Goal: Task Accomplishment & Management: Manage account settings

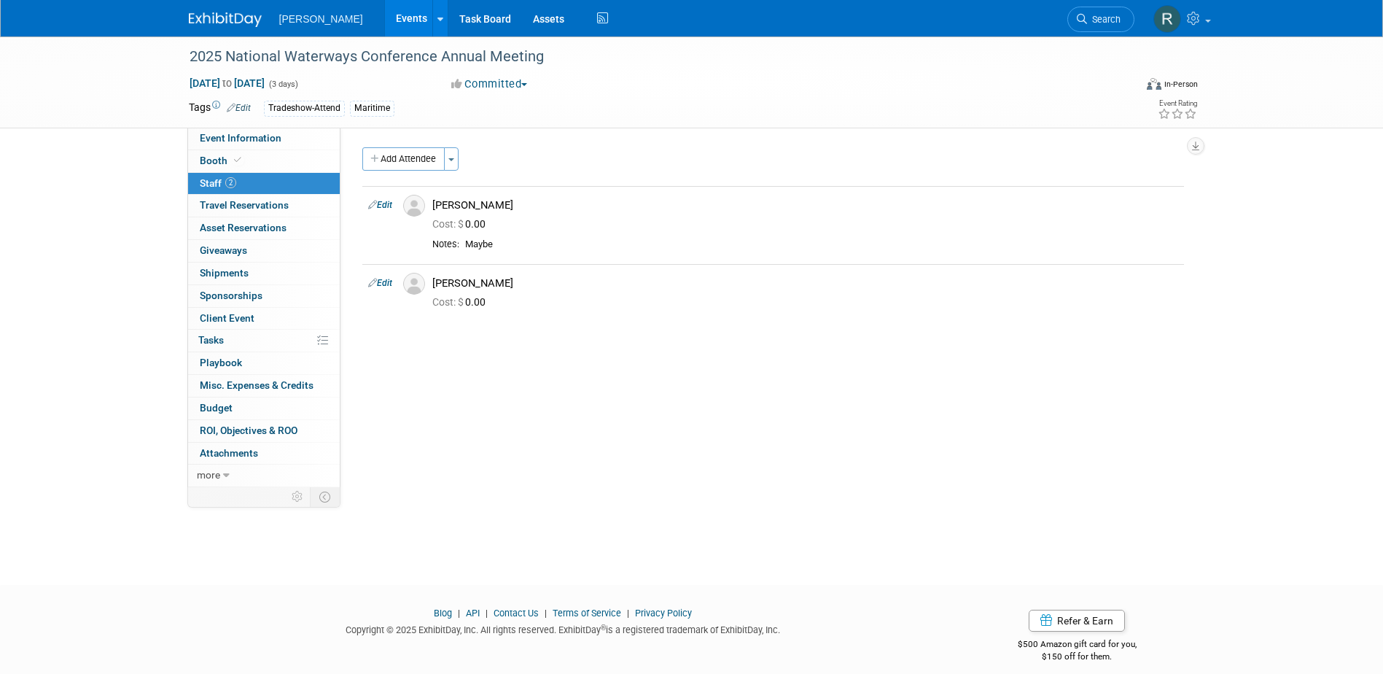
drag, startPoint x: 1108, startPoint y: 17, endPoint x: 1097, endPoint y: 19, distance: 10.4
click at [1108, 17] on span "Search" at bounding box center [1104, 19] width 34 height 11
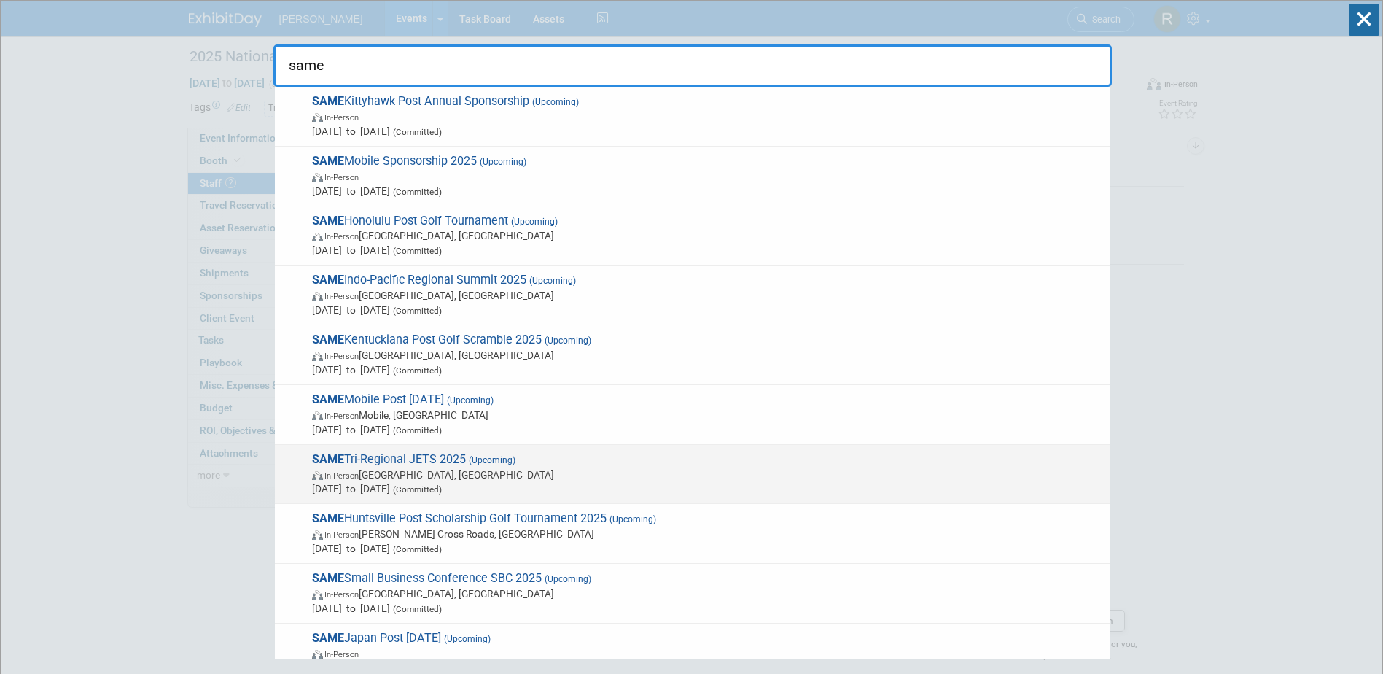
type input "same"
click at [369, 463] on span "SAME Tri-Regional JETS 2025 (Upcoming) In-Person Jacksonville, FL Oct 21, 2025 …" at bounding box center [706, 474] width 796 height 44
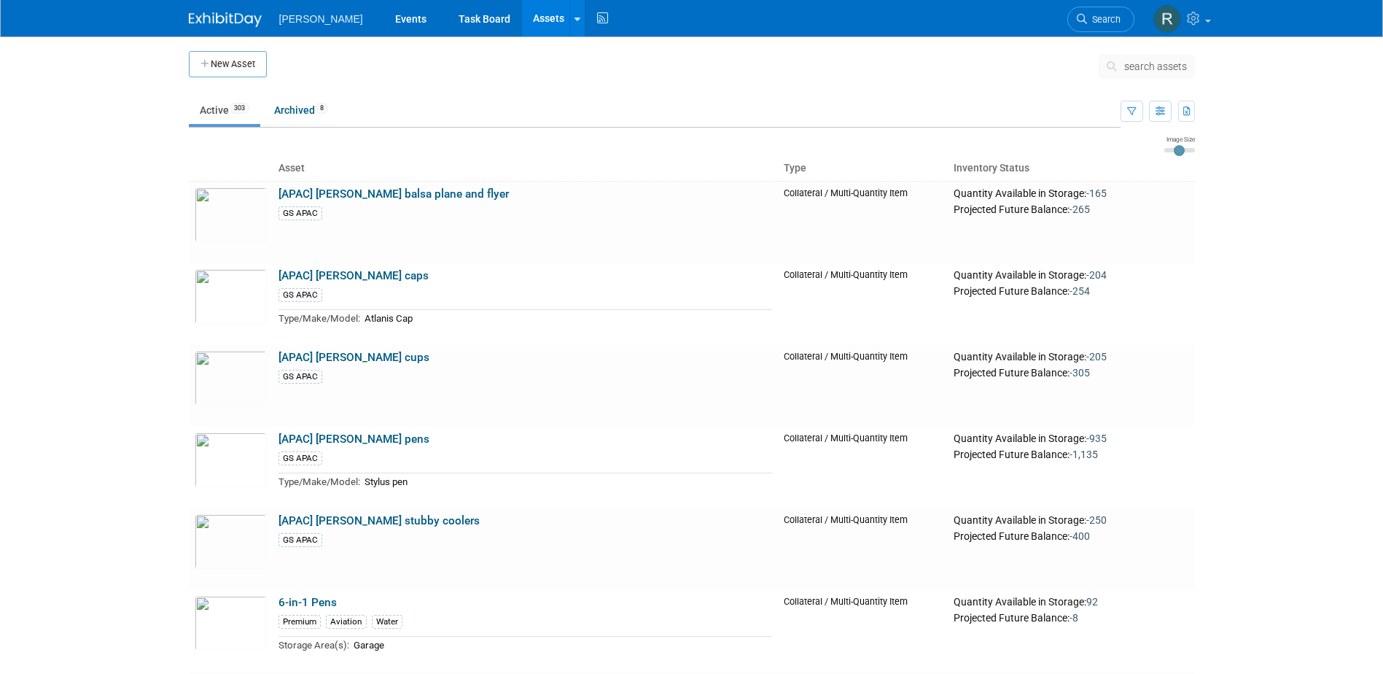
click at [1127, 63] on span "search assets" at bounding box center [1155, 67] width 63 height 12
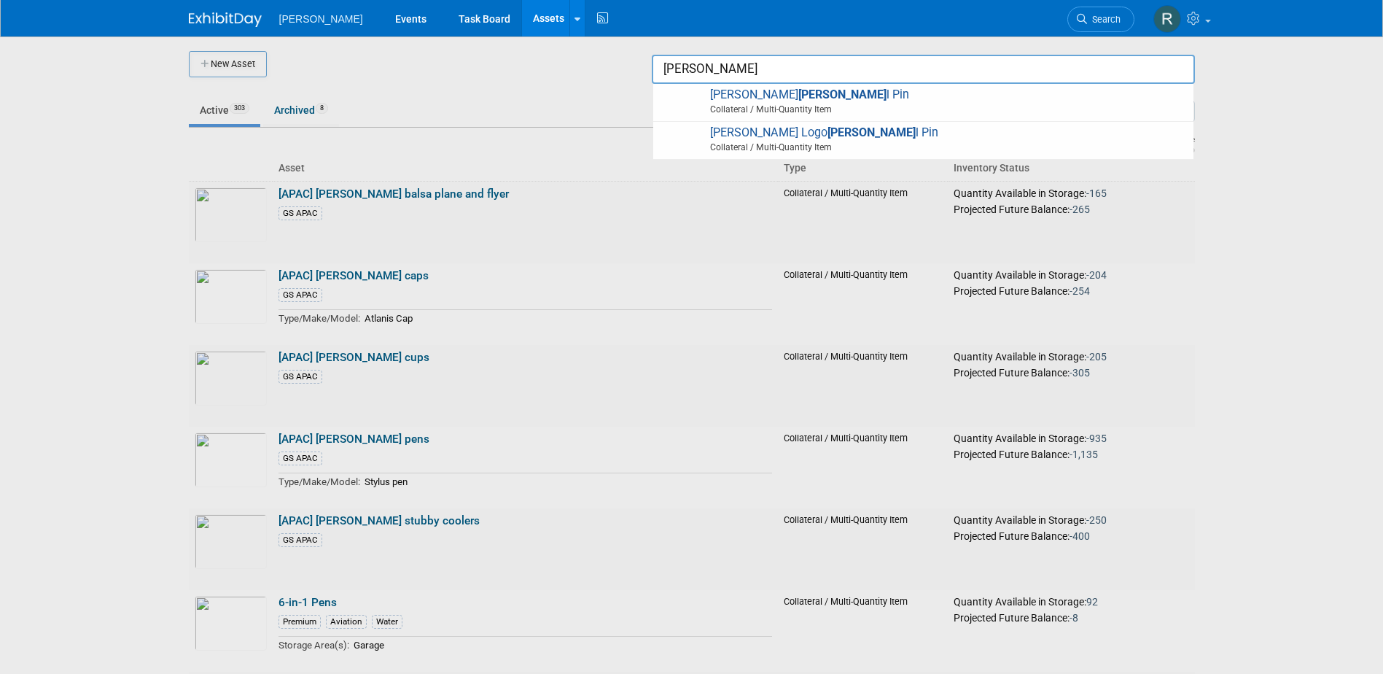
type input "Lape"
click at [692, 101] on div at bounding box center [692, 337] width 0 height 674
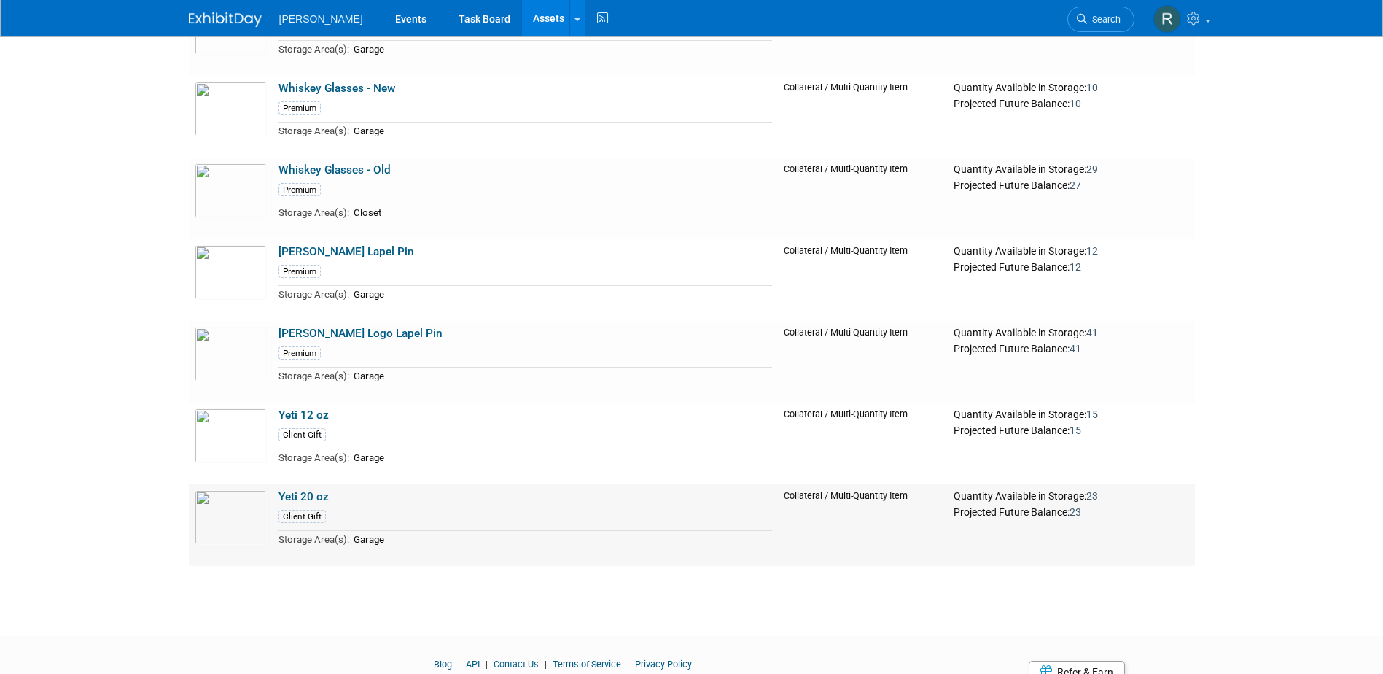
scroll to position [24600, 0]
click at [233, 371] on img at bounding box center [231, 354] width 72 height 55
click at [305, 258] on link "Woolpert Lapel Pin" at bounding box center [347, 252] width 136 height 13
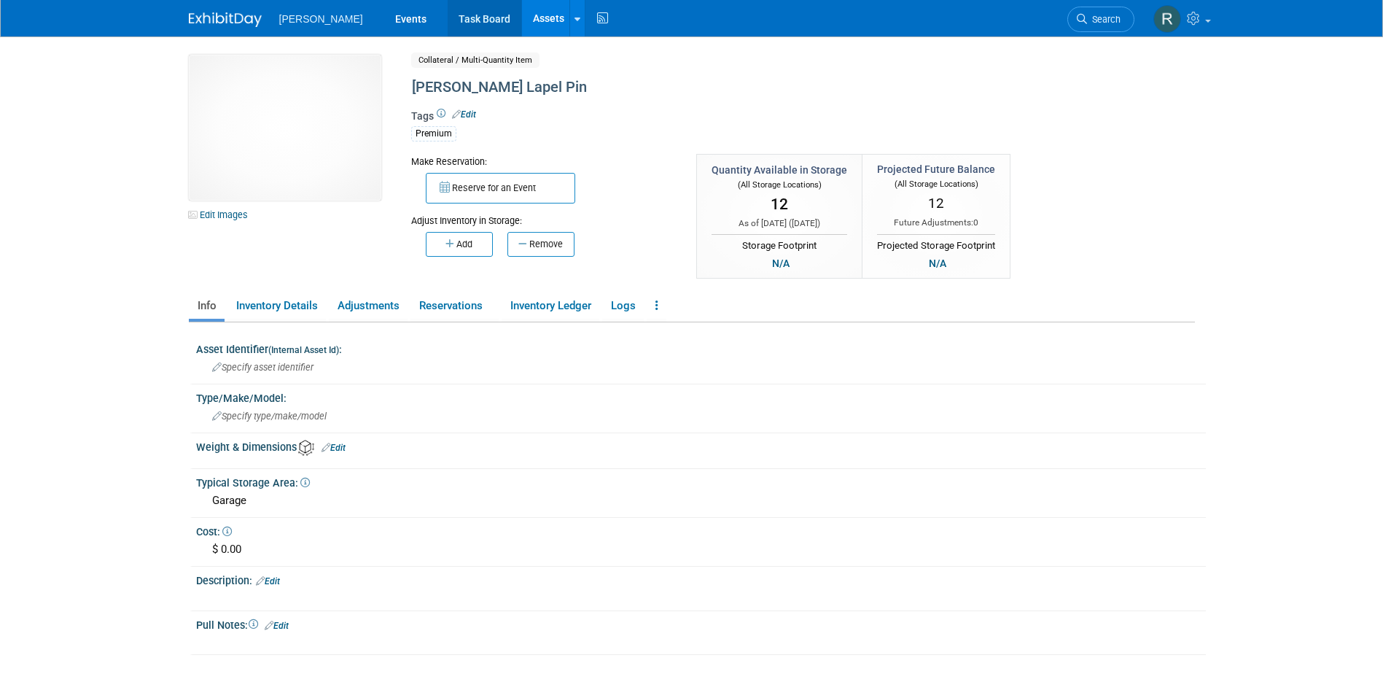
drag, startPoint x: 421, startPoint y: 20, endPoint x: 455, endPoint y: 26, distance: 34.9
click at [448, 20] on link "Task Board" at bounding box center [485, 18] width 74 height 36
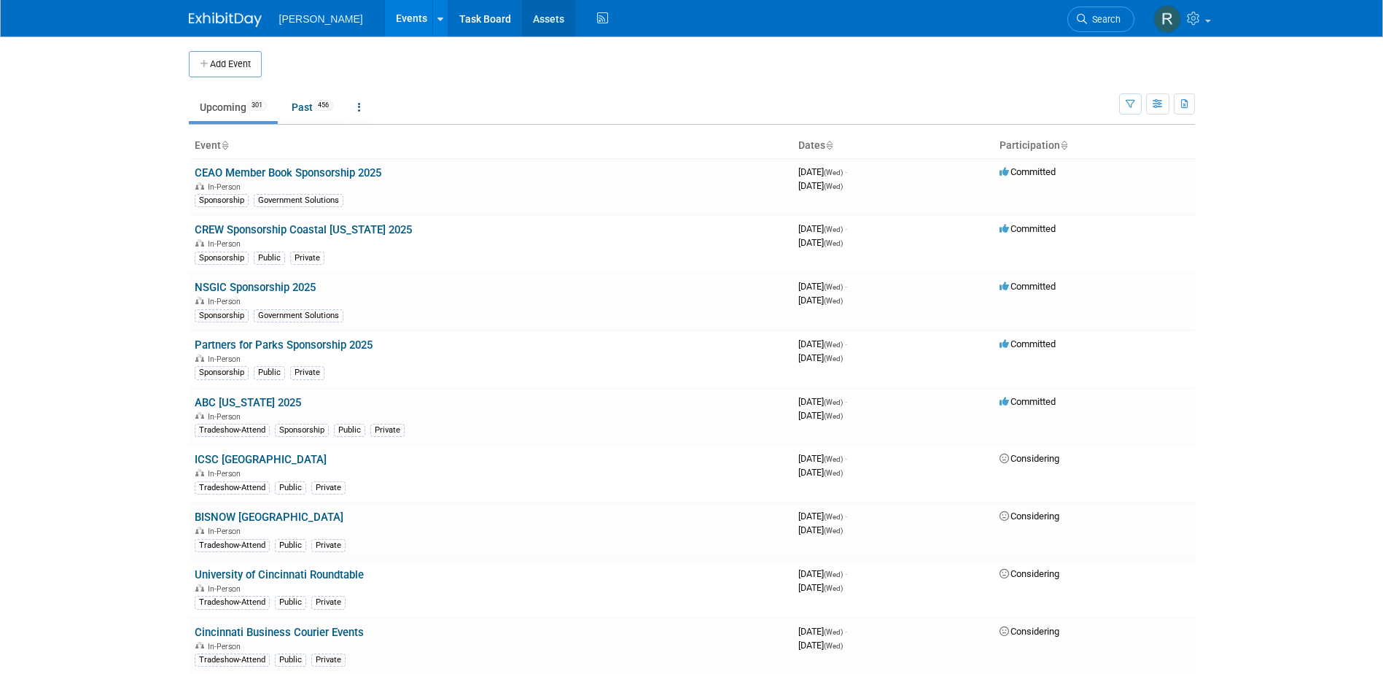
click at [522, 28] on link "Assets" at bounding box center [548, 18] width 53 height 36
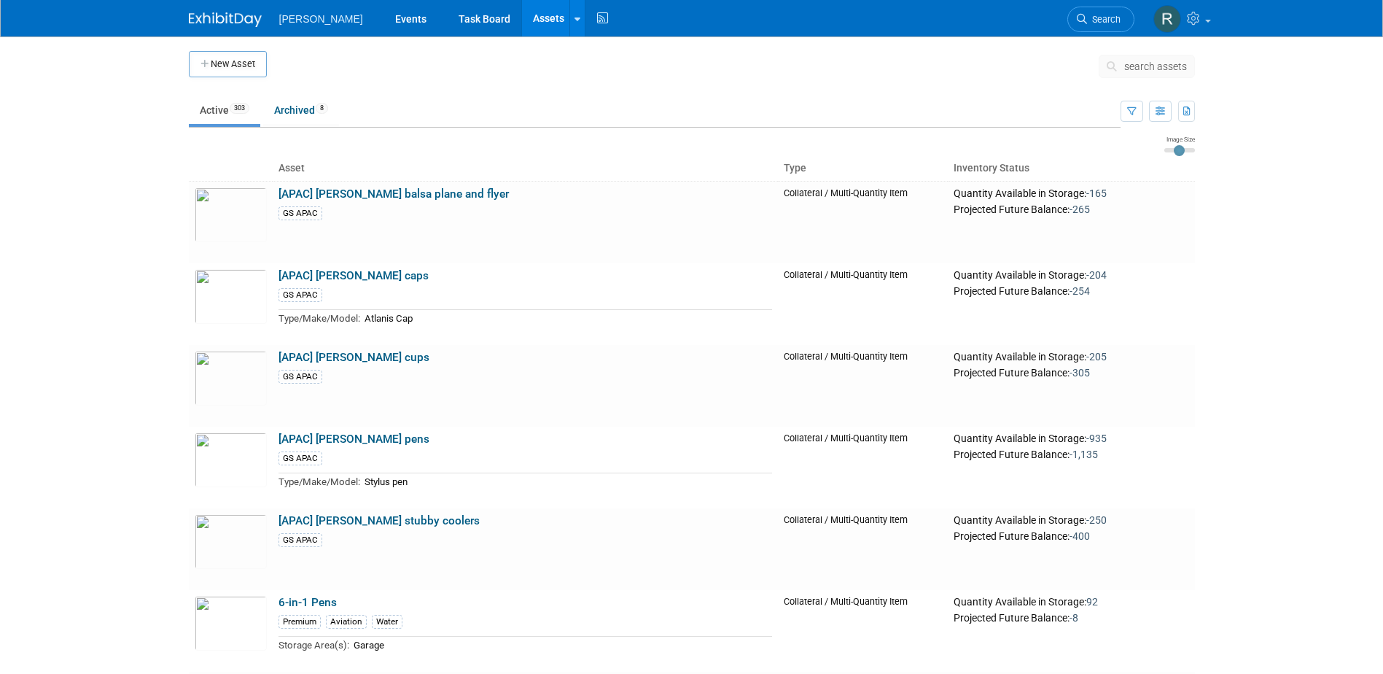
click at [1171, 61] on span "search assets" at bounding box center [1155, 67] width 63 height 12
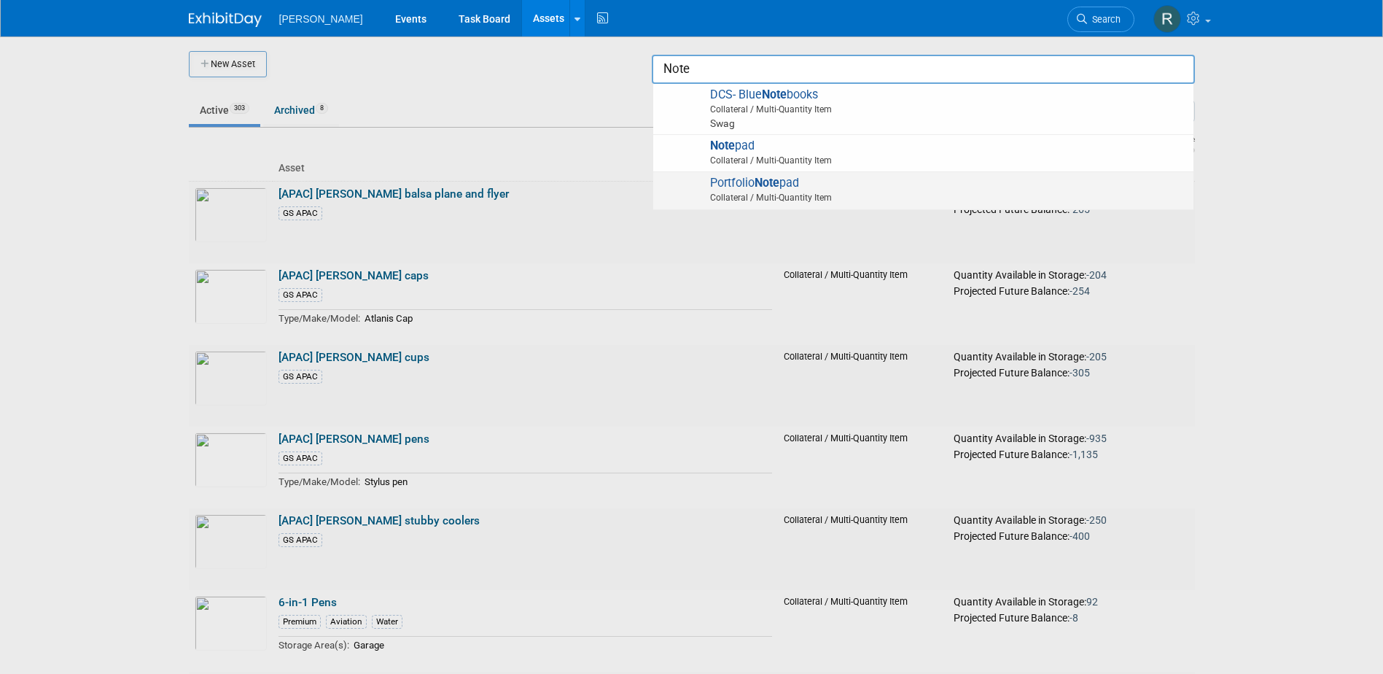
click at [739, 185] on span "Portfolio Note pad Collateral / Multi-Quantity Item" at bounding box center [924, 191] width 526 height 30
type input "Portfolio Notepad"
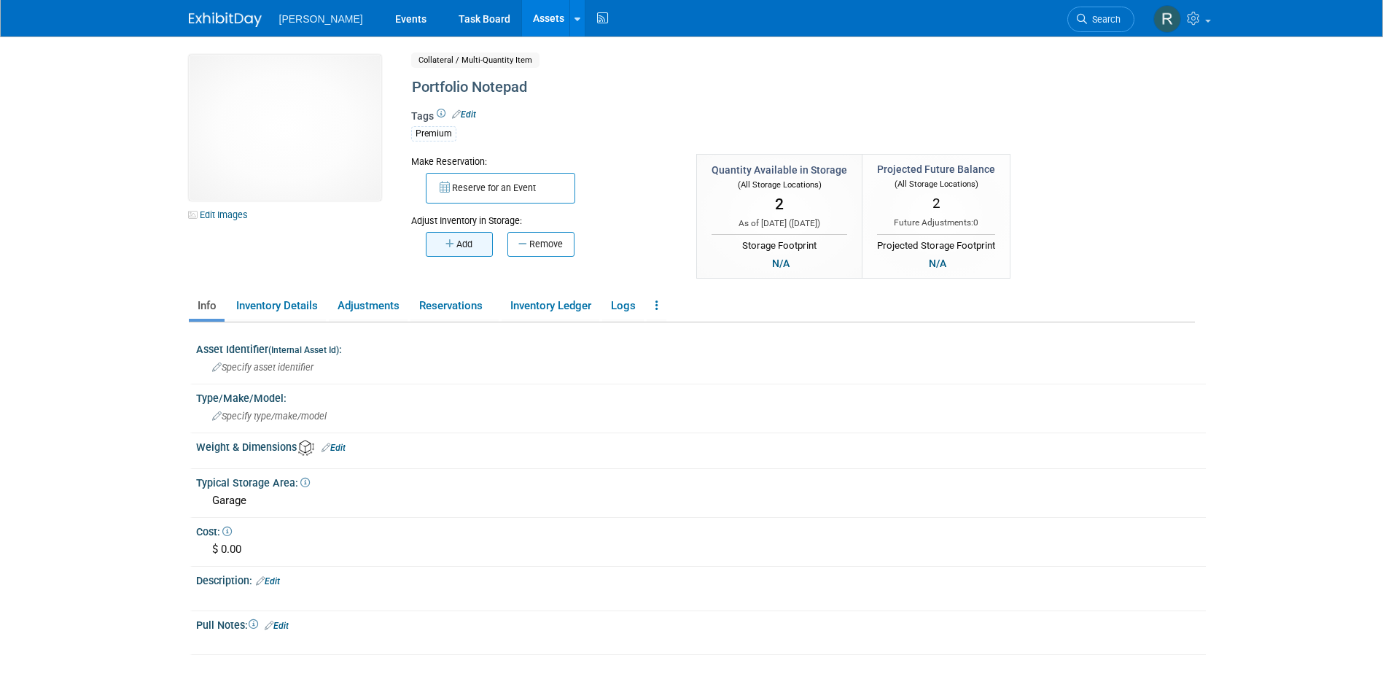
click at [480, 245] on button "Add" at bounding box center [459, 244] width 67 height 25
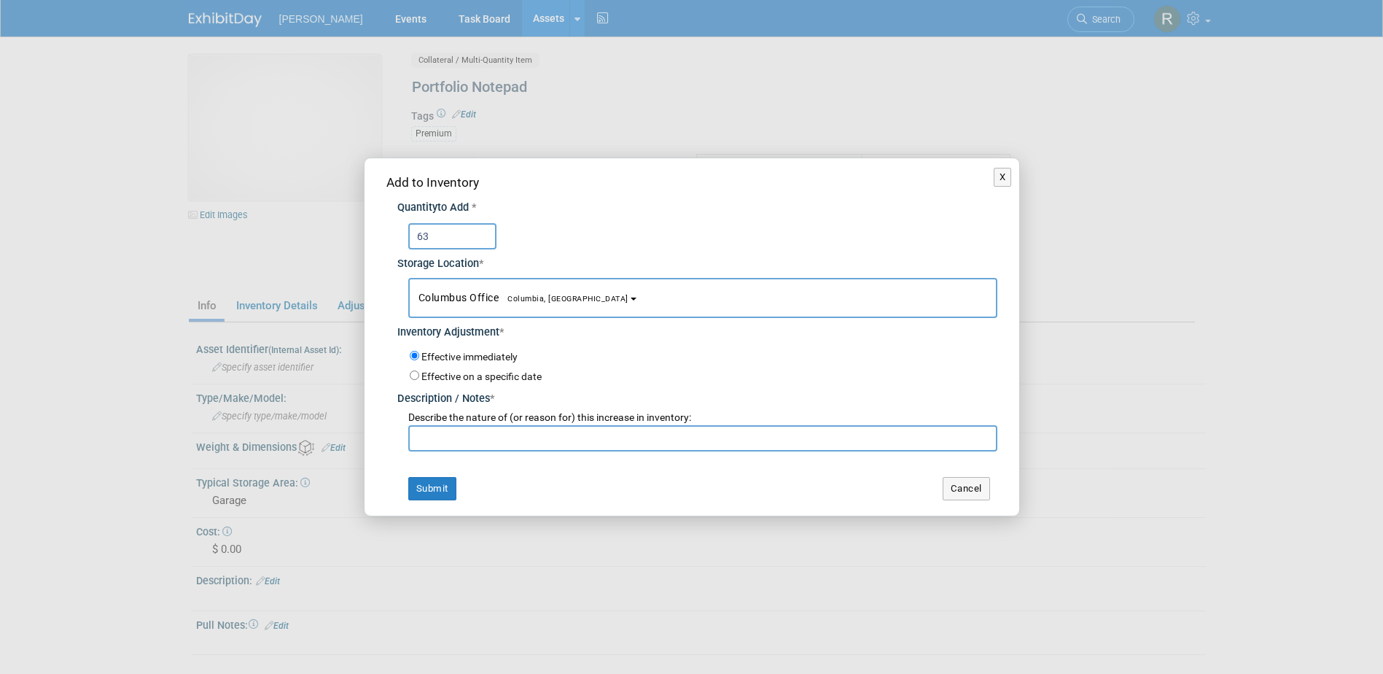
type input "63"
click at [512, 297] on span "Columbia, [GEOGRAPHIC_DATA]" at bounding box center [564, 298] width 130 height 9
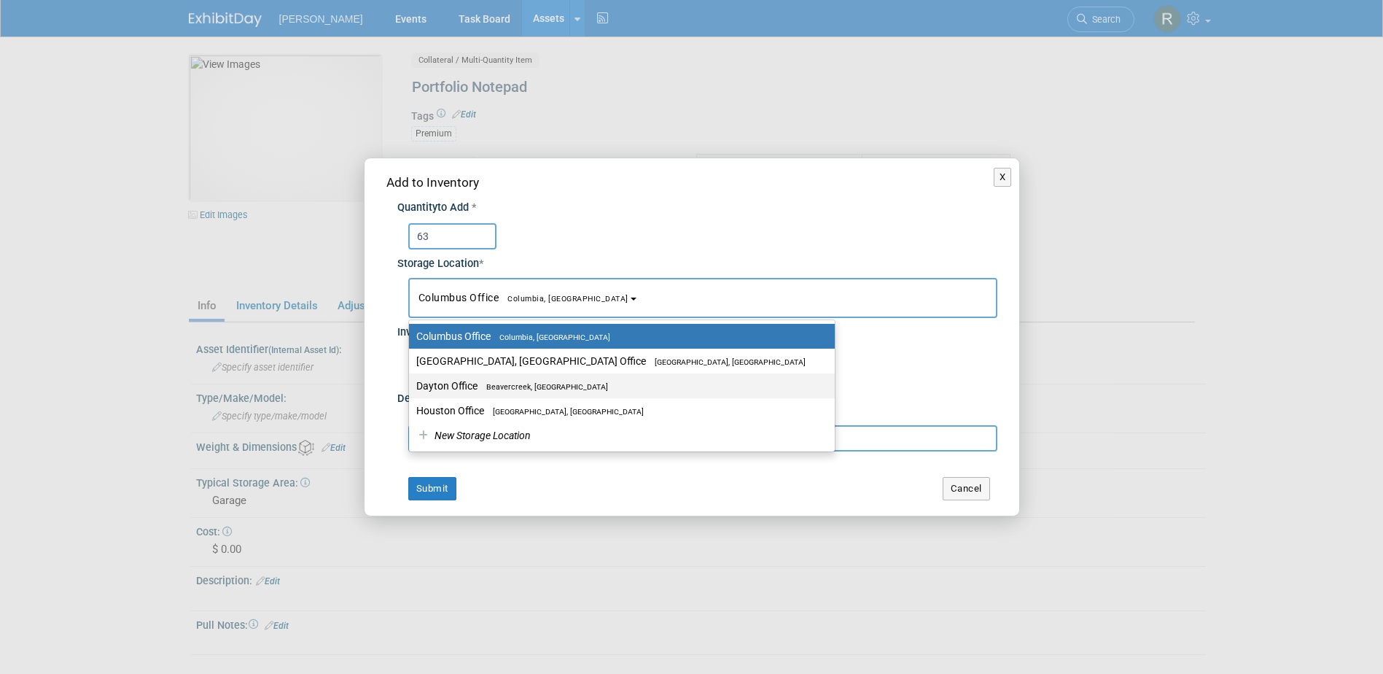
click at [481, 389] on span "Beavercreek, OH" at bounding box center [543, 386] width 131 height 9
click at [411, 389] on input "Dayton Office Beavercreek, OH" at bounding box center [406, 385] width 9 height 9
select select "11223930"
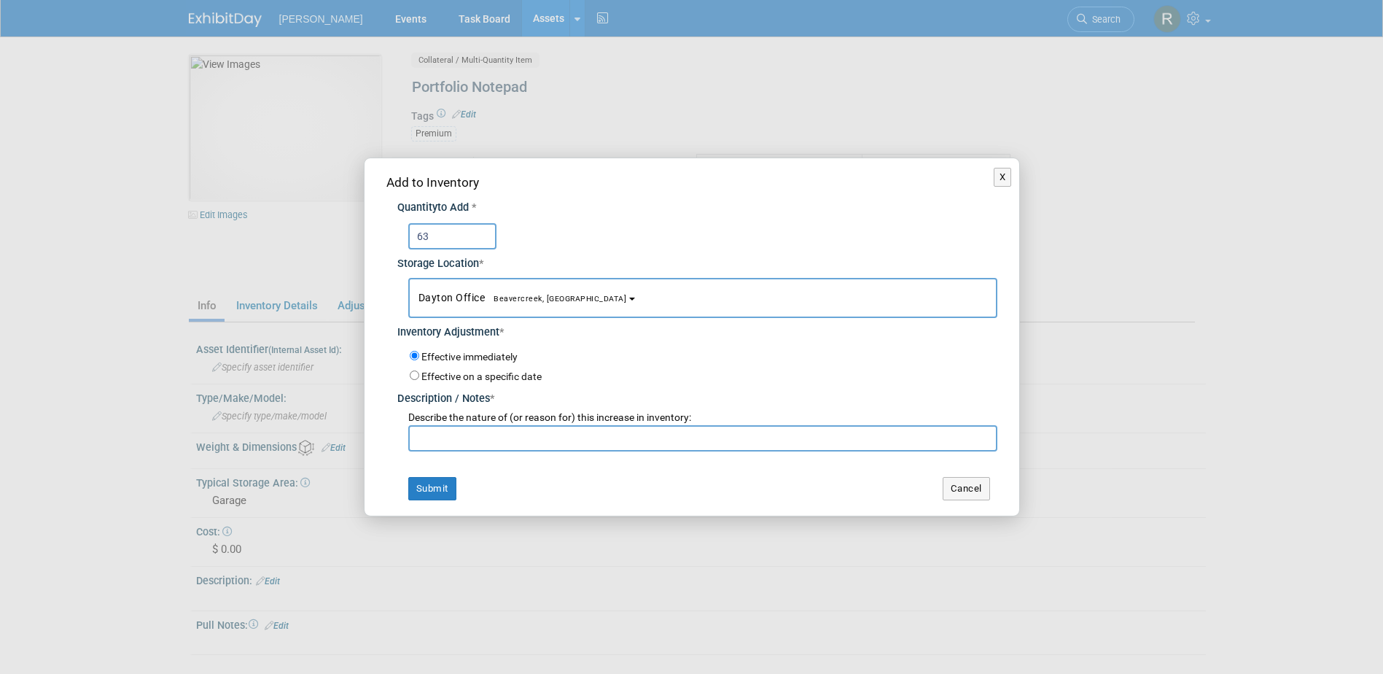
click at [473, 436] on input "text" at bounding box center [702, 438] width 589 height 26
type input "inventory replenish"
click at [440, 485] on button "Submit" at bounding box center [432, 488] width 48 height 23
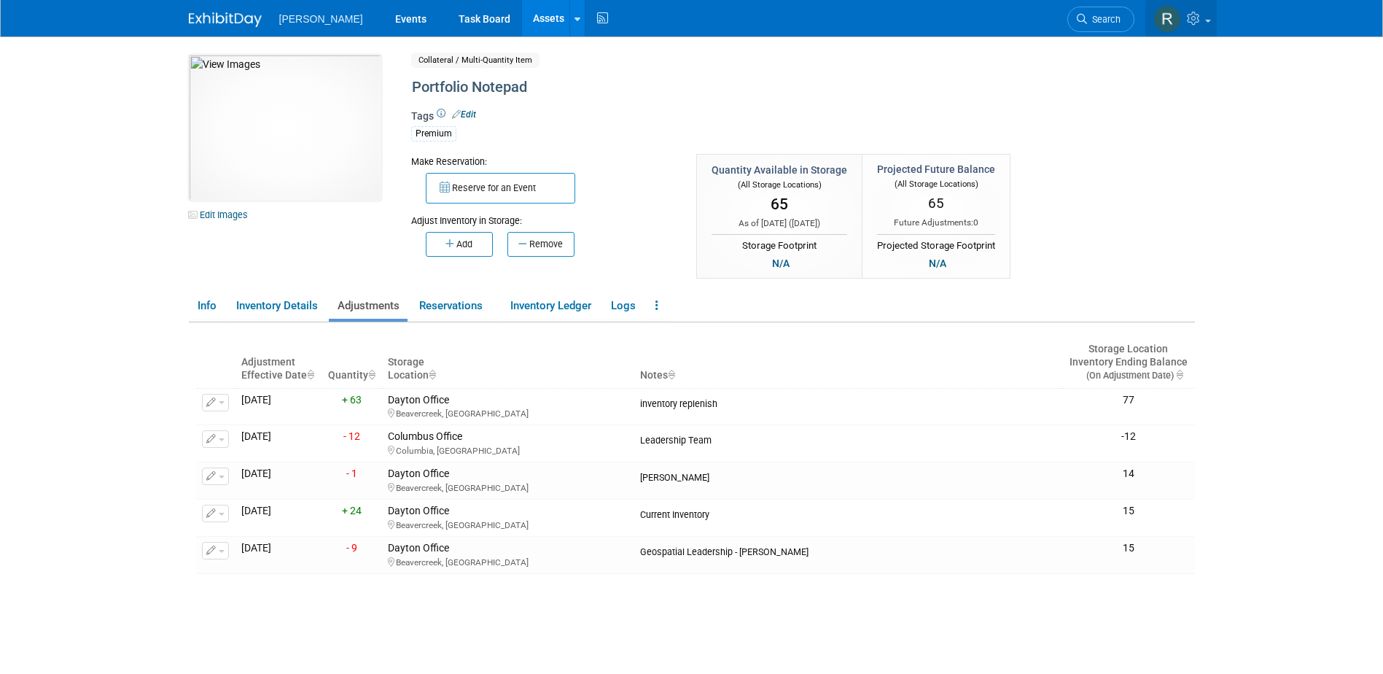
click at [1213, 26] on link at bounding box center [1181, 18] width 71 height 36
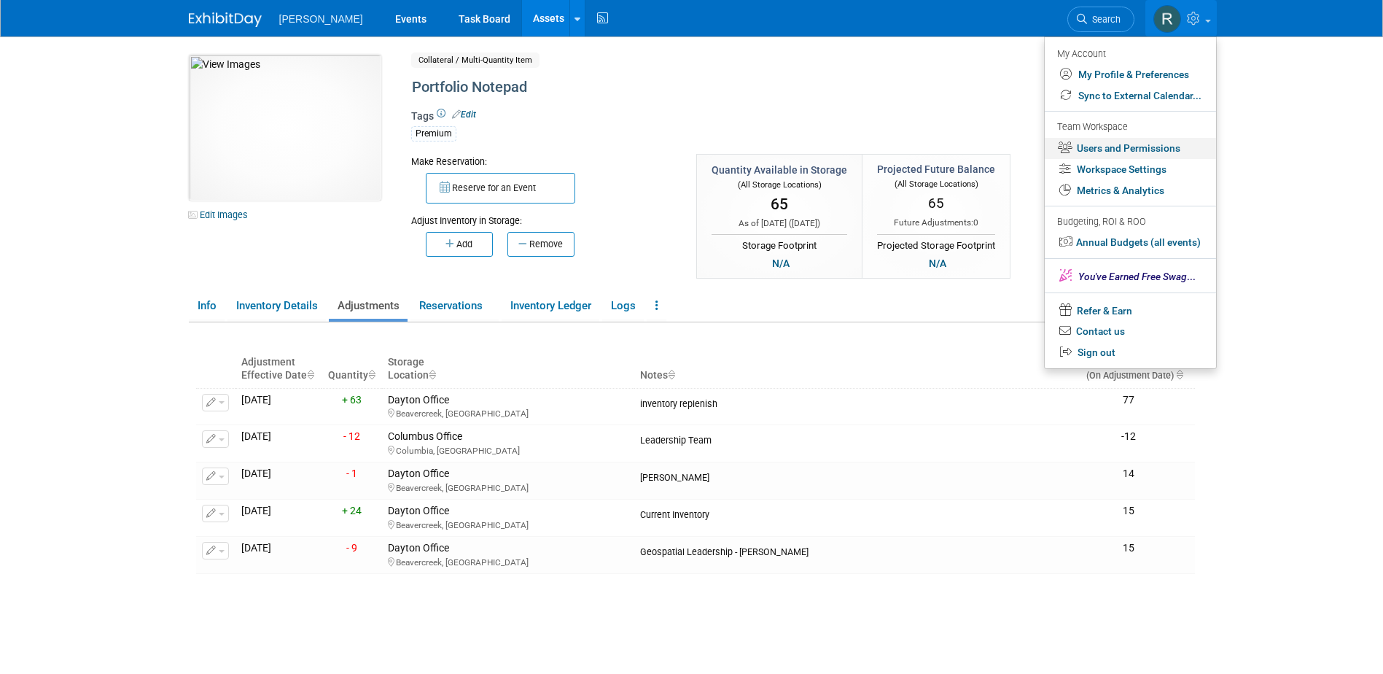
click at [1111, 144] on link "Users and Permissions" at bounding box center [1130, 148] width 171 height 21
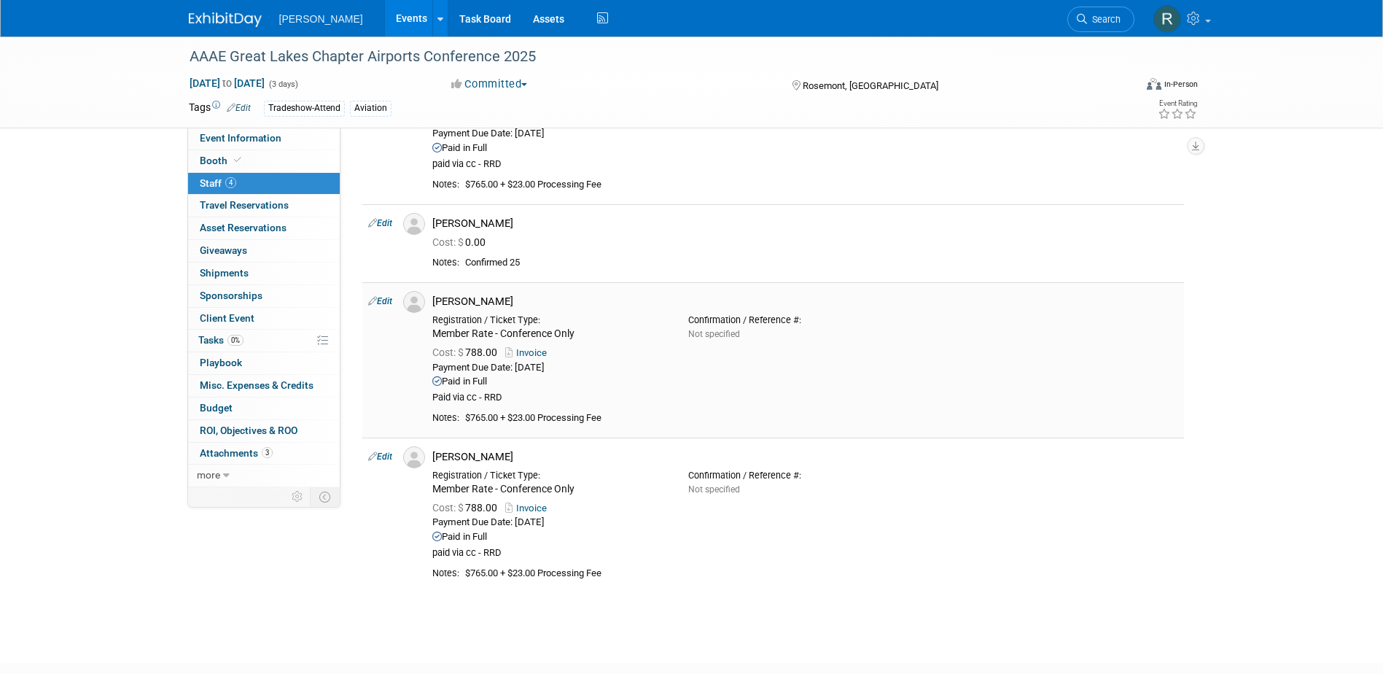
click at [383, 299] on link "Edit" at bounding box center [380, 301] width 24 height 10
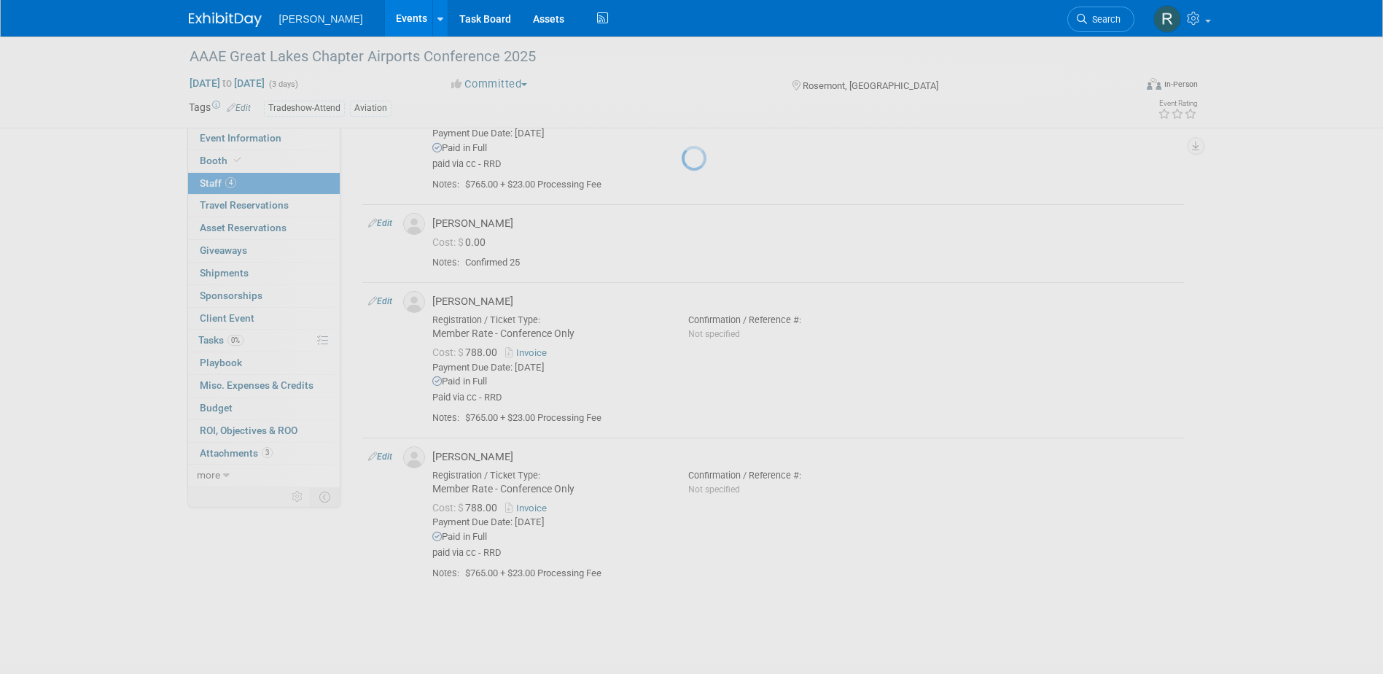
select select "5c93c29a-2d0b-4de9-8bb1-66311979f125"
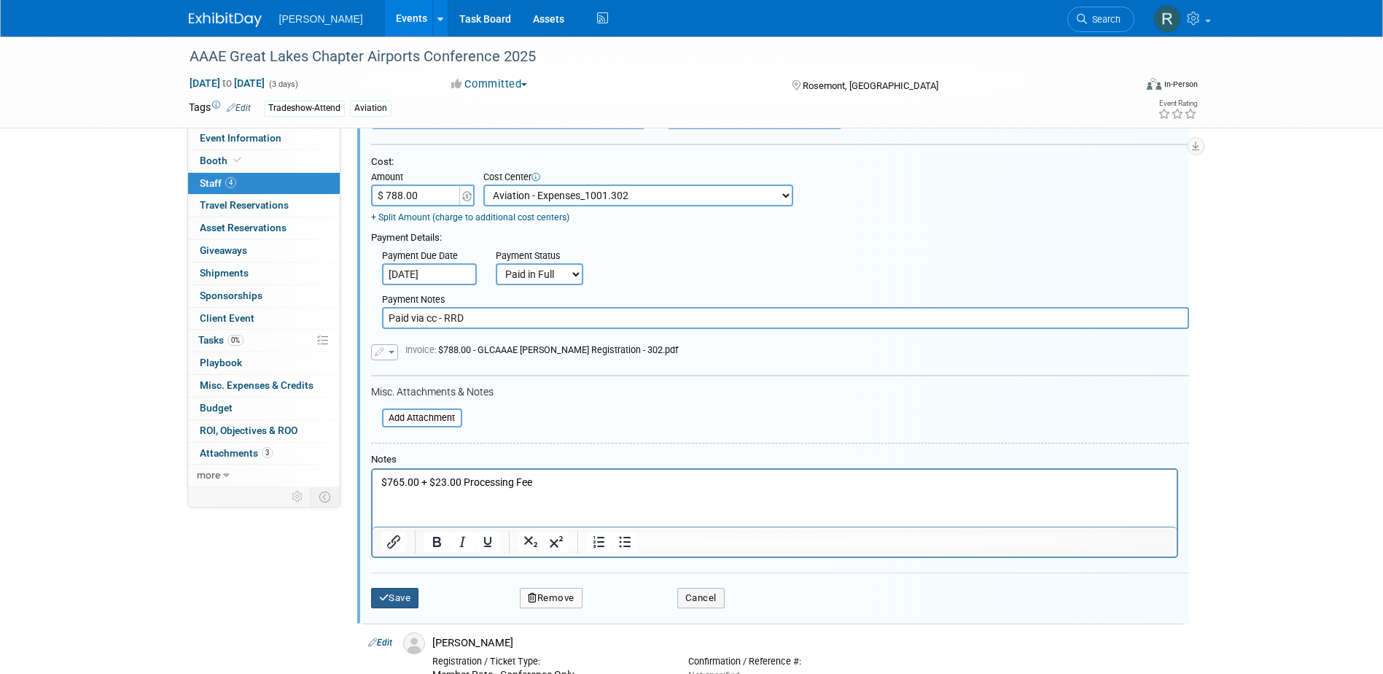
click at [395, 606] on button "Save" at bounding box center [395, 598] width 48 height 20
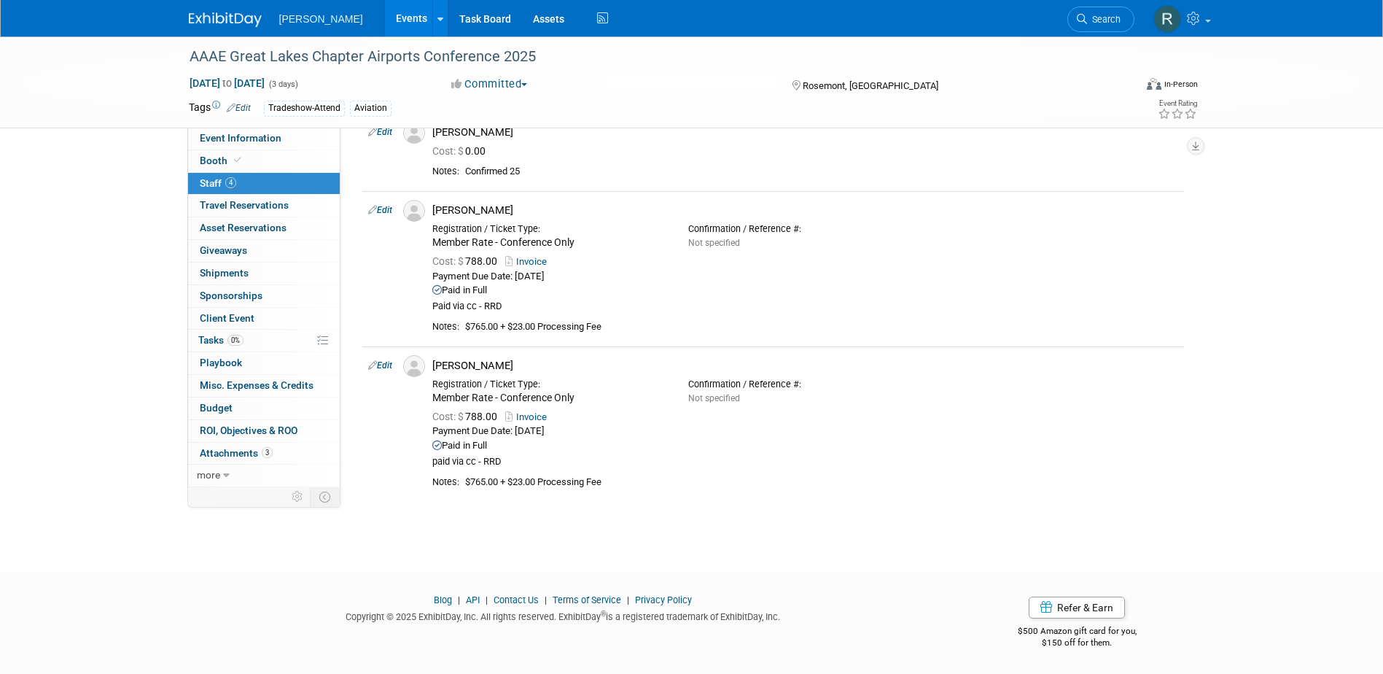
scroll to position [214, 0]
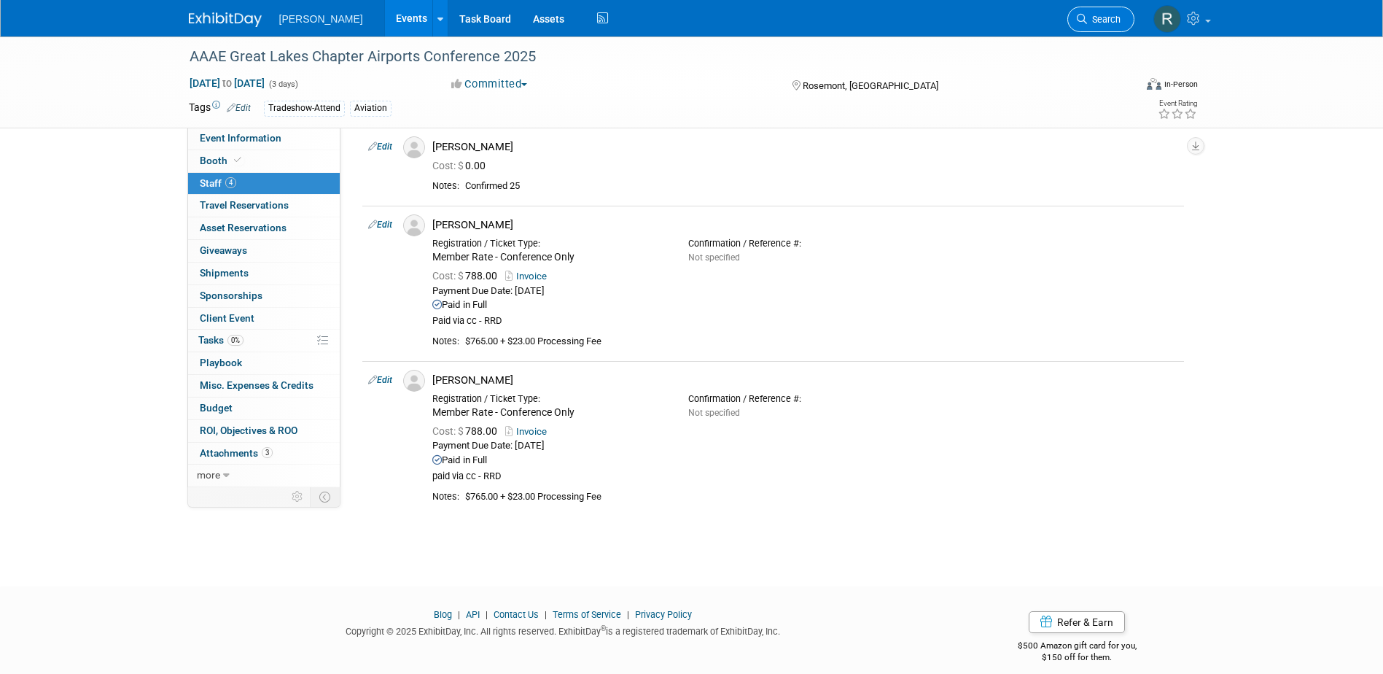
click at [1090, 14] on span "Search" at bounding box center [1104, 19] width 34 height 11
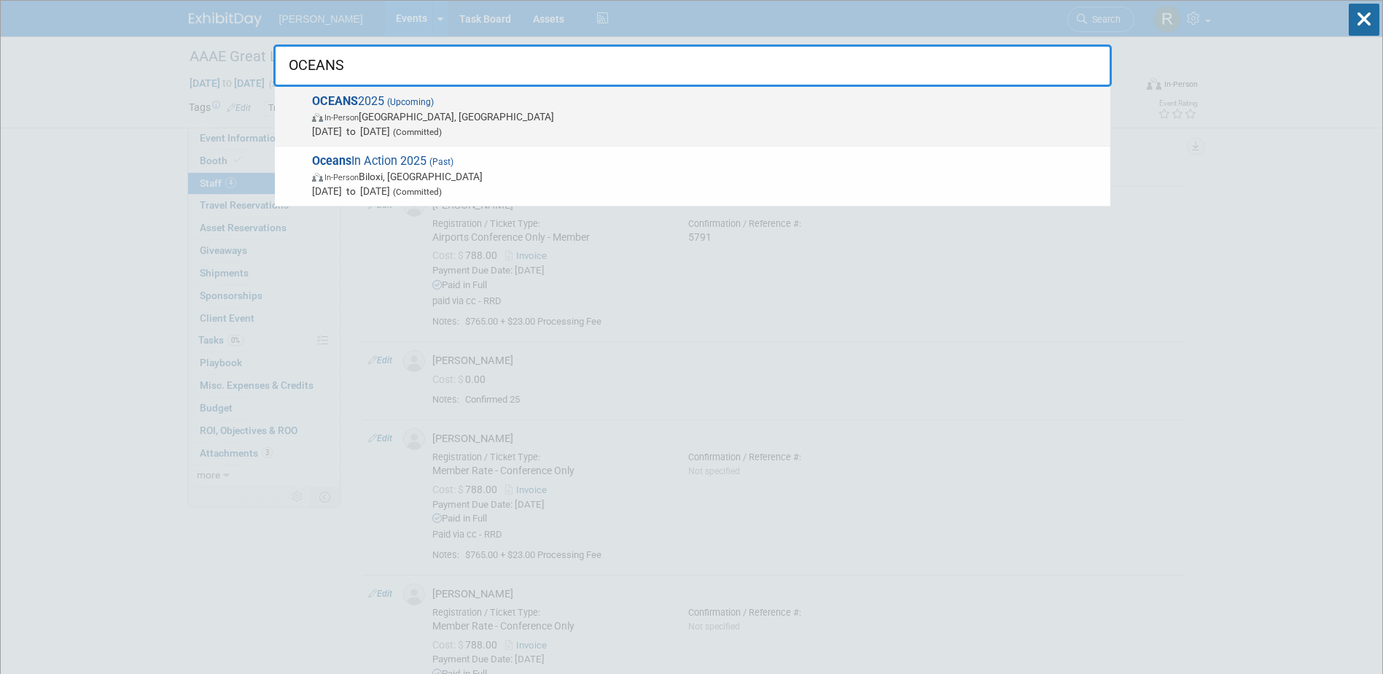
type input "OCEANS"
click at [562, 96] on span "OCEANS 2025 (Upcoming) In-Person Chicago, IL Sep 29, 2025 to Oct 2, 2025 (Commi…" at bounding box center [706, 116] width 796 height 44
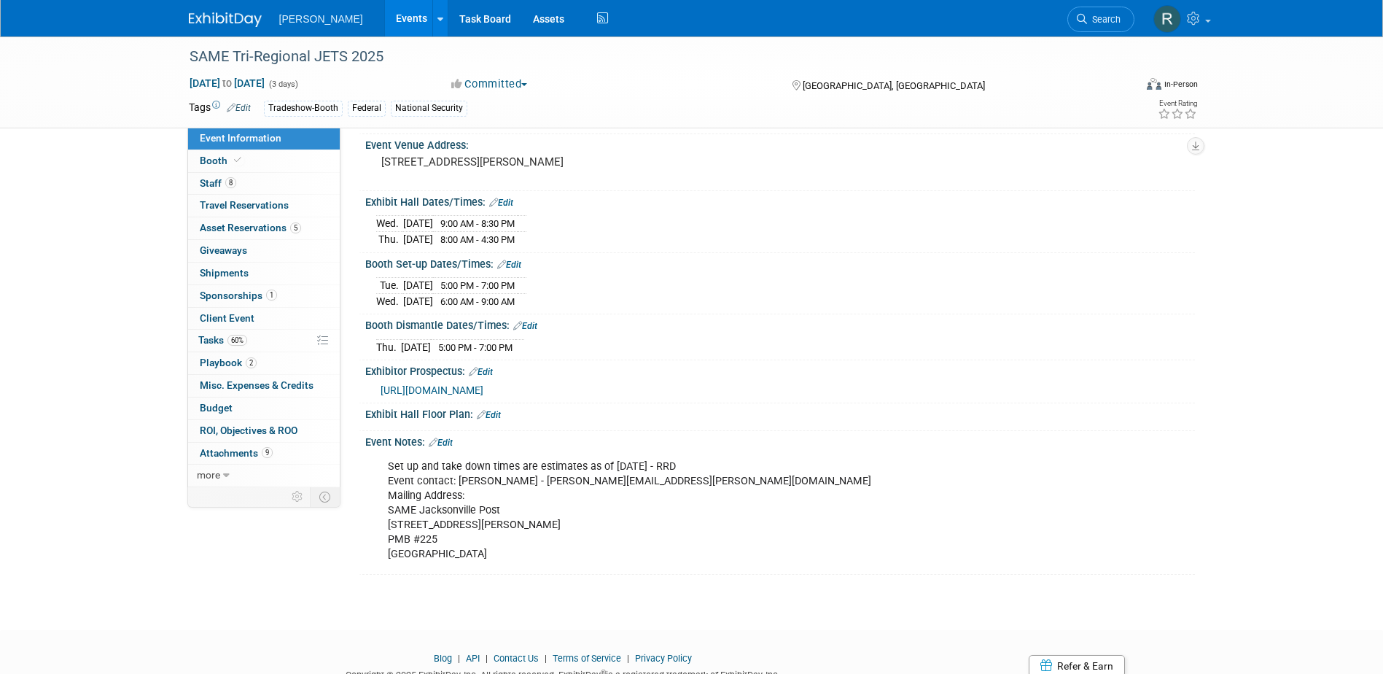
scroll to position [73, 0]
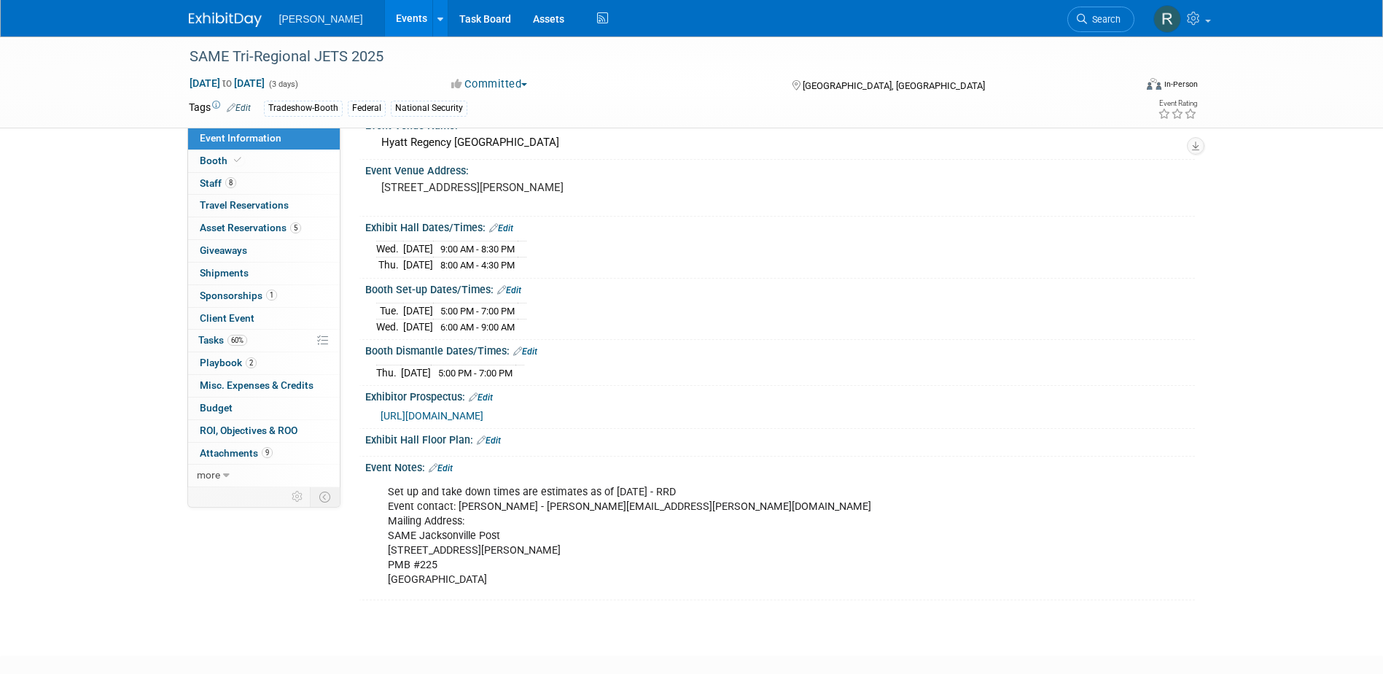
click at [245, 136] on span "Event Information" at bounding box center [241, 138] width 82 height 12
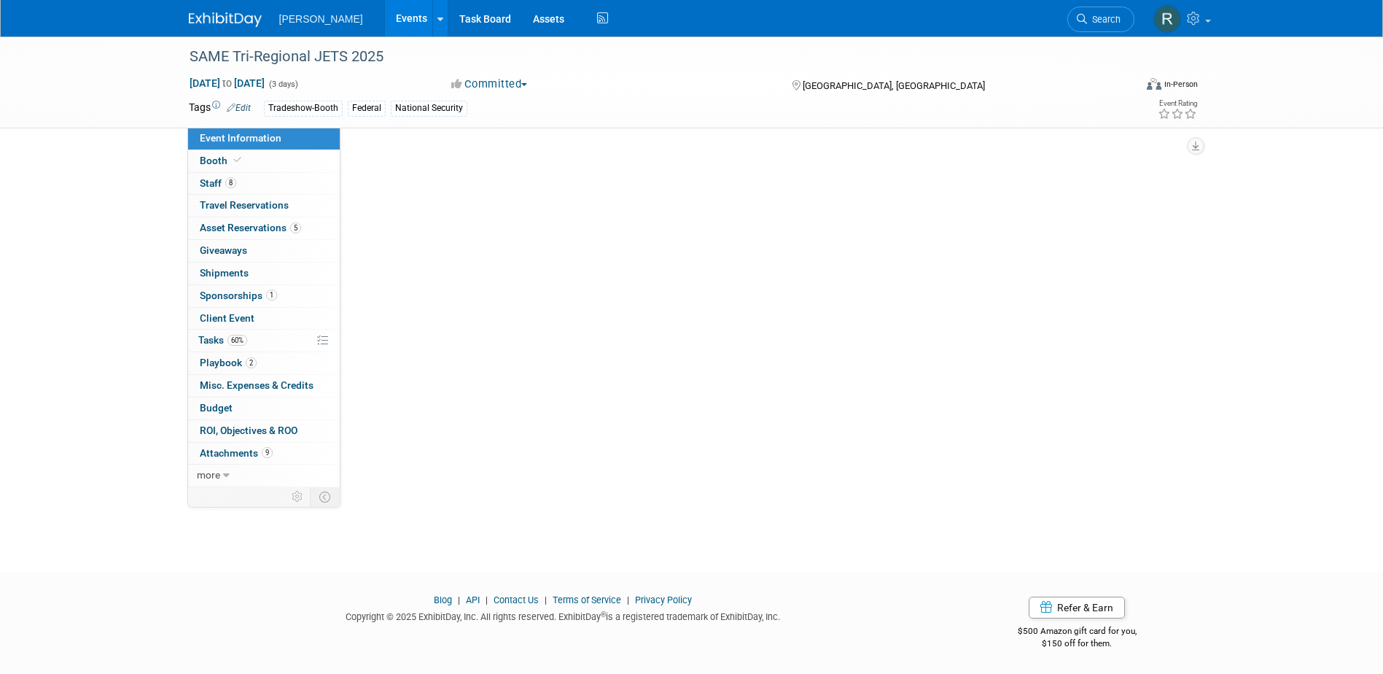
scroll to position [0, 0]
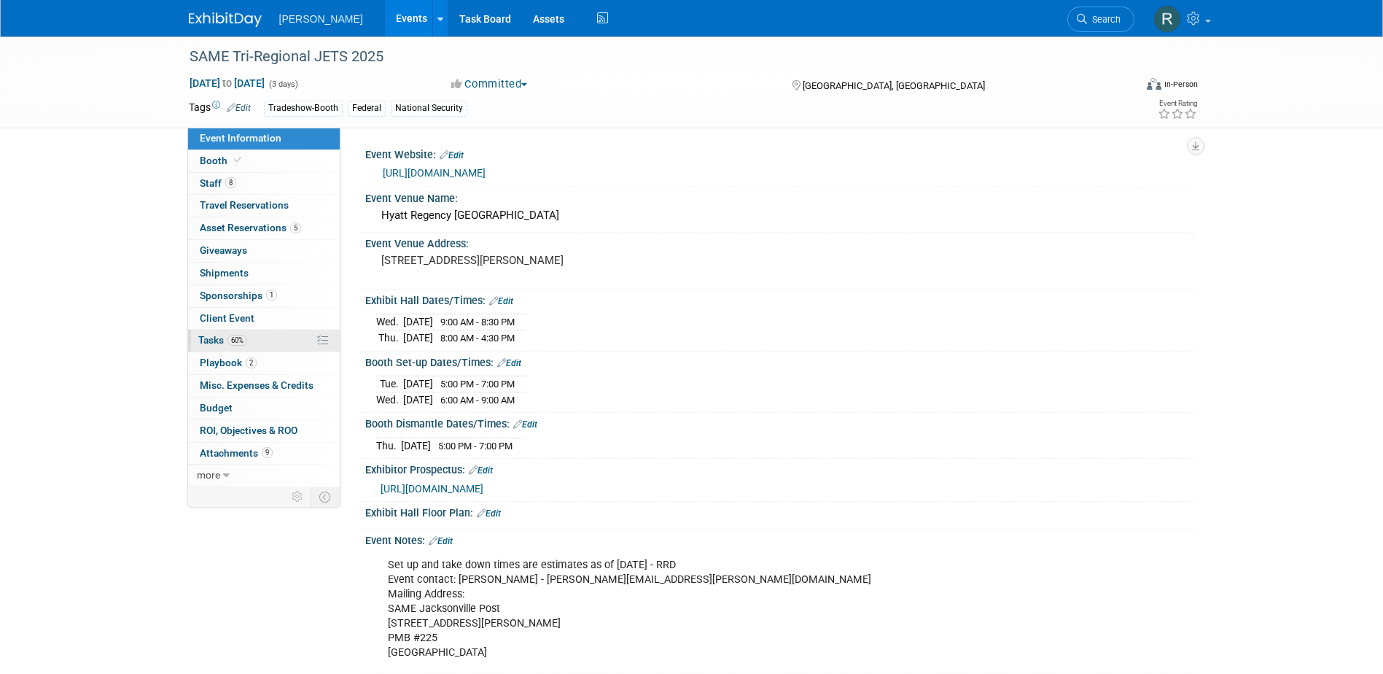
click at [220, 332] on link "60% Tasks 60%" at bounding box center [264, 341] width 152 height 22
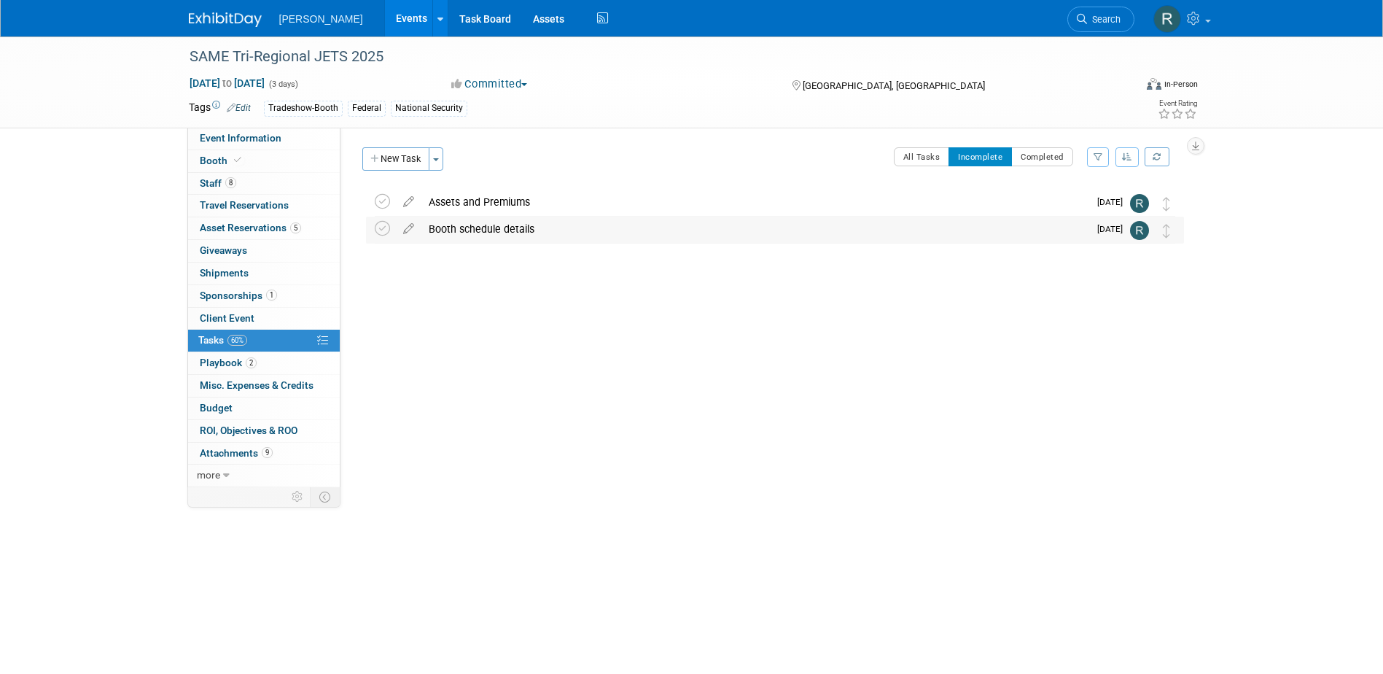
click at [481, 233] on div "Booth schedule details" at bounding box center [754, 229] width 667 height 25
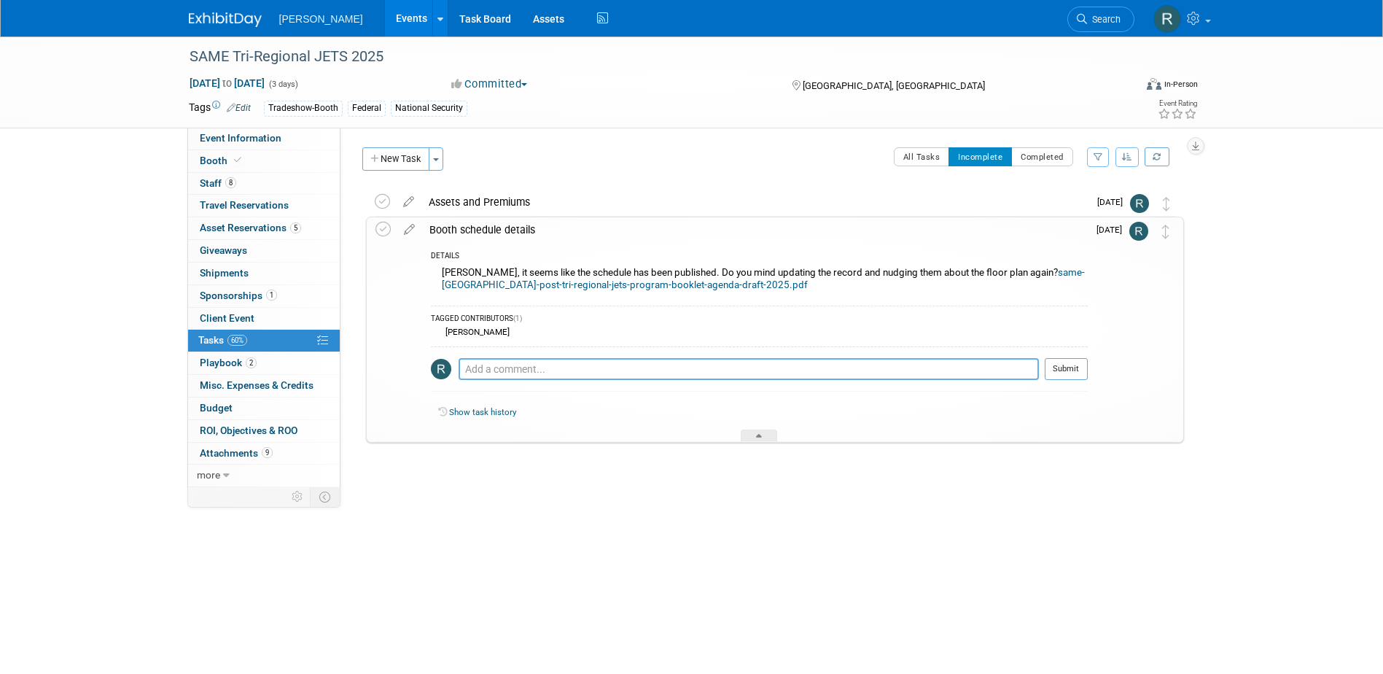
click at [534, 367] on textarea at bounding box center [749, 369] width 580 height 22
type textarea "Event updated and email sent to Brad about the floor plan."
click at [1073, 367] on button "Submit" at bounding box center [1066, 369] width 43 height 22
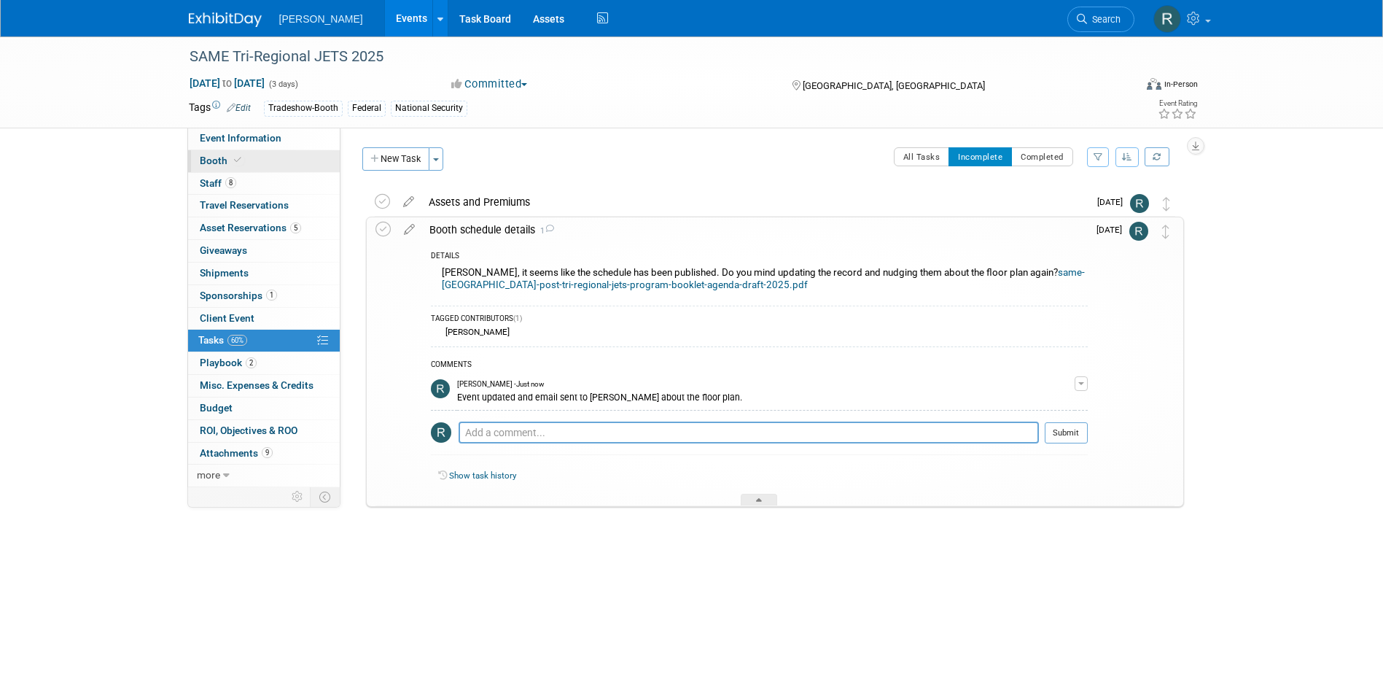
click at [237, 160] on icon at bounding box center [237, 160] width 7 height 8
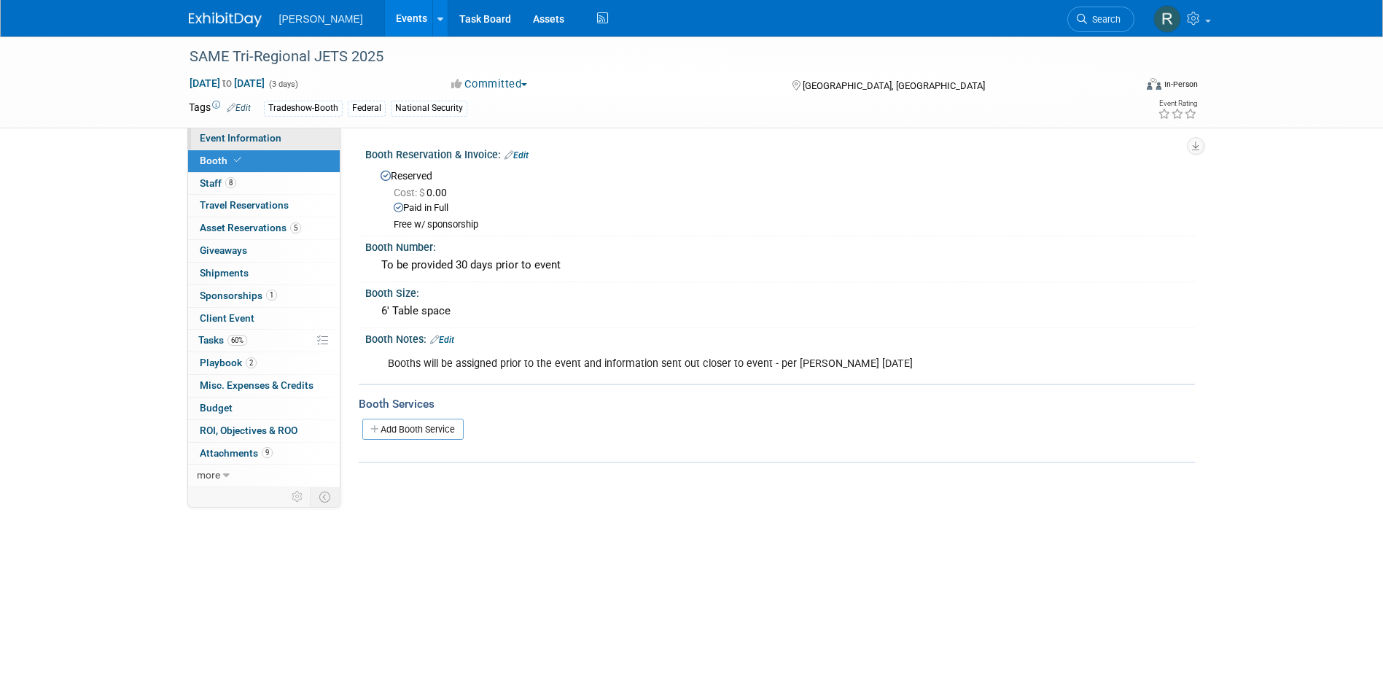
click at [218, 141] on span "Event Information" at bounding box center [241, 138] width 82 height 12
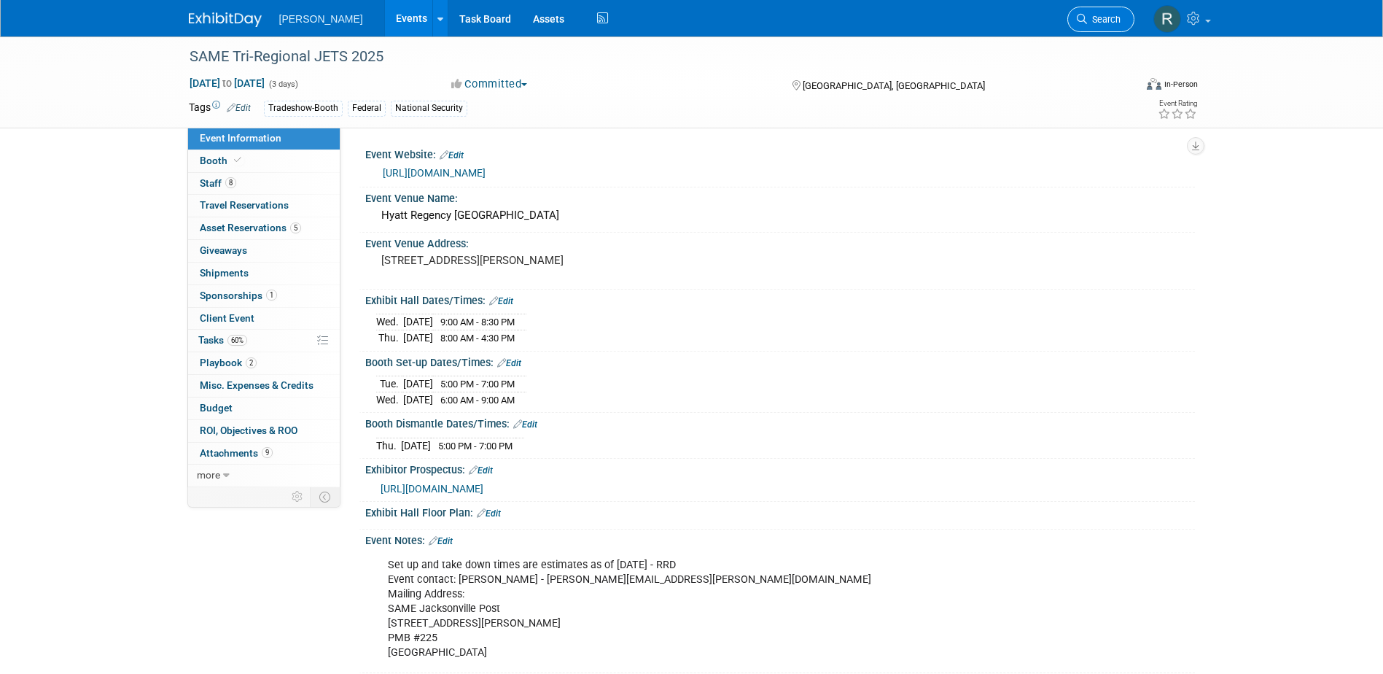
click at [1092, 17] on span "Search" at bounding box center [1104, 19] width 34 height 11
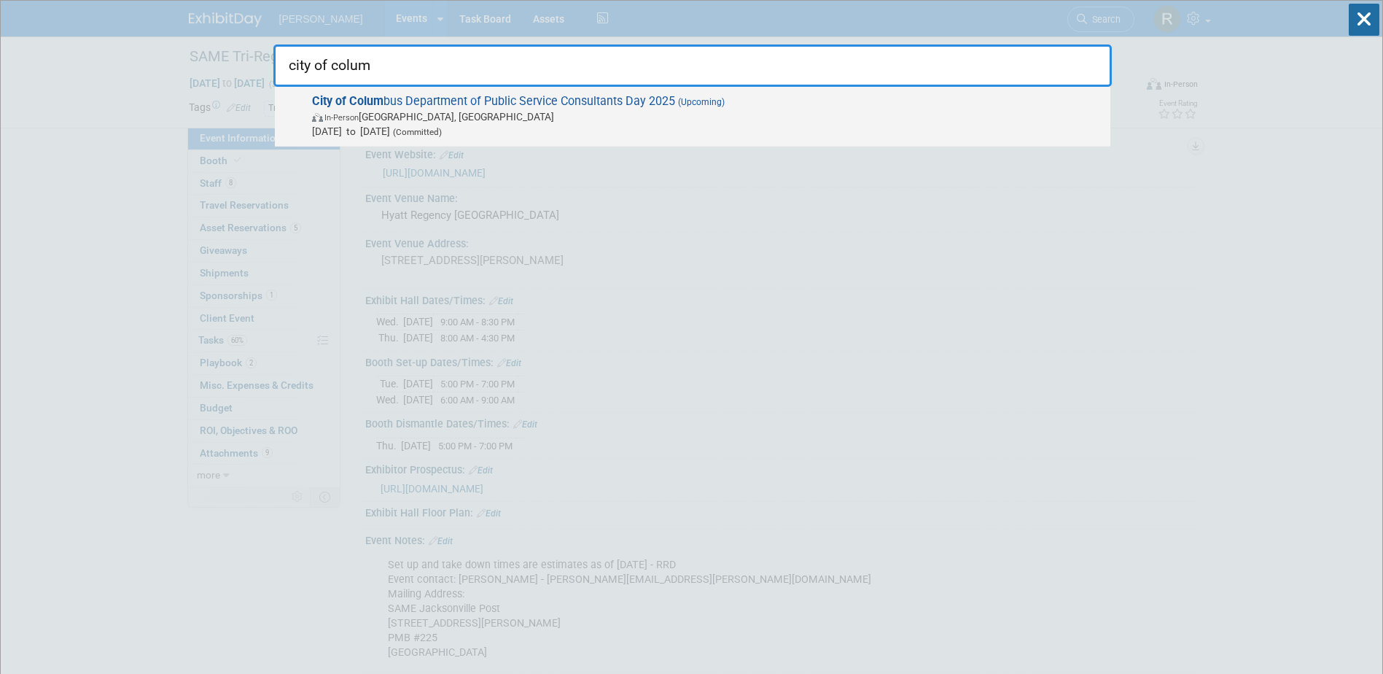
type input "city of colum"
click at [553, 97] on span "City of Colum bus Department of Public Service Consultants Day 2025 (Upcoming) …" at bounding box center [706, 116] width 796 height 44
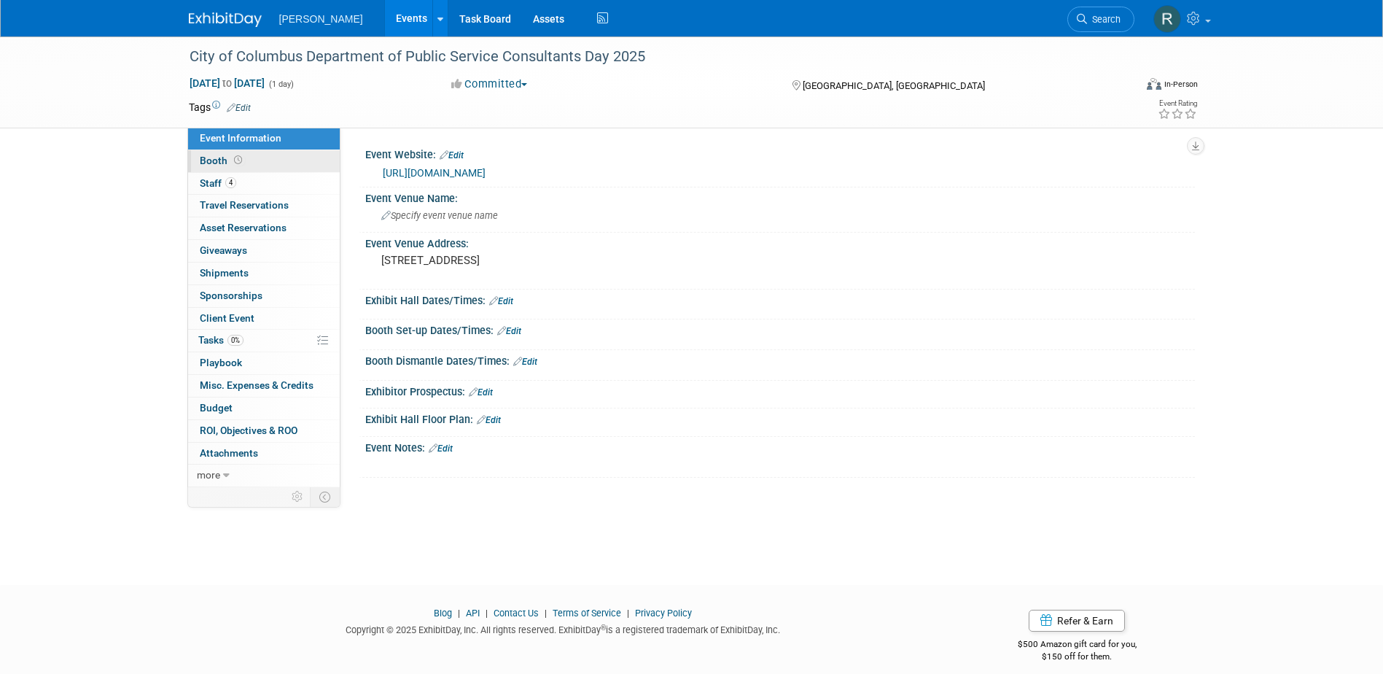
click at [322, 163] on link "Booth" at bounding box center [264, 161] width 152 height 22
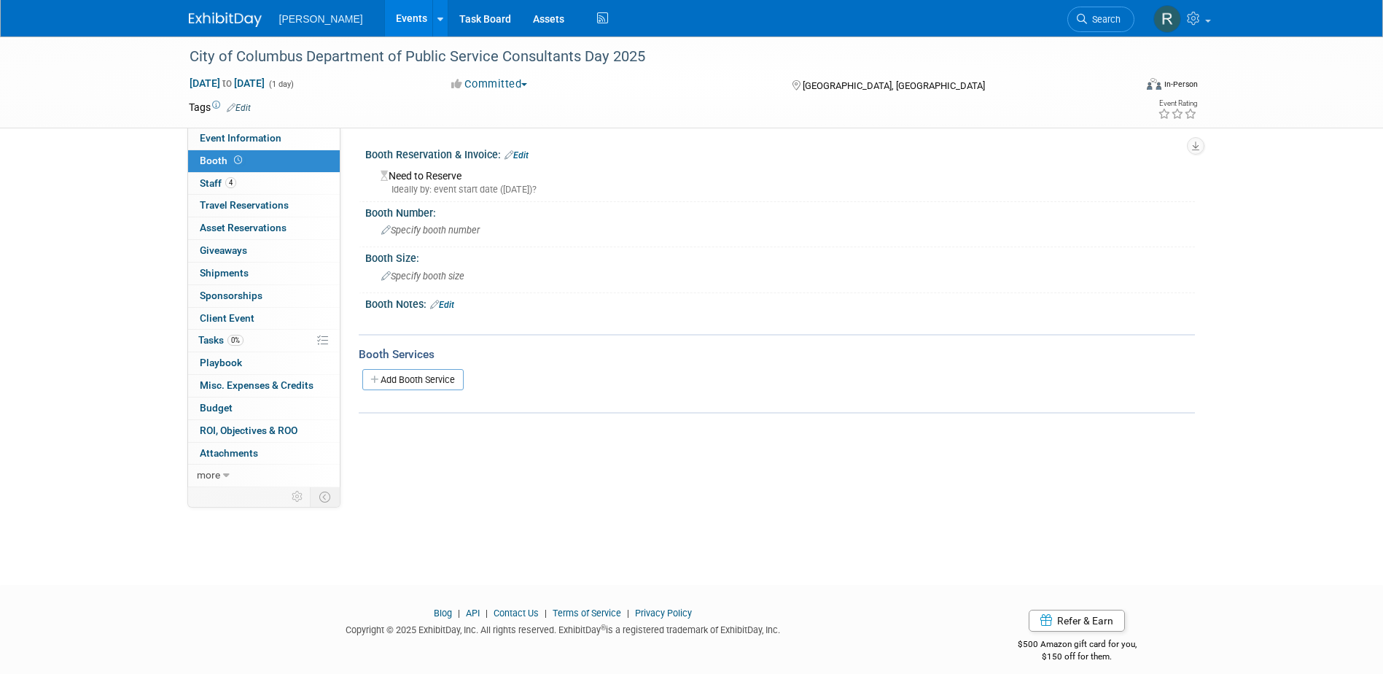
click at [523, 153] on link "Edit" at bounding box center [517, 155] width 24 height 10
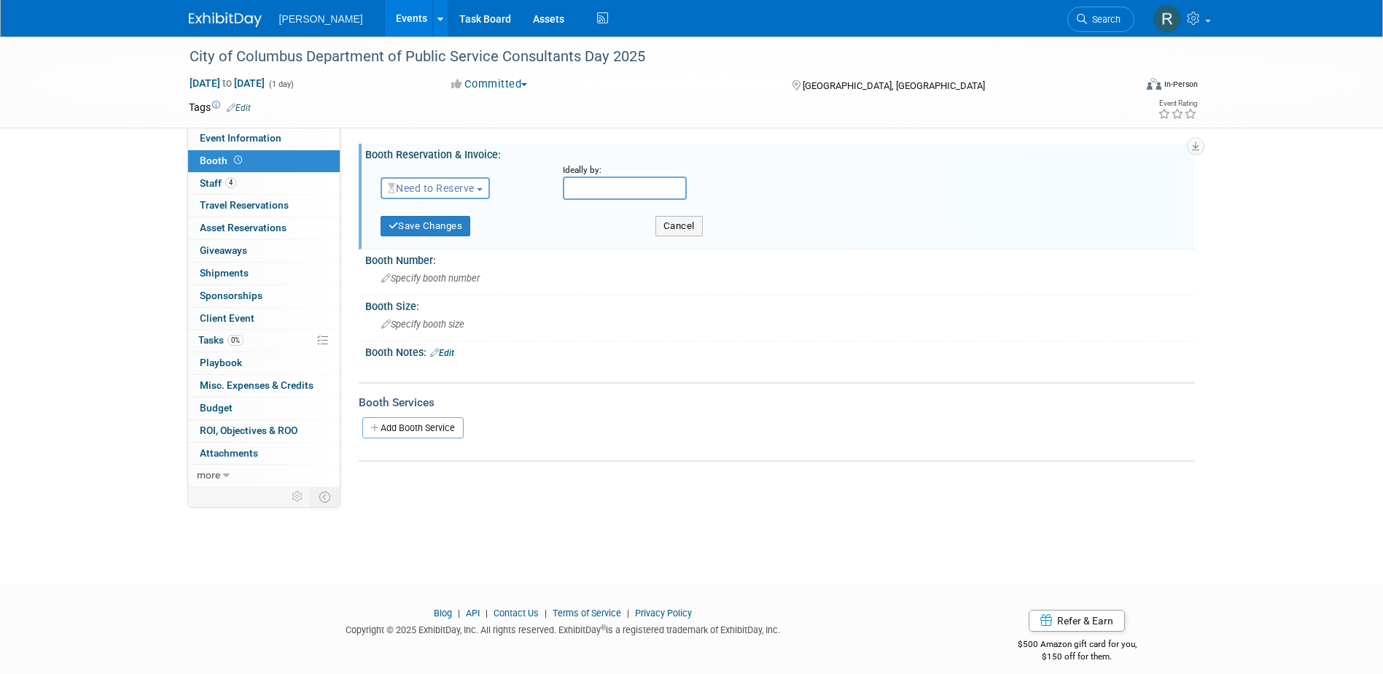
click at [443, 194] on button "Need to Reserve" at bounding box center [436, 188] width 110 height 22
click at [443, 249] on link "No Reservation Required" at bounding box center [459, 254] width 156 height 20
click at [435, 225] on button "Save Changes" at bounding box center [426, 226] width 90 height 20
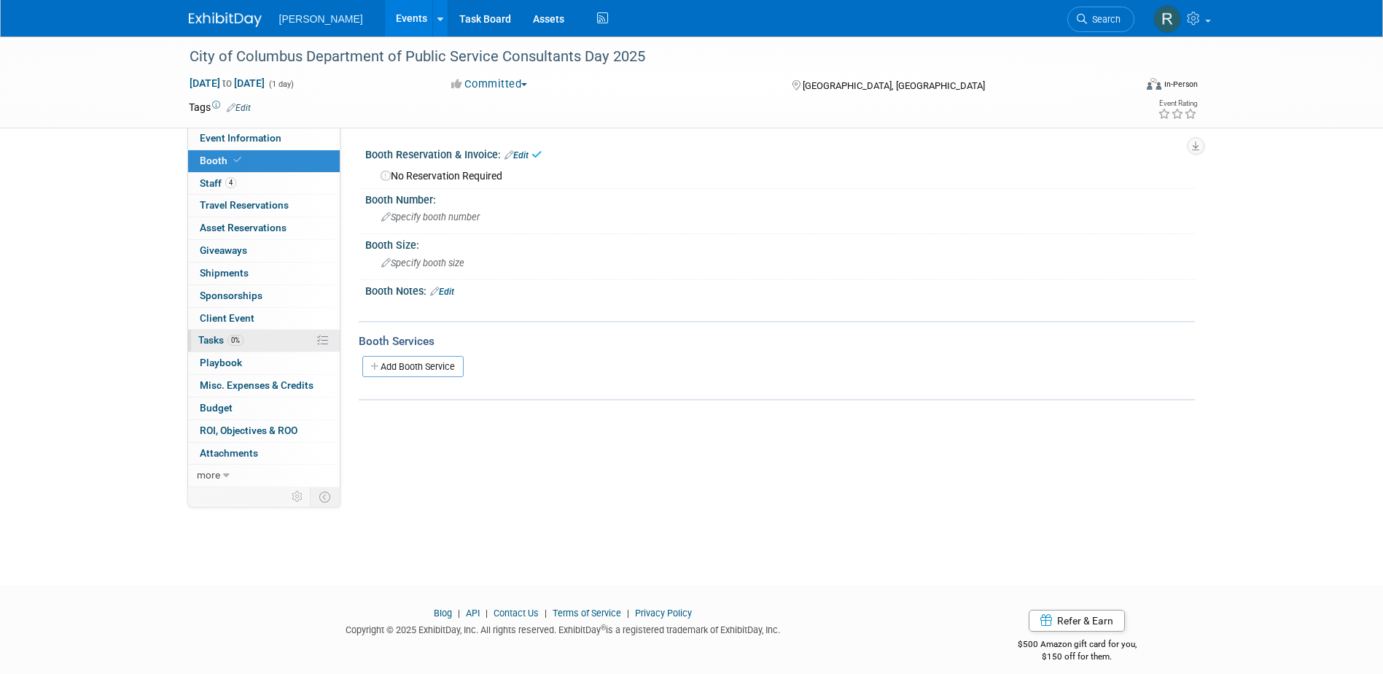
click at [238, 339] on span "0%" at bounding box center [235, 340] width 16 height 11
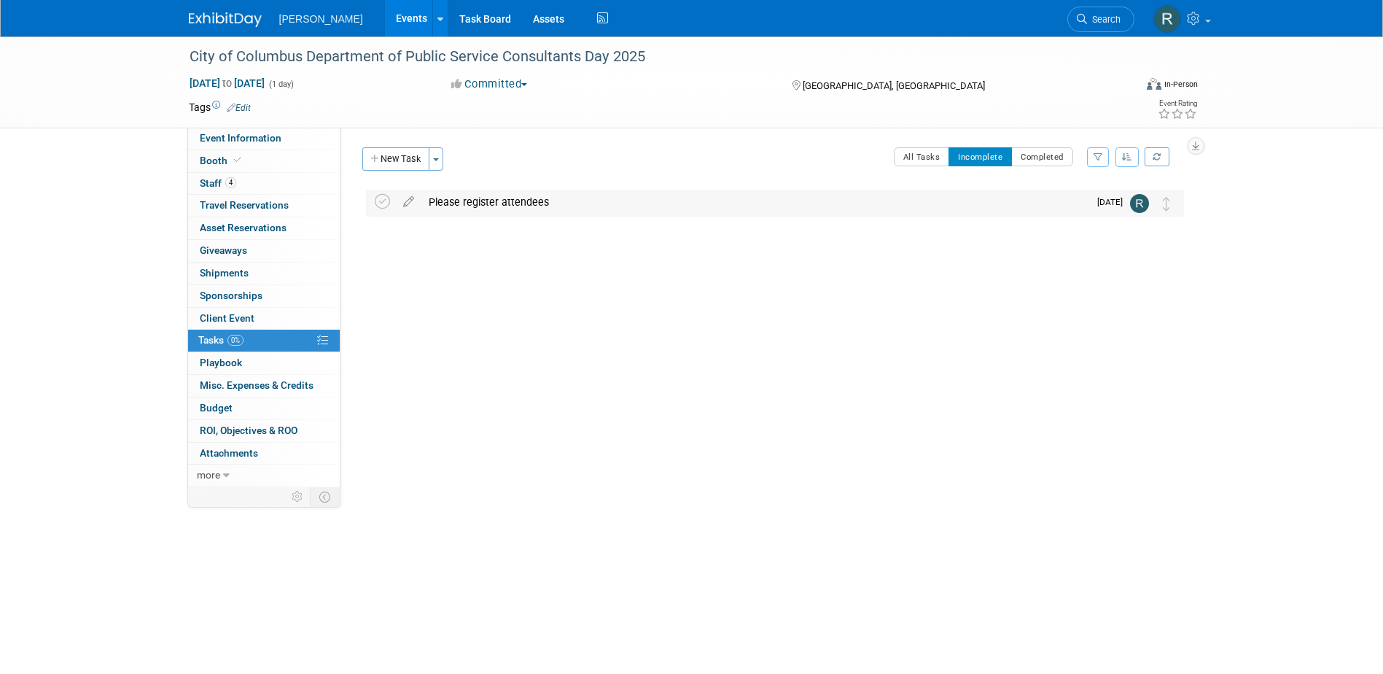
click at [480, 203] on div "Please register attendees" at bounding box center [754, 202] width 667 height 25
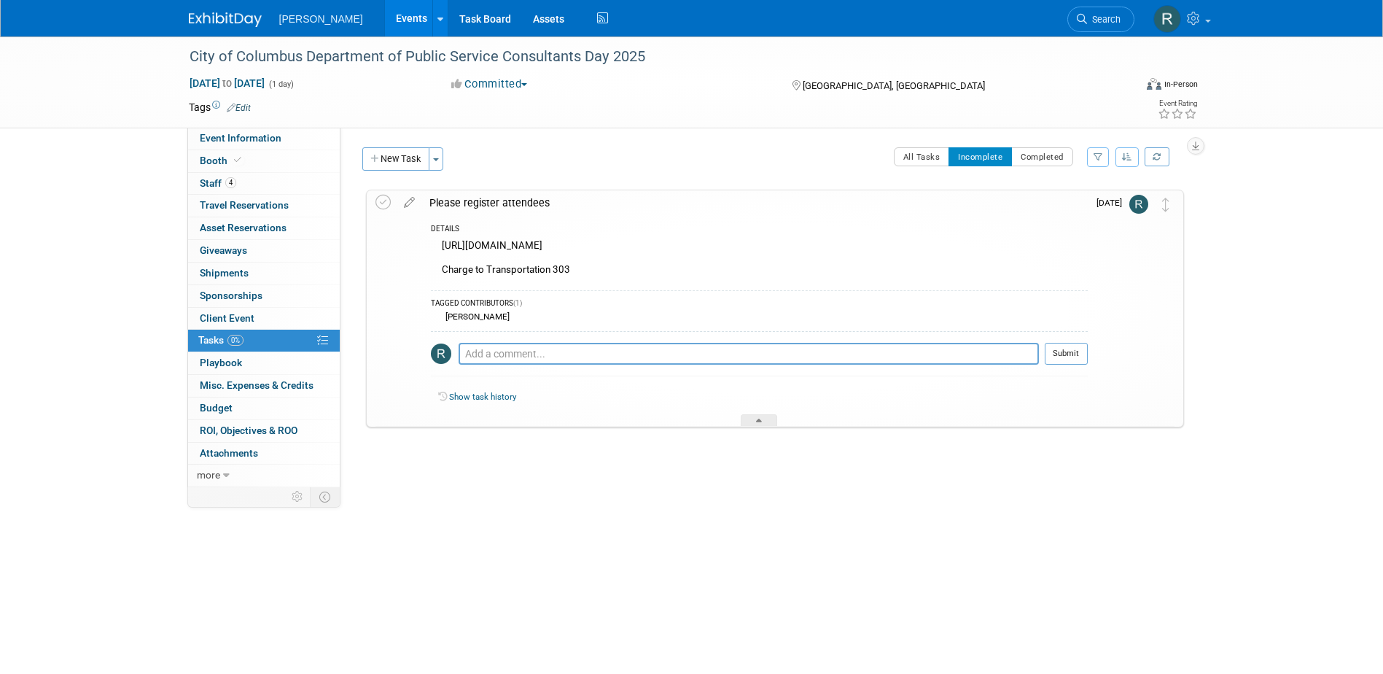
click at [246, 106] on link "Edit" at bounding box center [239, 108] width 24 height 10
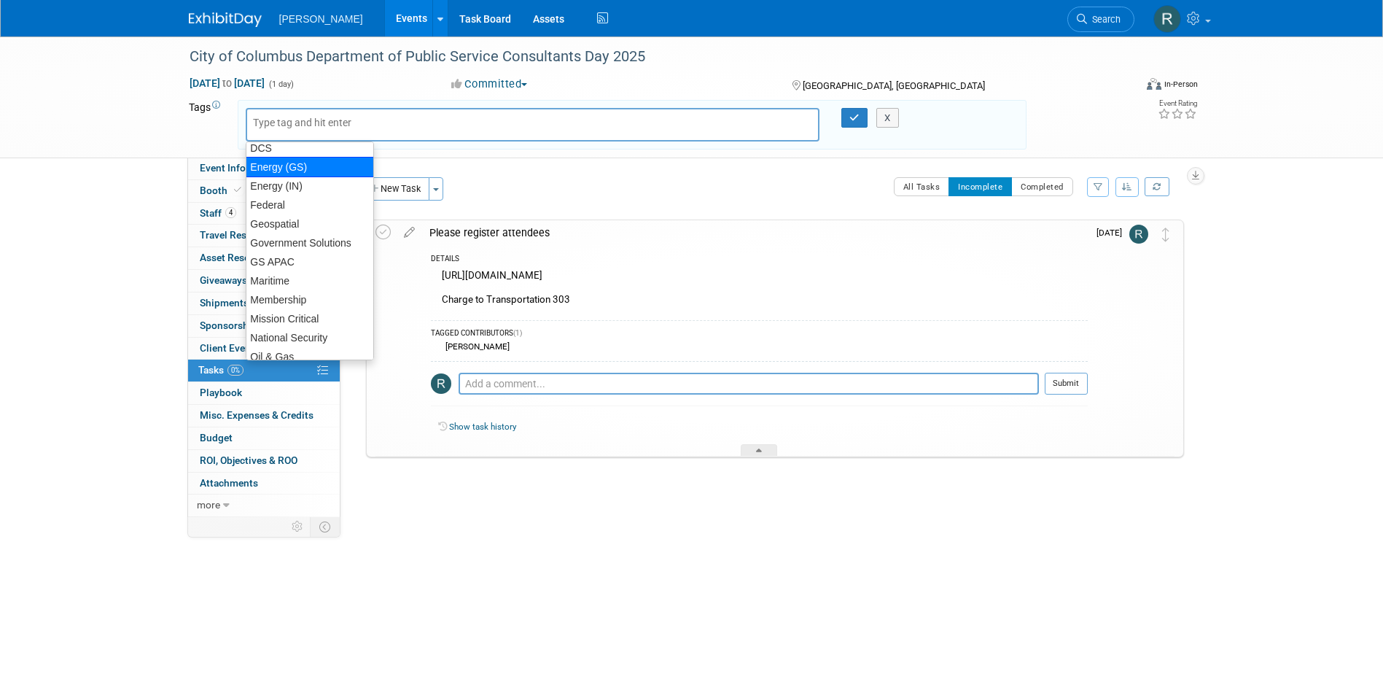
scroll to position [302, 0]
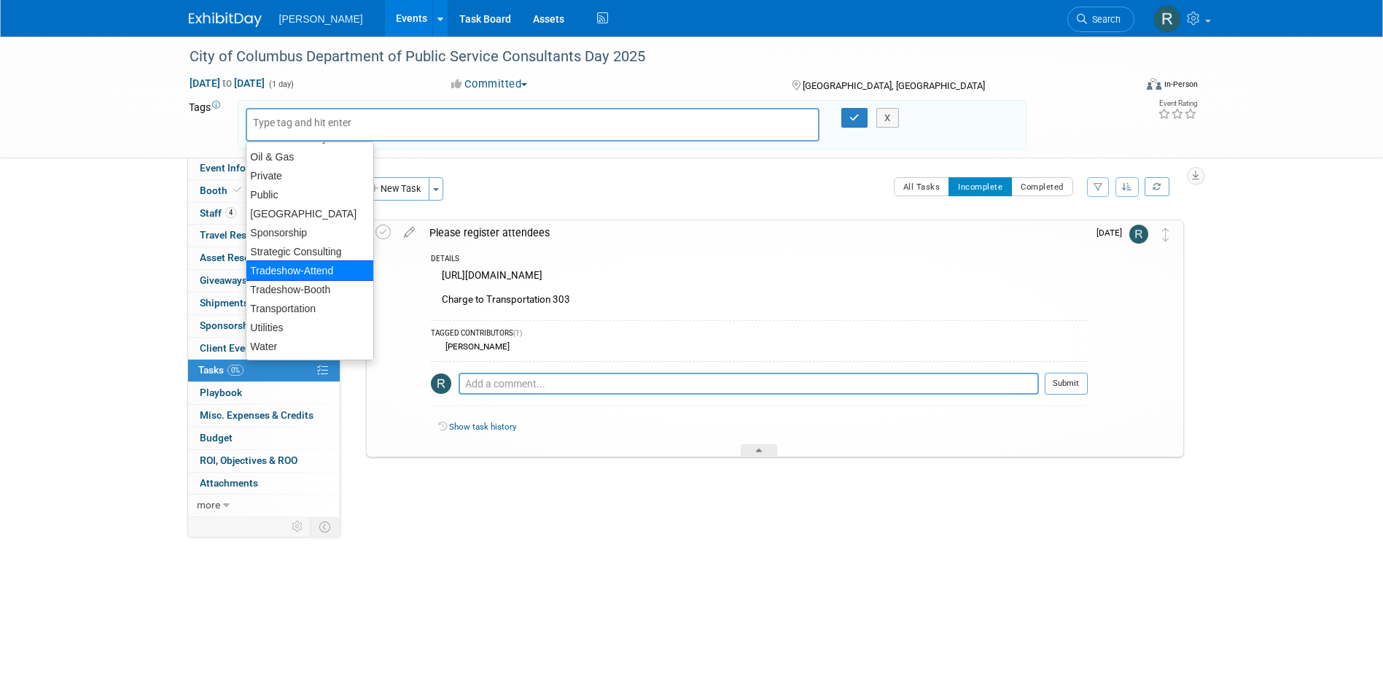
click at [296, 271] on div "Tradeshow-Attend" at bounding box center [310, 270] width 128 height 20
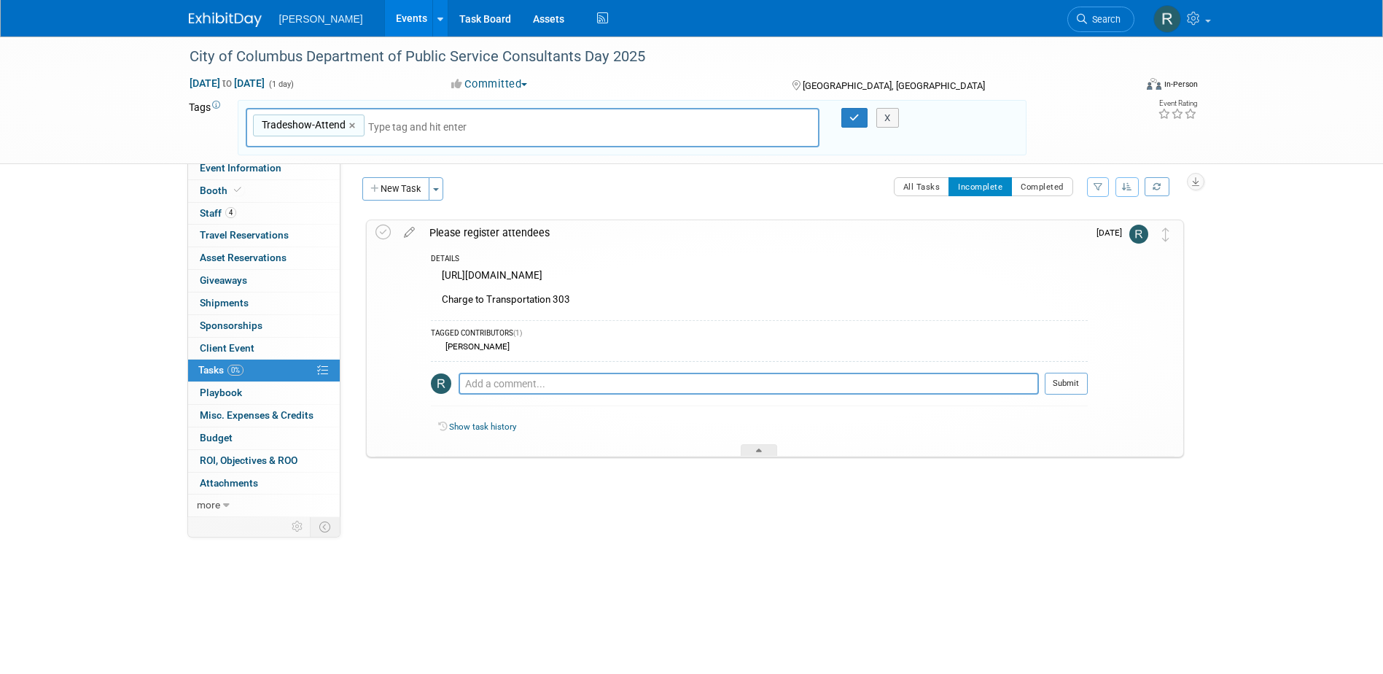
click at [365, 133] on div "Tradeshow-Attend Tradeshow-Attend ×" at bounding box center [533, 128] width 575 height 40
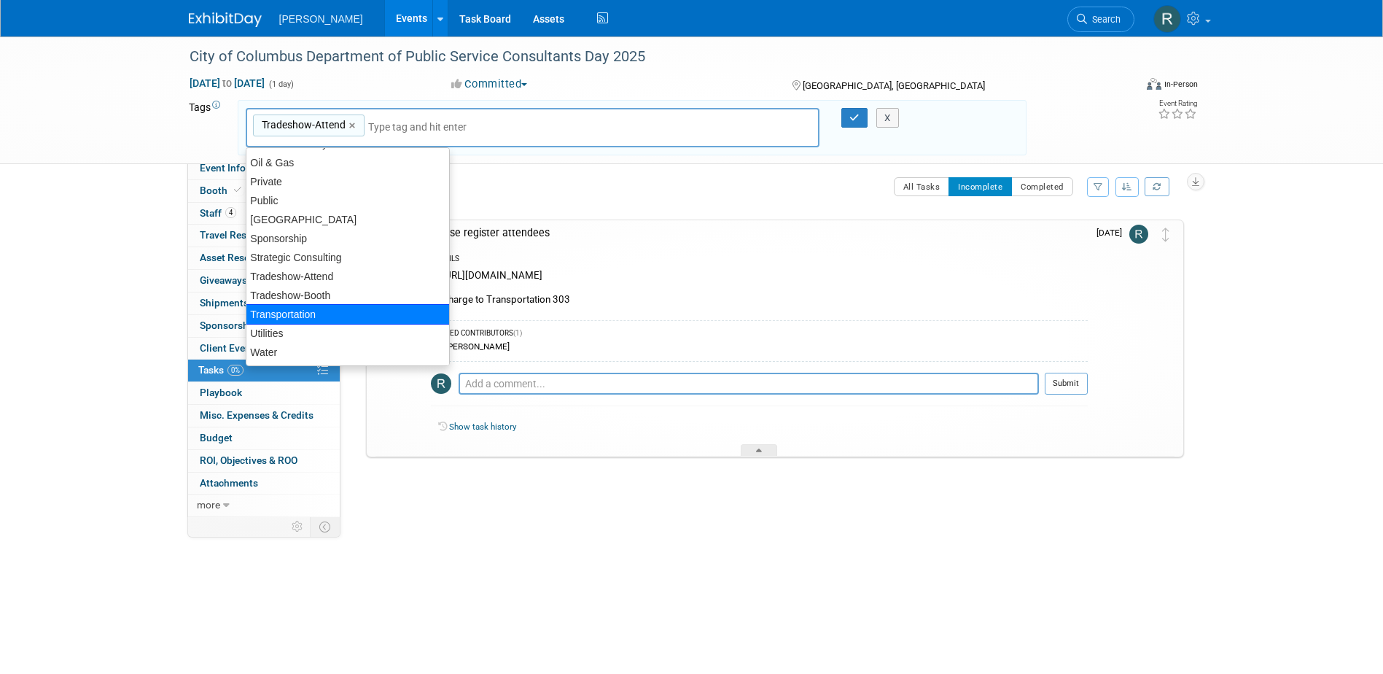
click at [318, 307] on div "Transportation" at bounding box center [348, 314] width 204 height 20
type input "Tradeshow-Attend, Transportation"
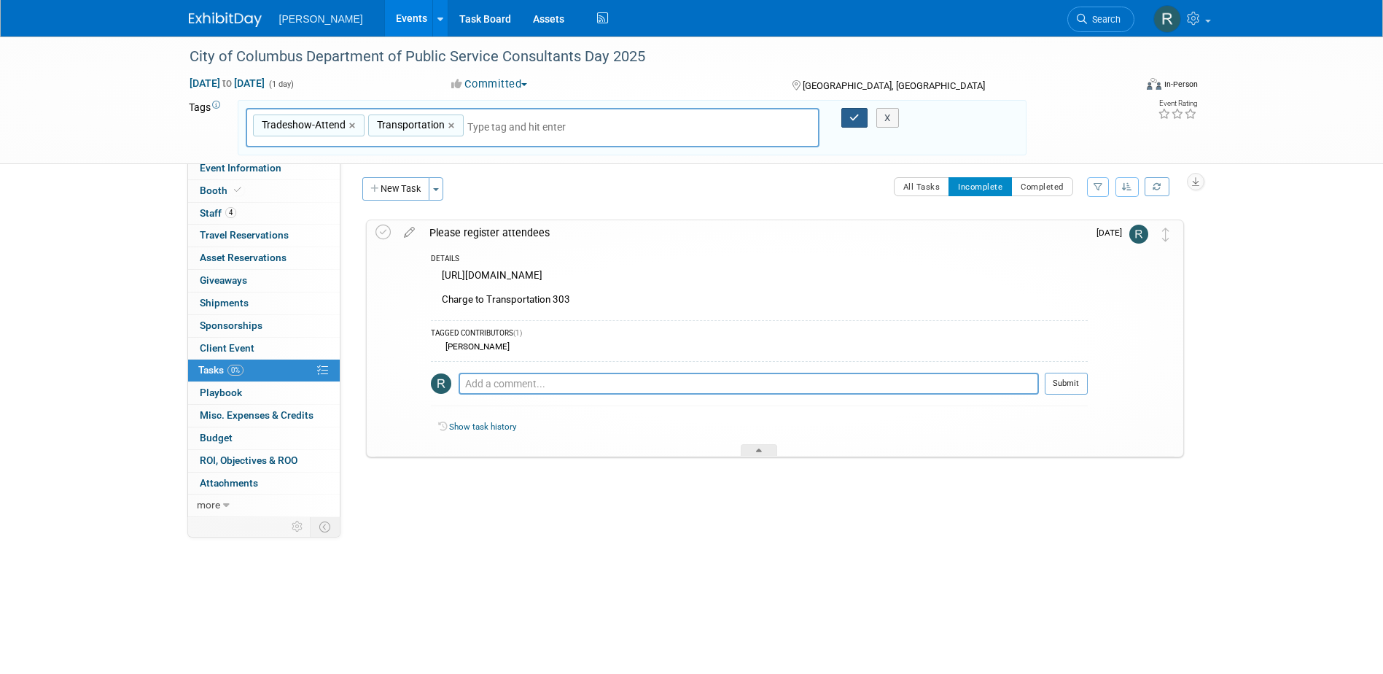
click at [855, 114] on icon "button" at bounding box center [854, 117] width 10 height 9
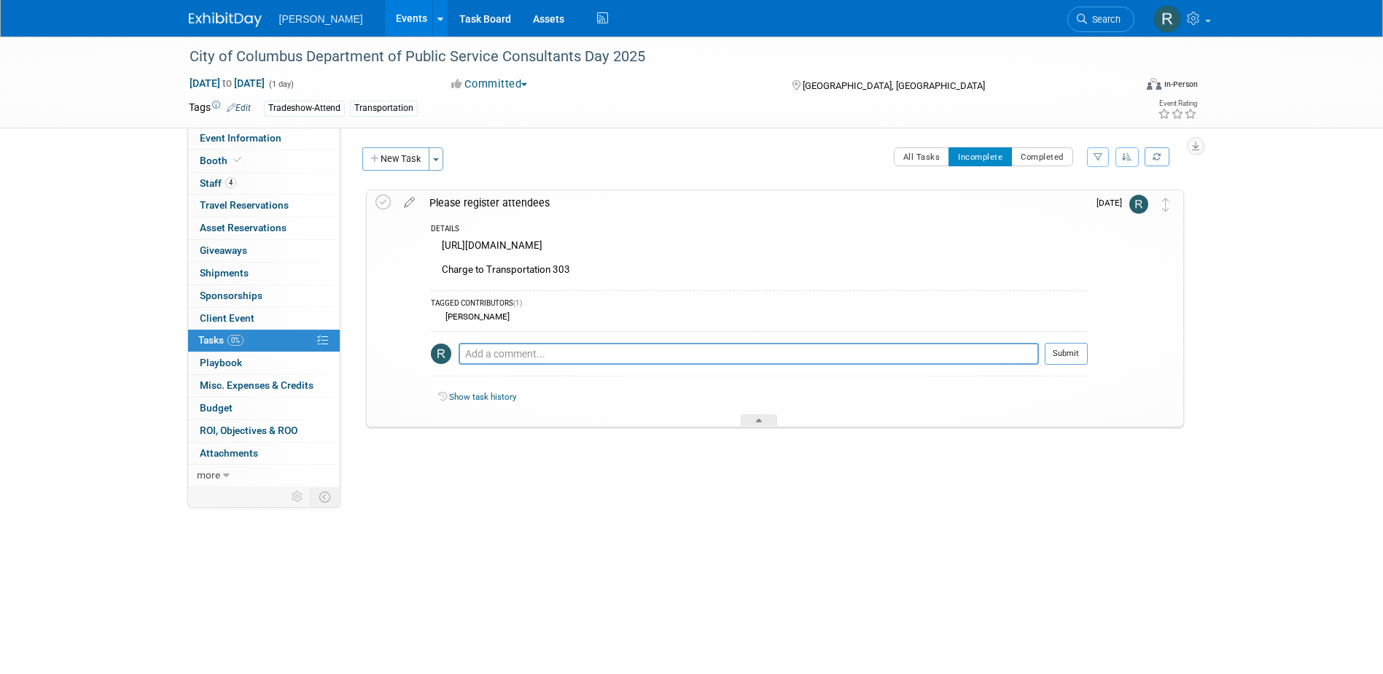
drag, startPoint x: 441, startPoint y: 246, endPoint x: 1062, endPoint y: 245, distance: 621.2
click at [1062, 245] on div "https://www.eventbrite.com/e/2025-city-of-columbus-department-of-public-service…" at bounding box center [759, 259] width 657 height 46
copy div "https://www.eventbrite.com/e/2025-city-of-columbus-department-of-public-service…"
click at [242, 144] on link "Event Information" at bounding box center [264, 139] width 152 height 22
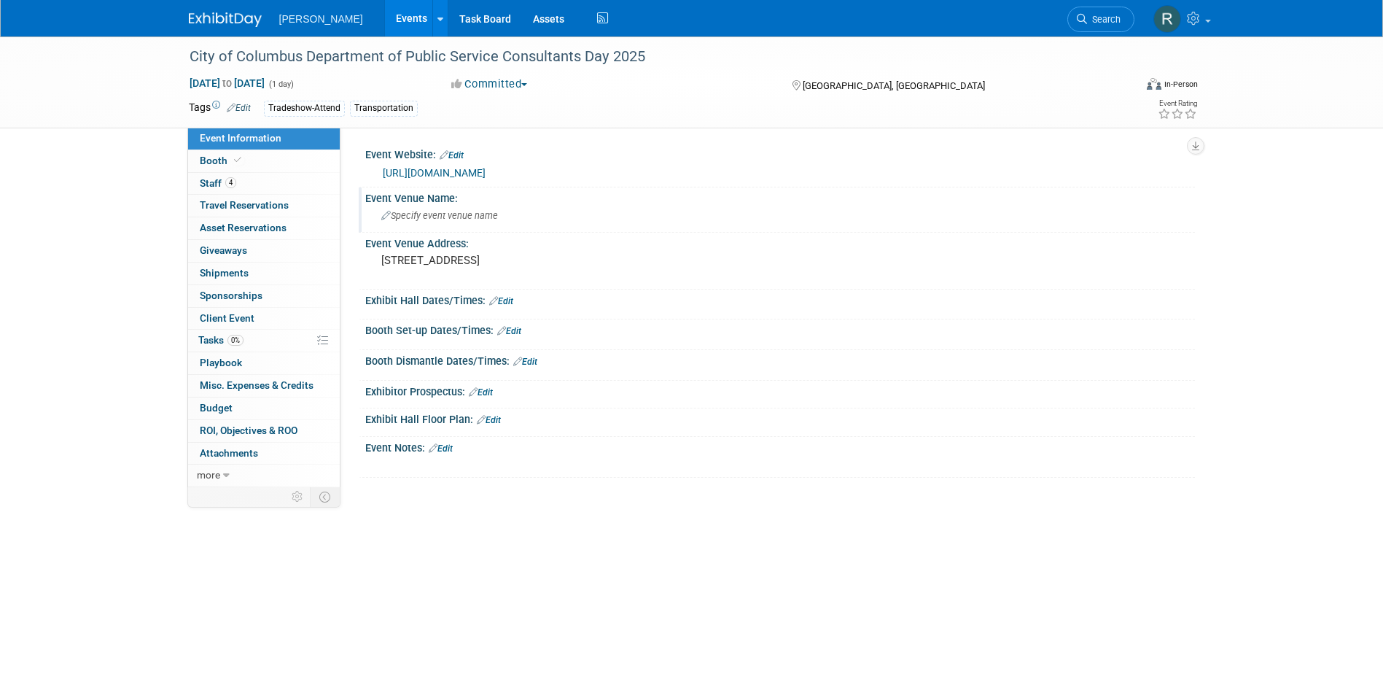
click at [577, 213] on div "Specify event venue name" at bounding box center [780, 215] width 808 height 23
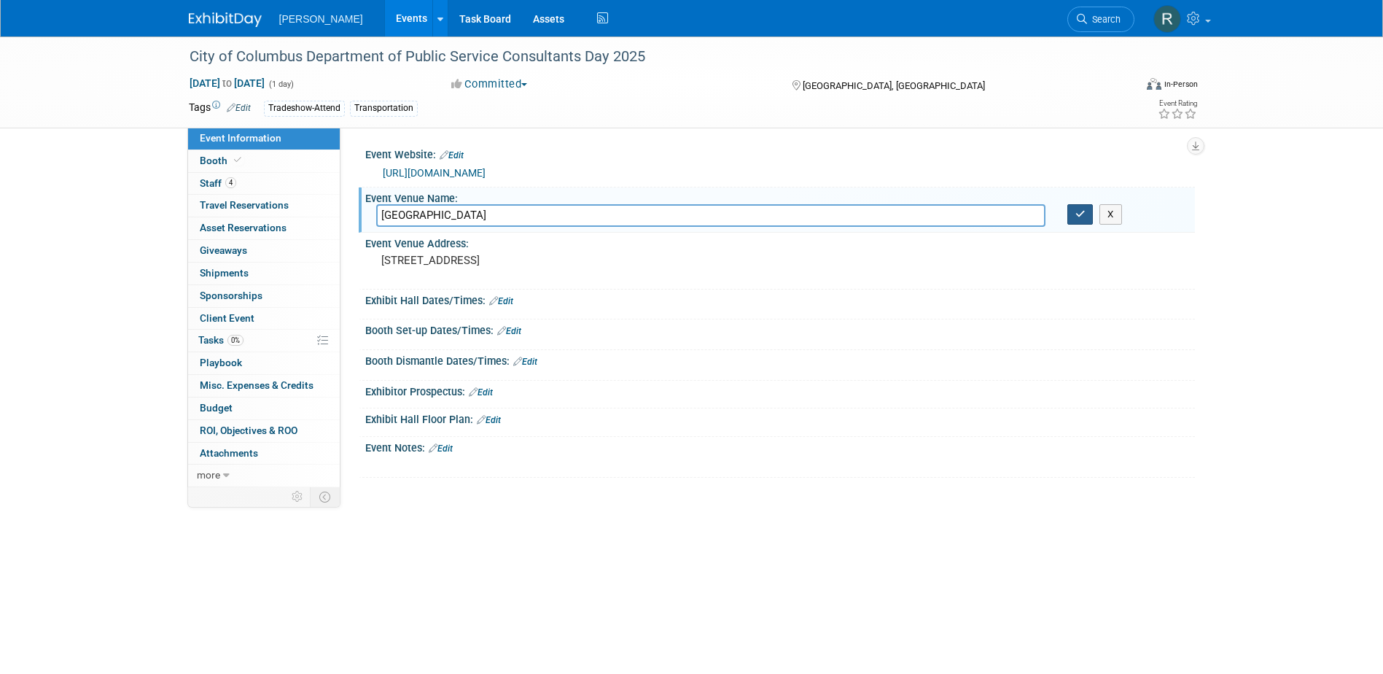
type input "Argyle Park"
click at [1077, 206] on button "button" at bounding box center [1080, 214] width 26 height 20
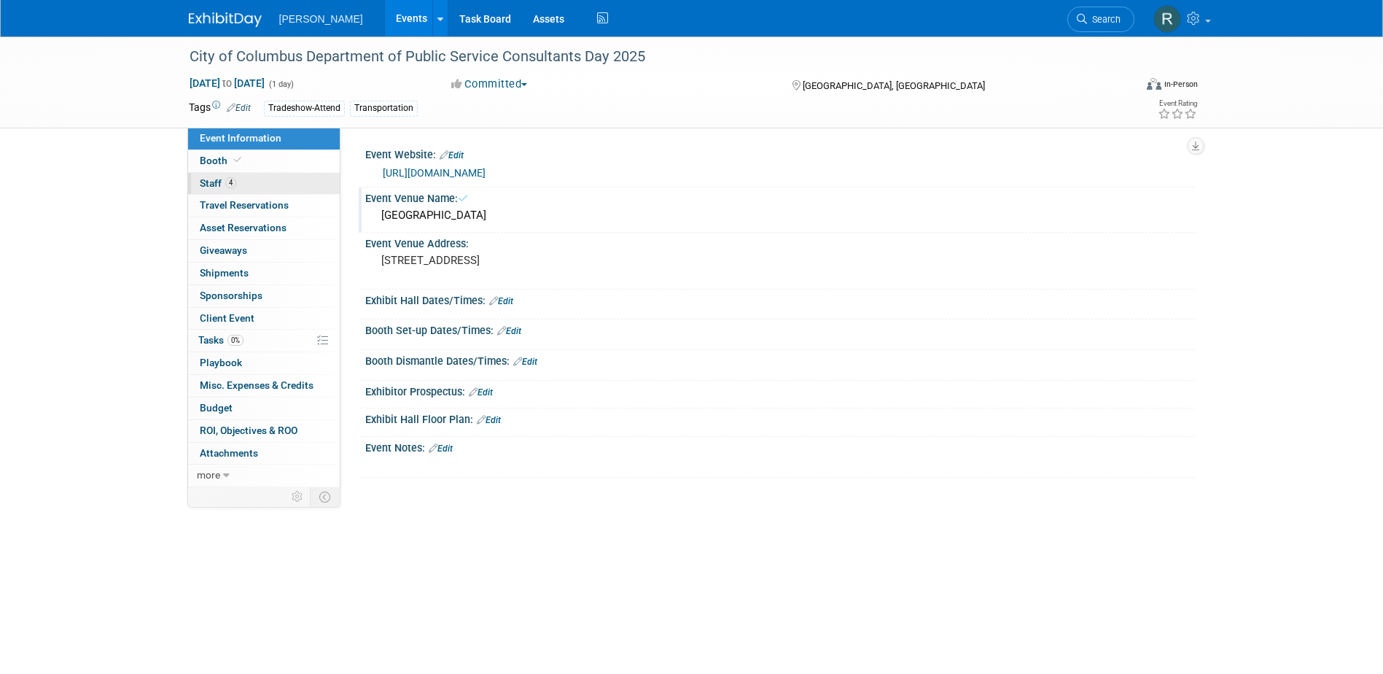
click at [207, 179] on span "Staff 4" at bounding box center [218, 183] width 36 height 12
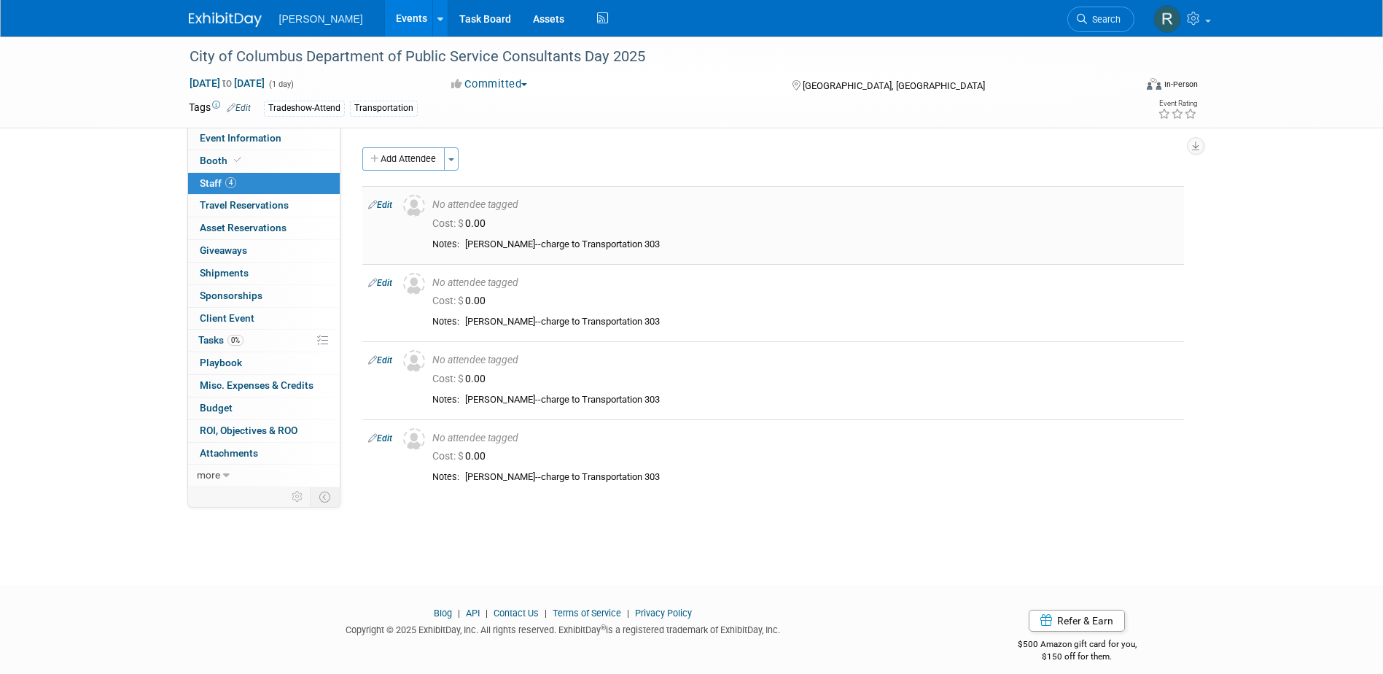
click at [379, 203] on link "Edit" at bounding box center [380, 205] width 24 height 10
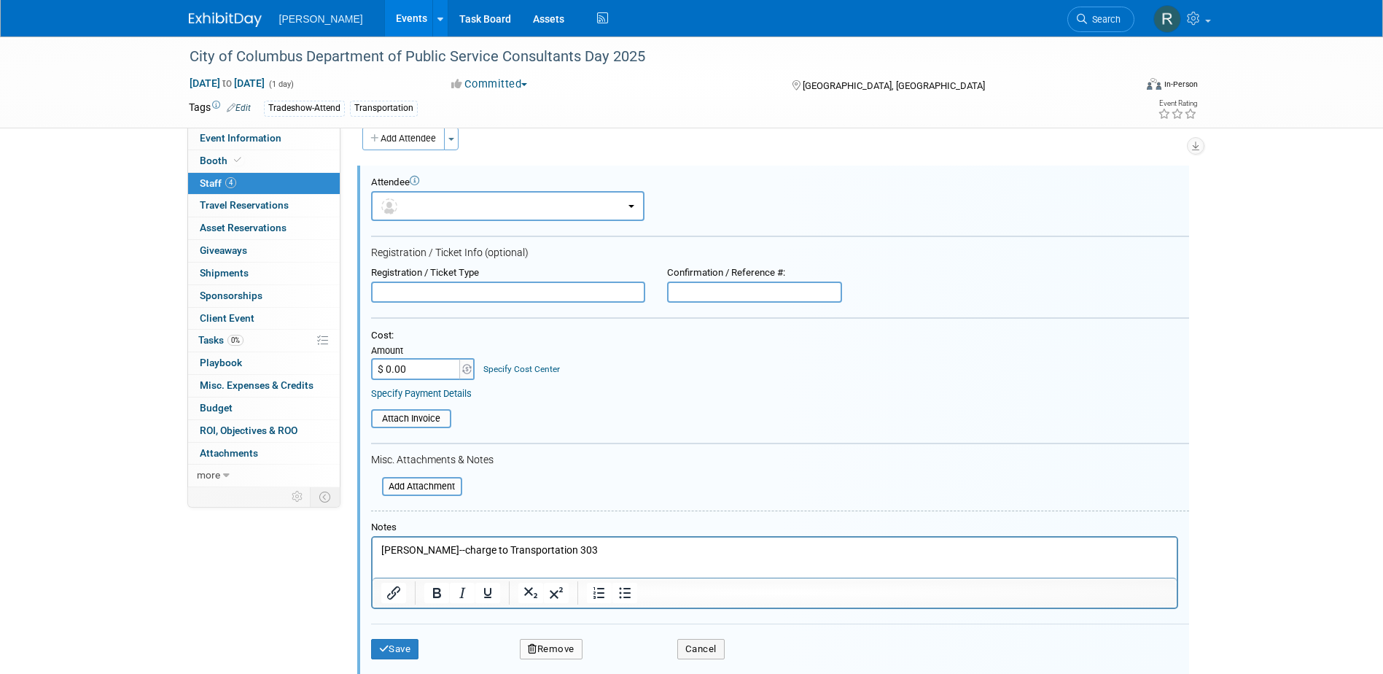
scroll to position [0, 0]
click at [462, 211] on button "button" at bounding box center [507, 206] width 273 height 30
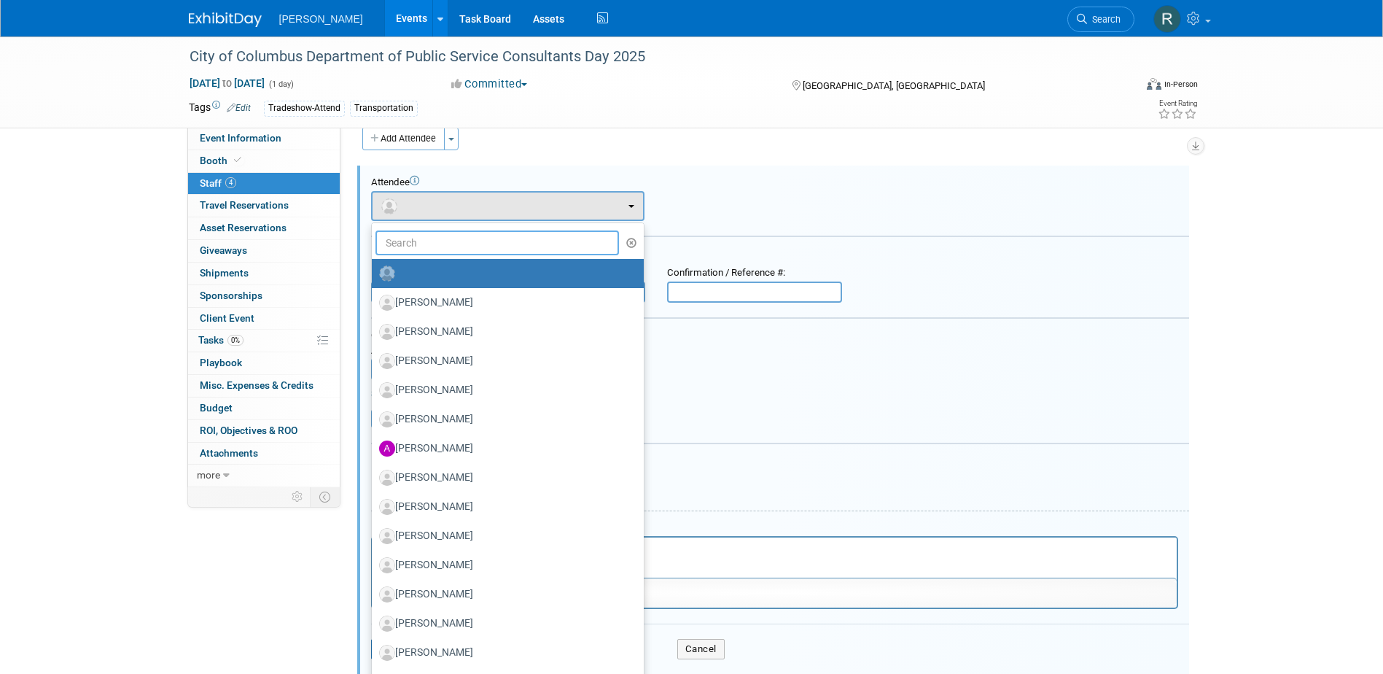
click at [462, 244] on input "text" at bounding box center [498, 242] width 244 height 25
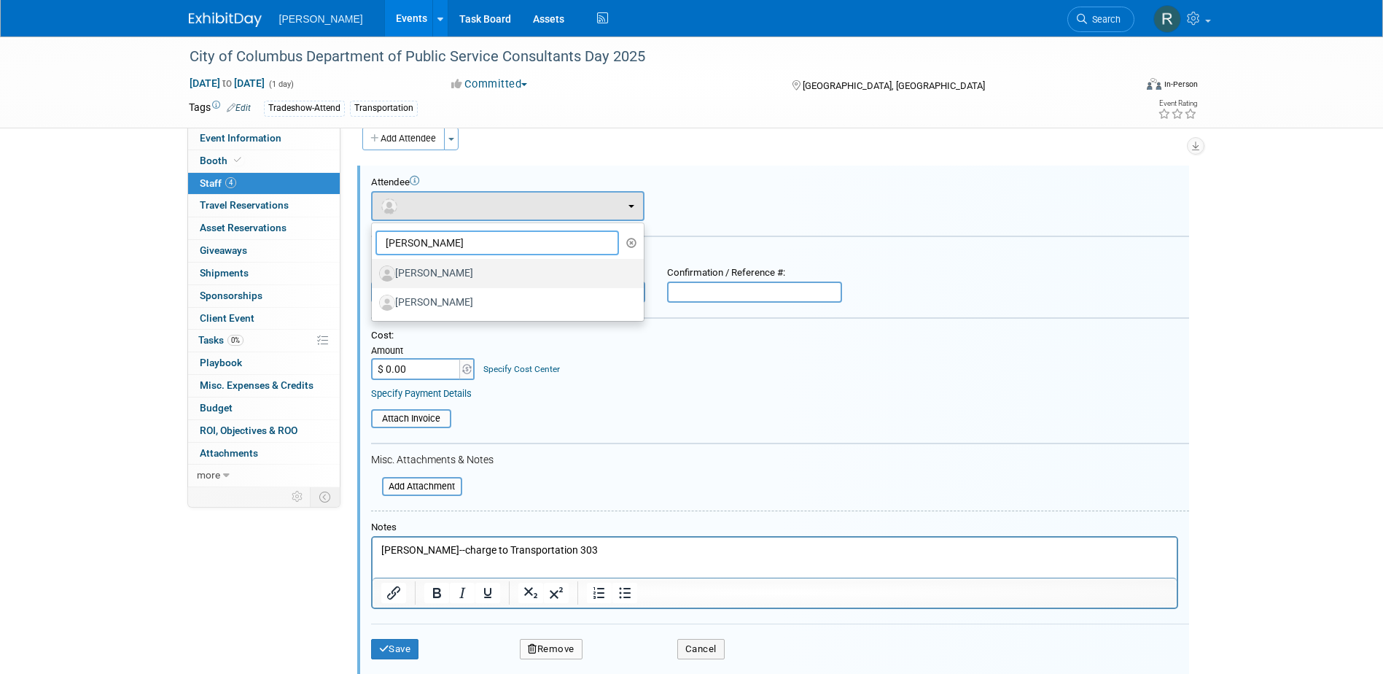
type input "craig"
click at [485, 273] on label "[PERSON_NAME]" at bounding box center [504, 273] width 250 height 23
click at [374, 273] on input "[PERSON_NAME]" at bounding box center [369, 271] width 9 height 9
select select "67d79342-a8d4-4a5d-afd7-31c3caf74ea4"
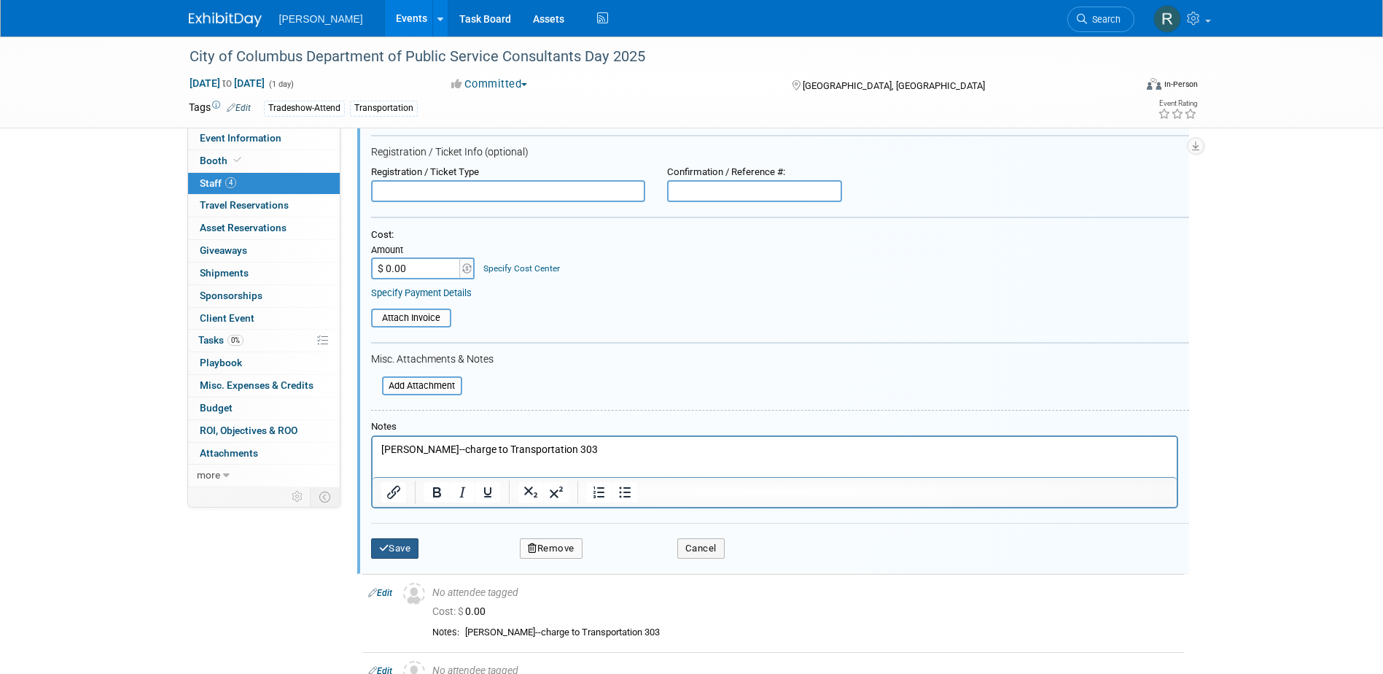
click at [413, 554] on button "Save" at bounding box center [395, 548] width 48 height 20
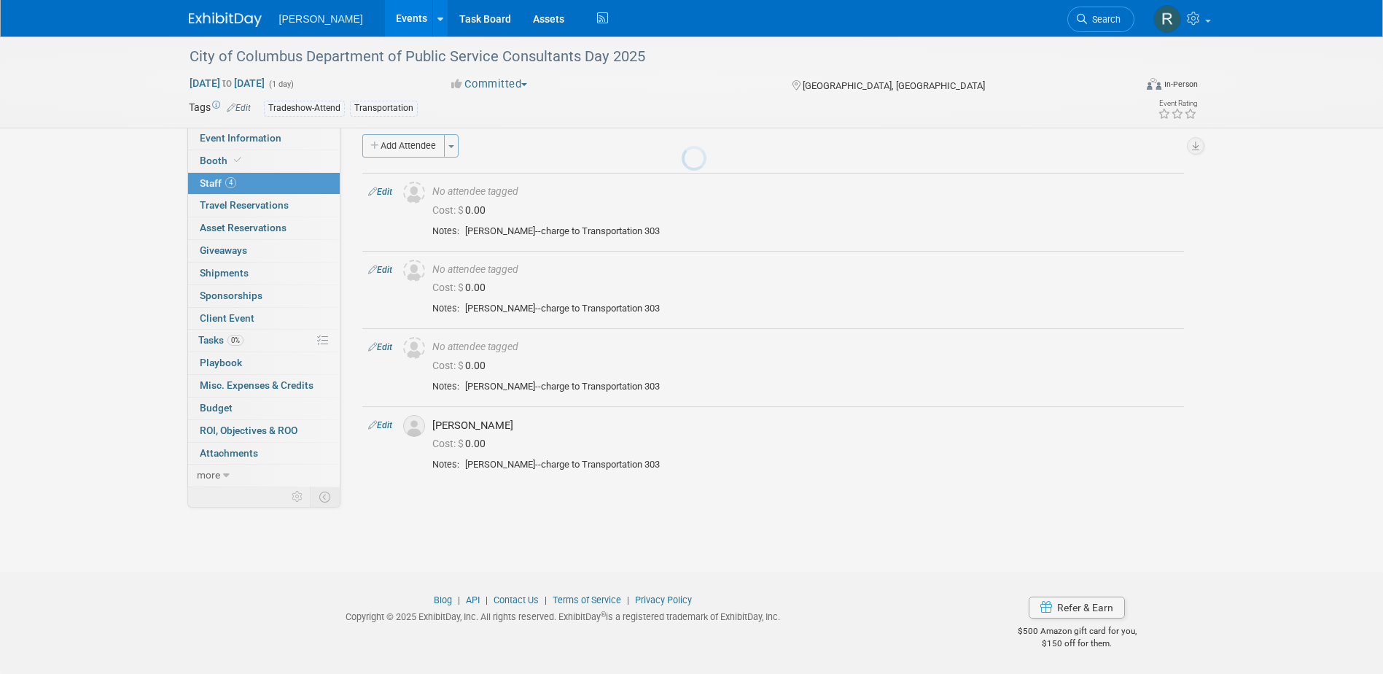
scroll to position [13, 0]
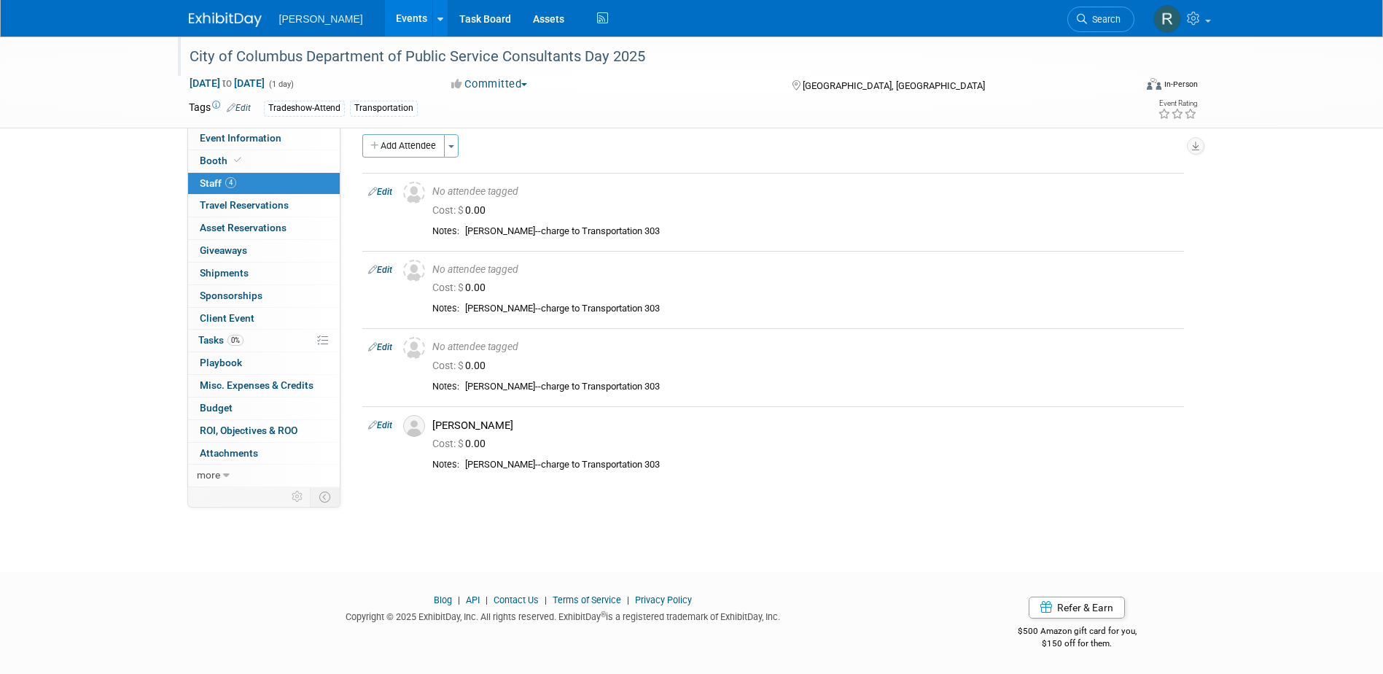
click at [646, 64] on div "City of Columbus Department of Public Service Consultants Day 2025" at bounding box center [648, 57] width 928 height 26
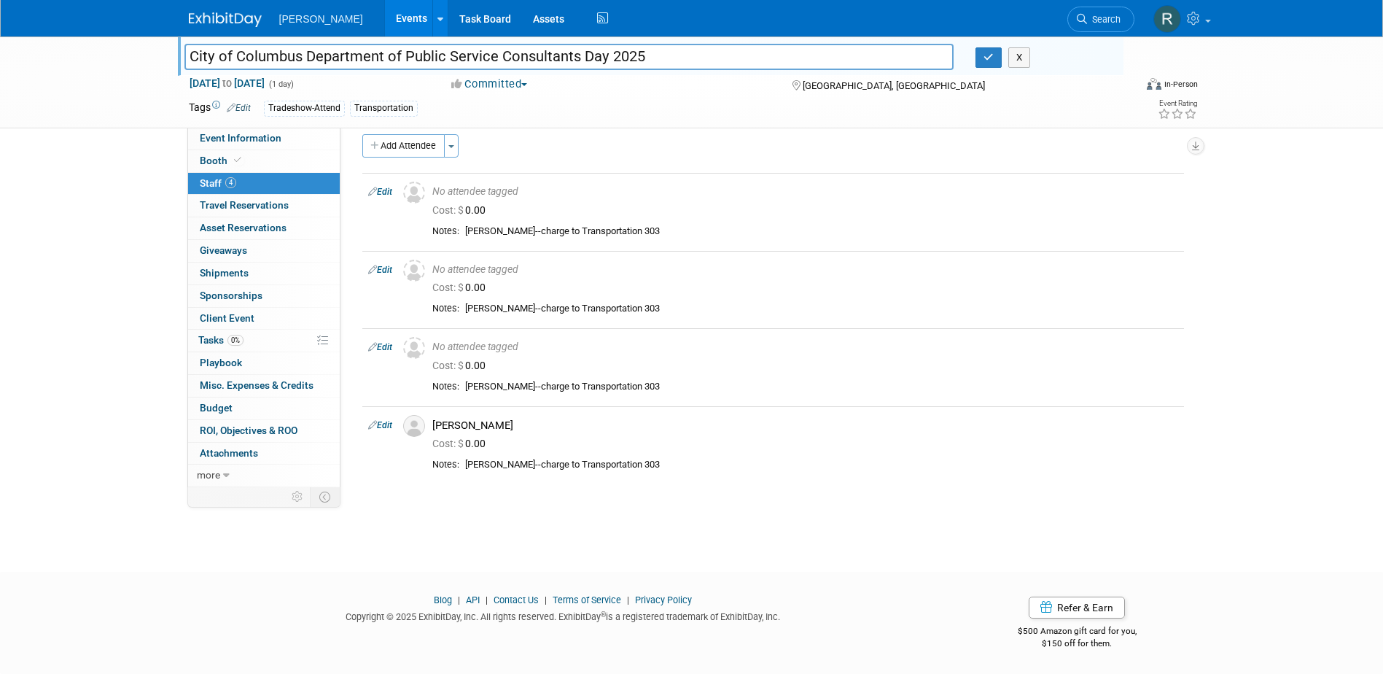
drag, startPoint x: 646, startPoint y: 58, endPoint x: 126, endPoint y: 56, distance: 519.9
click at [126, 56] on div "City of Columbus Department of Public Service Consultants Day 2025 City of Colu…" at bounding box center [691, 82] width 1383 height 92
click at [254, 140] on span "Event Information" at bounding box center [241, 138] width 82 height 12
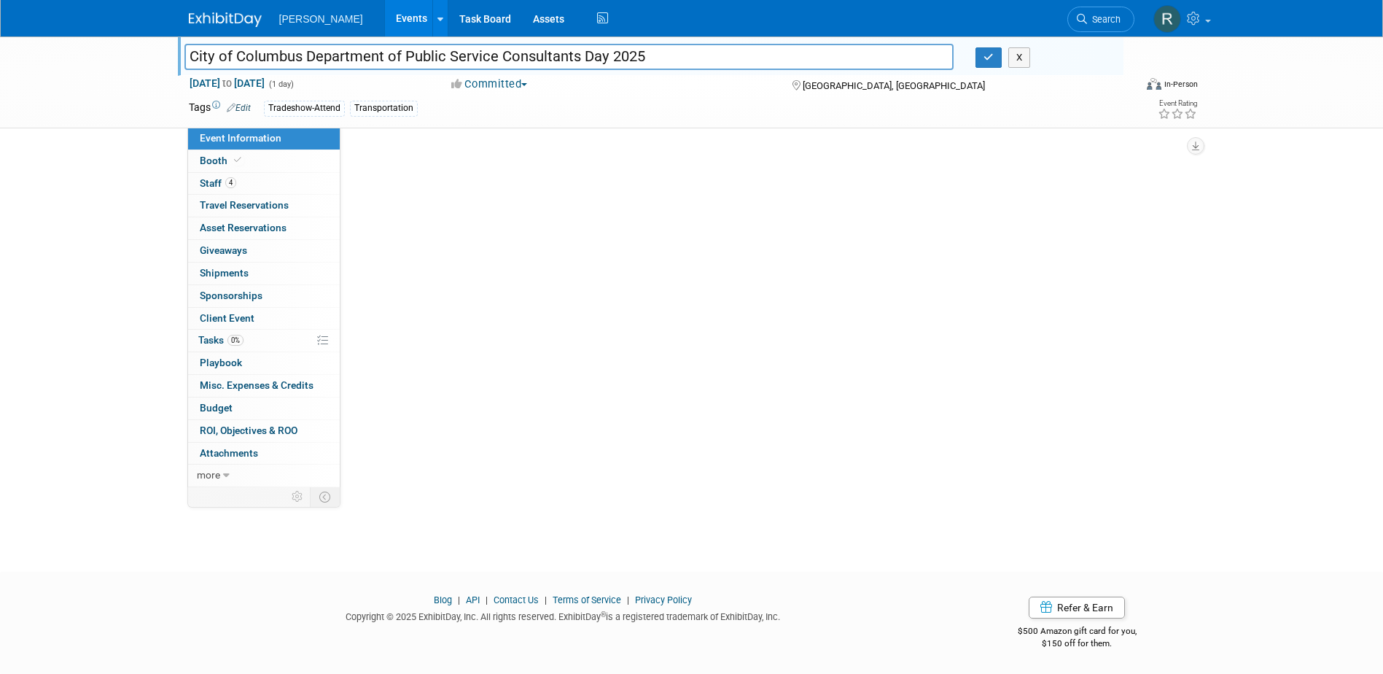
scroll to position [0, 0]
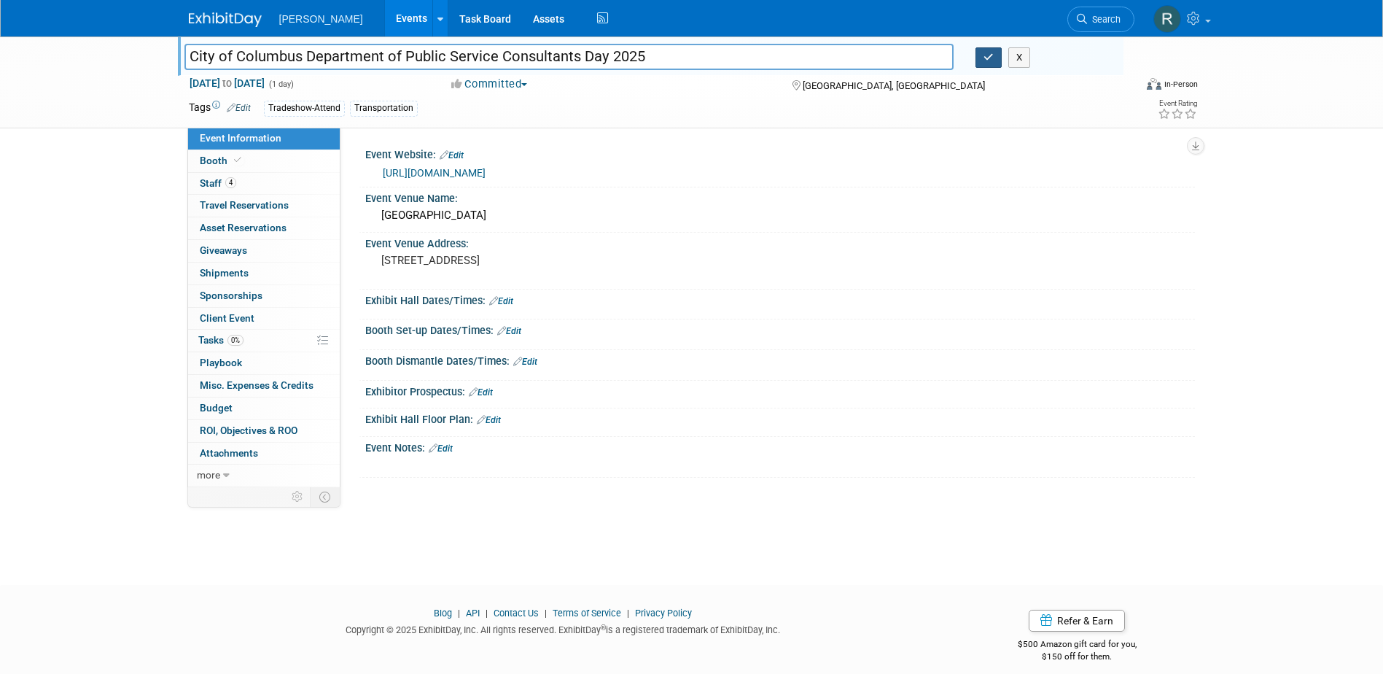
drag, startPoint x: 981, startPoint y: 59, endPoint x: 930, endPoint y: 59, distance: 51.0
click at [981, 59] on button "button" at bounding box center [989, 57] width 26 height 20
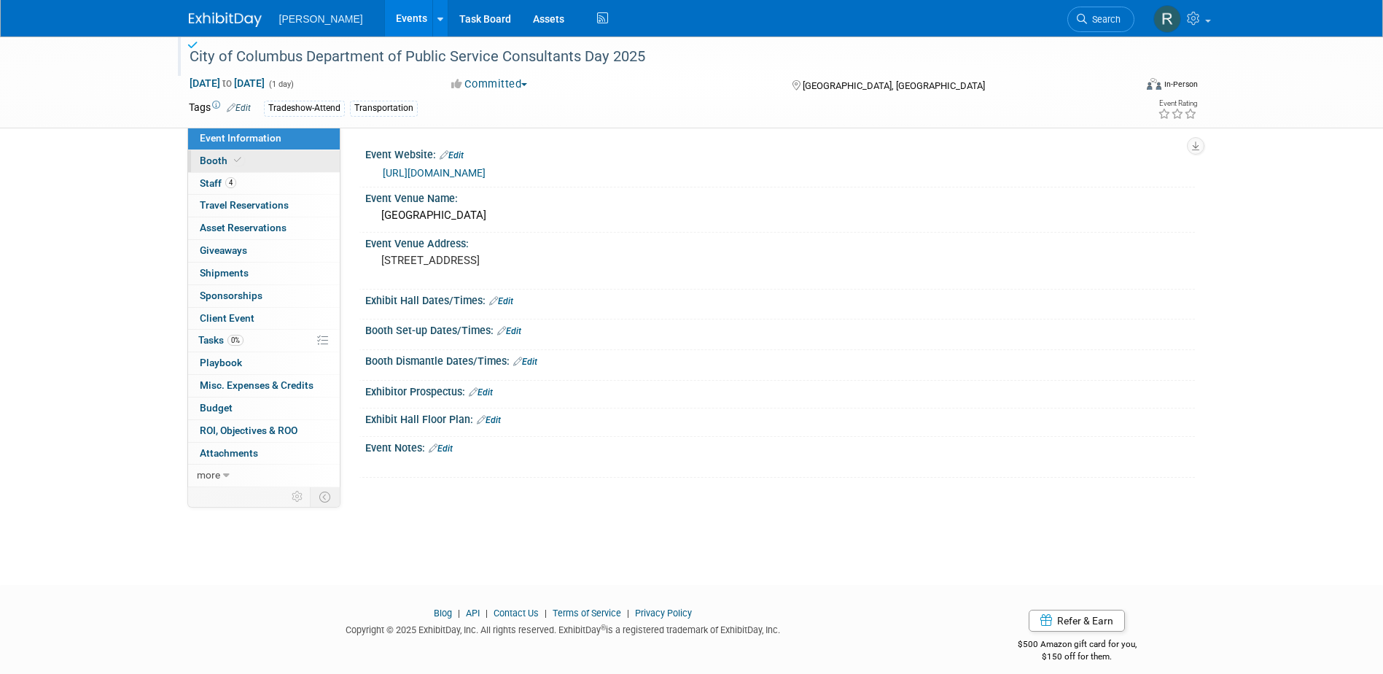
click at [227, 157] on span "Booth" at bounding box center [222, 161] width 44 height 12
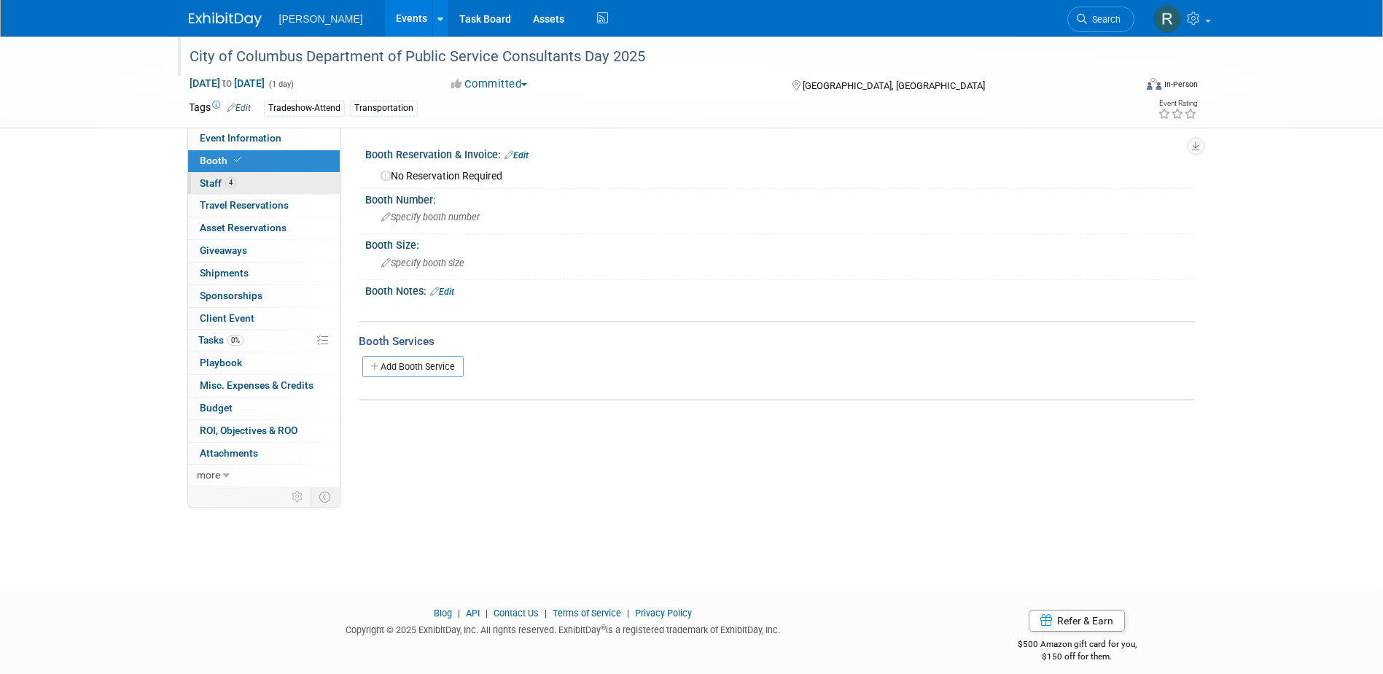
click at [244, 190] on link "4 Staff 4" at bounding box center [264, 184] width 152 height 22
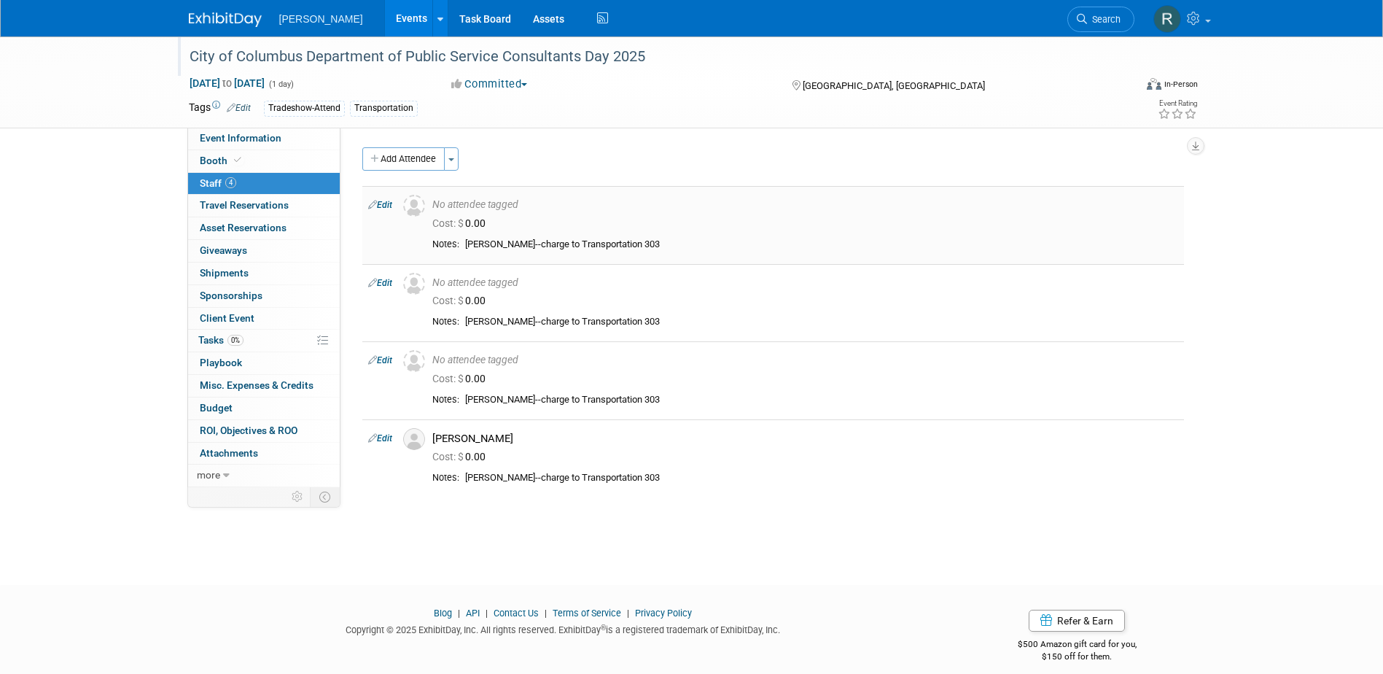
click at [388, 203] on link "Edit" at bounding box center [380, 205] width 24 height 10
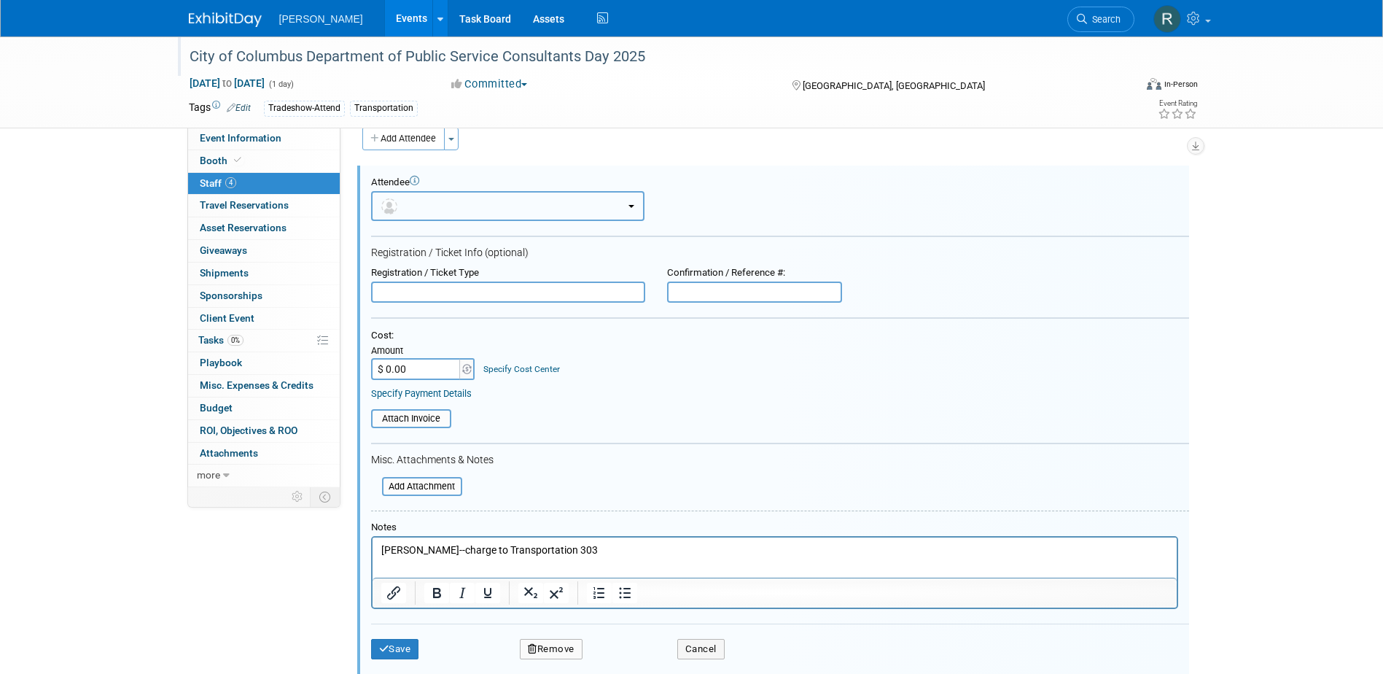
click at [461, 208] on button "button" at bounding box center [507, 206] width 273 height 30
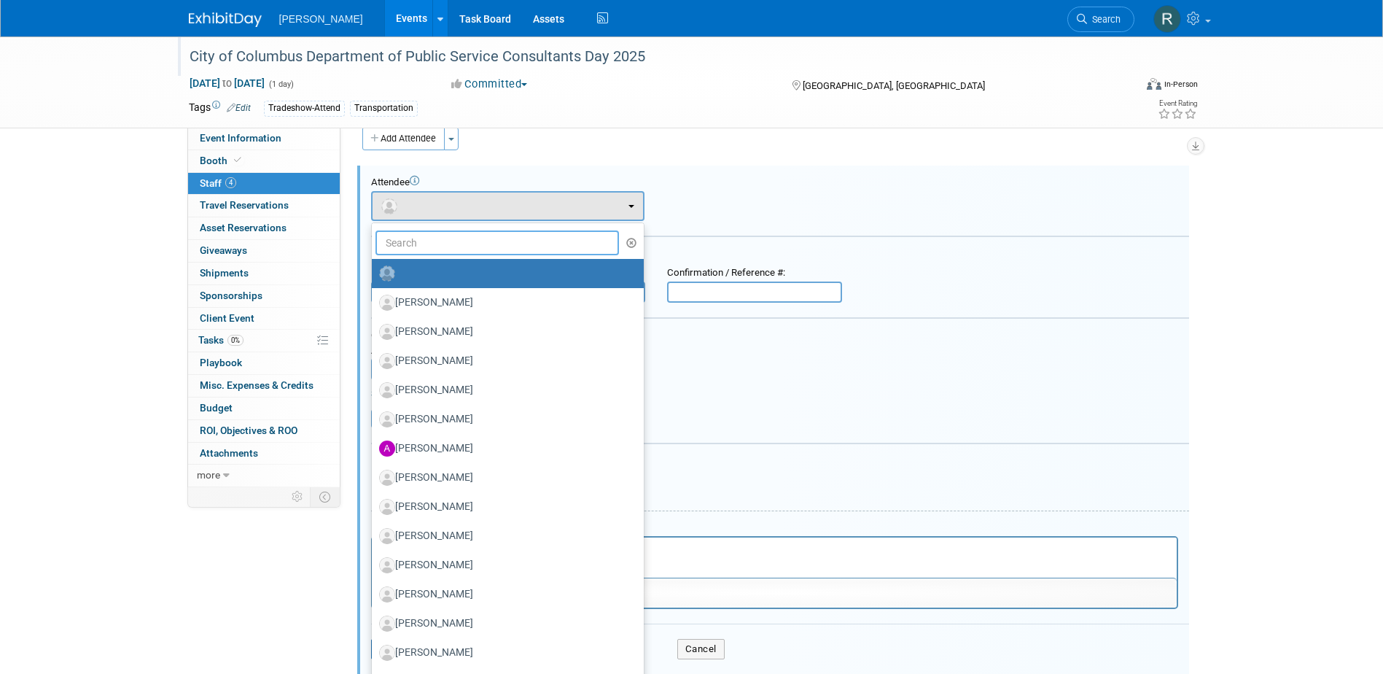
click at [448, 245] on input "text" at bounding box center [498, 242] width 244 height 25
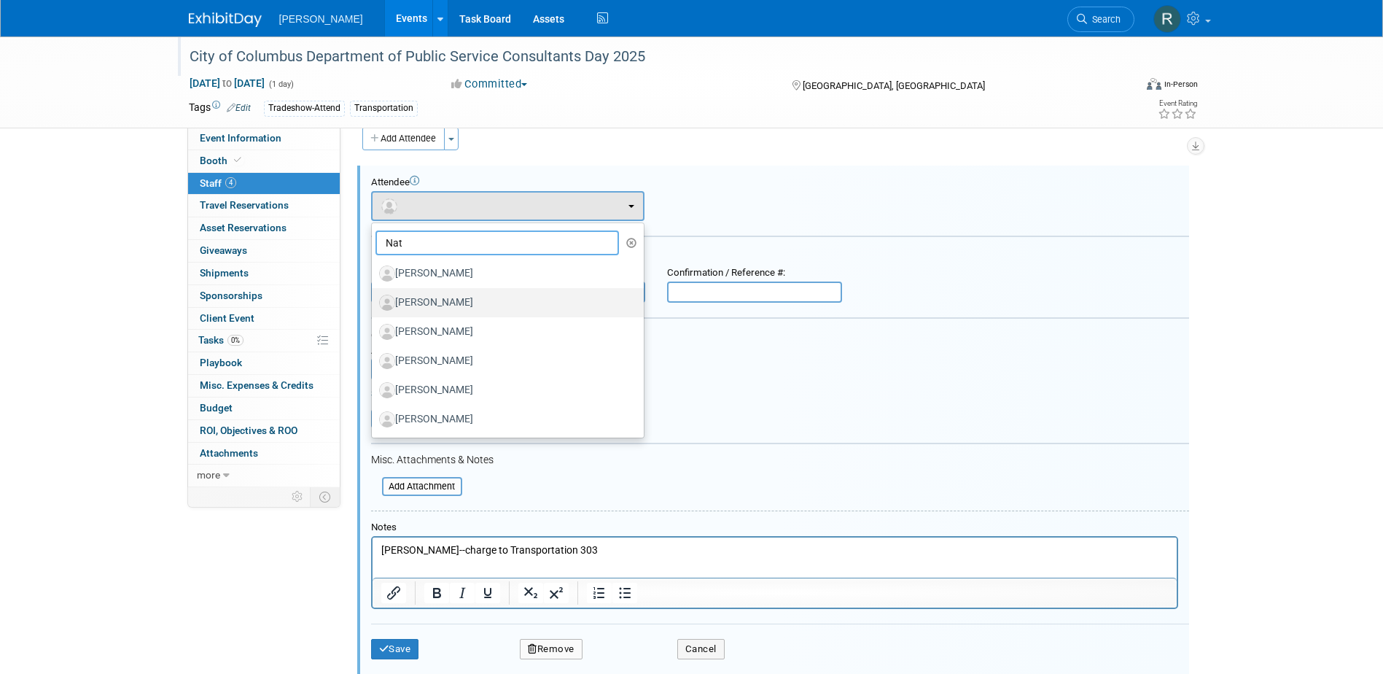
type input "Nat"
click at [433, 308] on label "Nate Fischer" at bounding box center [504, 302] width 250 height 23
click at [374, 306] on input "Nate Fischer" at bounding box center [369, 300] width 9 height 9
select select "0e49e1f3-d0fb-4e8e-985d-fe85625c0333"
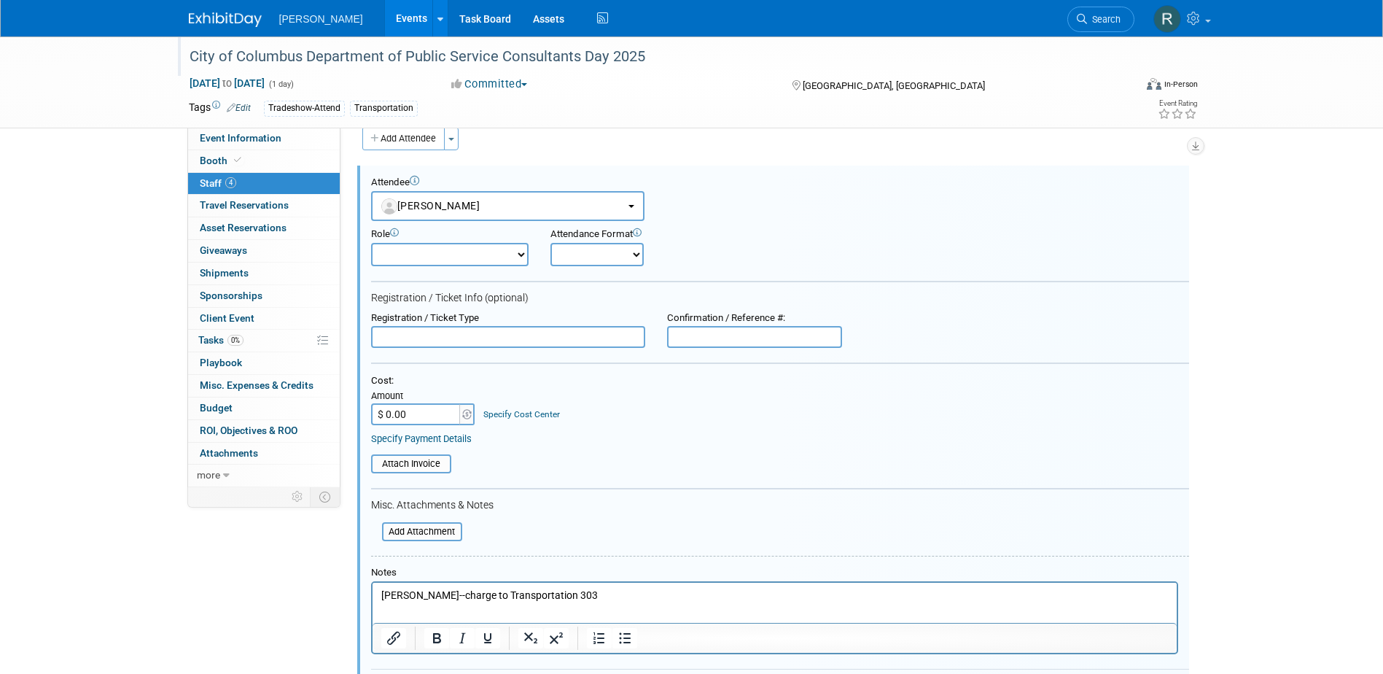
click at [735, 341] on input "text" at bounding box center [754, 337] width 175 height 22
paste input "13164968963"
type input "13164968963"
click at [443, 417] on input "$ 0.00" at bounding box center [416, 414] width 91 height 22
type input "$ 30.00"
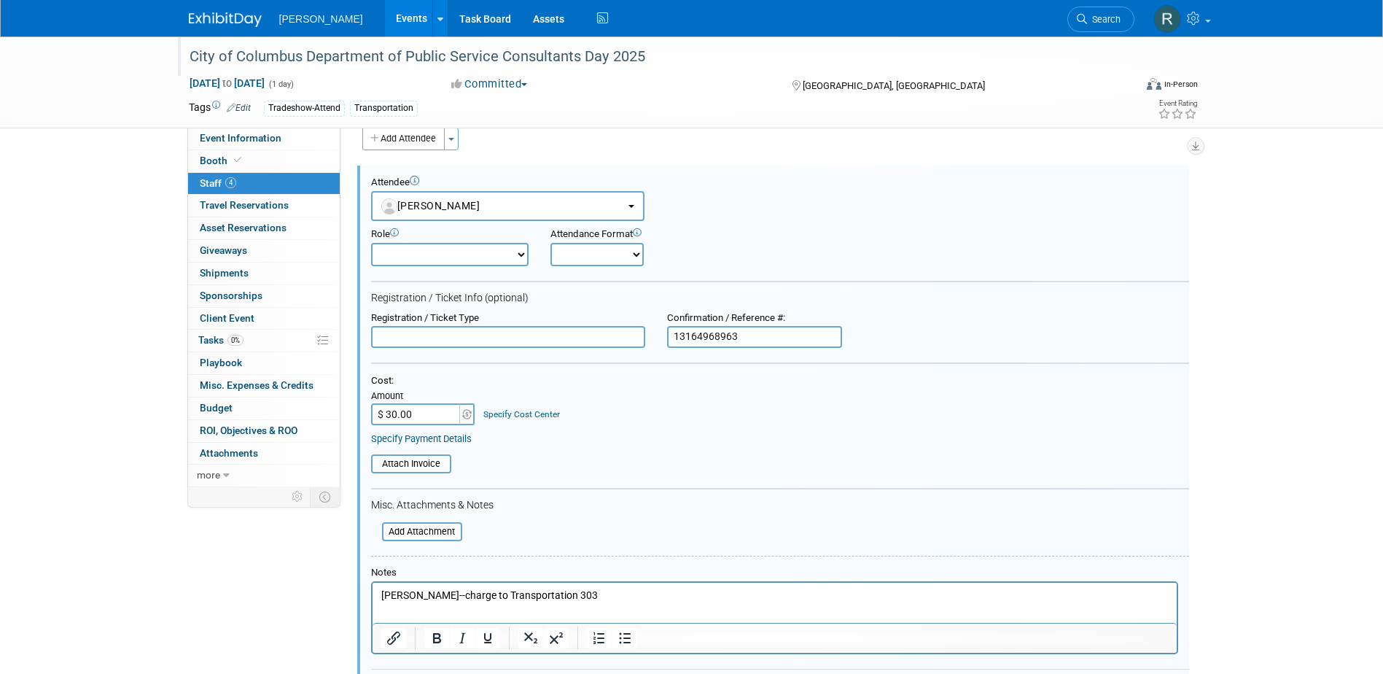
click at [502, 413] on link "Specify Cost Center" at bounding box center [521, 414] width 77 height 10
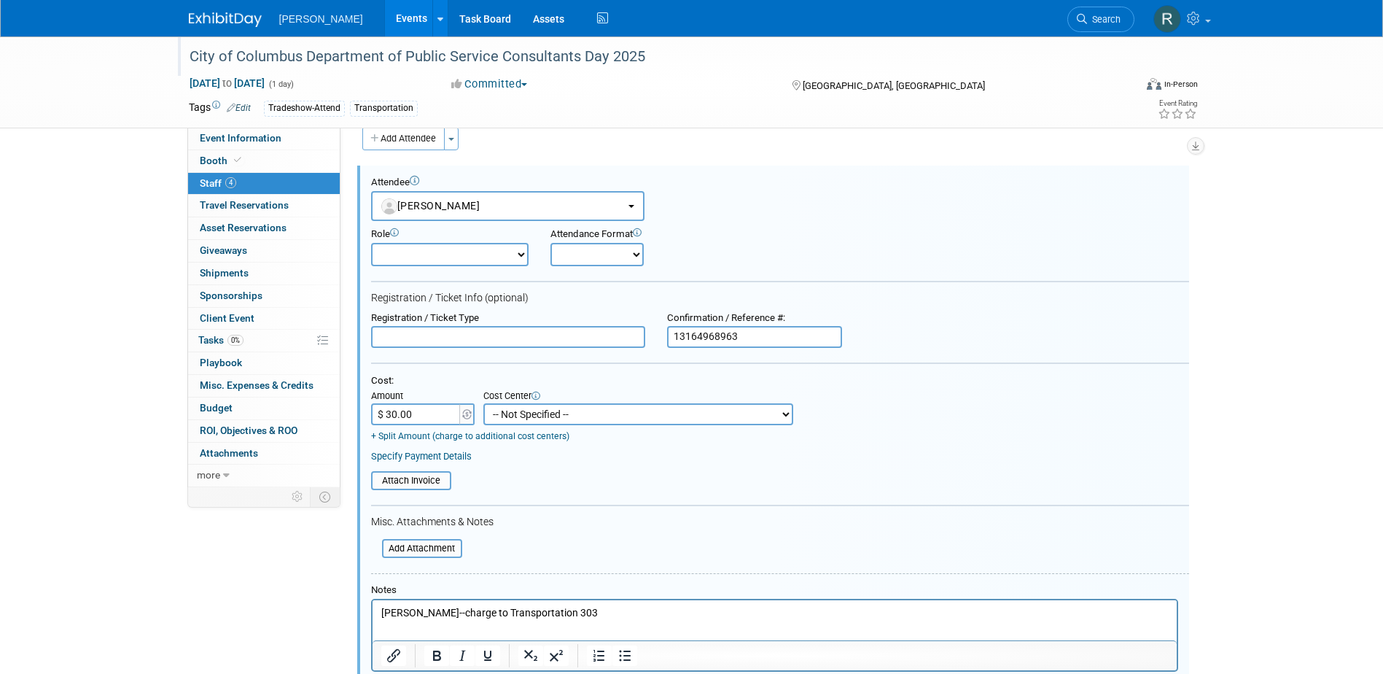
click at [502, 413] on select "-- Not Specified -- Advisory Services - Expenses_1001.502 Aerial Acquisition - …" at bounding box center [638, 414] width 310 height 22
select select "18966238"
click at [483, 404] on select "-- Not Specified -- Advisory Services - Expenses_1001.502 Aerial Acquisition - …" at bounding box center [638, 414] width 310 height 22
click at [429, 459] on link "Specify Payment Details" at bounding box center [421, 456] width 101 height 11
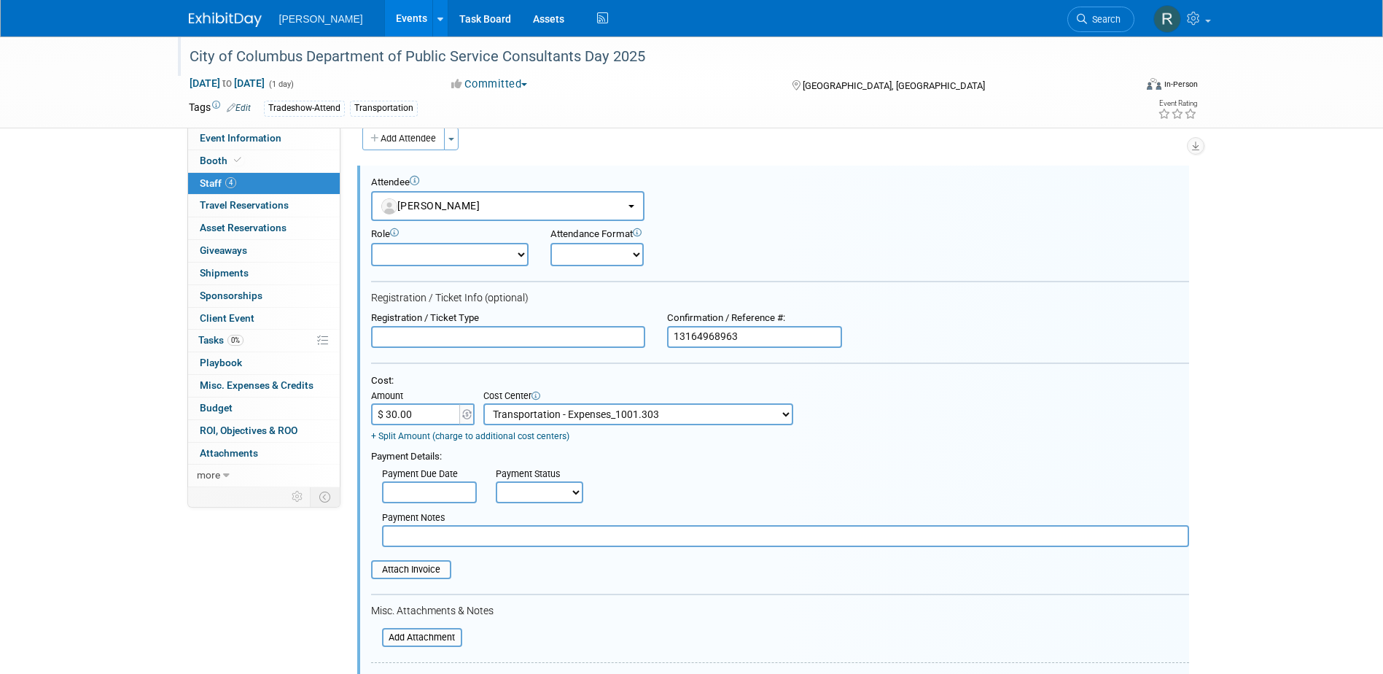
click at [429, 497] on input "text" at bounding box center [429, 492] width 95 height 22
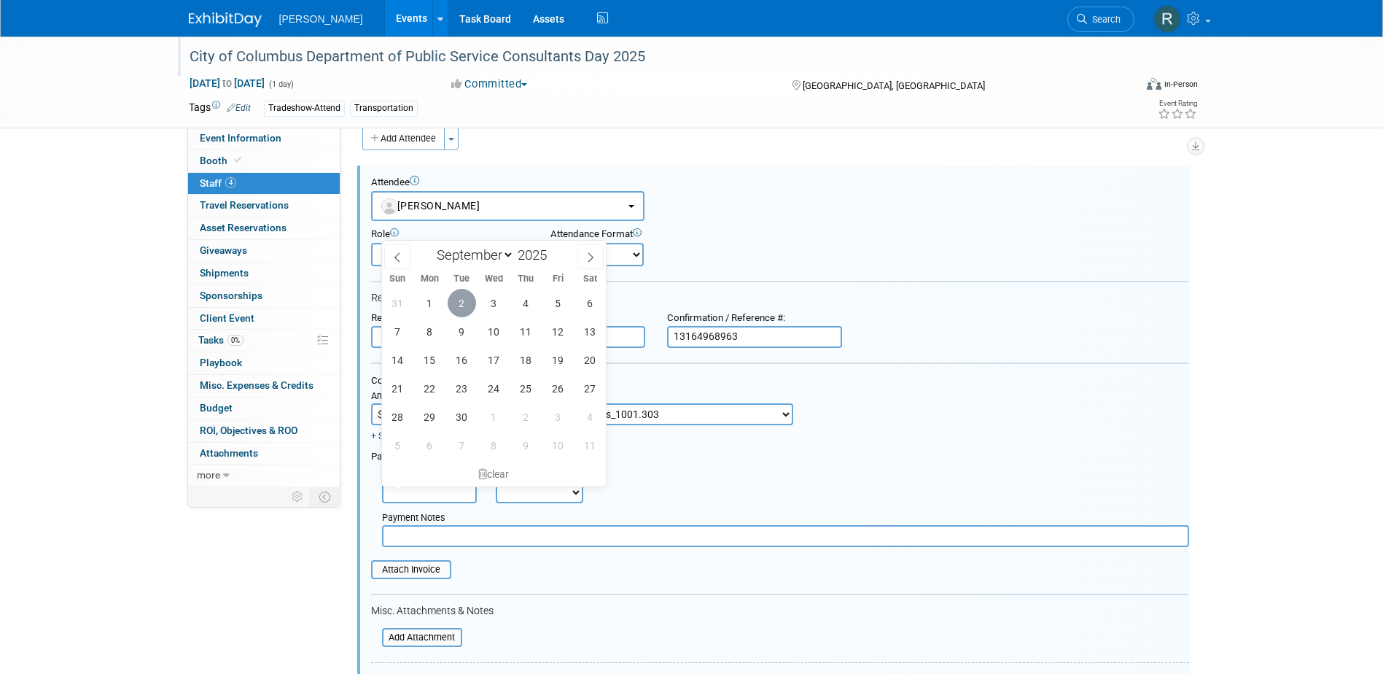
click at [463, 303] on span "2" at bounding box center [462, 303] width 28 height 28
type input "[DATE]"
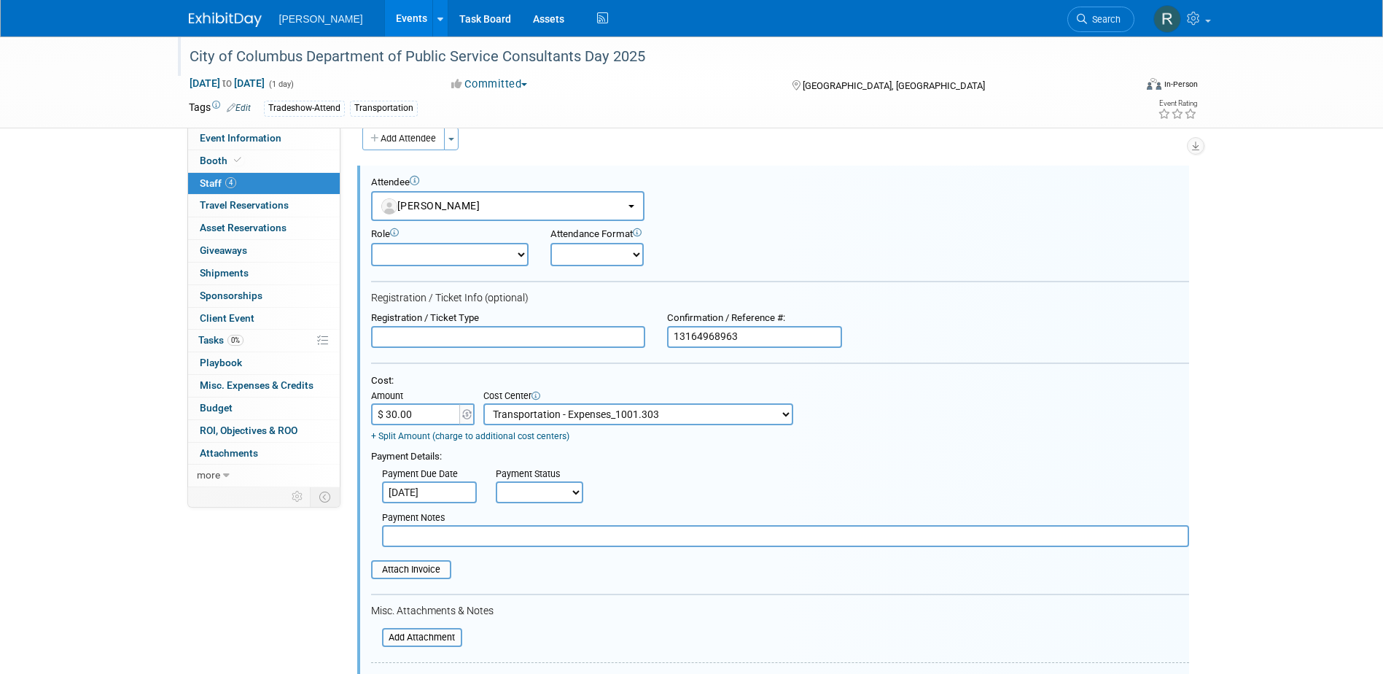
drag, startPoint x: 555, startPoint y: 495, endPoint x: 554, endPoint y: 506, distance: 11.0
click at [555, 495] on select "Not Paid Yet Partially Paid Paid in Full" at bounding box center [539, 492] width 87 height 22
select select "1"
click at [496, 483] on select "Not Paid Yet Partially Paid Paid in Full" at bounding box center [539, 492] width 87 height 22
click at [565, 541] on input "text" at bounding box center [785, 536] width 807 height 22
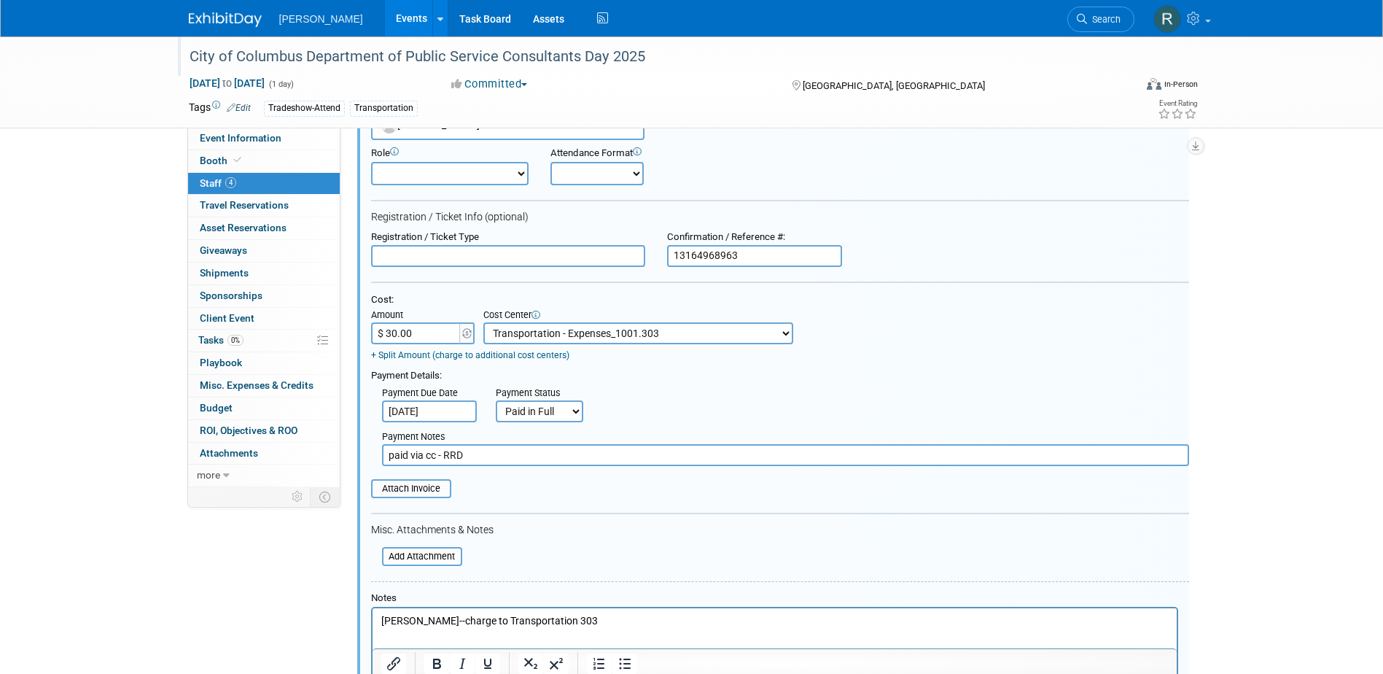
scroll to position [239, 0]
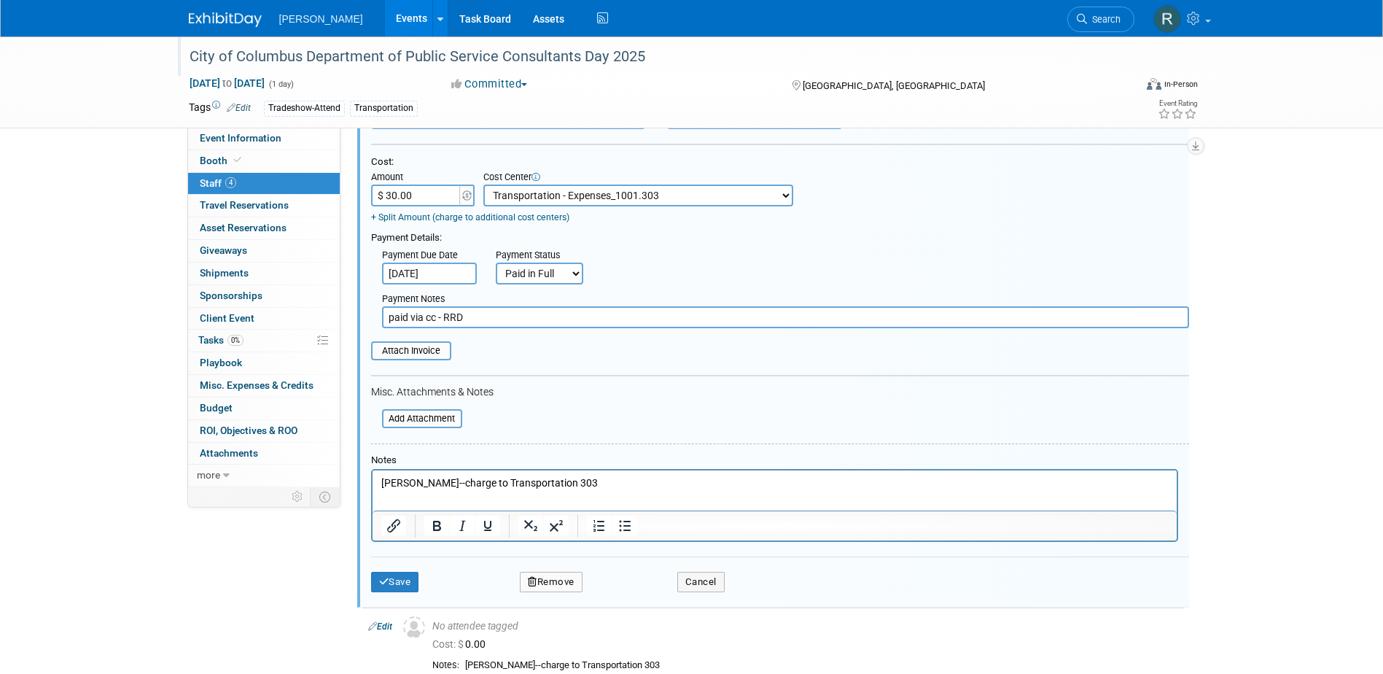
type input "paid via cc - RRD"
drag, startPoint x: 581, startPoint y: 487, endPoint x: 363, endPoint y: 481, distance: 218.1
click at [372, 481] on html "Nate Fischer--charge to Transportation 303" at bounding box center [774, 480] width 804 height 20
click at [378, 575] on button "Save" at bounding box center [395, 582] width 48 height 20
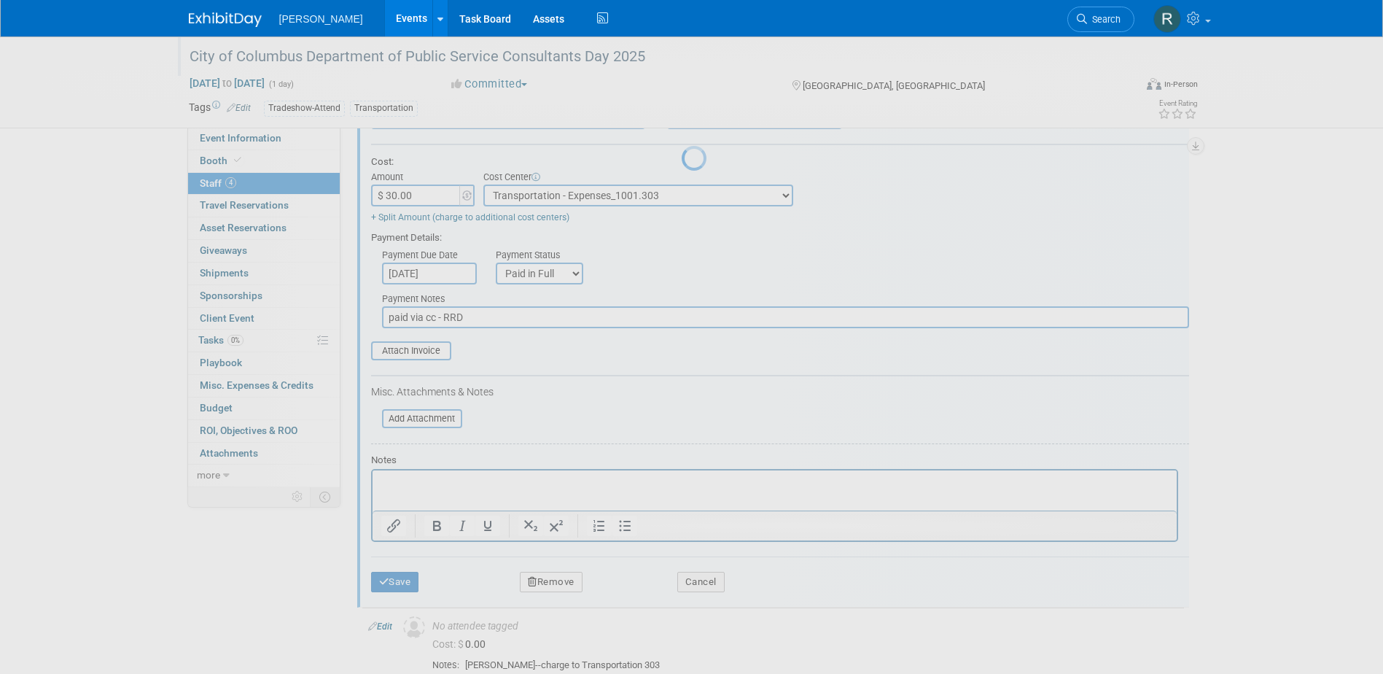
scroll to position [50, 0]
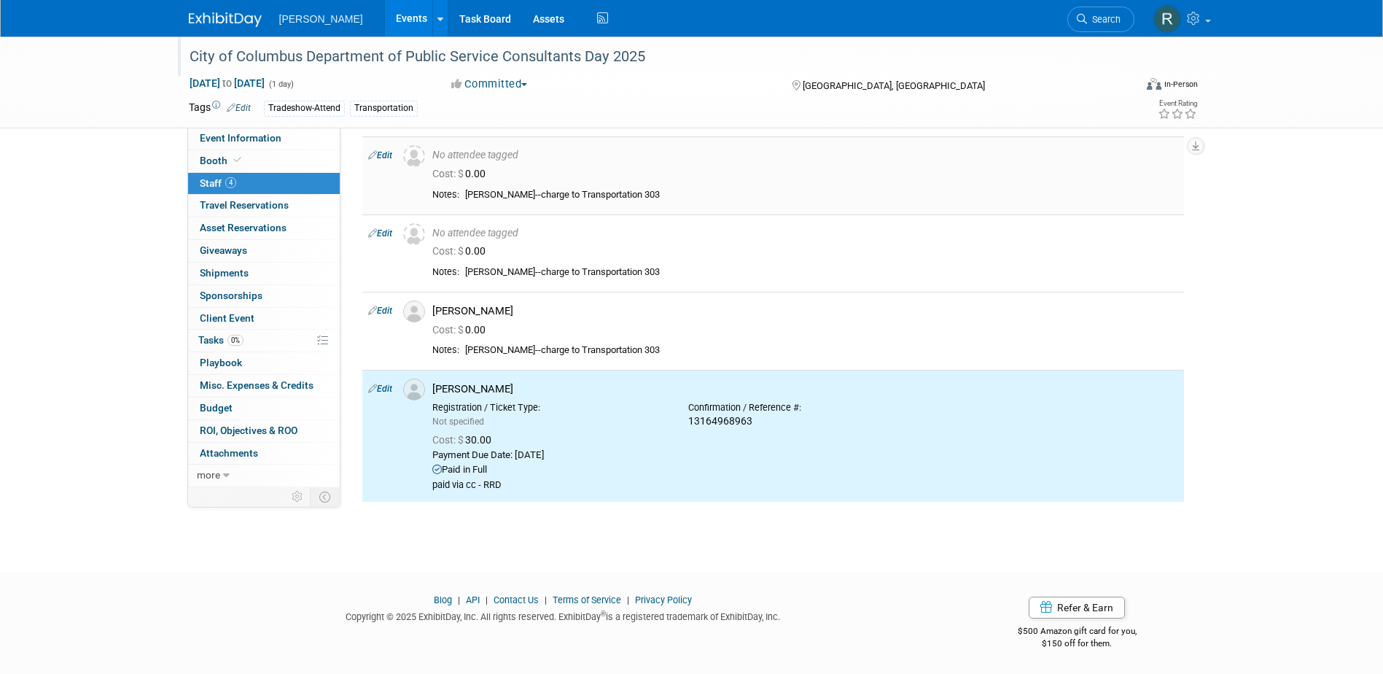
click at [382, 155] on link "Edit" at bounding box center [380, 155] width 24 height 10
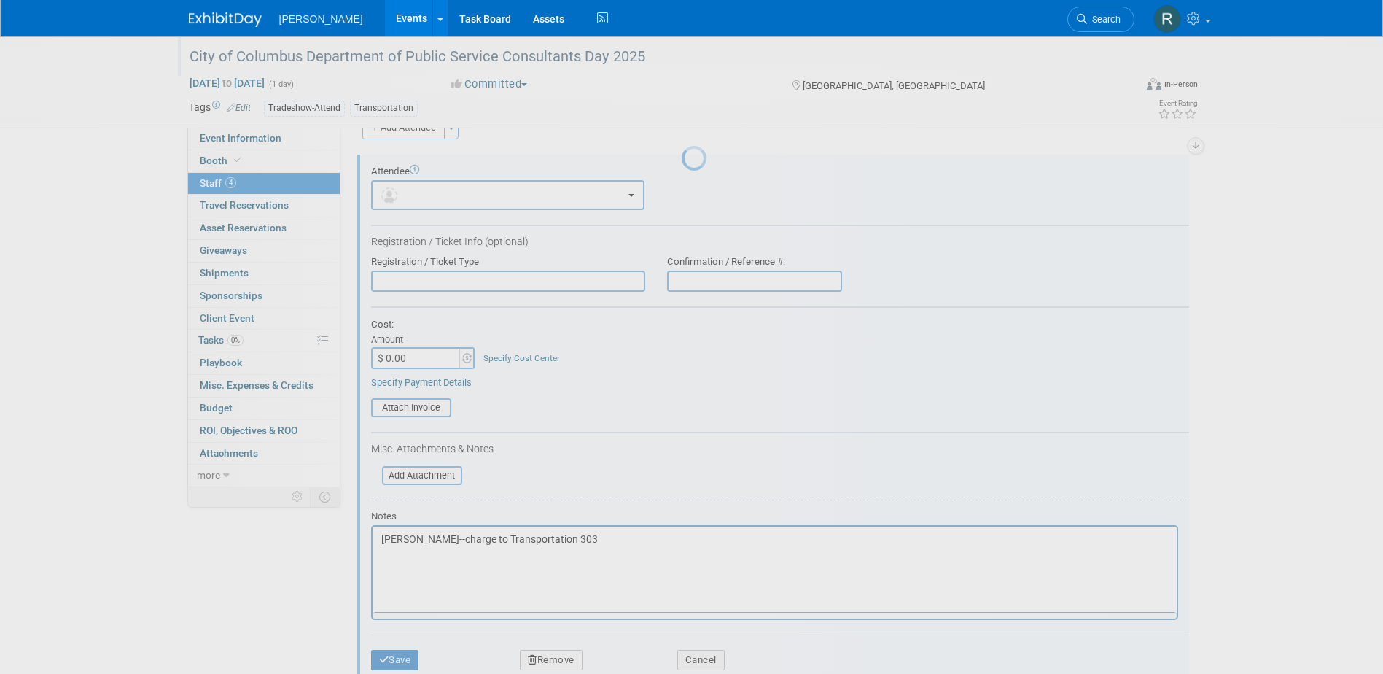
scroll to position [20, 0]
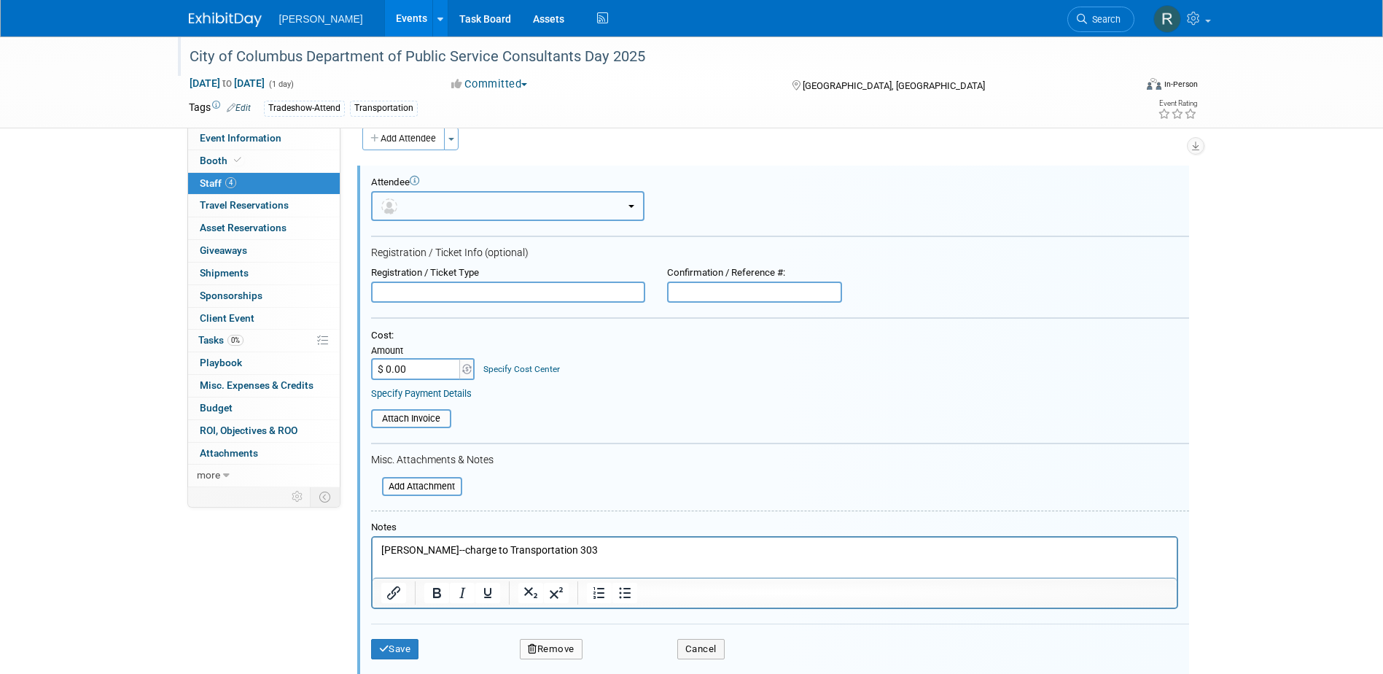
click at [464, 206] on button "button" at bounding box center [507, 206] width 273 height 30
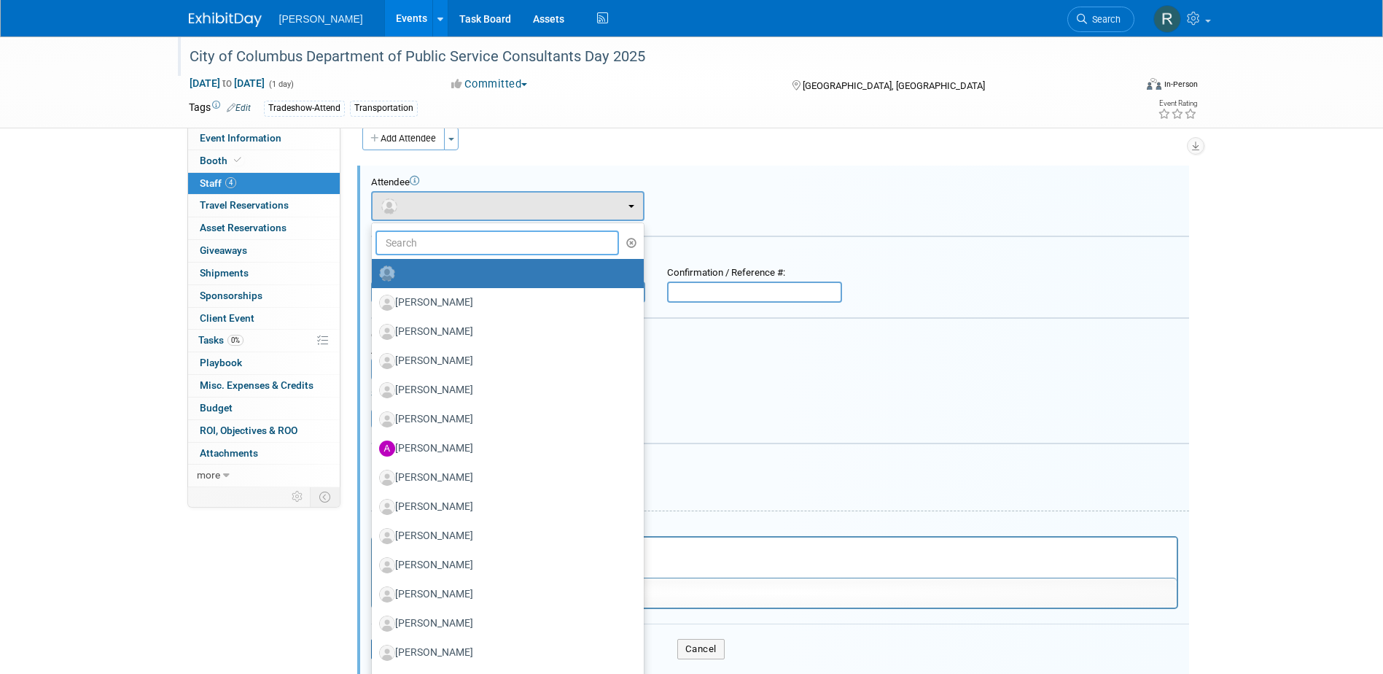
click at [461, 241] on input "text" at bounding box center [498, 242] width 244 height 25
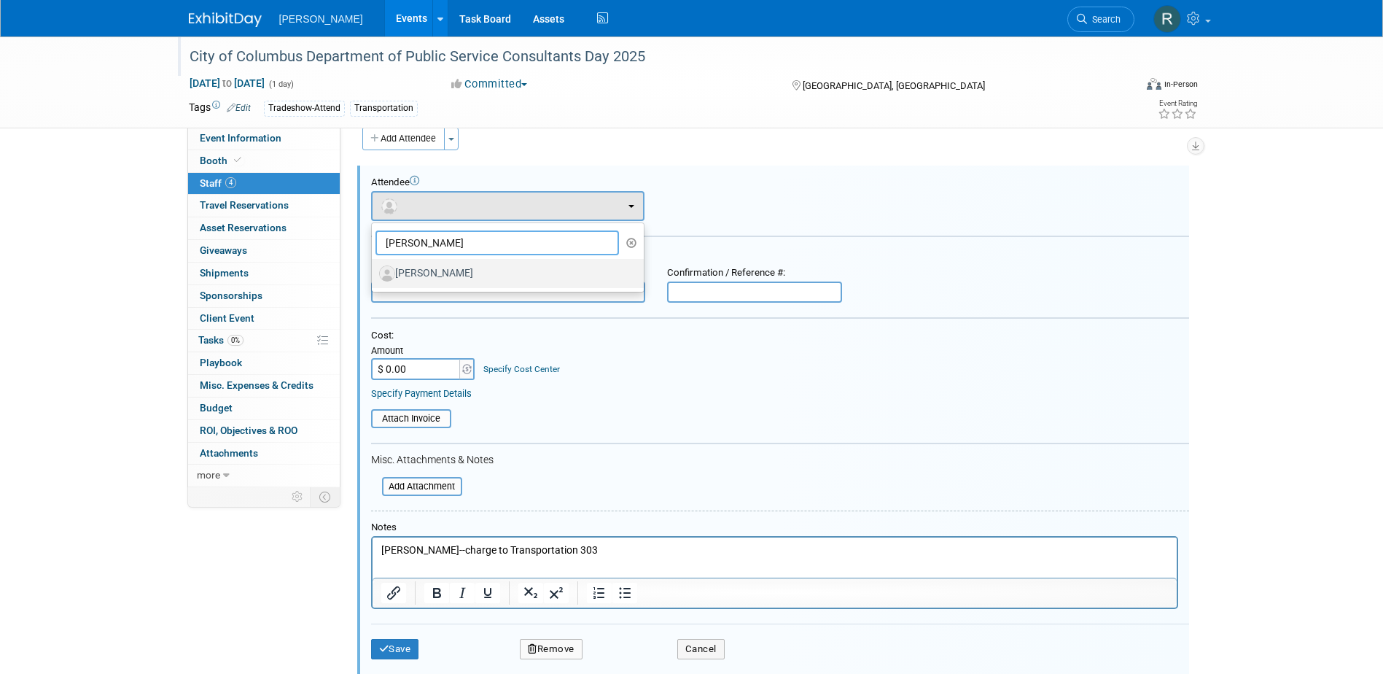
type input "Cody Sc"
click at [463, 272] on label "[PERSON_NAME]" at bounding box center [504, 273] width 250 height 23
click at [374, 272] on input "[PERSON_NAME]" at bounding box center [369, 271] width 9 height 9
select select "22d5258a-9b58-42c6-a6db-366ab772dbdc"
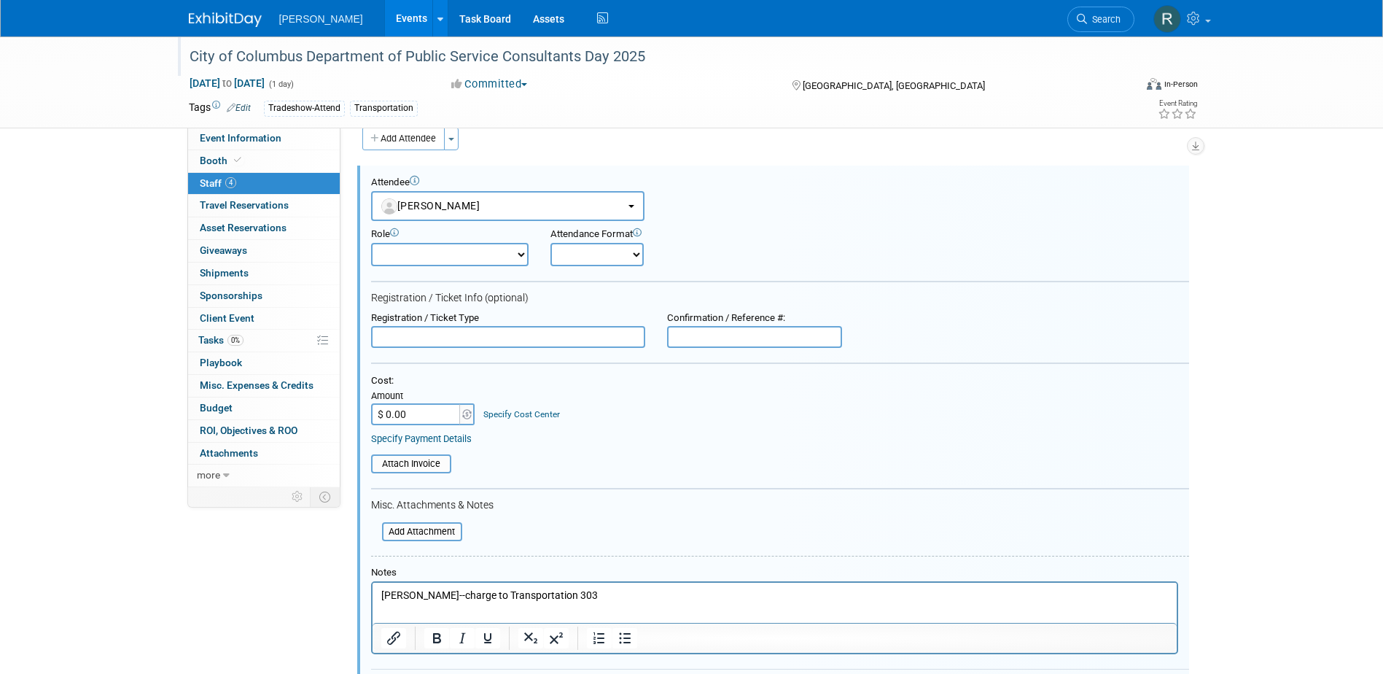
click at [733, 341] on input "text" at bounding box center [754, 337] width 175 height 22
paste input "13164968963"
type input "13164968963"
click at [437, 417] on input "$ 0.00" at bounding box center [416, 414] width 91 height 22
type input "$ 30.00"
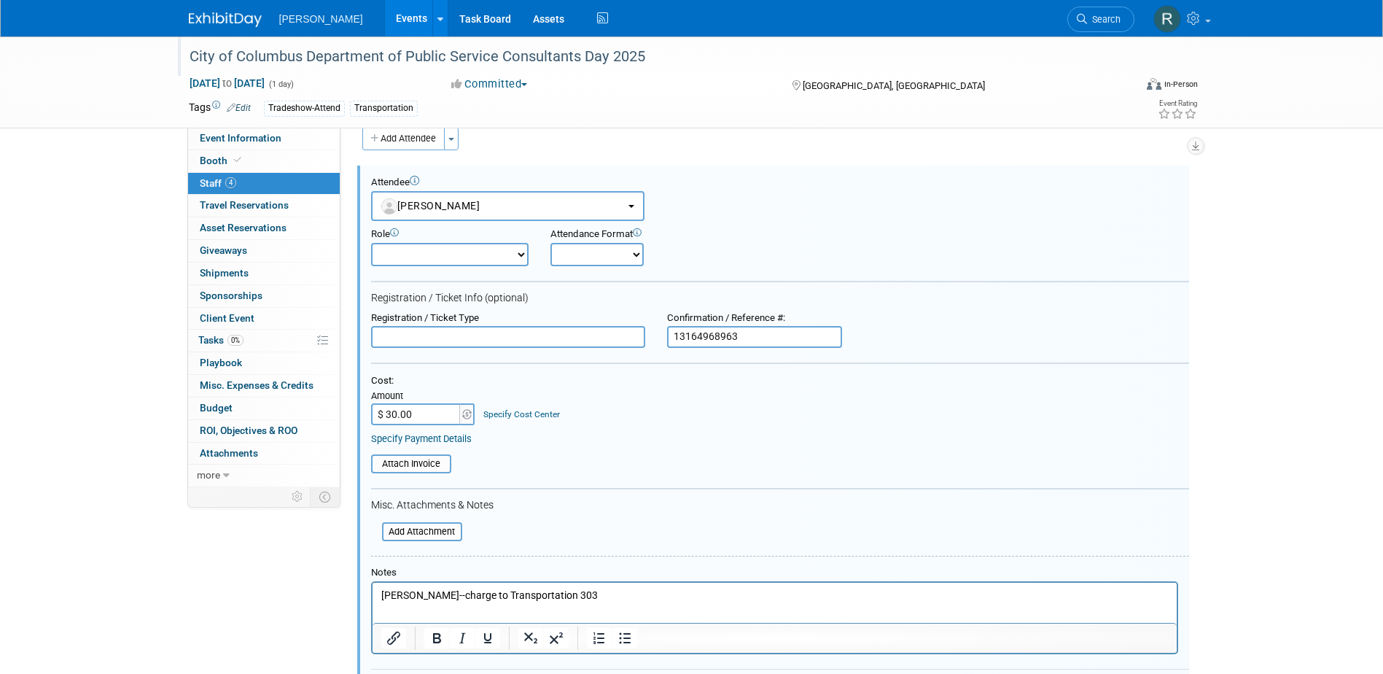
click at [548, 413] on link "Specify Cost Center" at bounding box center [521, 414] width 77 height 10
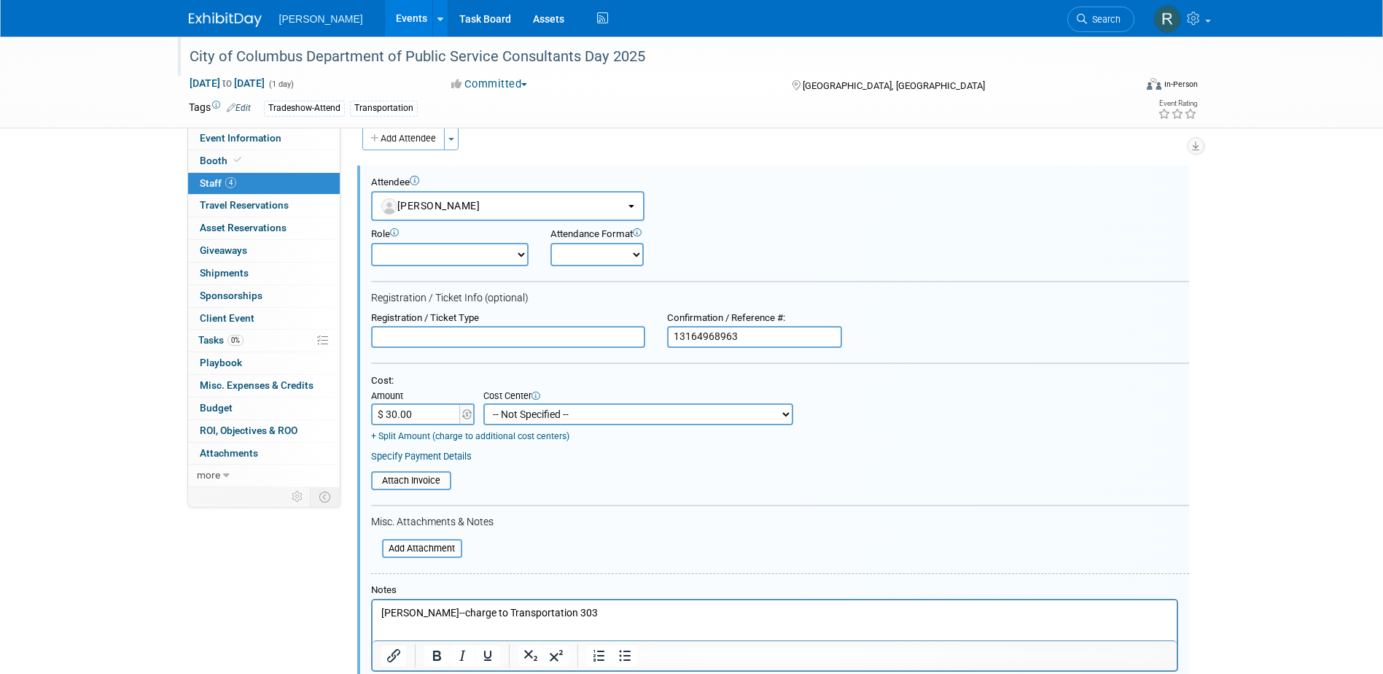
click at [548, 413] on select "-- Not Specified -- Advisory Services - Expenses_1001.502 Aerial Acquisition - …" at bounding box center [638, 414] width 310 height 22
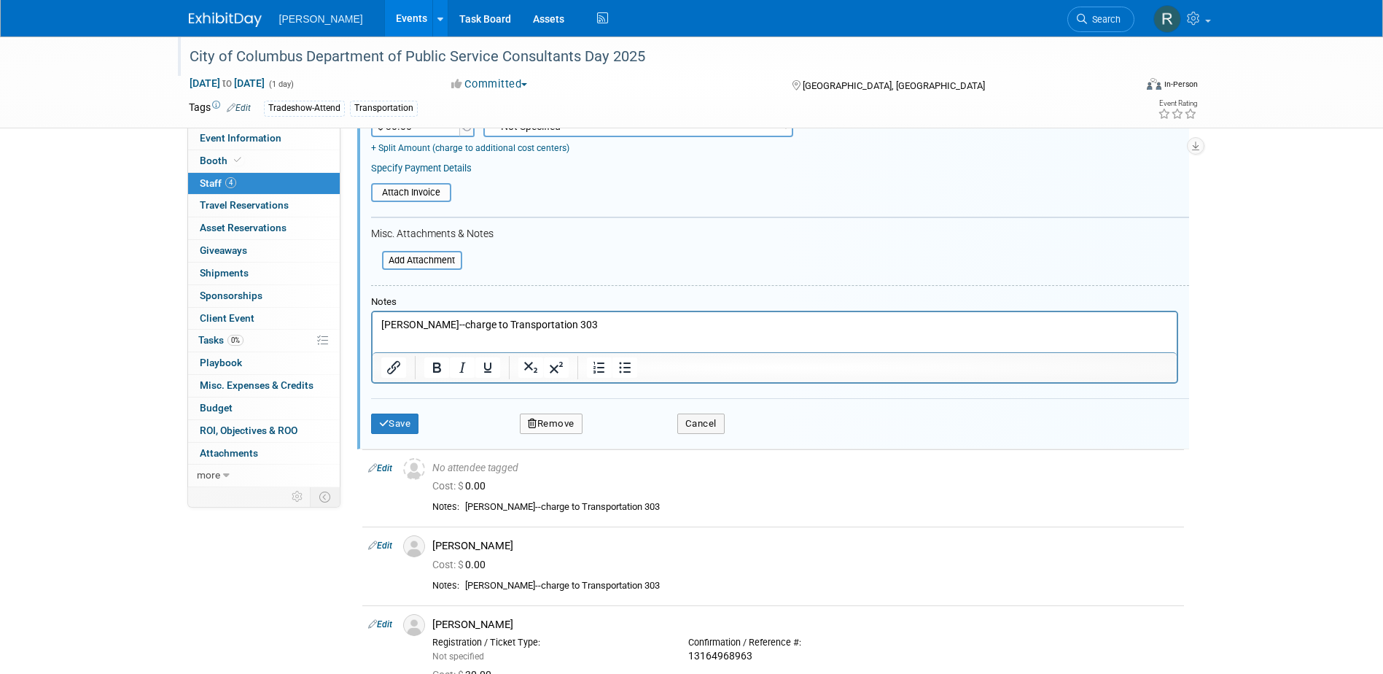
scroll to position [107, 0]
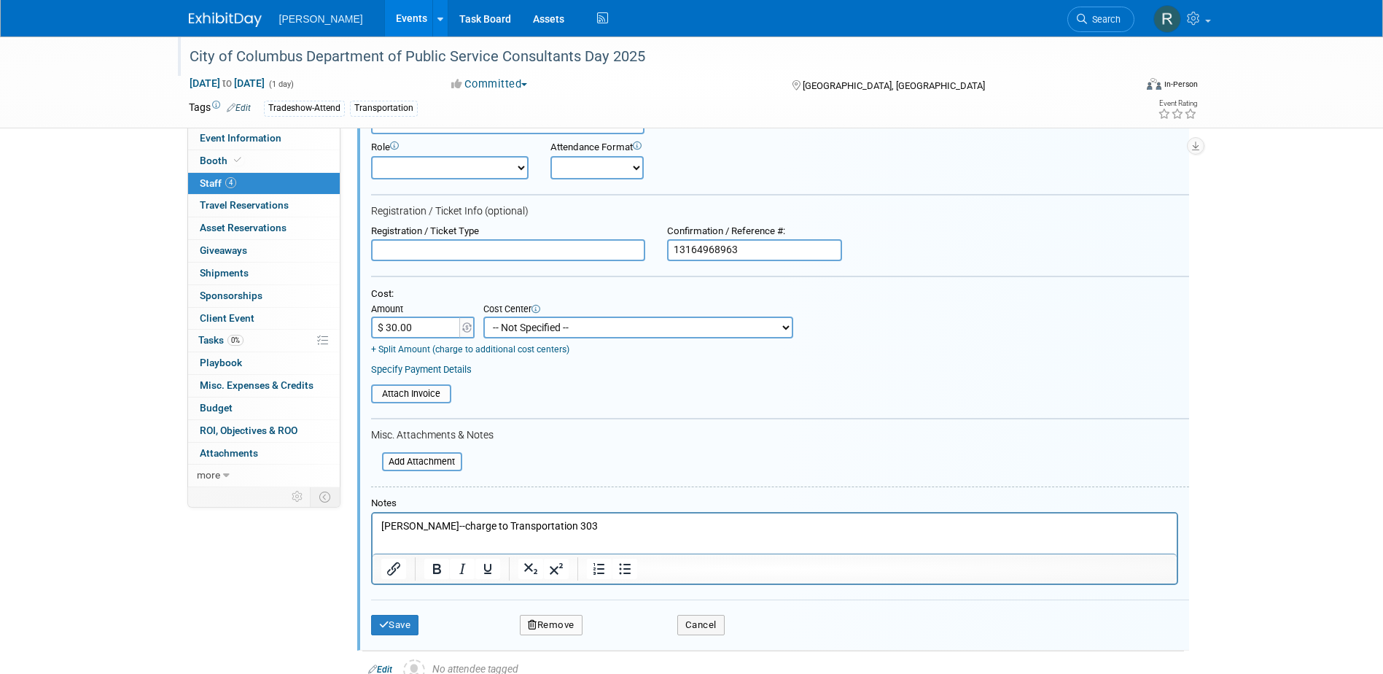
click at [559, 324] on select "-- Not Specified -- Advisory Services - Expenses_1001.502 Aerial Acquisition - …" at bounding box center [638, 327] width 310 height 22
select select "18966238"
click at [483, 317] on select "-- Not Specified -- Advisory Services - Expenses_1001.502 Aerial Acquisition - …" at bounding box center [638, 327] width 310 height 22
click at [441, 367] on link "Specify Payment Details" at bounding box center [421, 369] width 101 height 11
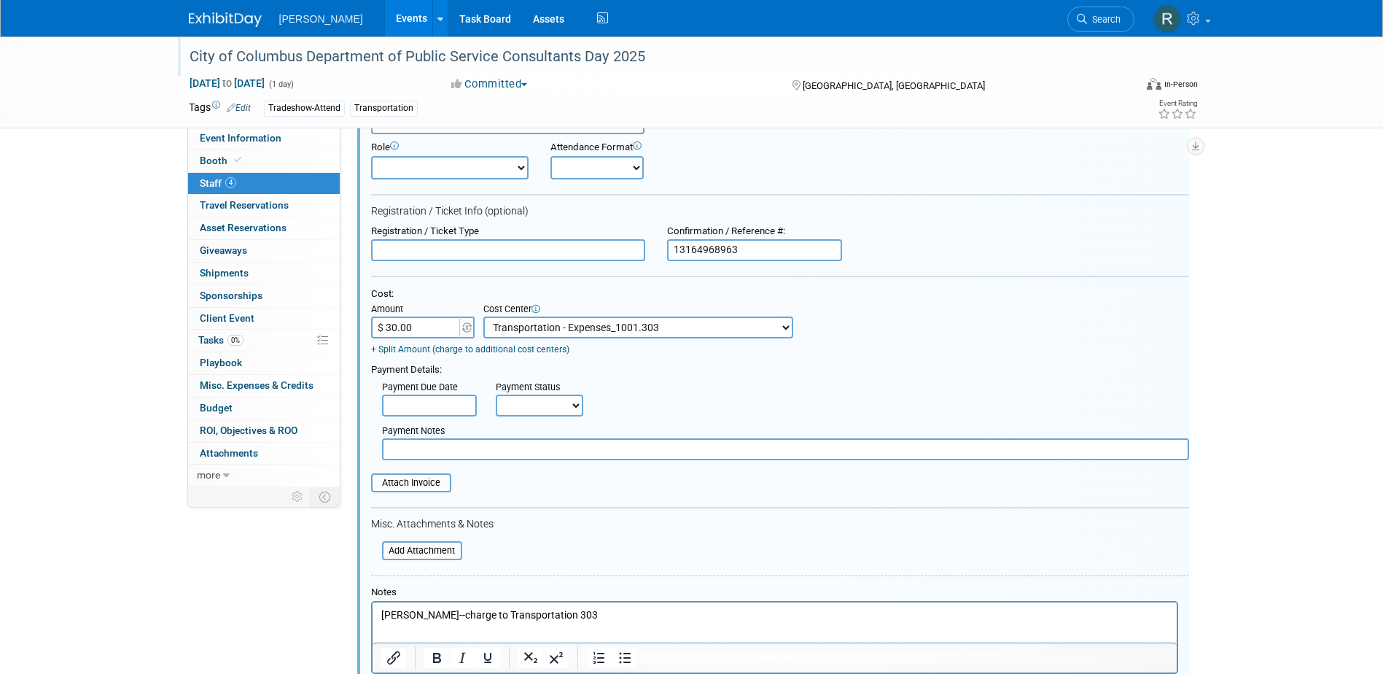
click at [444, 402] on input "text" at bounding box center [429, 405] width 95 height 22
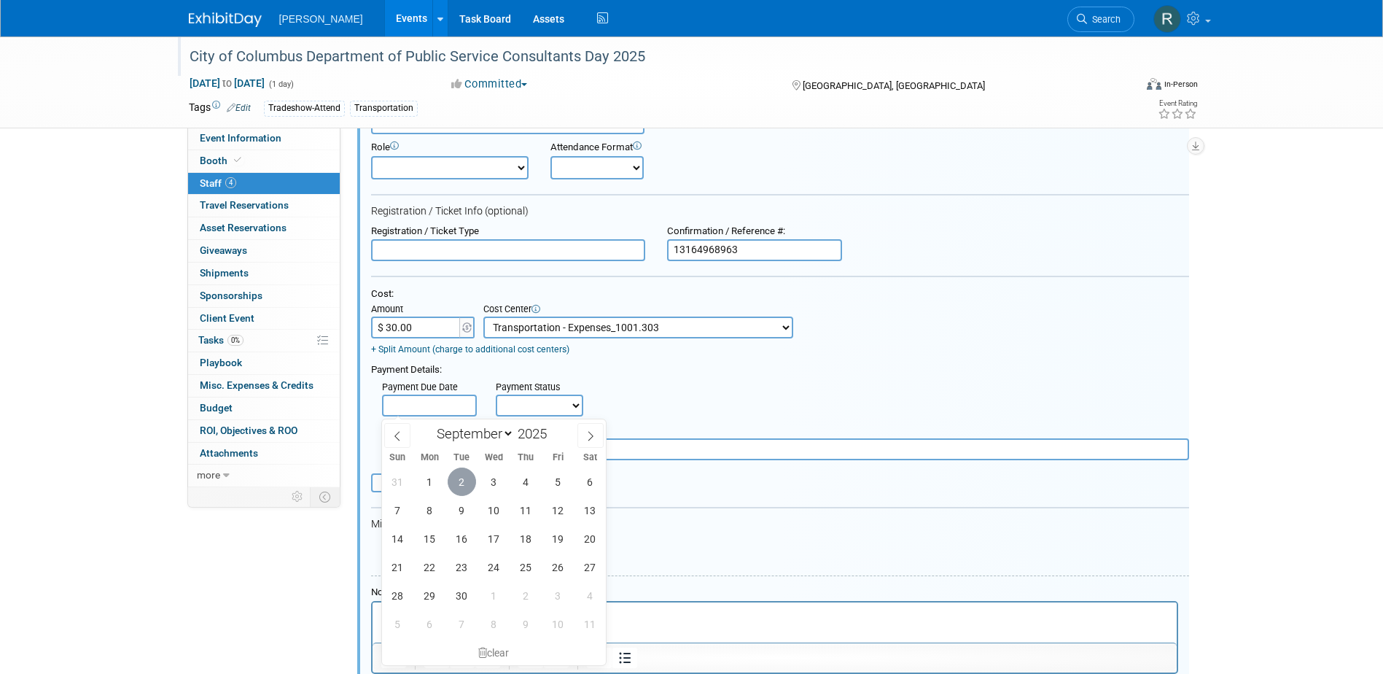
click at [467, 485] on span "2" at bounding box center [462, 481] width 28 height 28
type input "Sep 2, 2025"
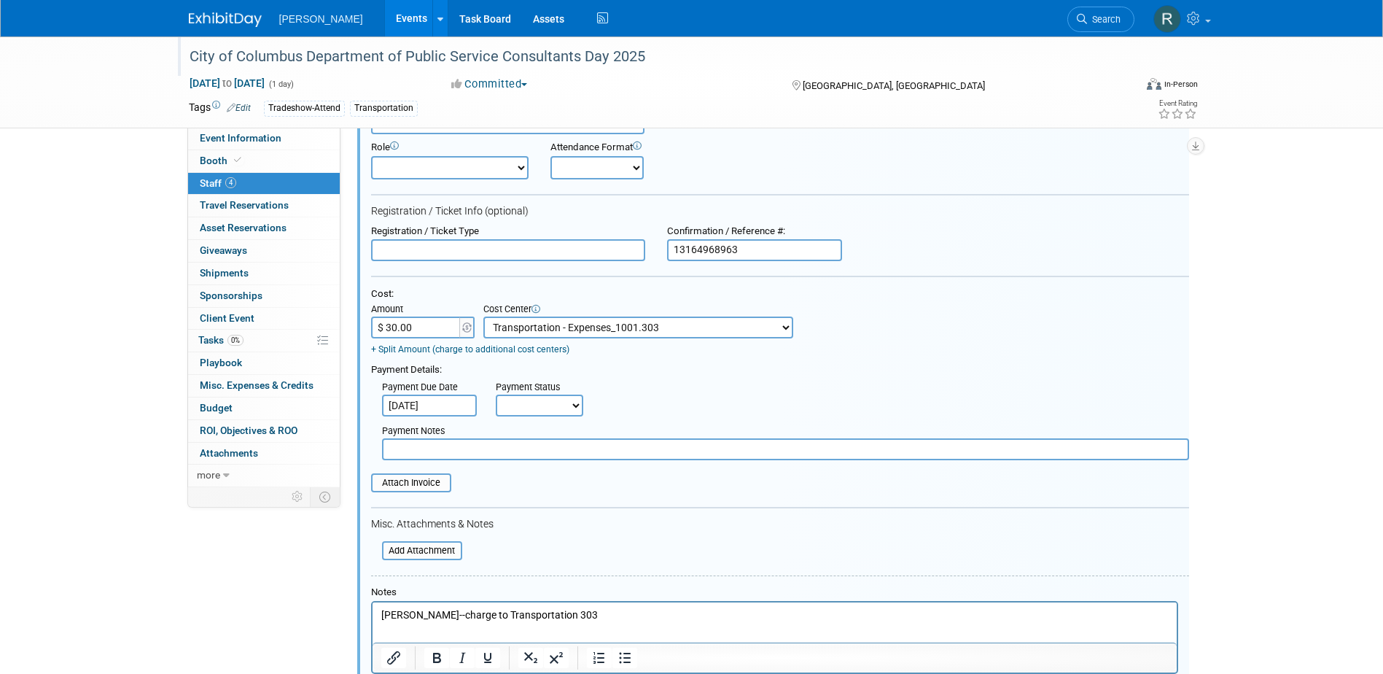
click at [551, 421] on div "Payment Notes" at bounding box center [780, 438] width 840 height 44
click at [548, 407] on select "Not Paid Yet Partially Paid Paid in Full" at bounding box center [539, 405] width 87 height 22
select select "1"
click at [496, 396] on select "Not Paid Yet Partially Paid Paid in Full" at bounding box center [539, 405] width 87 height 22
click at [529, 454] on input "text" at bounding box center [785, 449] width 807 height 22
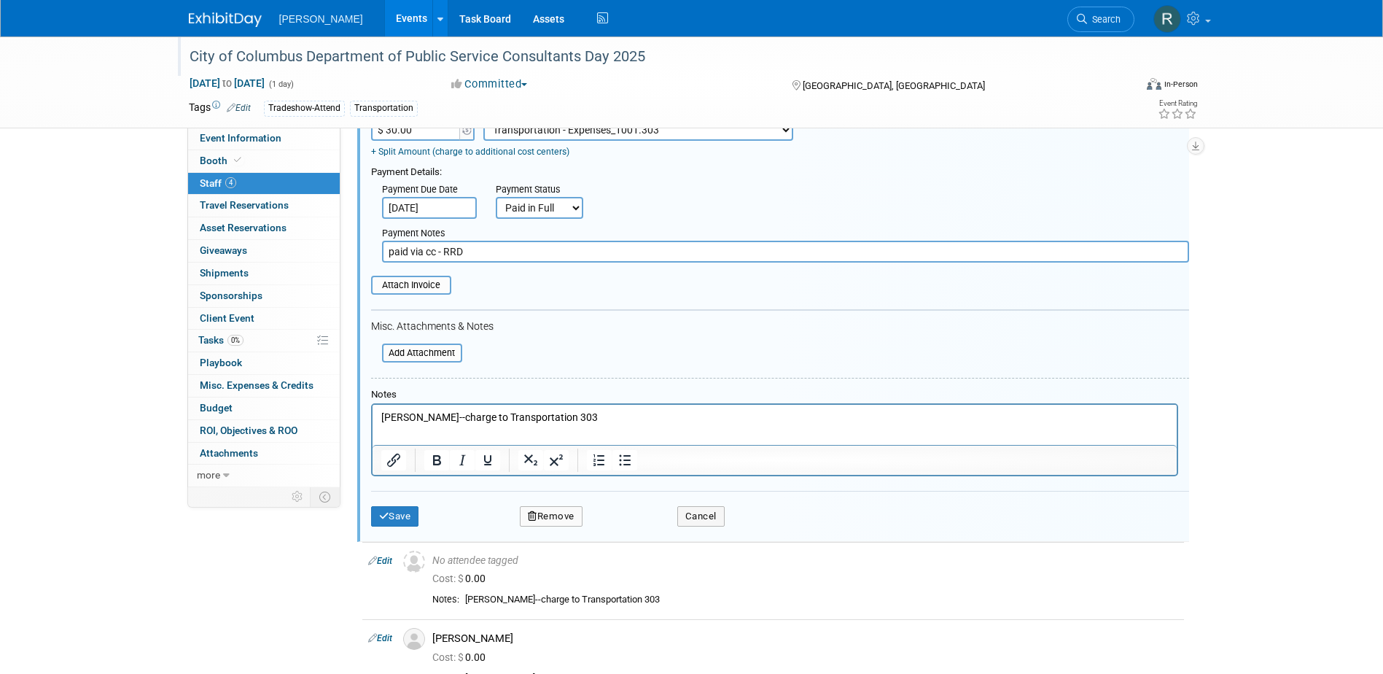
scroll to position [326, 0]
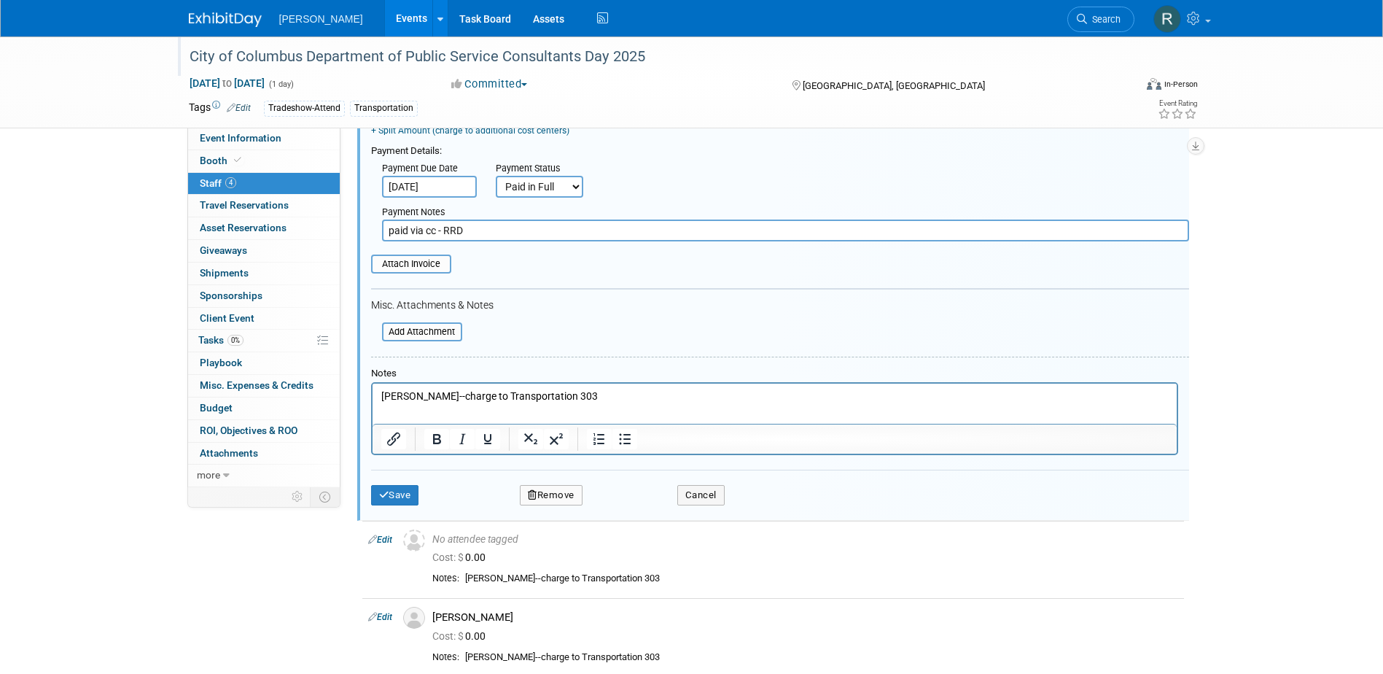
type input "paid via cc - RRD"
drag, startPoint x: 600, startPoint y: 395, endPoint x: 346, endPoint y: 395, distance: 253.7
click at [372, 395] on html "Cody Schneider--charge to Transportation 303" at bounding box center [774, 393] width 804 height 20
click at [379, 493] on icon "submit" at bounding box center [384, 494] width 10 height 9
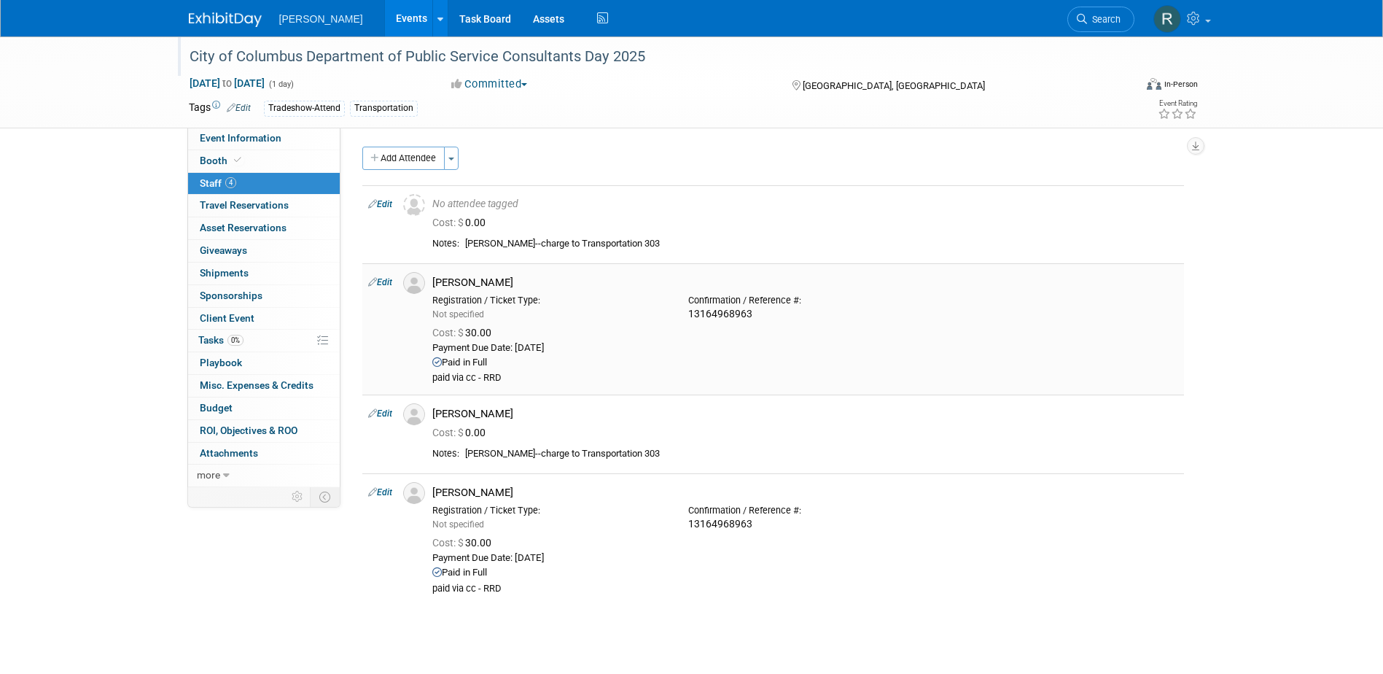
scroll to position [0, 0]
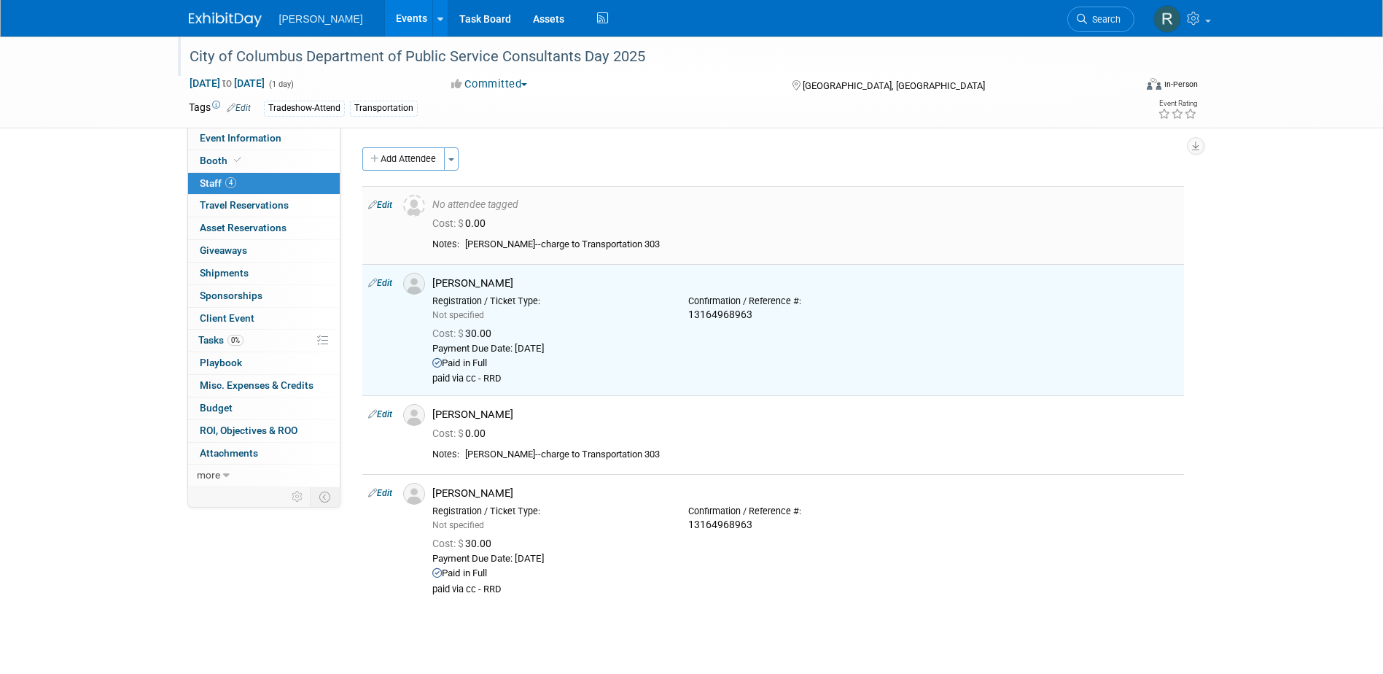
click at [389, 206] on link "Edit" at bounding box center [380, 205] width 24 height 10
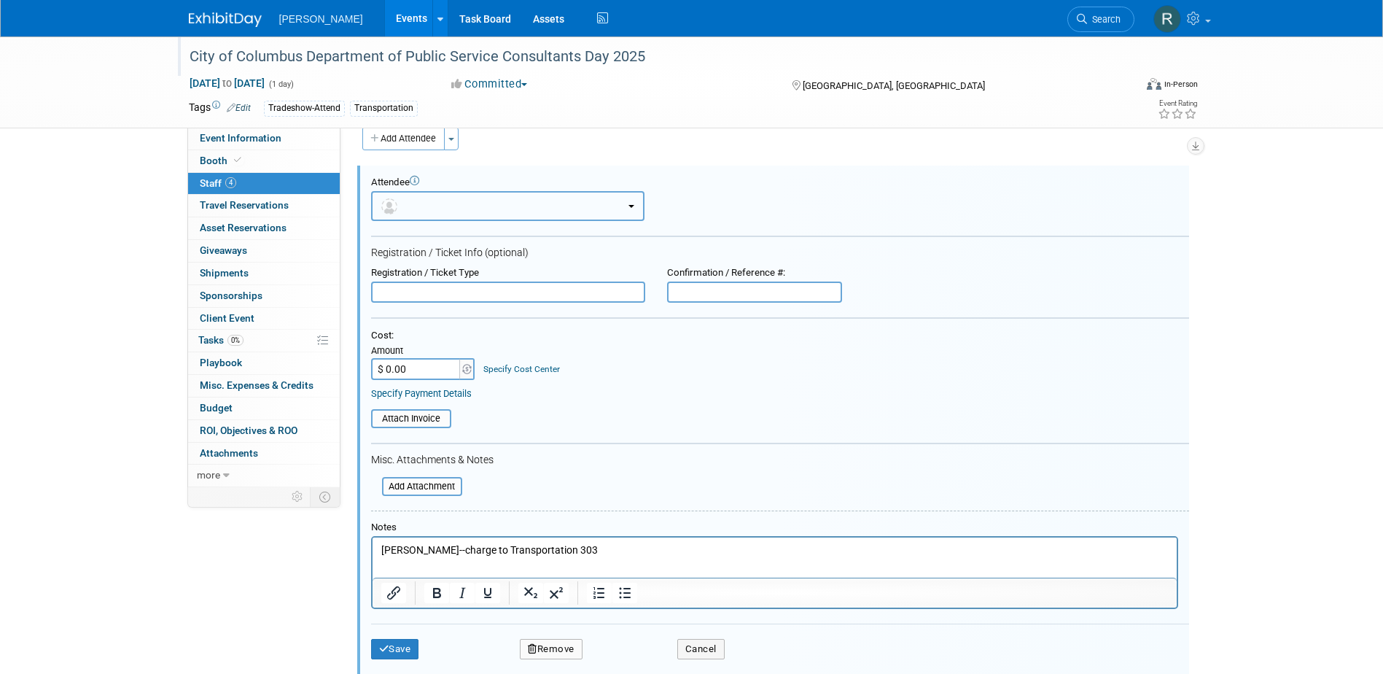
click at [453, 217] on button "button" at bounding box center [507, 206] width 273 height 30
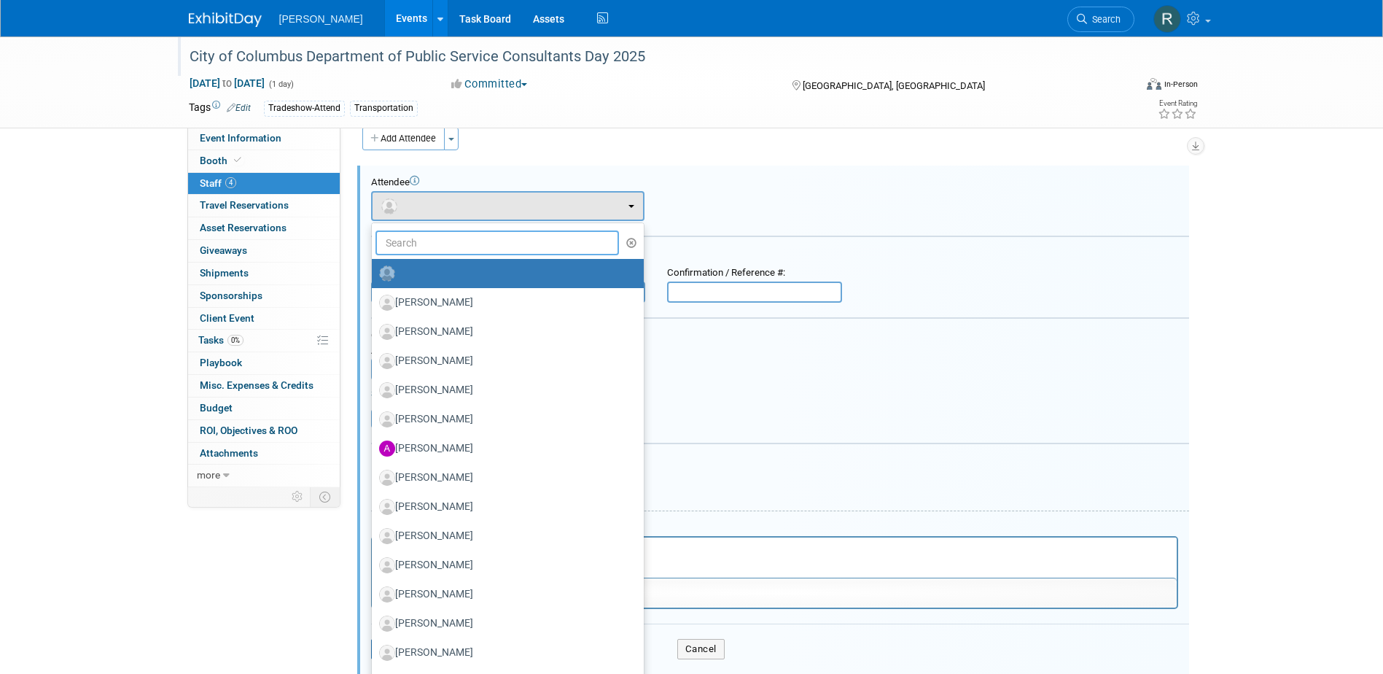
click at [451, 245] on input "text" at bounding box center [498, 242] width 244 height 25
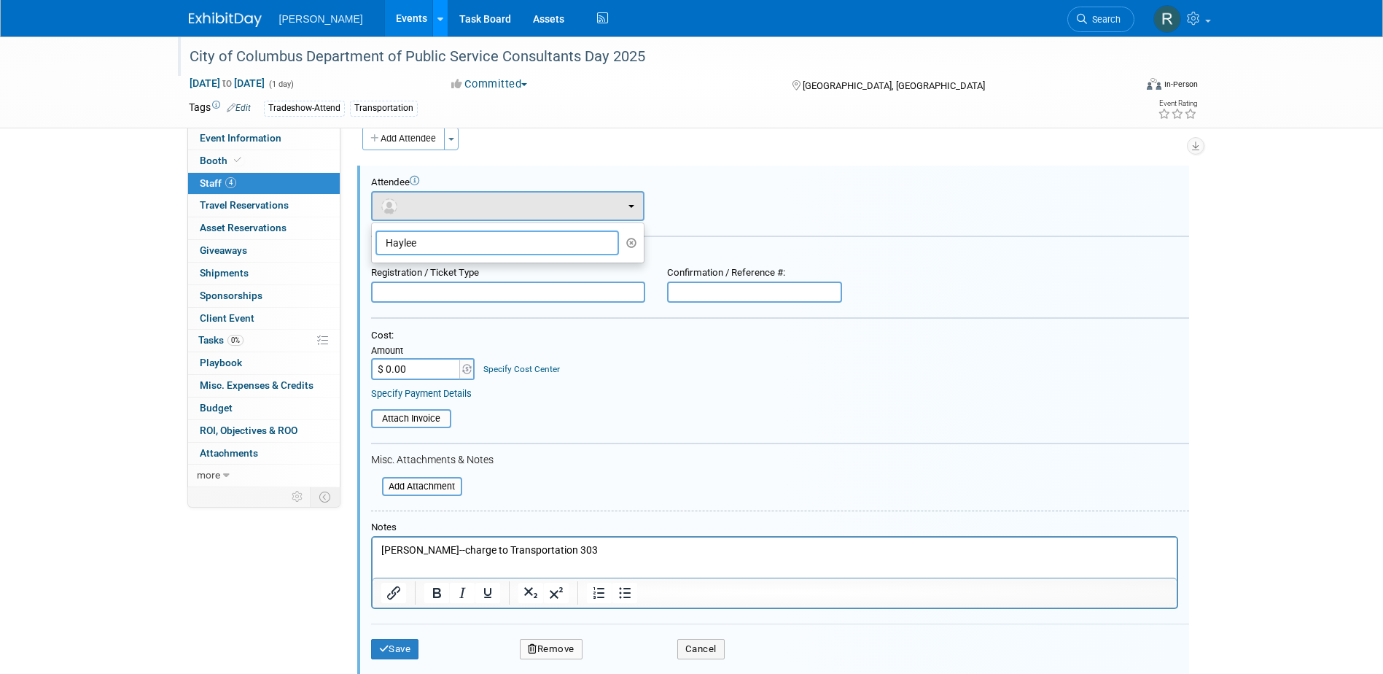
type input "Haylee"
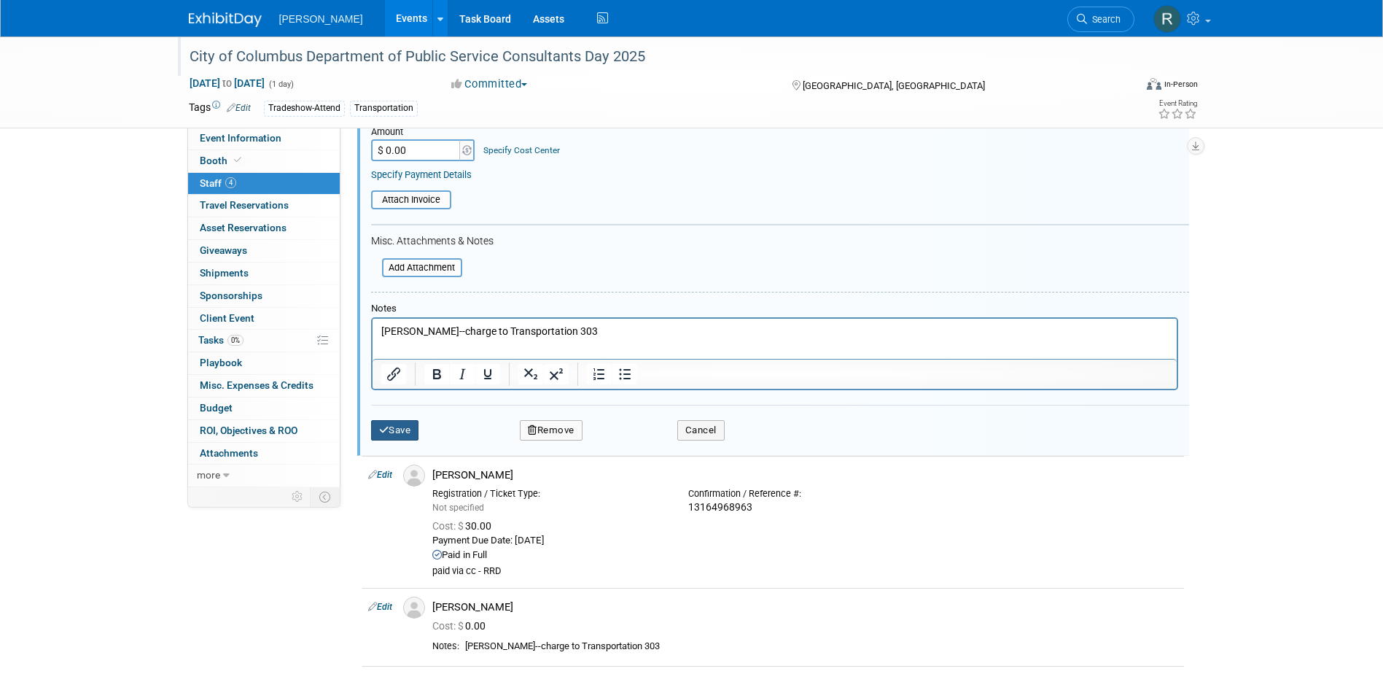
click at [401, 428] on button "Save" at bounding box center [395, 430] width 48 height 20
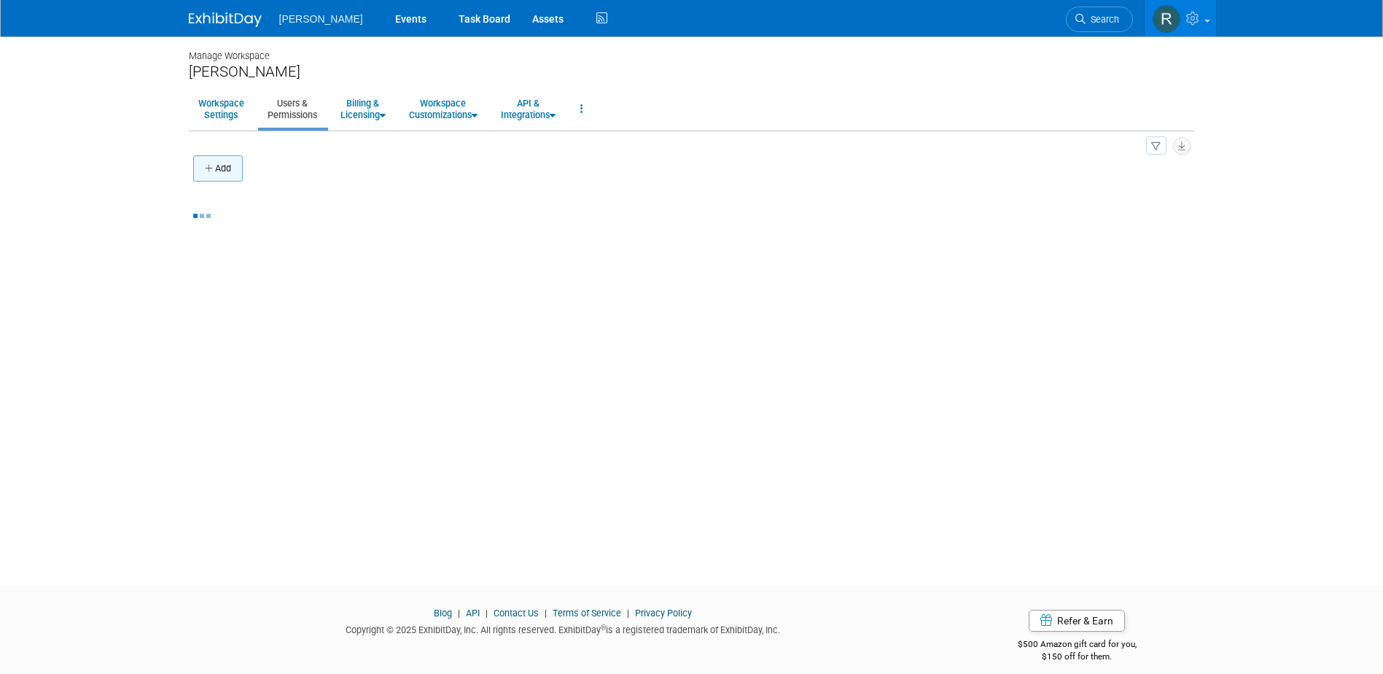
click at [217, 166] on button "Add" at bounding box center [218, 168] width 50 height 26
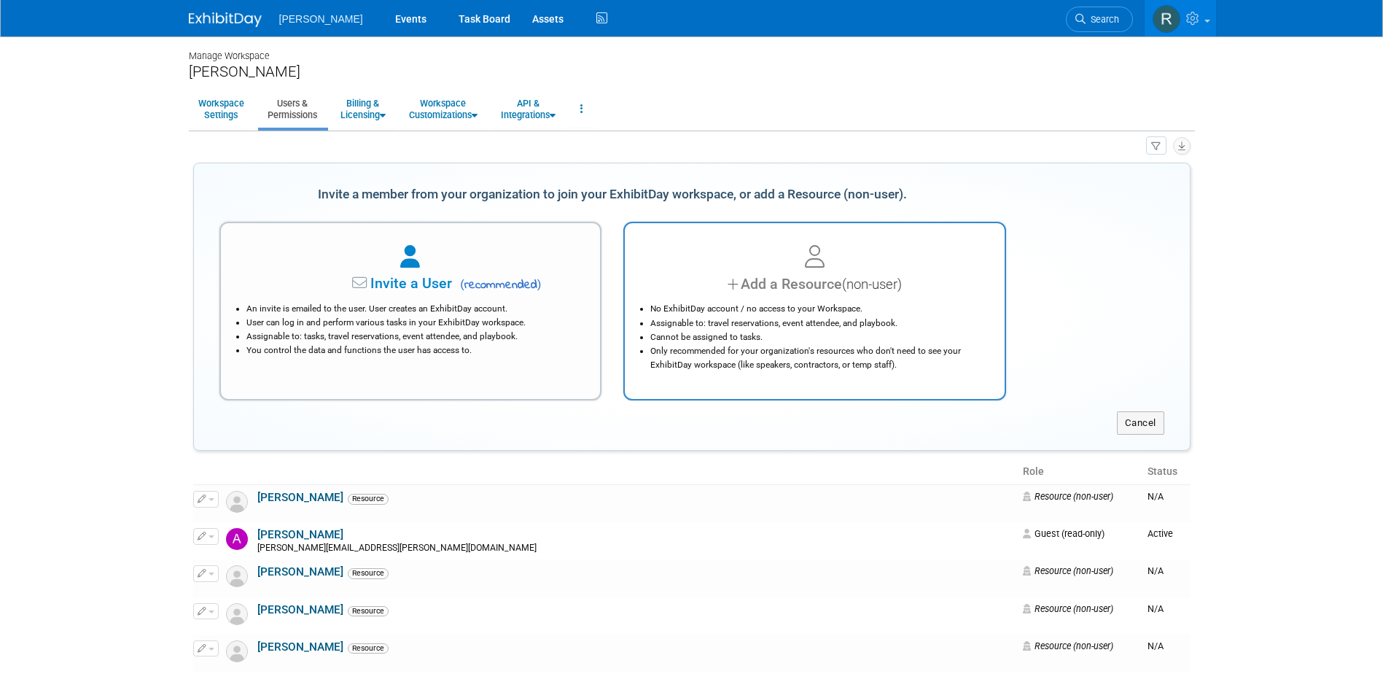
click at [743, 291] on div "Add a Resource (non-user)" at bounding box center [814, 283] width 343 height 21
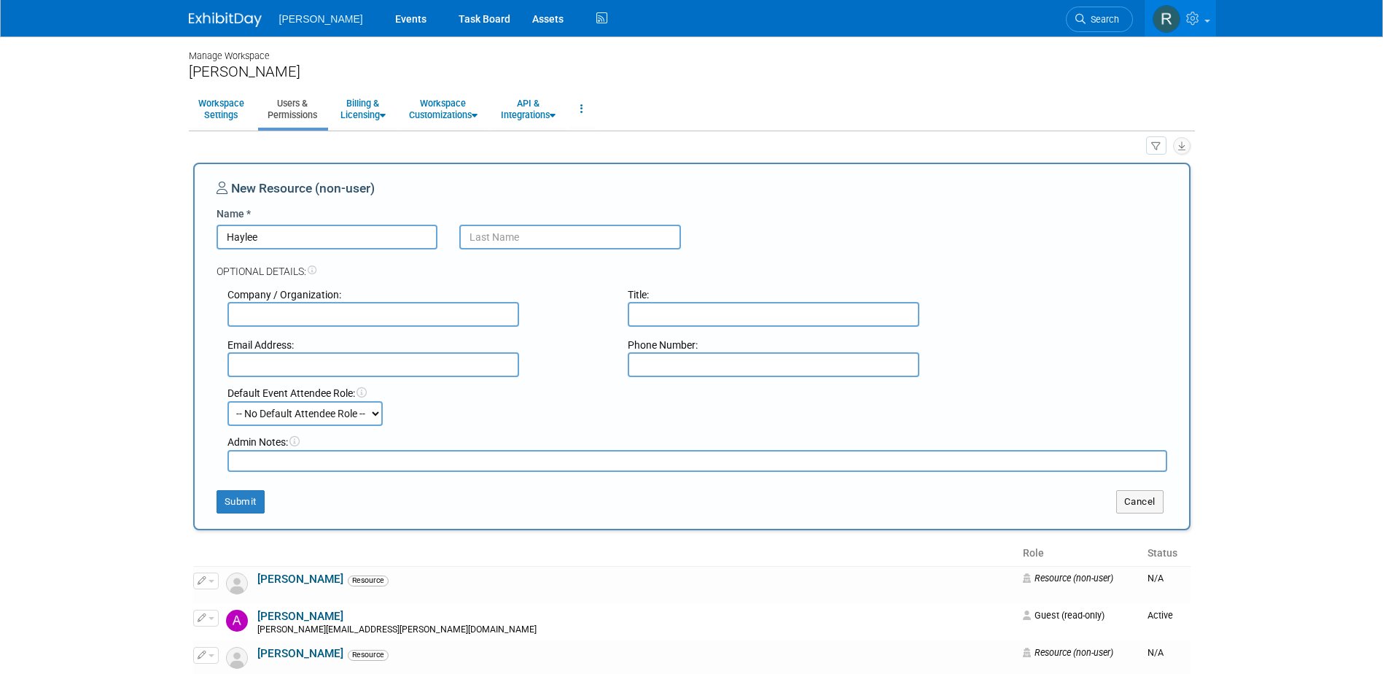
type input "Haylee"
type input "Zigmund"
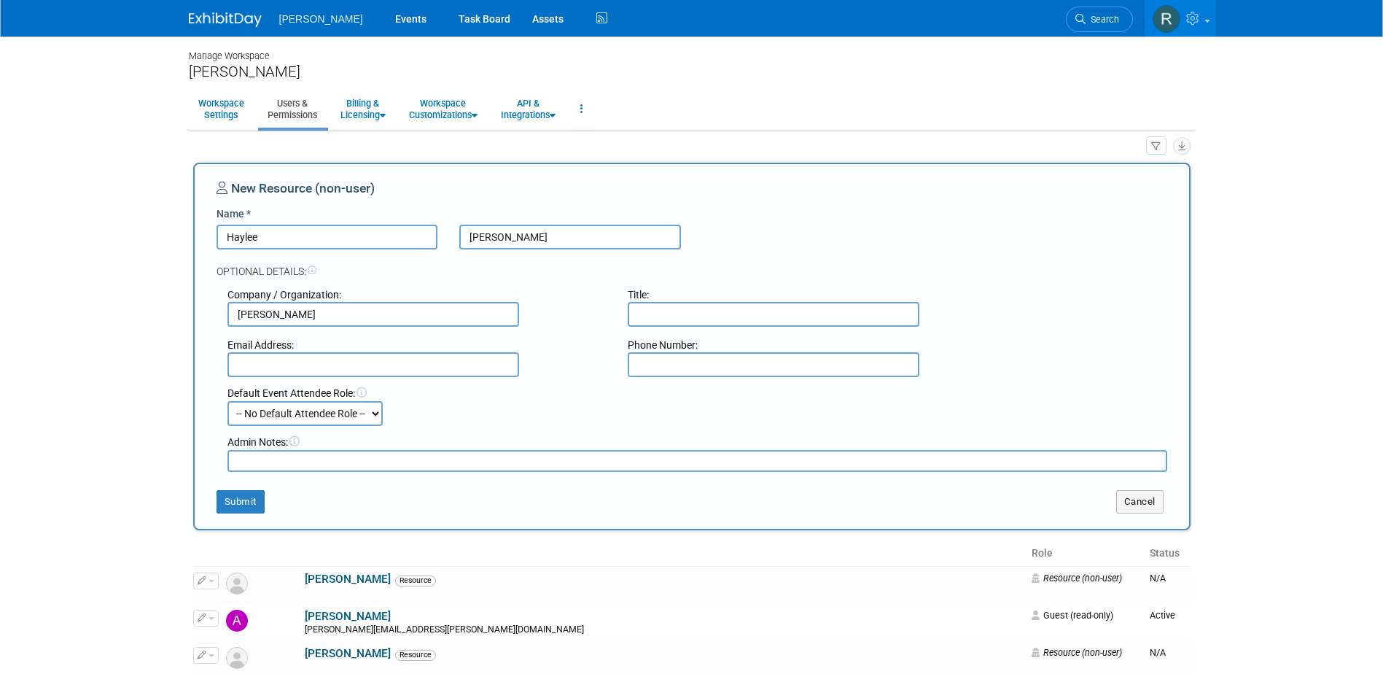
type input "[PERSON_NAME]"
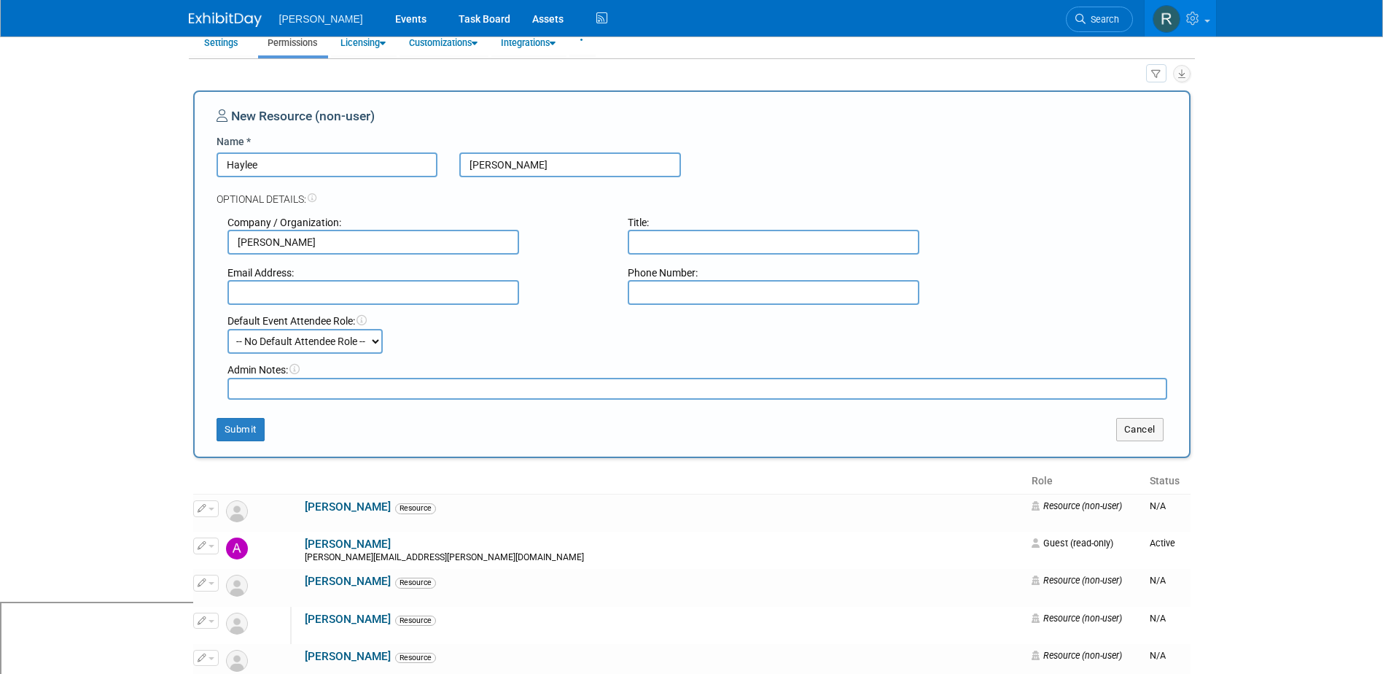
scroll to position [73, 0]
click at [244, 427] on button "Submit" at bounding box center [241, 428] width 48 height 23
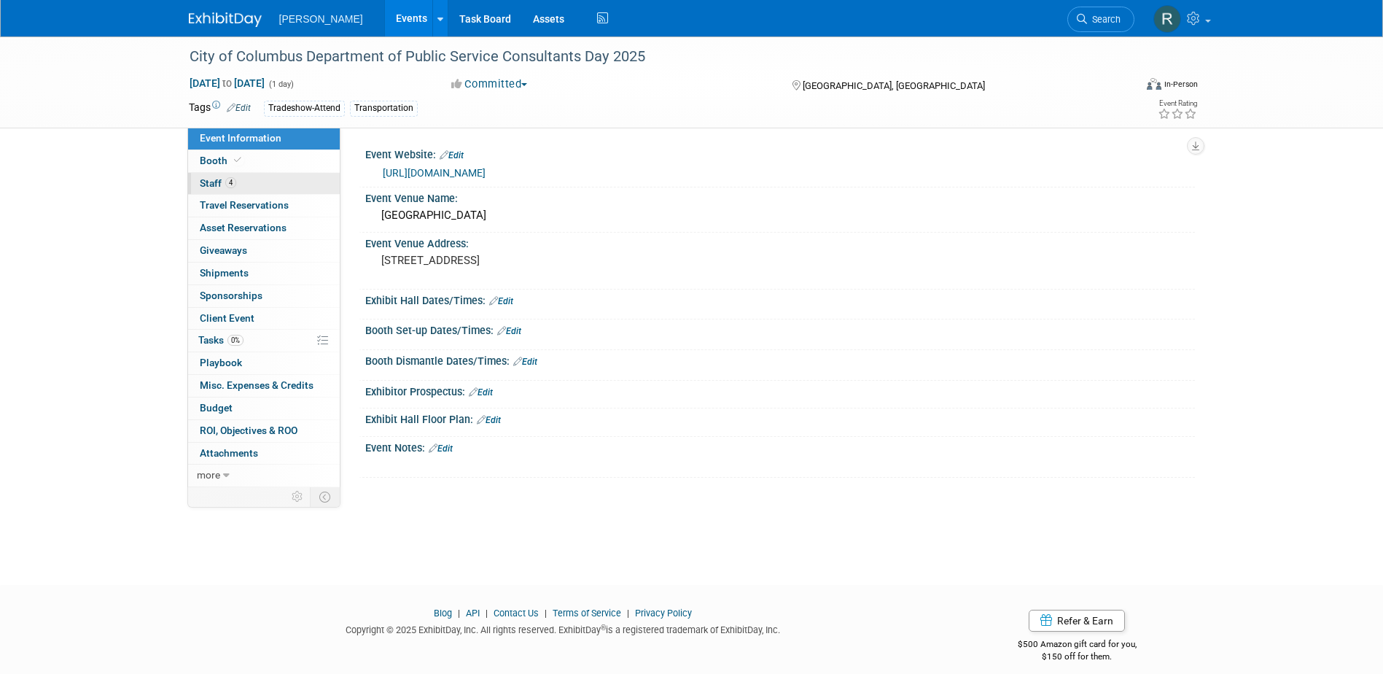
click at [252, 182] on link "4 Staff 4" at bounding box center [264, 184] width 152 height 22
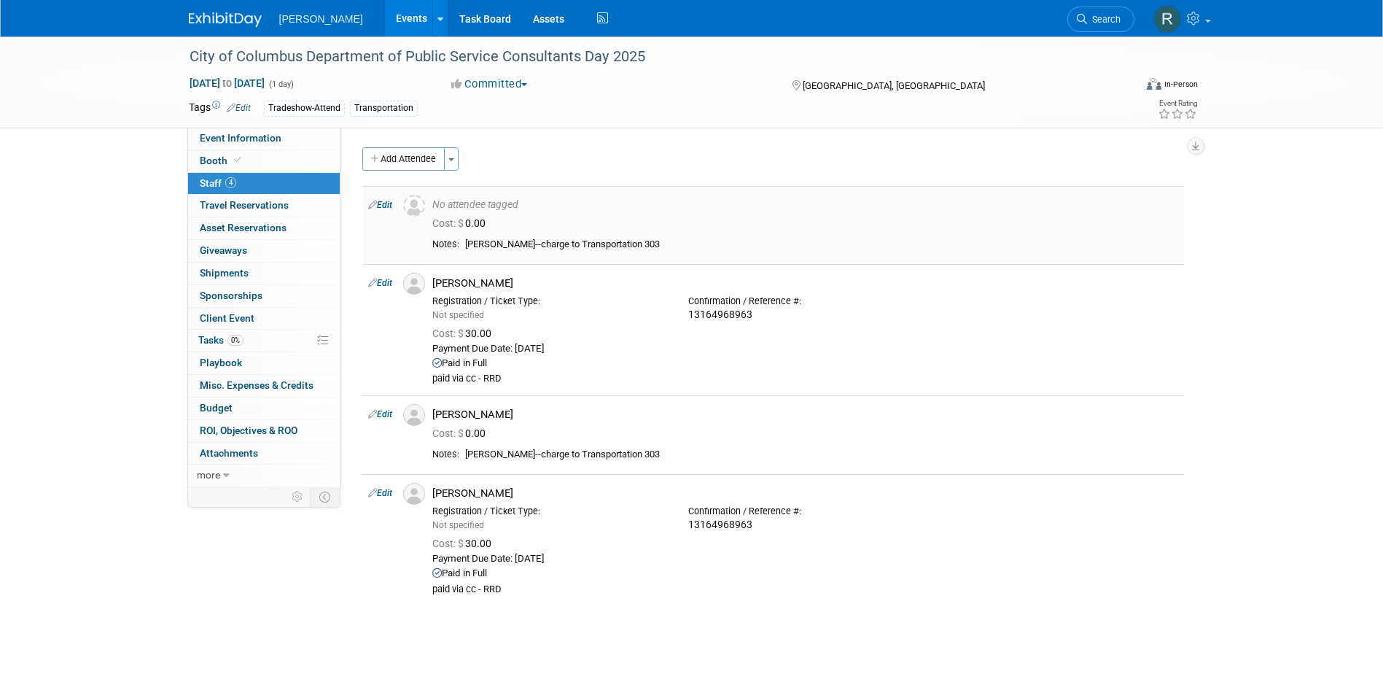
click at [389, 206] on link "Edit" at bounding box center [380, 205] width 24 height 10
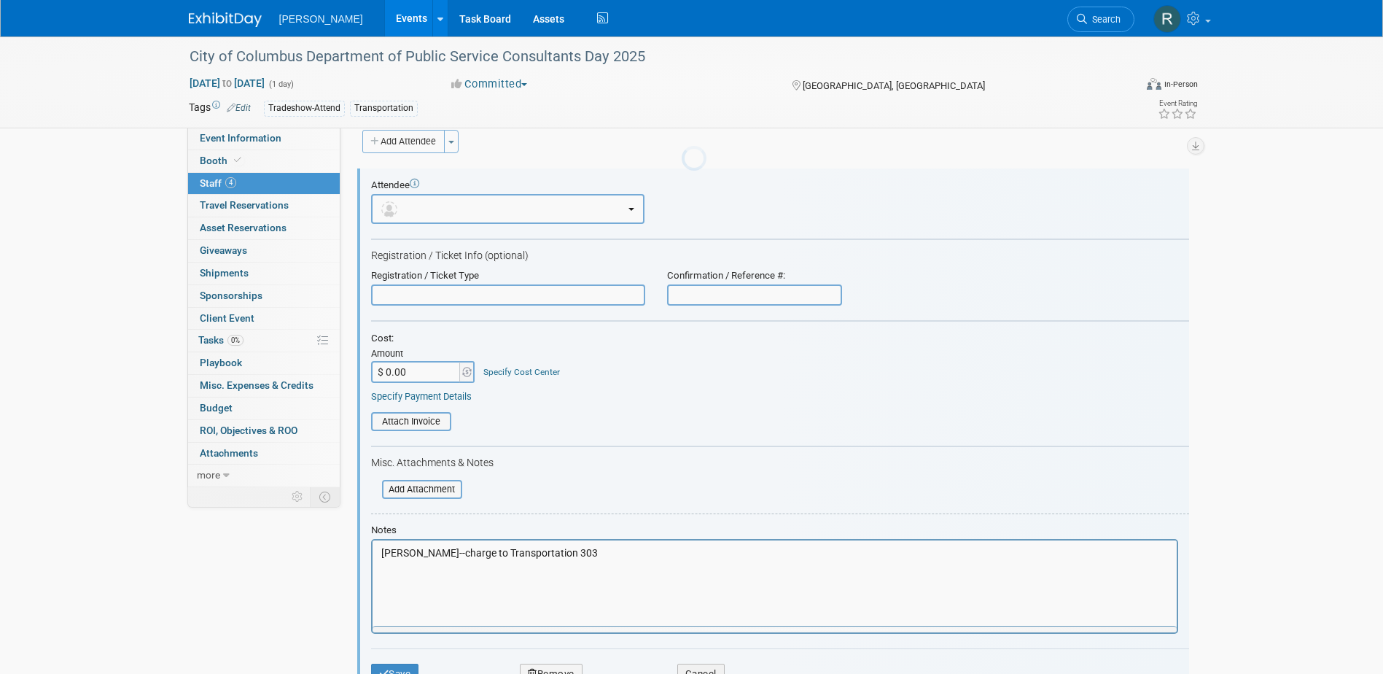
scroll to position [20, 0]
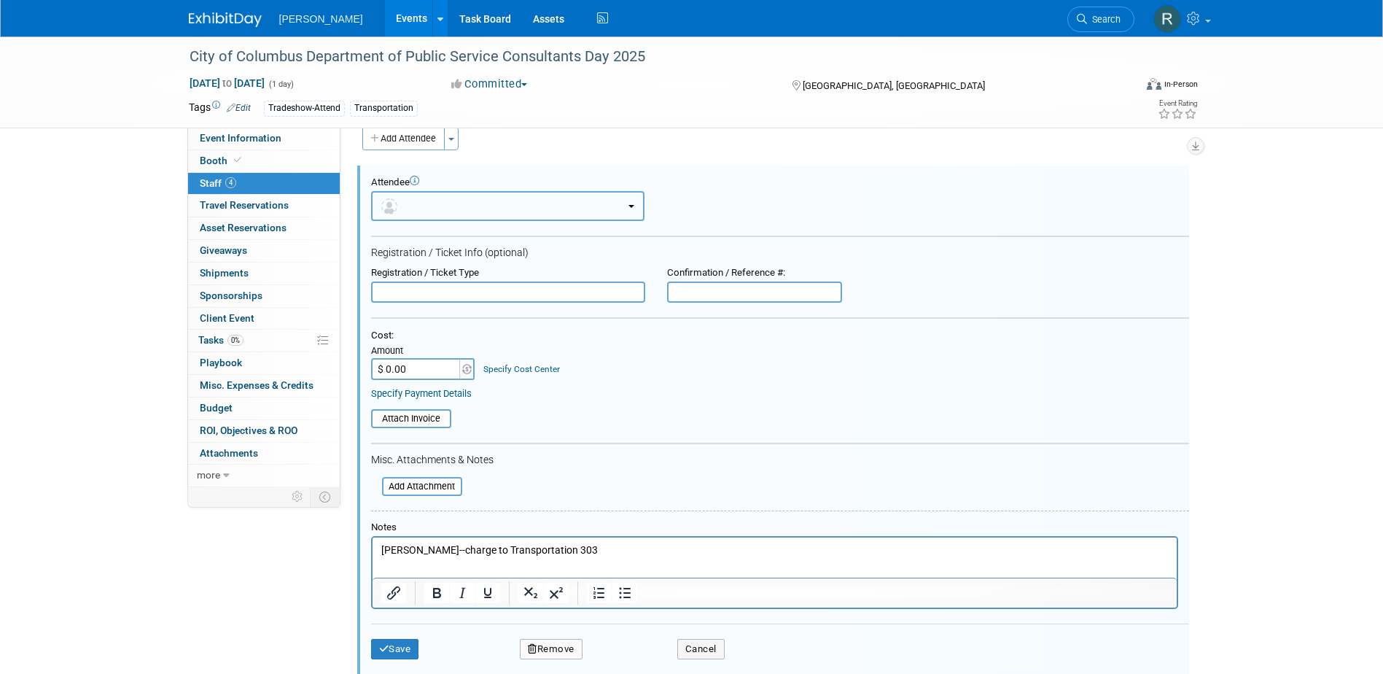
click at [484, 202] on button "button" at bounding box center [507, 206] width 273 height 30
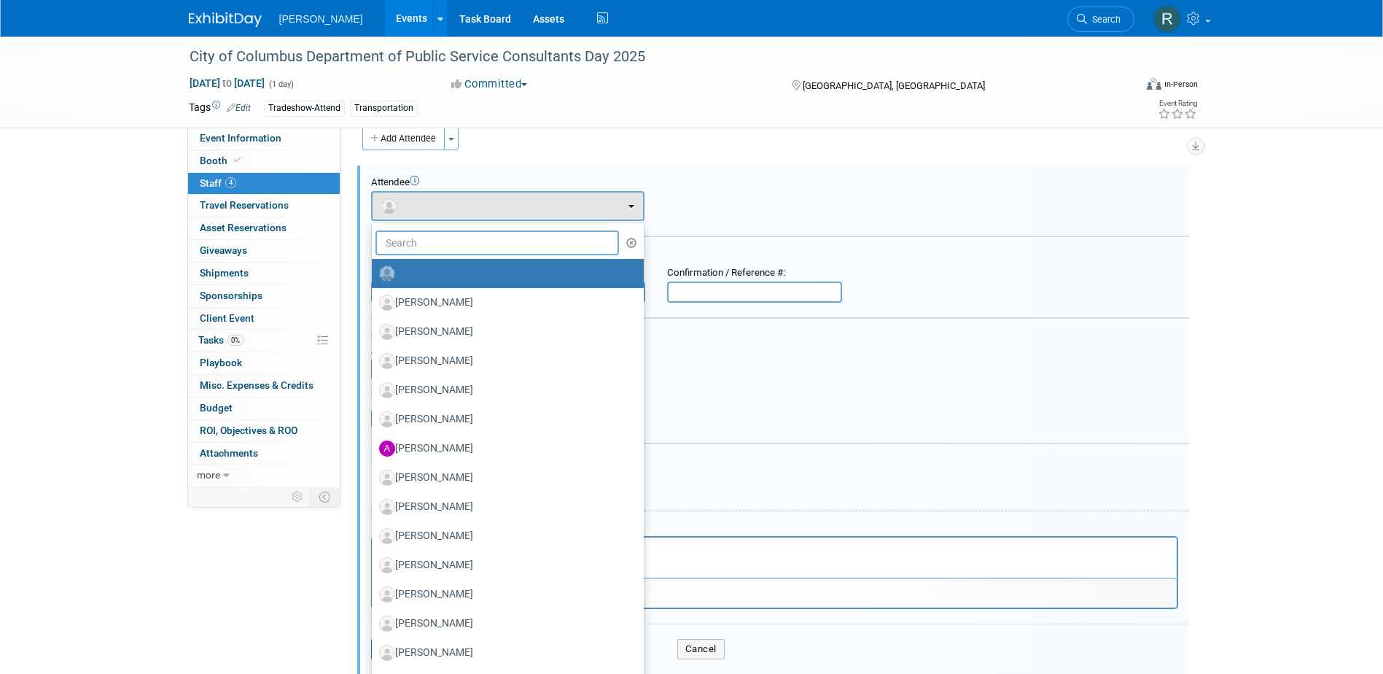
click at [472, 239] on input "text" at bounding box center [498, 242] width 244 height 25
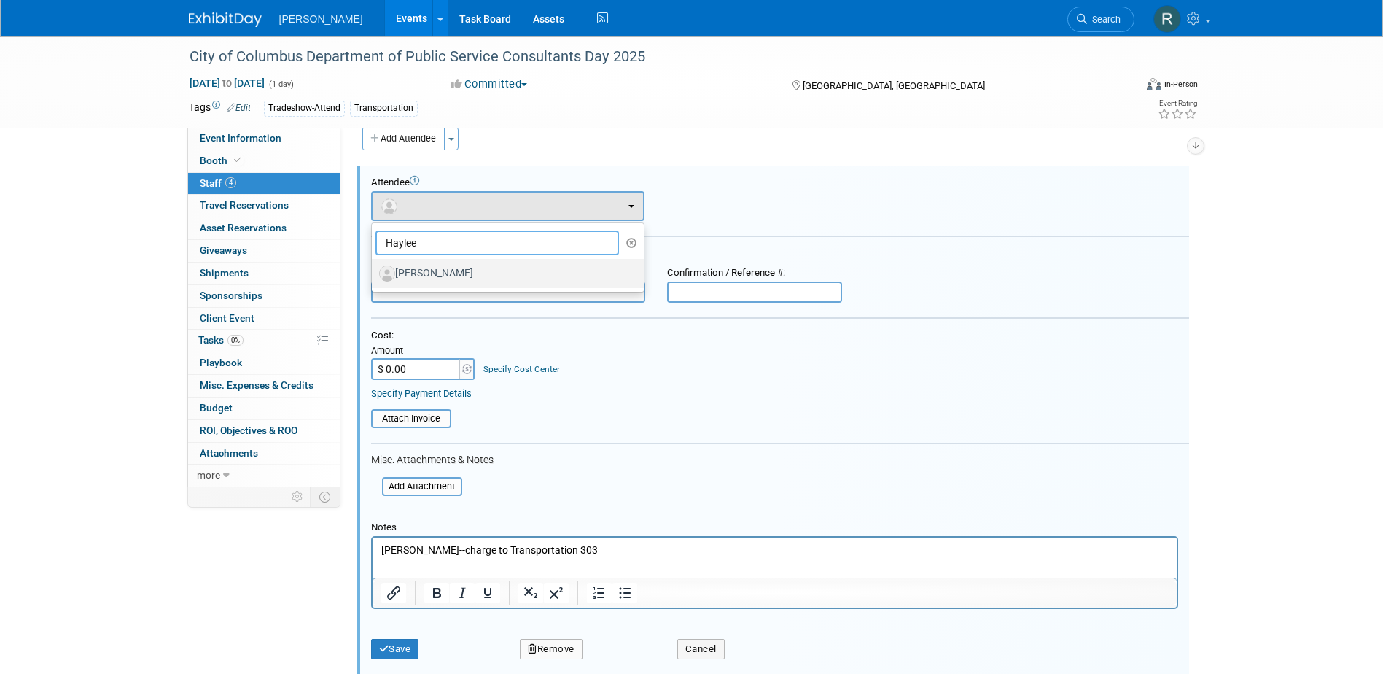
type input "Haylee"
click at [443, 271] on label "[PERSON_NAME]" at bounding box center [504, 273] width 250 height 23
click at [374, 271] on input "[PERSON_NAME]" at bounding box center [369, 271] width 9 height 9
select select "60aacef1-5710-48a3-b5c1-0173c507fd5d"
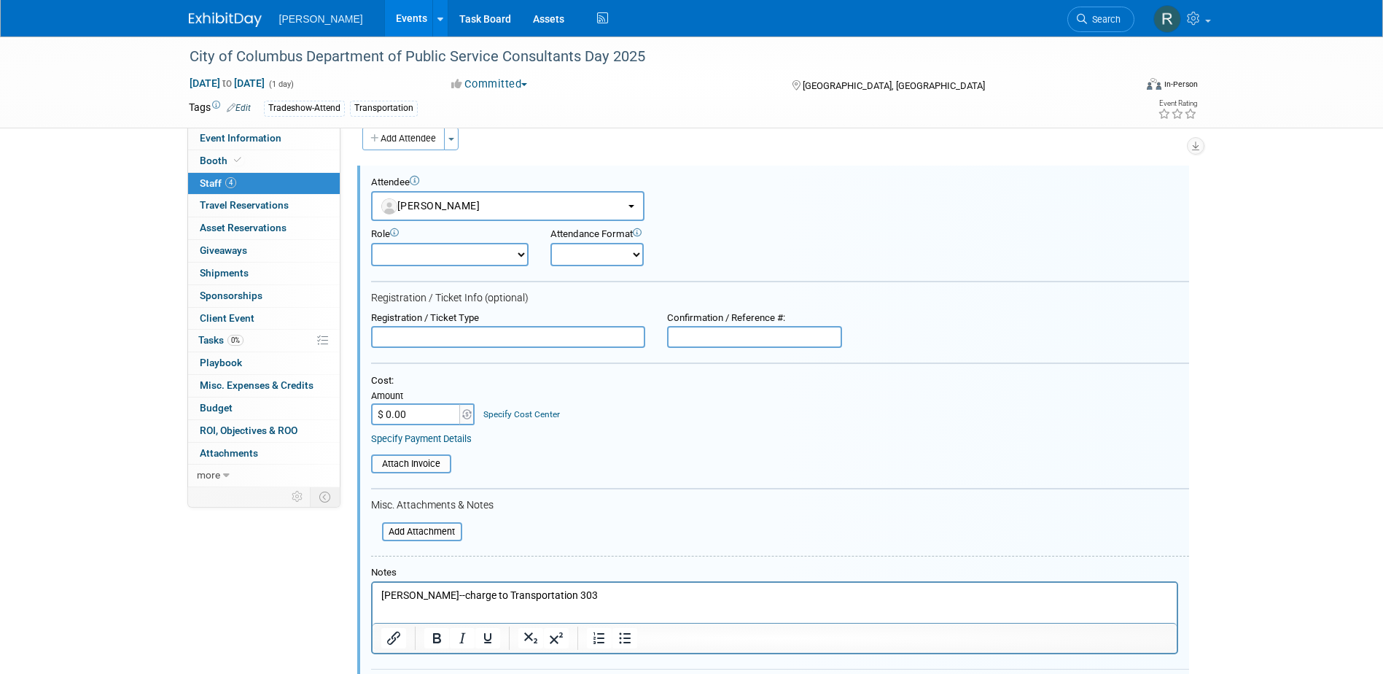
click at [694, 332] on input "text" at bounding box center [754, 337] width 175 height 22
paste input "13164968963"
type input "13164968963"
click at [440, 418] on input "$ 0.00" at bounding box center [416, 414] width 91 height 22
type input "$ 30.00"
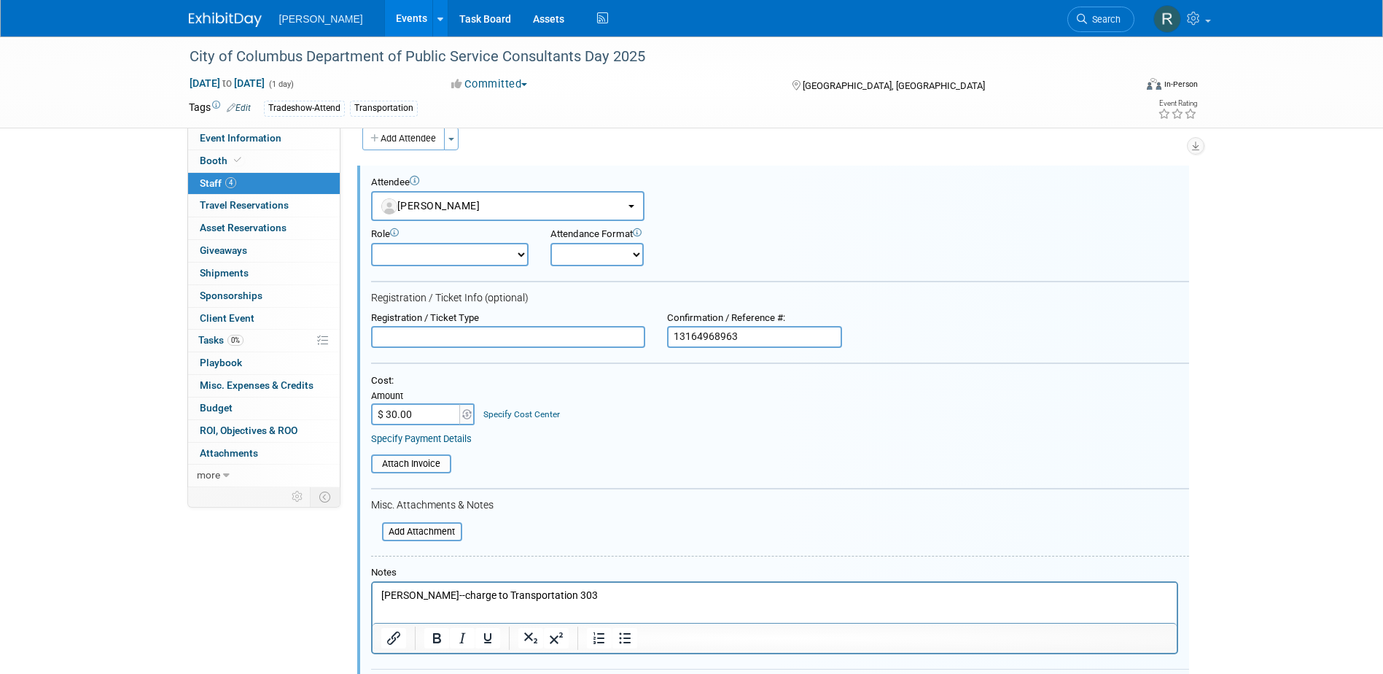
click at [502, 417] on link "Specify Cost Center" at bounding box center [521, 414] width 77 height 10
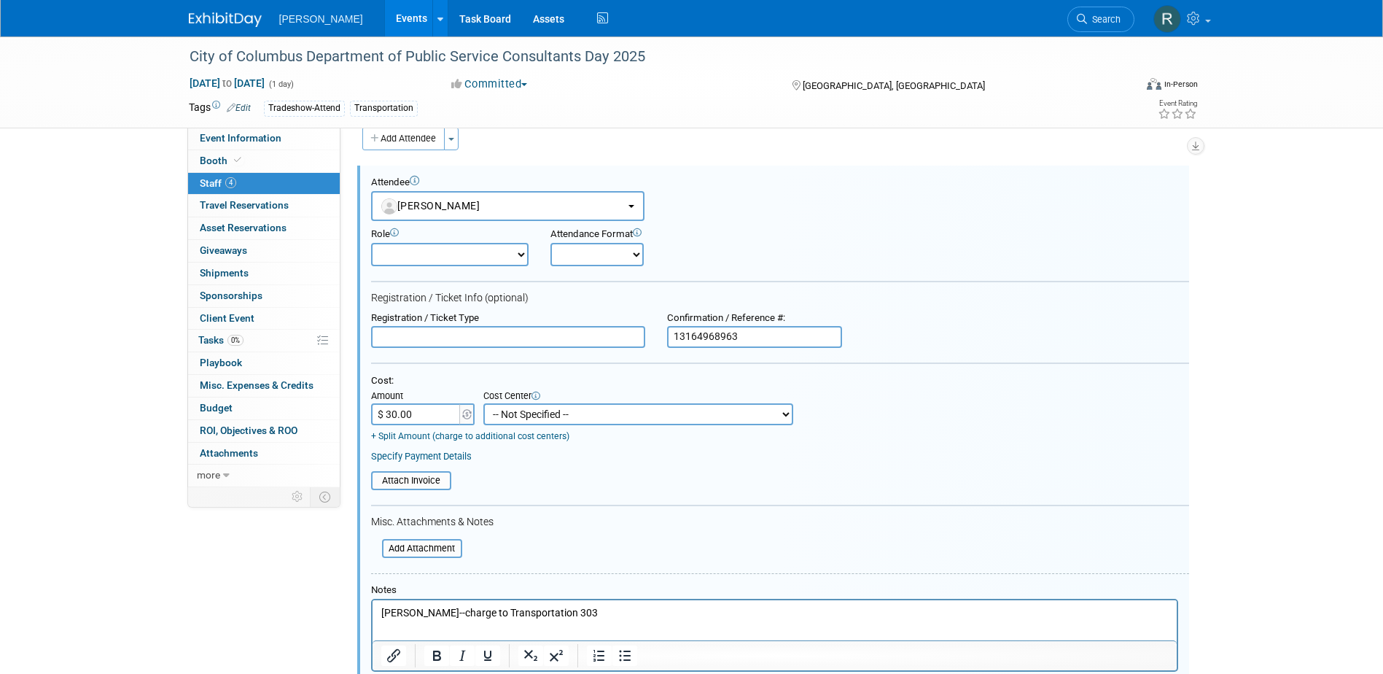
click at [528, 419] on select "-- Not Specified -- Advisory Services - Expenses_1001.502 Aerial Acquisition - …" at bounding box center [638, 414] width 310 height 22
select select "18966238"
click at [483, 404] on select "-- Not Specified -- Advisory Services - Expenses_1001.502 Aerial Acquisition - …" at bounding box center [638, 414] width 310 height 22
click at [443, 459] on link "Specify Payment Details" at bounding box center [421, 456] width 101 height 11
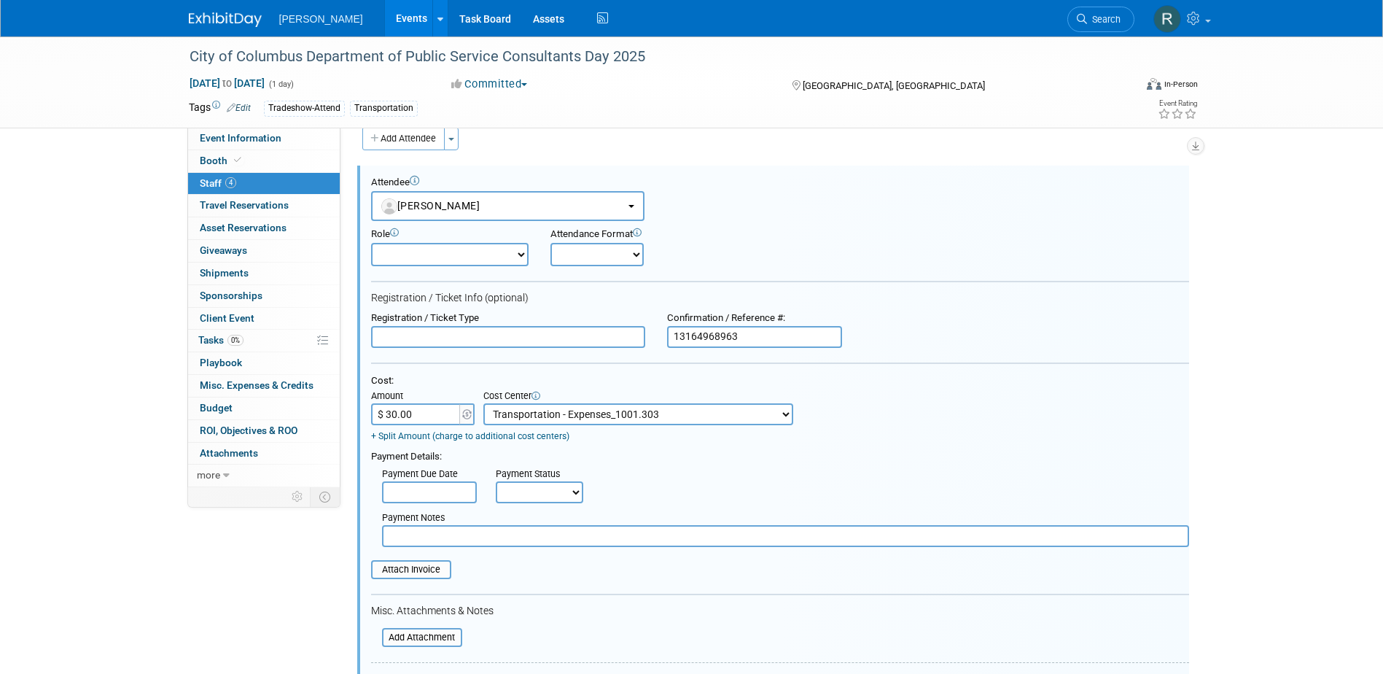
click at [410, 494] on input "text" at bounding box center [429, 492] width 95 height 22
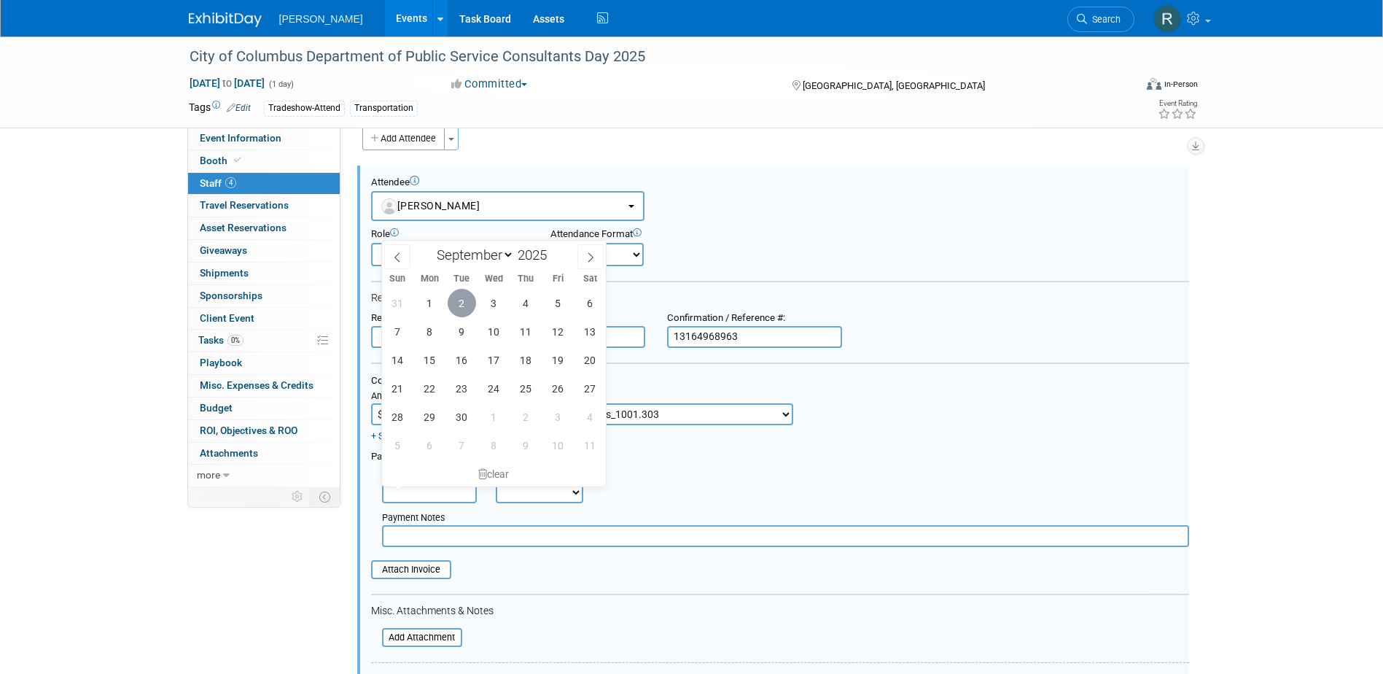
click at [462, 304] on span "2" at bounding box center [462, 303] width 28 height 28
type input "[DATE]"
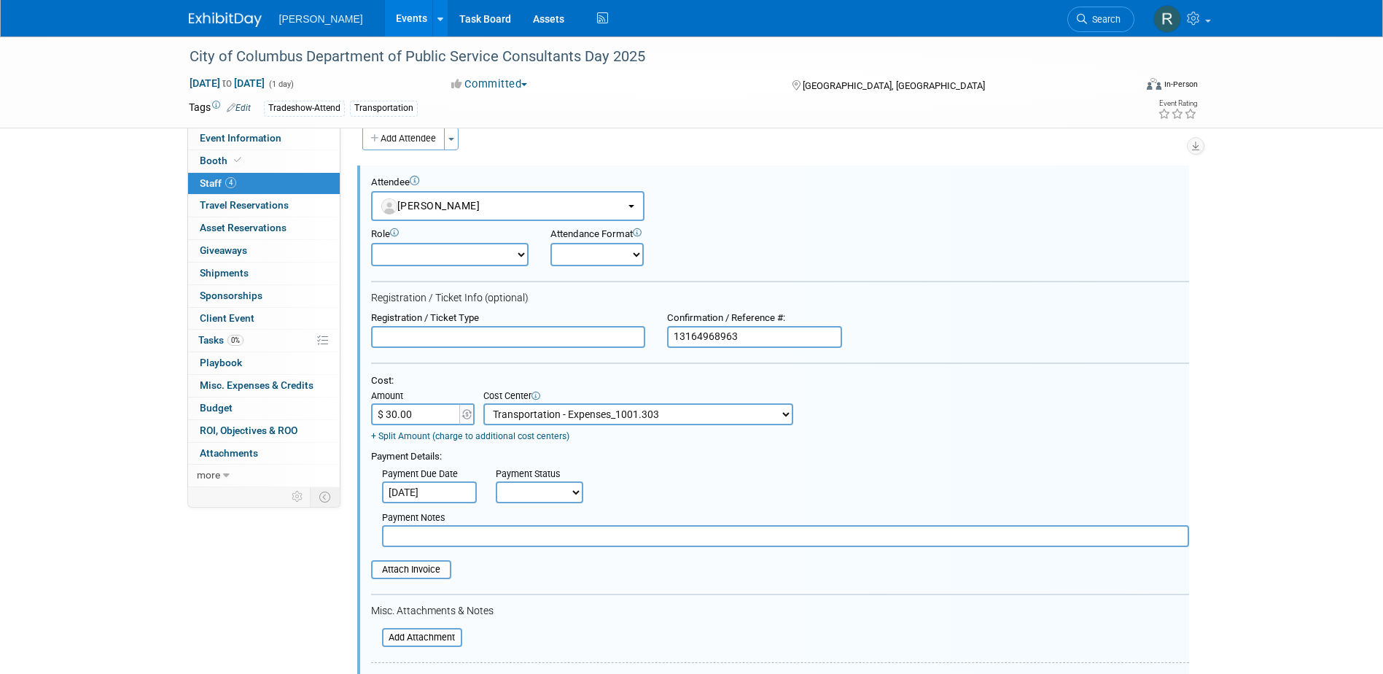
drag, startPoint x: 534, startPoint y: 505, endPoint x: 548, endPoint y: 499, distance: 15.3
click at [535, 503] on select "Not Paid Yet Partially Paid Paid in Full" at bounding box center [539, 492] width 87 height 22
select select "1"
click at [496, 483] on select "Not Paid Yet Partially Paid Paid in Full" at bounding box center [539, 492] width 87 height 22
click at [544, 529] on input "text" at bounding box center [785, 536] width 807 height 22
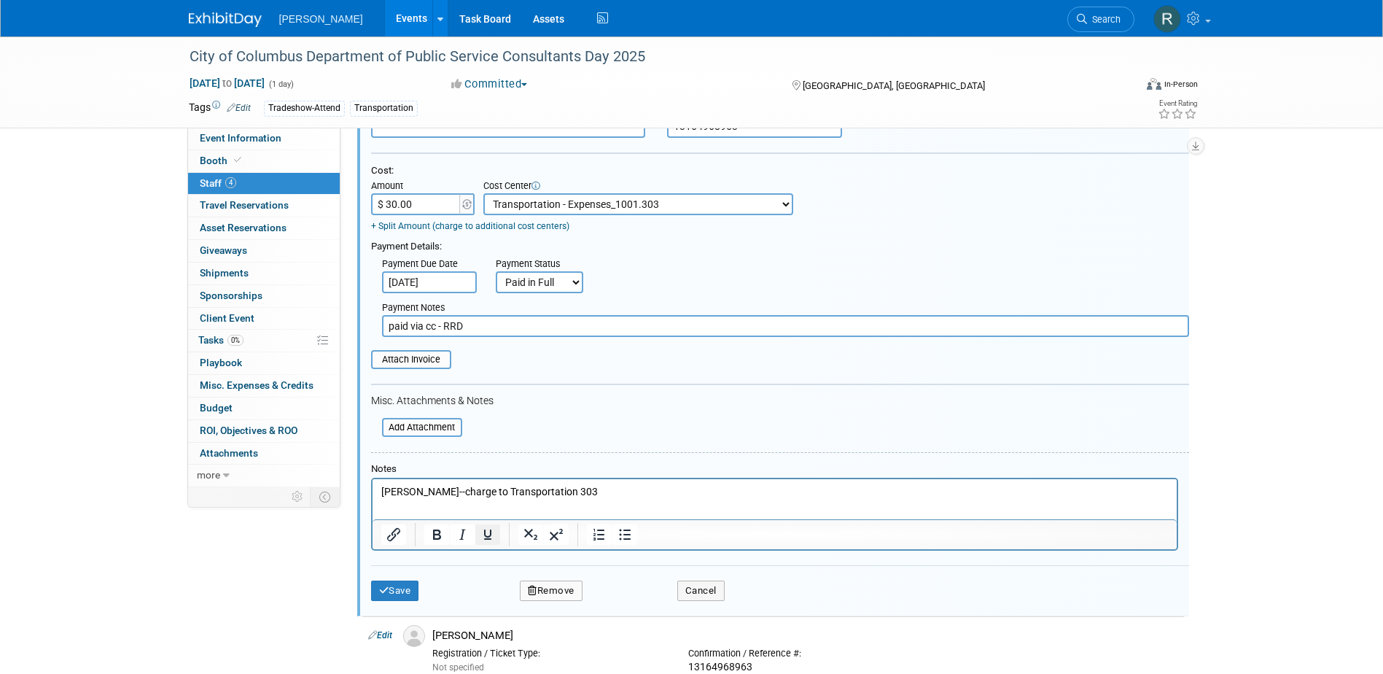
scroll to position [239, 0]
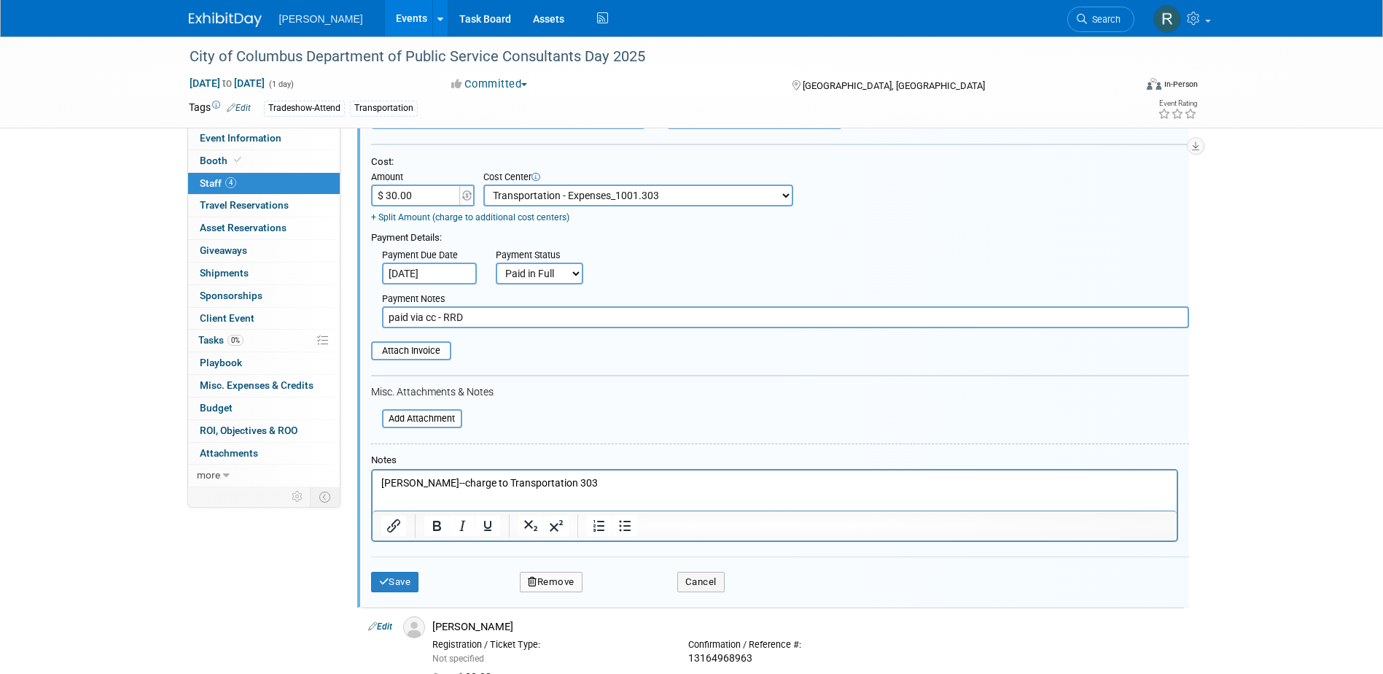
type input "paid via cc - RRD"
drag, startPoint x: 599, startPoint y: 481, endPoint x: 354, endPoint y: 476, distance: 245.1
click at [372, 476] on html "Haylee Zigmund--charge to Transportation 303" at bounding box center [774, 480] width 804 height 20
click at [389, 577] on button "Save" at bounding box center [395, 582] width 48 height 20
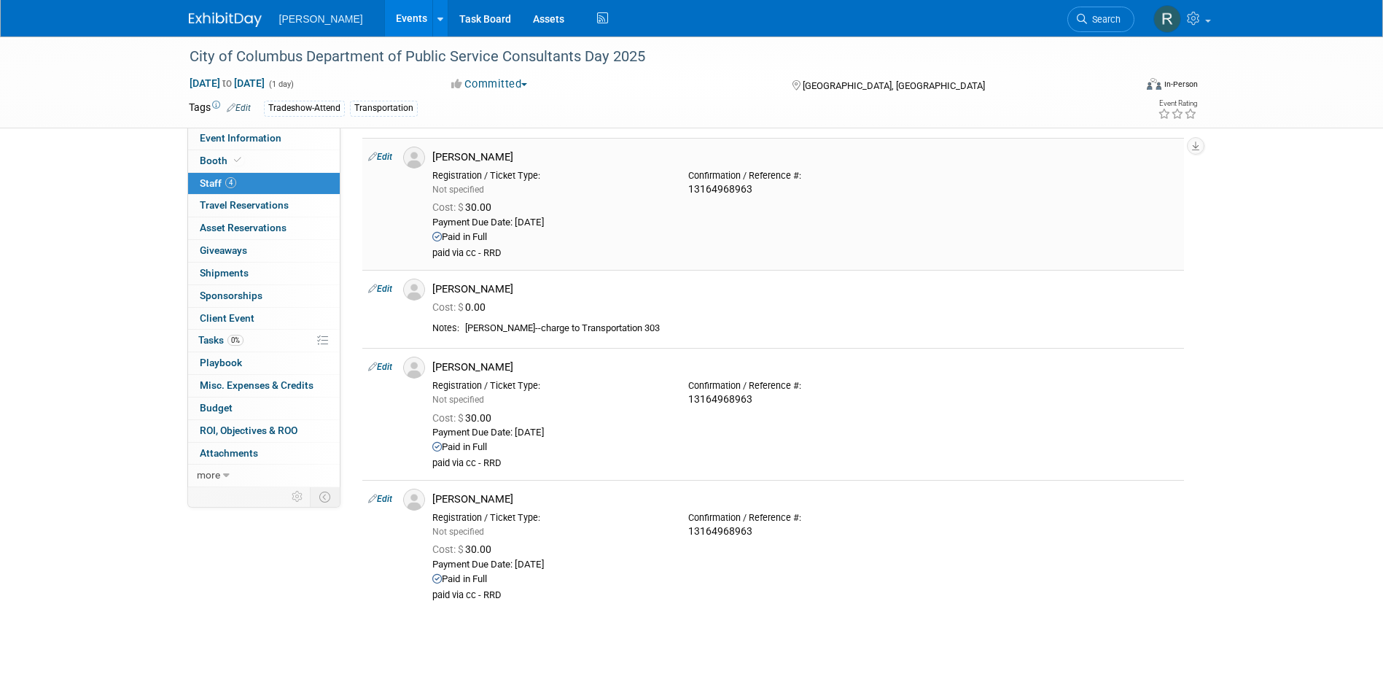
scroll to position [12, 0]
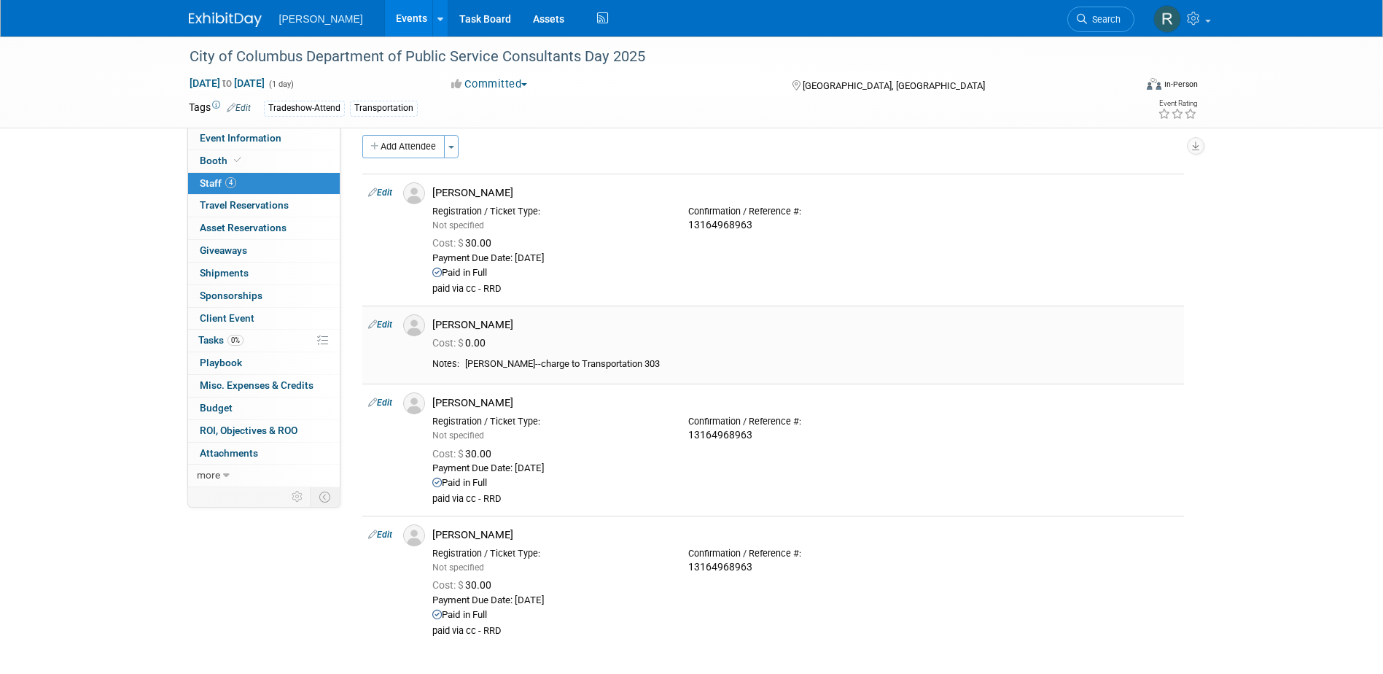
click at [388, 322] on link "Edit" at bounding box center [380, 324] width 24 height 10
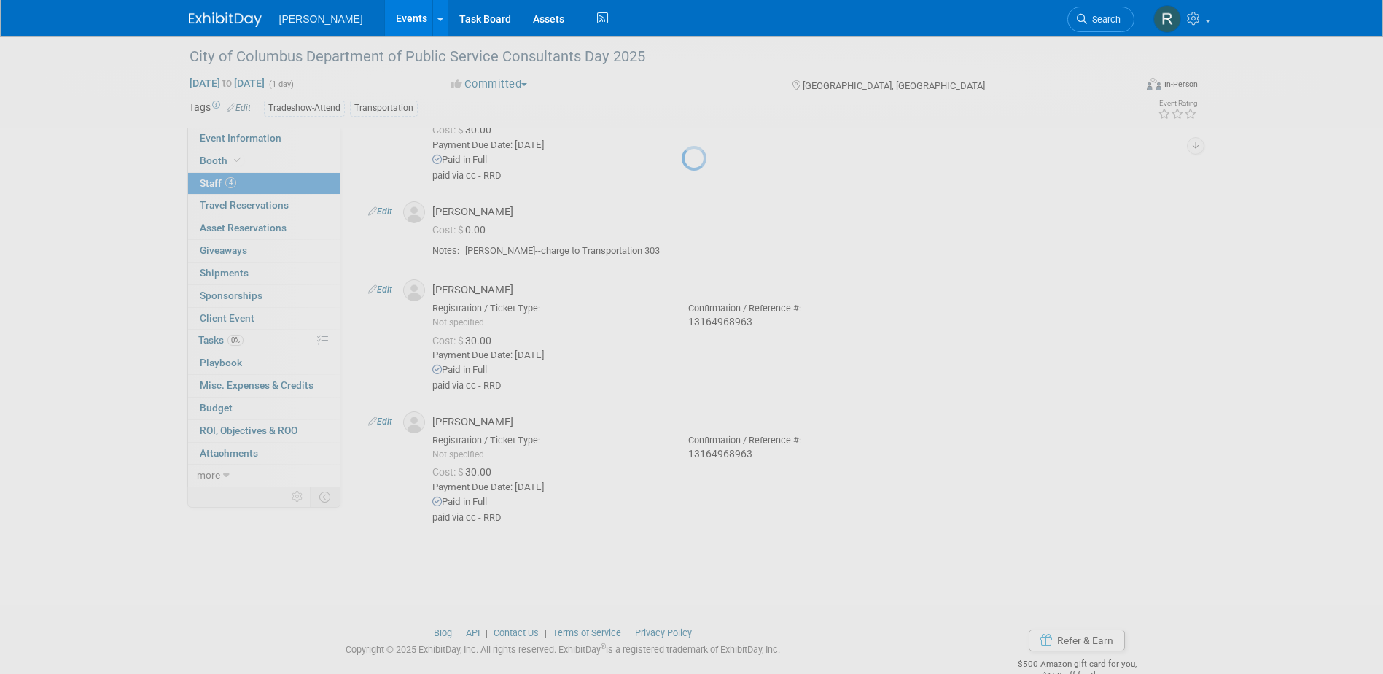
select select "67d79342-a8d4-4a5d-afd7-31c3caf74ea4"
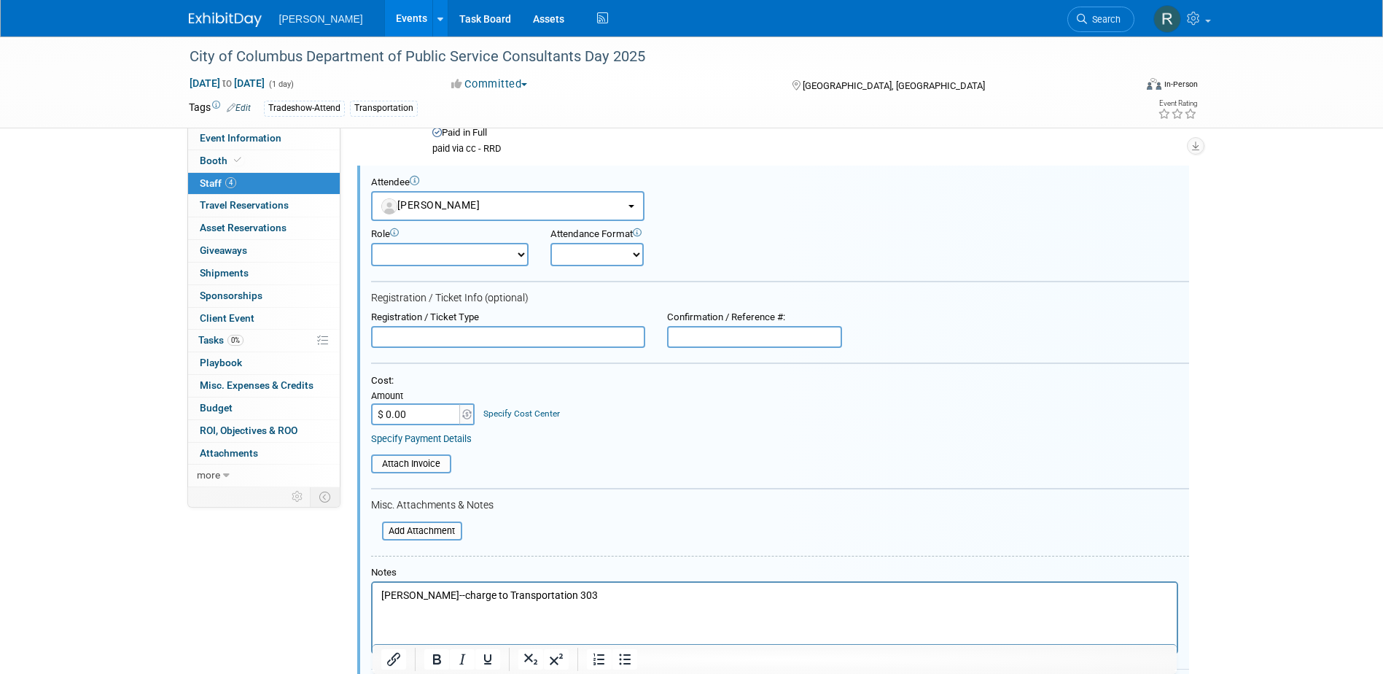
scroll to position [0, 0]
click at [468, 344] on input "text" at bounding box center [508, 337] width 274 height 22
click at [694, 343] on input "text" at bounding box center [754, 337] width 175 height 22
paste input "13164968963"
type input "13164968963"
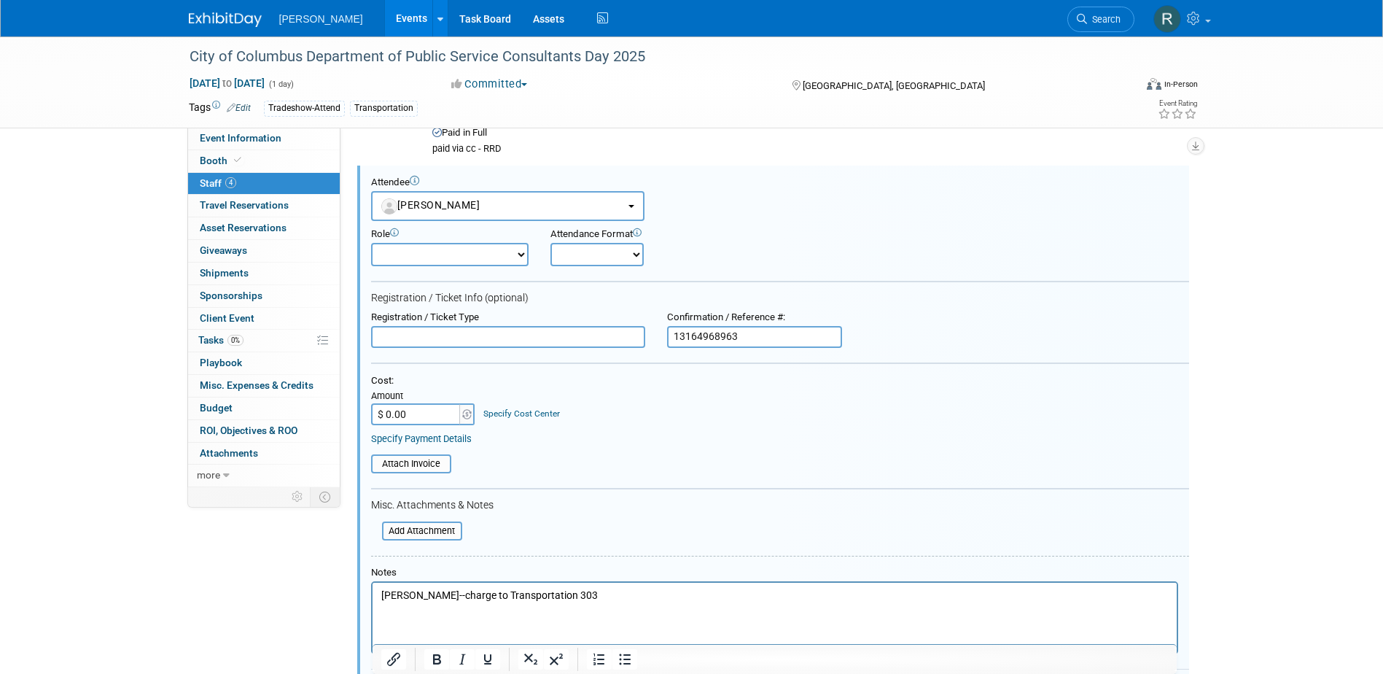
click at [449, 409] on input "$ 0.00" at bounding box center [416, 414] width 91 height 22
type input "$ 30.00"
click at [499, 402] on div "Specify Cost Center" at bounding box center [521, 407] width 77 height 26
click at [499, 411] on link "Specify Cost Center" at bounding box center [521, 413] width 77 height 10
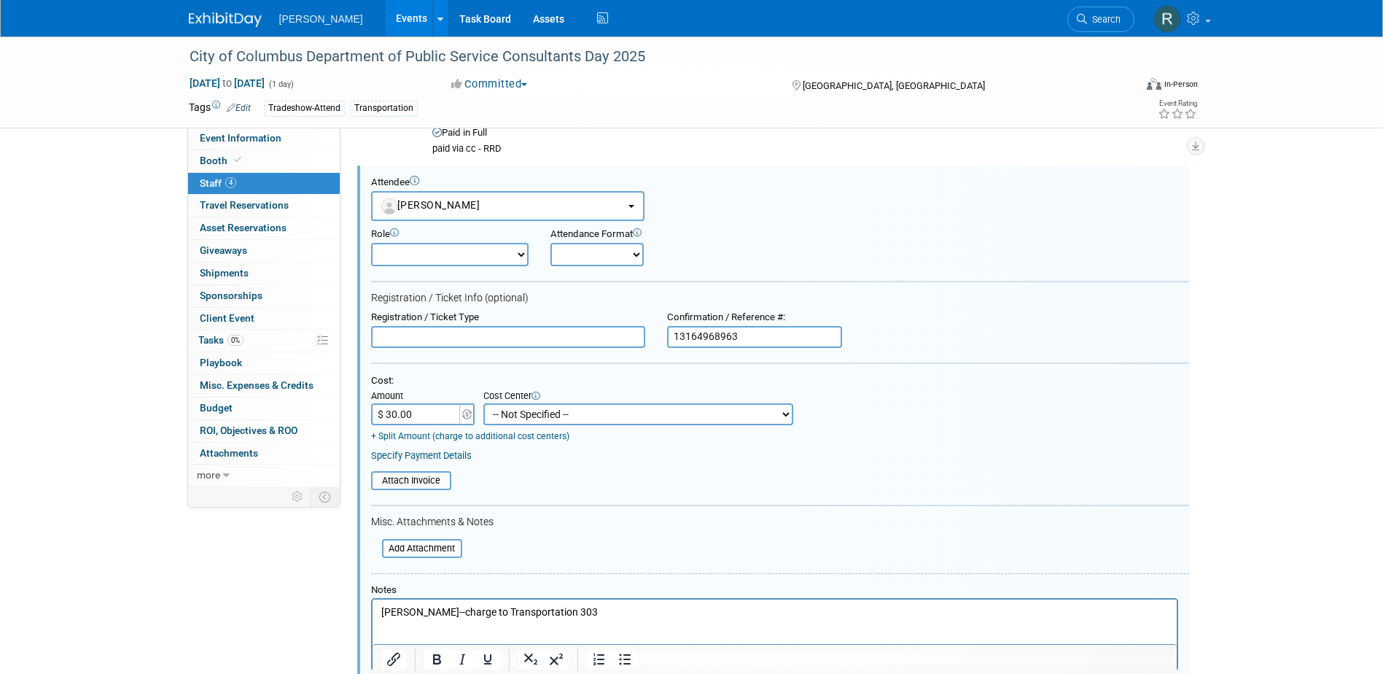
click at [499, 411] on select "-- Not Specified -- Advisory Services - Expenses_1001.502 Aerial Acquisition - …" at bounding box center [638, 414] width 310 height 22
select select "18966238"
click at [483, 403] on select "-- Not Specified -- Advisory Services - Expenses_1001.502 Aerial Acquisition - …" at bounding box center [638, 414] width 310 height 22
click at [403, 455] on link "Specify Payment Details" at bounding box center [421, 455] width 101 height 11
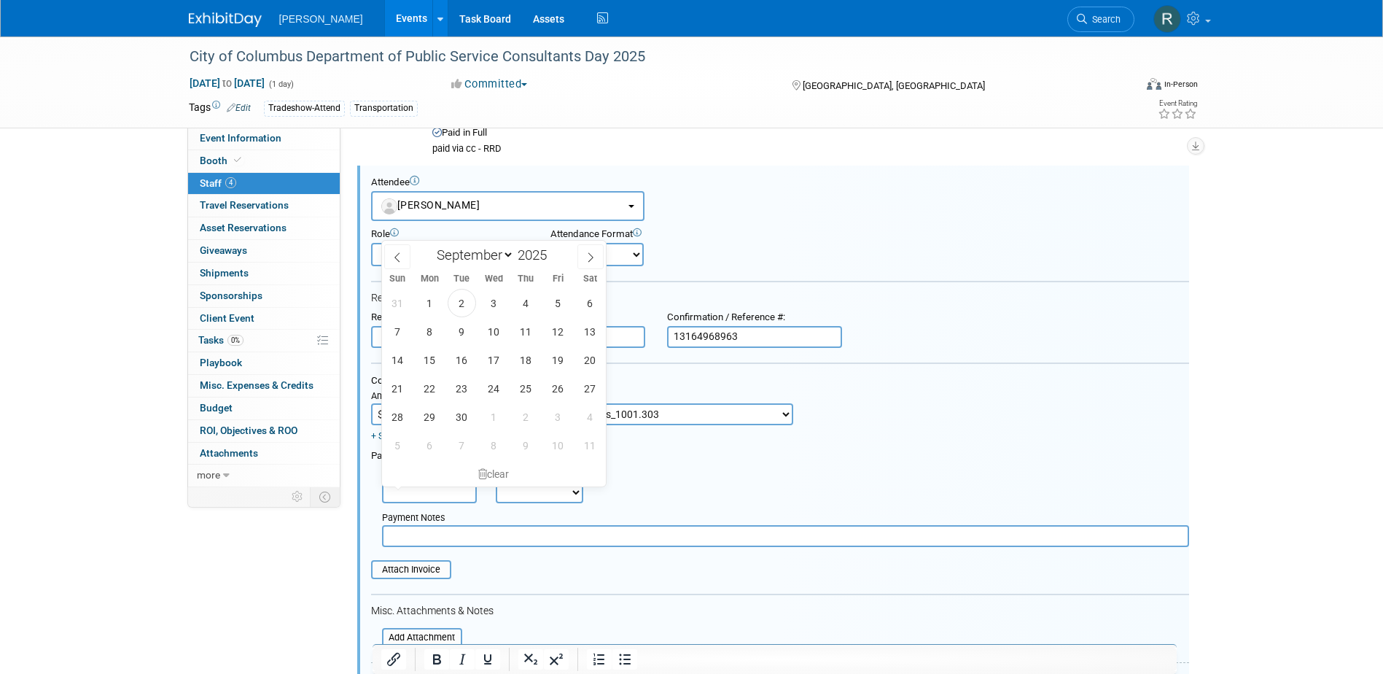
click at [415, 491] on input "text" at bounding box center [429, 492] width 95 height 22
drag, startPoint x: 468, startPoint y: 299, endPoint x: 468, endPoint y: 308, distance: 8.7
click at [468, 300] on span "2" at bounding box center [462, 303] width 28 height 28
type input "[DATE]"
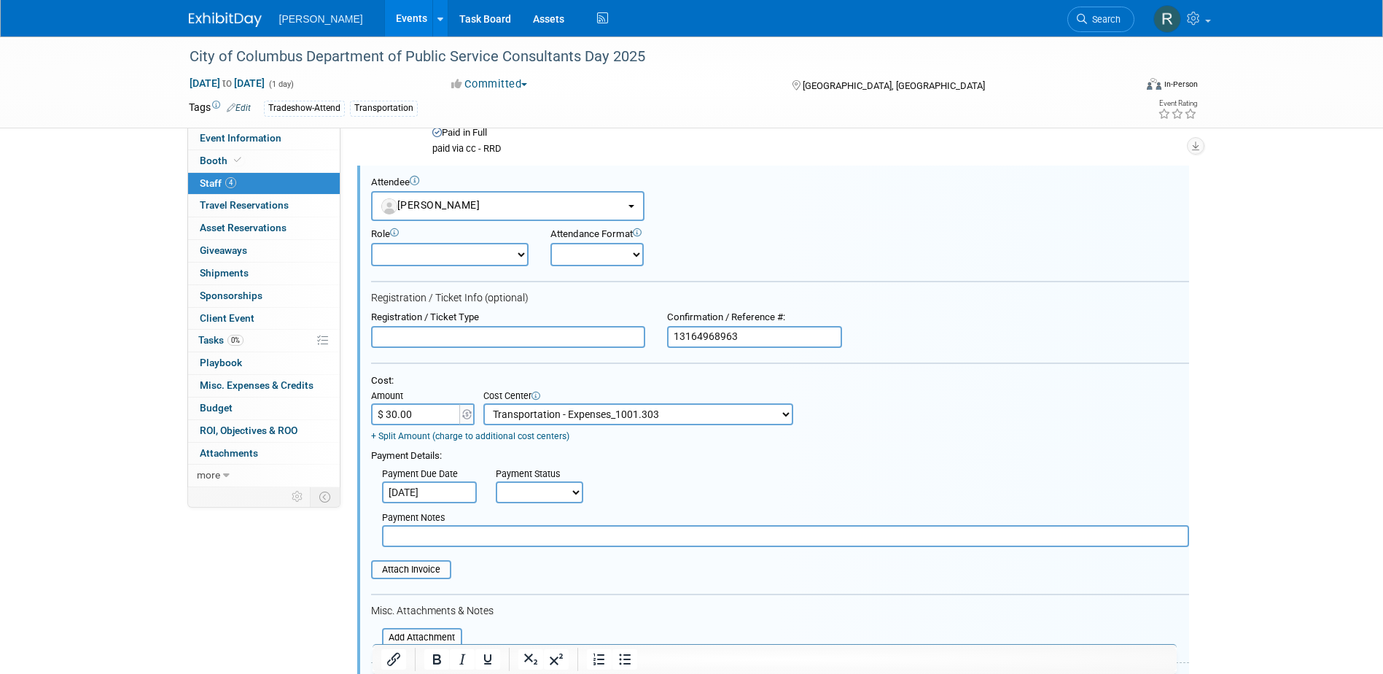
drag, startPoint x: 524, startPoint y: 491, endPoint x: 524, endPoint y: 507, distance: 16.1
click at [524, 491] on select "Not Paid Yet Partially Paid Paid in Full" at bounding box center [539, 492] width 87 height 22
select select "1"
click at [496, 483] on select "Not Paid Yet Partially Paid Paid in Full" at bounding box center [539, 492] width 87 height 22
click at [534, 547] on input "text" at bounding box center [785, 536] width 807 height 22
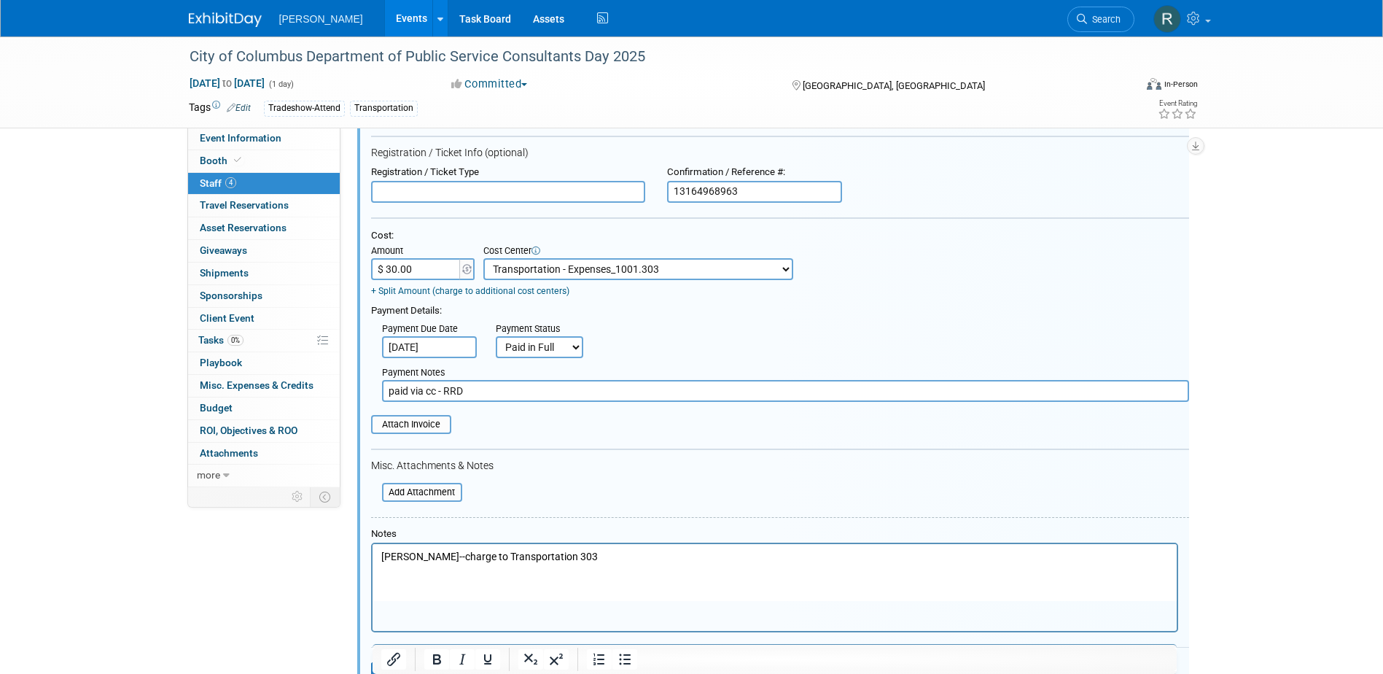
scroll to position [298, 0]
type input "paid via cc - RRD"
drag, startPoint x: 602, startPoint y: 550, endPoint x: 343, endPoint y: 551, distance: 258.9
click at [372, 551] on html "Craig Goodnight--charge to Transportation 303" at bounding box center [774, 552] width 804 height 20
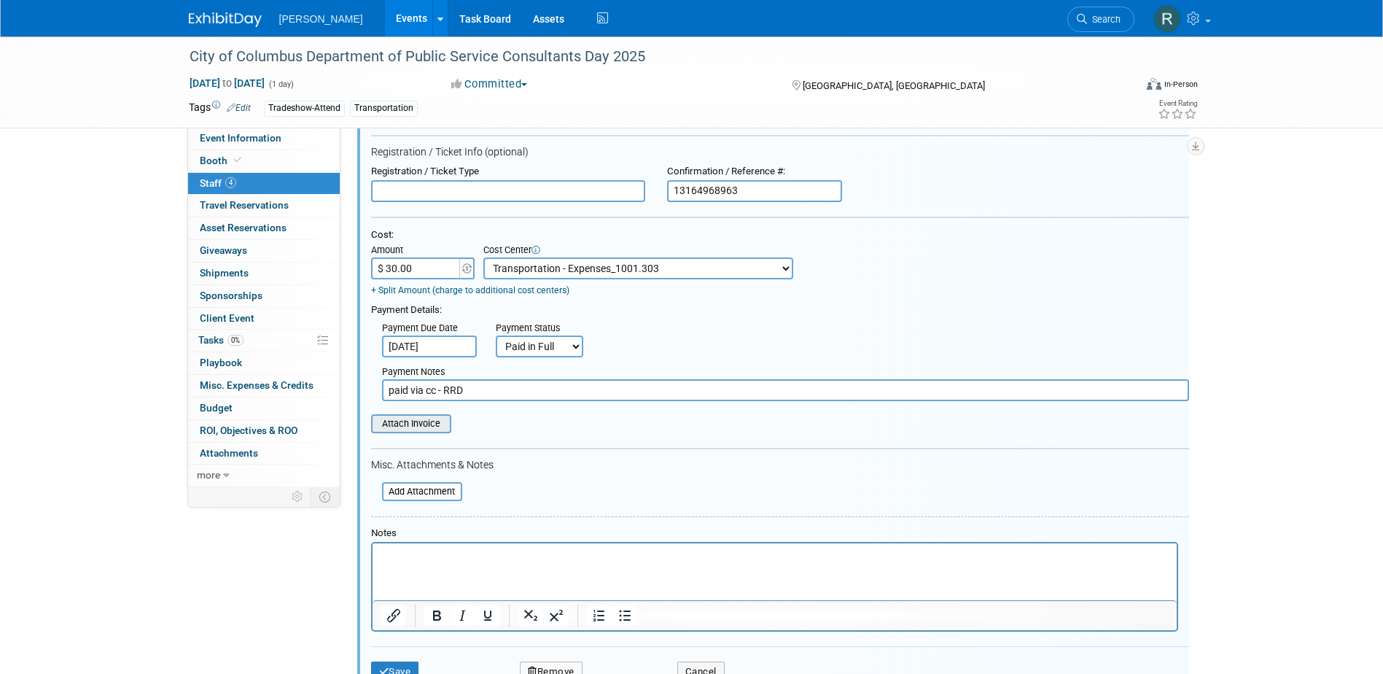
click at [421, 429] on input "file" at bounding box center [363, 424] width 174 height 16
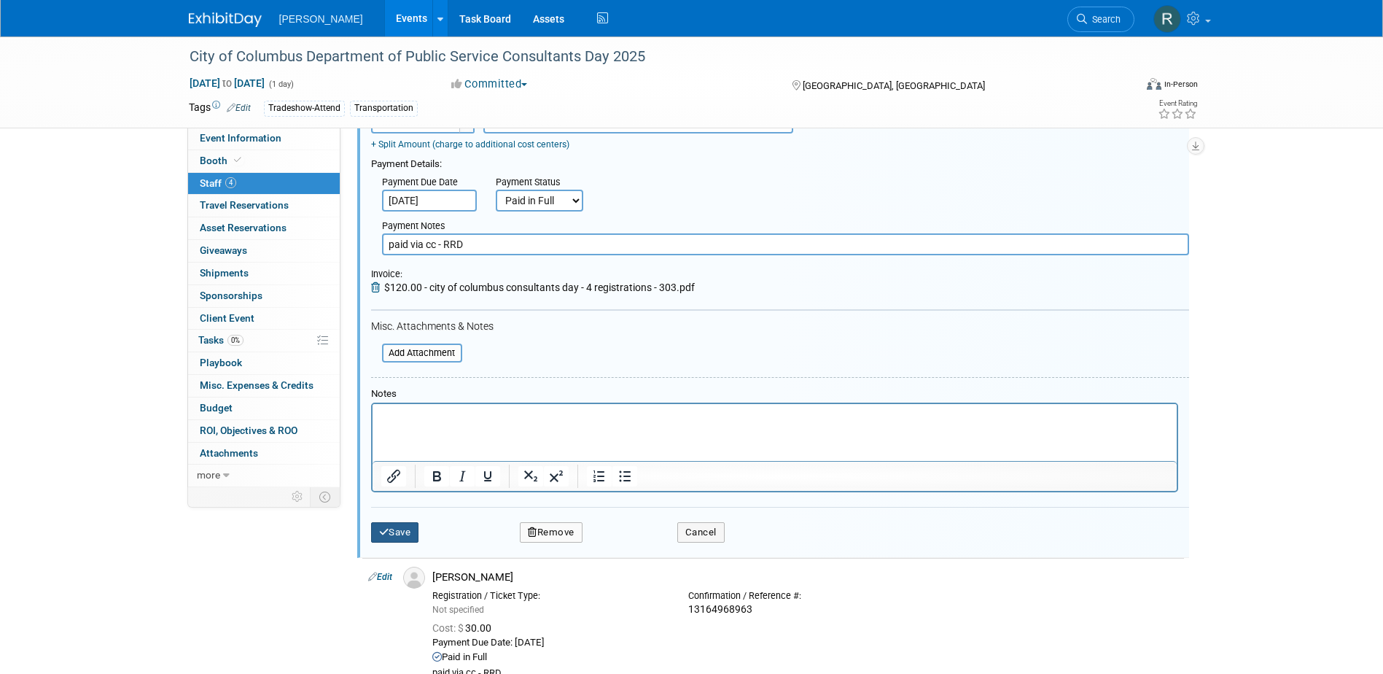
click at [386, 537] on icon "submit" at bounding box center [384, 531] width 10 height 9
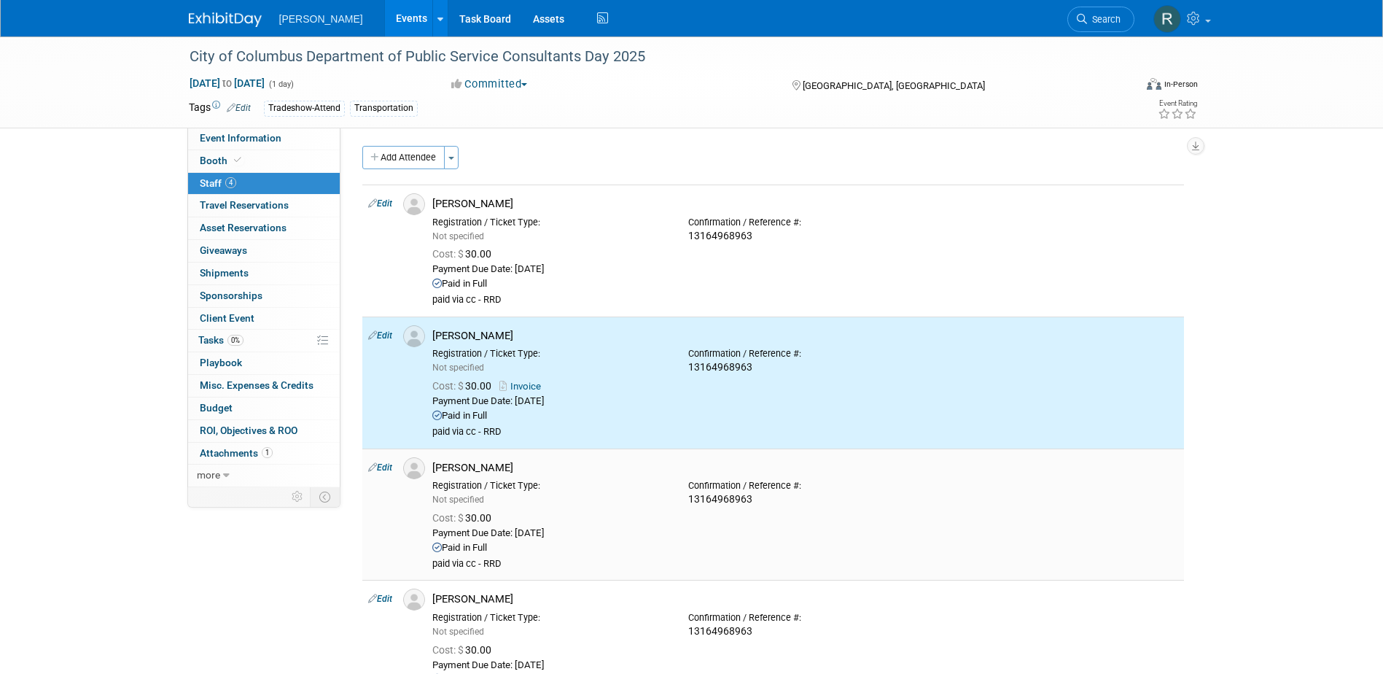
scroll to position [0, 0]
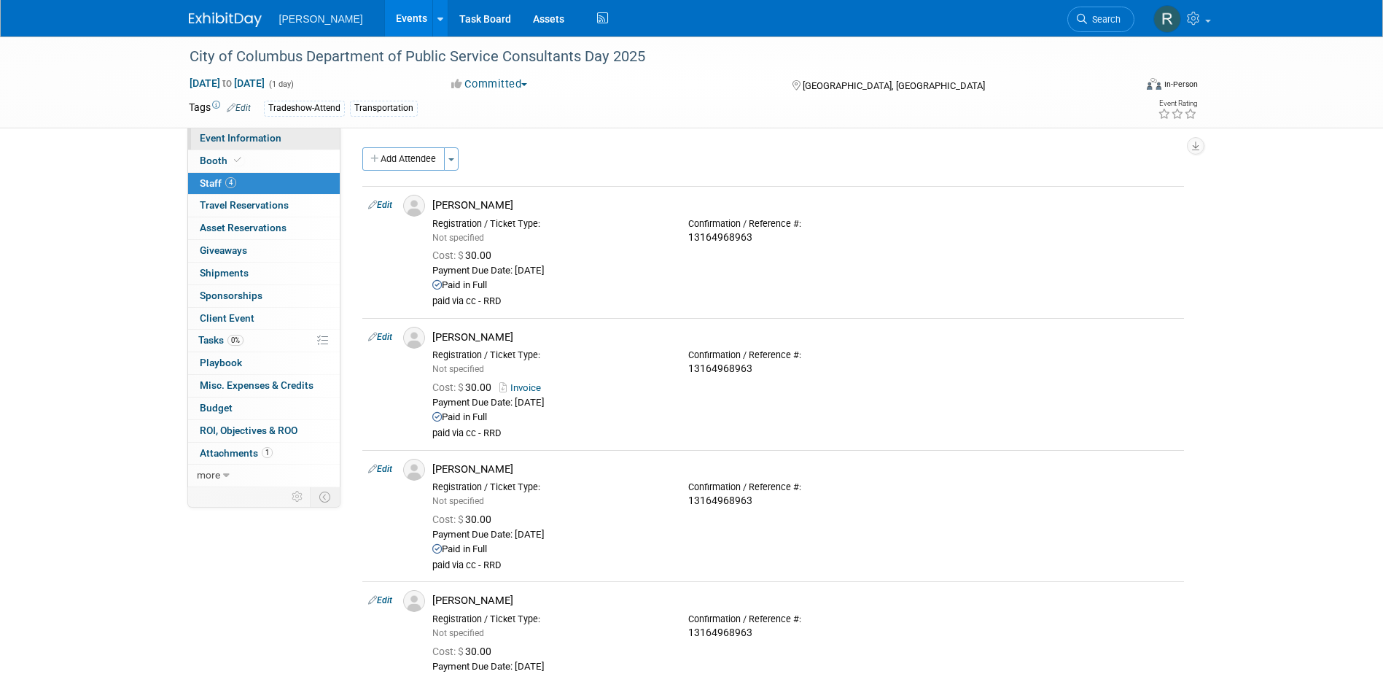
click at [319, 144] on link "Event Information" at bounding box center [264, 139] width 152 height 22
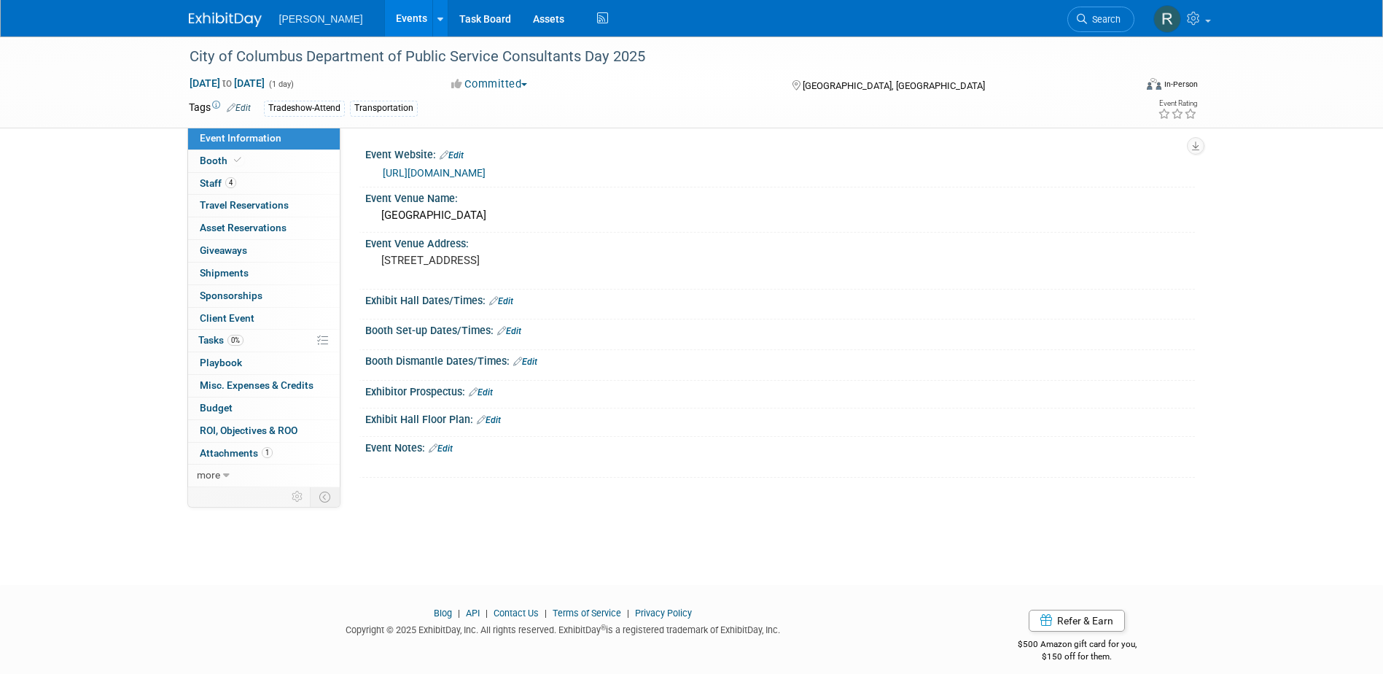
click at [453, 445] on link "Edit" at bounding box center [441, 448] width 24 height 10
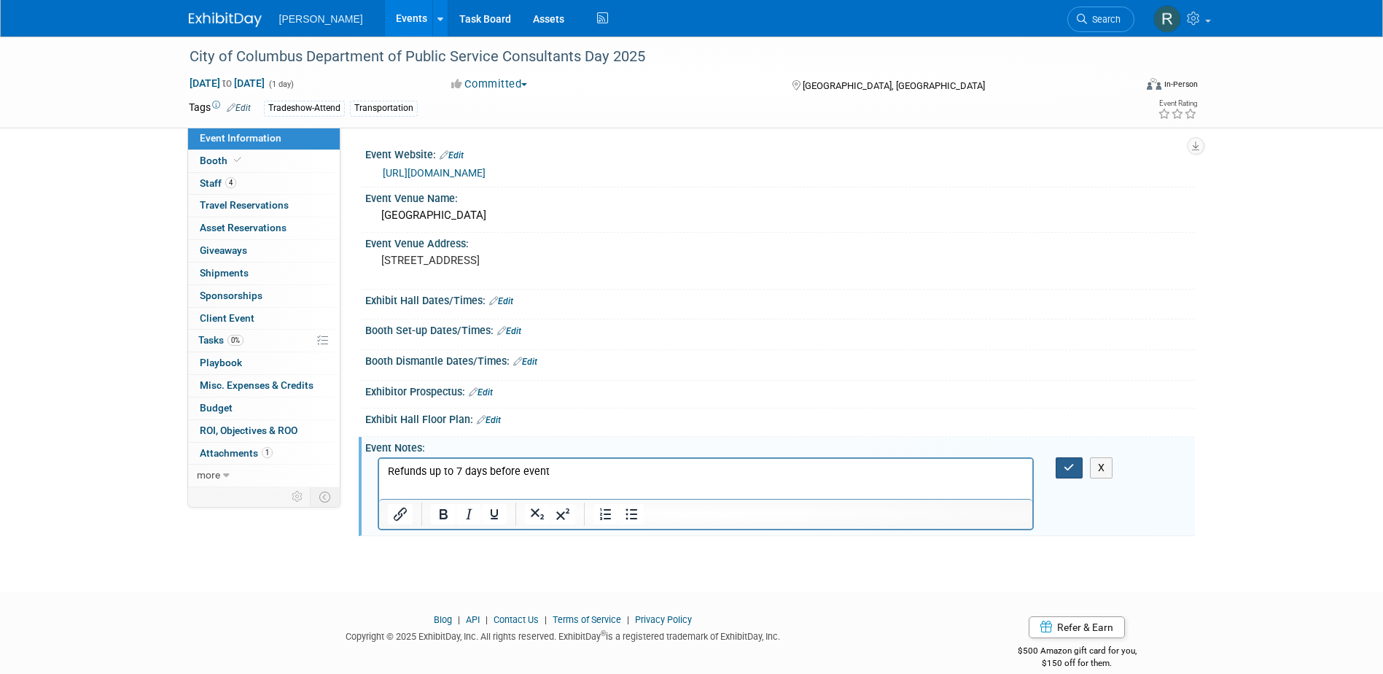
click at [1059, 467] on button "button" at bounding box center [1069, 467] width 27 height 21
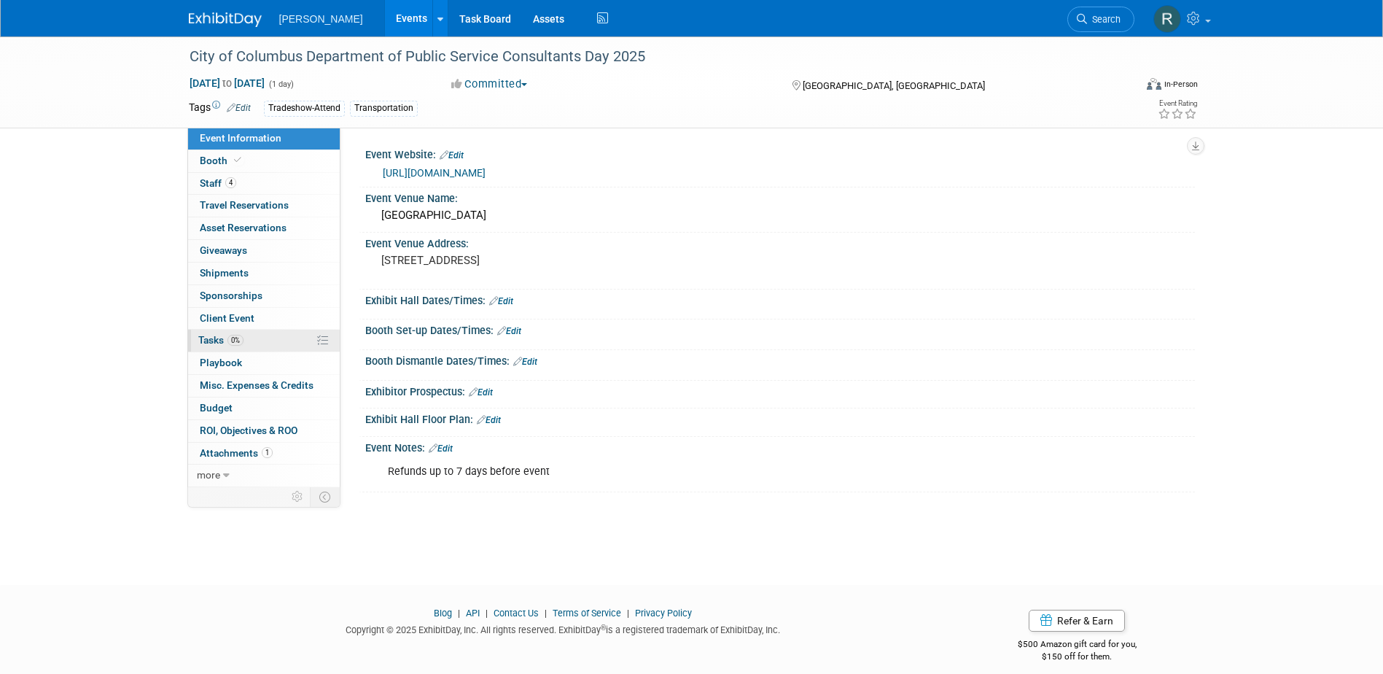
drag, startPoint x: 209, startPoint y: 333, endPoint x: 246, endPoint y: 330, distance: 37.3
click at [209, 333] on link "0% Tasks 0%" at bounding box center [264, 341] width 152 height 22
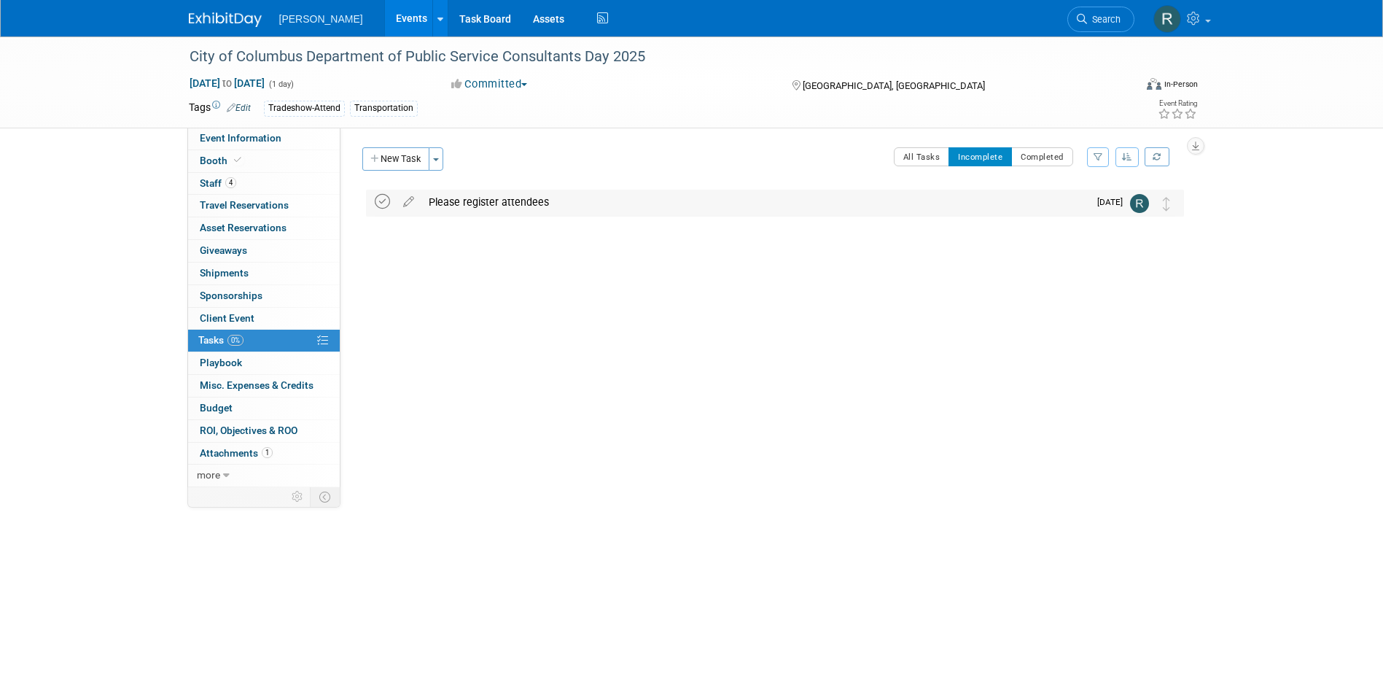
click at [381, 199] on icon at bounding box center [382, 201] width 15 height 15
click at [1095, 15] on span "Search" at bounding box center [1104, 19] width 34 height 11
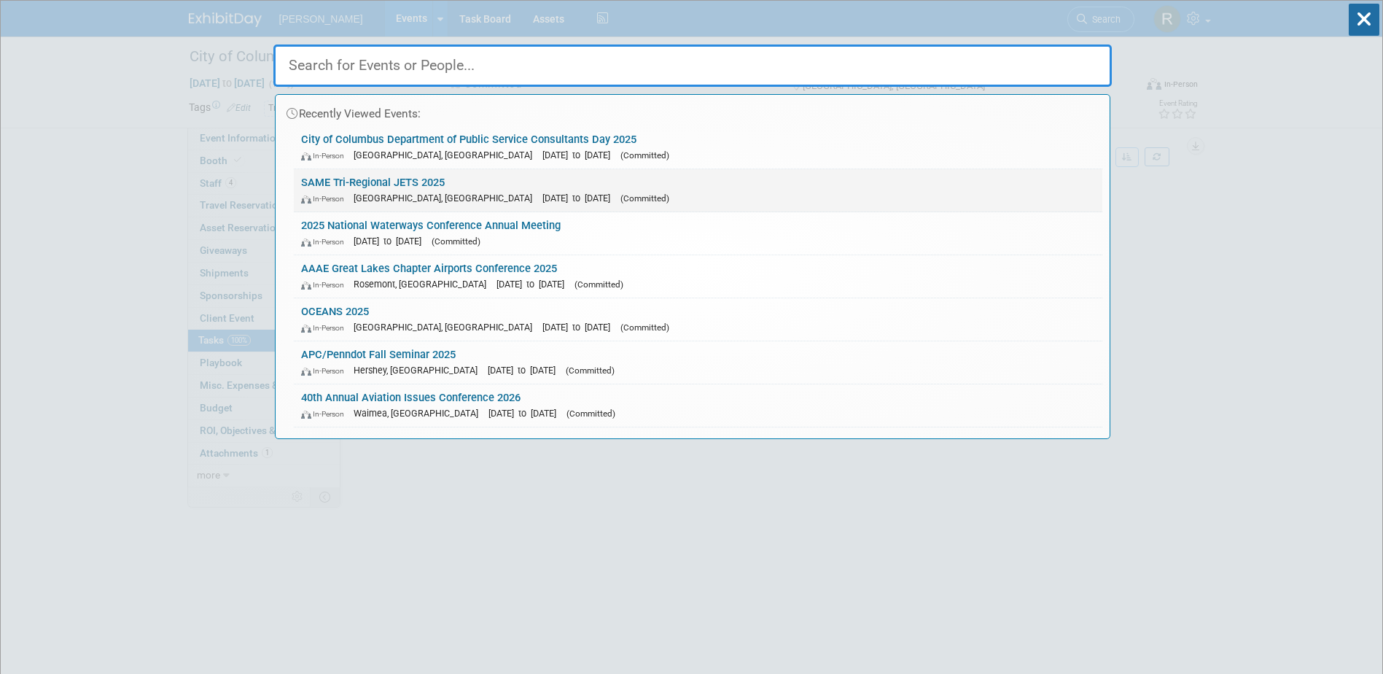
click at [401, 191] on div "In-Person Jacksonville, FL Oct 21, 2025 to Oct 23, 2025 (Committed)" at bounding box center [698, 197] width 794 height 15
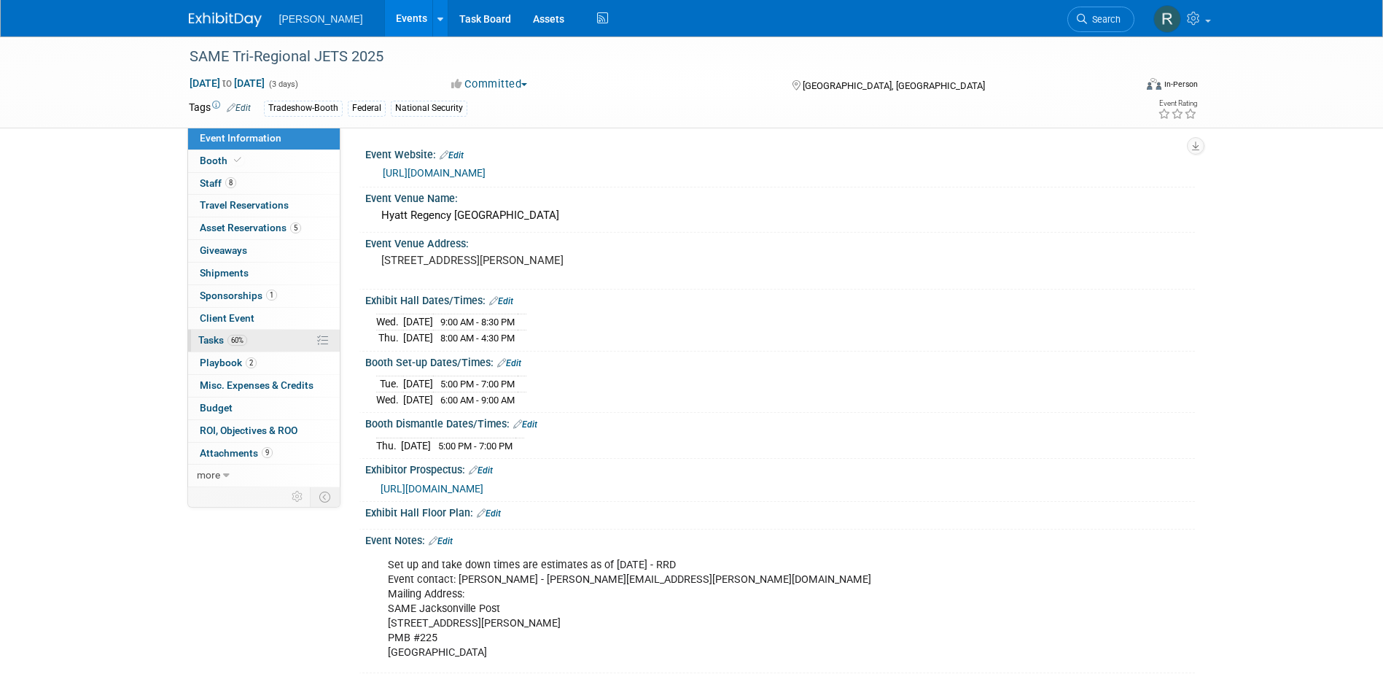
click at [217, 342] on span "Tasks 60%" at bounding box center [222, 340] width 49 height 12
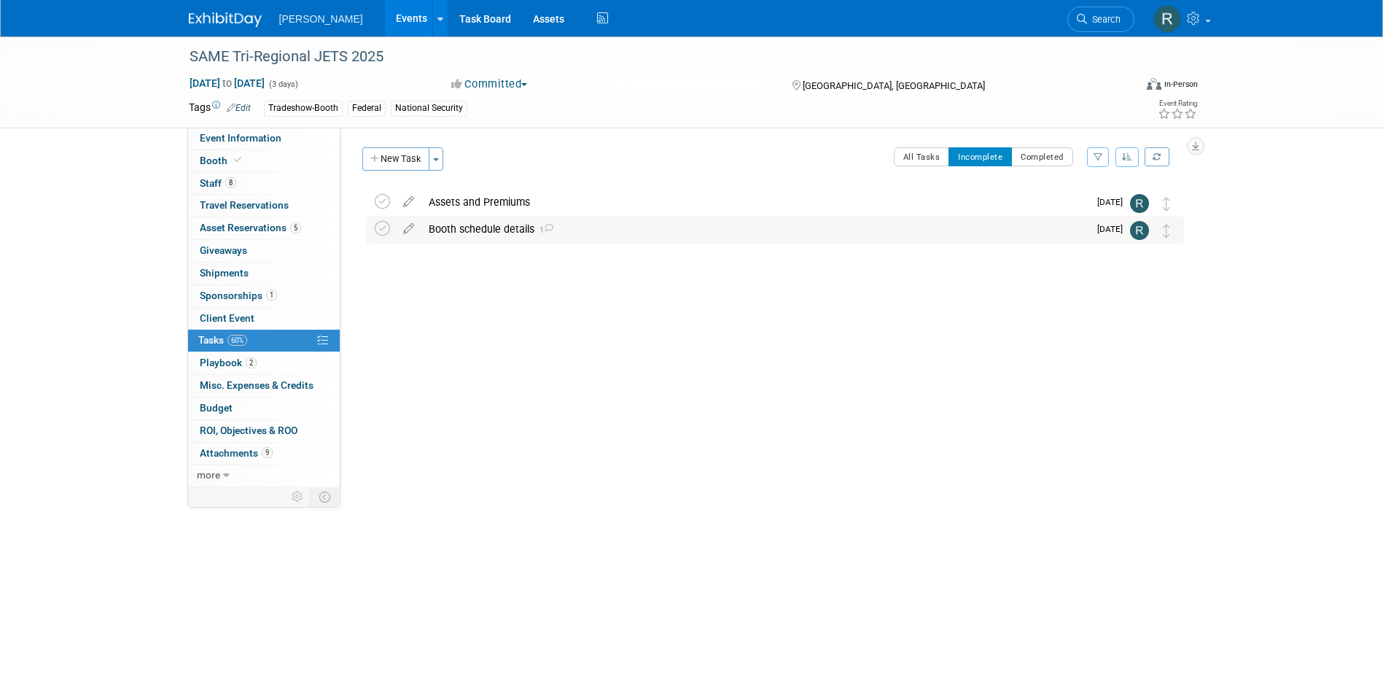
click at [464, 227] on div "Booth schedule details 1" at bounding box center [754, 229] width 667 height 25
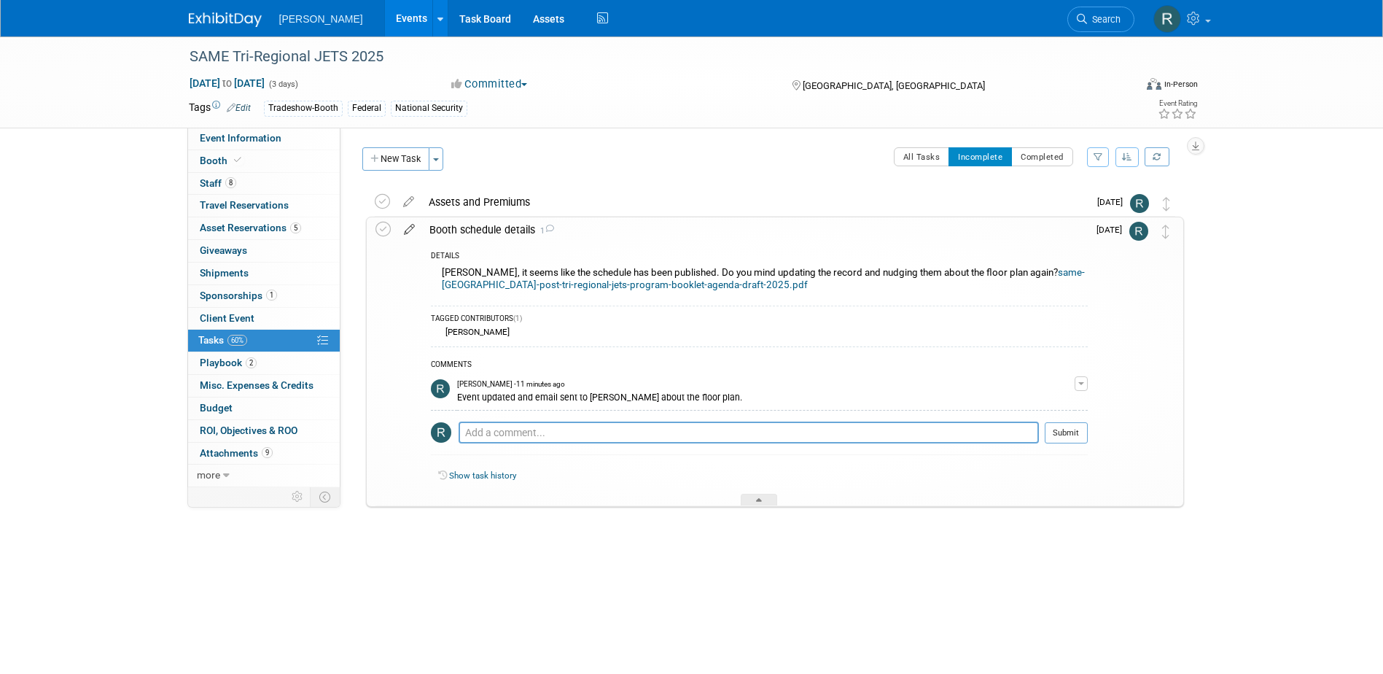
click at [410, 230] on icon at bounding box center [410, 226] width 26 height 18
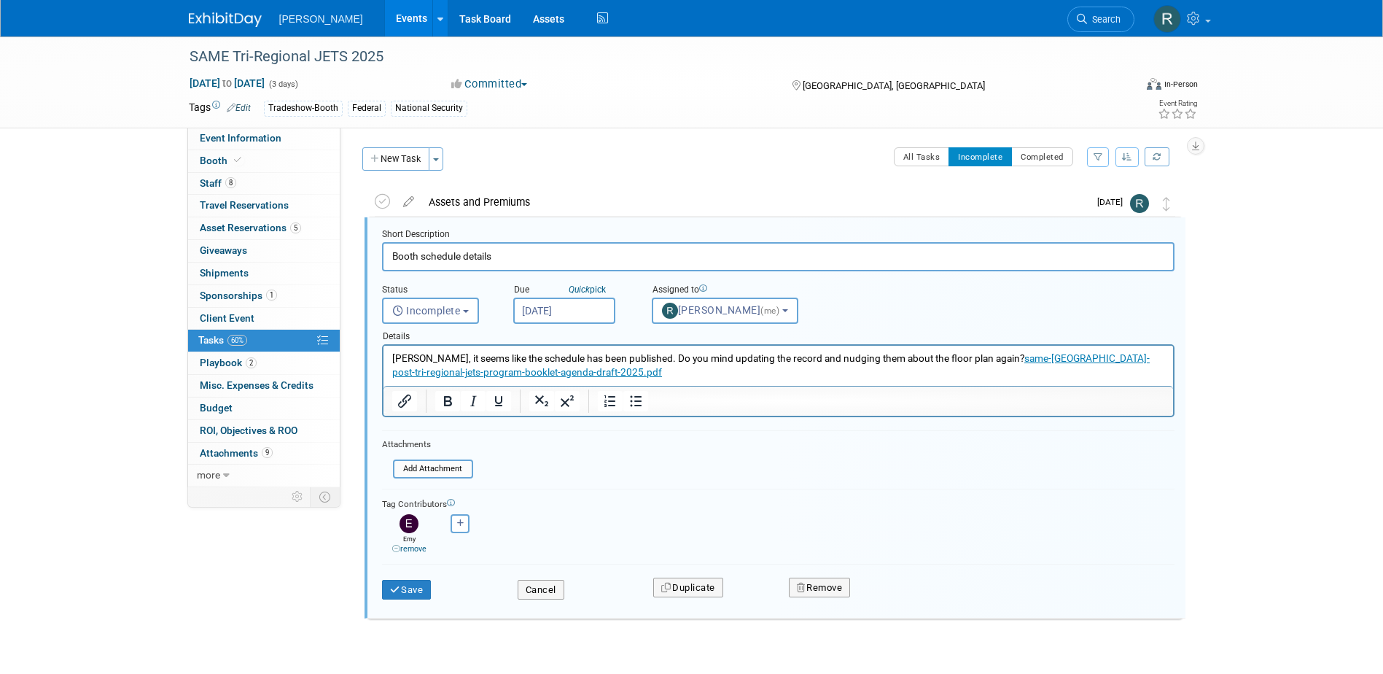
scroll to position [4, 0]
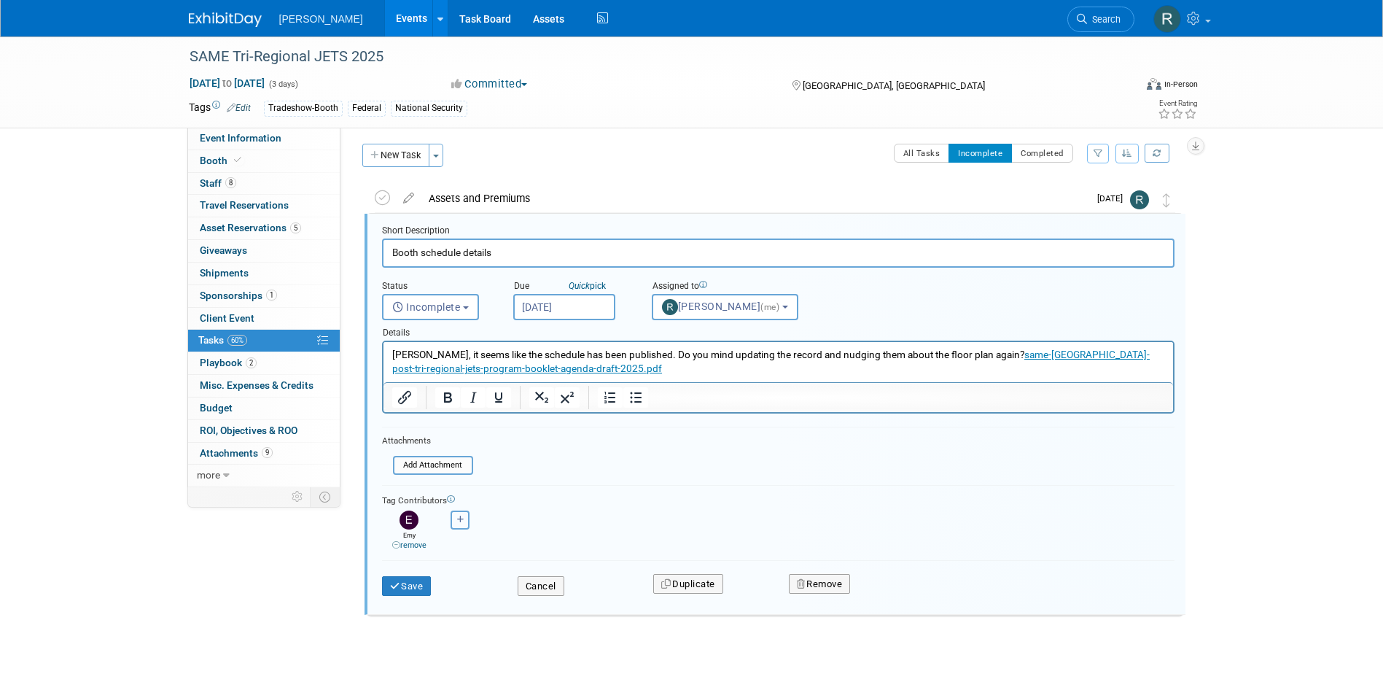
click at [461, 518] on icon "button" at bounding box center [460, 520] width 7 height 8
select select
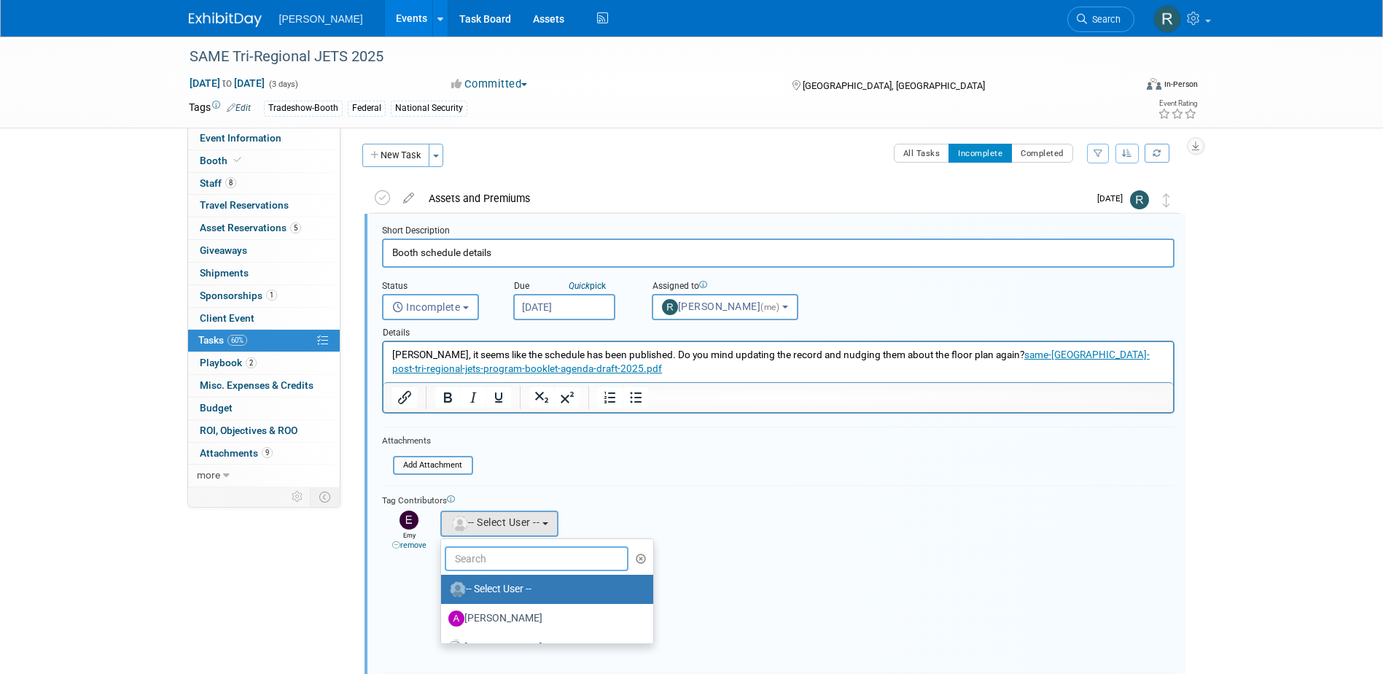
click at [490, 564] on input "text" at bounding box center [537, 558] width 184 height 25
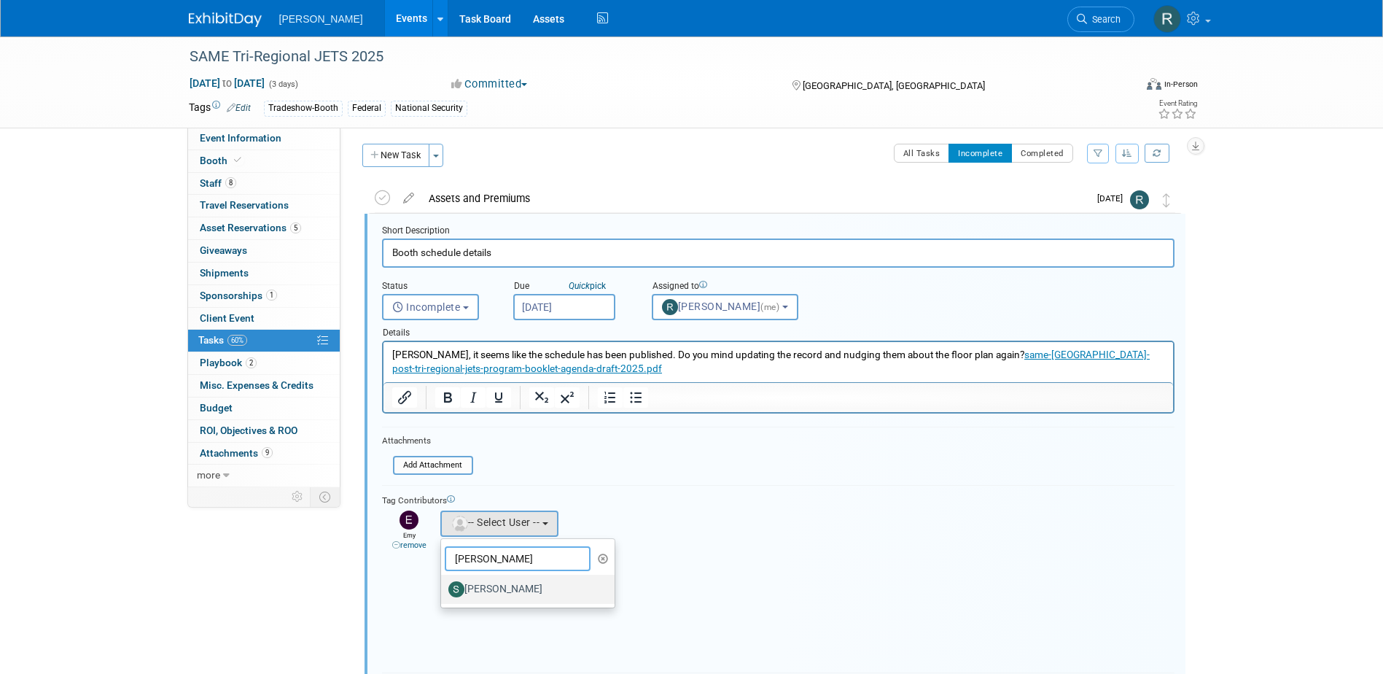
type input "Sharon"
click at [494, 589] on label "[PERSON_NAME]" at bounding box center [524, 588] width 152 height 23
click at [443, 589] on input "[PERSON_NAME]" at bounding box center [438, 587] width 9 height 9
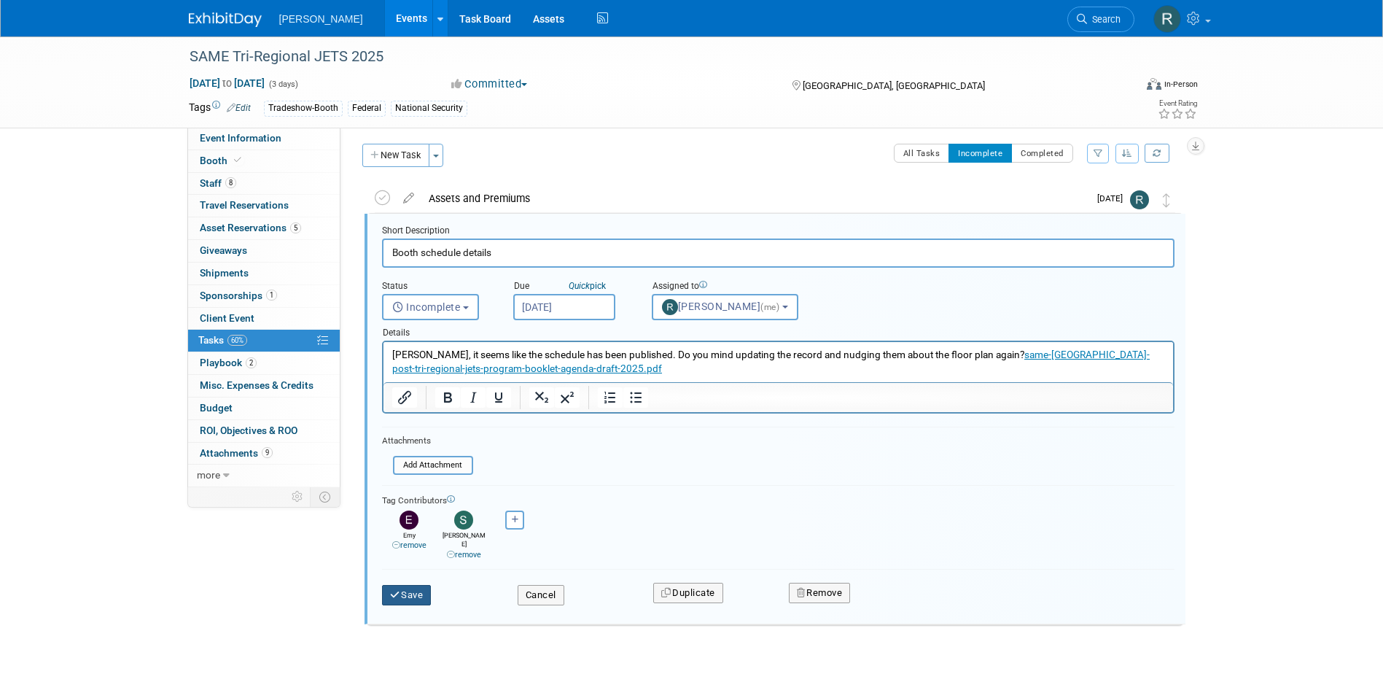
click at [416, 586] on button "Save" at bounding box center [407, 595] width 50 height 20
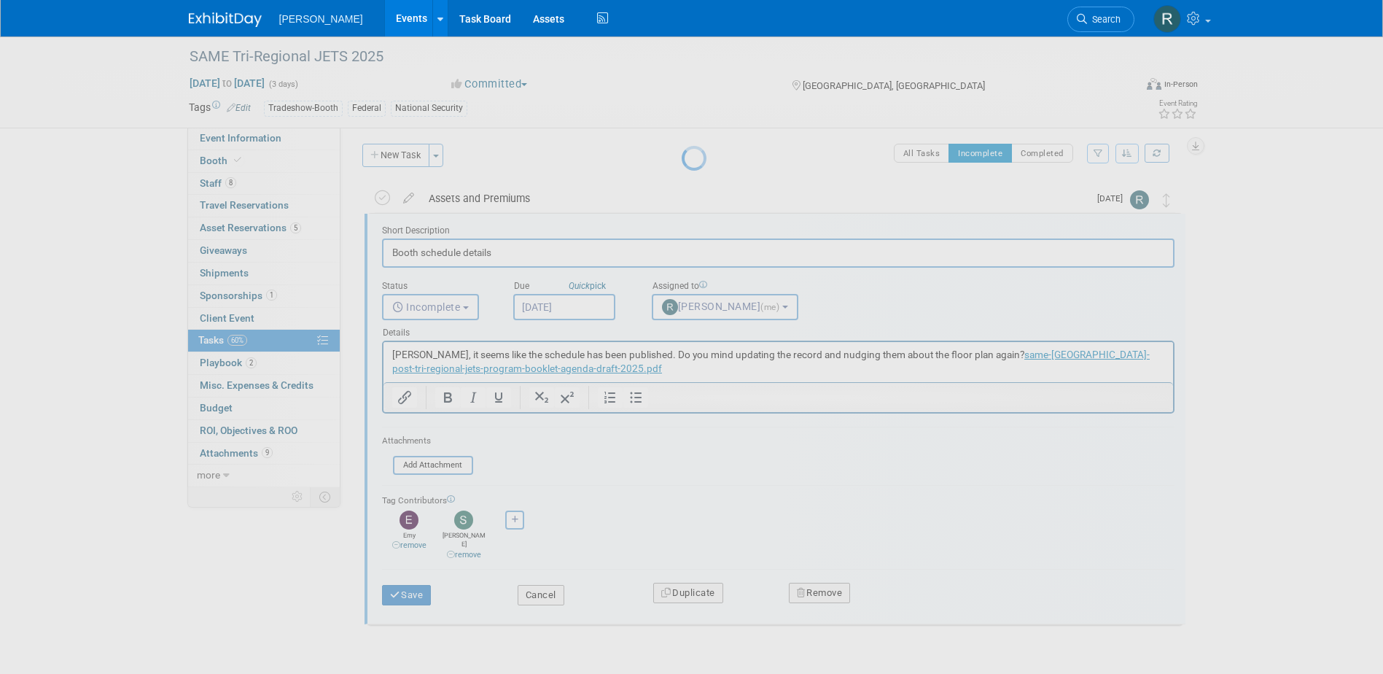
scroll to position [0, 0]
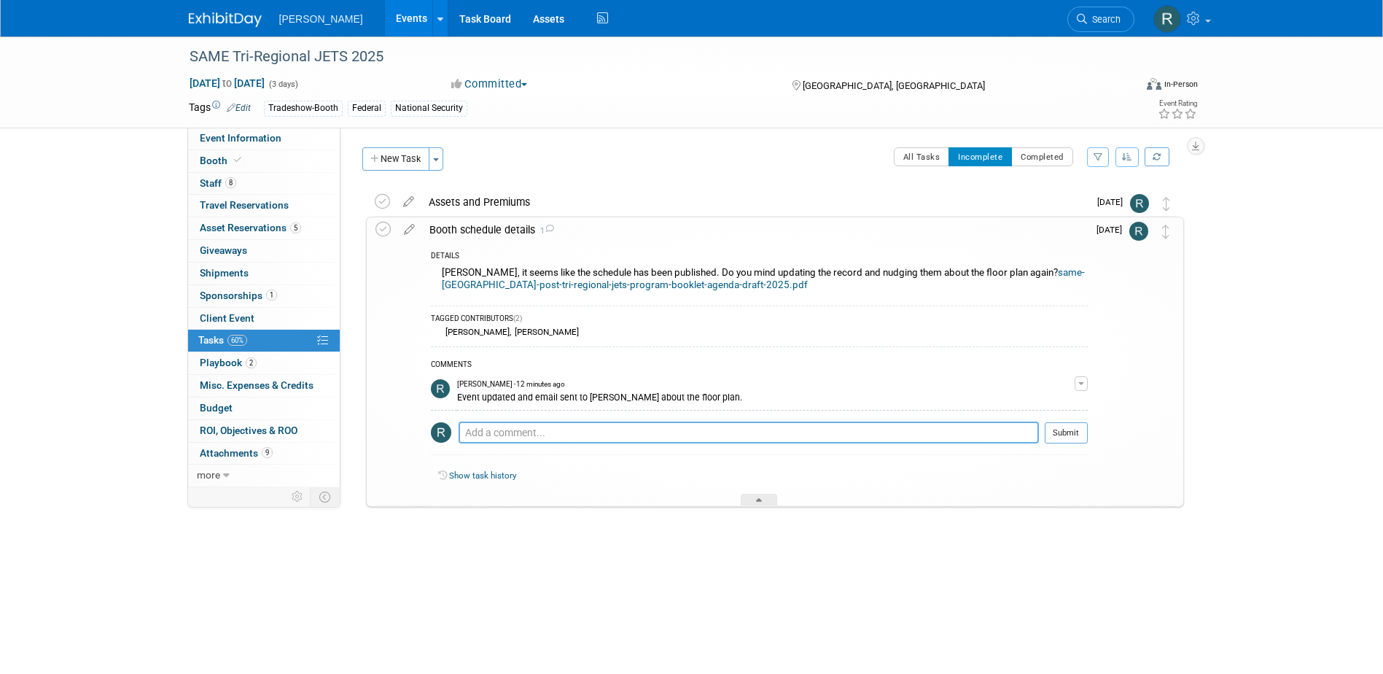
click at [486, 436] on textarea at bounding box center [749, 432] width 580 height 22
paste textarea "Not yet, we just shut down sponsor registrations and I’m working on an email to…"
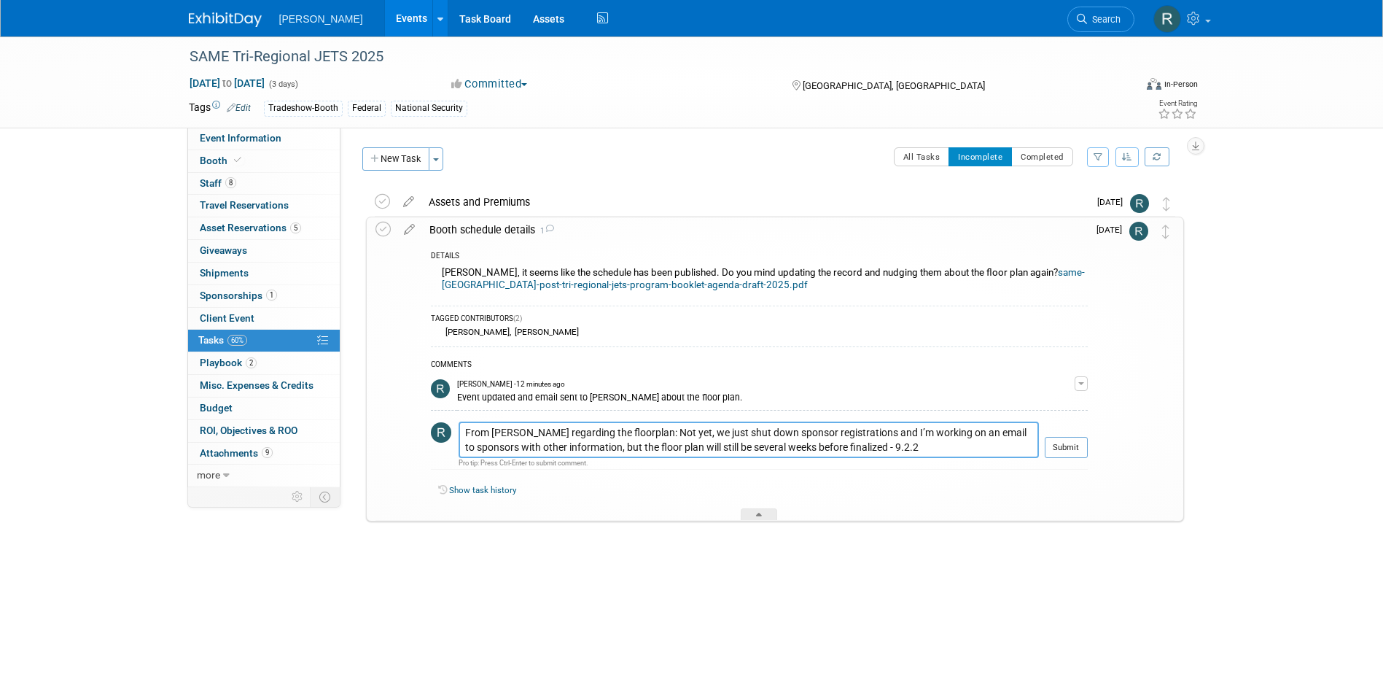
type textarea "From Brad regarding the floorplan: Not yet, we just shut down sponsor registrat…"
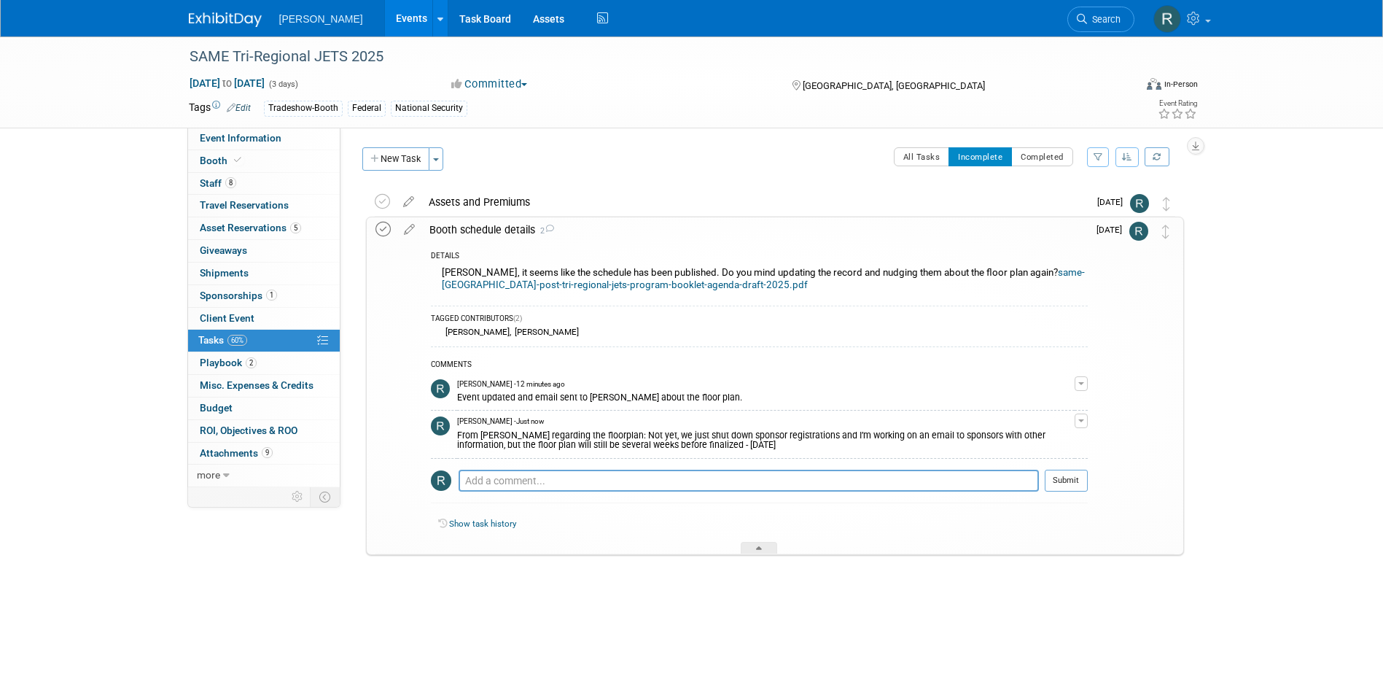
click at [385, 228] on icon at bounding box center [383, 229] width 15 height 15
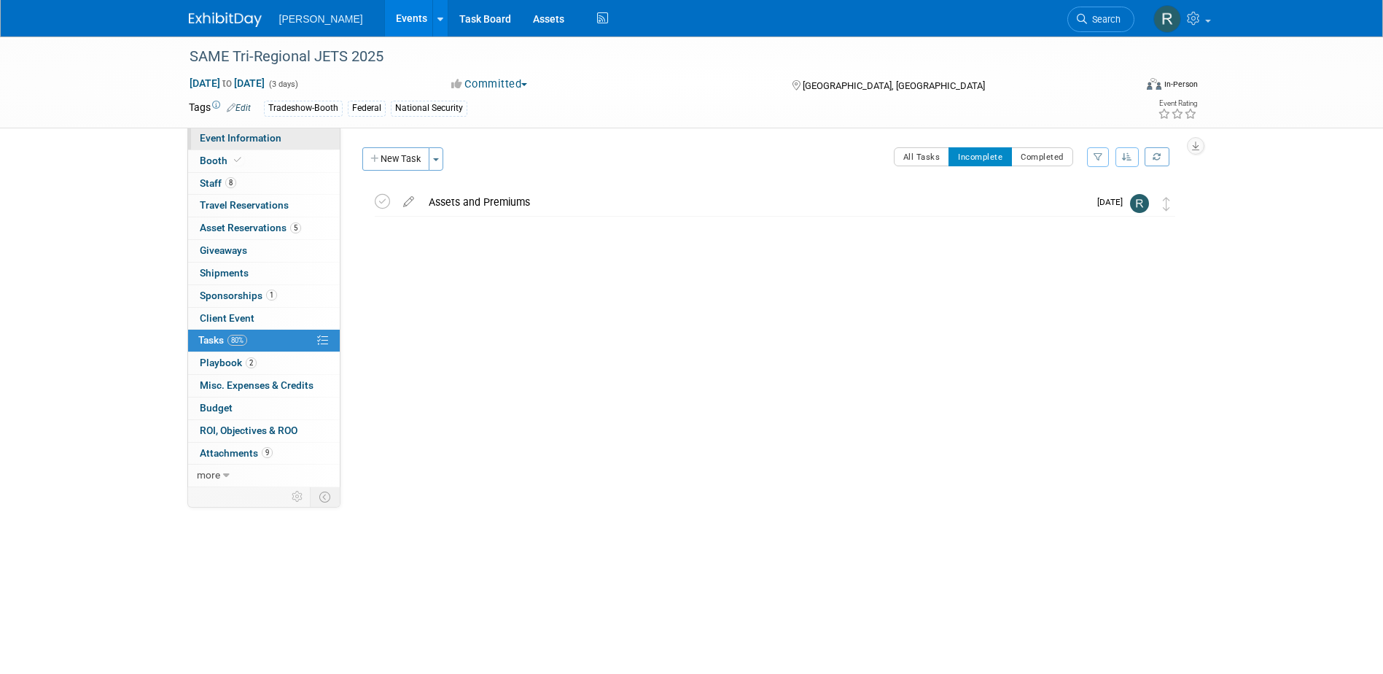
click at [245, 140] on span "Event Information" at bounding box center [241, 138] width 82 height 12
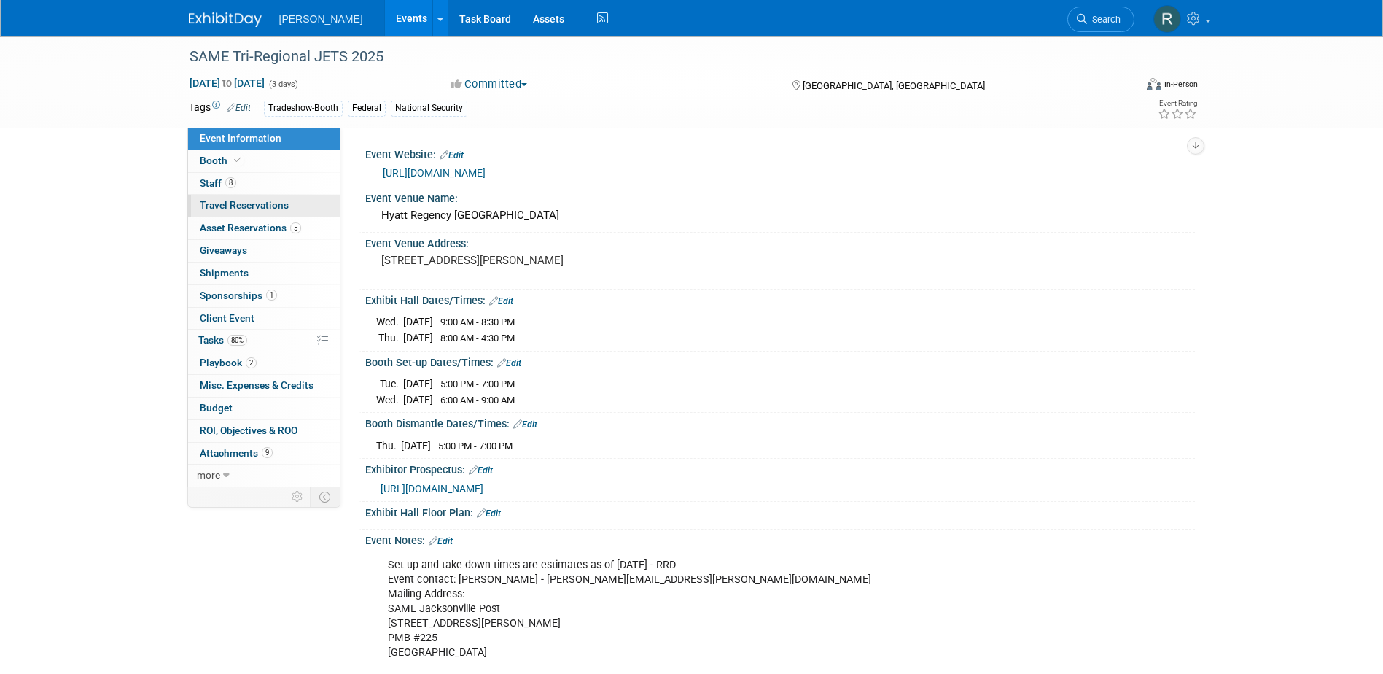
drag, startPoint x: 230, startPoint y: 178, endPoint x: 251, endPoint y: 198, distance: 28.9
click at [230, 178] on span "8" at bounding box center [230, 182] width 11 height 11
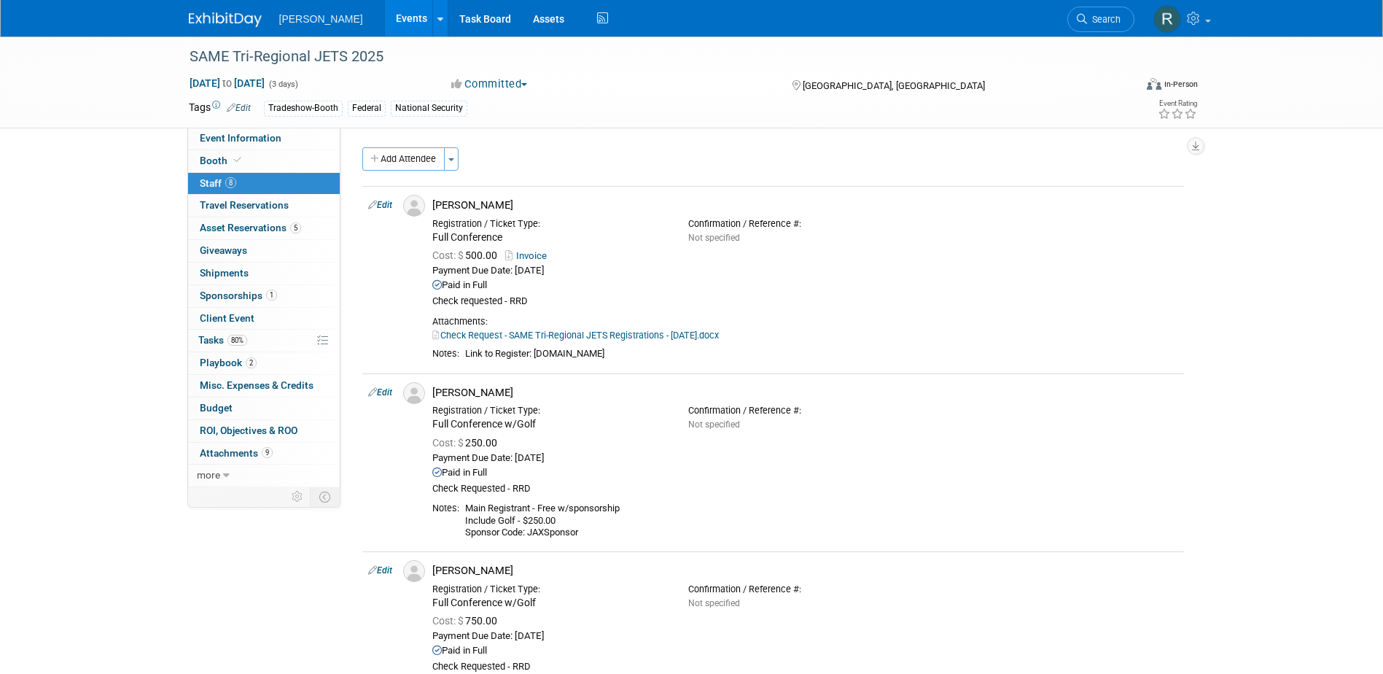
click at [1100, 12] on link "Search" at bounding box center [1100, 20] width 67 height 26
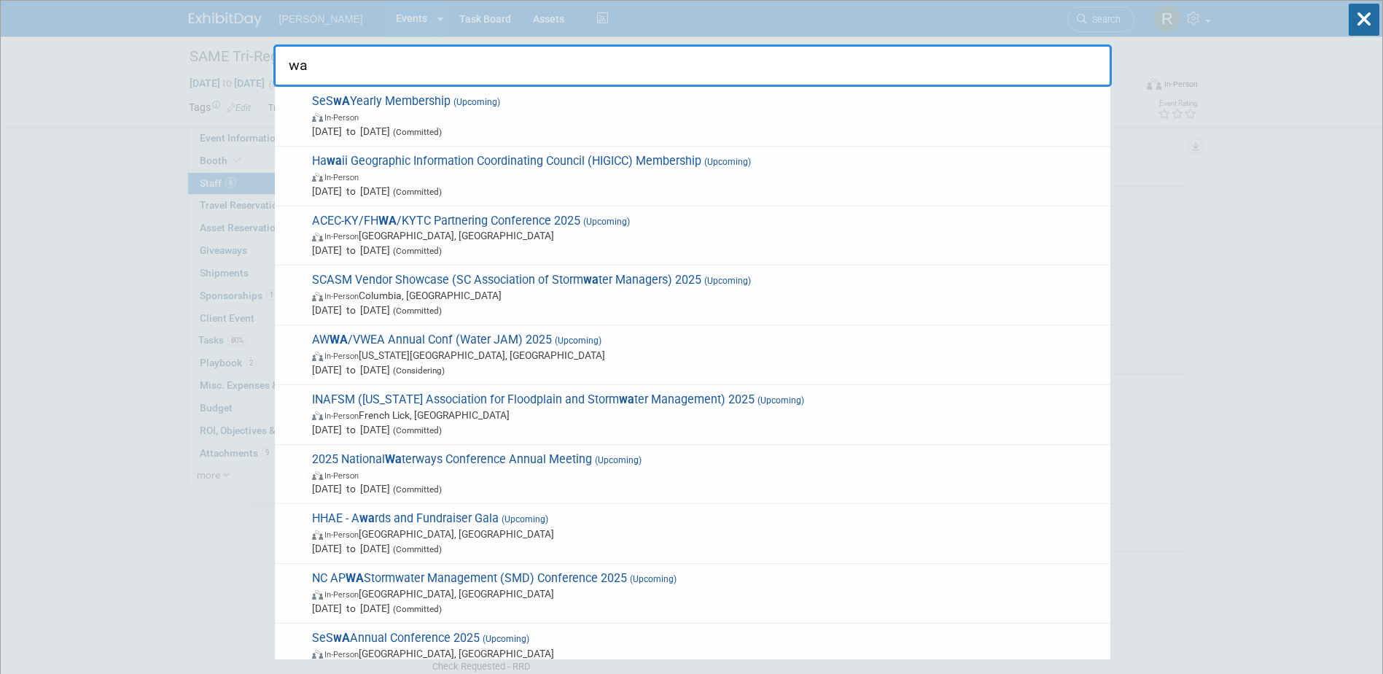
type input "wac"
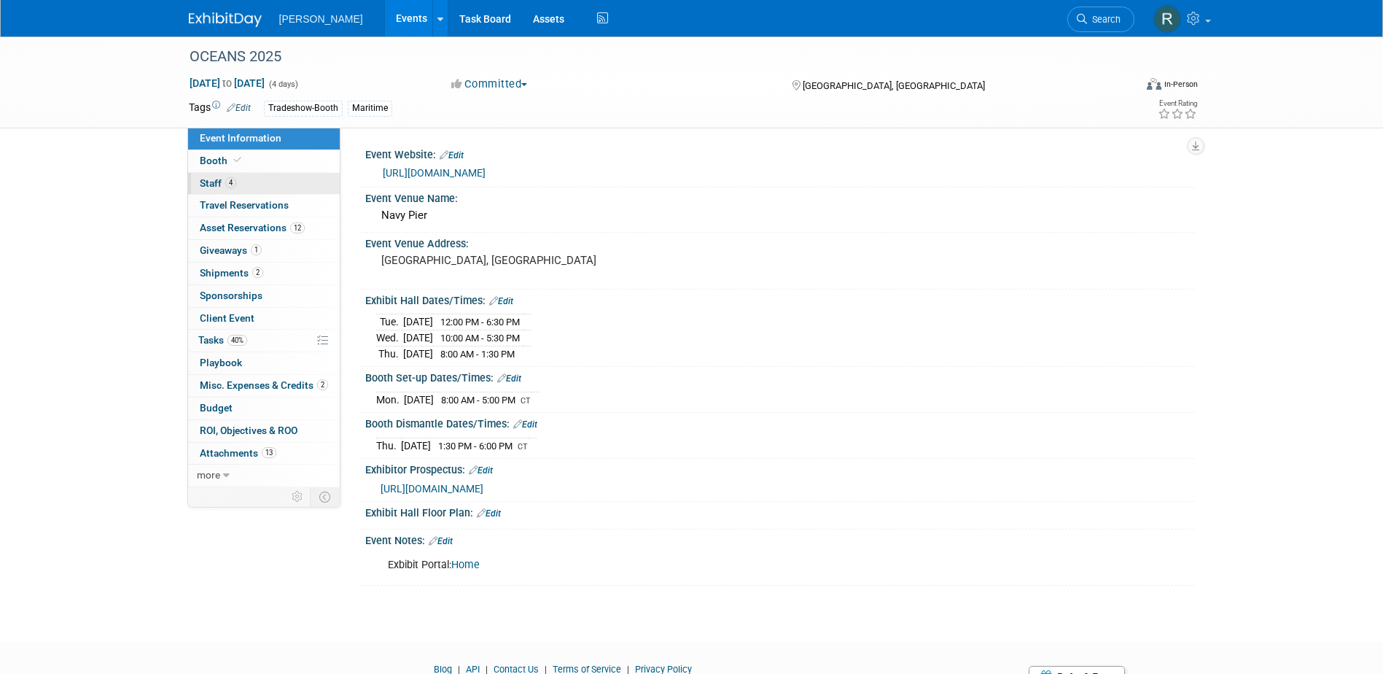
click at [285, 184] on link "4 Staff 4" at bounding box center [264, 184] width 152 height 22
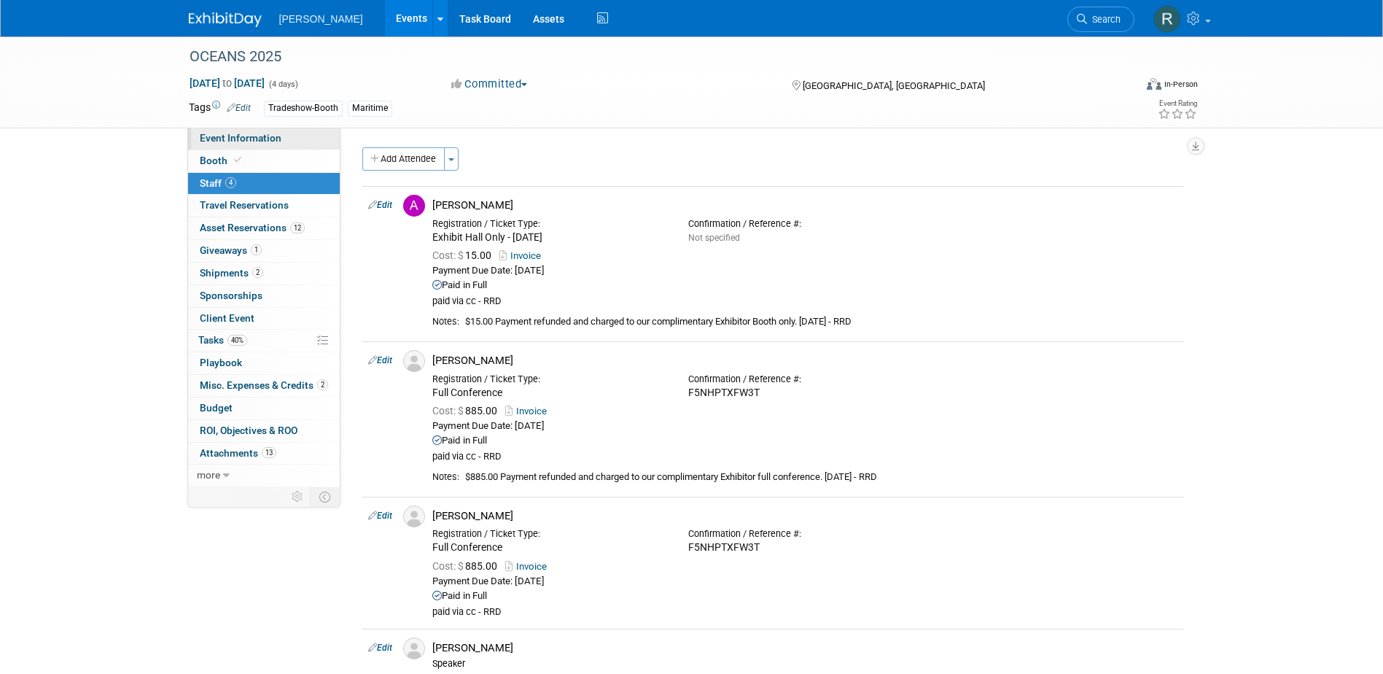
click at [235, 135] on span "Event Information" at bounding box center [241, 138] width 82 height 12
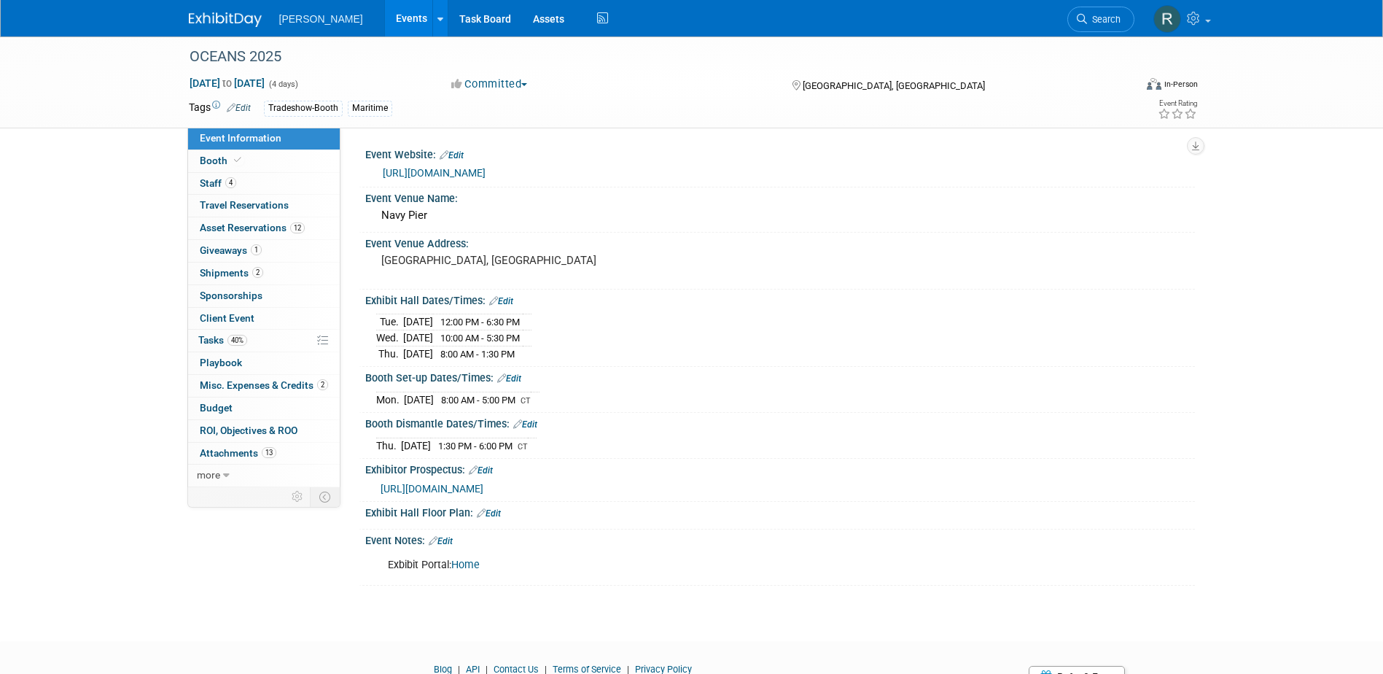
click at [451, 543] on link "Edit" at bounding box center [441, 541] width 24 height 10
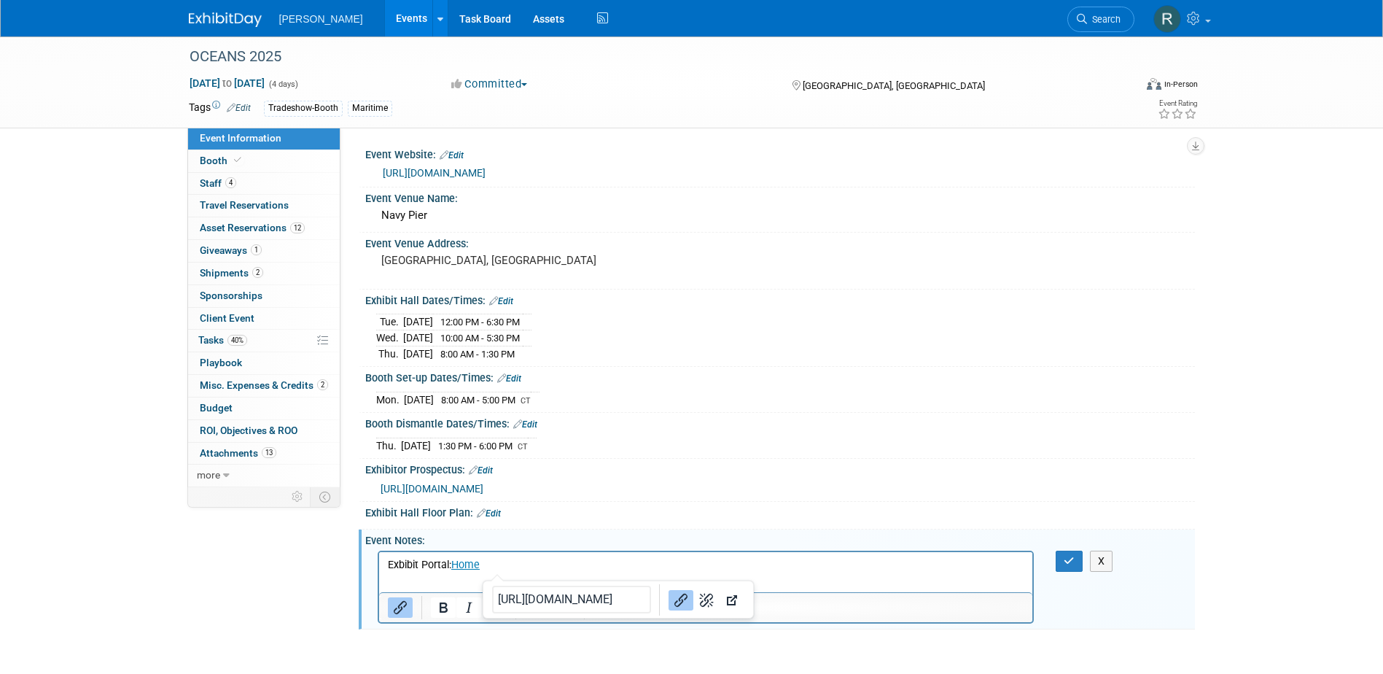
click at [509, 569] on p "Exbibit Portal: Home" at bounding box center [705, 564] width 637 height 15
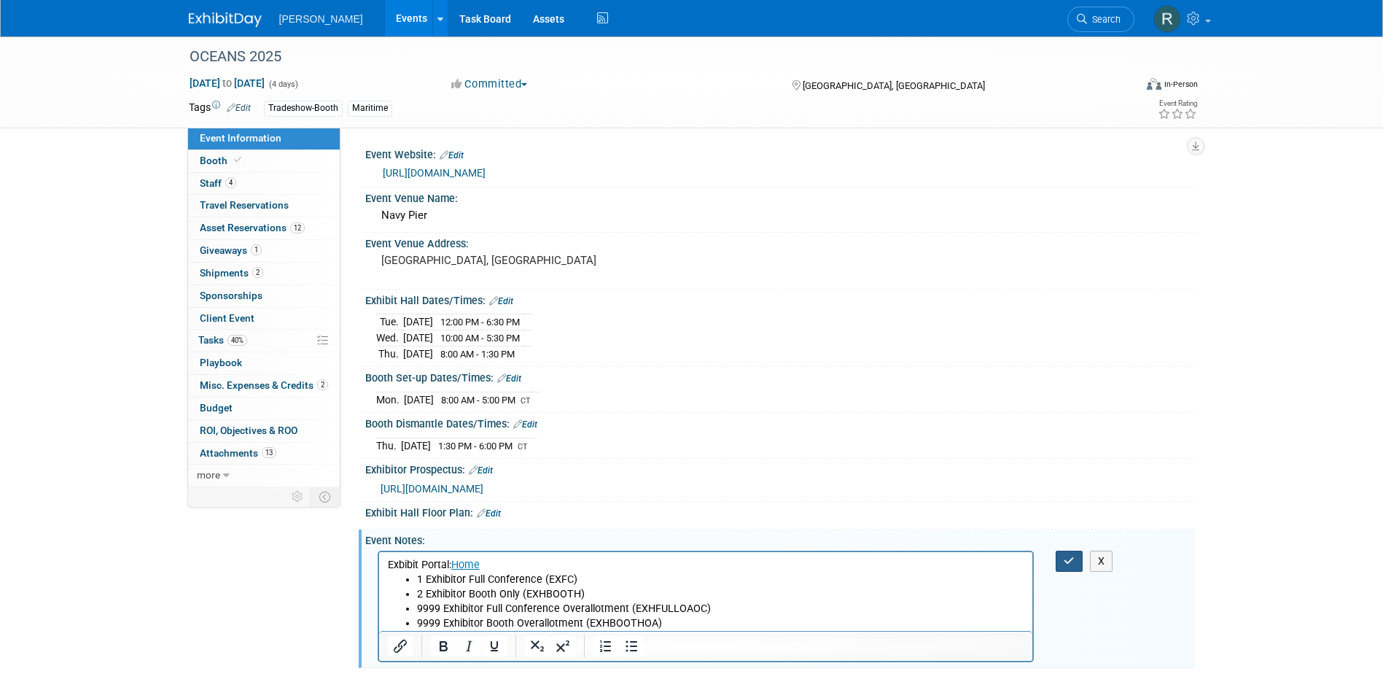
click at [1069, 559] on icon "button" at bounding box center [1069, 561] width 11 height 10
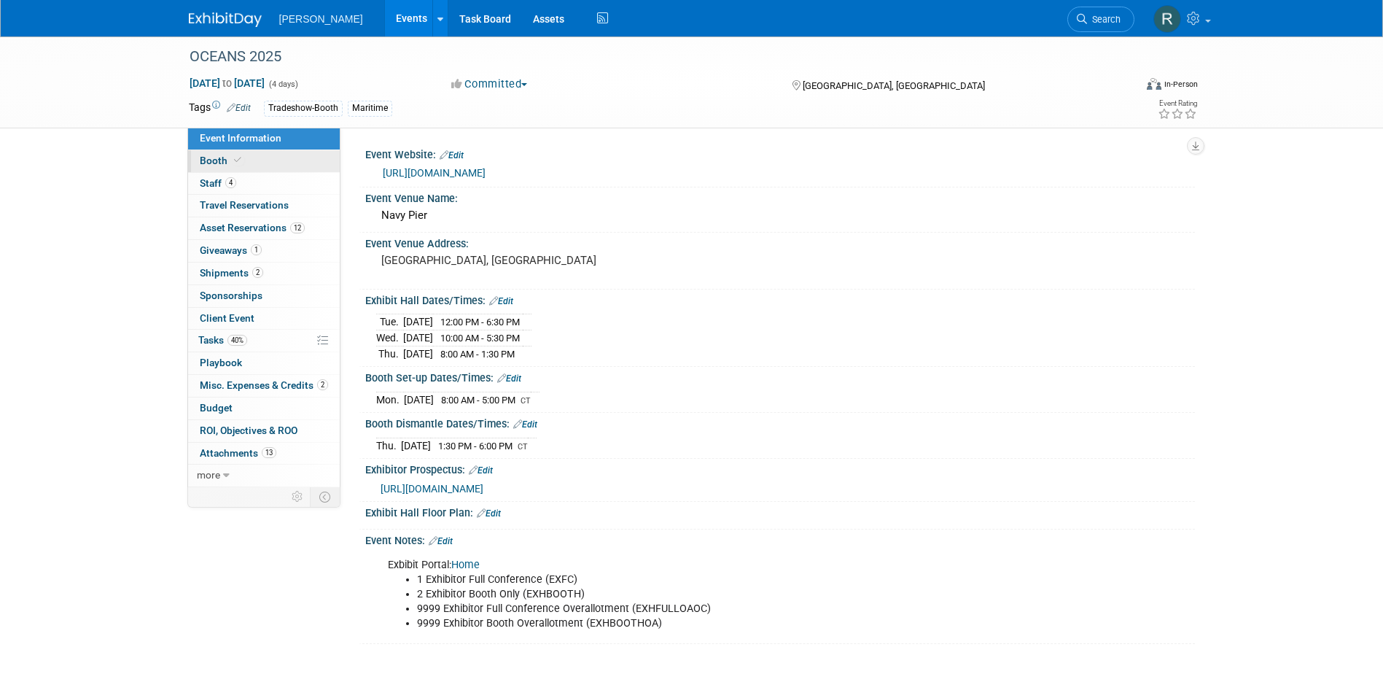
click at [237, 157] on icon at bounding box center [237, 160] width 7 height 8
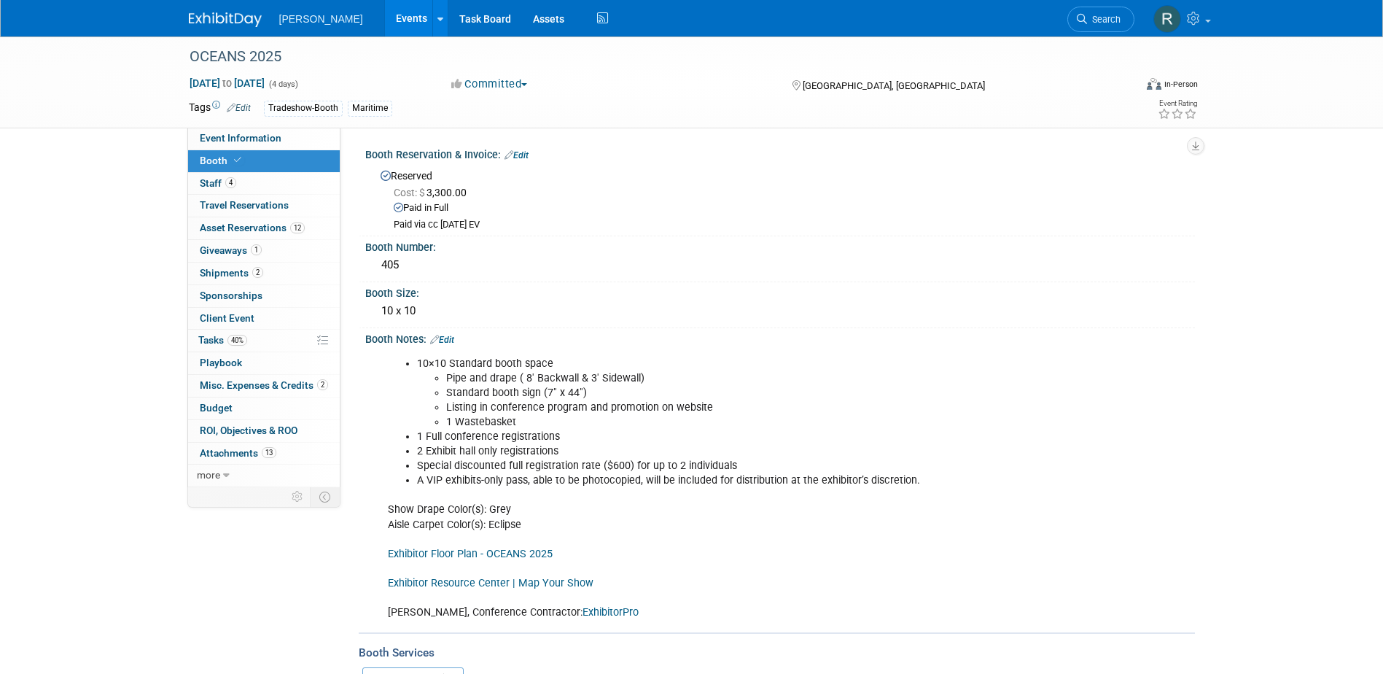
click at [448, 341] on link "Edit" at bounding box center [442, 340] width 24 height 10
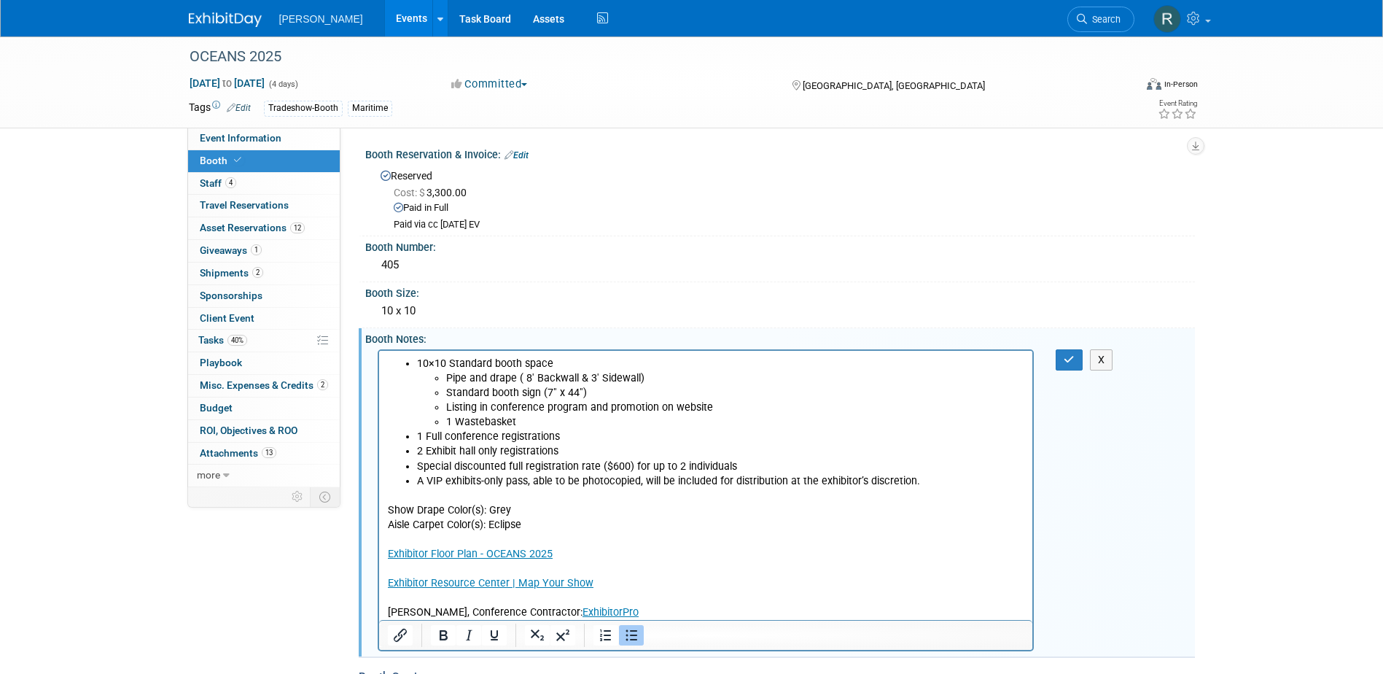
click at [564, 436] on li "1 Full conference registrations" at bounding box center [720, 436] width 608 height 15
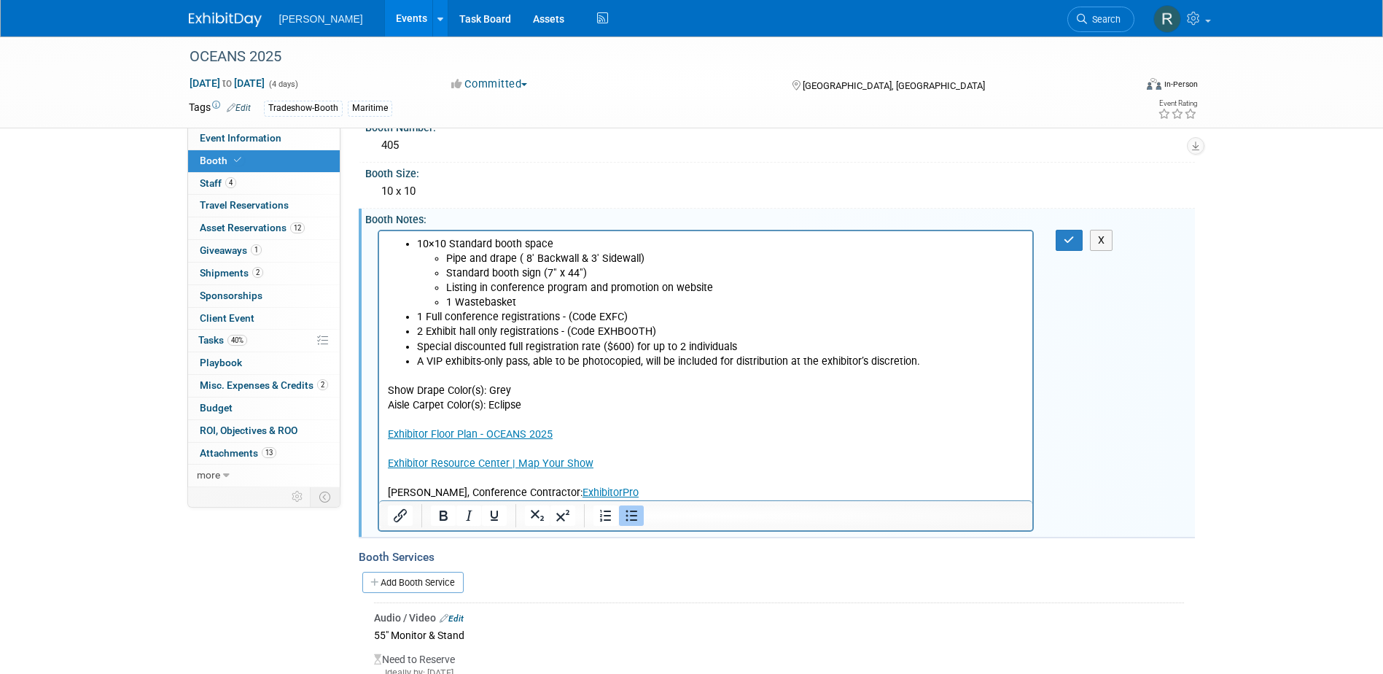
scroll to position [146, 0]
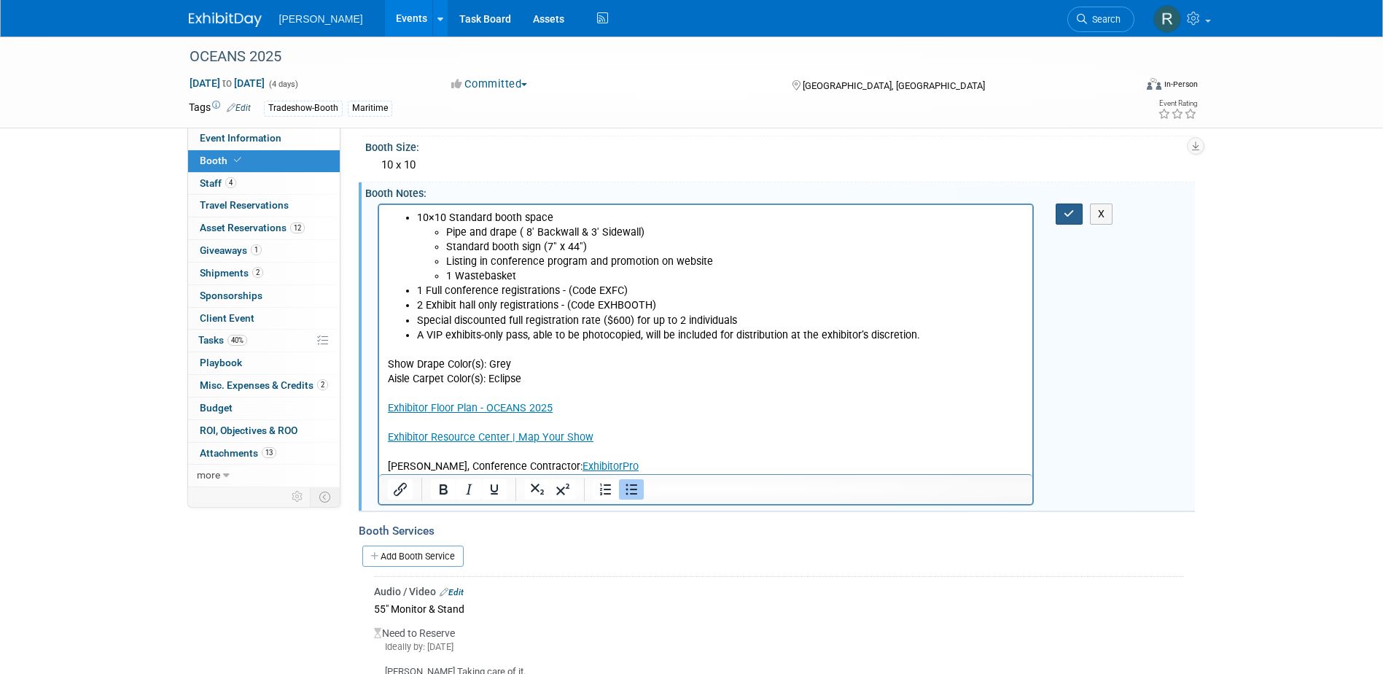
click at [1071, 217] on icon "button" at bounding box center [1069, 214] width 11 height 10
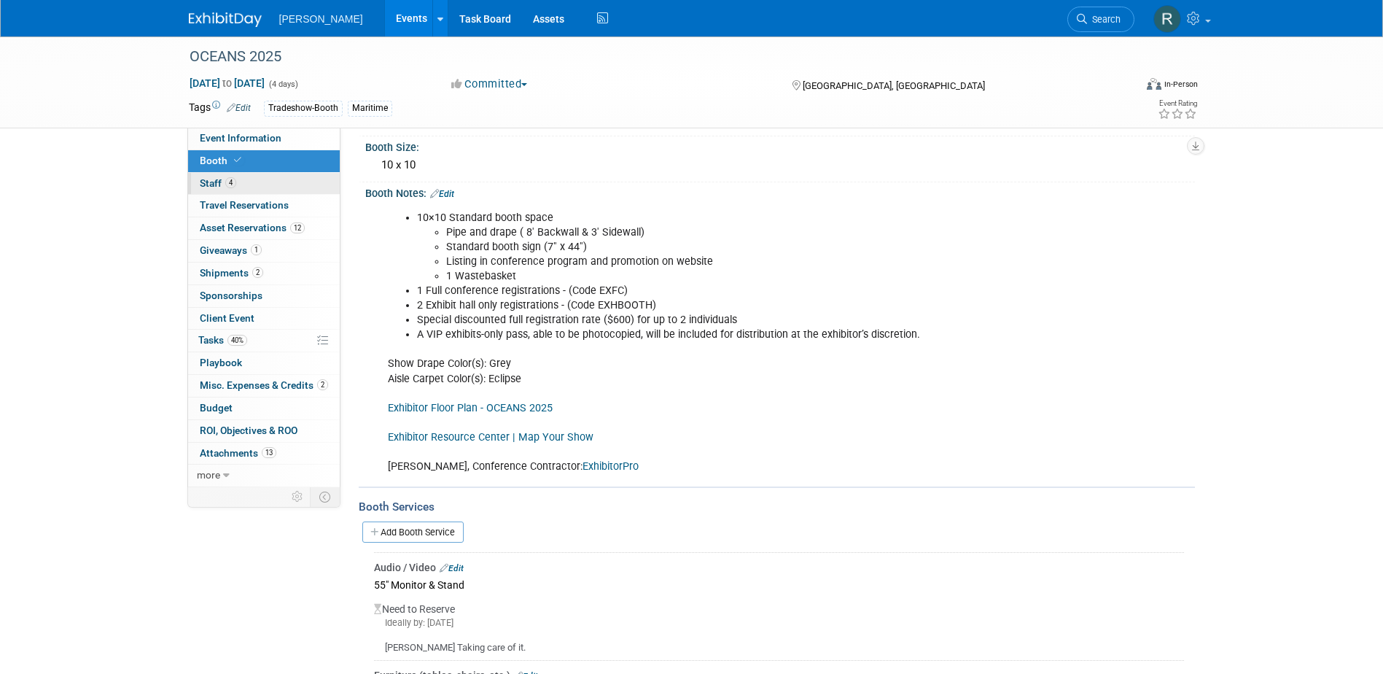
click at [257, 181] on link "4 Staff 4" at bounding box center [264, 184] width 152 height 22
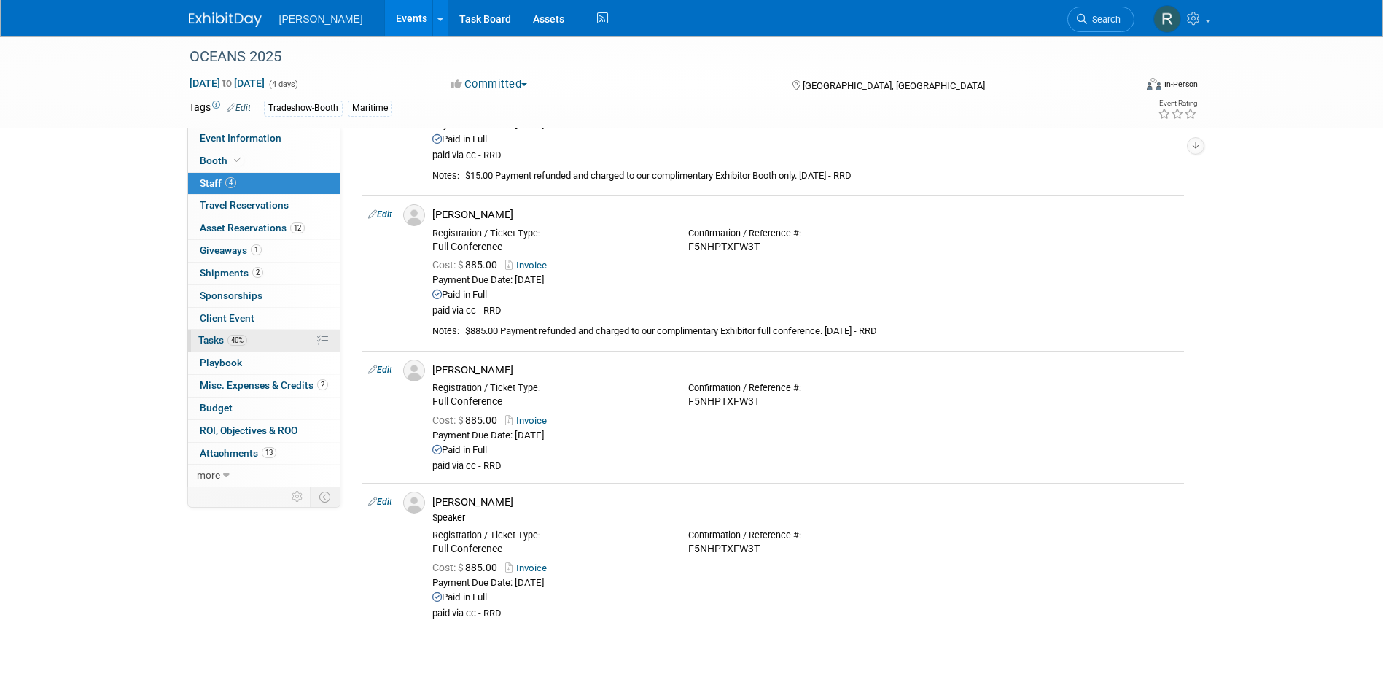
click at [206, 336] on span "Tasks 40%" at bounding box center [222, 340] width 49 height 12
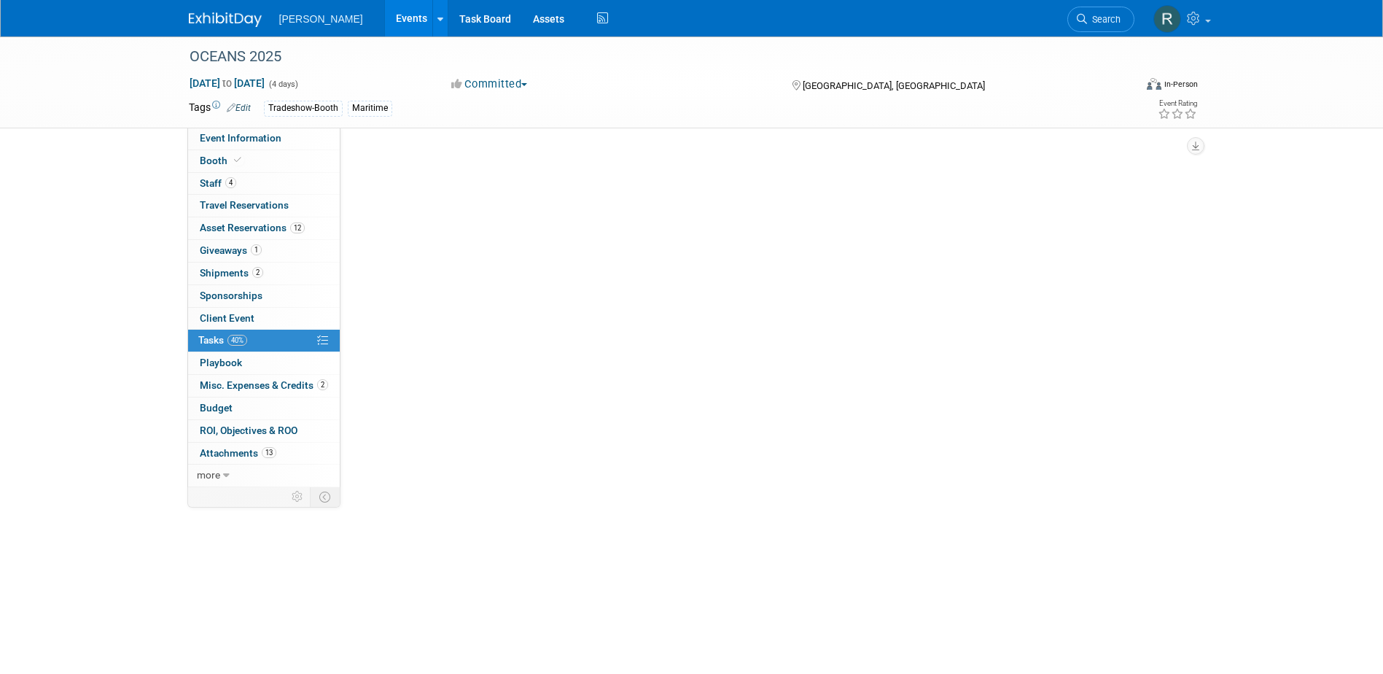
scroll to position [0, 0]
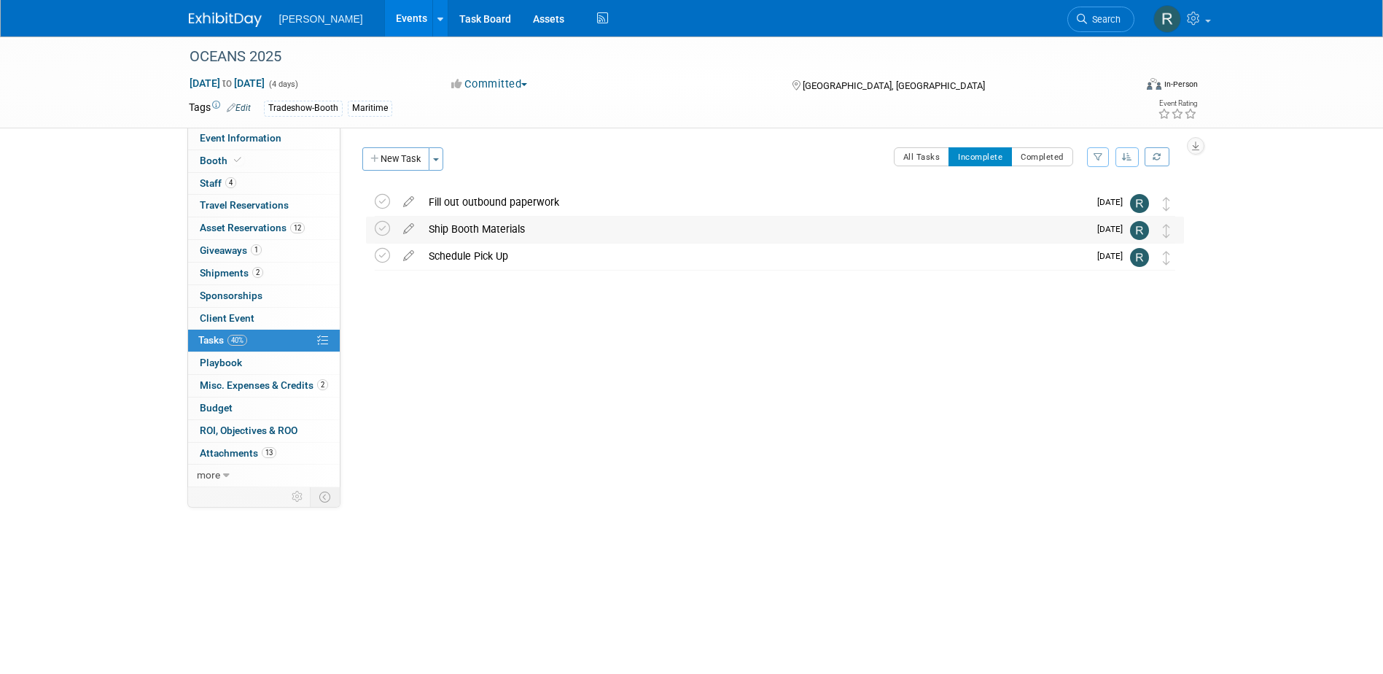
click at [498, 230] on div "Ship Booth Materials" at bounding box center [754, 229] width 667 height 25
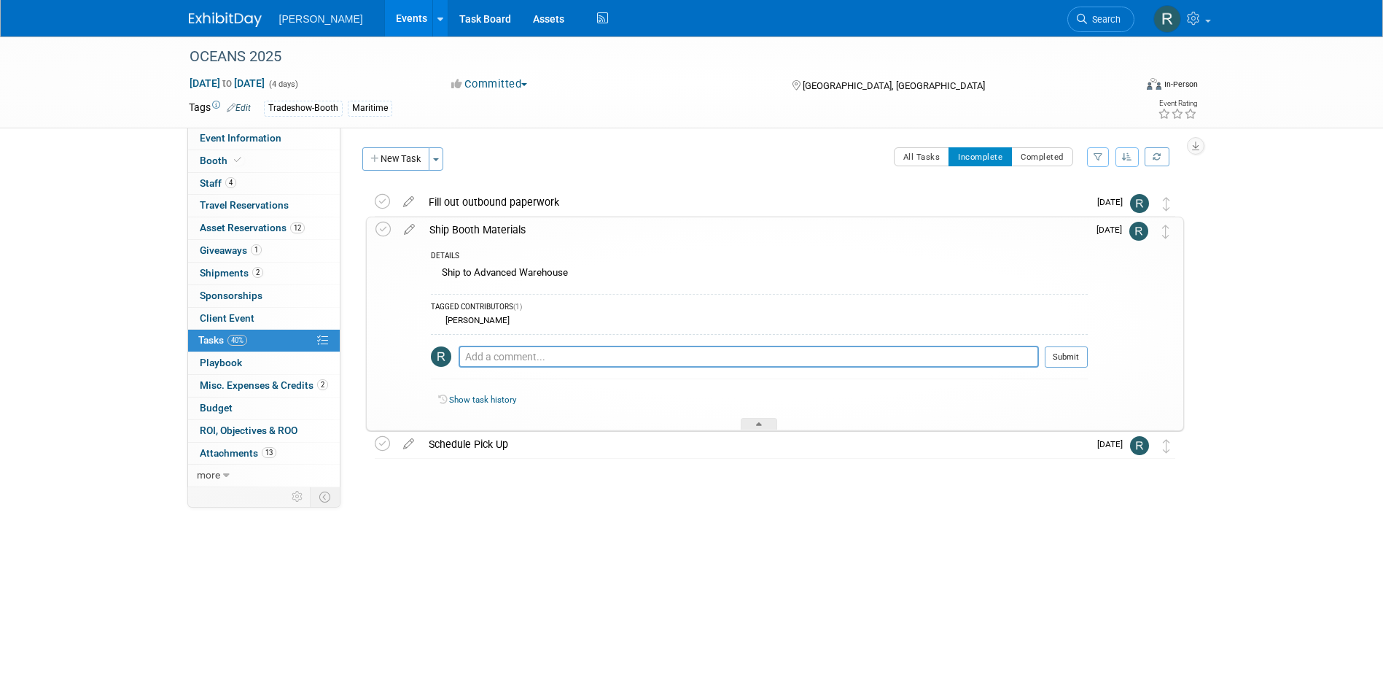
click at [498, 229] on div "Ship Booth Materials" at bounding box center [755, 229] width 666 height 25
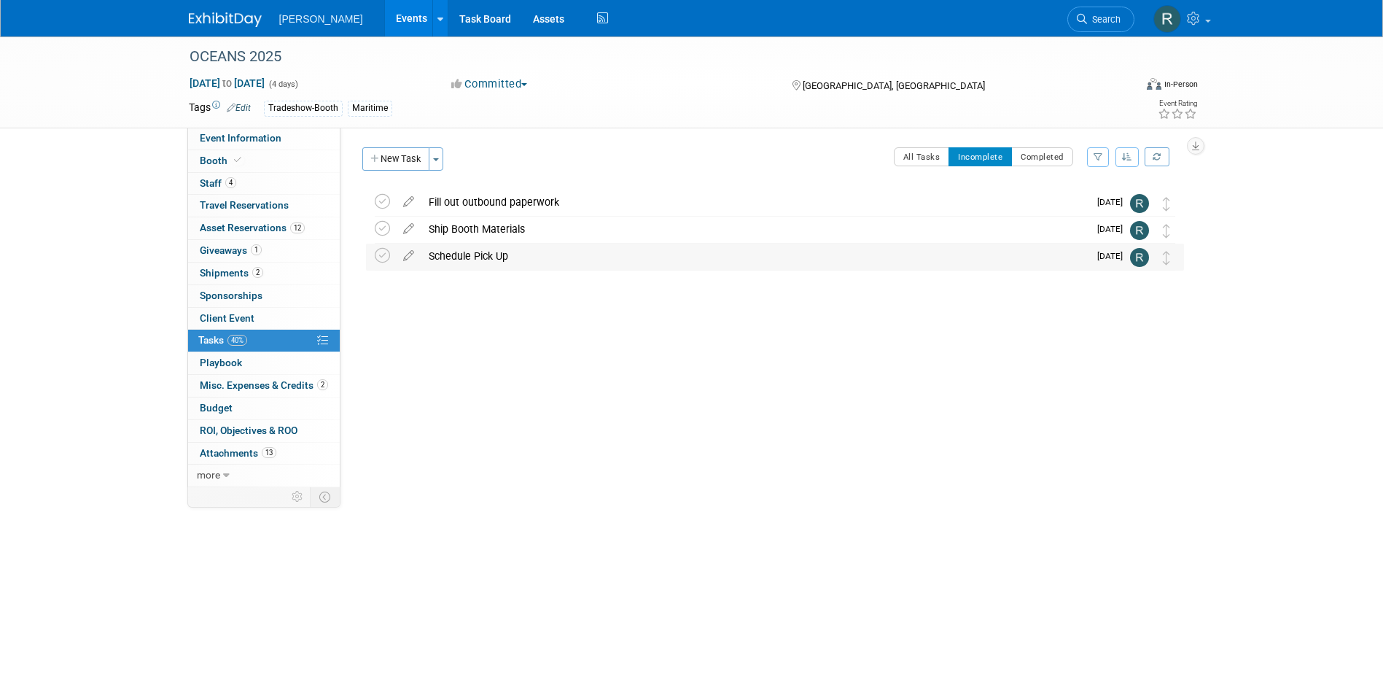
click at [478, 252] on div "Schedule Pick Up" at bounding box center [754, 256] width 667 height 25
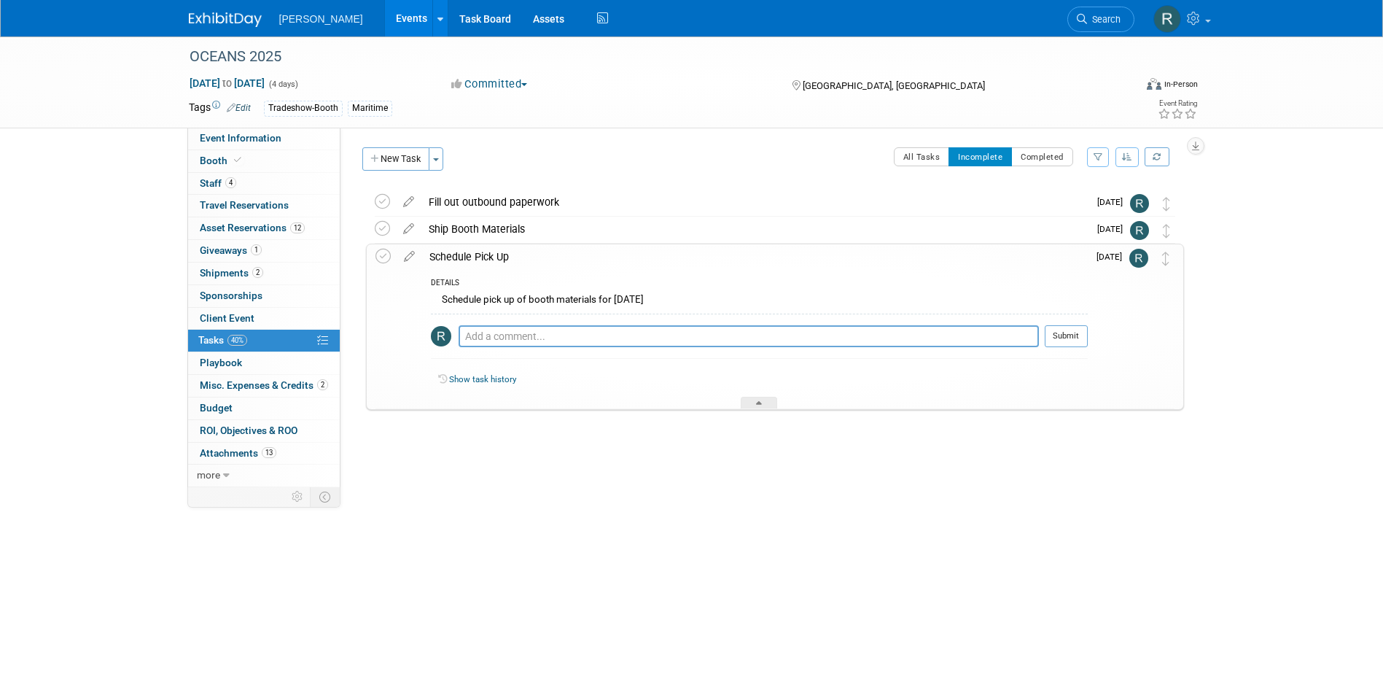
click at [478, 252] on div "Schedule Pick Up" at bounding box center [755, 256] width 666 height 25
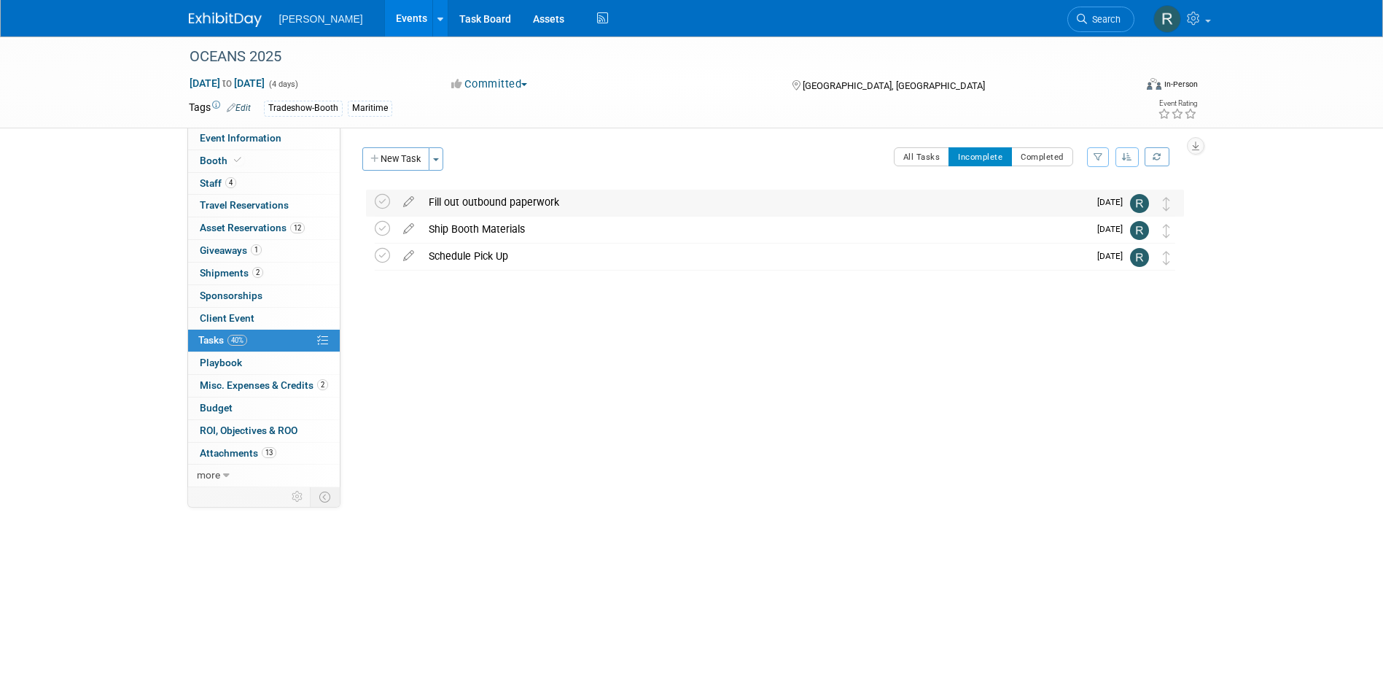
click at [477, 206] on div "Fill out outbound paperwork" at bounding box center [754, 202] width 667 height 25
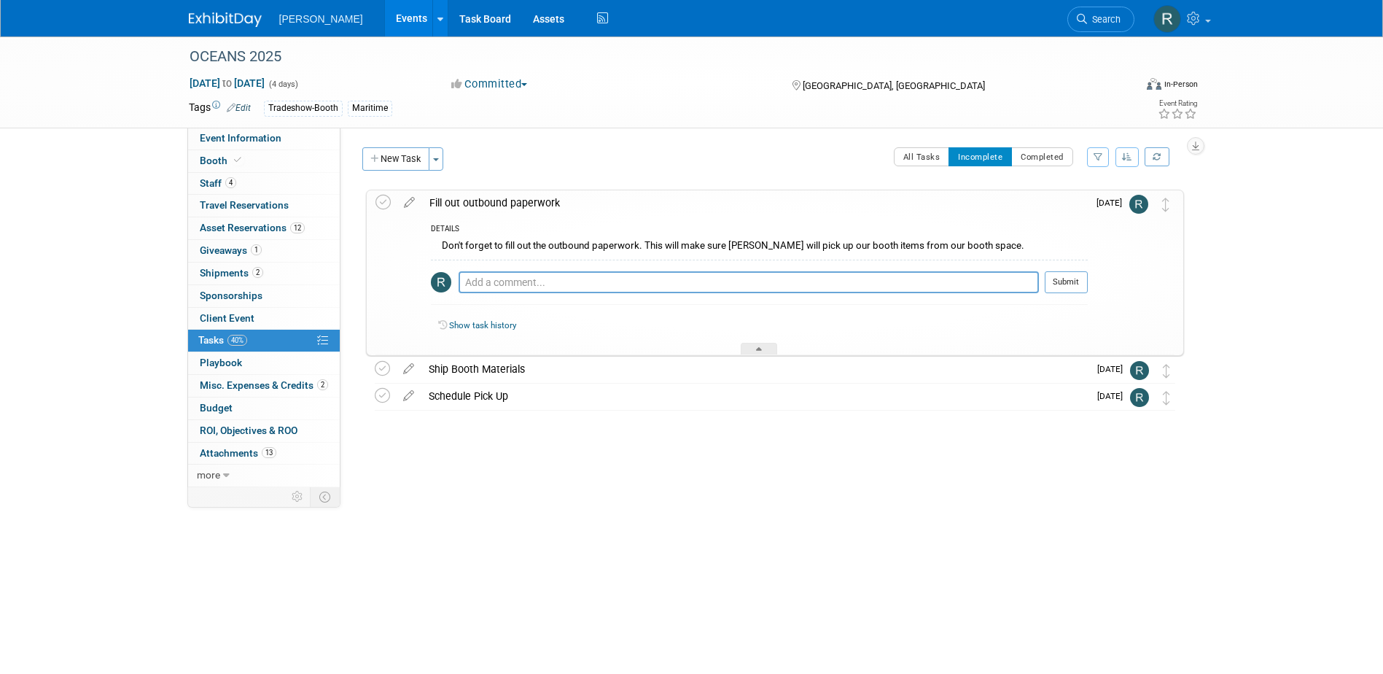
click at [477, 206] on div "Fill out outbound paperwork" at bounding box center [755, 202] width 666 height 25
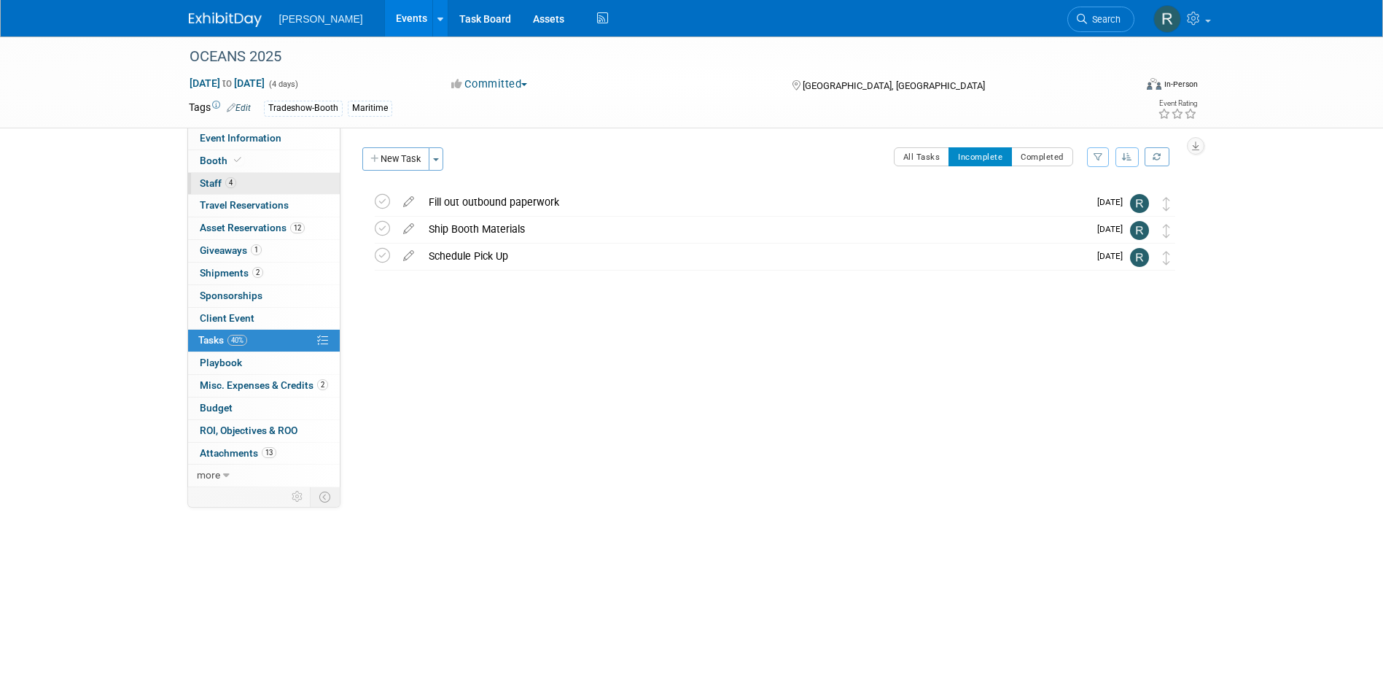
click at [219, 182] on span "Staff 4" at bounding box center [218, 183] width 36 height 12
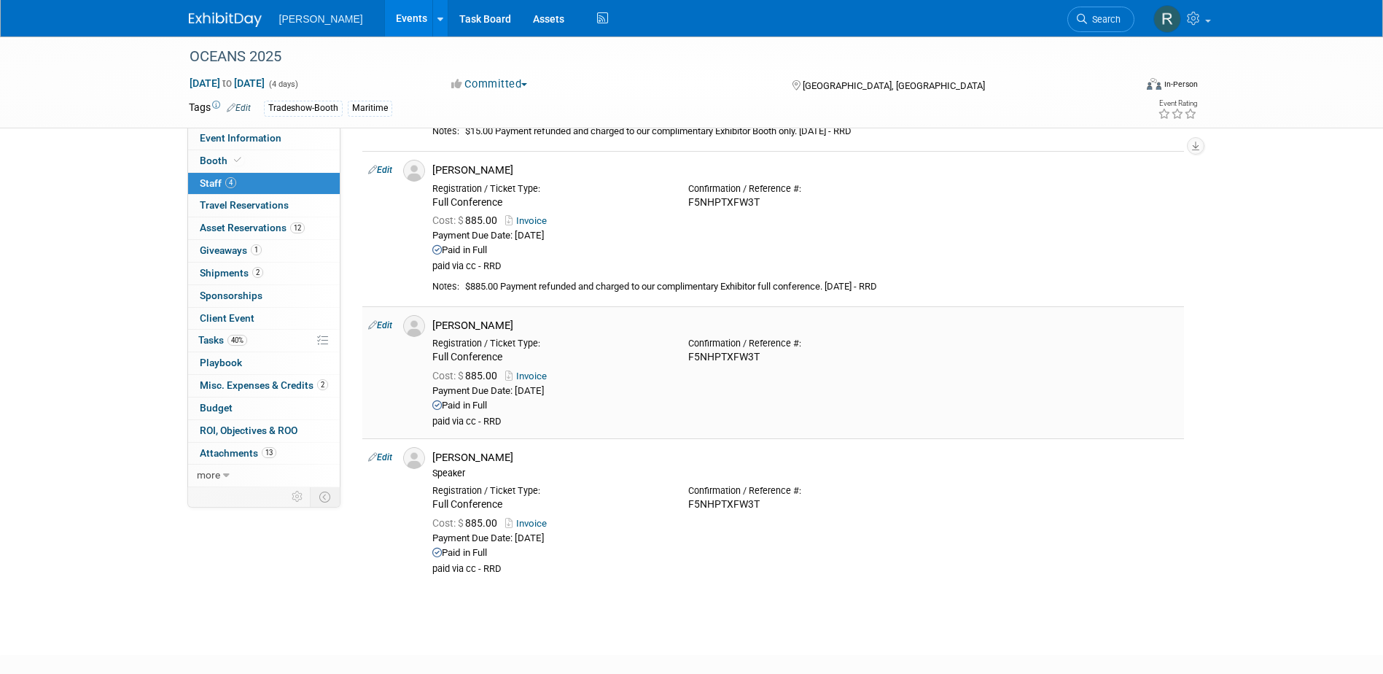
scroll to position [219, 0]
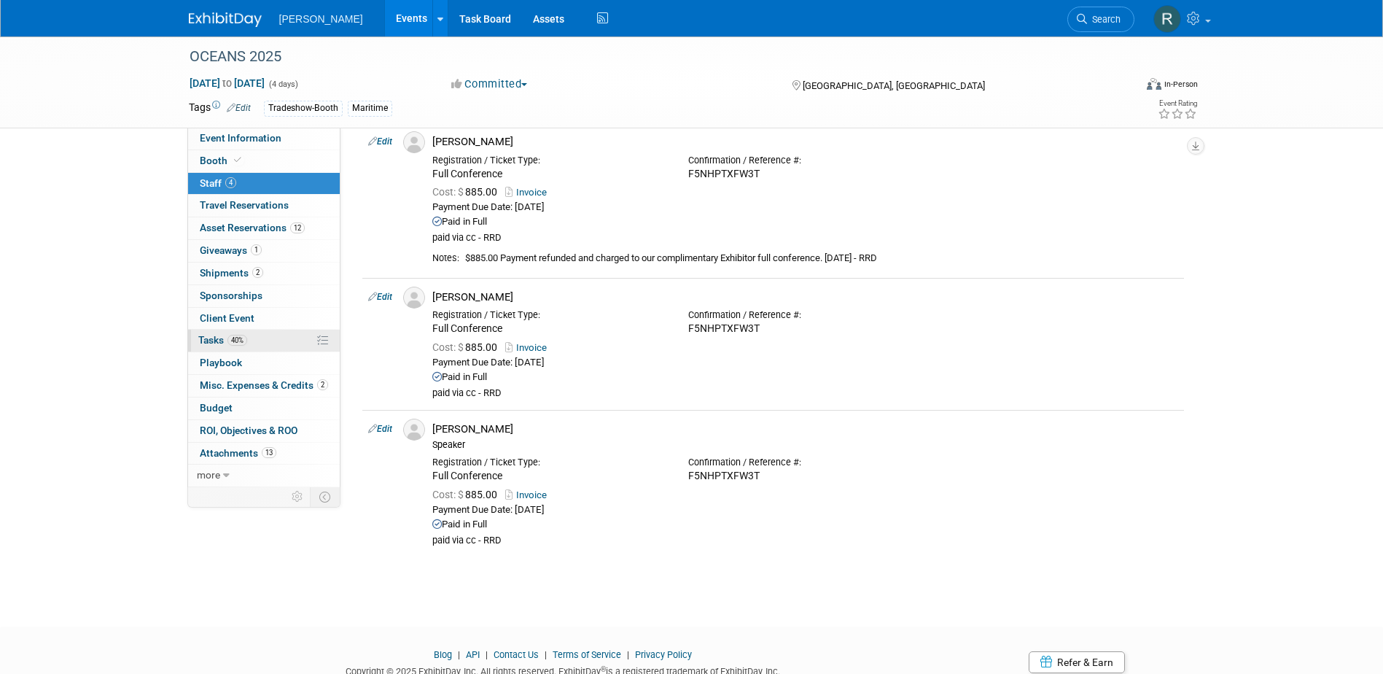
click at [214, 341] on span "Tasks 40%" at bounding box center [222, 340] width 49 height 12
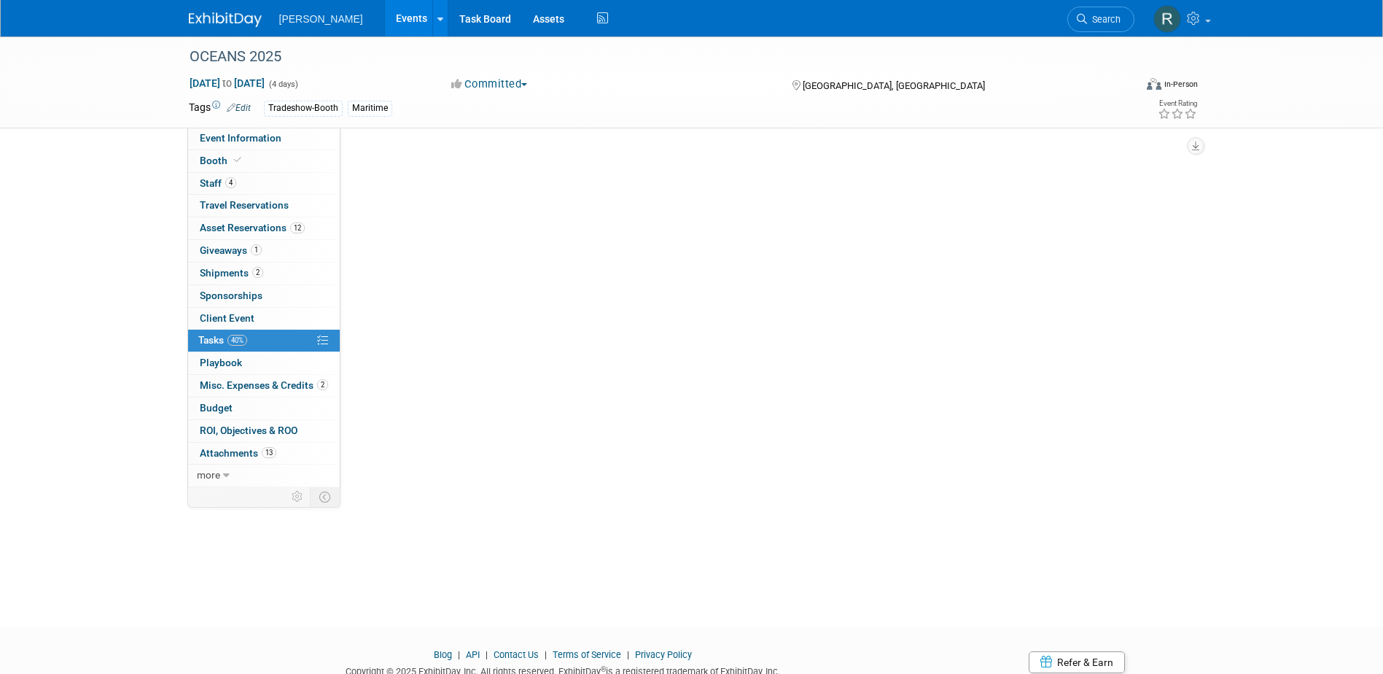
scroll to position [0, 0]
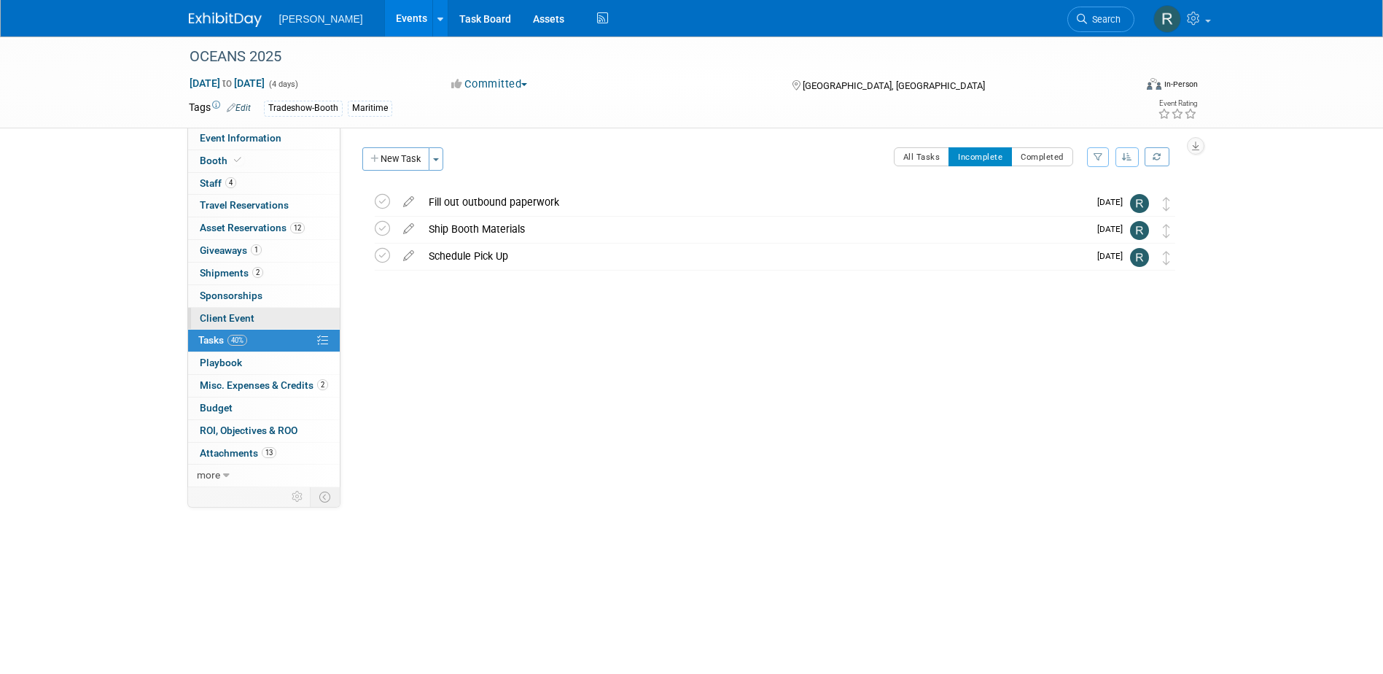
click at [214, 322] on span "Client Event" at bounding box center [227, 318] width 55 height 12
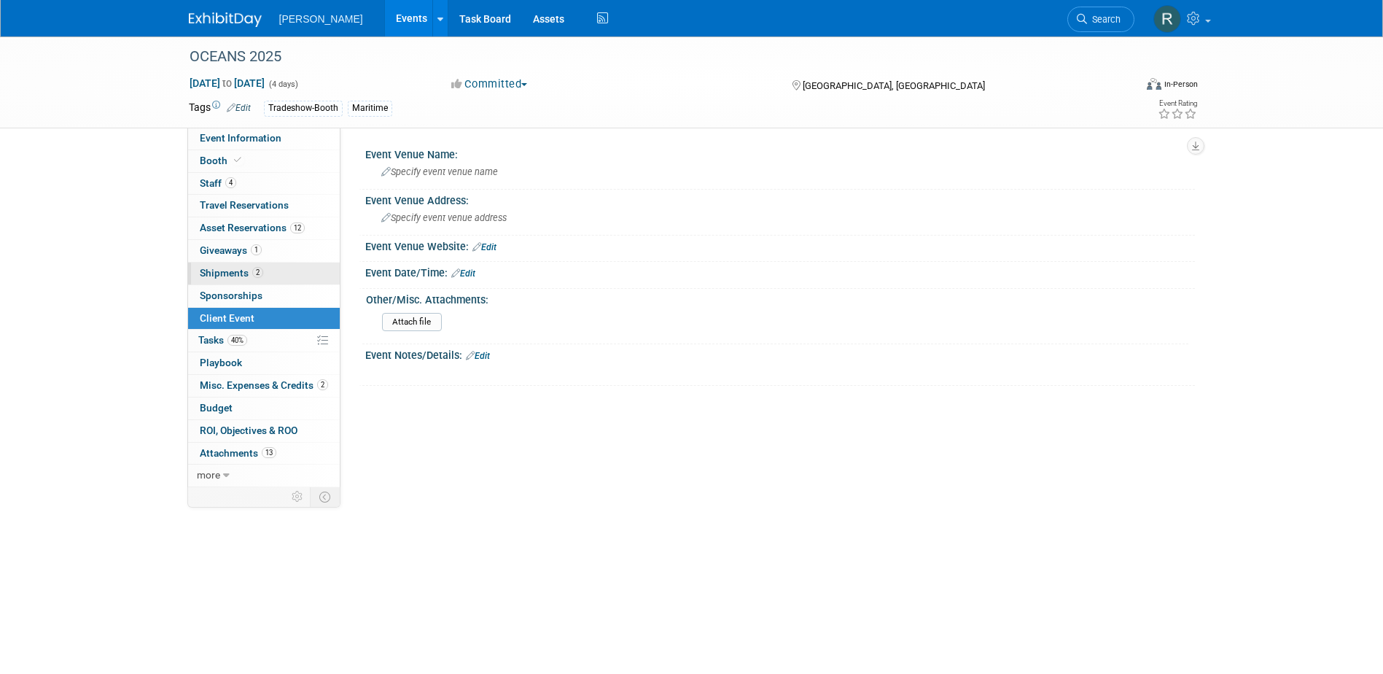
click at [219, 274] on span "Shipments 2" at bounding box center [231, 273] width 63 height 12
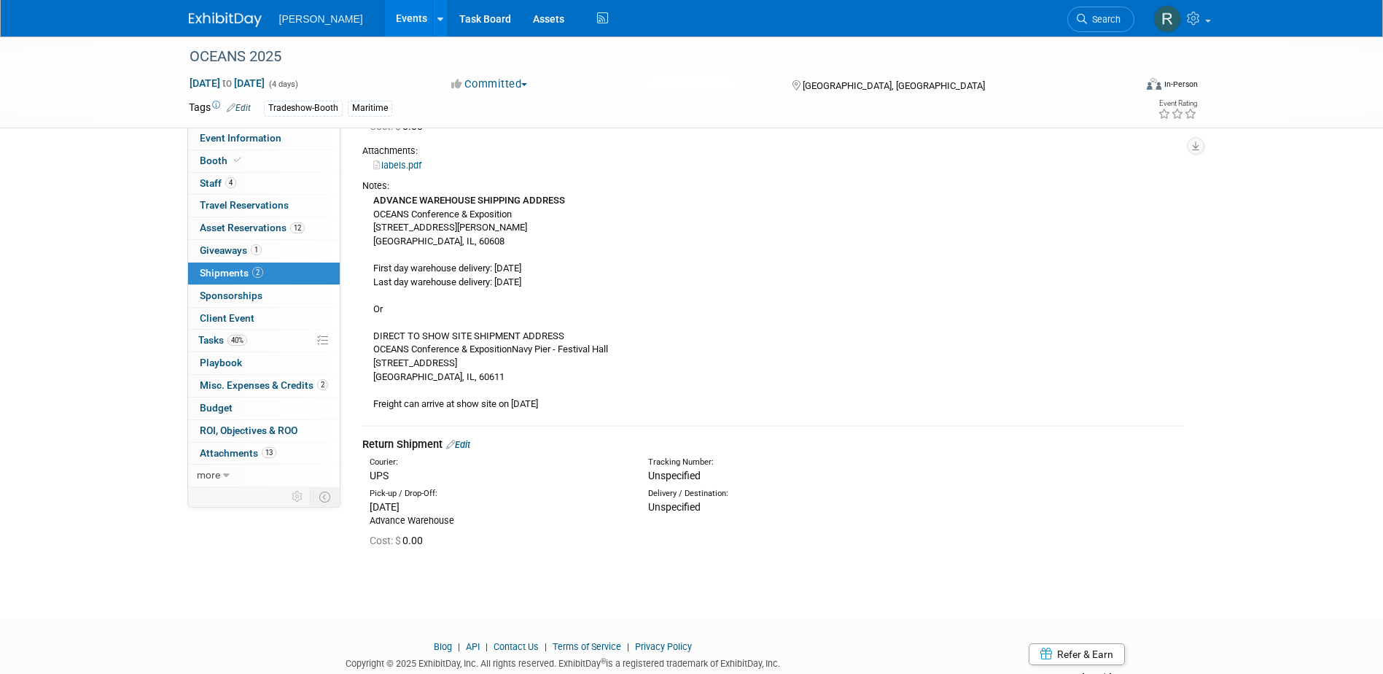
scroll to position [110, 0]
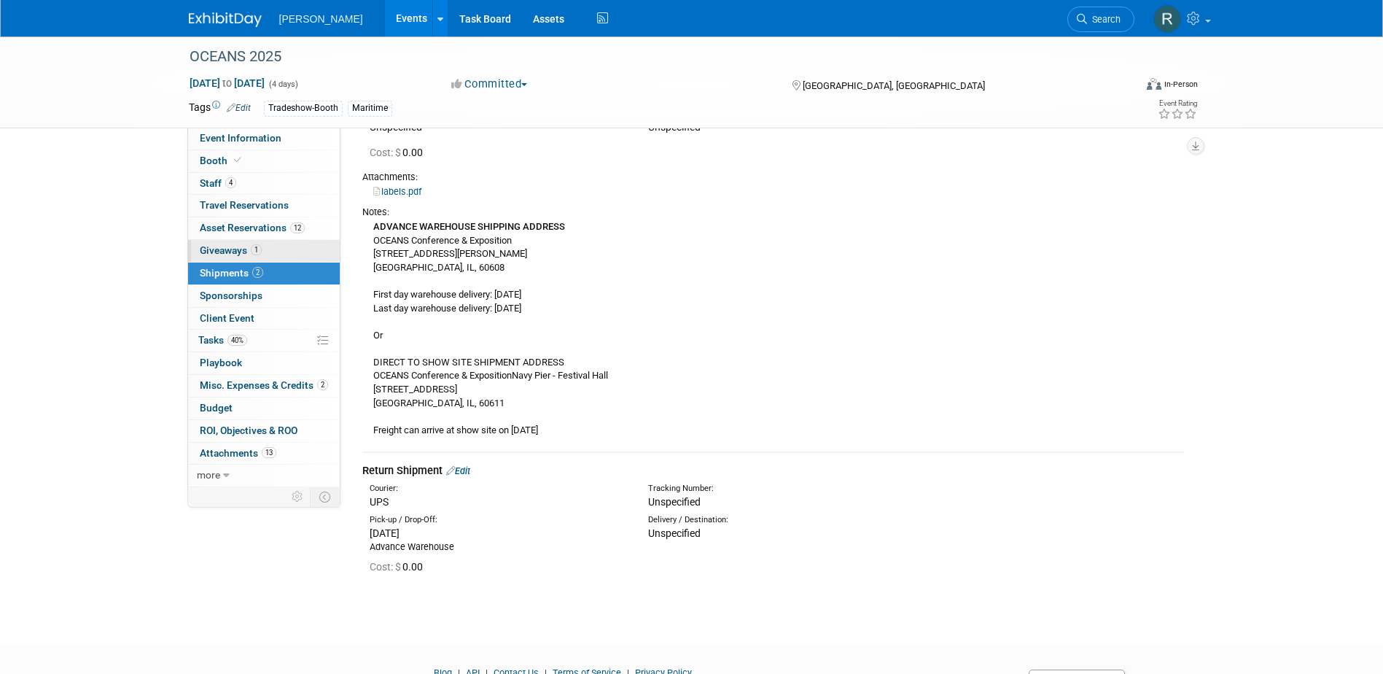
click at [222, 246] on span "Giveaways 1" at bounding box center [231, 250] width 62 height 12
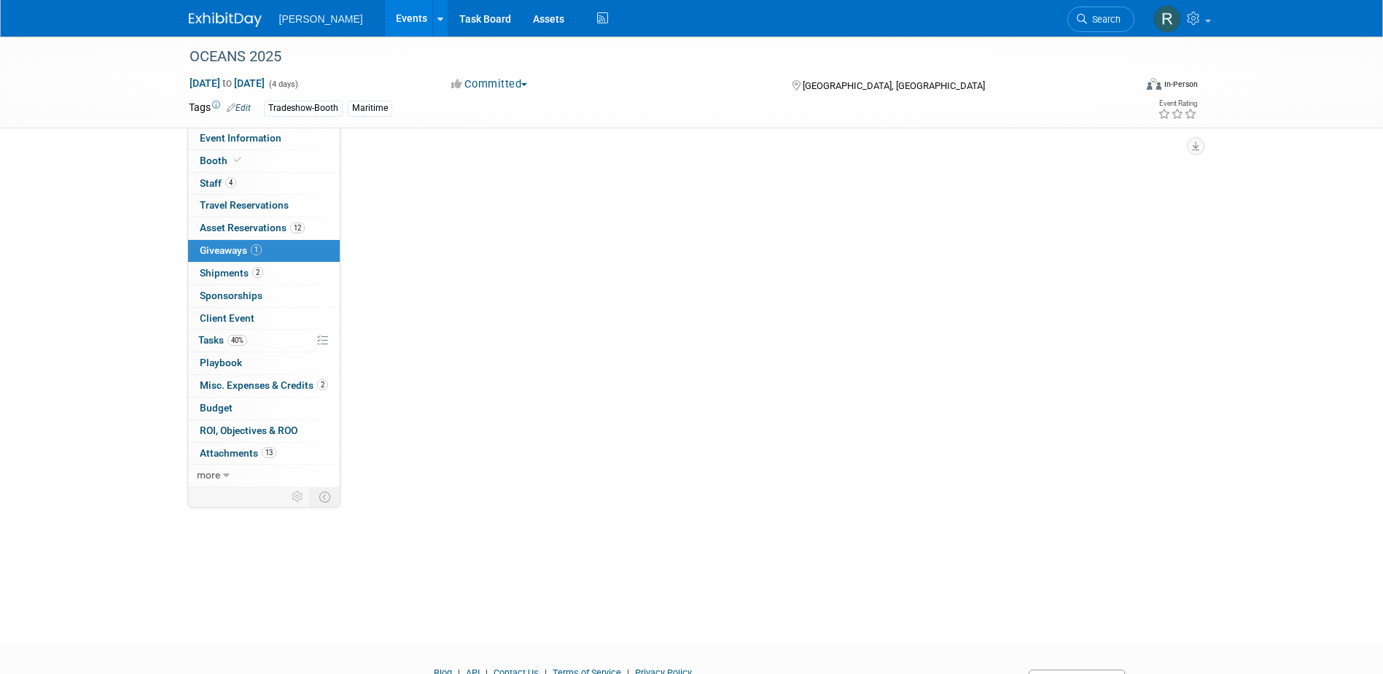
scroll to position [0, 0]
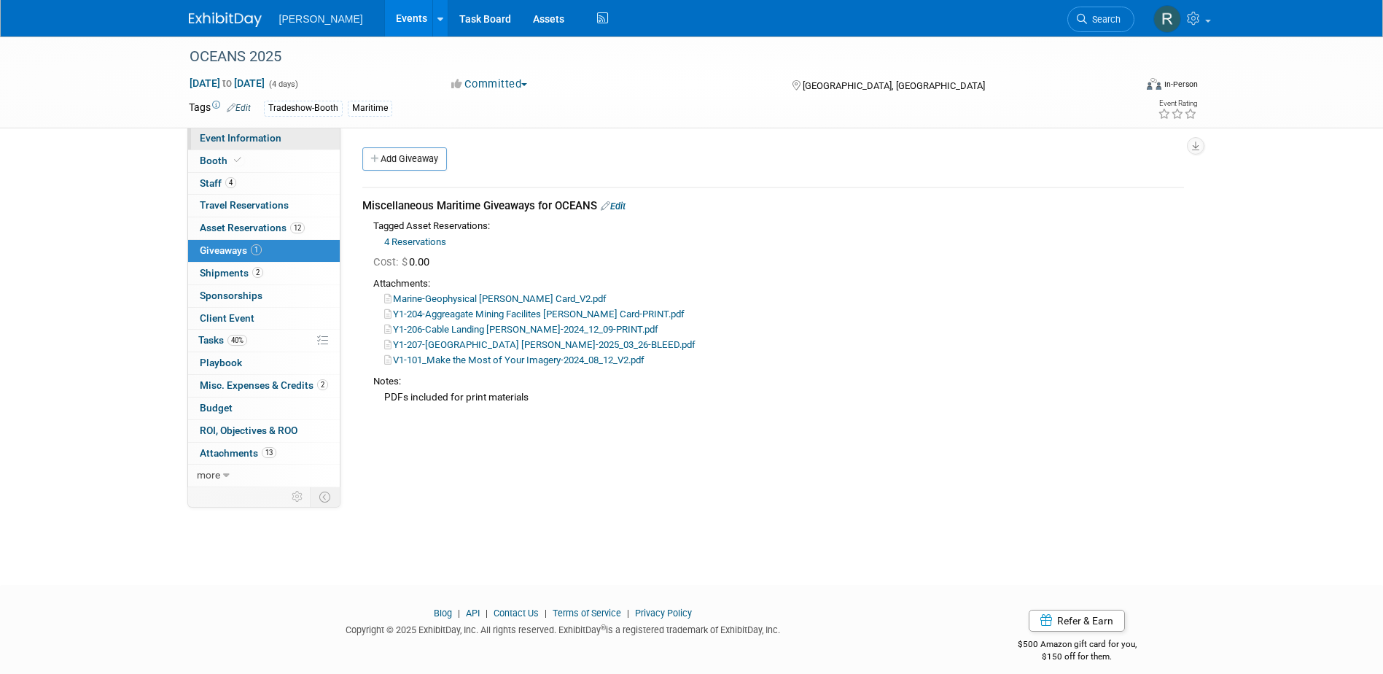
click at [227, 134] on span "Event Information" at bounding box center [241, 138] width 82 height 12
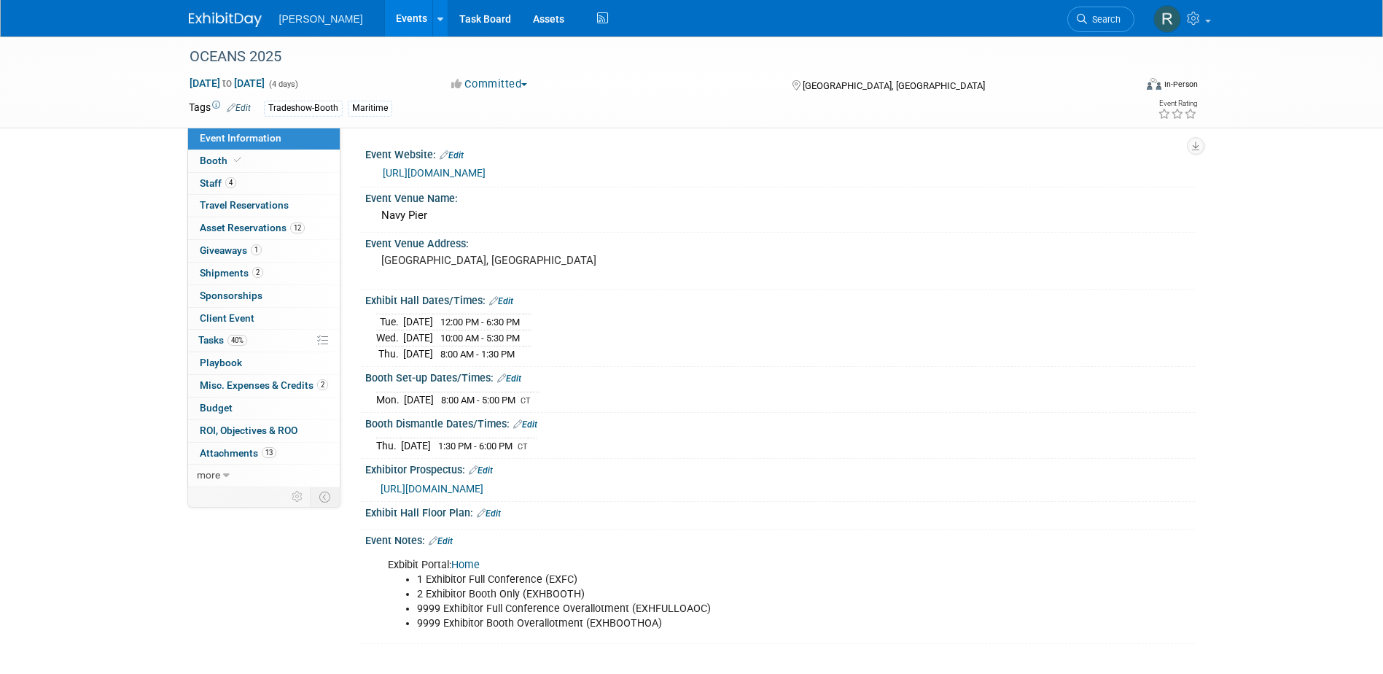
click at [467, 564] on link "Home" at bounding box center [465, 565] width 28 height 12
click at [453, 538] on link "Edit" at bounding box center [441, 541] width 24 height 10
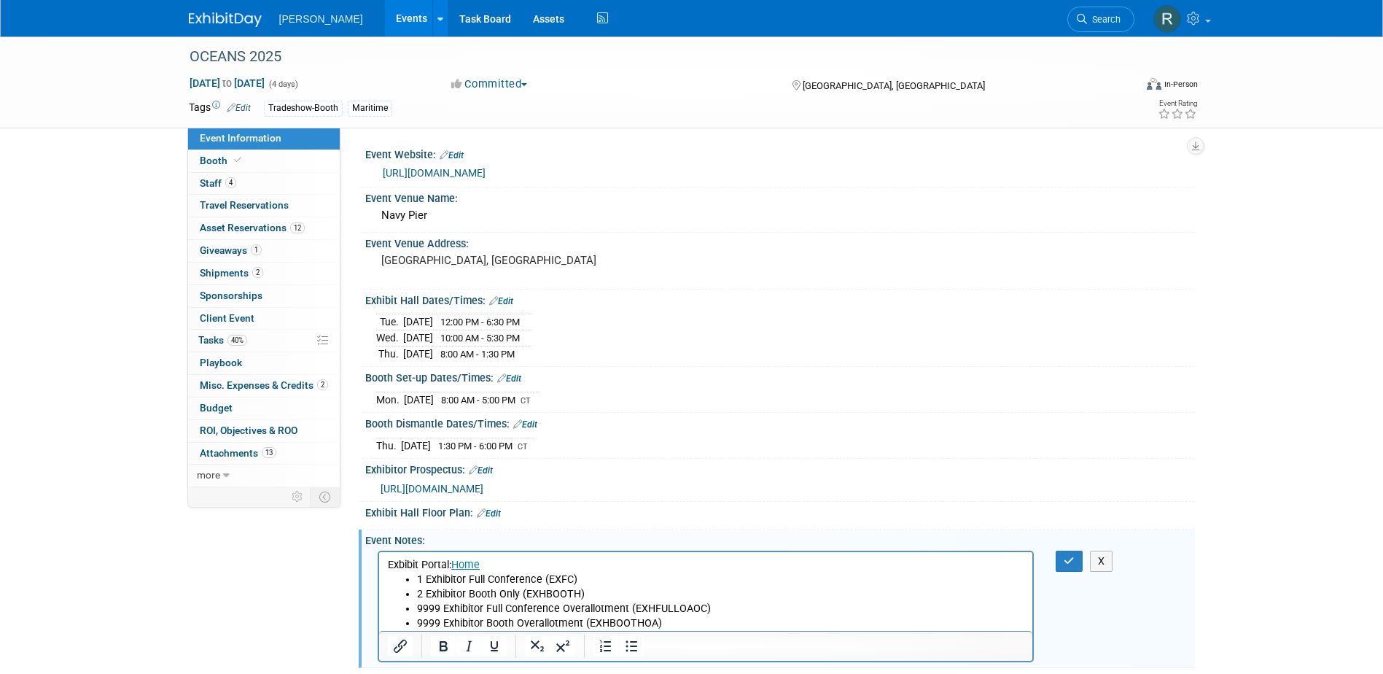
click at [397, 561] on p "Exbibit Portal: Home" at bounding box center [705, 564] width 637 height 15
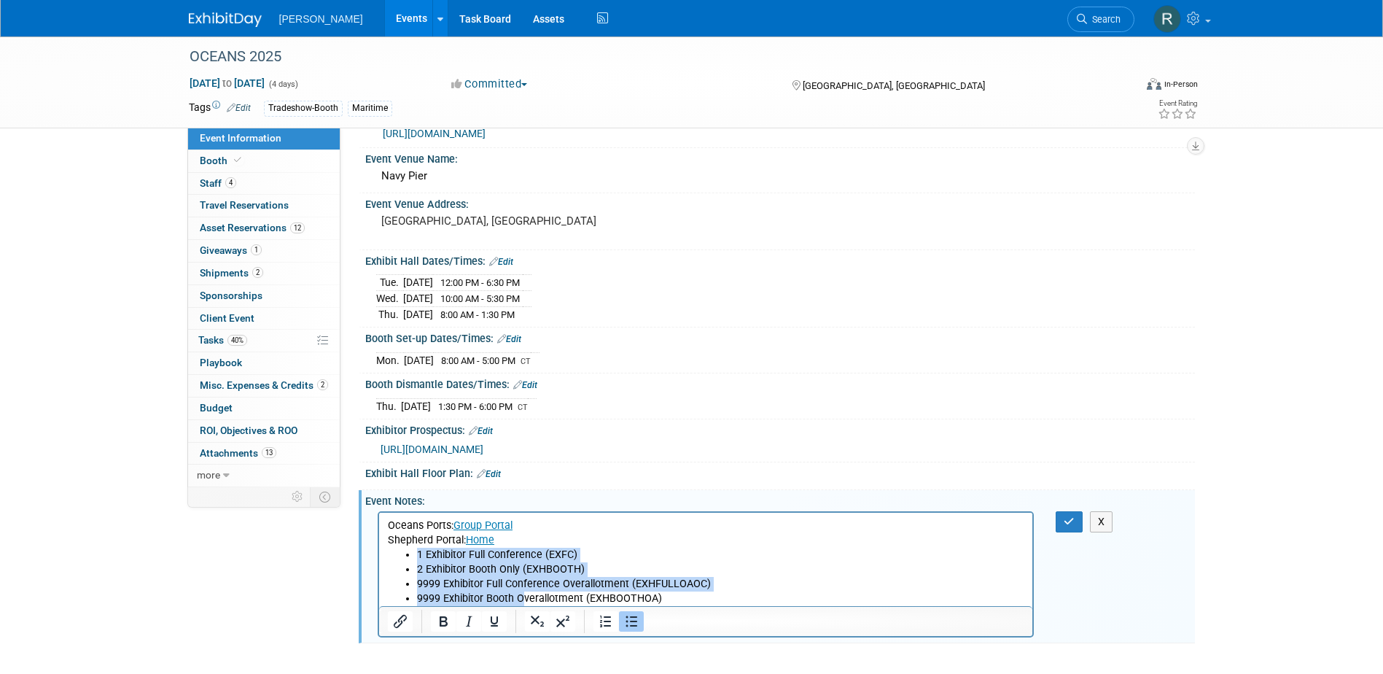
scroll to position [73, 0]
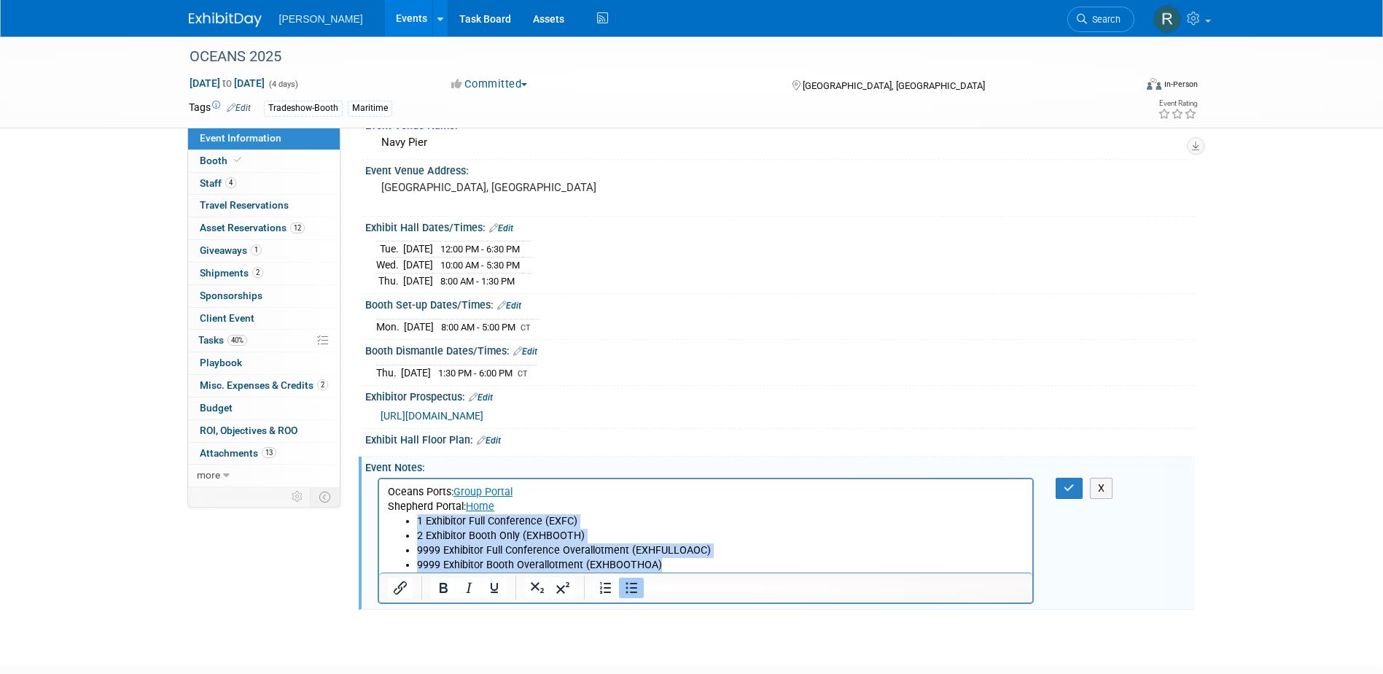
drag, startPoint x: 416, startPoint y: 518, endPoint x: 676, endPoint y: 562, distance: 264.0
click at [676, 562] on ul "1 Exhibitor Full Conference (EXFC) 2 Exhibitor Booth Only (EXHBOOTH) 9999 Exhib…" at bounding box center [705, 542] width 637 height 58
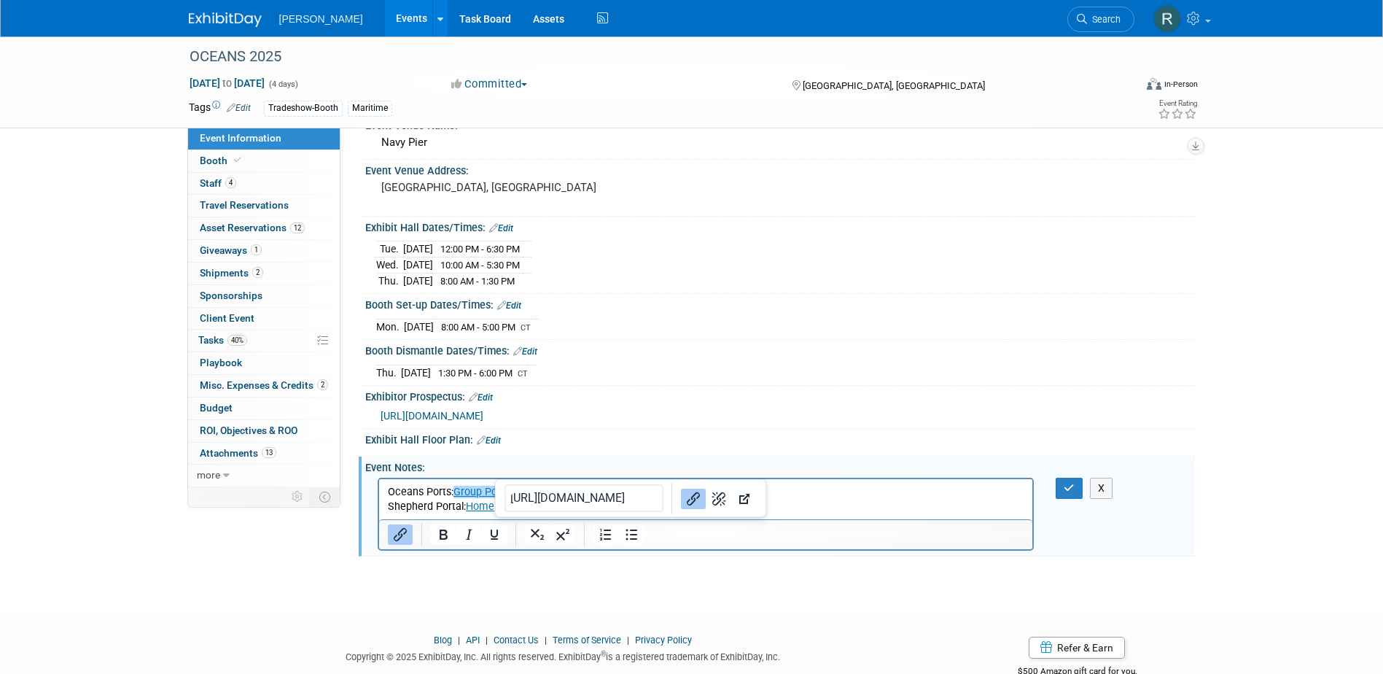
click at [817, 492] on p "Oceans Ports: Group Portal﻿" at bounding box center [705, 491] width 637 height 15
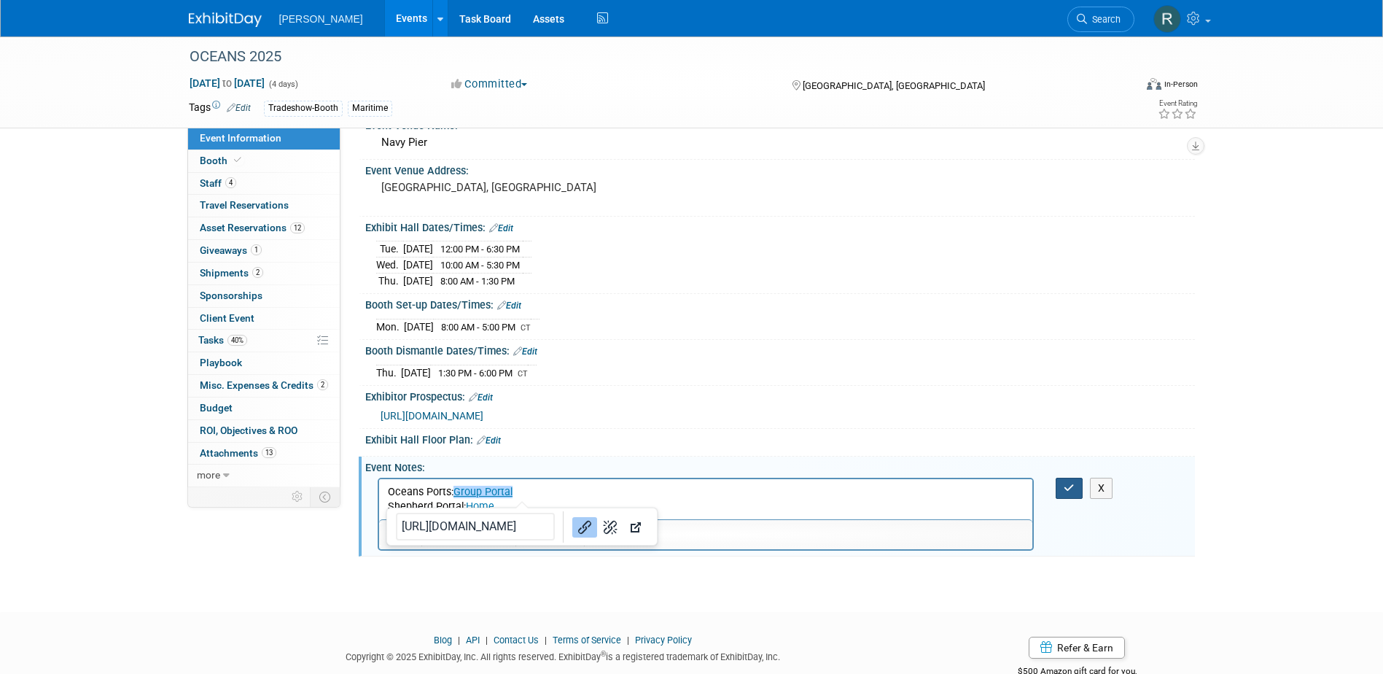
click at [1065, 485] on icon "button" at bounding box center [1069, 488] width 11 height 10
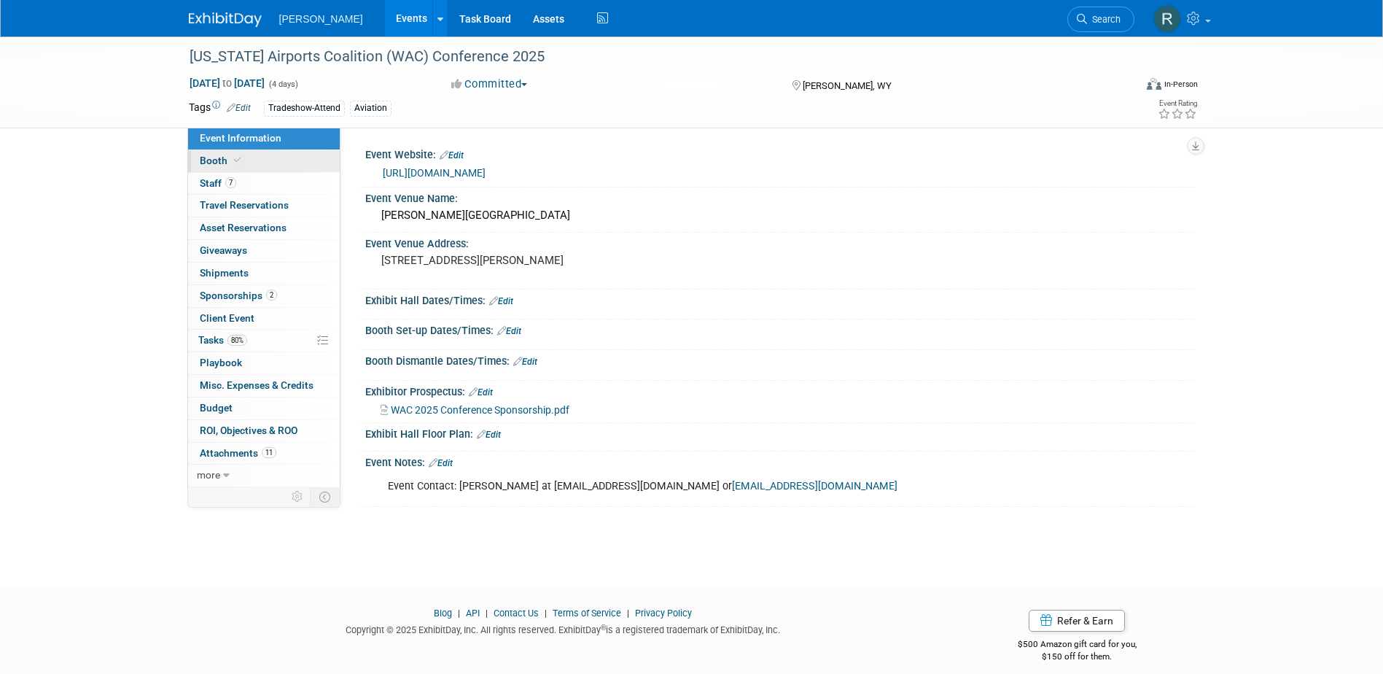
click at [212, 157] on span "Booth" at bounding box center [222, 161] width 44 height 12
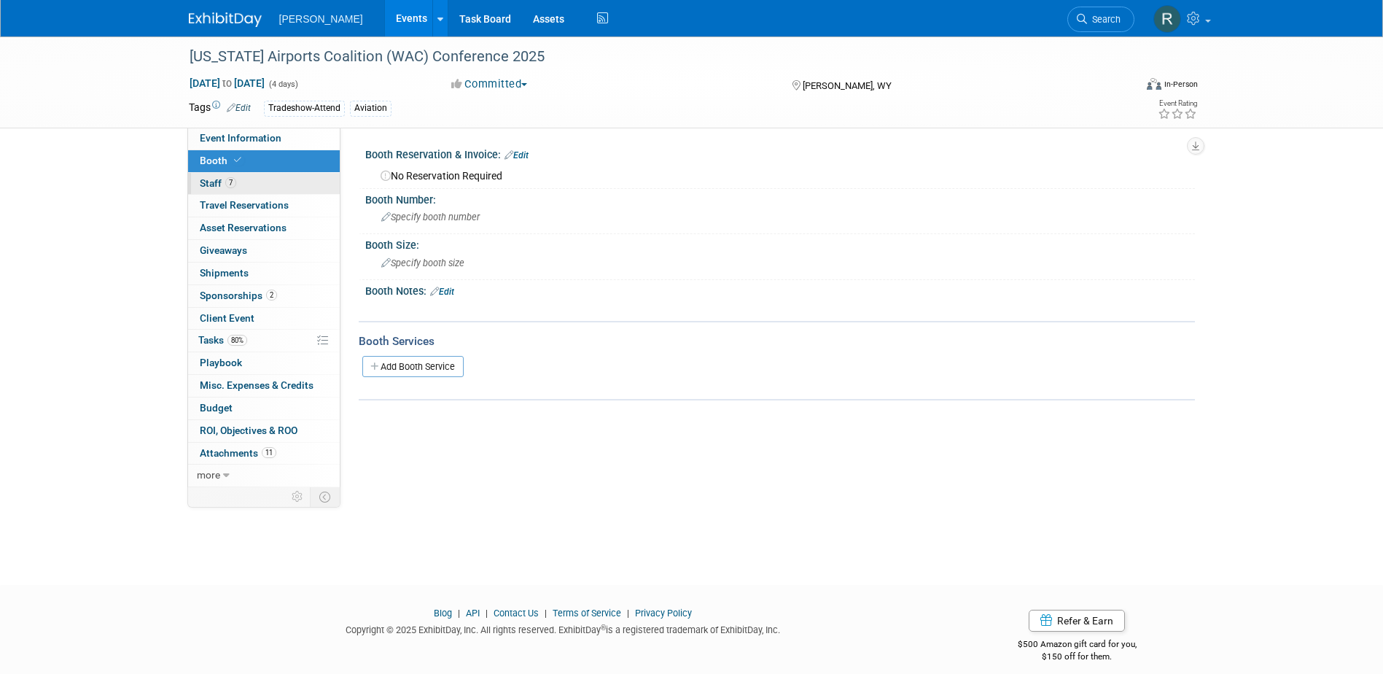
click at [217, 186] on span "Staff 7" at bounding box center [218, 183] width 36 height 12
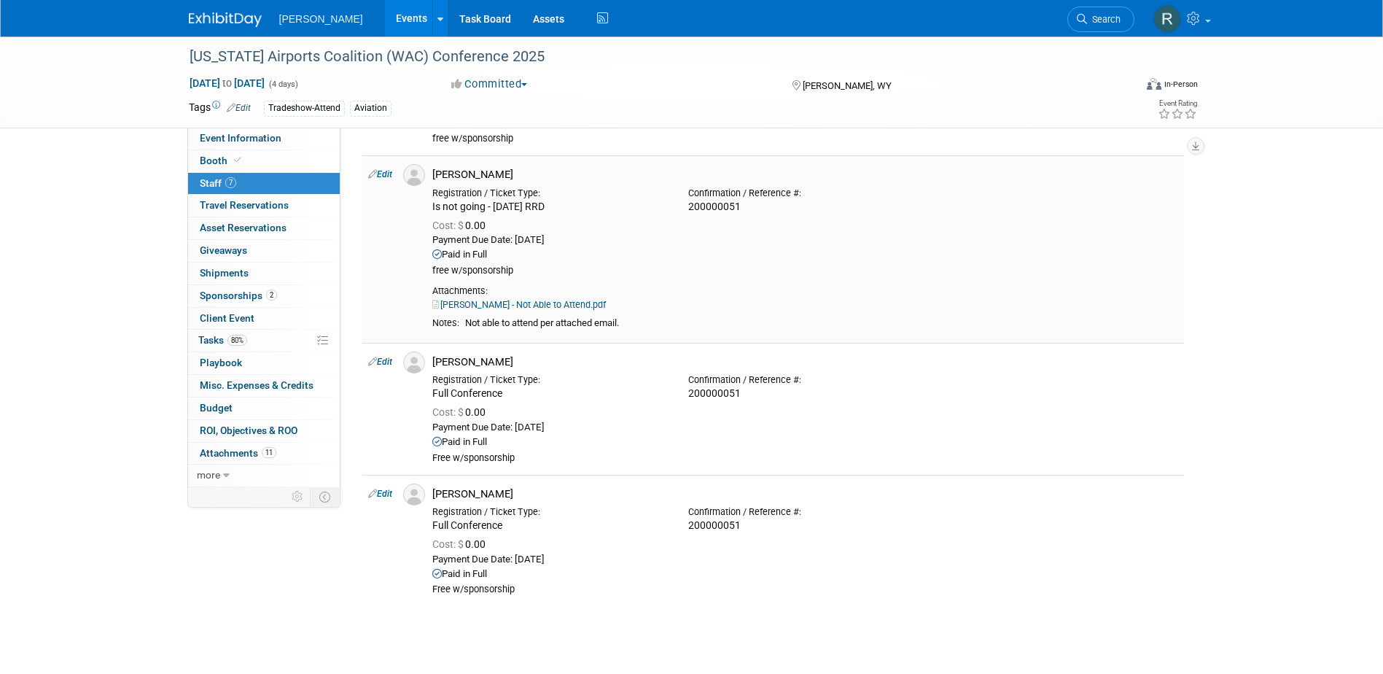
scroll to position [583, 0]
click at [233, 301] on link "2 Sponsorships 2" at bounding box center [264, 296] width 152 height 22
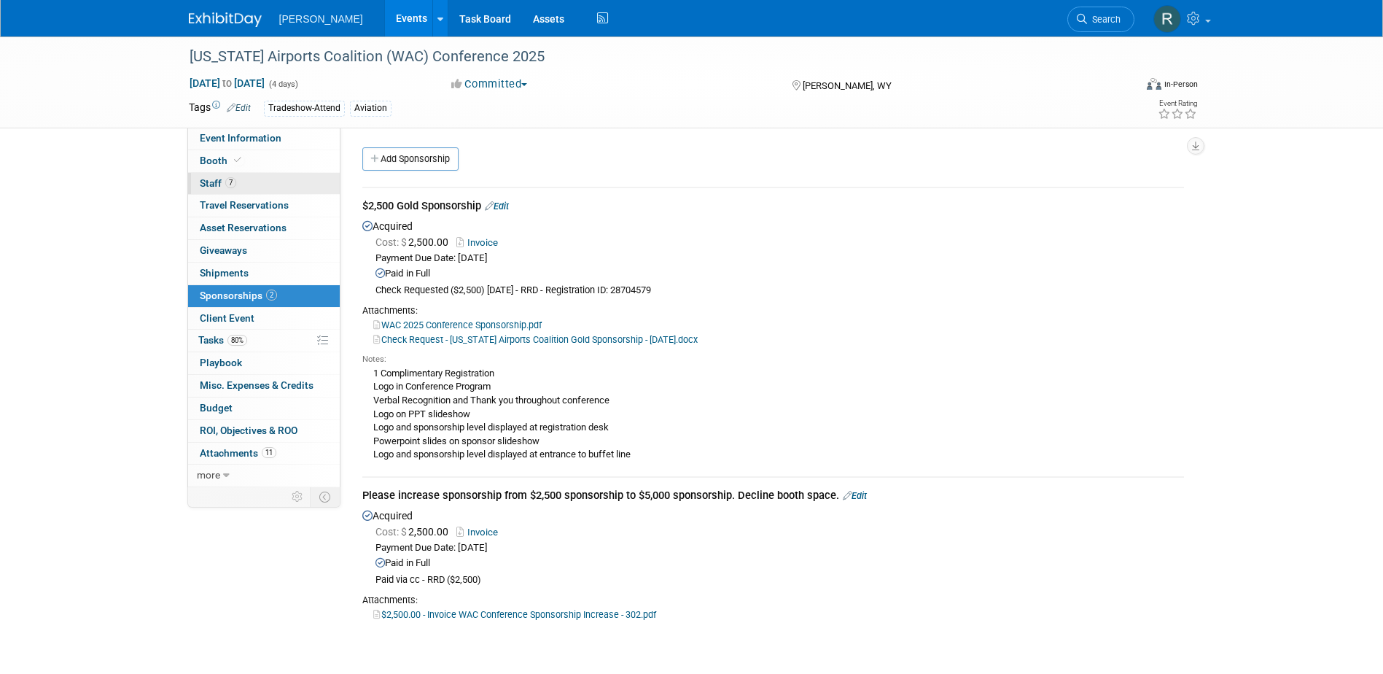
drag, startPoint x: 226, startPoint y: 178, endPoint x: 248, endPoint y: 187, distance: 23.8
click at [226, 178] on span "7" at bounding box center [230, 182] width 11 height 11
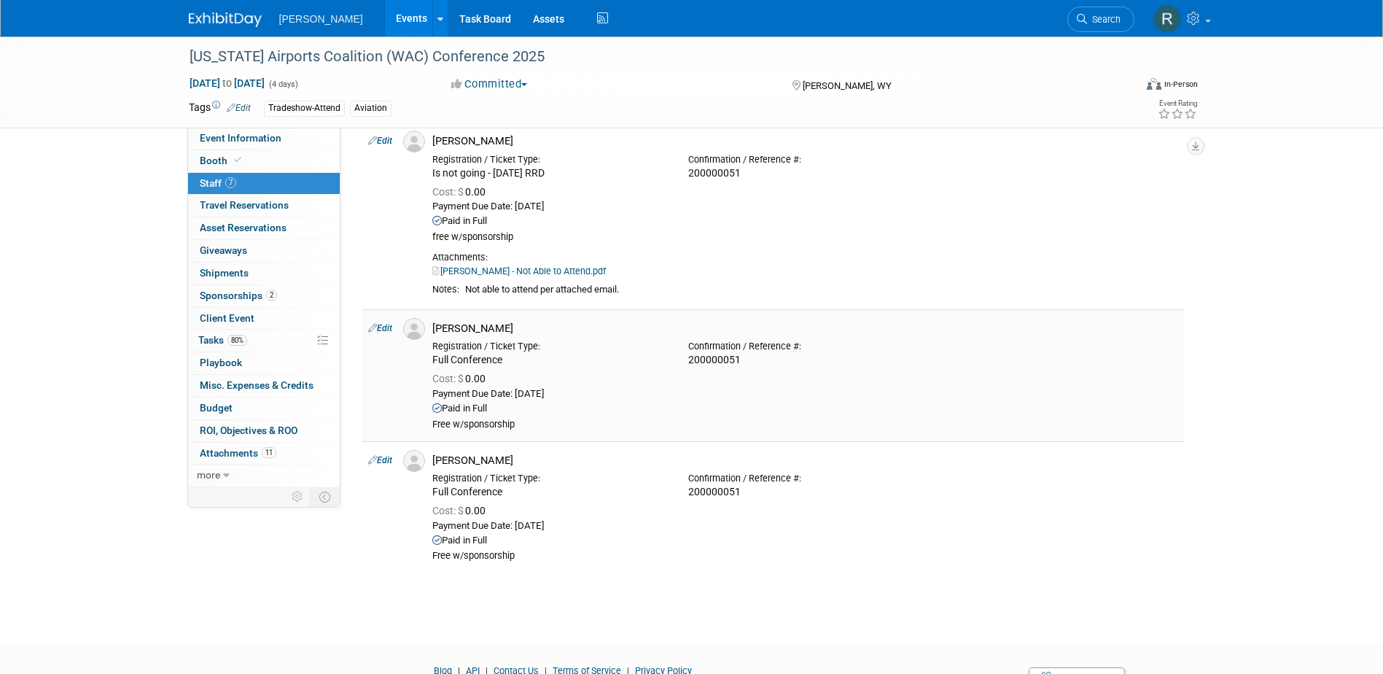
scroll to position [656, 0]
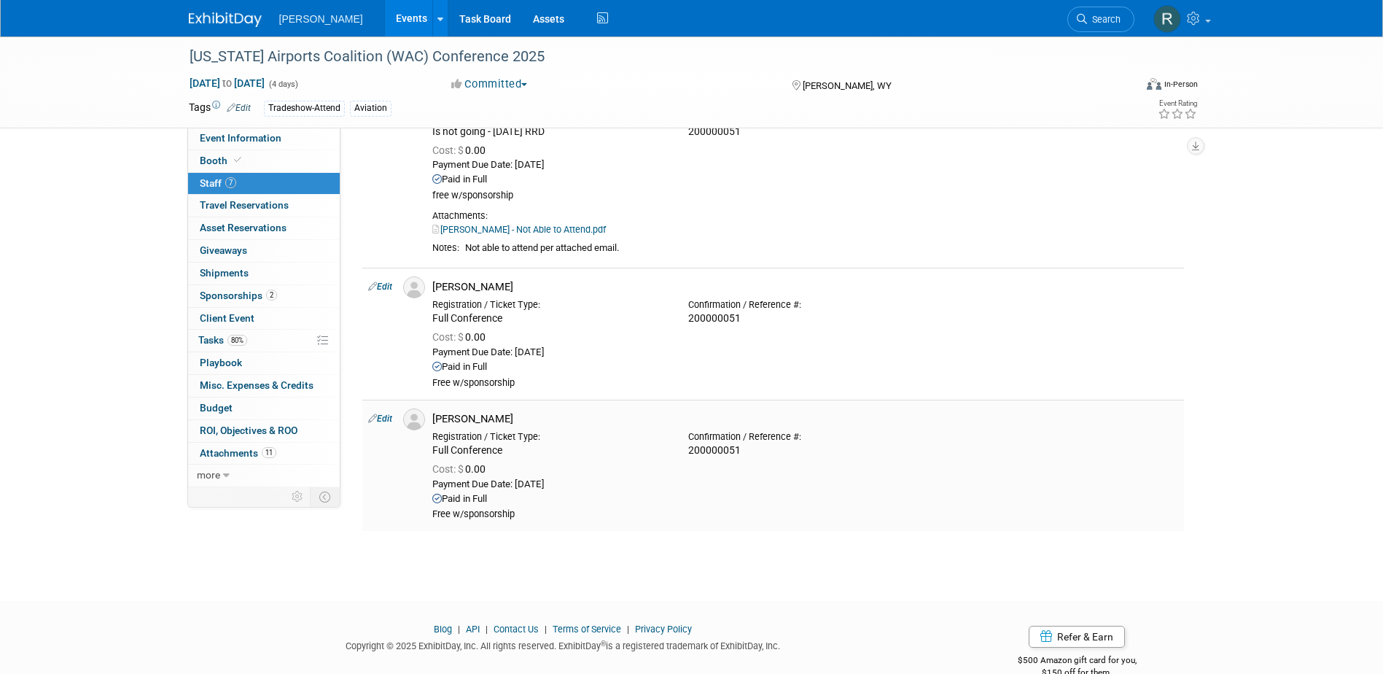
click at [385, 418] on link "Edit" at bounding box center [380, 418] width 24 height 10
select select "17b07ada-e98f-49cf-b205-ae9bf8358fb4"
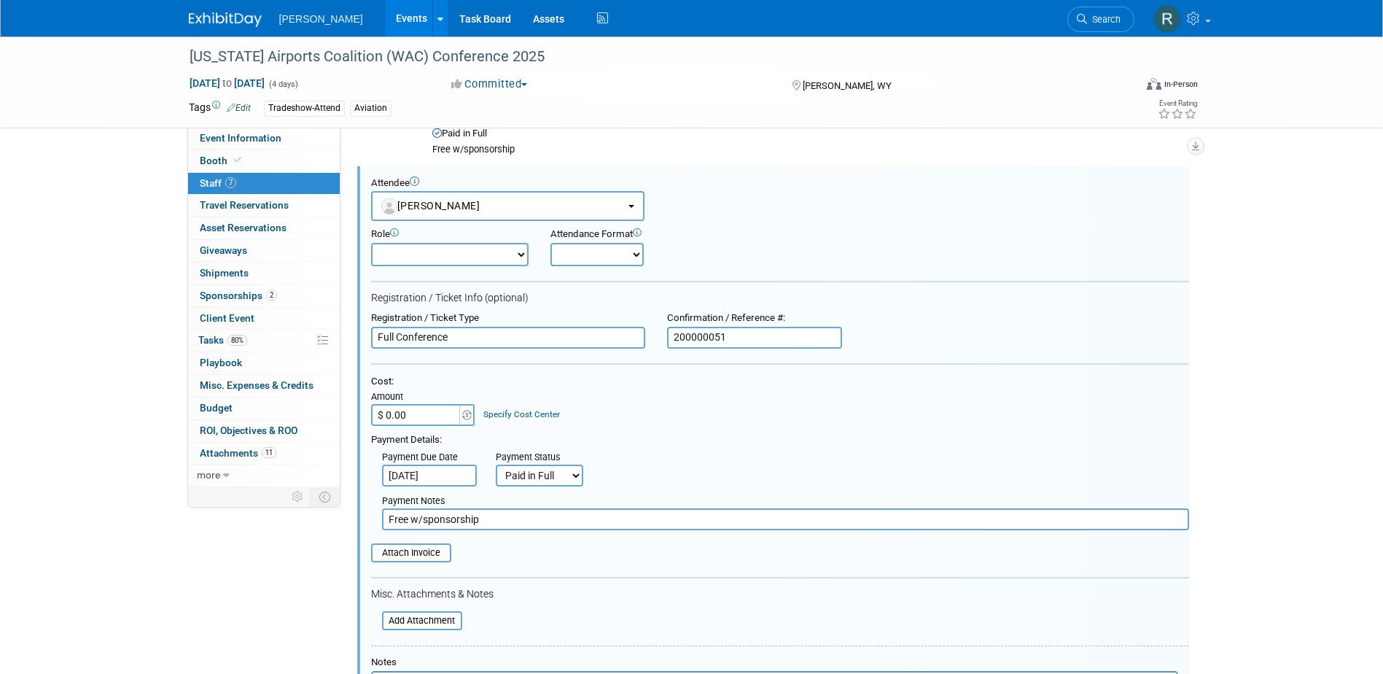
scroll to position [0, 0]
click at [440, 413] on input "$ 0.00" at bounding box center [416, 415] width 91 height 22
type input "$ 350.00"
click at [502, 416] on link "Specify Cost Center" at bounding box center [521, 414] width 77 height 10
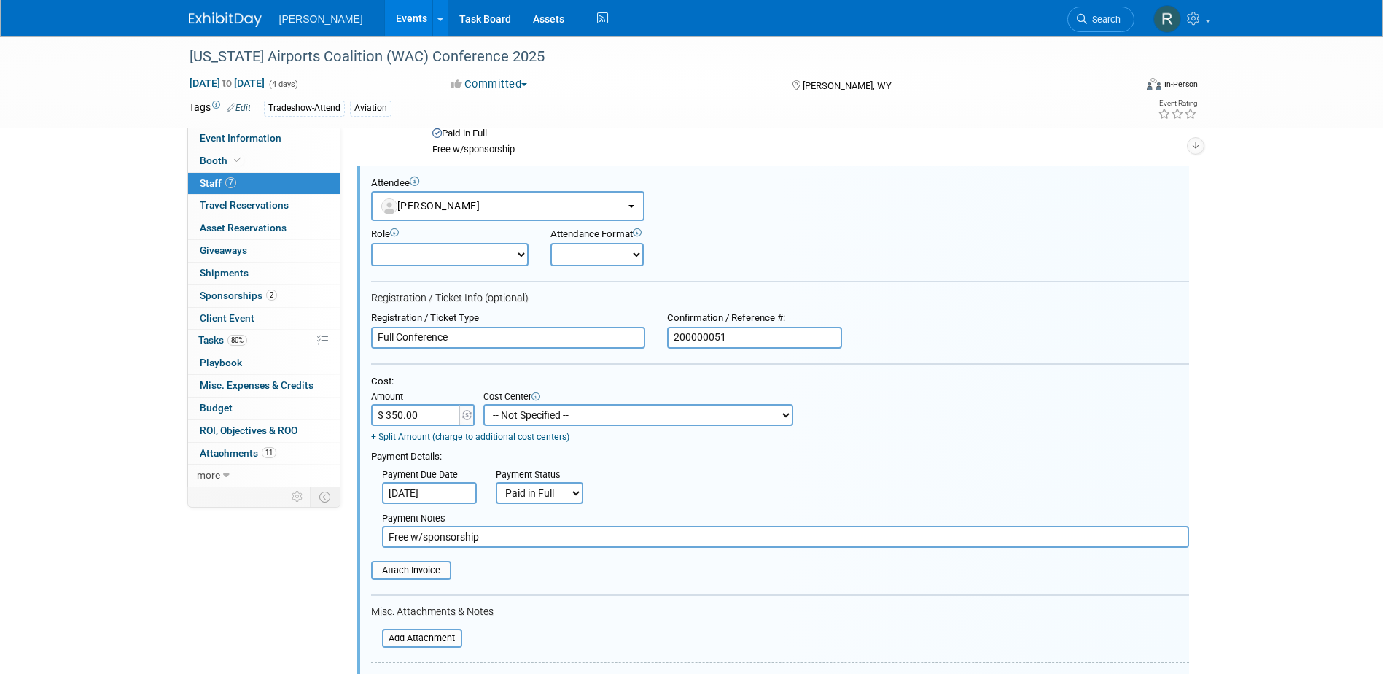
drag, startPoint x: 502, startPoint y: 416, endPoint x: 507, endPoint y: 402, distance: 14.1
click at [502, 416] on select "-- Not Specified -- Advisory Services - Expenses_1001.502 Aerial Acquisition - …" at bounding box center [638, 415] width 310 height 22
select select "18966233"
click at [483, 404] on select "-- Not Specified -- Advisory Services - Expenses_1001.502 Aerial Acquisition - …" at bounding box center [638, 415] width 310 height 22
drag, startPoint x: 484, startPoint y: 539, endPoint x: 375, endPoint y: 522, distance: 110.7
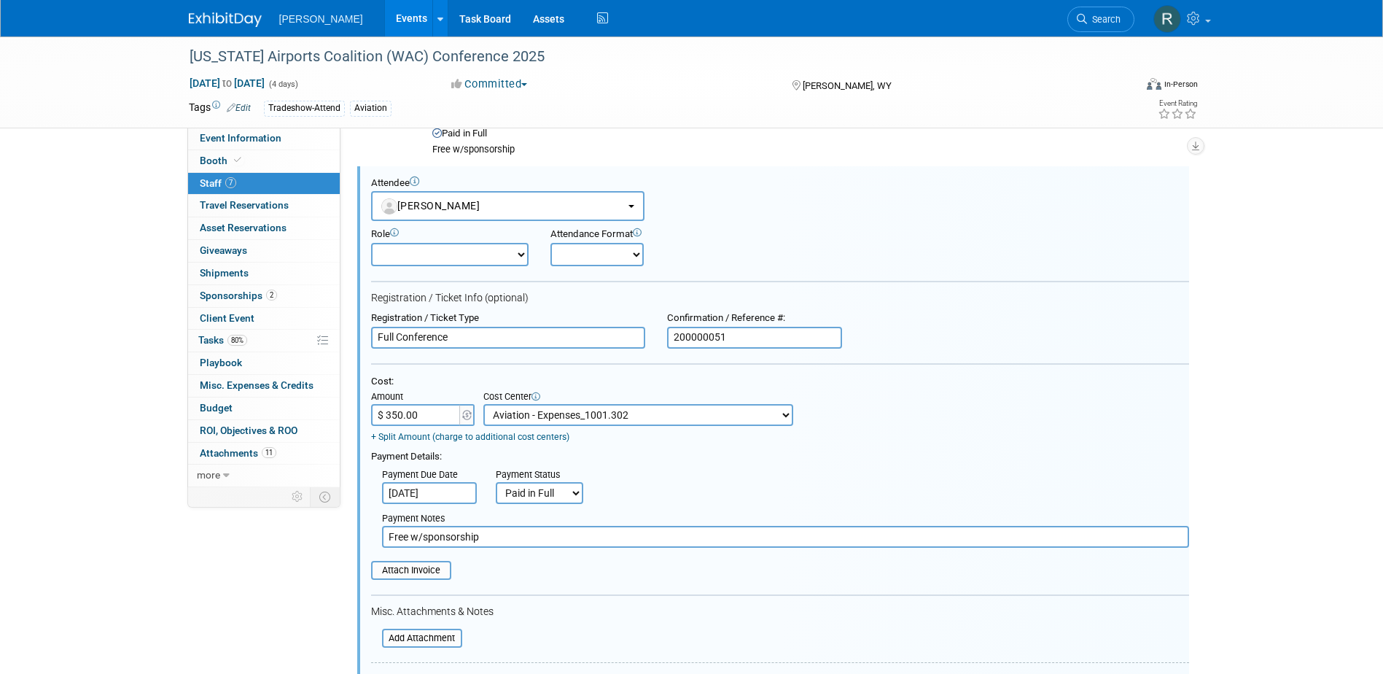
click at [373, 539] on div "Payment Notes Free w/sponsorship" at bounding box center [785, 527] width 829 height 40
click at [456, 491] on input "[DATE]" at bounding box center [429, 493] width 95 height 22
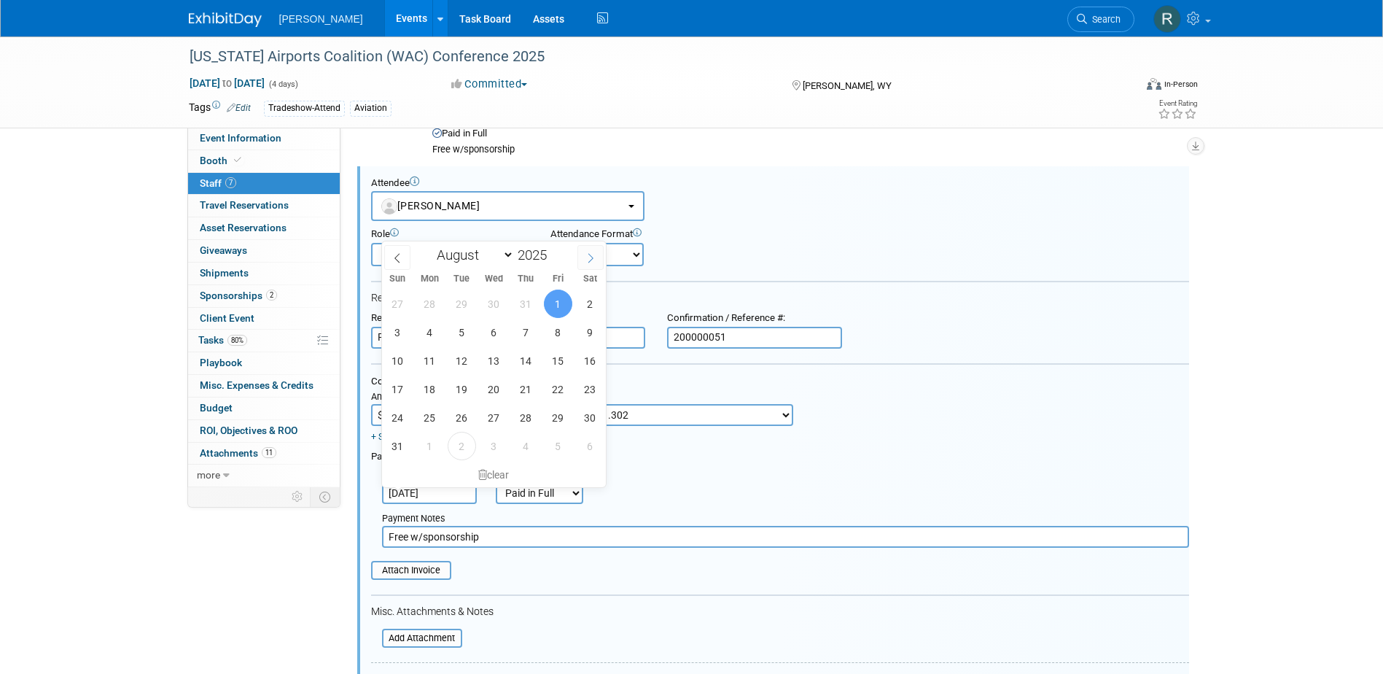
click at [588, 259] on icon at bounding box center [591, 258] width 10 height 10
select select "8"
click at [458, 303] on span "2" at bounding box center [462, 303] width 28 height 28
type input "Sep 2, 2025"
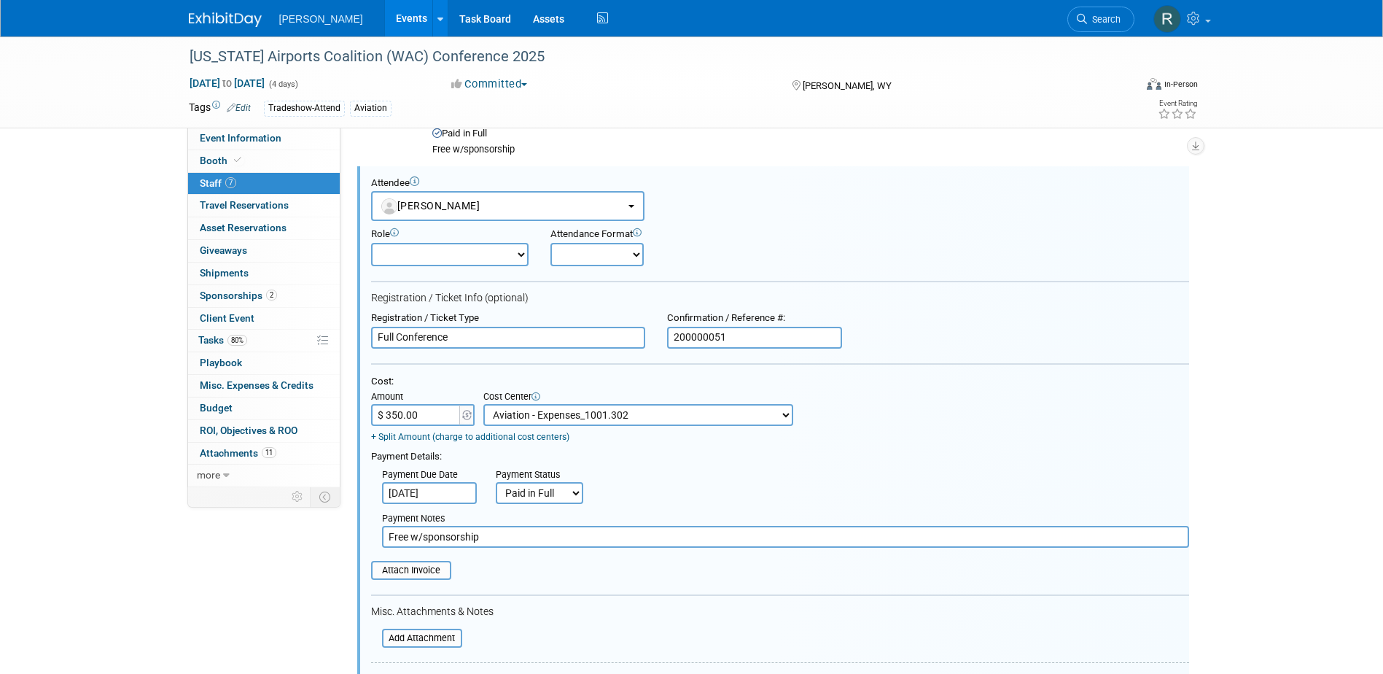
drag, startPoint x: 481, startPoint y: 541, endPoint x: 355, endPoint y: 542, distance: 126.2
click at [357, 542] on div "Attendee <img src="https://www.exhibitday.com/Images/Unassigned-User-Icon.png" …" at bounding box center [773, 496] width 832 height 661
type input "paid via cc - RRD"
click at [414, 570] on input "file" at bounding box center [363, 570] width 174 height 16
click at [417, 649] on input "file" at bounding box center [374, 645] width 174 height 16
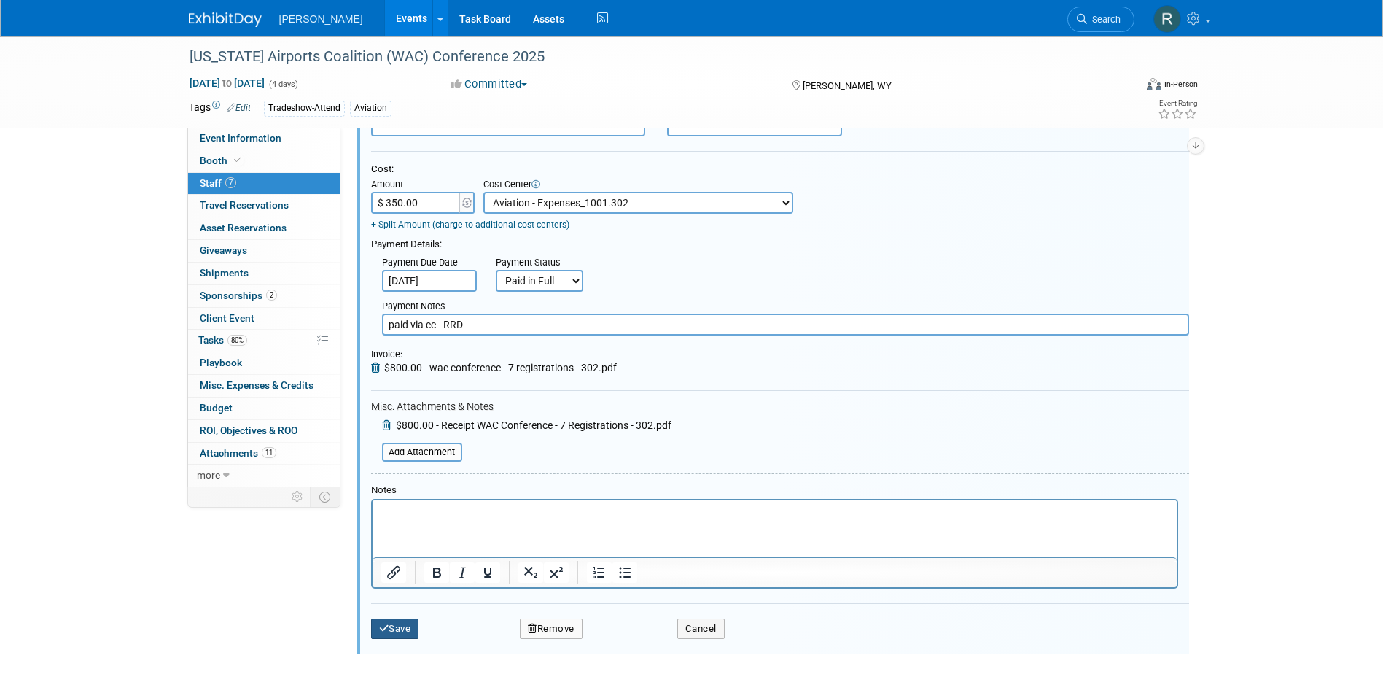
scroll to position [1108, 0]
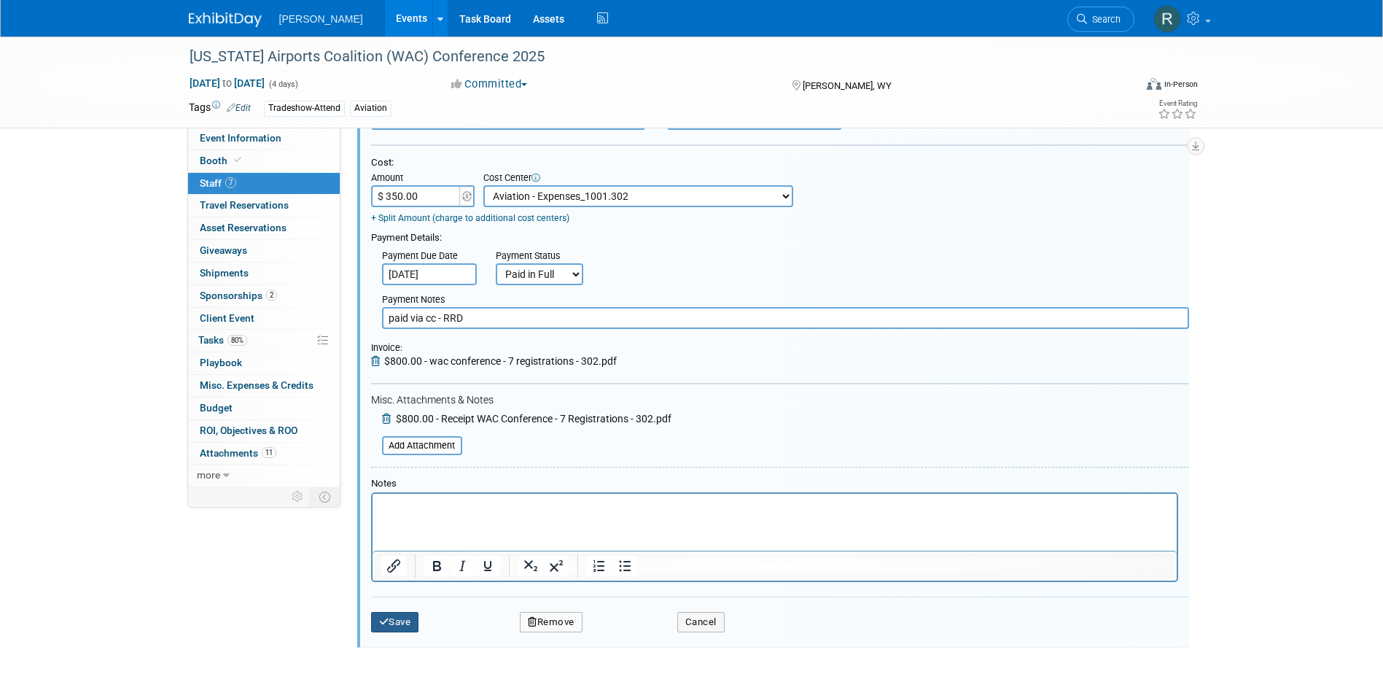
click at [411, 622] on button "Save" at bounding box center [395, 622] width 48 height 20
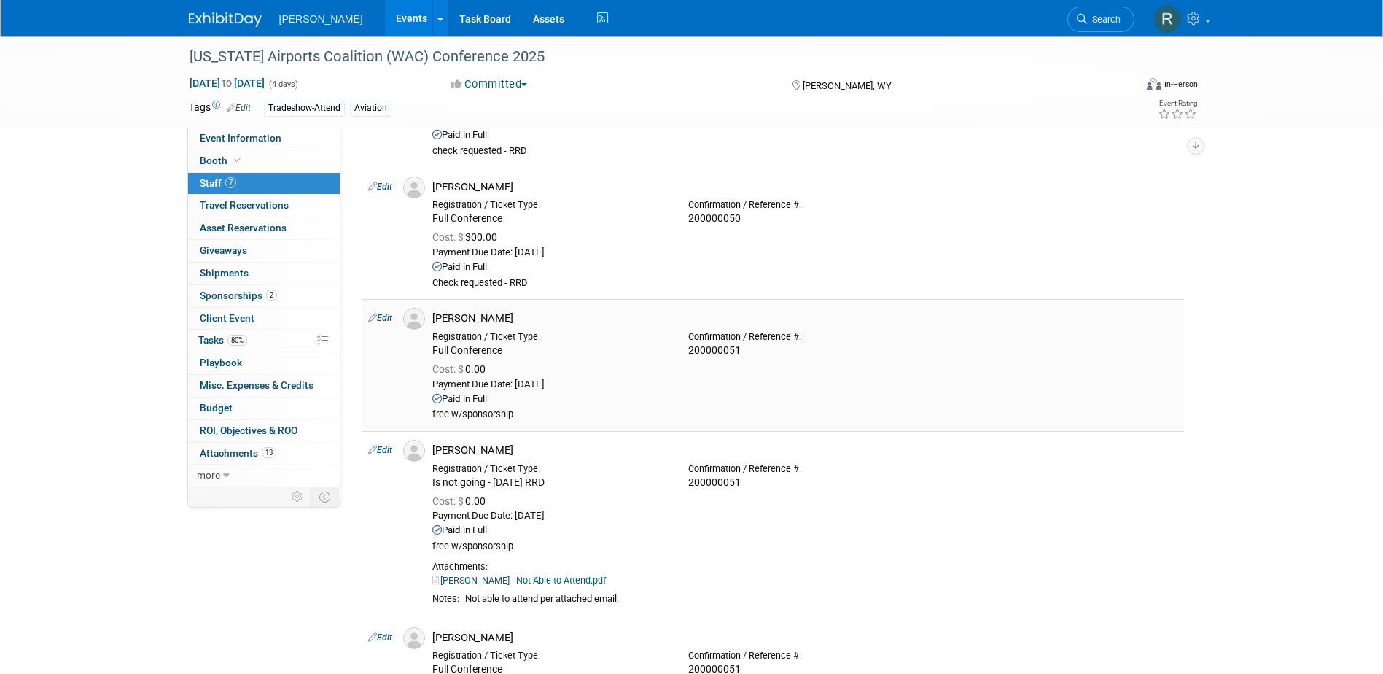
scroll to position [280, 0]
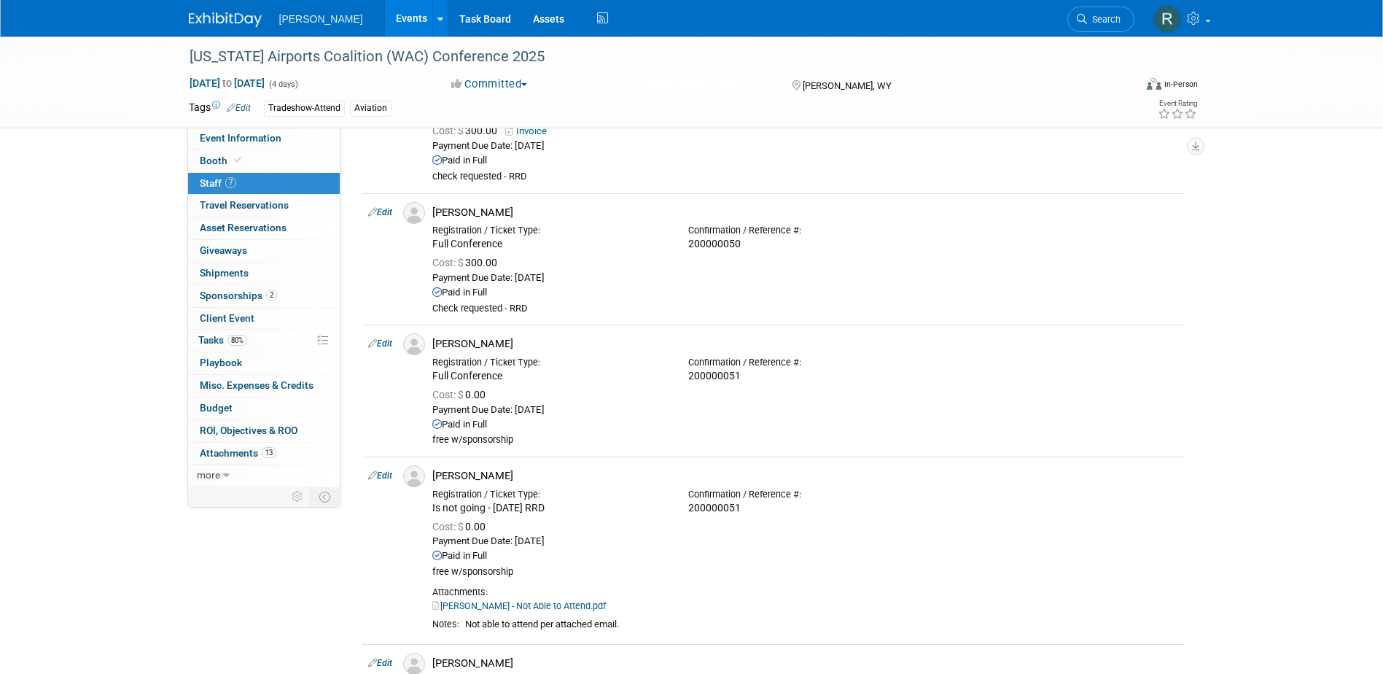
drag, startPoint x: 388, startPoint y: 340, endPoint x: 400, endPoint y: 351, distance: 16.5
click at [388, 340] on link "Edit" at bounding box center [380, 343] width 24 height 10
select select "2106e83c-0e6b-4e24-bb8c-b033d94a885c"
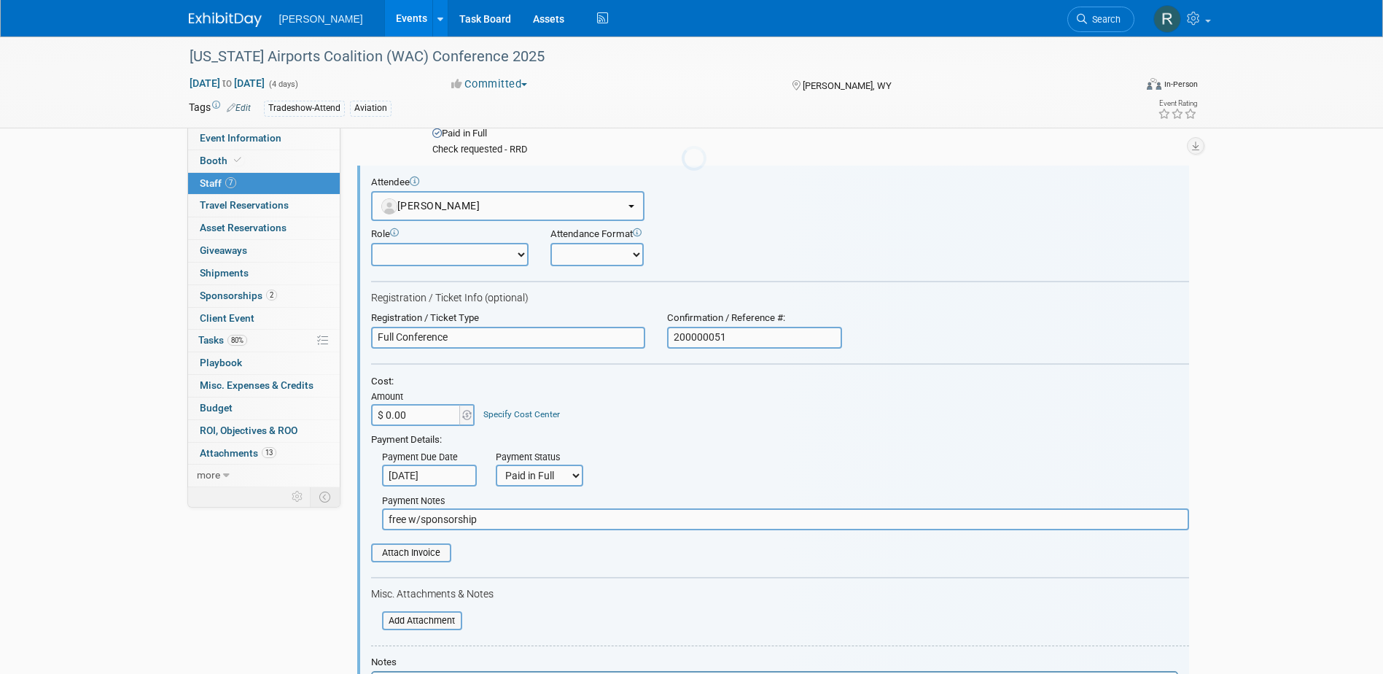
scroll to position [0, 0]
click at [429, 422] on input "$ 0.00" at bounding box center [416, 415] width 91 height 22
type input "$ 350.00"
click at [489, 408] on div "Specify Cost Center" at bounding box center [521, 408] width 77 height 26
click at [490, 408] on div "Specify Cost Center" at bounding box center [521, 408] width 77 height 26
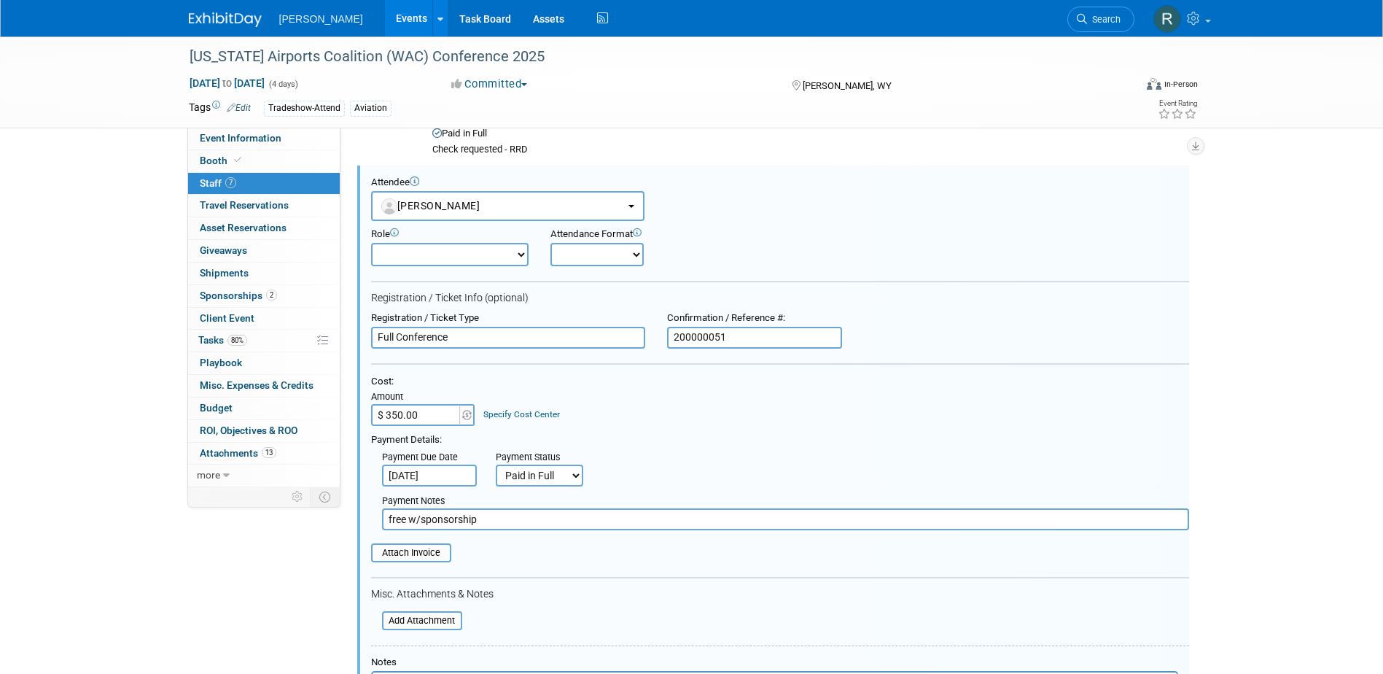
click at [491, 405] on div "Specify Cost Center" at bounding box center [521, 408] width 77 height 26
click at [491, 413] on link "Specify Cost Center" at bounding box center [521, 414] width 77 height 10
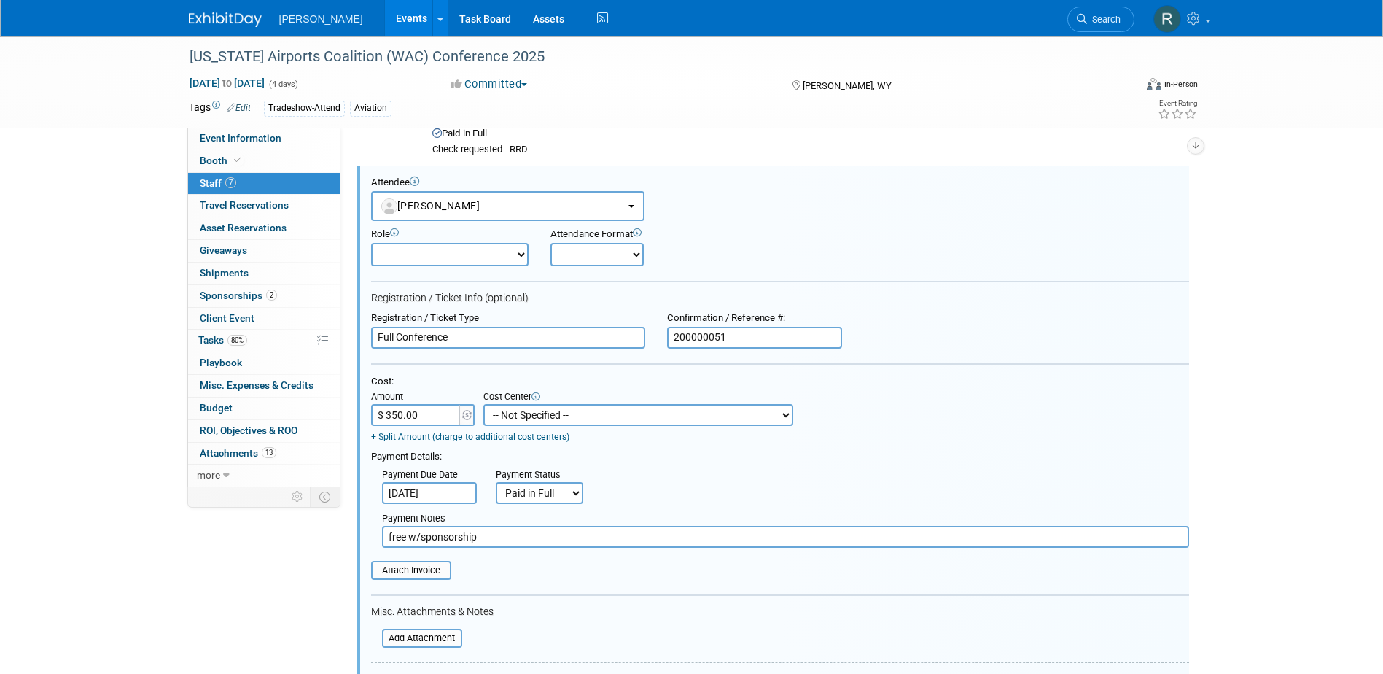
drag, startPoint x: 491, startPoint y: 413, endPoint x: 497, endPoint y: 409, distance: 7.9
click at [491, 413] on select "-- Not Specified -- Advisory Services - Expenses_1001.502 Aerial Acquisition - …" at bounding box center [638, 415] width 310 height 22
select select "18966233"
click at [483, 404] on select "-- Not Specified -- Advisory Services - Expenses_1001.502 Aerial Acquisition - …" at bounding box center [638, 415] width 310 height 22
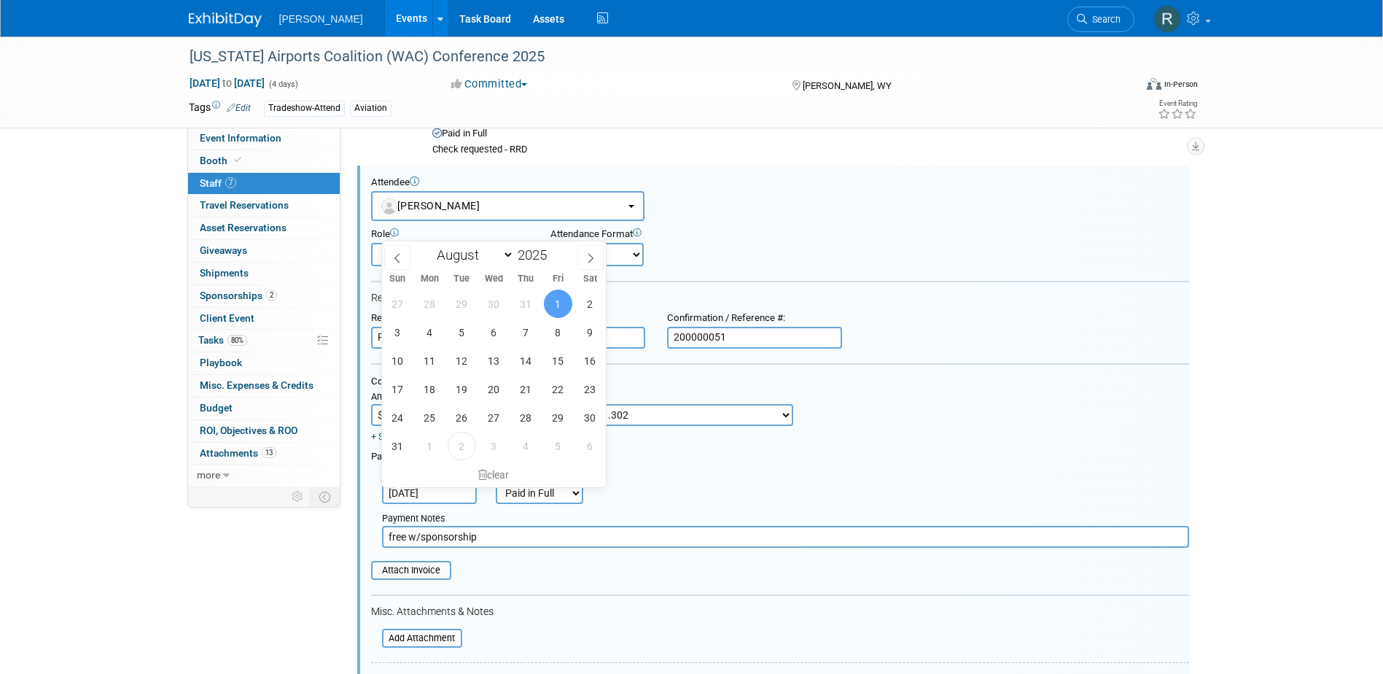
click at [449, 492] on input "Aug 1, 2025" at bounding box center [429, 493] width 95 height 22
click at [586, 253] on icon at bounding box center [591, 258] width 10 height 10
select select "8"
drag, startPoint x: 461, startPoint y: 300, endPoint x: 468, endPoint y: 357, distance: 57.3
click at [461, 301] on span "2" at bounding box center [462, 303] width 28 height 28
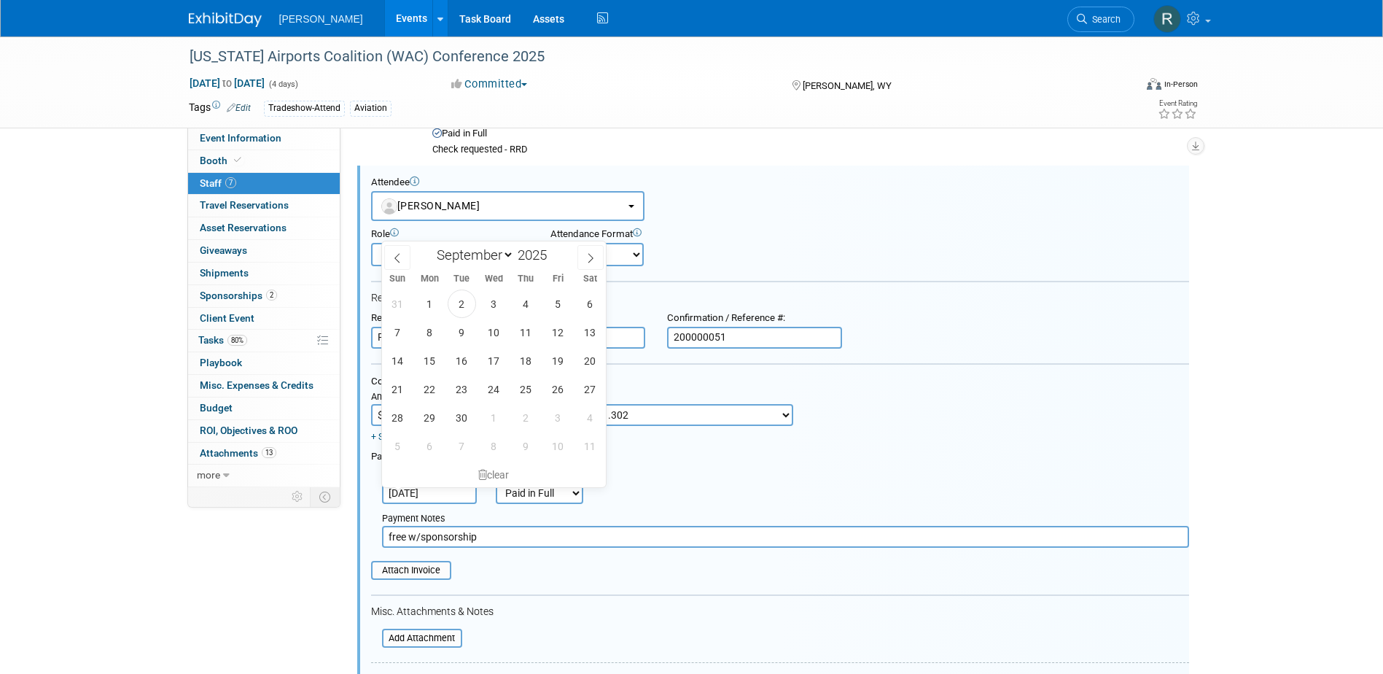
type input "Sep 2, 2025"
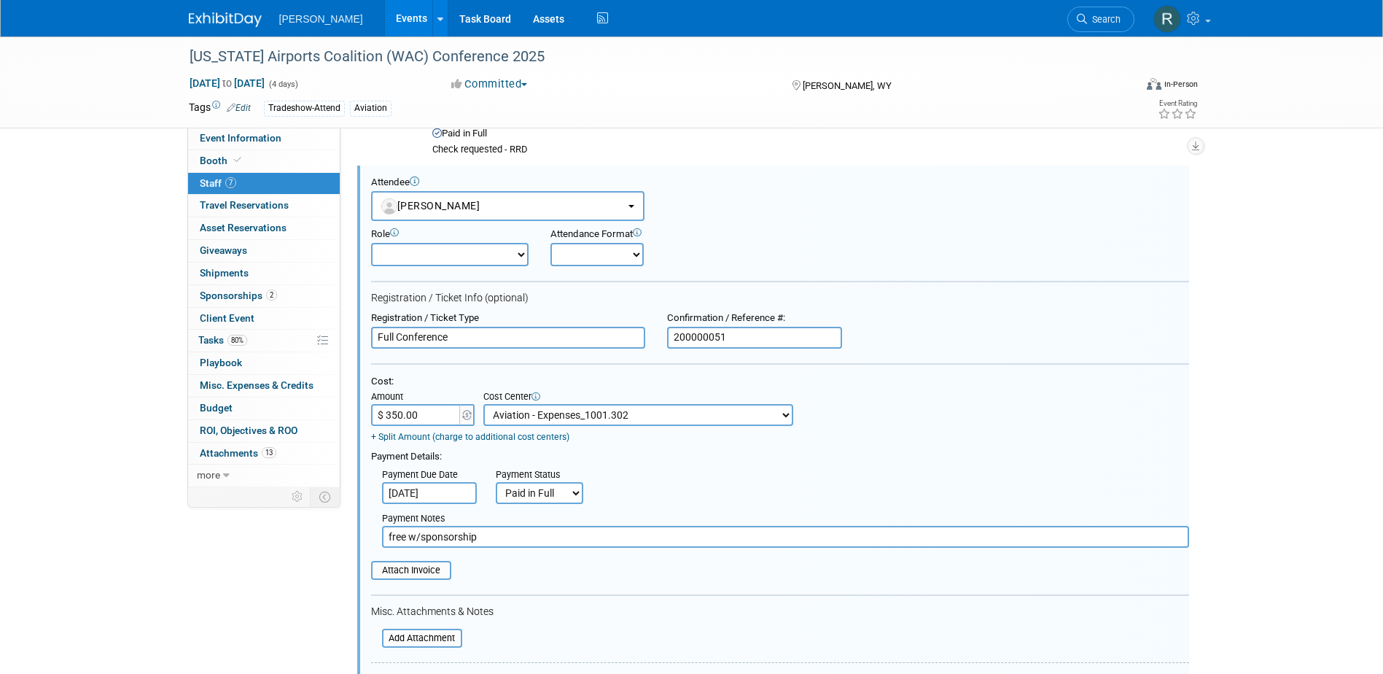
drag, startPoint x: 484, startPoint y: 534, endPoint x: 336, endPoint y: 520, distance: 148.7
click at [336, 520] on div "Event Information Event Info Booth Booth 7 Staff 7 Staff 0 Travel Reservations …" at bounding box center [692, 461] width 1028 height 1726
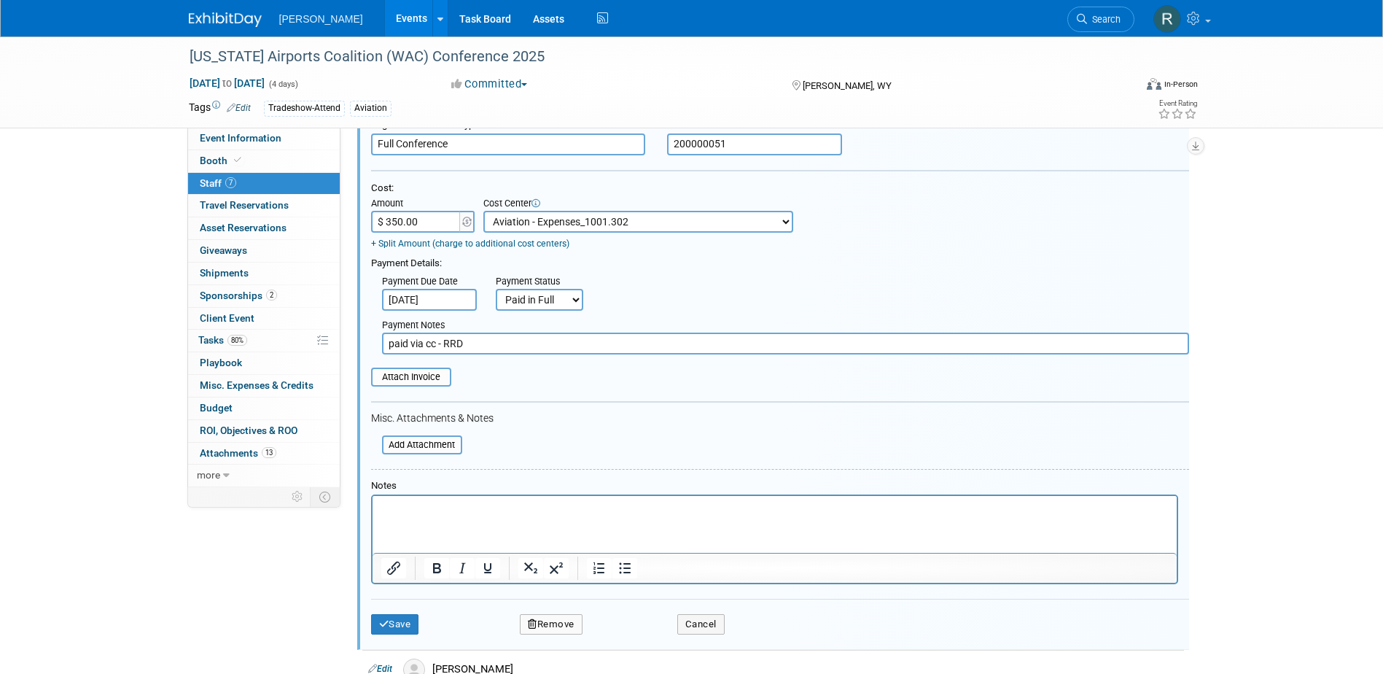
scroll to position [658, 0]
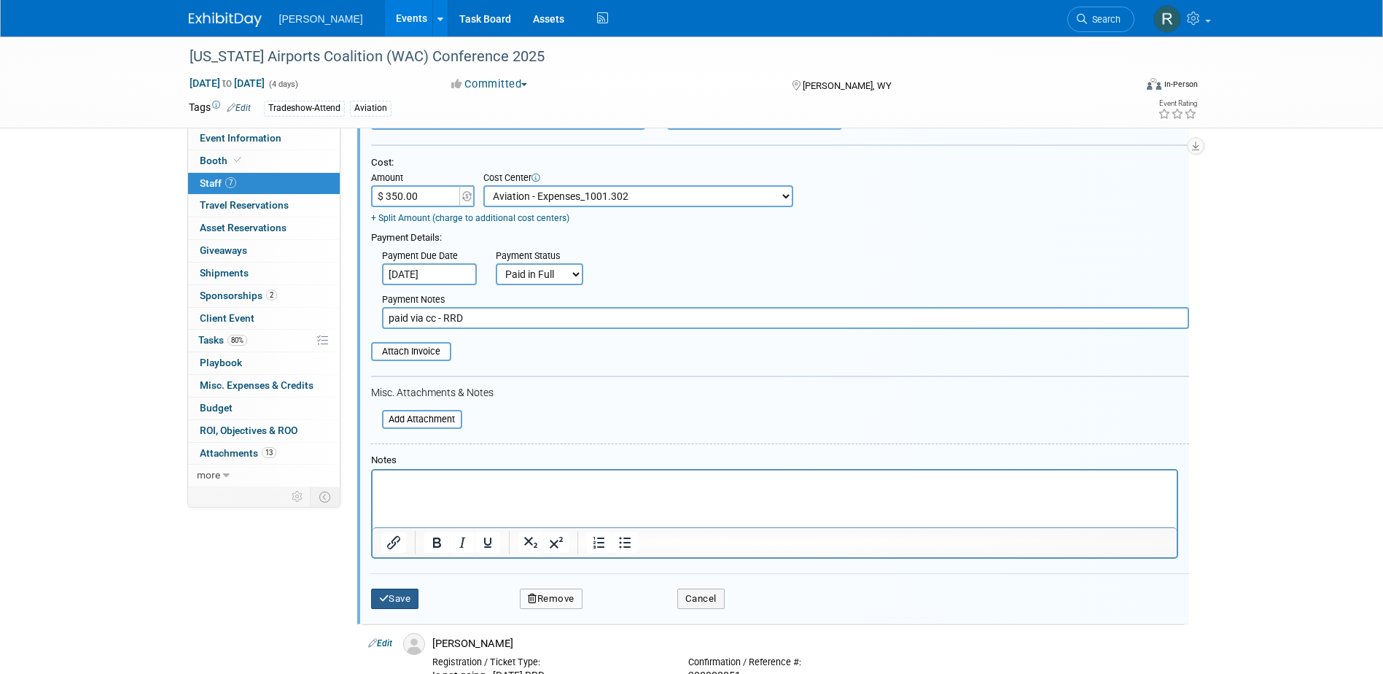
type input "paid via cc - RRD"
click at [402, 596] on button "Save" at bounding box center [395, 598] width 48 height 20
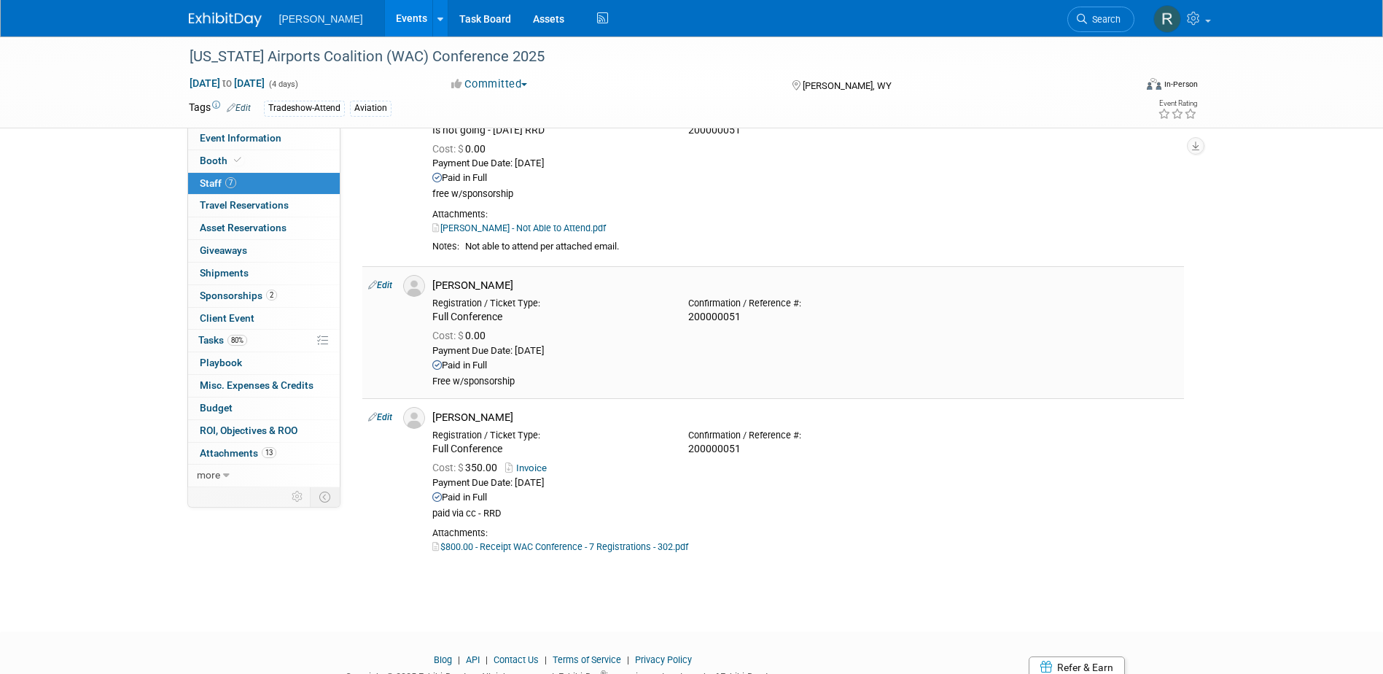
click at [384, 282] on link "Edit" at bounding box center [380, 285] width 24 height 10
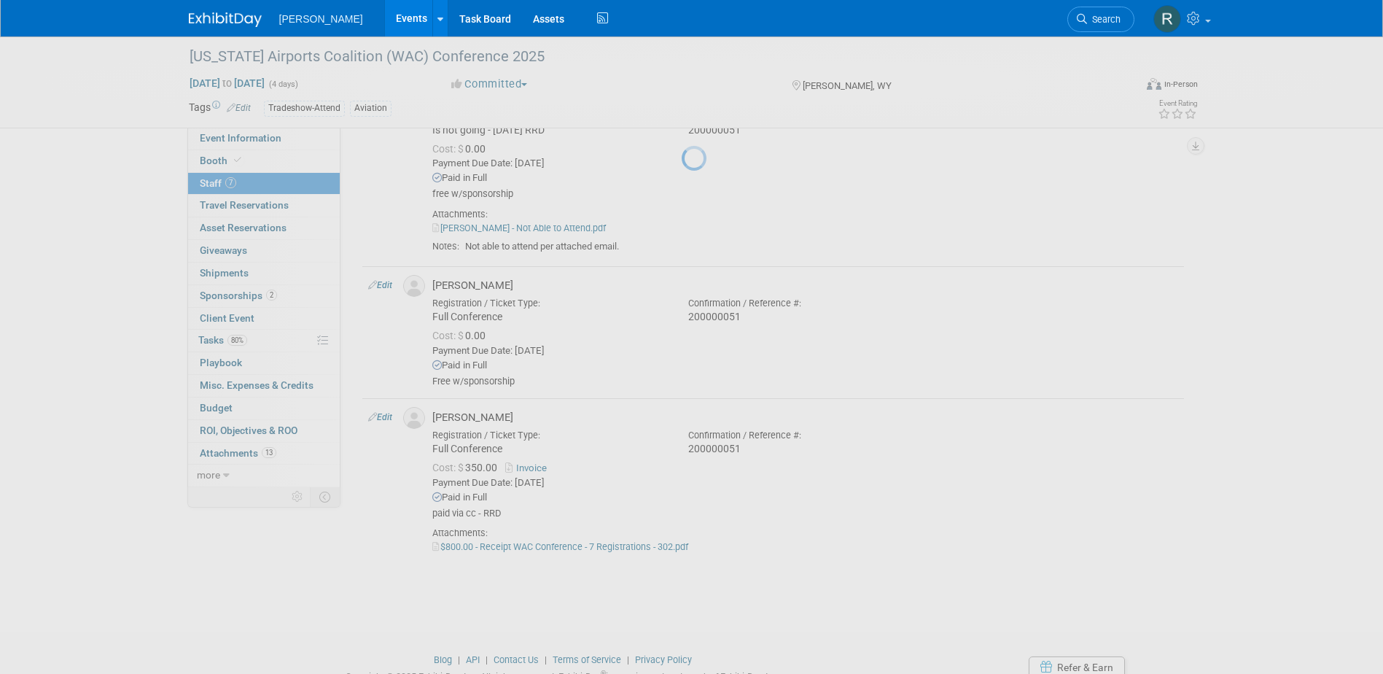
select select "a83ed4ff-66da-4328-94a9-9fe6bb20aeb0"
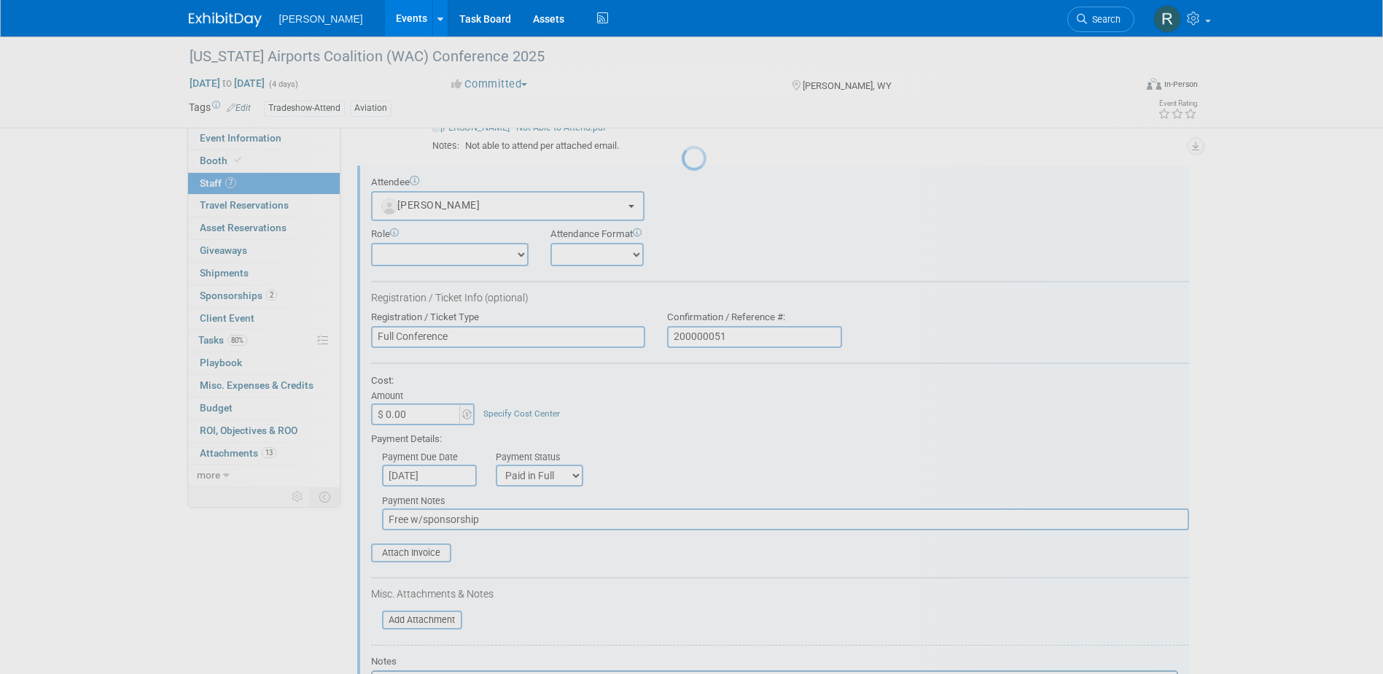
scroll to position [0, 0]
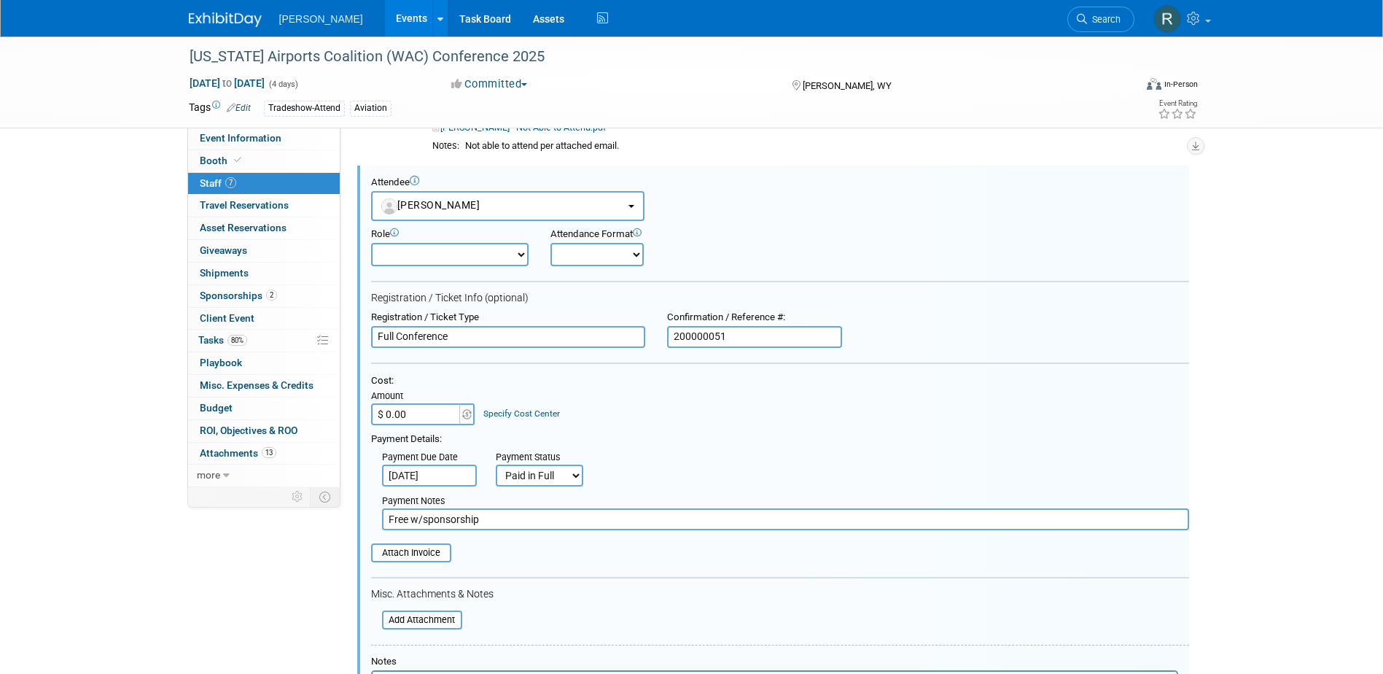
click at [439, 403] on input "$ 0.00" at bounding box center [416, 414] width 91 height 22
type input "$ 350.00"
click at [513, 413] on link "Specify Cost Center" at bounding box center [521, 413] width 77 height 10
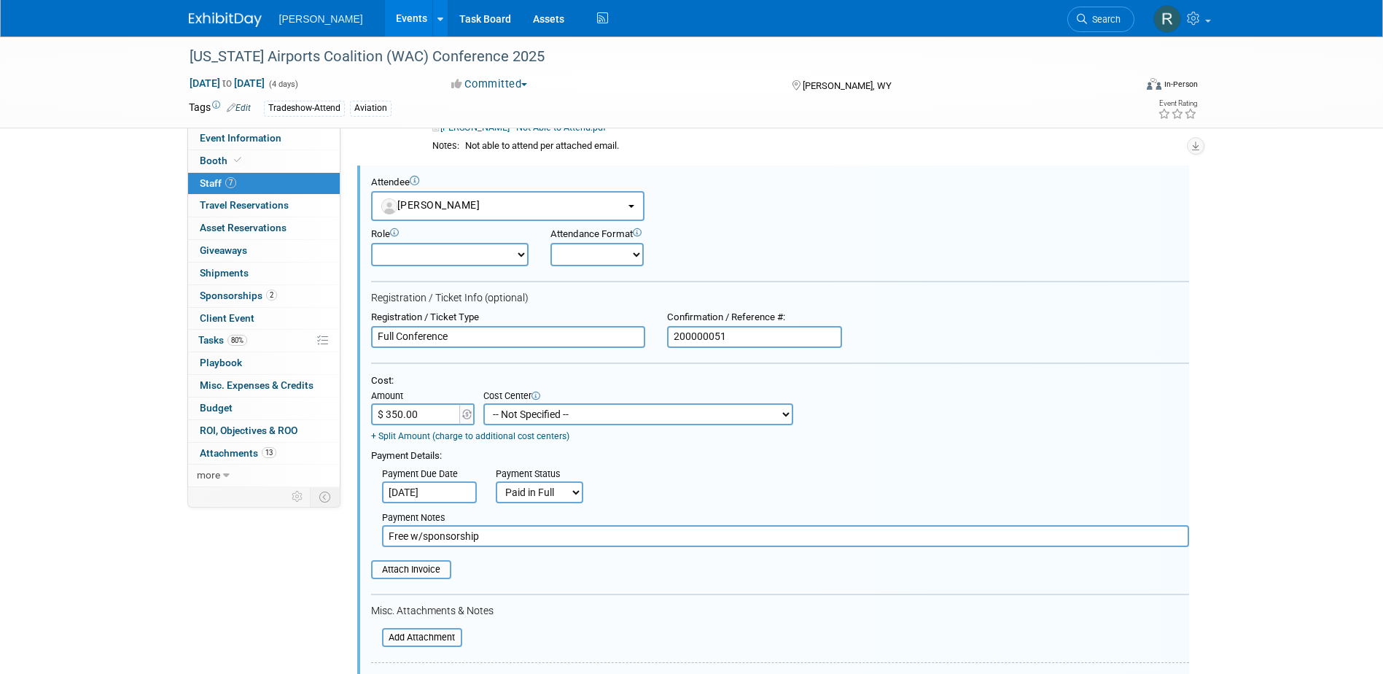
click at [517, 410] on select "-- Not Specified -- Advisory Services - Expenses_1001.502 Aerial Acquisition - …" at bounding box center [638, 414] width 310 height 22
select select "18966233"
click at [483, 403] on select "-- Not Specified -- Advisory Services - Expenses_1001.502 Aerial Acquisition - …" at bounding box center [638, 414] width 310 height 22
click at [455, 494] on input "Aug 1, 2025" at bounding box center [429, 492] width 95 height 22
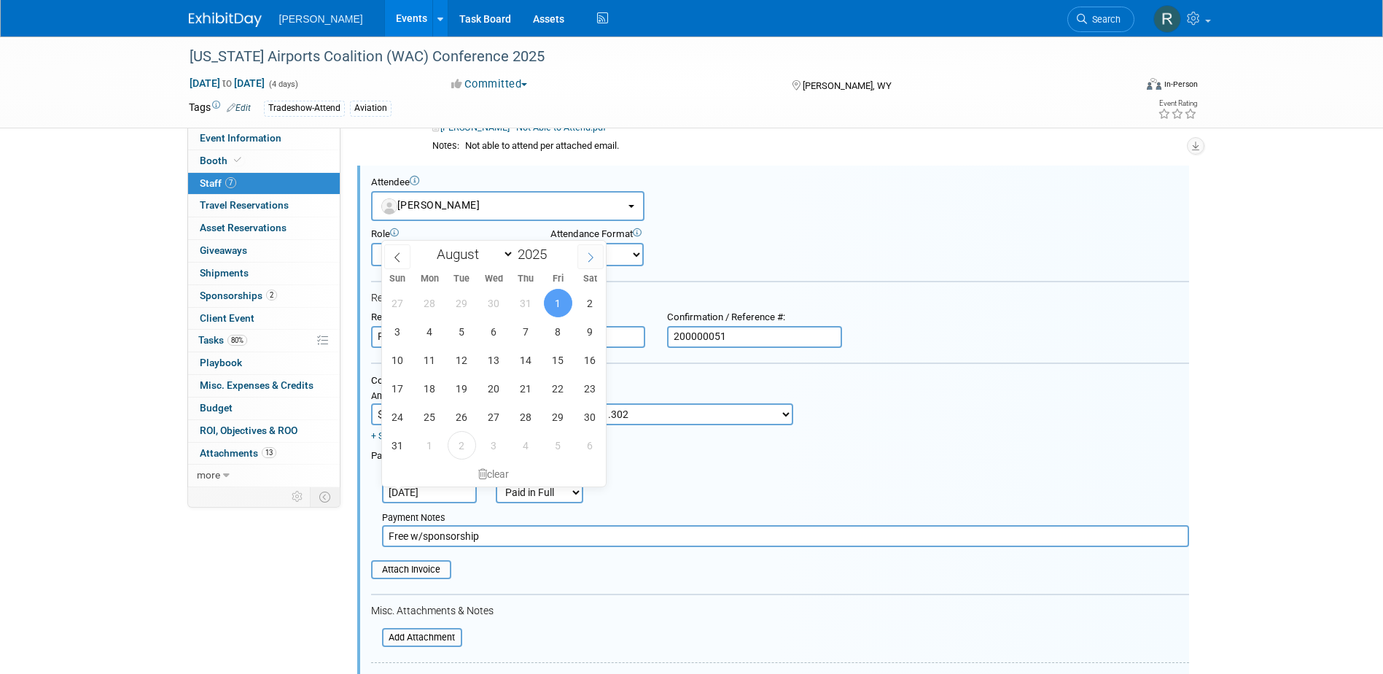
click at [590, 262] on span at bounding box center [590, 256] width 26 height 25
select select "8"
click at [456, 307] on span "2" at bounding box center [462, 303] width 28 height 28
type input "Sep 2, 2025"
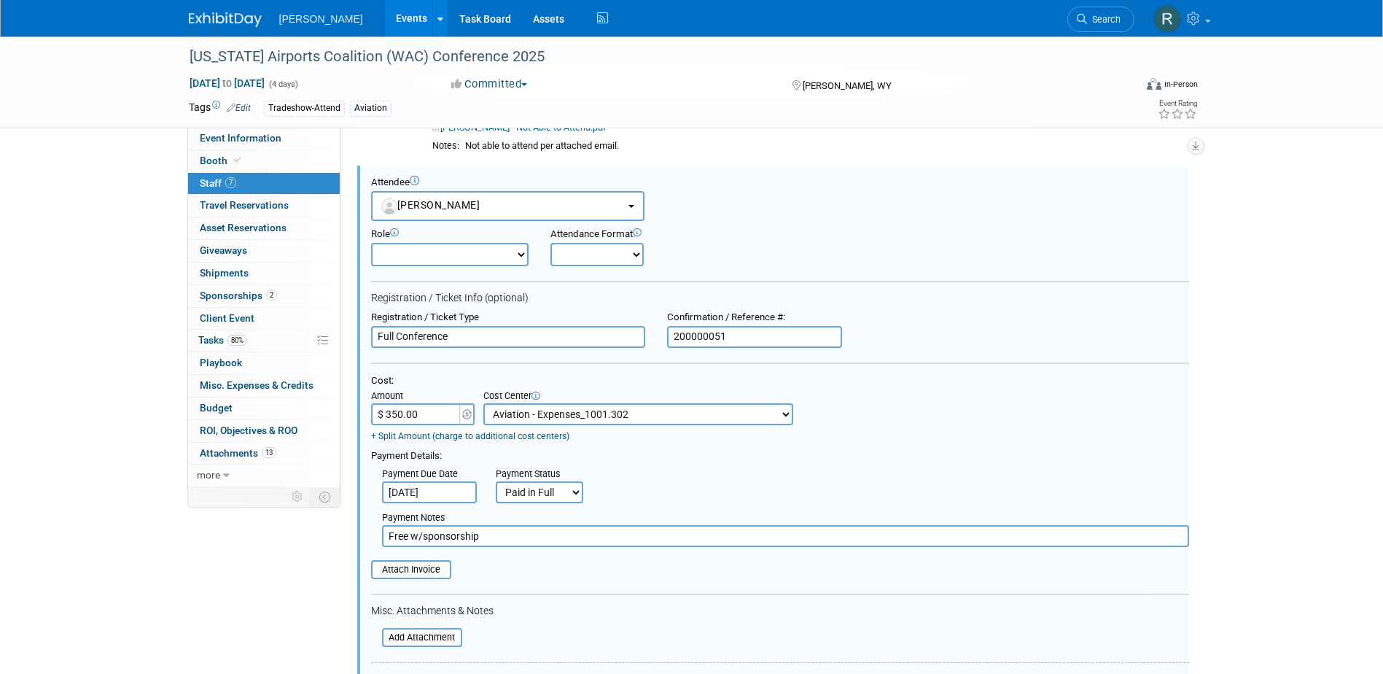
drag, startPoint x: 495, startPoint y: 542, endPoint x: 311, endPoint y: 528, distance: 184.3
click at [311, 528] on div "Event Information Event Info Booth Booth 7 Staff 7 Staff 0 Travel Reservations …" at bounding box center [692, 141] width 1028 height 1726
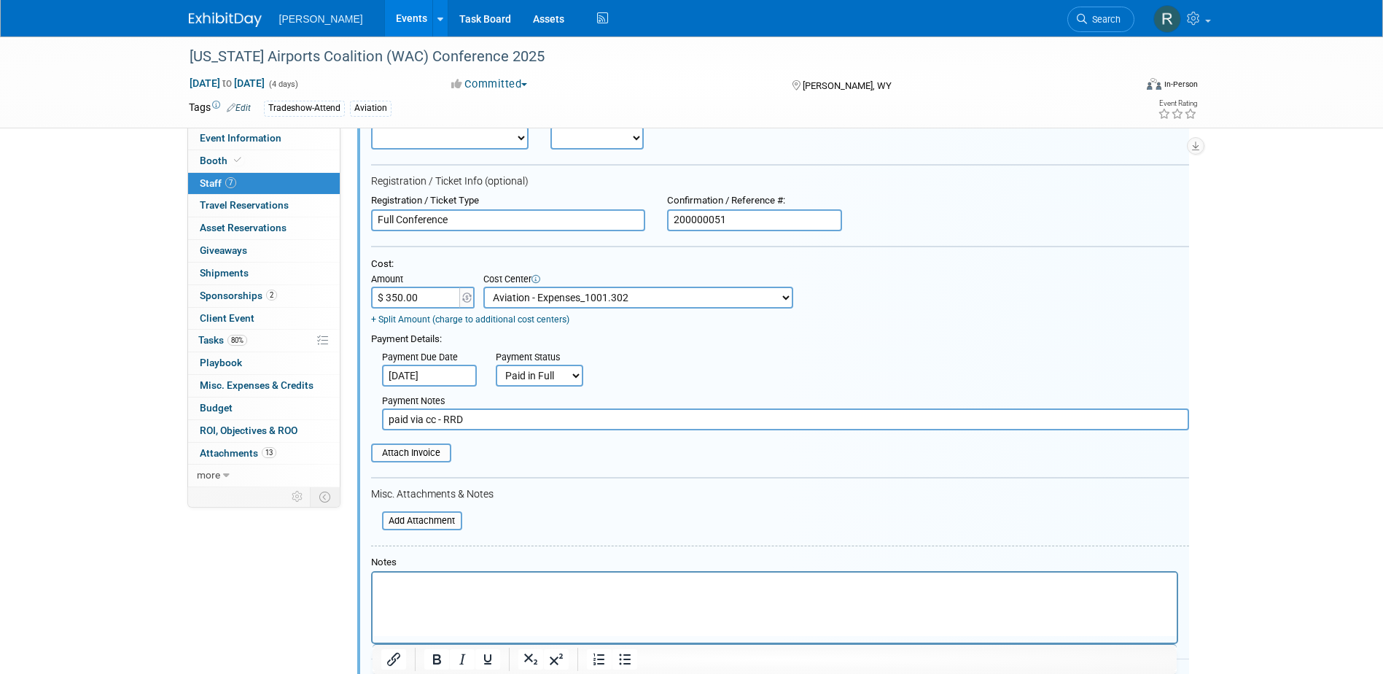
scroll to position [904, 0]
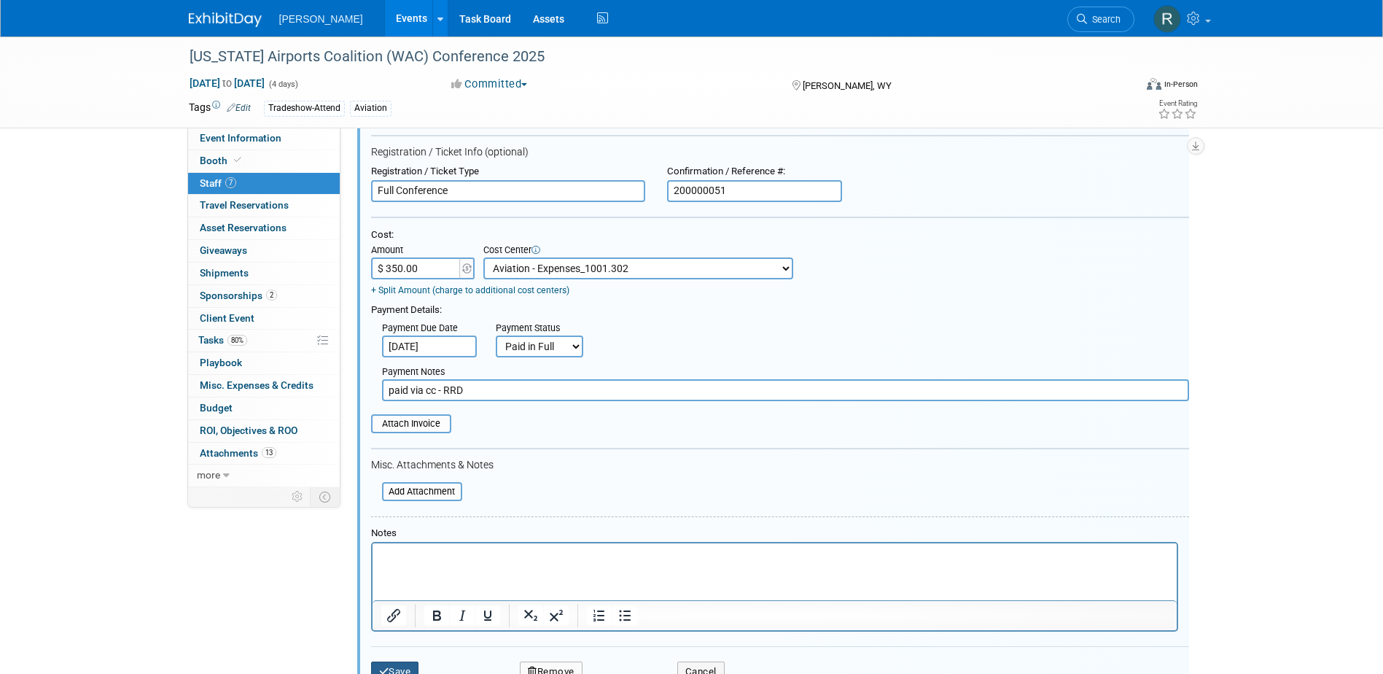
type input "paid via cc - RRD"
click at [387, 664] on button "Save" at bounding box center [395, 671] width 48 height 20
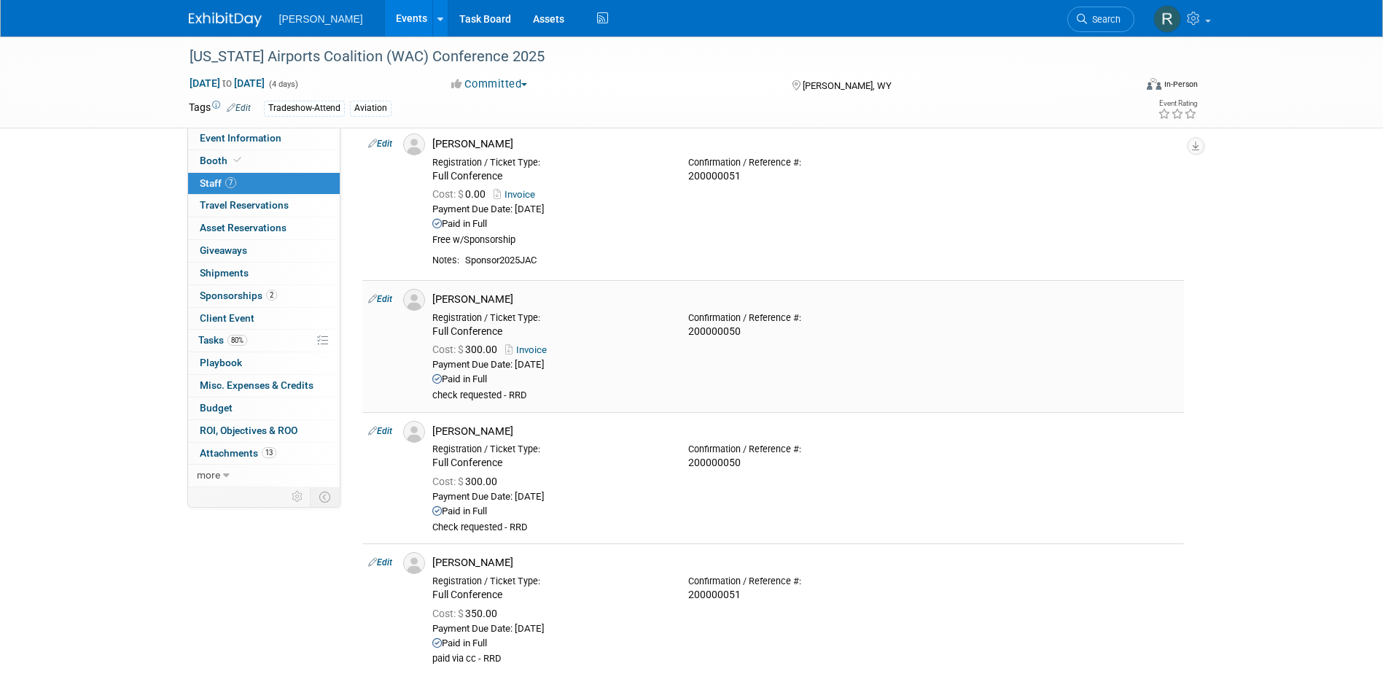
scroll to position [0, 0]
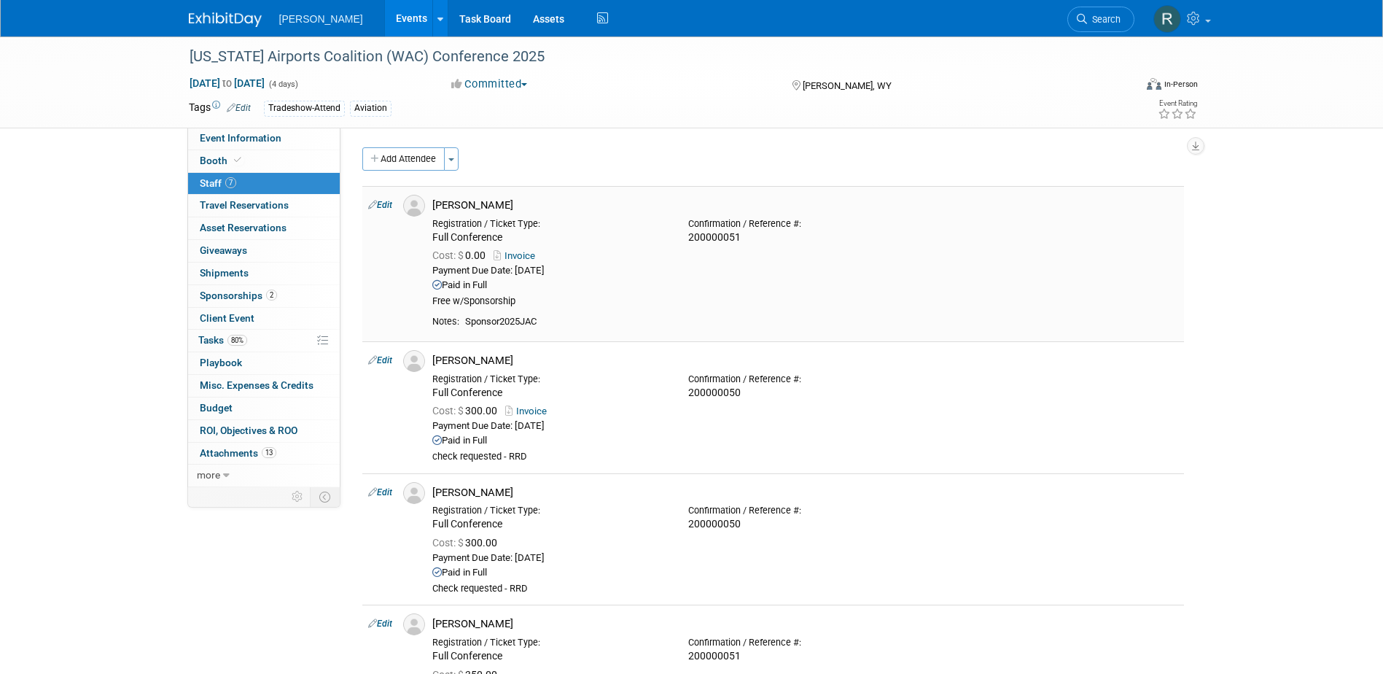
click at [385, 199] on td "Edit" at bounding box center [379, 263] width 35 height 155
click at [387, 206] on link "Edit" at bounding box center [380, 205] width 24 height 10
select select "69e2922e-b422-4cc4-87a0-5d88de7149f8"
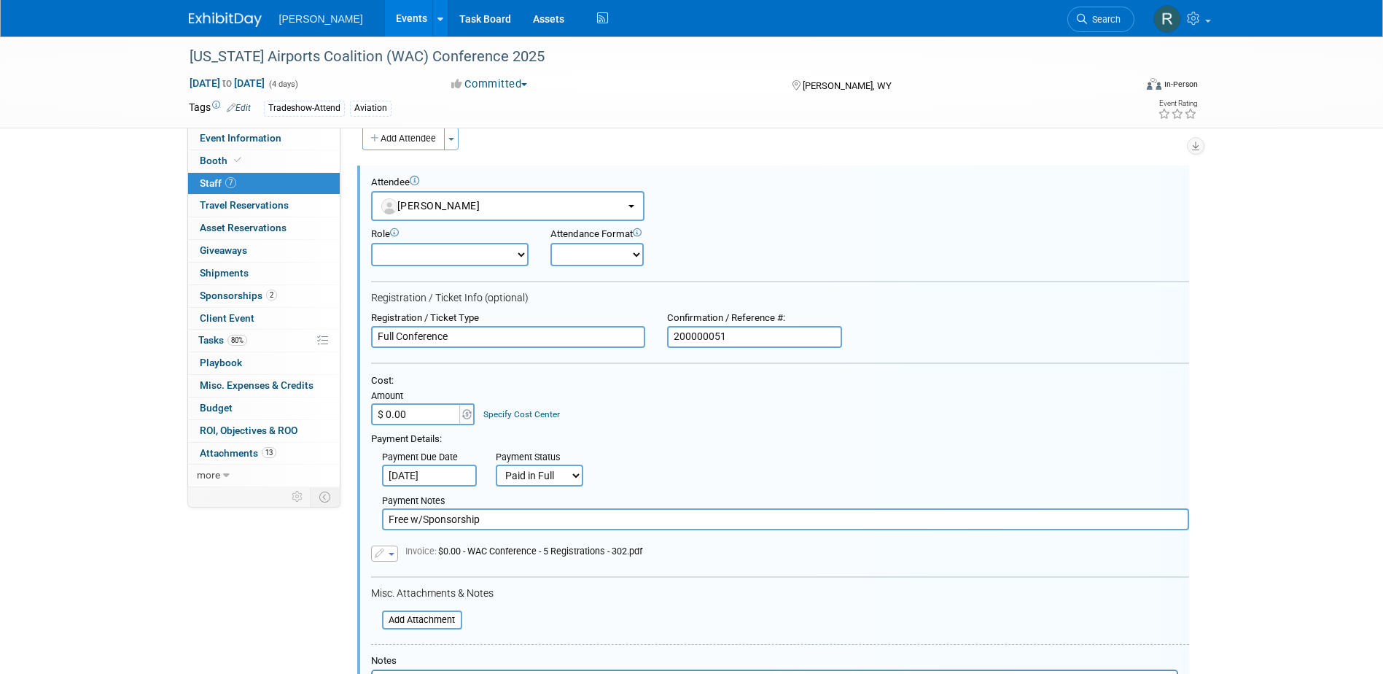
click at [440, 416] on input "$ 0.00" at bounding box center [416, 414] width 91 height 22
type input "$ 350.00"
click at [521, 411] on link "Specify Cost Center" at bounding box center [521, 414] width 77 height 10
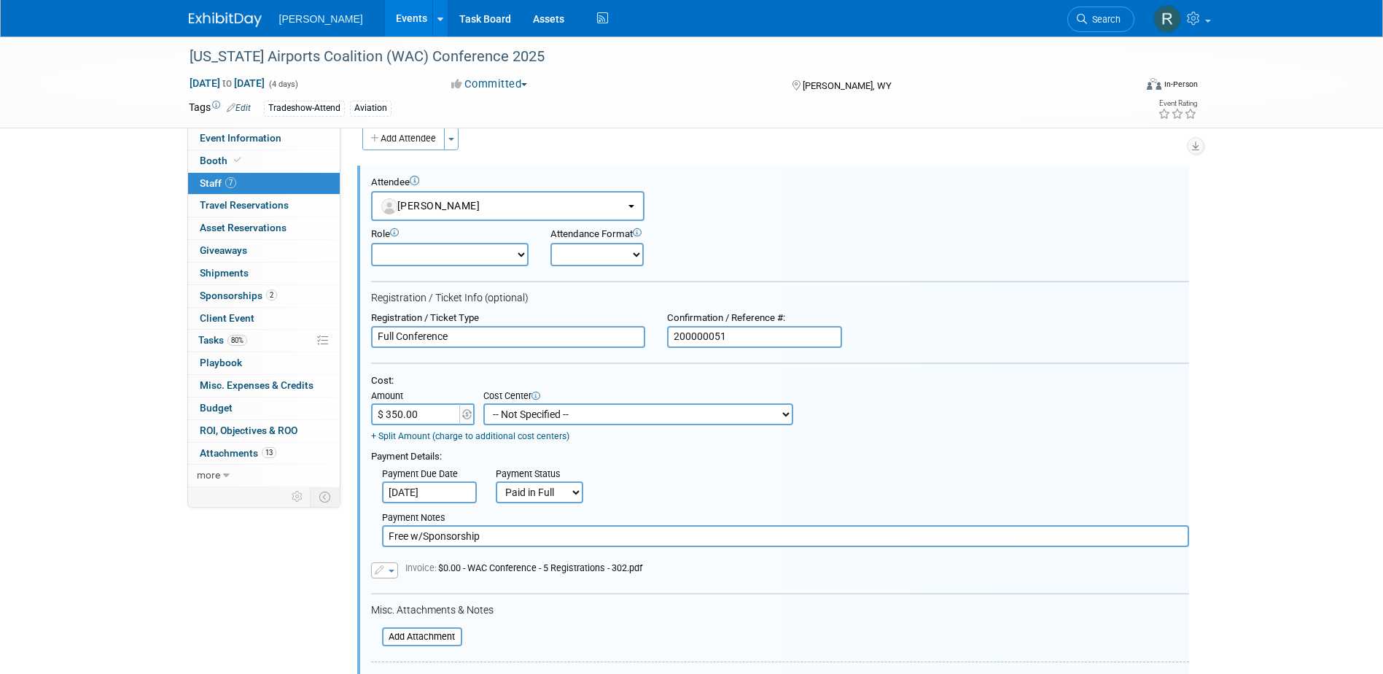
click at [521, 411] on select "-- Not Specified -- Advisory Services - Expenses_1001.502 Aerial Acquisition - …" at bounding box center [638, 414] width 310 height 22
select select "18966233"
click at [483, 404] on select "-- Not Specified -- Advisory Services - Expenses_1001.502 Aerial Acquisition - …" at bounding box center [638, 414] width 310 height 22
click at [460, 496] on input "Aug 1, 2025" at bounding box center [429, 492] width 95 height 22
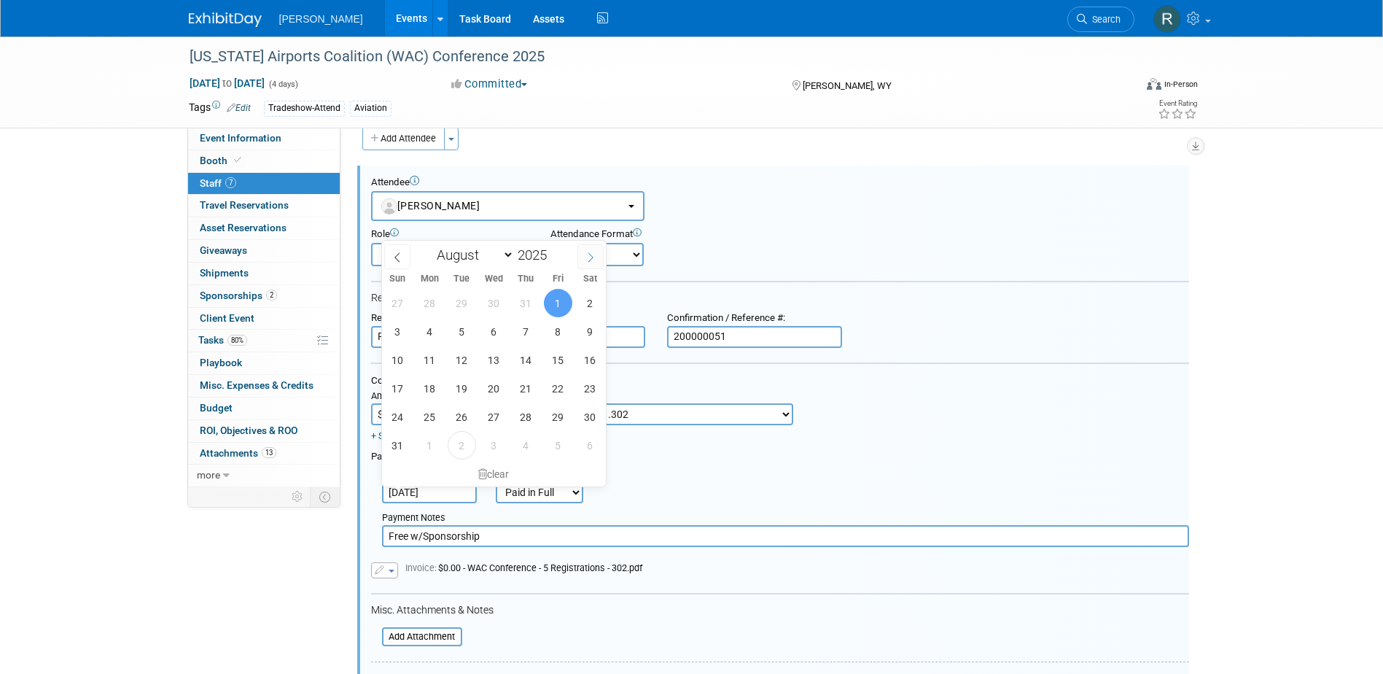
click at [583, 260] on span at bounding box center [590, 256] width 26 height 25
select select "8"
click at [454, 303] on span "2" at bounding box center [462, 303] width 28 height 28
type input "[DATE]"
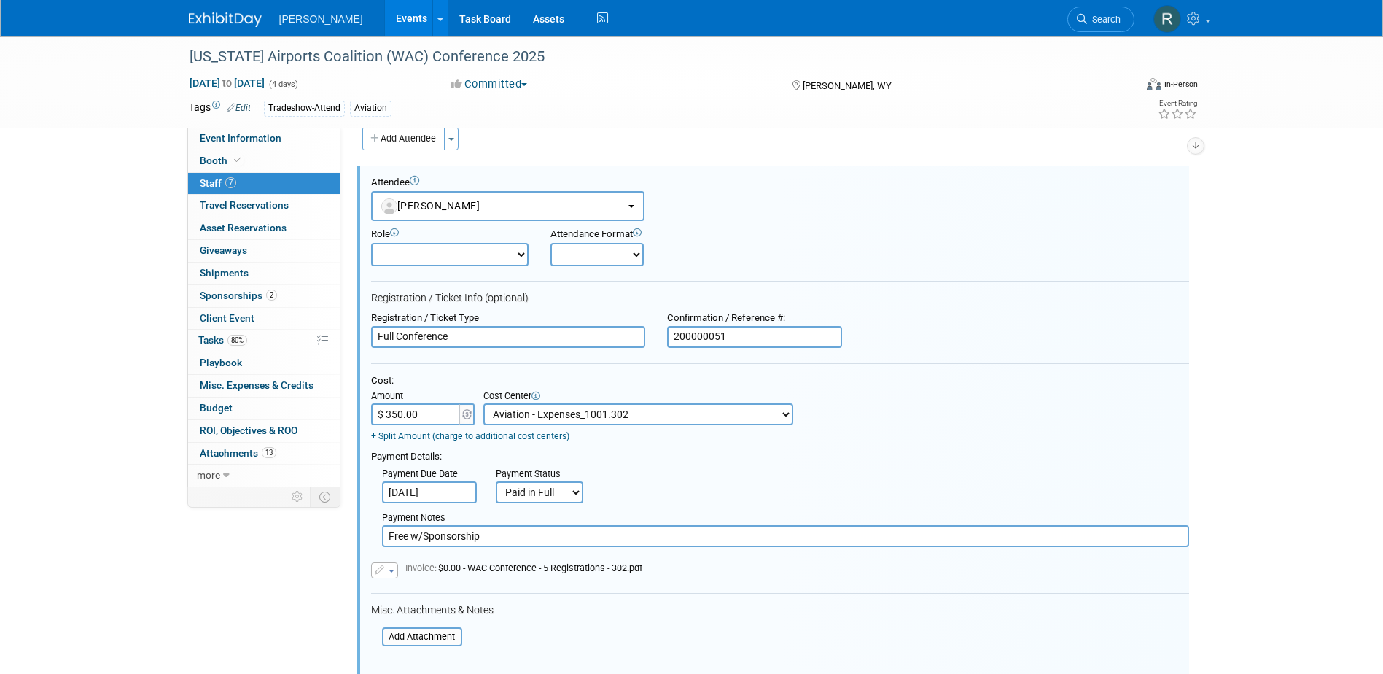
drag, startPoint x: 486, startPoint y: 540, endPoint x: 331, endPoint y: 540, distance: 155.3
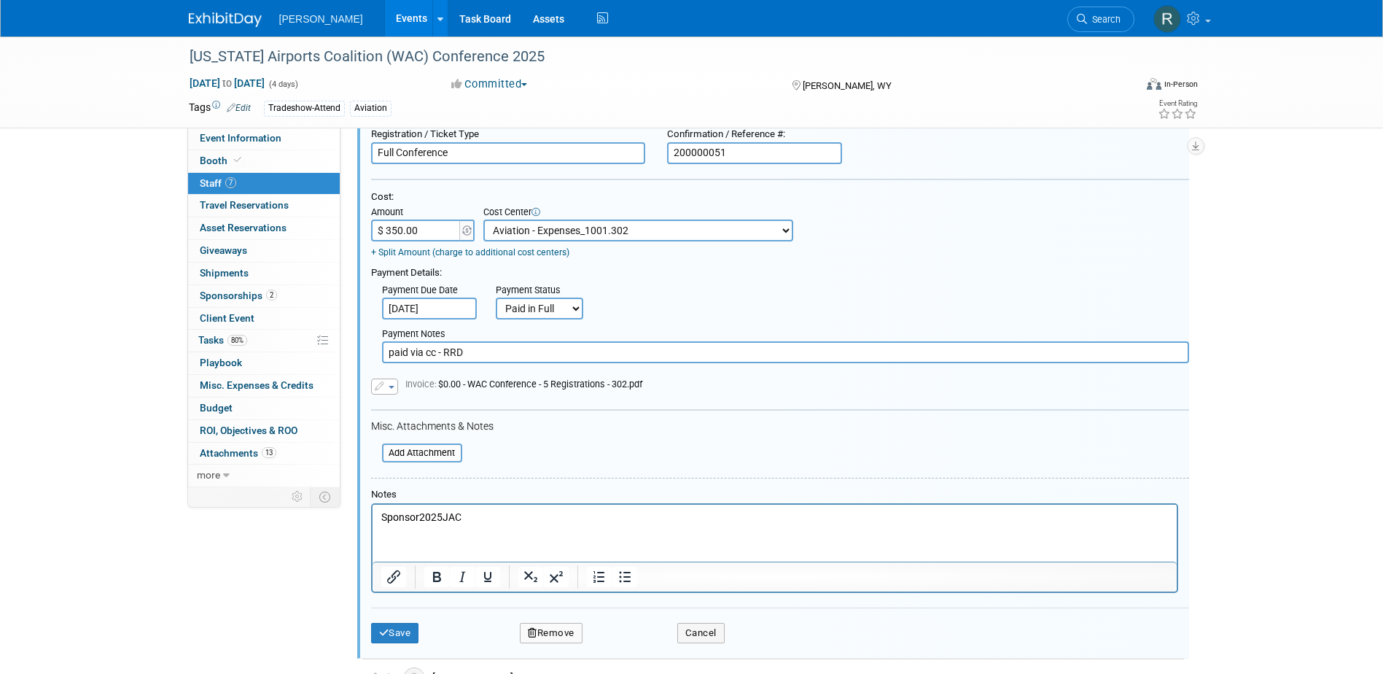
scroll to position [239, 0]
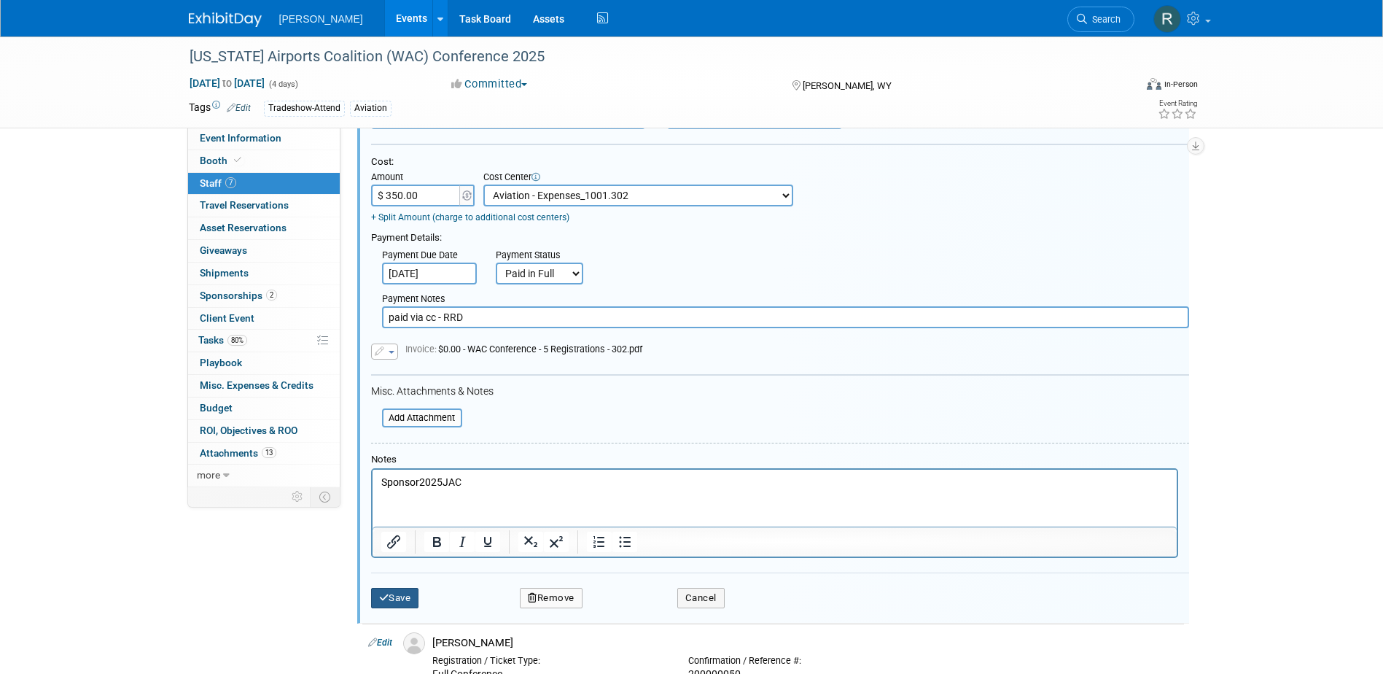
type input "paid via cc - RRD"
click at [397, 599] on button "Save" at bounding box center [395, 598] width 48 height 20
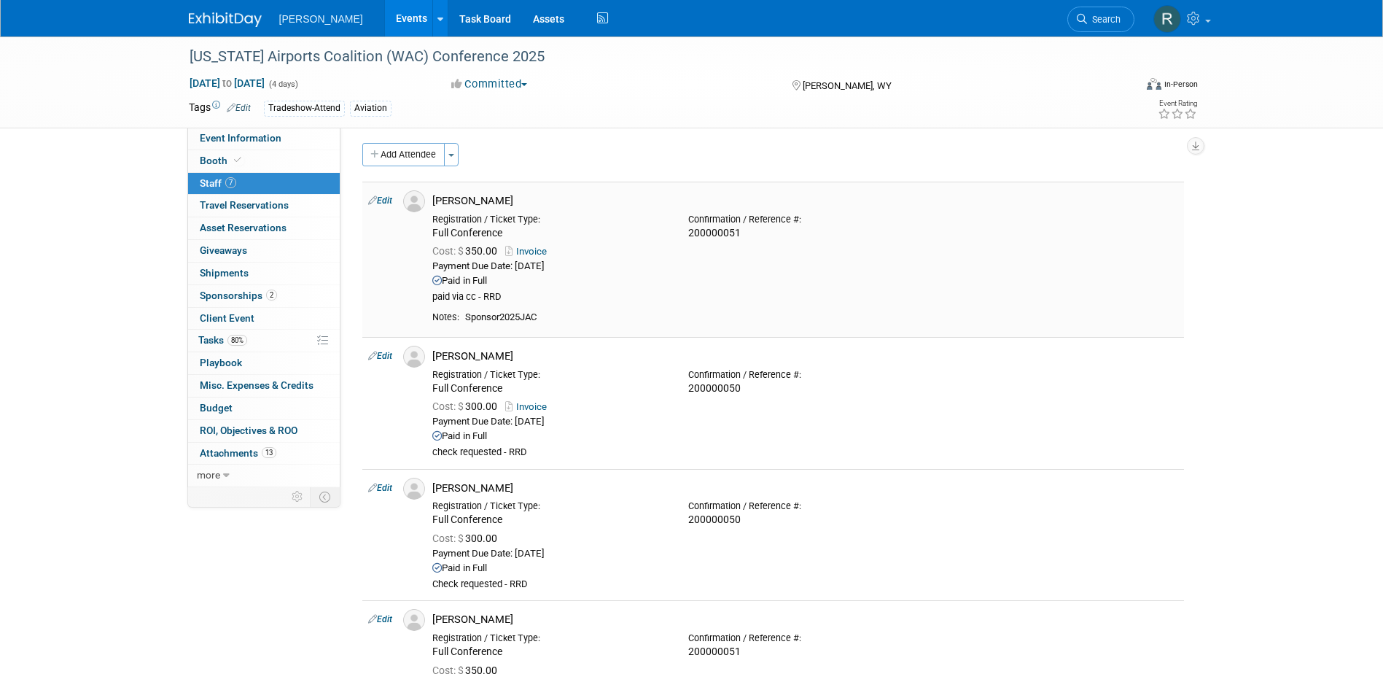
scroll to position [0, 0]
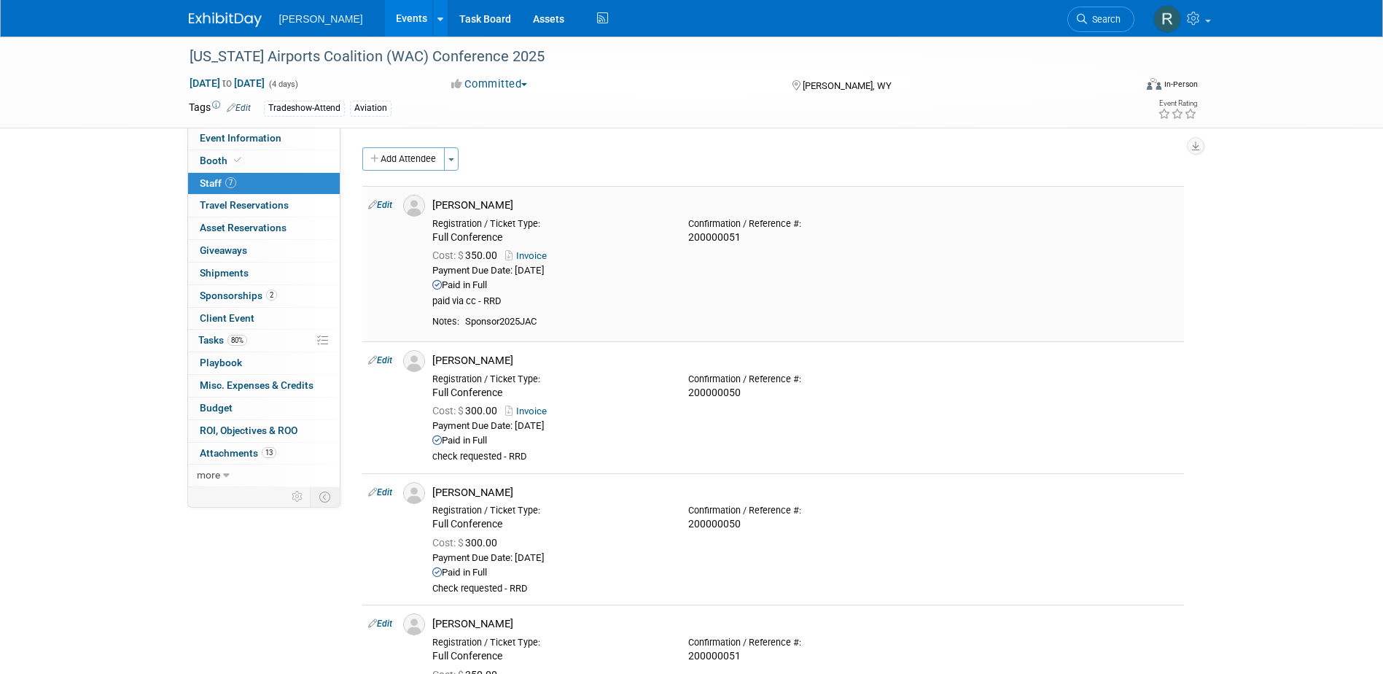
click at [389, 206] on link "Edit" at bounding box center [380, 205] width 24 height 10
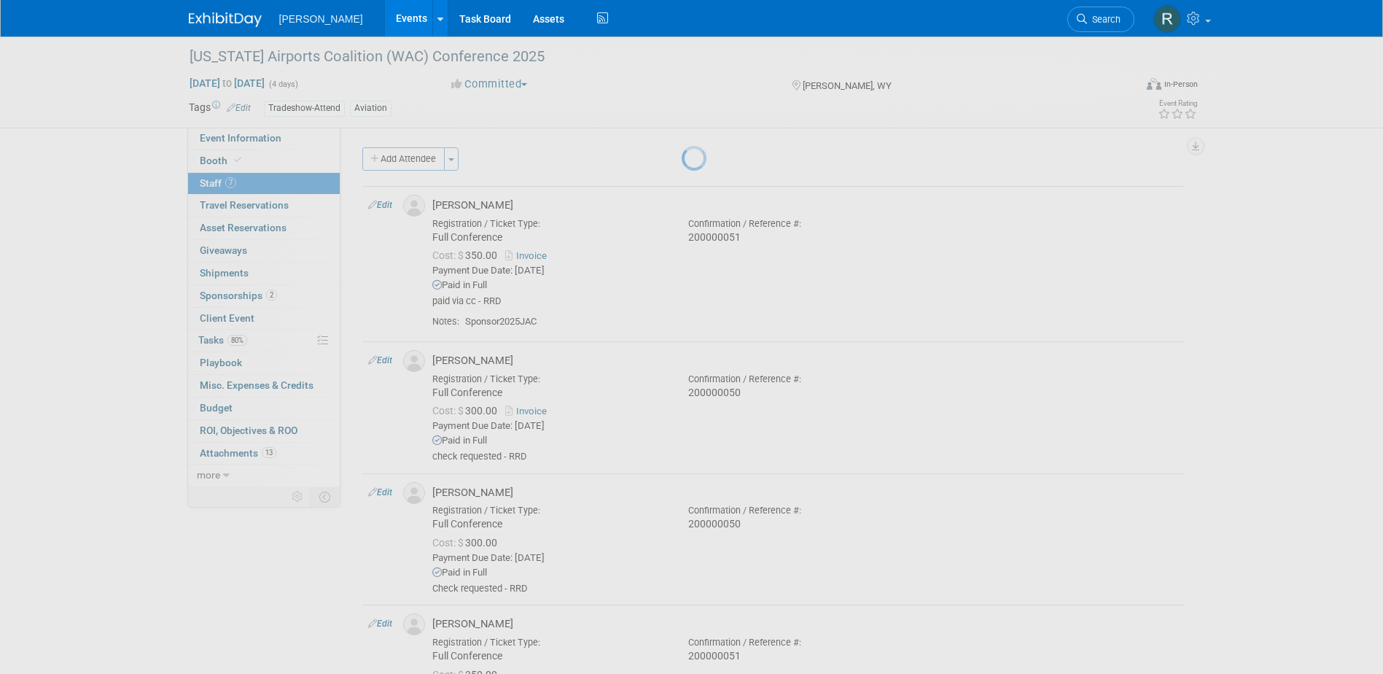
select select "8"
select select "69e2922e-b422-4cc4-87a0-5d88de7149f8"
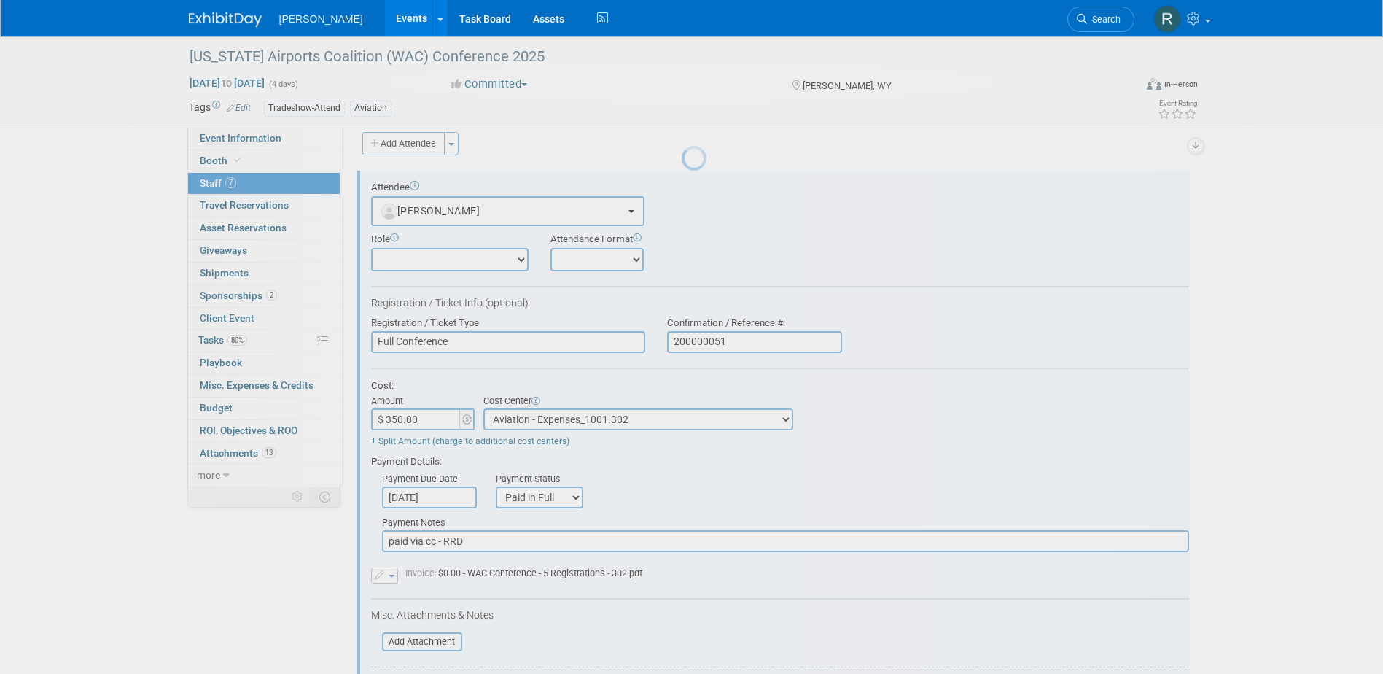
scroll to position [20, 0]
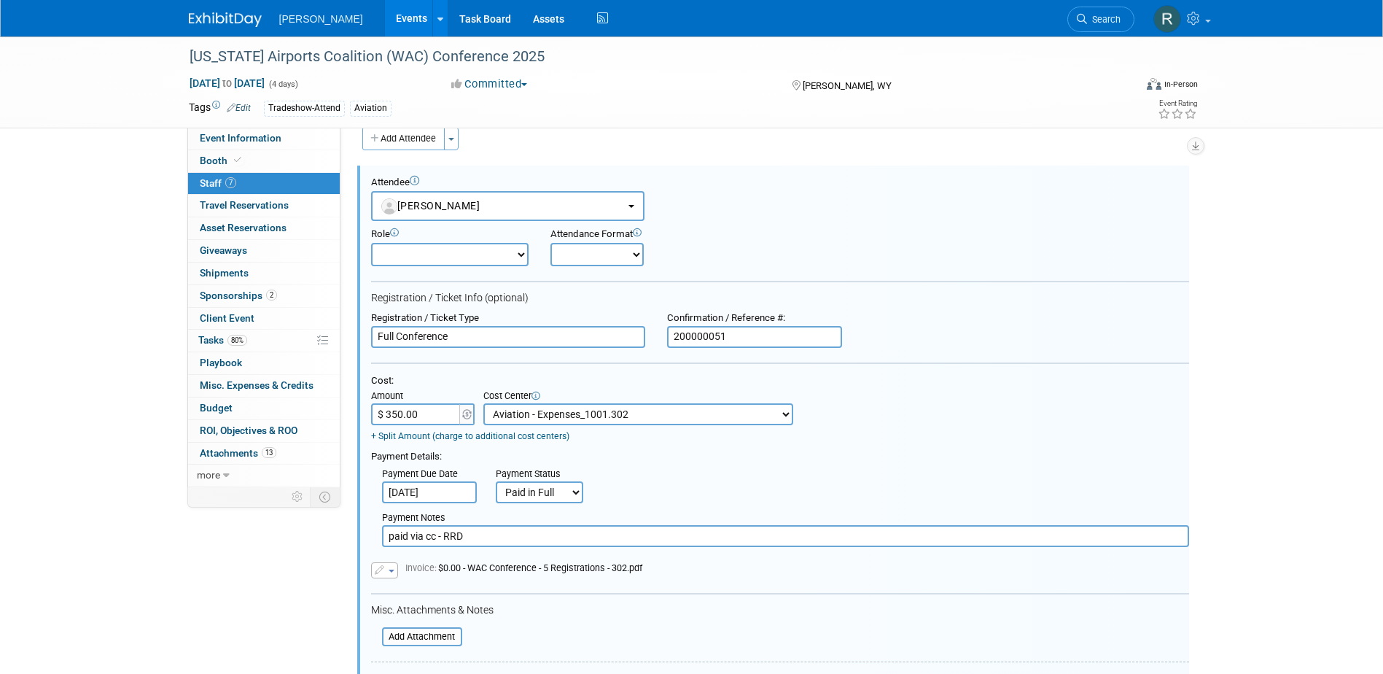
click at [431, 419] on input "$ 350.00" at bounding box center [416, 414] width 91 height 22
type input "$ 0.00"
click at [446, 494] on input "Sep 2, 2025" at bounding box center [429, 492] width 95 height 22
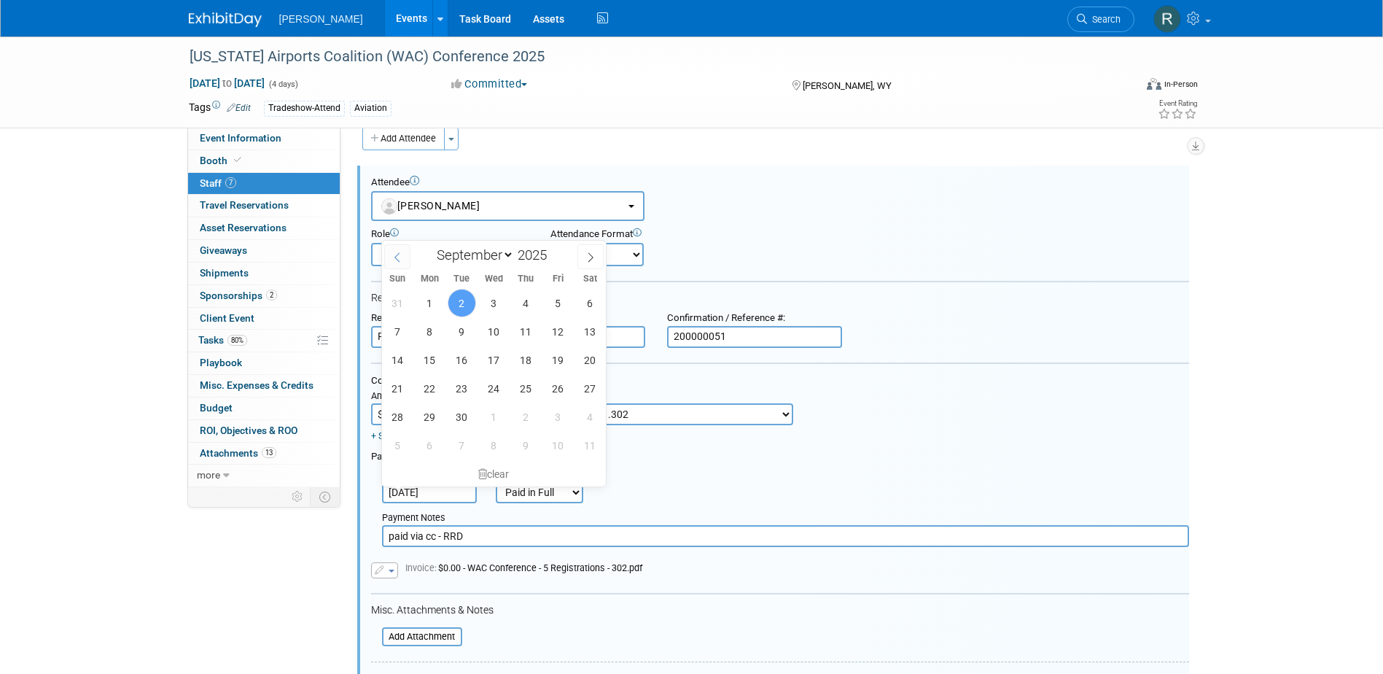
click at [398, 257] on icon at bounding box center [397, 257] width 10 height 10
select select "7"
click at [558, 305] on span "1" at bounding box center [558, 303] width 28 height 28
type input "Aug 1, 2025"
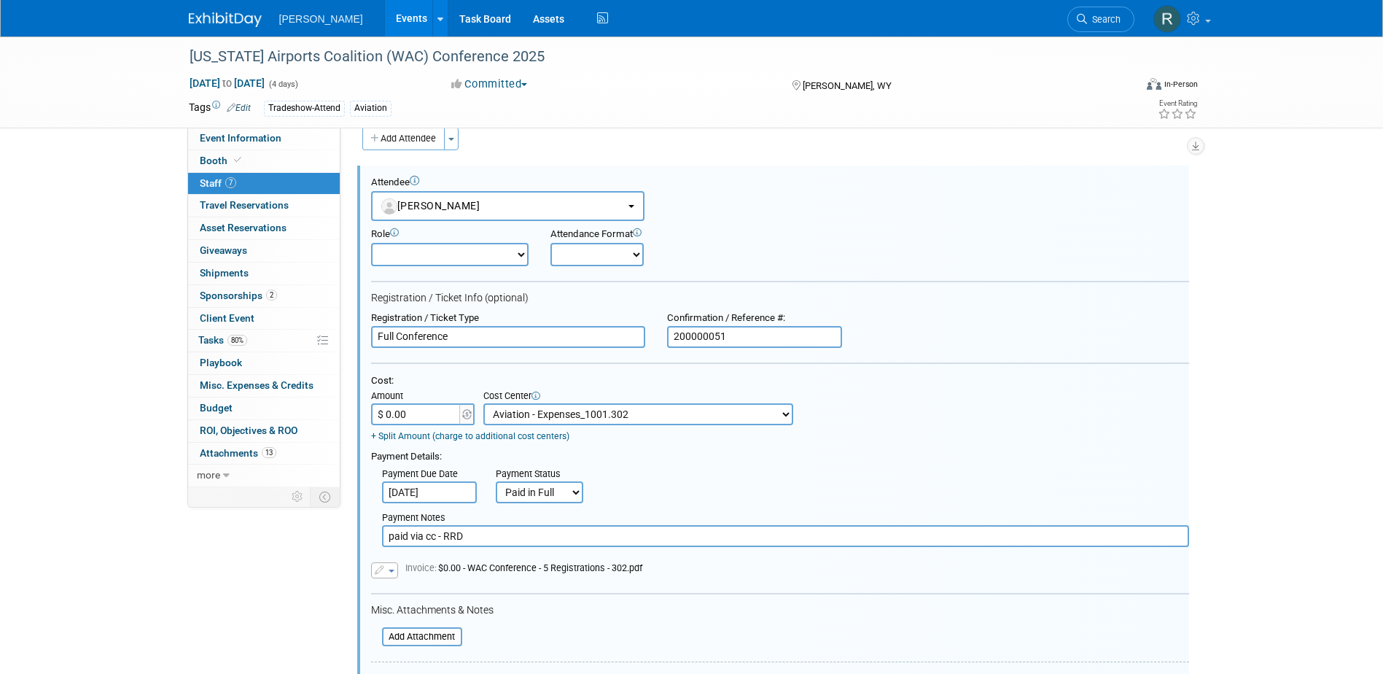
drag, startPoint x: 481, startPoint y: 537, endPoint x: 299, endPoint y: 540, distance: 181.6
type input "f"
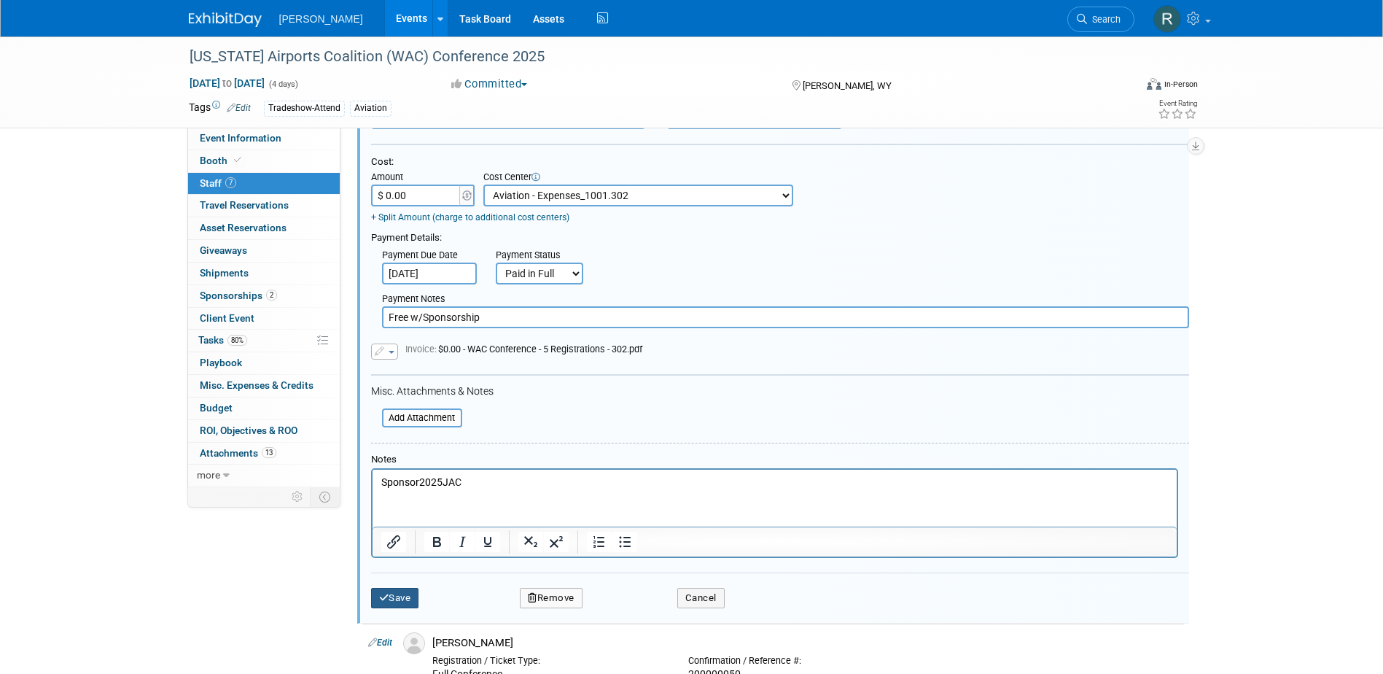
type input "Free w/Sponsorship"
click at [404, 596] on button "Save" at bounding box center [395, 598] width 48 height 20
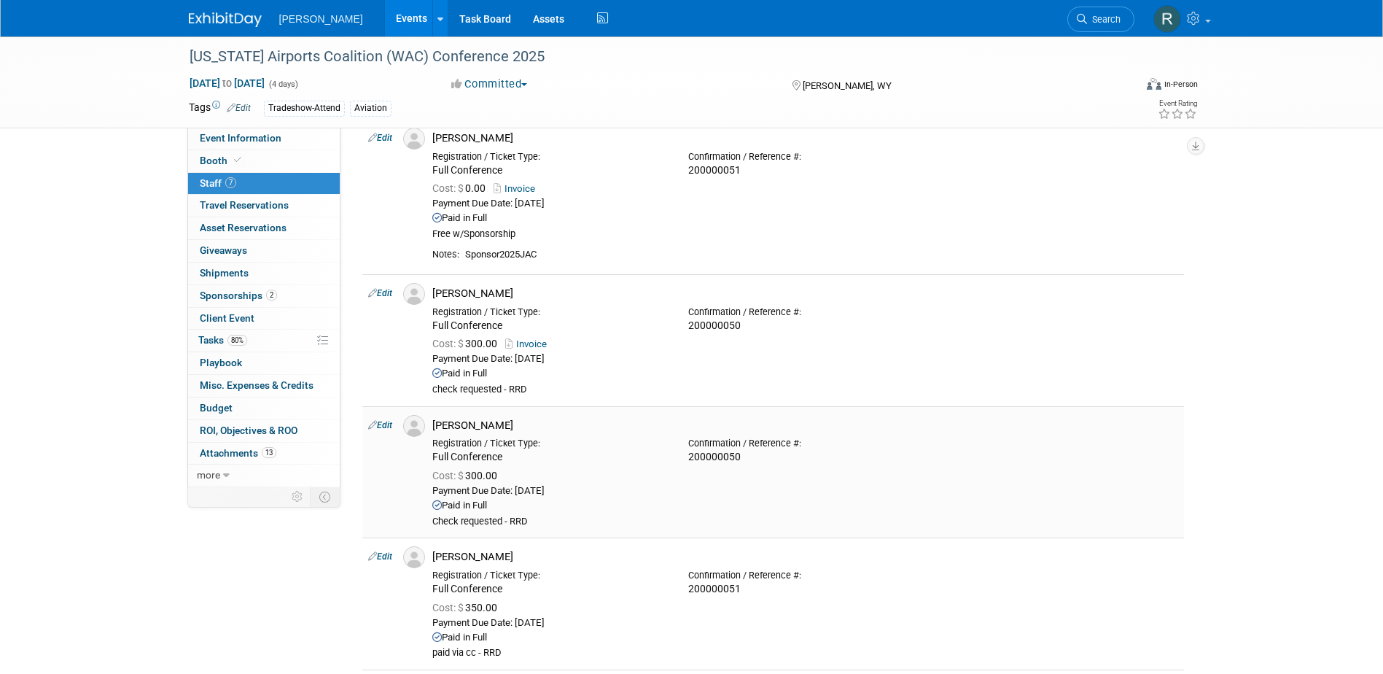
scroll to position [93, 0]
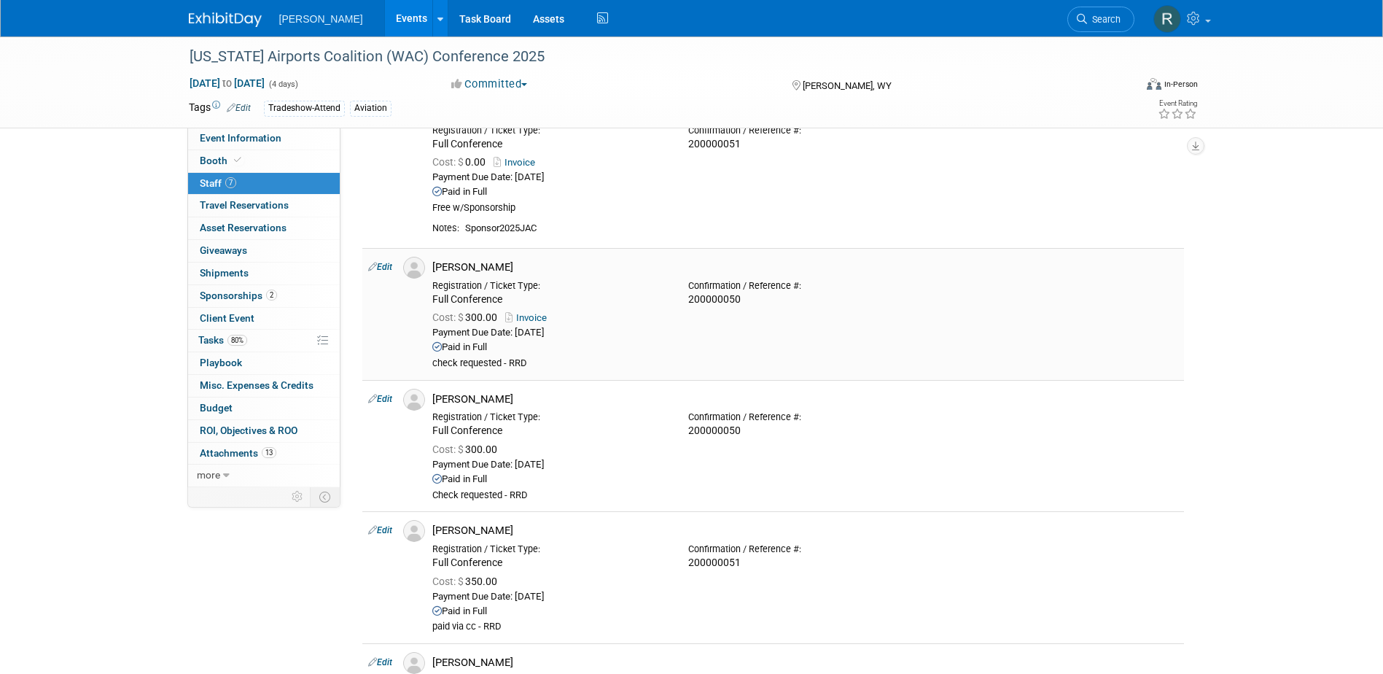
click at [384, 267] on link "Edit" at bounding box center [380, 267] width 24 height 10
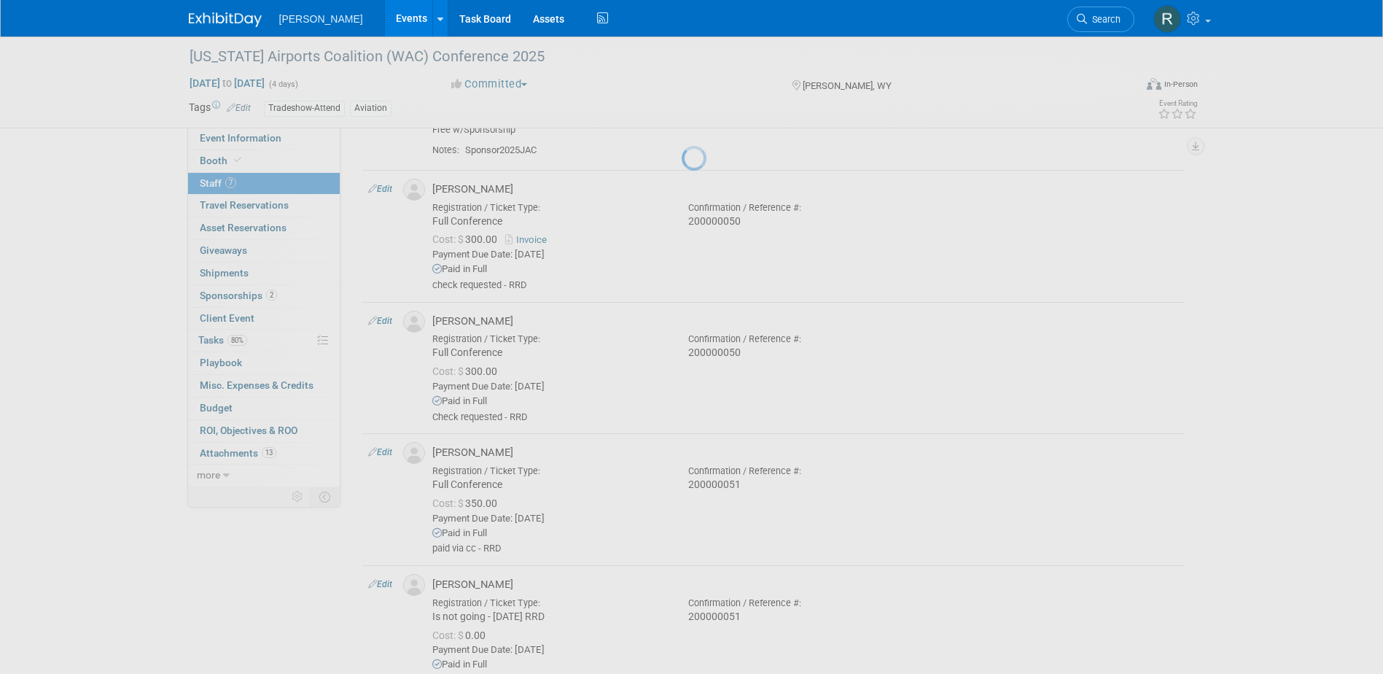
select select "c6d71eee-add0-4385-9347-6847011c9f4a"
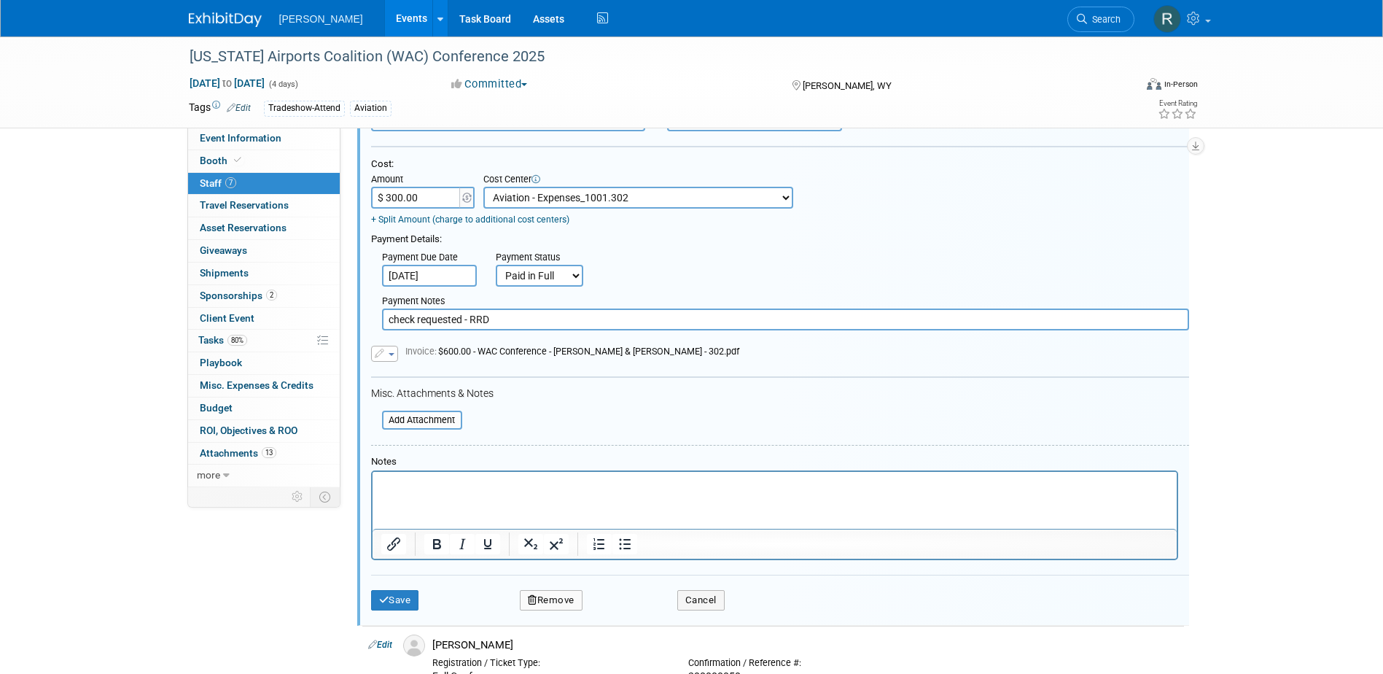
scroll to position [394, 0]
click at [395, 594] on button "Save" at bounding box center [395, 598] width 48 height 20
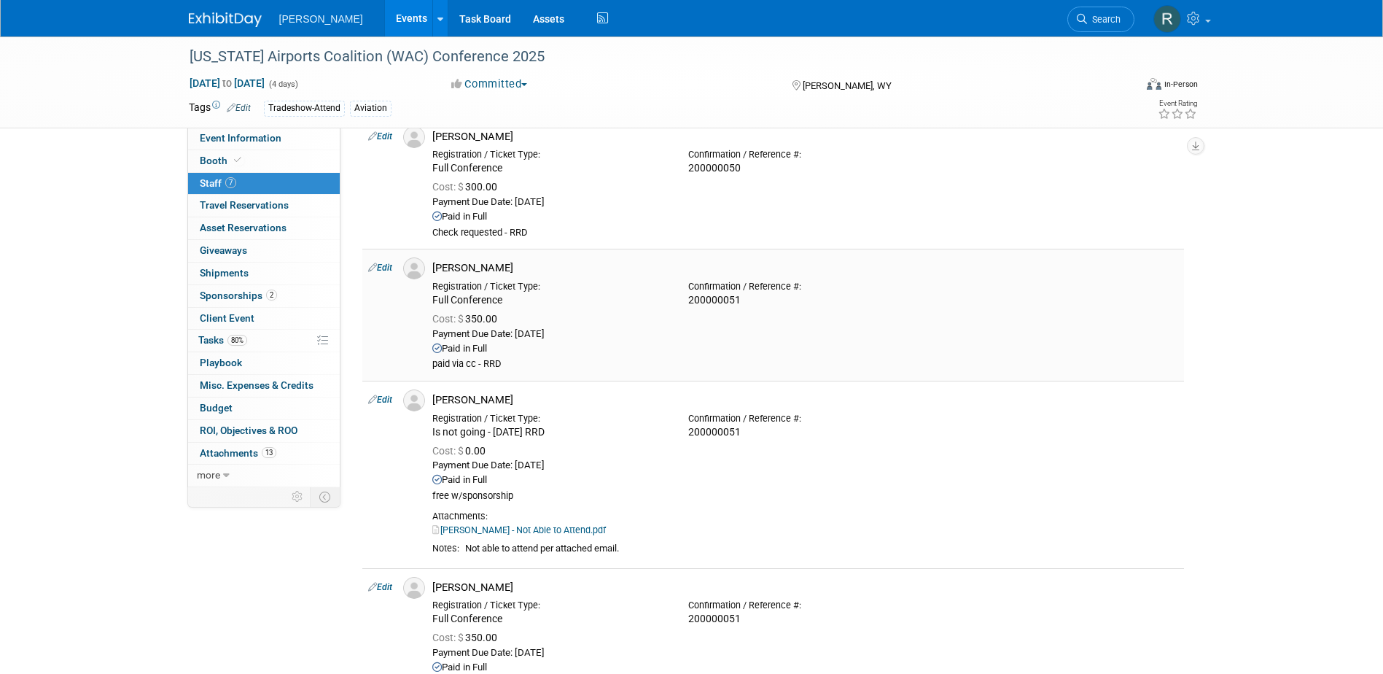
scroll to position [322, 0]
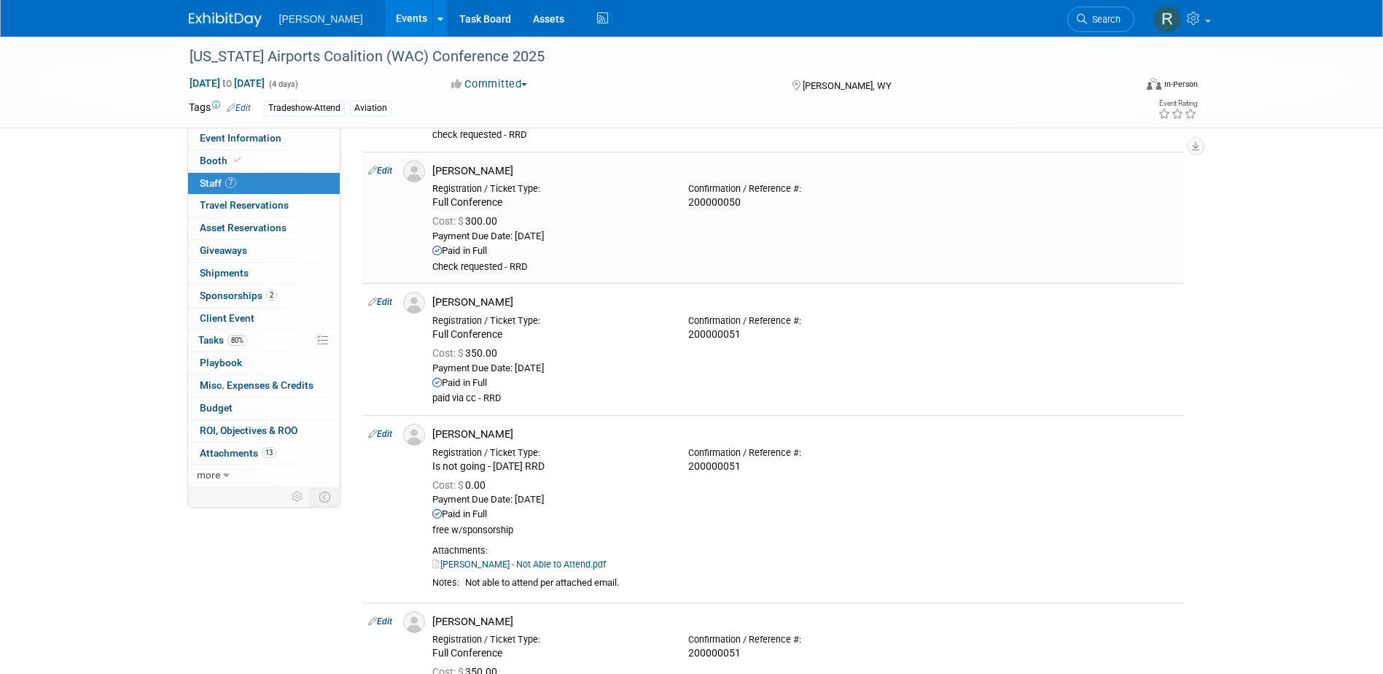
click at [379, 168] on link "Edit" at bounding box center [380, 171] width 24 height 10
select select "8e1fd08a-ae4f-4a81-addb-2c8436da65d2"
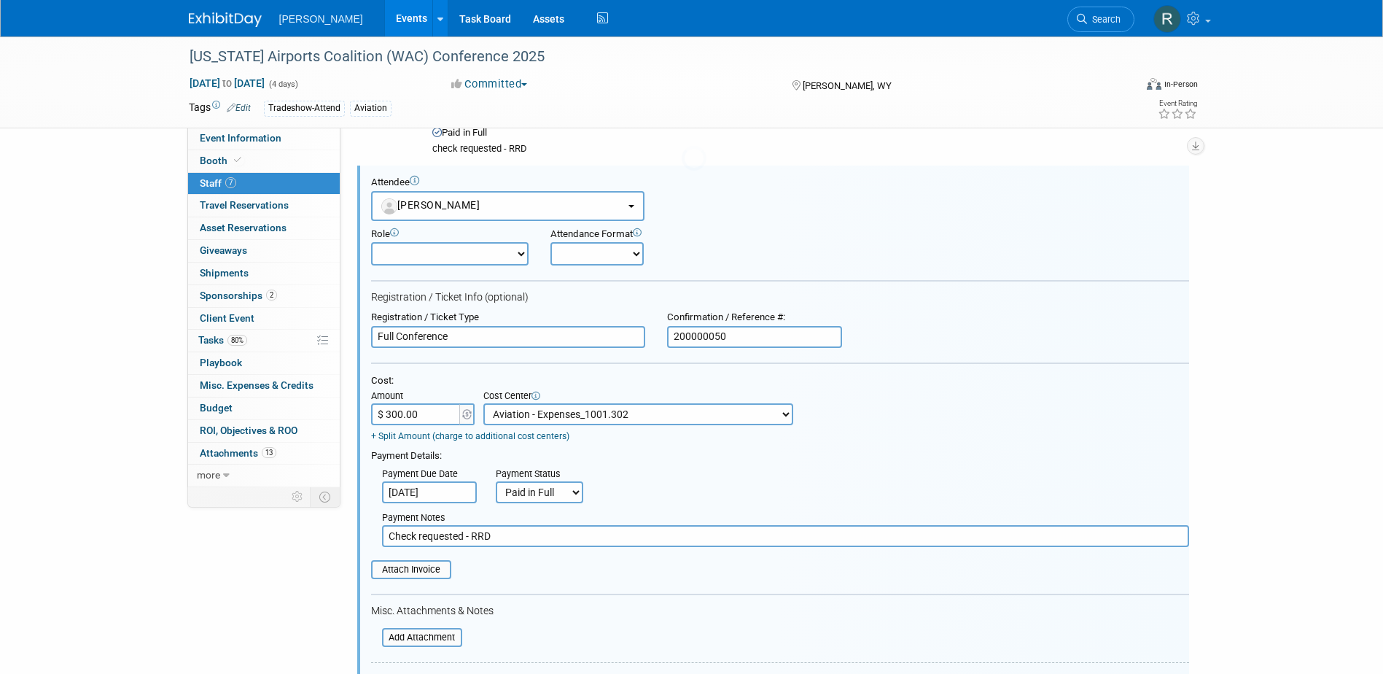
scroll to position [0, 0]
drag, startPoint x: 521, startPoint y: 545, endPoint x: 307, endPoint y: 546, distance: 213.6
click at [307, 546] on div "Event Information Event Info Booth Booth 7 Staff 7 Staff 0 Travel Reservations …" at bounding box center [692, 592] width 1028 height 1726
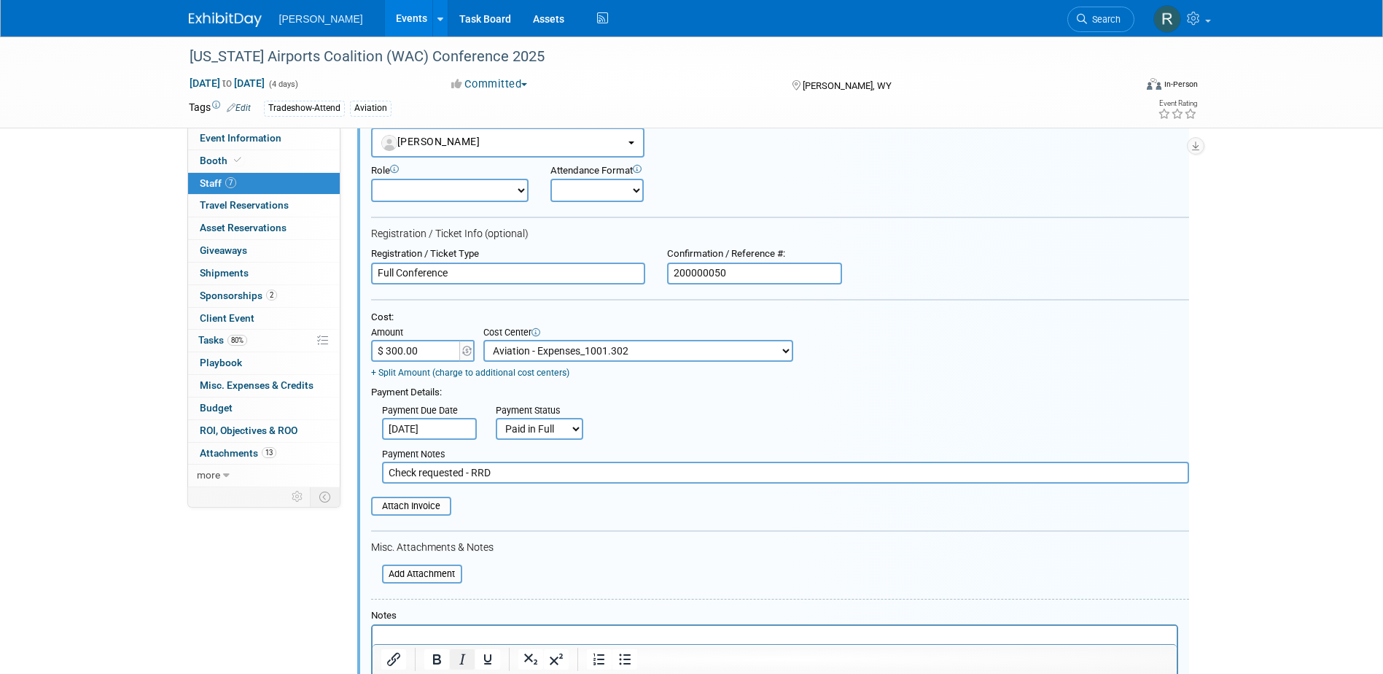
scroll to position [308, 0]
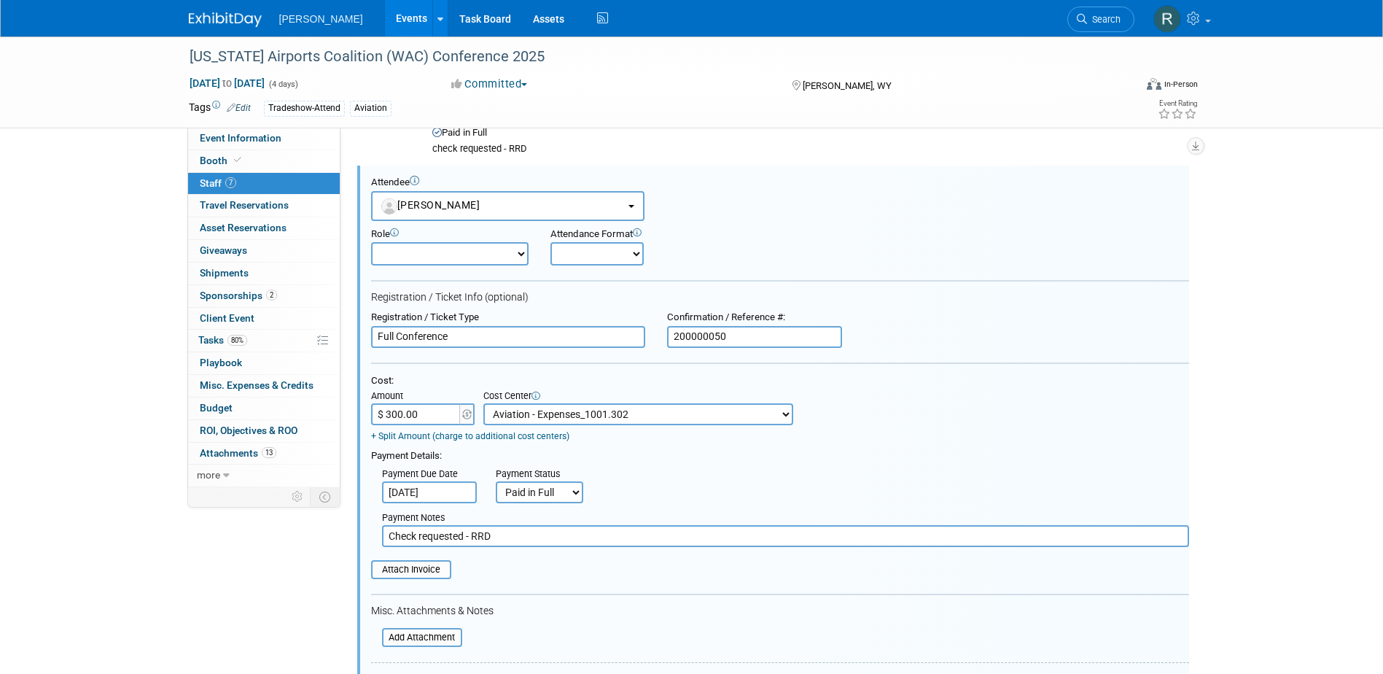
click at [431, 416] on input "$ 300.00" at bounding box center [416, 414] width 91 height 22
type input "$ 350.00"
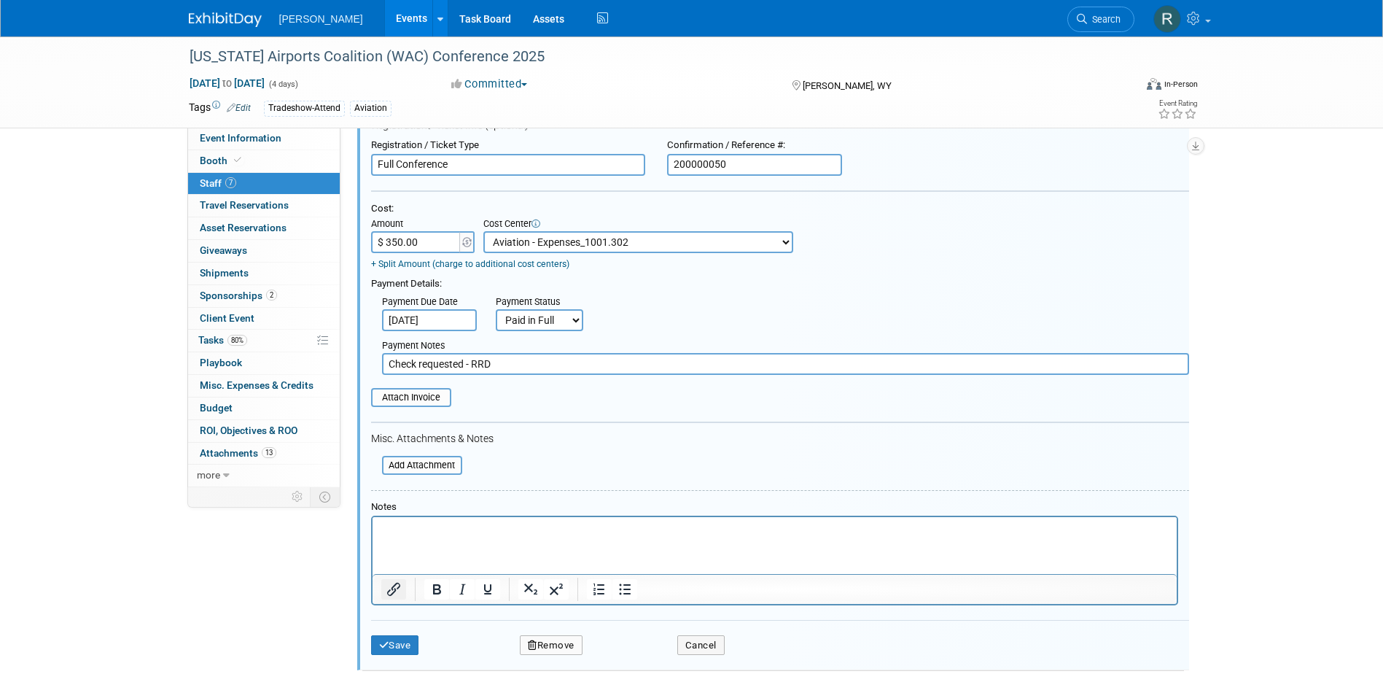
scroll to position [526, 0]
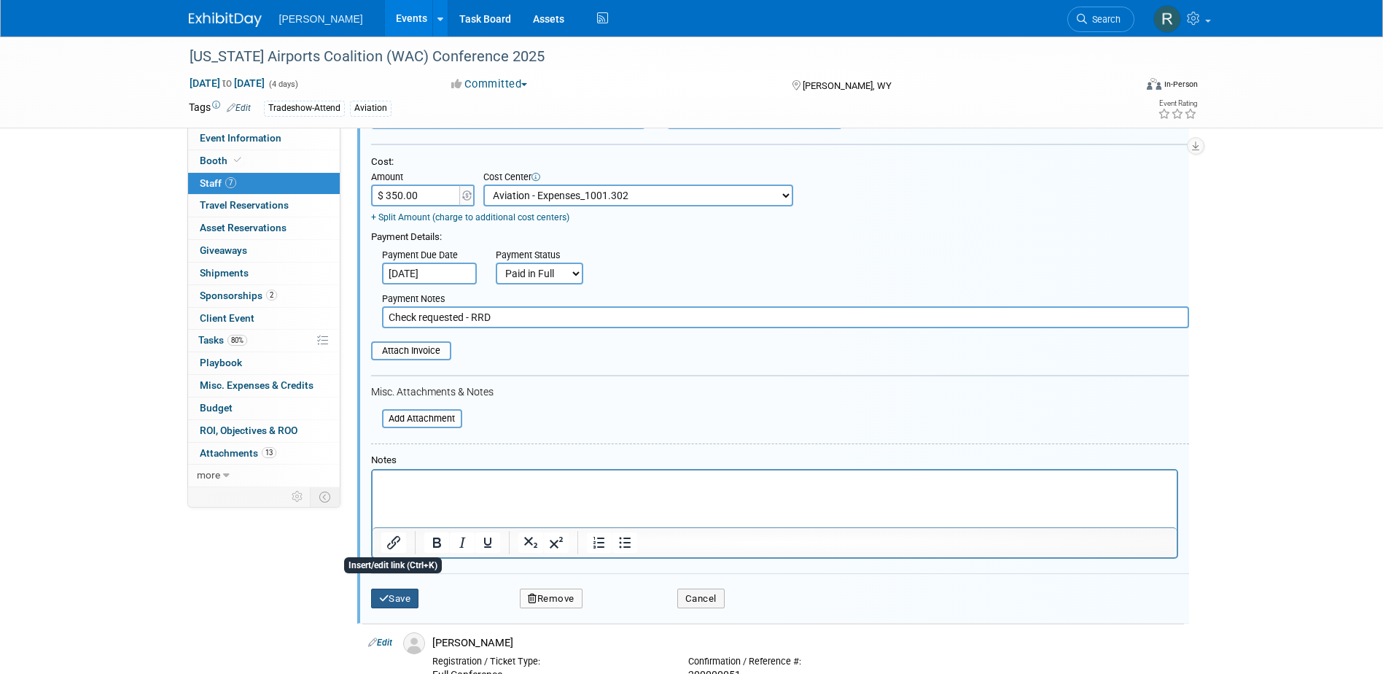
click at [397, 601] on button "Save" at bounding box center [395, 598] width 48 height 20
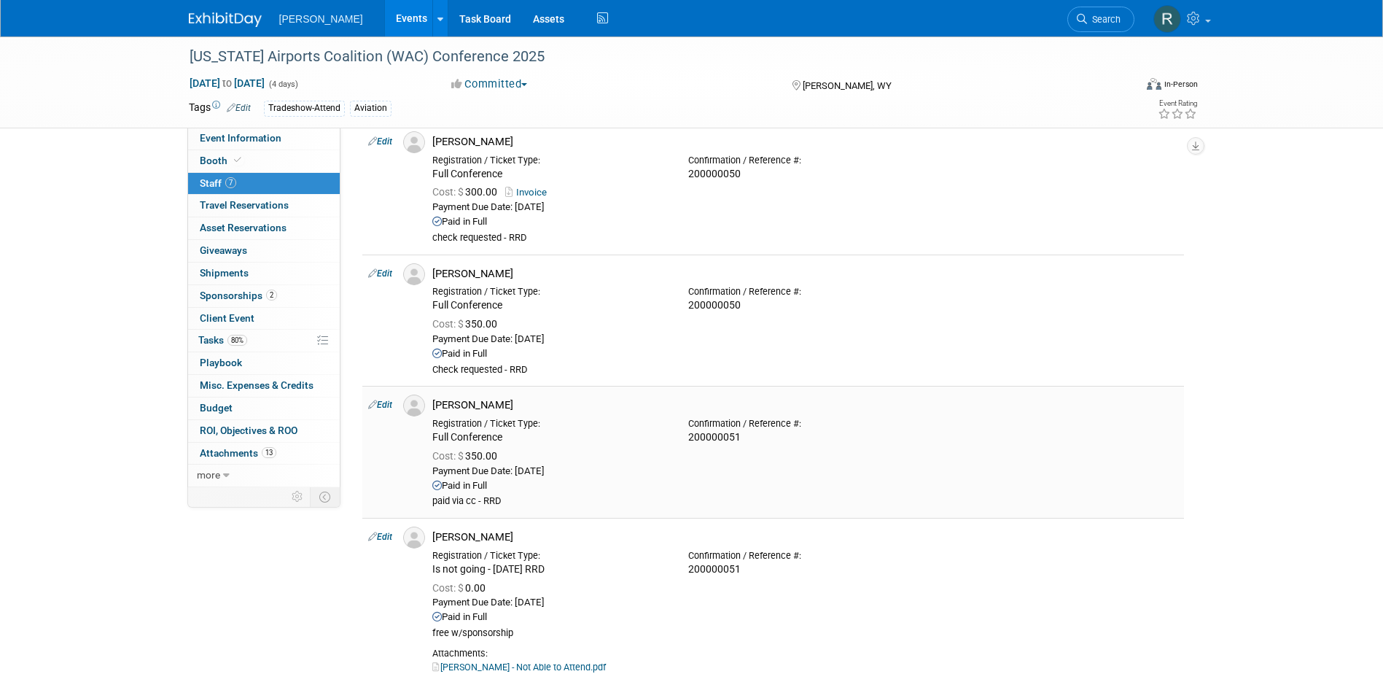
scroll to position [162, 0]
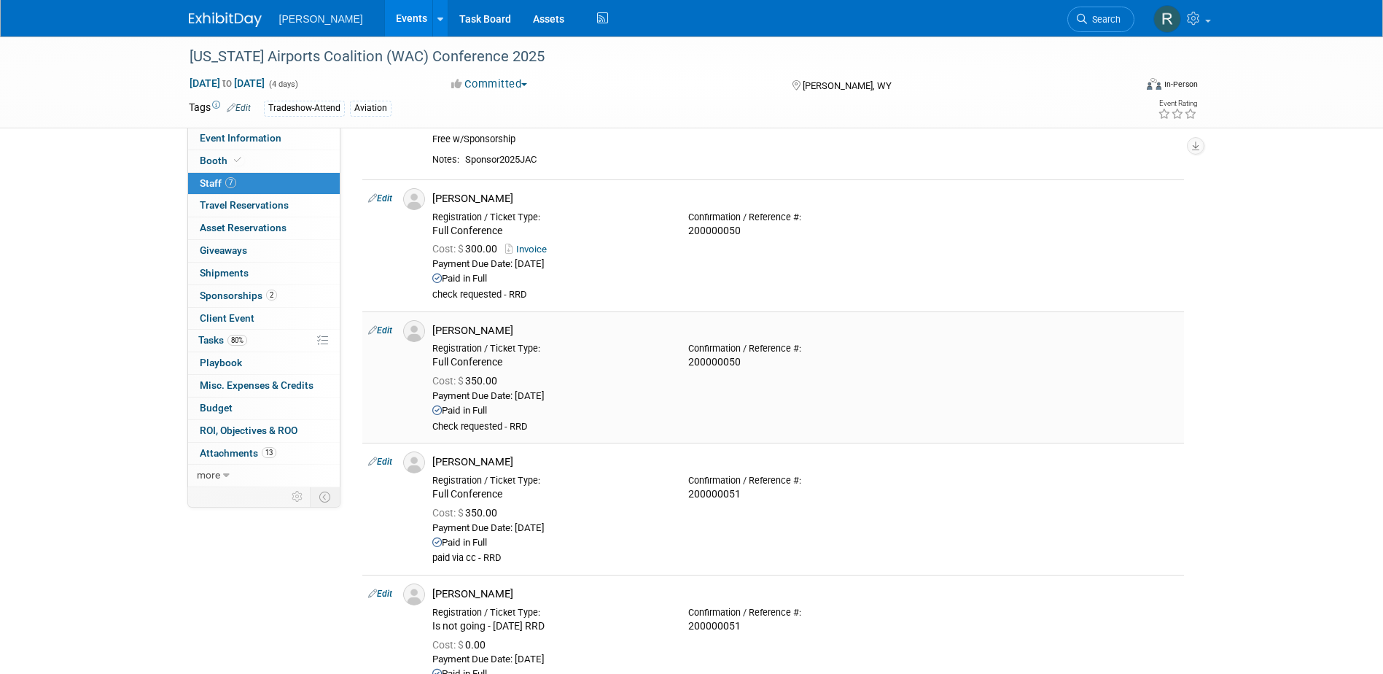
click at [386, 330] on link "Edit" at bounding box center [380, 330] width 24 height 10
select select "8e1fd08a-ae4f-4a81-addb-2c8436da65d2"
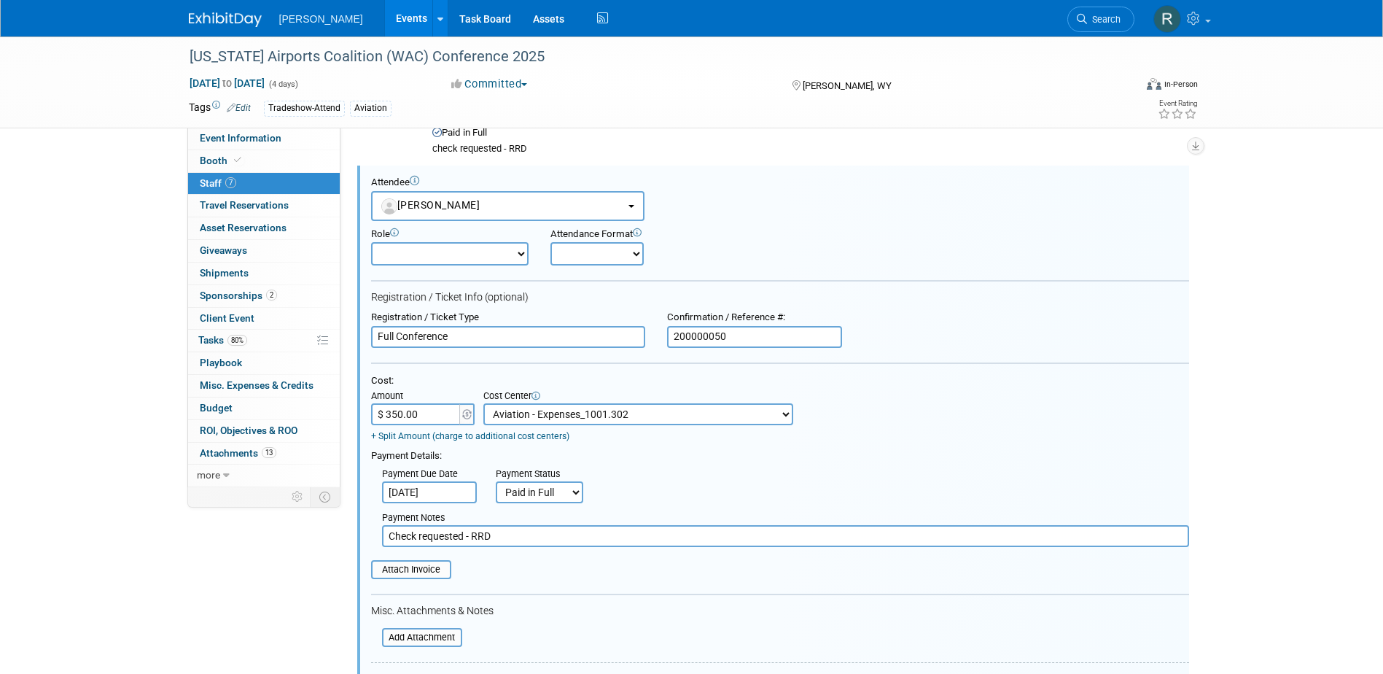
scroll to position [0, 0]
click at [422, 416] on input "$ 350.00" at bounding box center [416, 414] width 91 height 22
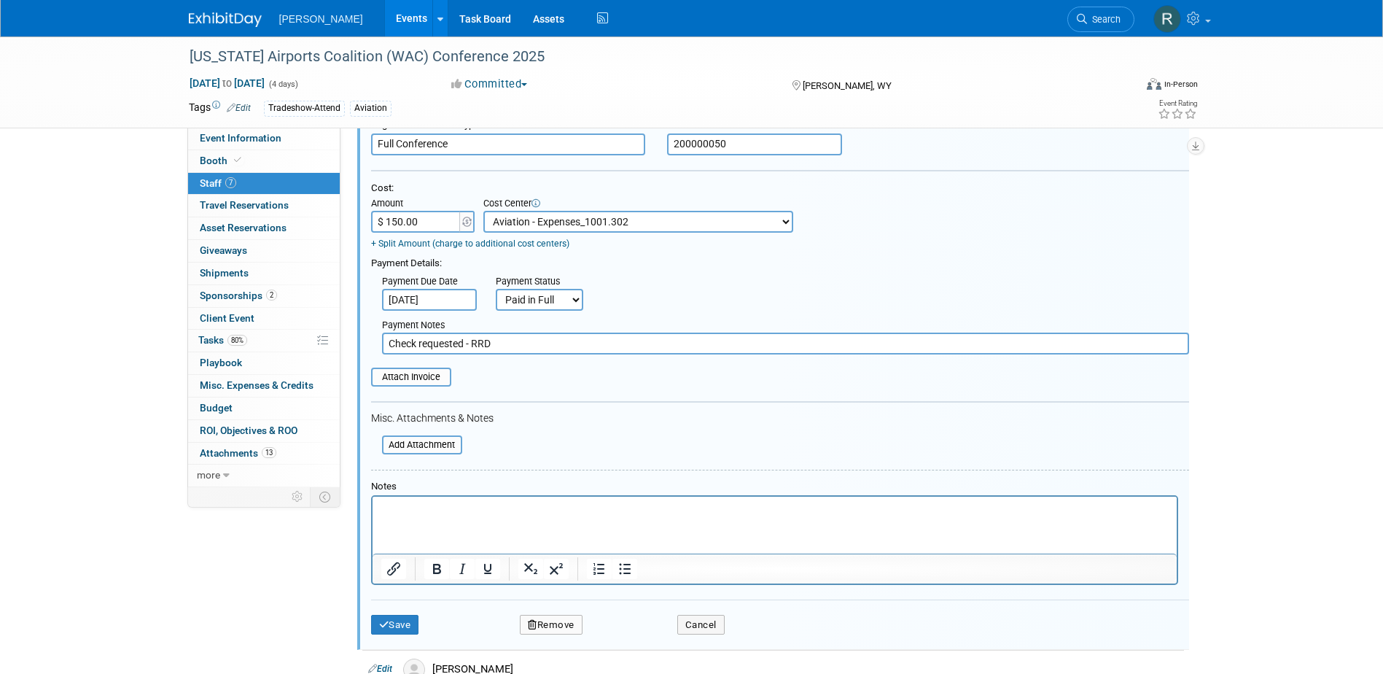
scroll to position [526, 0]
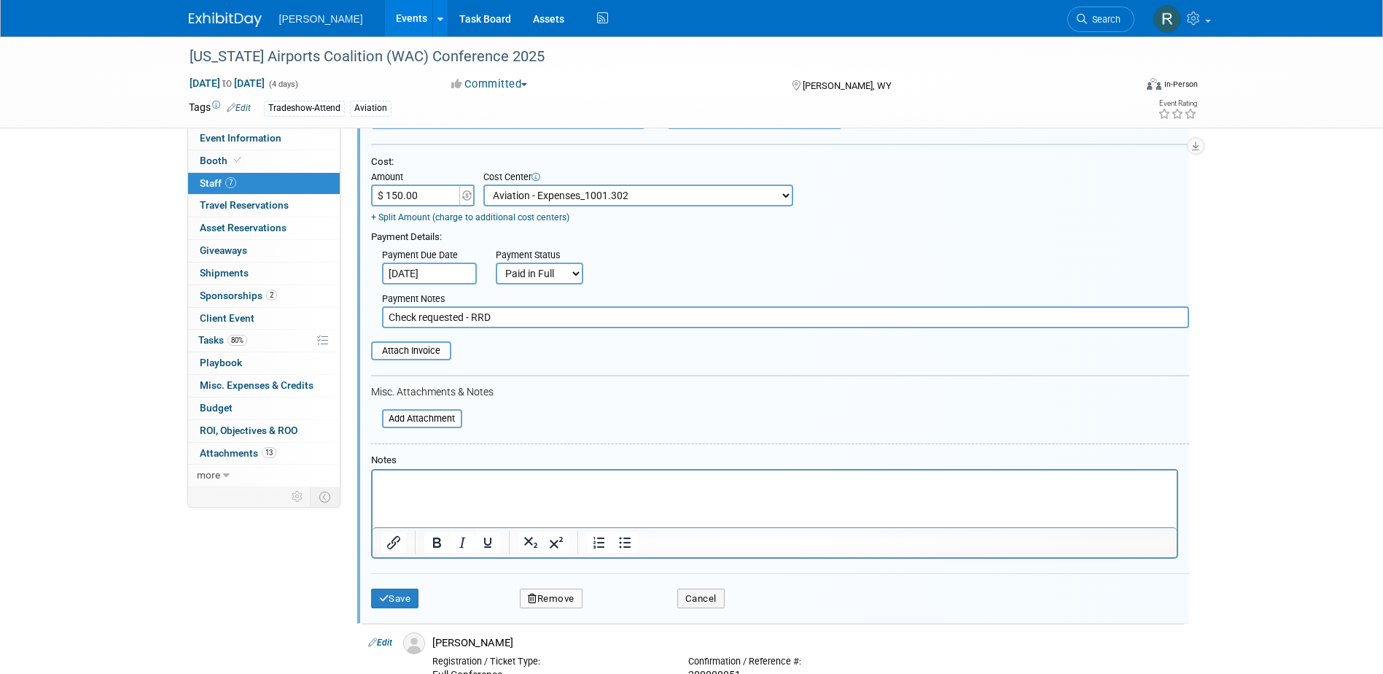
click at [429, 198] on input "$ 150.00" at bounding box center [416, 195] width 91 height 22
type input "$ 115.00"
click at [413, 595] on button "Save" at bounding box center [395, 598] width 48 height 20
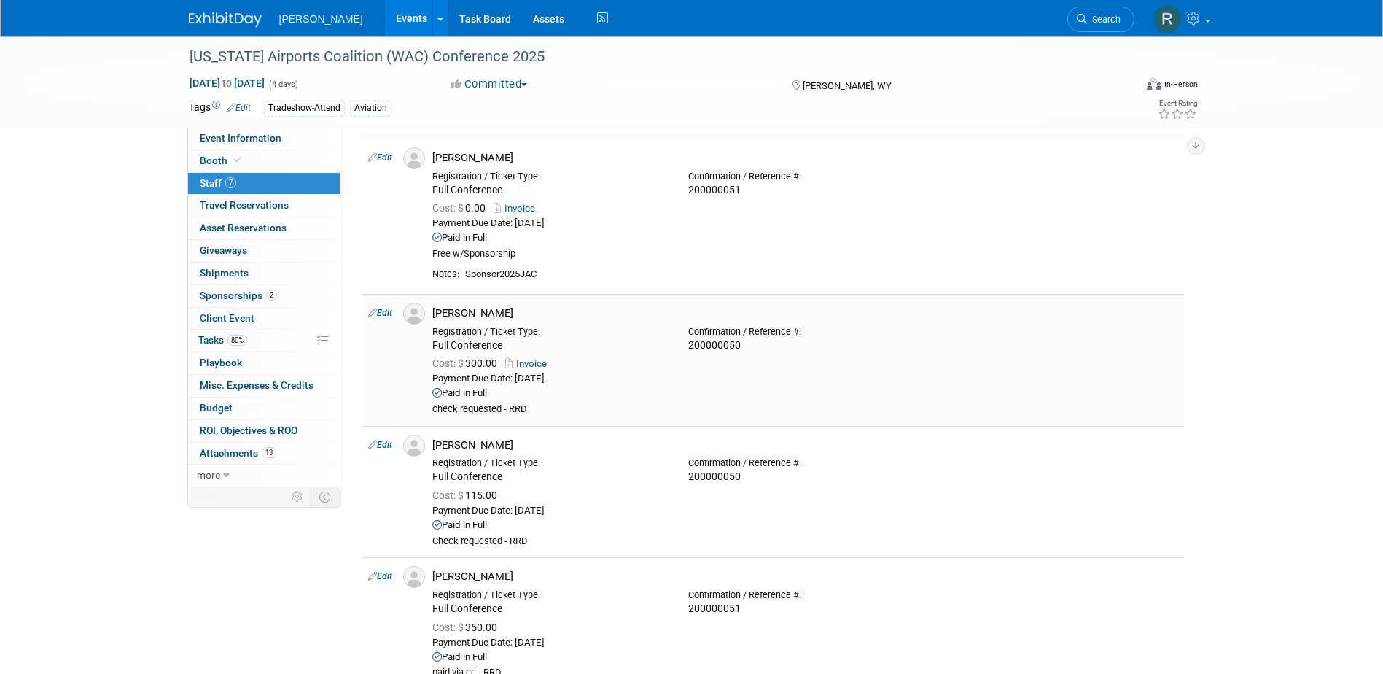
scroll to position [73, 0]
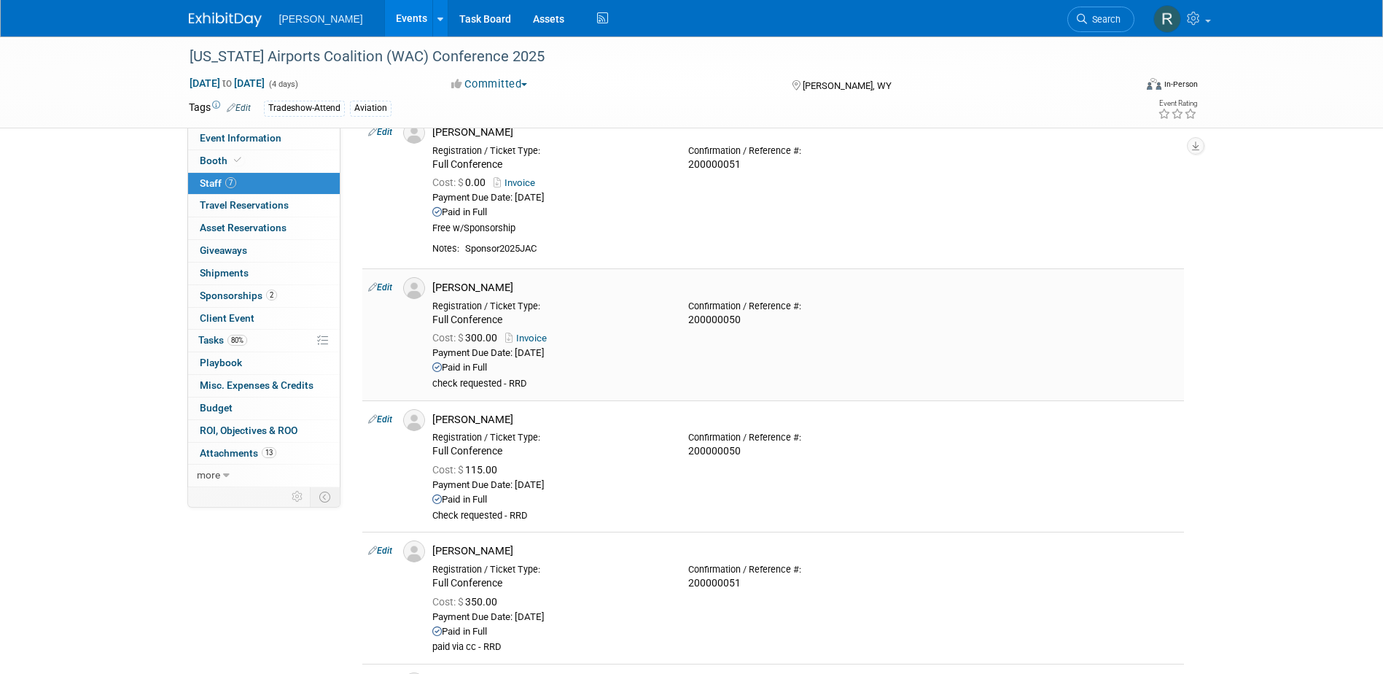
click at [388, 284] on link "Edit" at bounding box center [380, 287] width 24 height 10
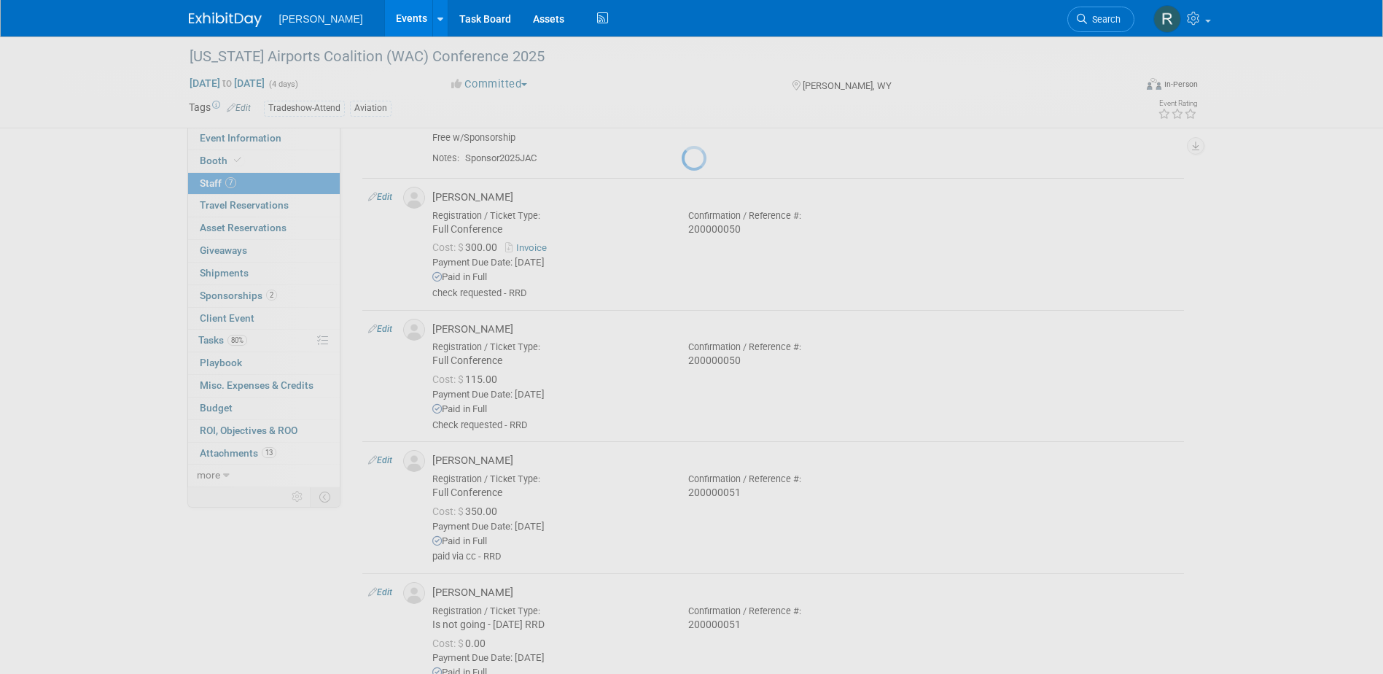
select select "c6d71eee-add0-4385-9347-6847011c9f4a"
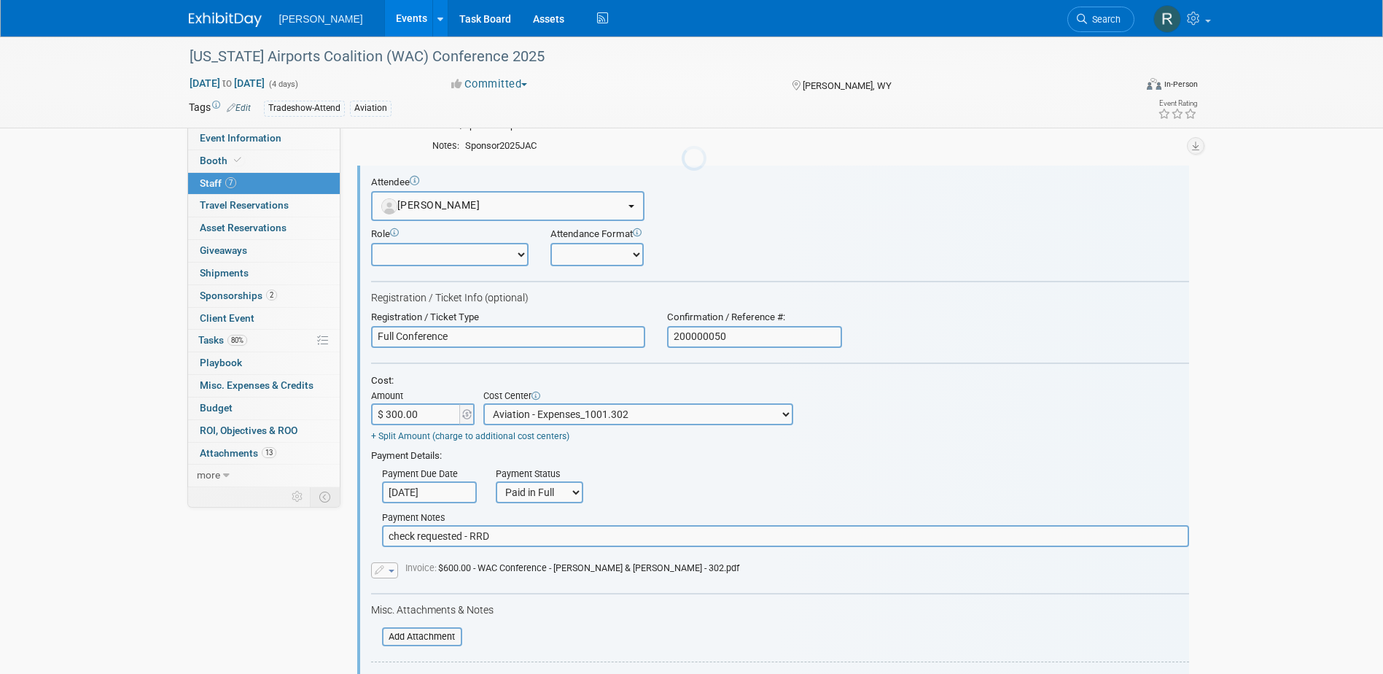
scroll to position [0, 0]
click at [414, 416] on input "$ 300.00" at bounding box center [416, 414] width 91 height 22
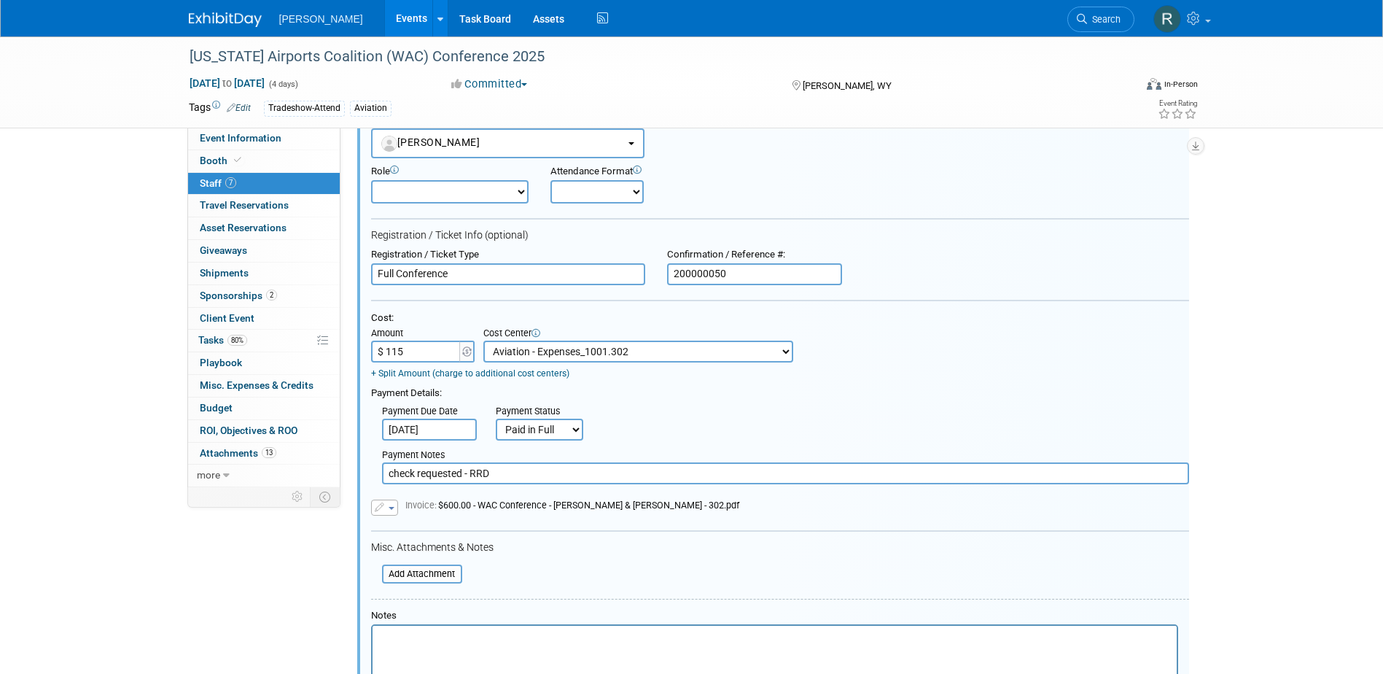
scroll to position [394, 0]
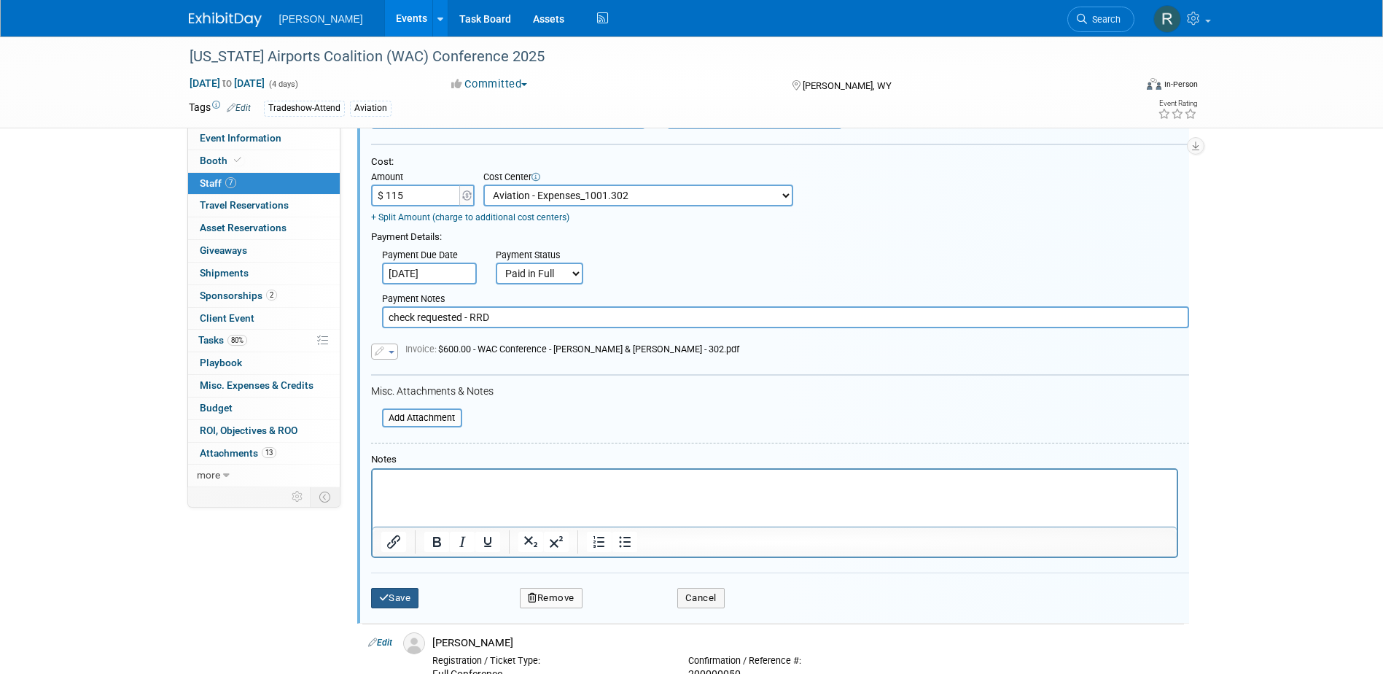
type input "$ 115.00"
click at [401, 596] on button "Save" at bounding box center [395, 598] width 48 height 20
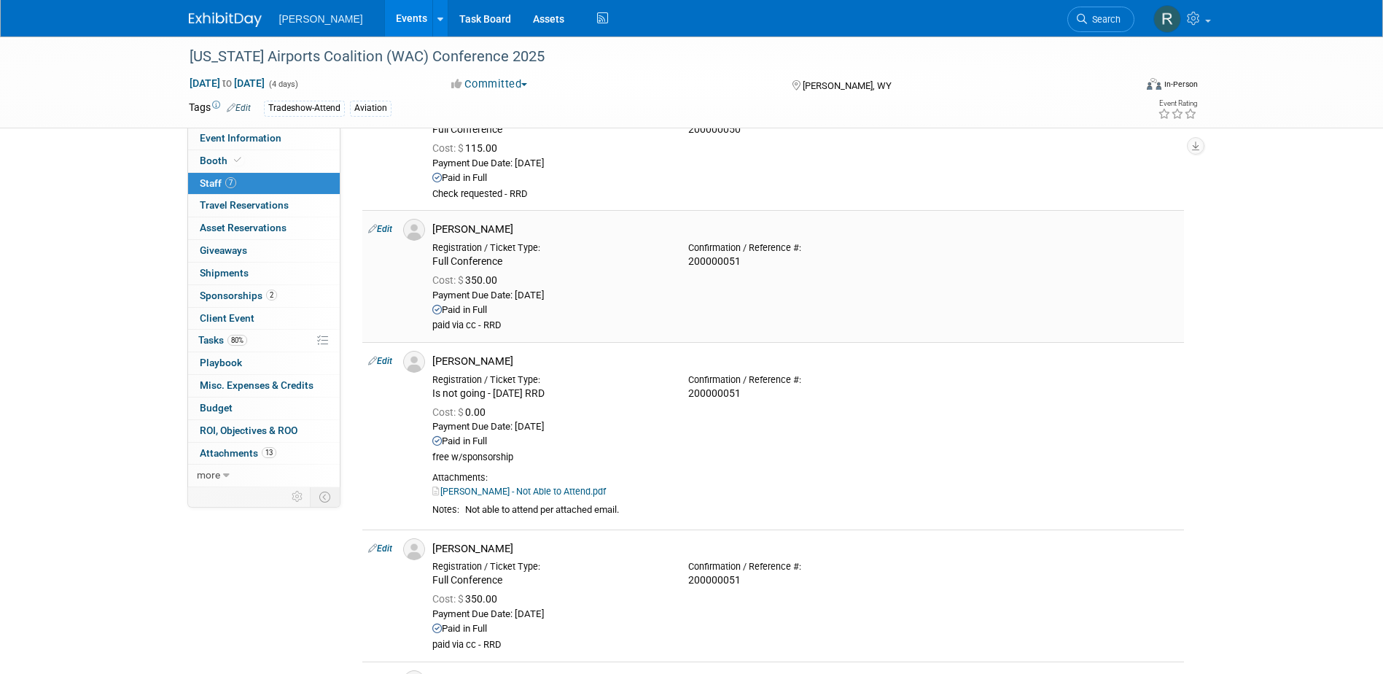
click at [388, 227] on link "Edit" at bounding box center [380, 229] width 24 height 10
select select "2106e83c-0e6b-4e24-bb8c-b033d94a885c"
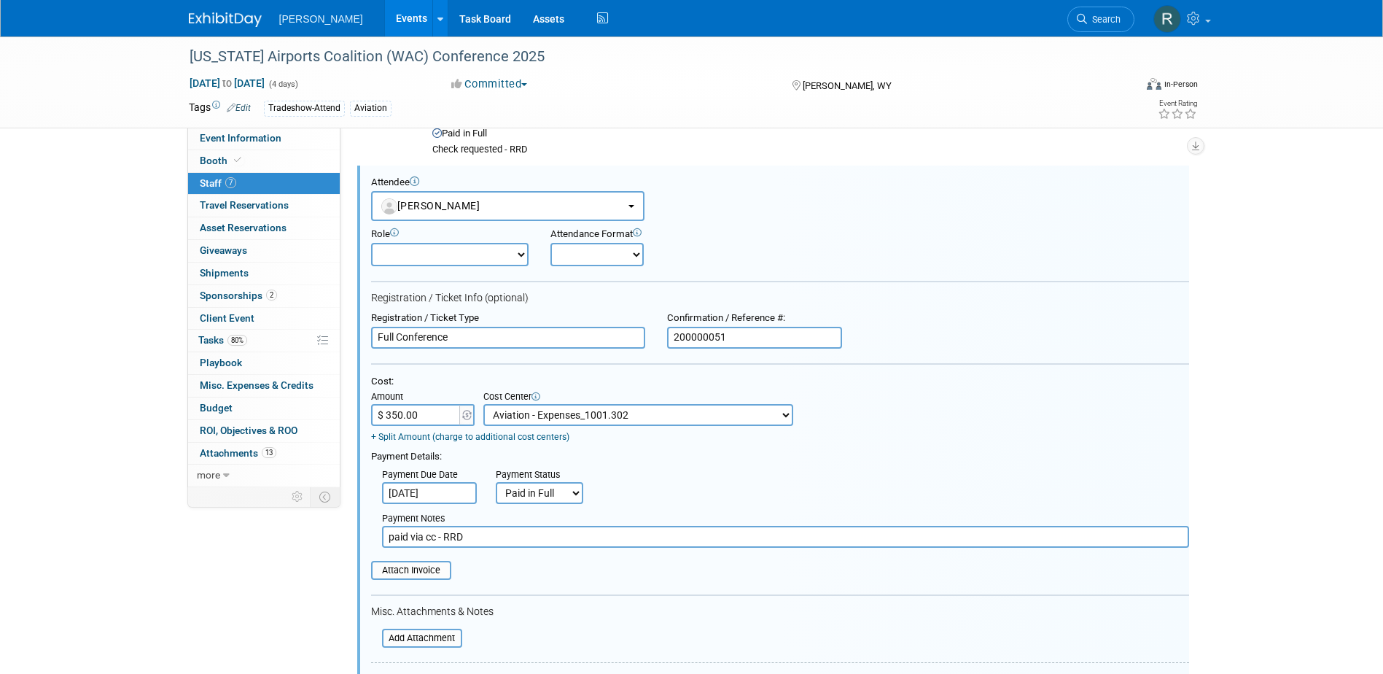
scroll to position [0, 0]
click at [400, 404] on input "$ 350.00" at bounding box center [416, 415] width 91 height 22
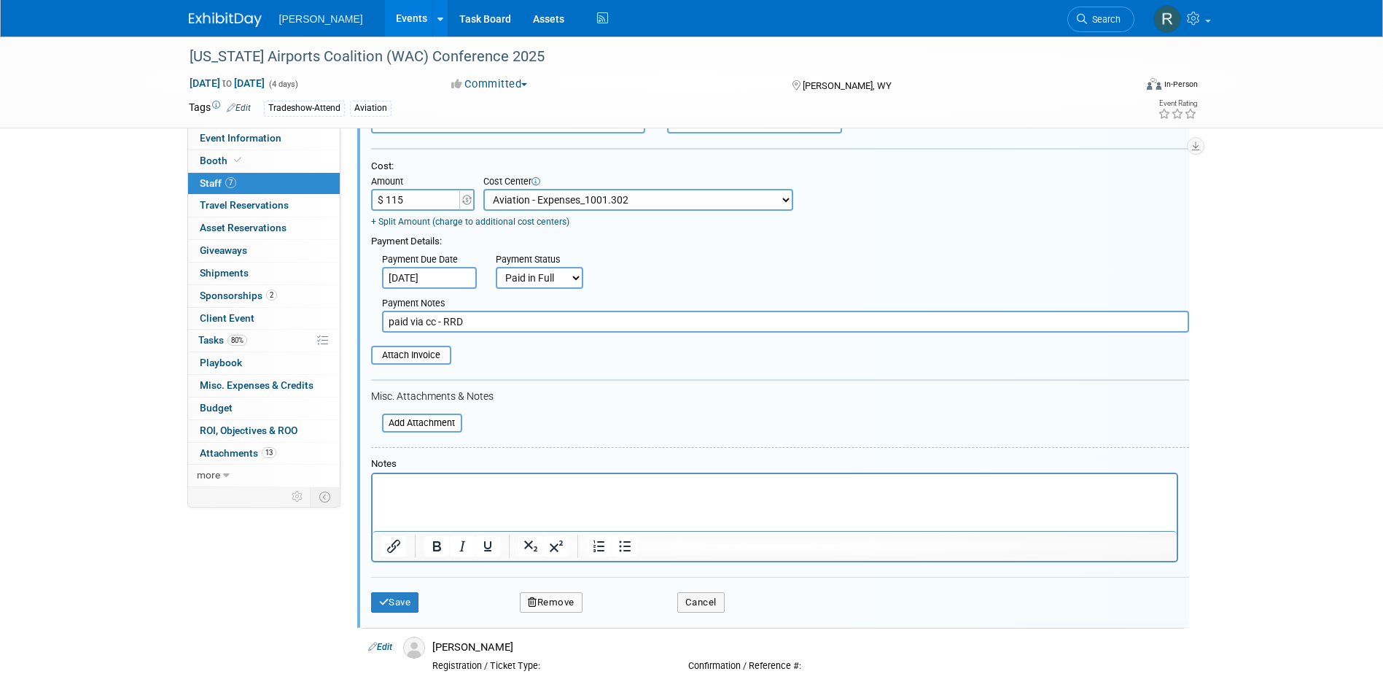
scroll to position [658, 0]
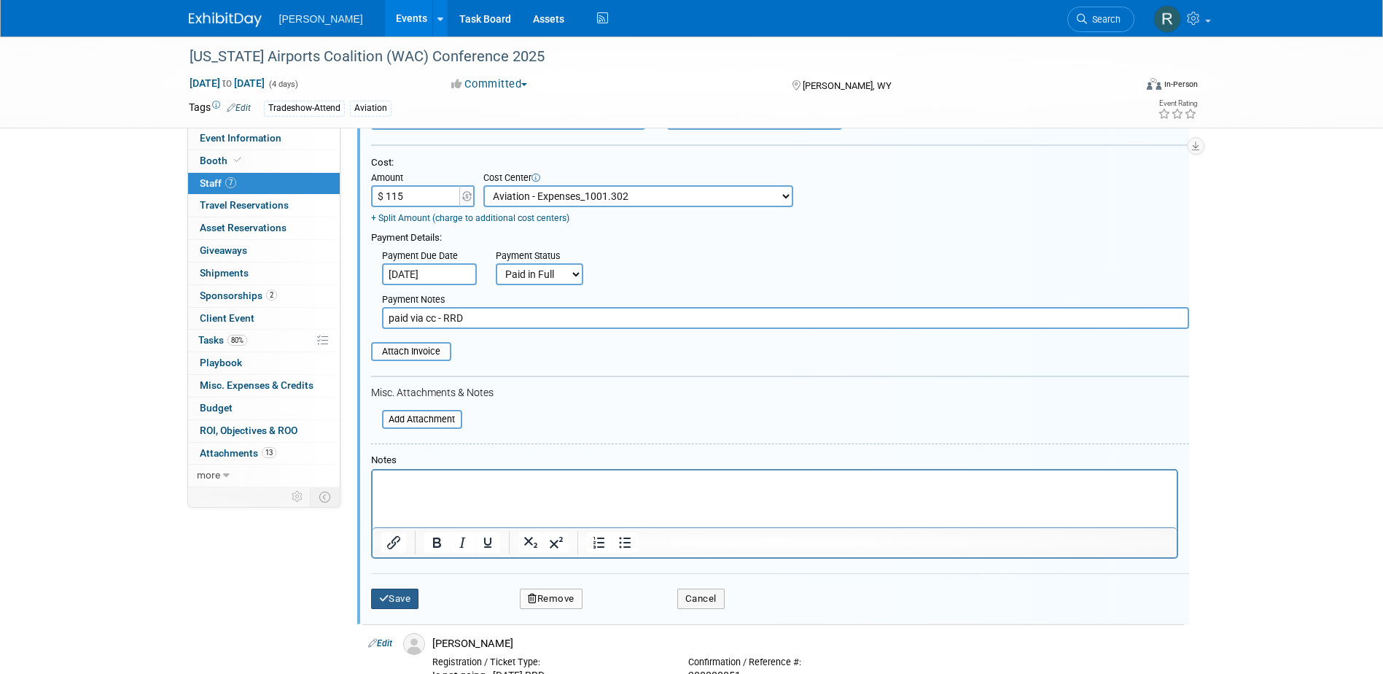
type input "$ 115.00"
click at [383, 602] on icon "submit" at bounding box center [384, 598] width 10 height 9
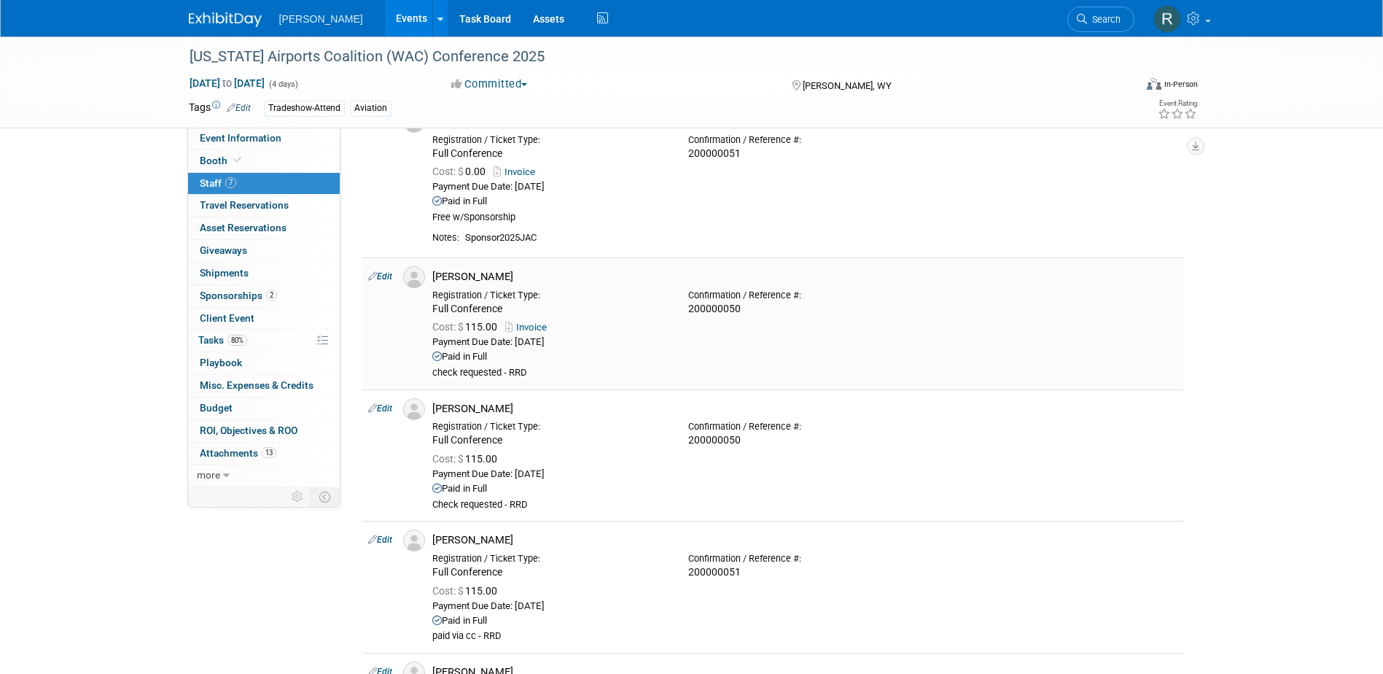
scroll to position [1, 0]
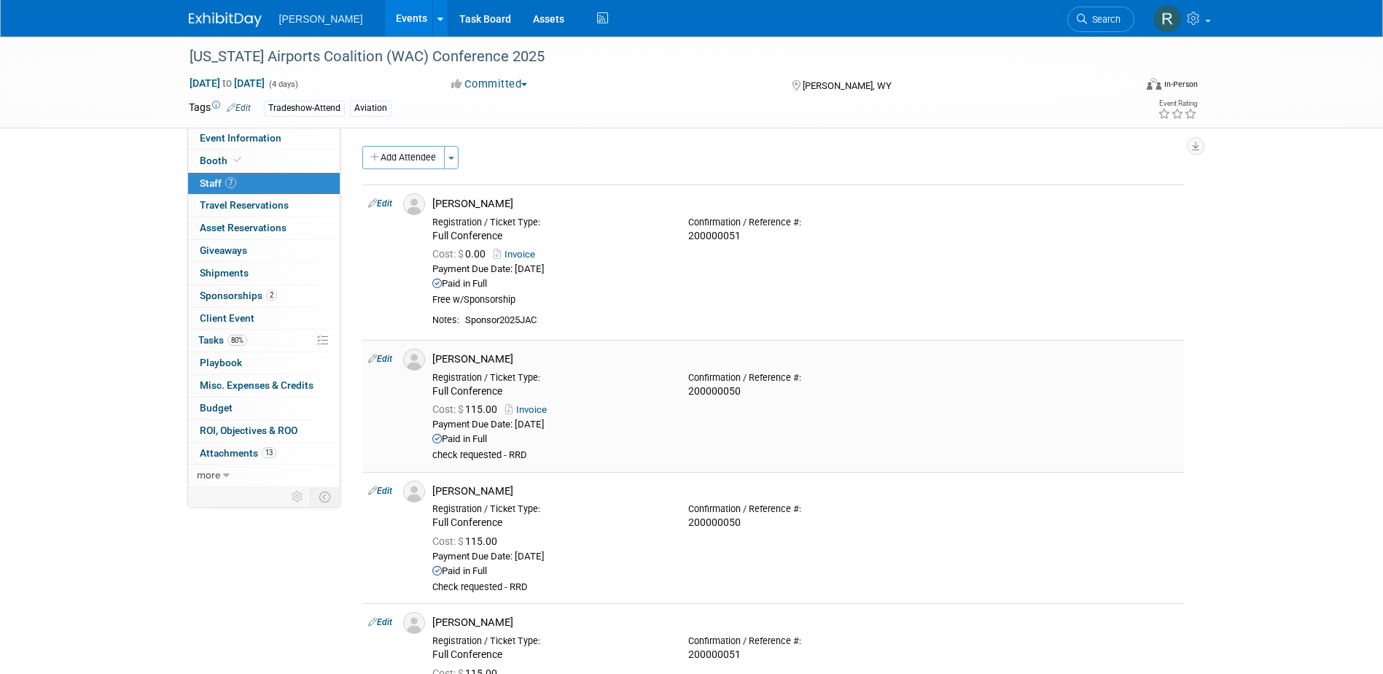
click at [384, 358] on link "Edit" at bounding box center [380, 359] width 24 height 10
select select "c6d71eee-add0-4385-9347-6847011c9f4a"
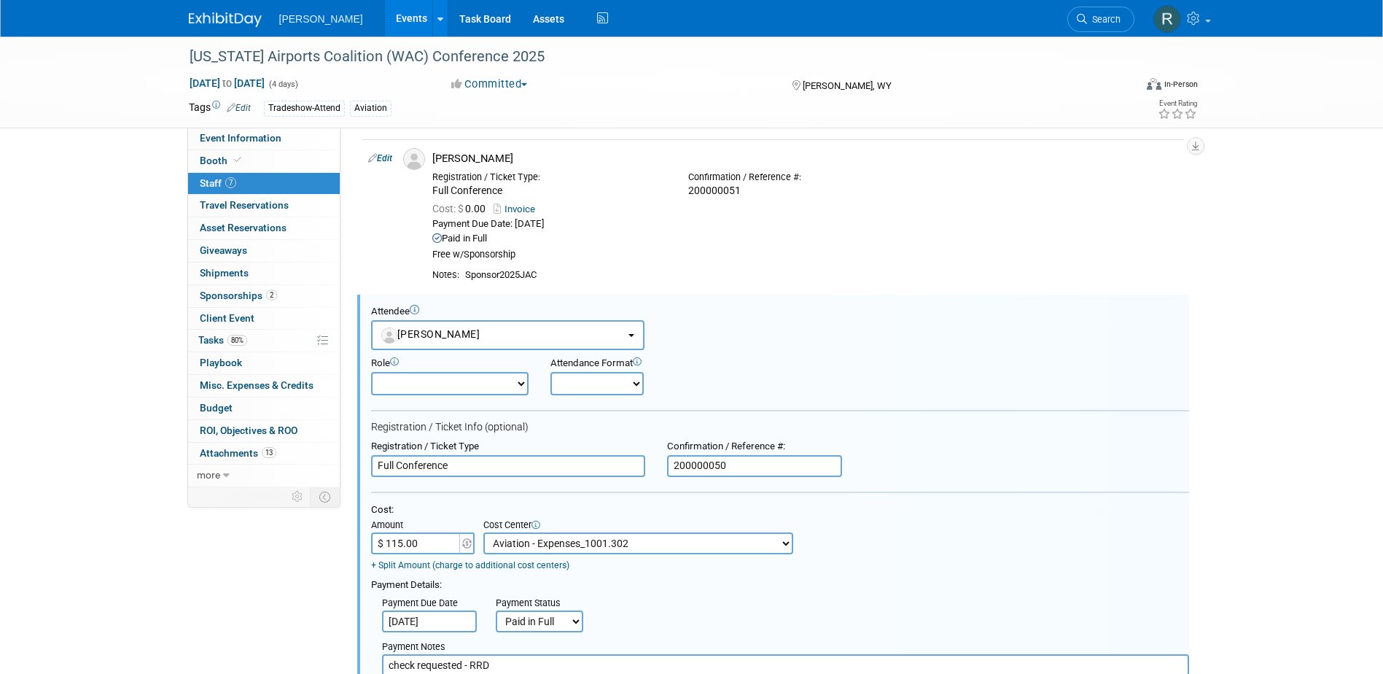
scroll to position [73, 0]
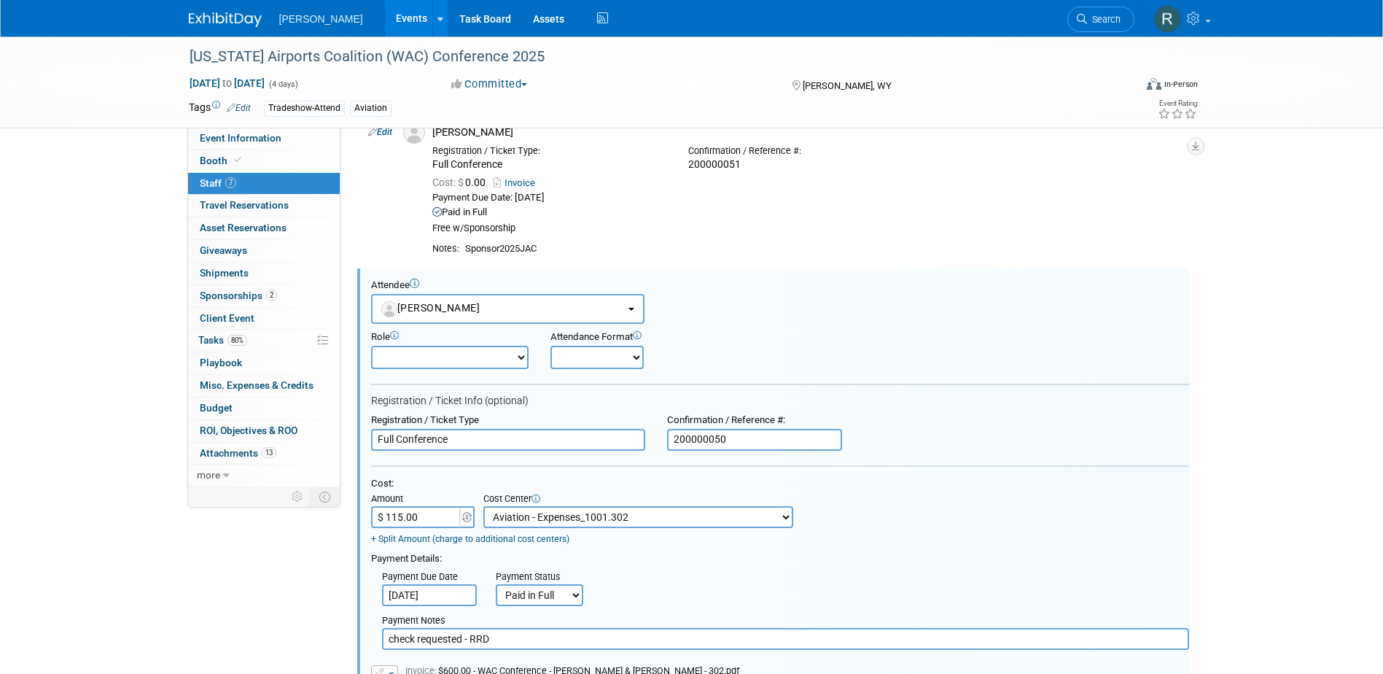
click at [419, 511] on input "$ 115.00" at bounding box center [416, 517] width 91 height 22
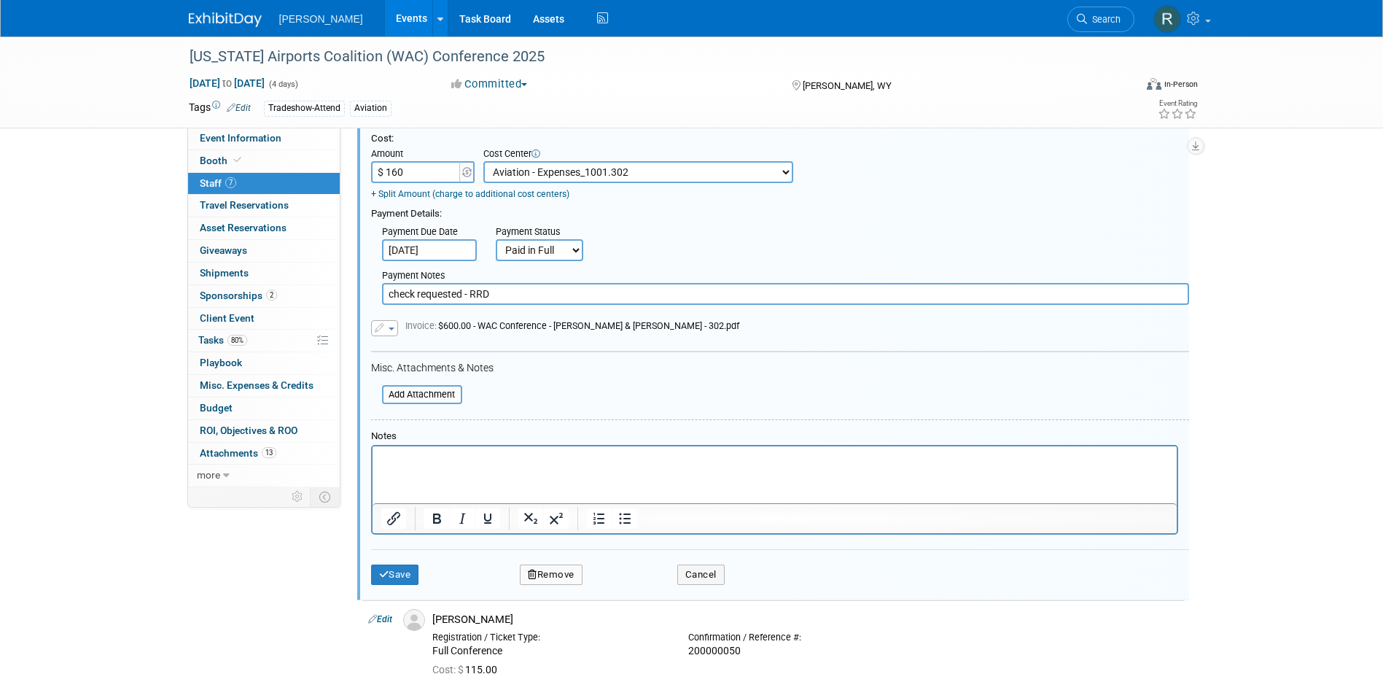
scroll to position [437, 0]
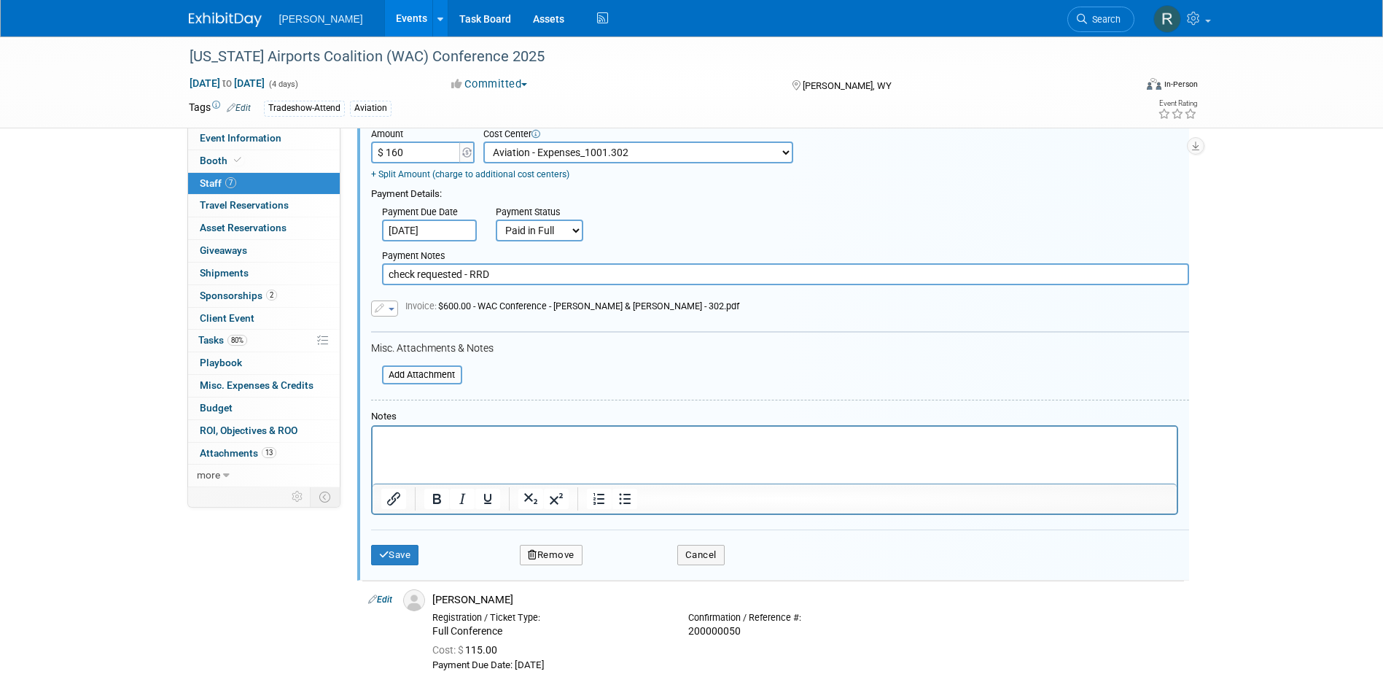
type input "$ 160.00"
drag, startPoint x: 494, startPoint y: 281, endPoint x: 353, endPoint y: 276, distance: 140.8
click at [353, 276] on div "Event Information Event Info Booth Booth 7 Staff 7 Staff 0 Travel Reservations …" at bounding box center [692, 470] width 1028 height 1742
type input "paid via cc - RRD"
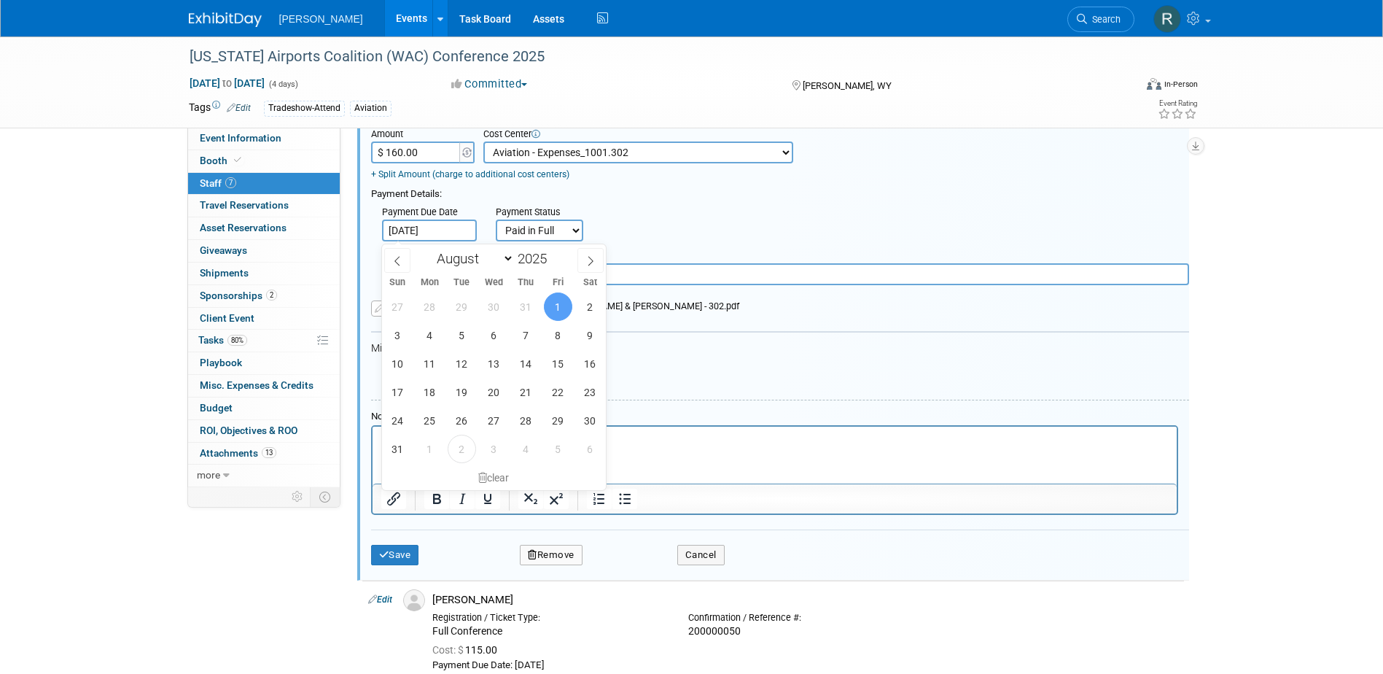
click at [466, 236] on input "Aug 1, 2025" at bounding box center [429, 230] width 95 height 22
click at [586, 256] on icon at bounding box center [591, 261] width 10 height 10
select select "8"
click at [462, 306] on span "2" at bounding box center [462, 306] width 28 height 28
type input "Sep 2, 2025"
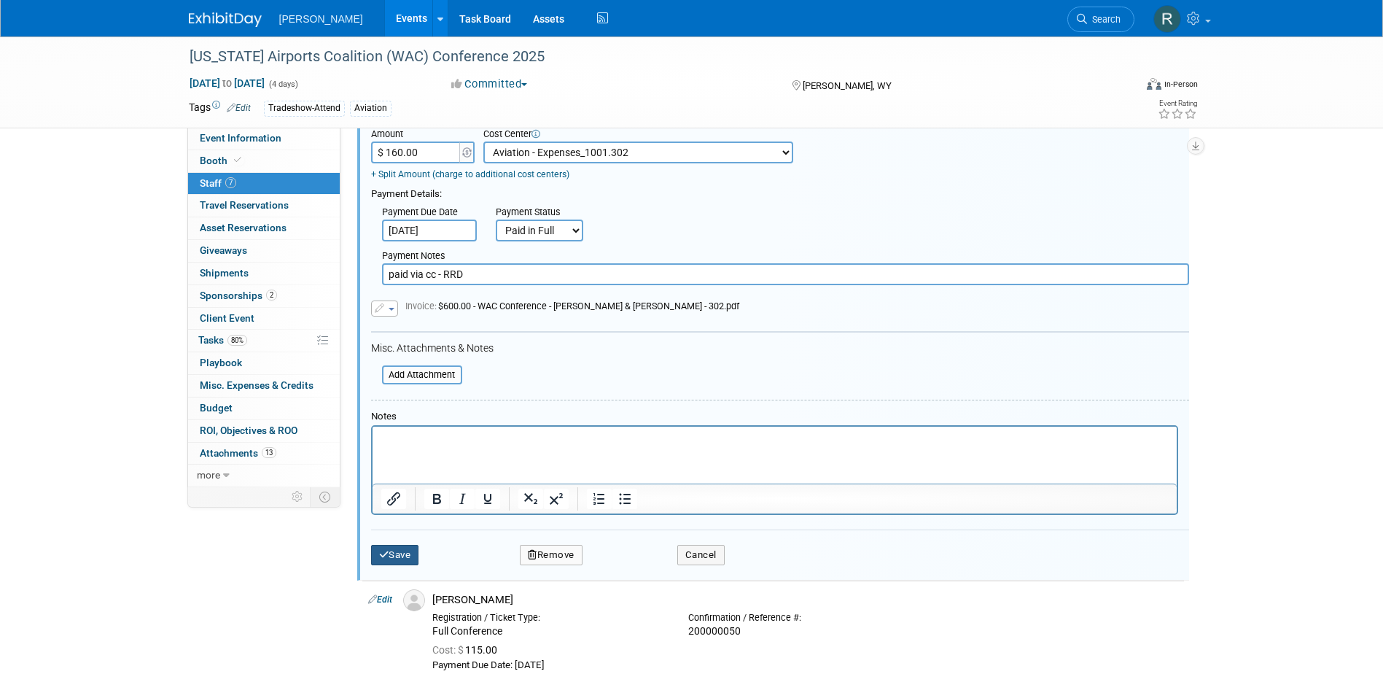
click at [400, 552] on button "Save" at bounding box center [395, 555] width 48 height 20
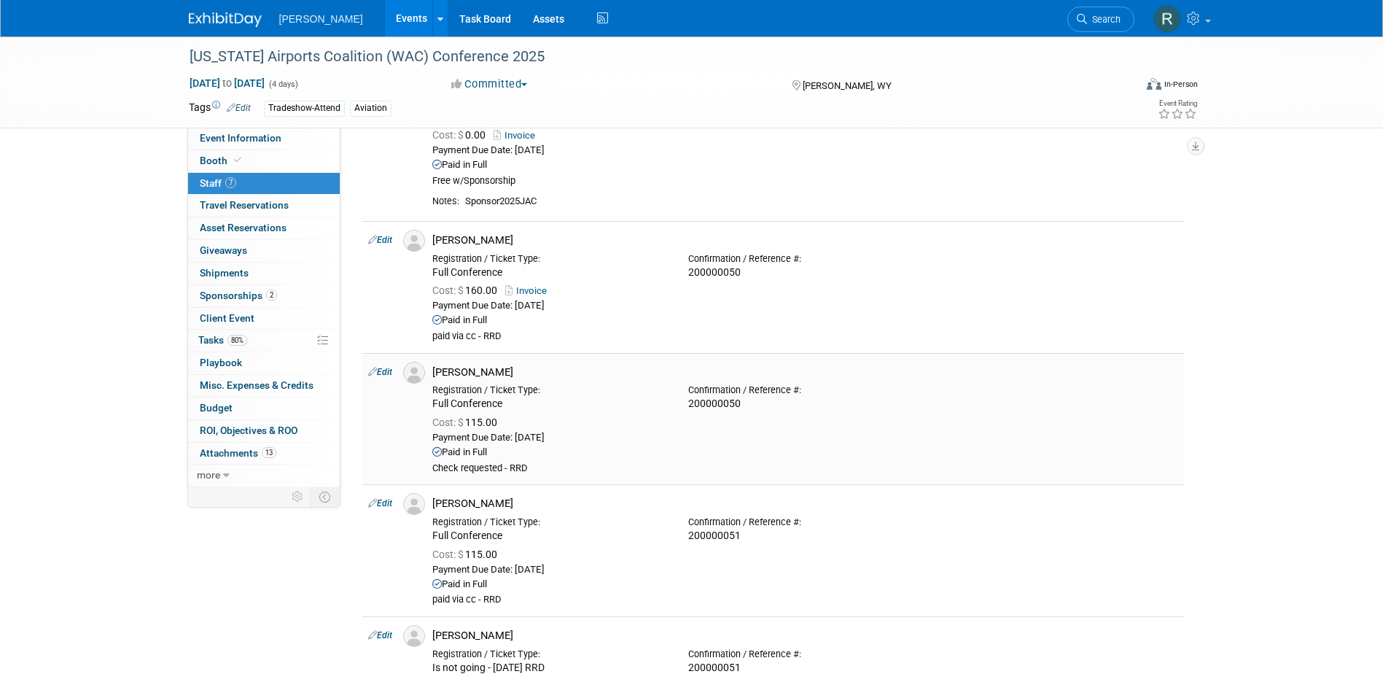
scroll to position [146, 0]
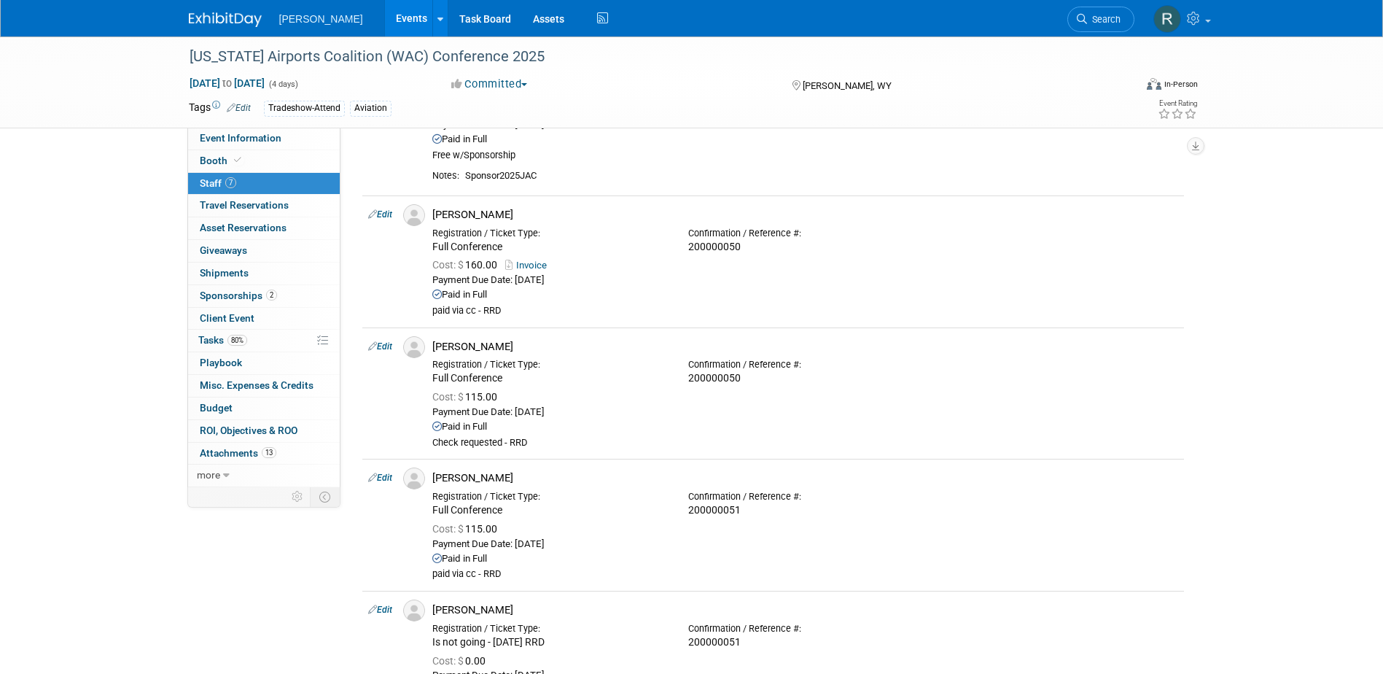
click at [389, 349] on link "Edit" at bounding box center [380, 346] width 24 height 10
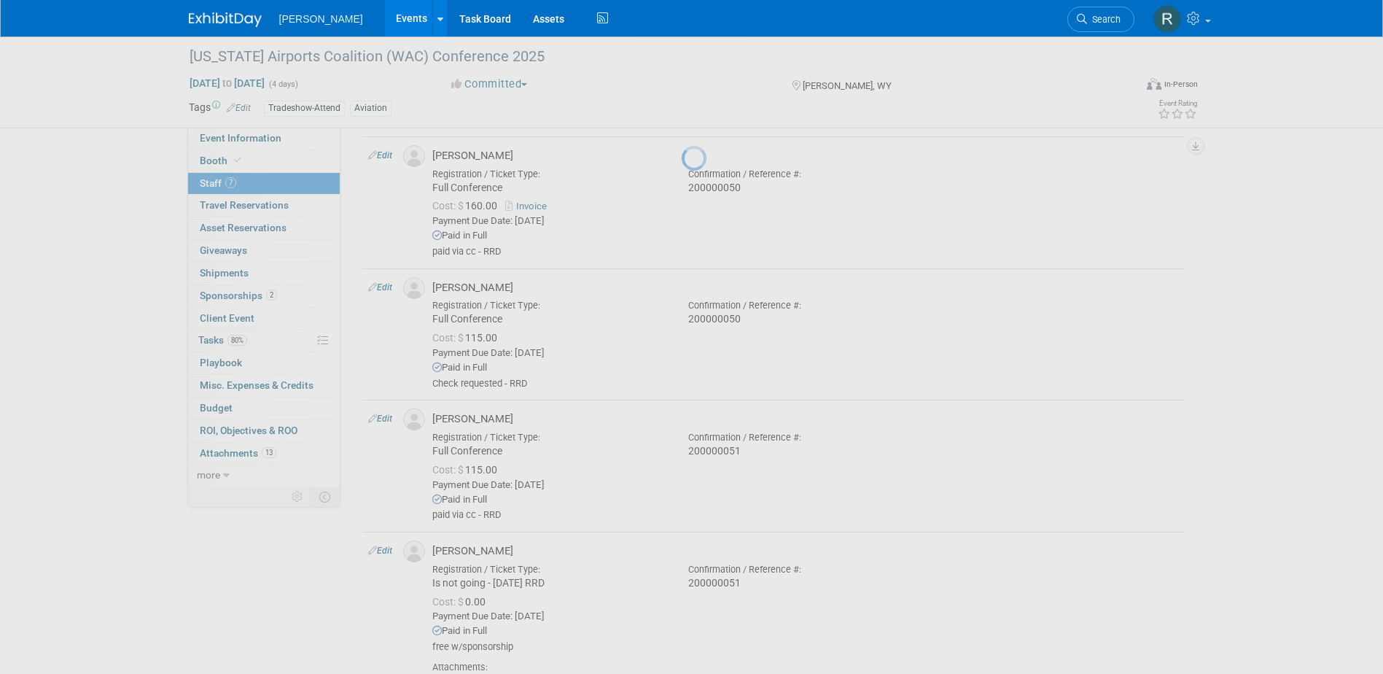
select select "8e1fd08a-ae4f-4a81-addb-2c8436da65d2"
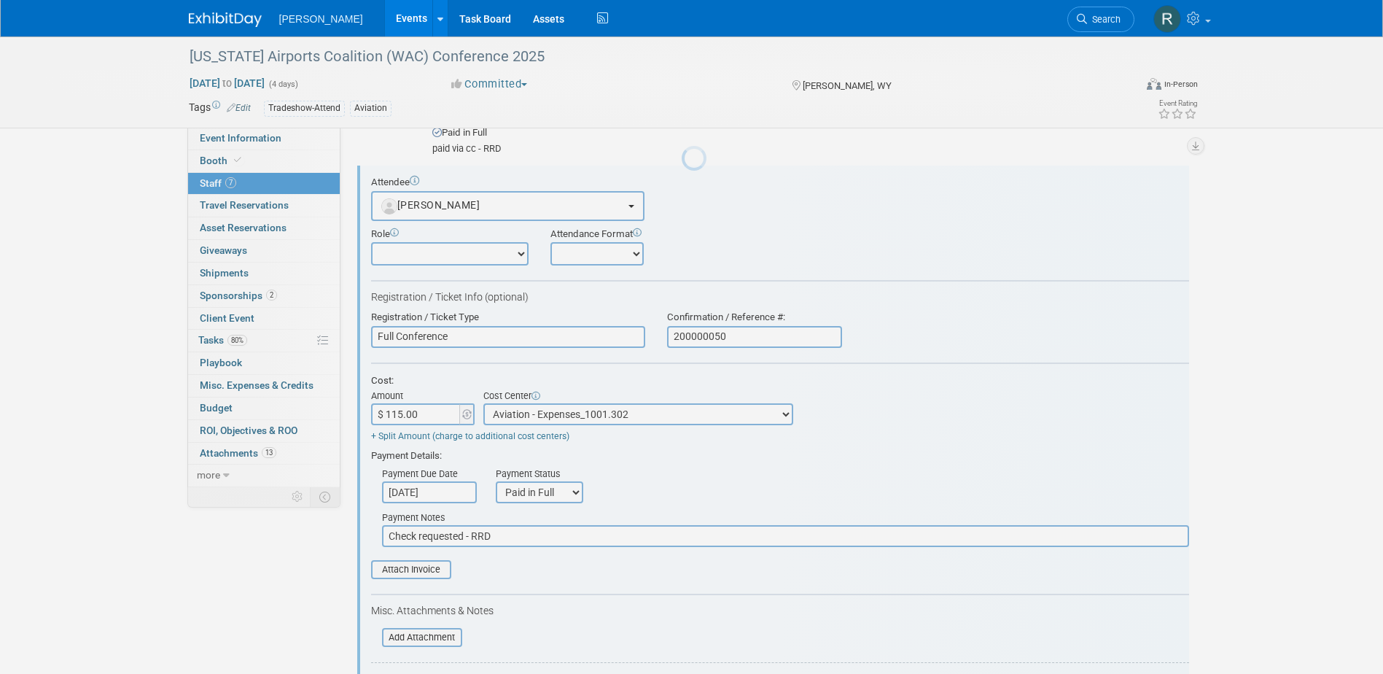
scroll to position [0, 0]
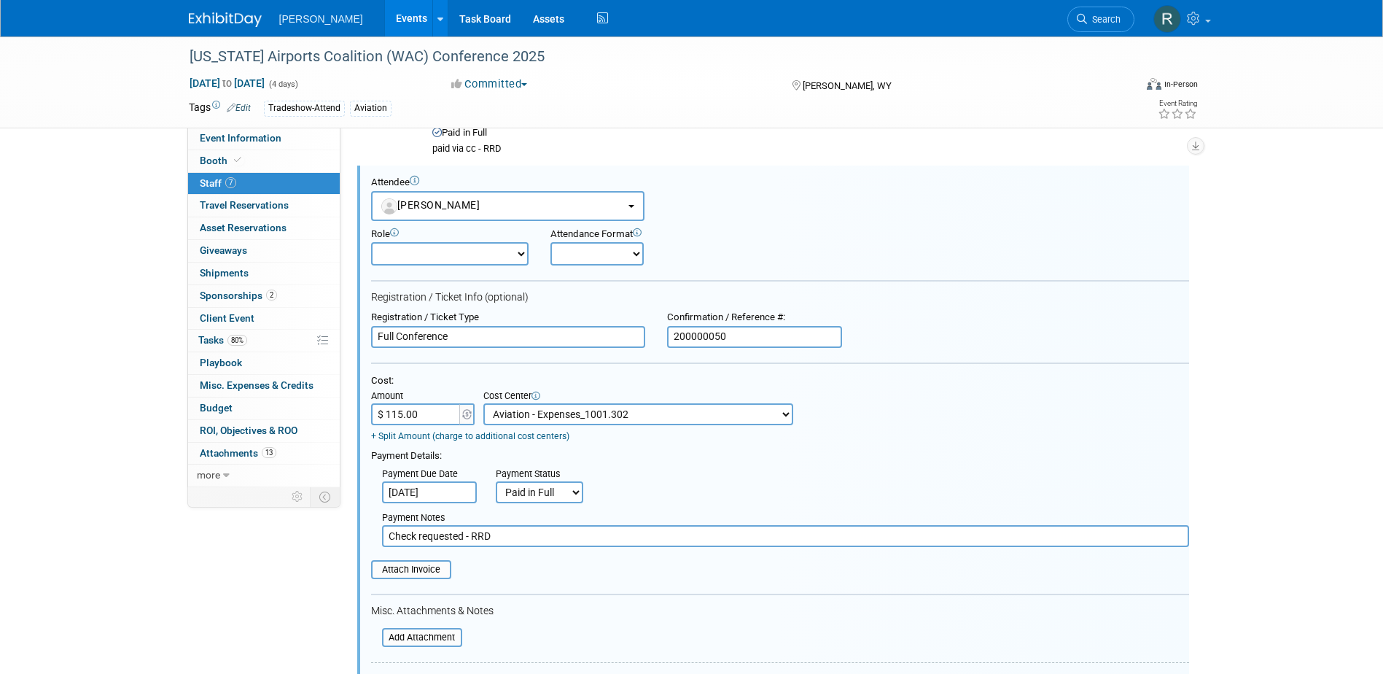
click at [432, 418] on input "$ 115.00" at bounding box center [416, 414] width 91 height 22
type input "$ 160.00"
drag, startPoint x: 497, startPoint y: 534, endPoint x: 311, endPoint y: 536, distance: 185.9
click at [311, 536] on div "Event Information Event Info Booth Booth 7 Staff 7 Staff 0 Travel Reservations …" at bounding box center [692, 592] width 1028 height 1726
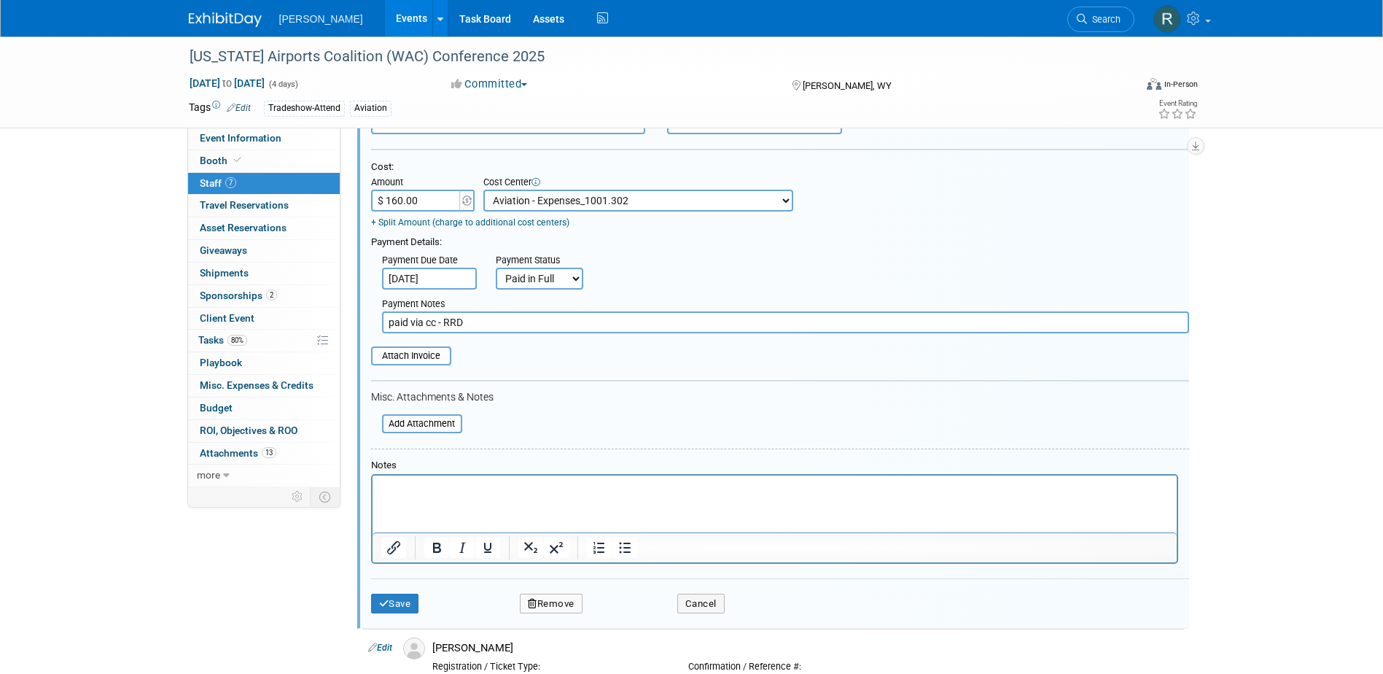
scroll to position [526, 0]
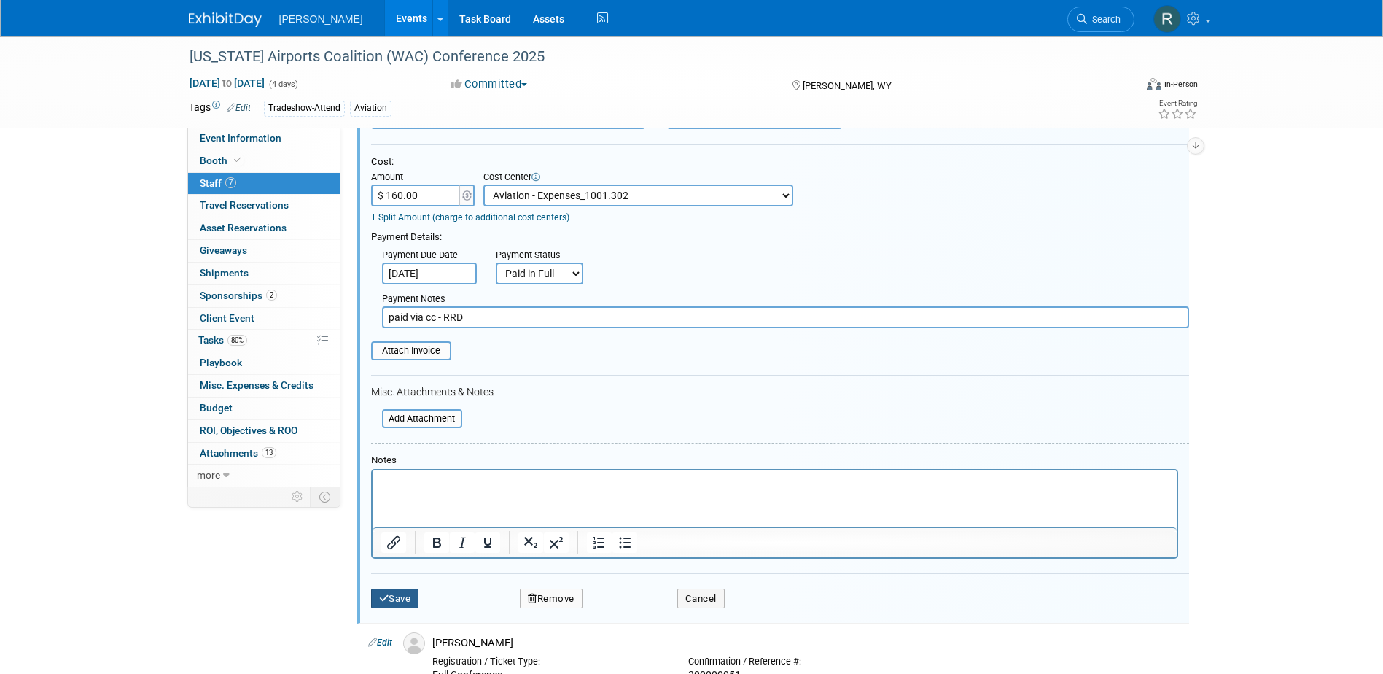
type input "paid via cc - RRD"
click at [398, 604] on button "Save" at bounding box center [395, 598] width 48 height 20
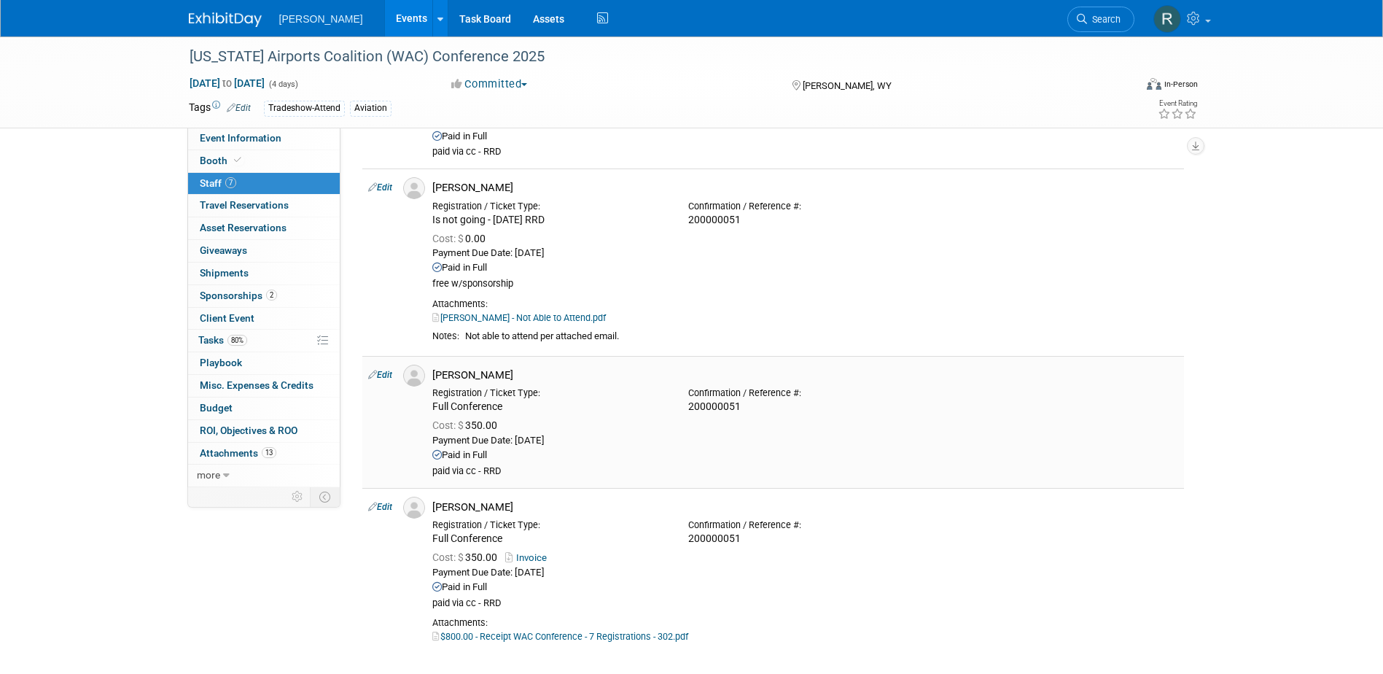
scroll to position [599, 0]
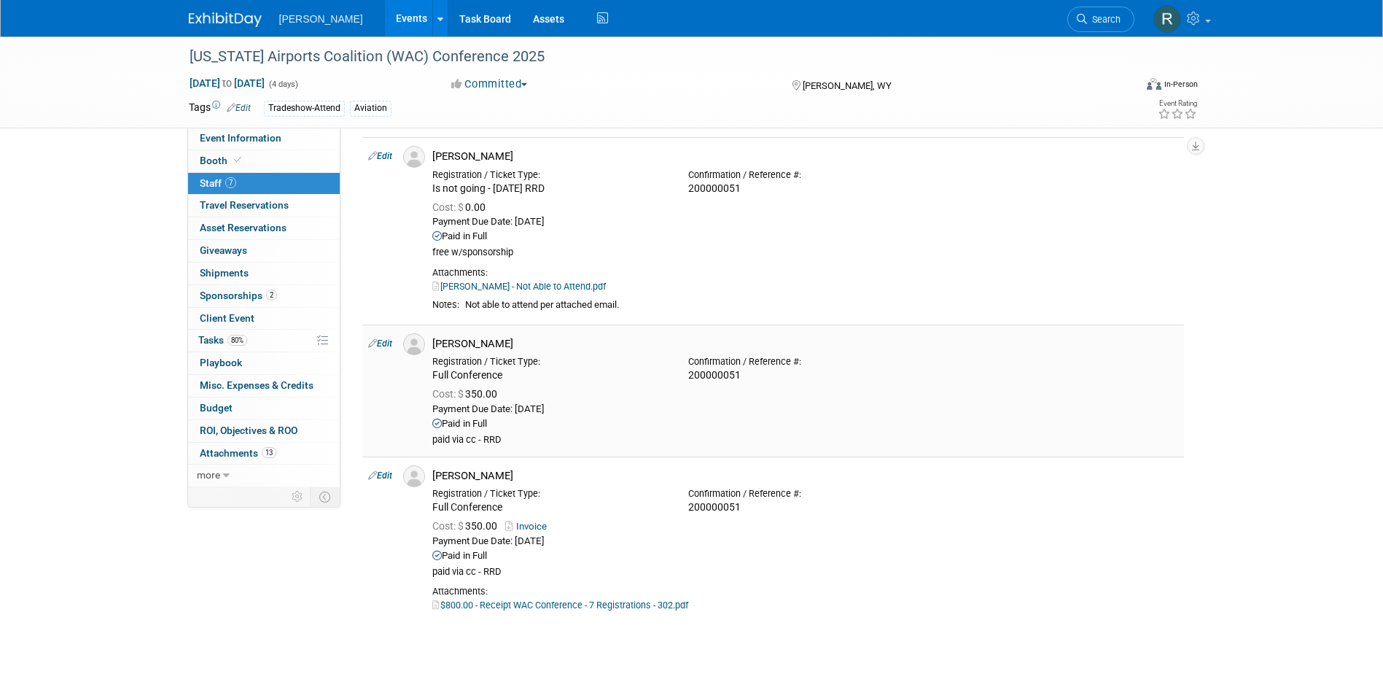
click at [383, 343] on link "Edit" at bounding box center [380, 343] width 24 height 10
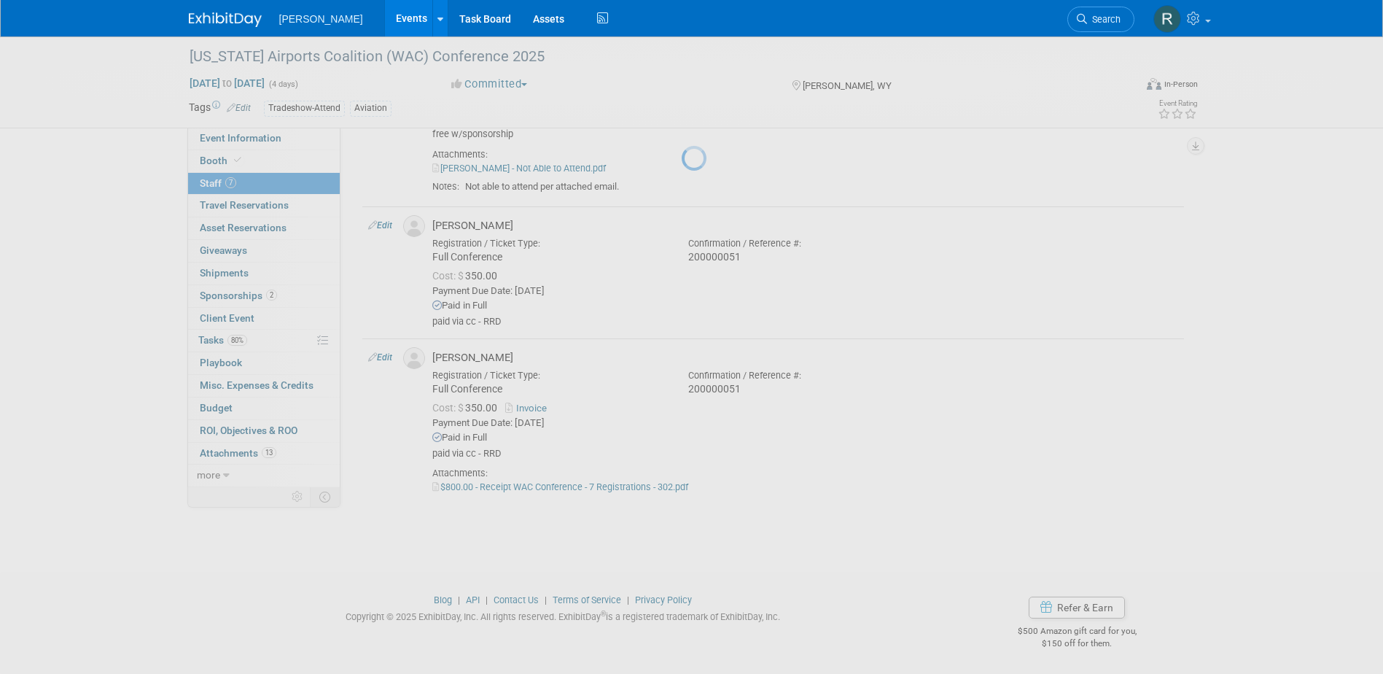
select select "a83ed4ff-66da-4328-94a9-9fe6bb20aeb0"
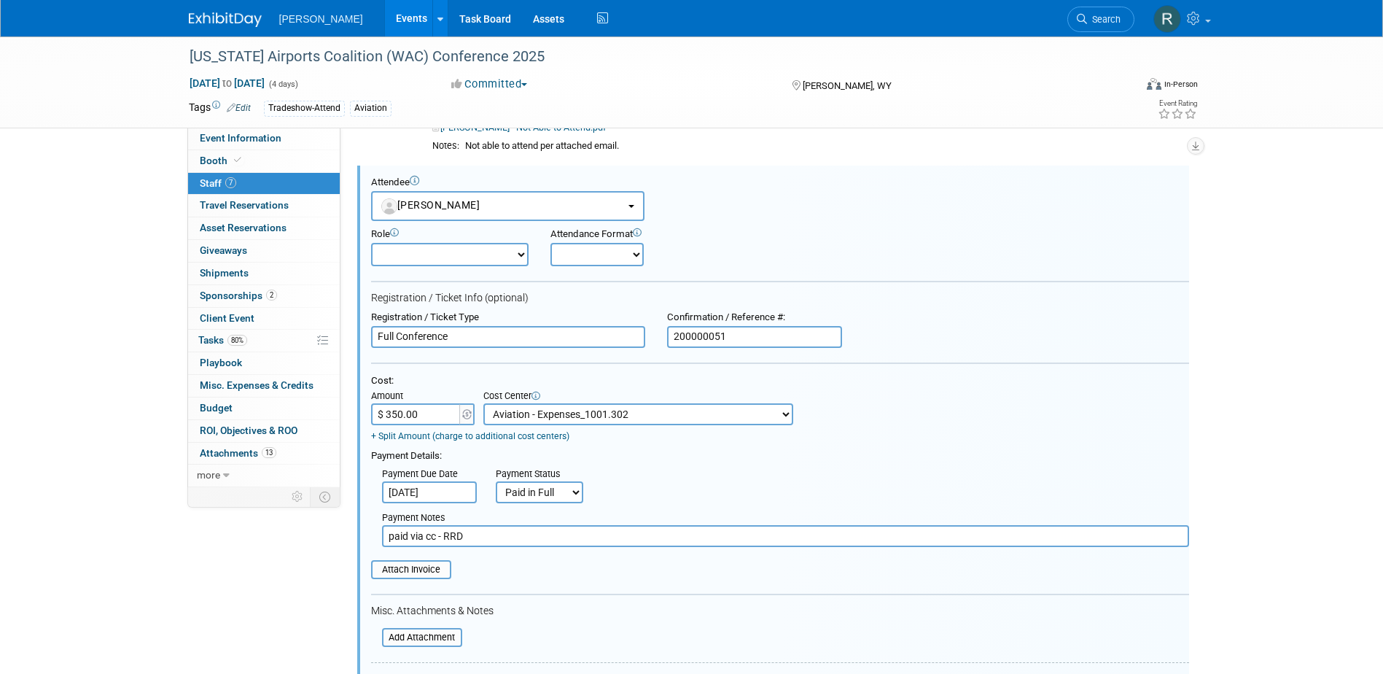
scroll to position [0, 0]
click at [443, 417] on input "$ 350.00" at bounding box center [416, 414] width 91 height 22
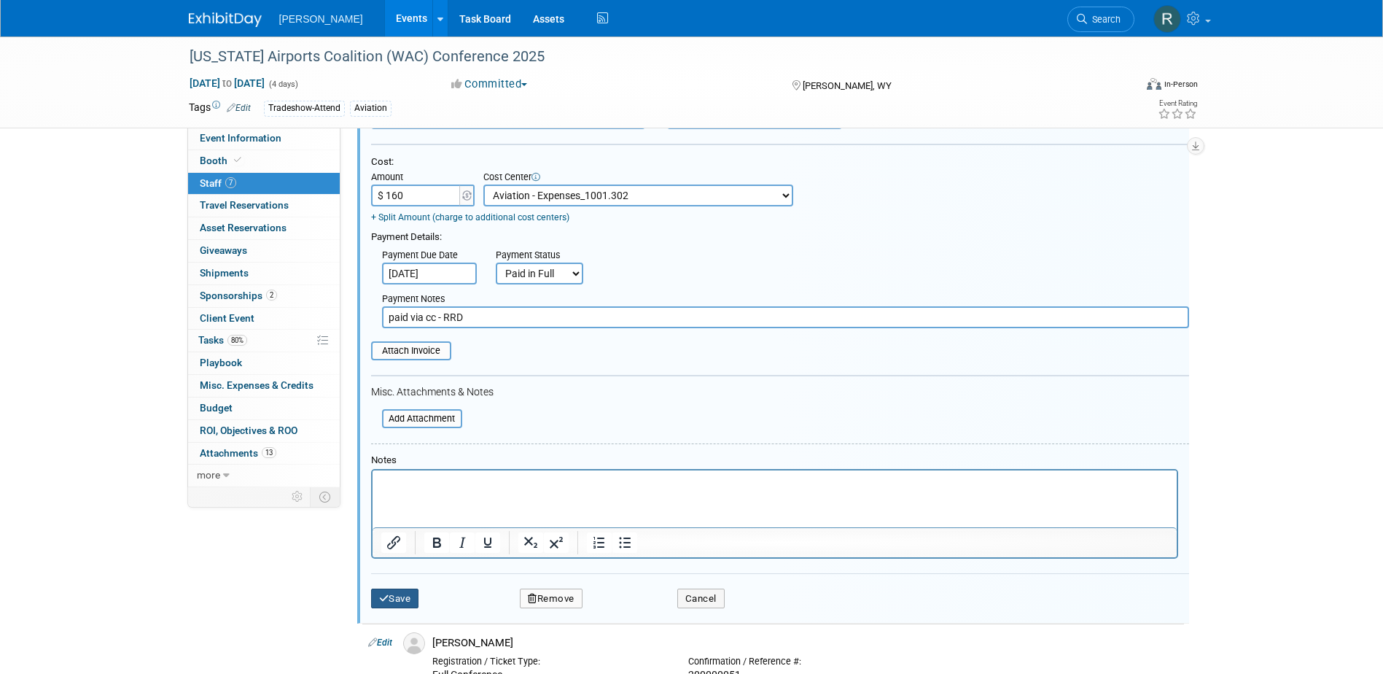
type input "$ 160.00"
click at [402, 599] on button "Save" at bounding box center [395, 598] width 48 height 20
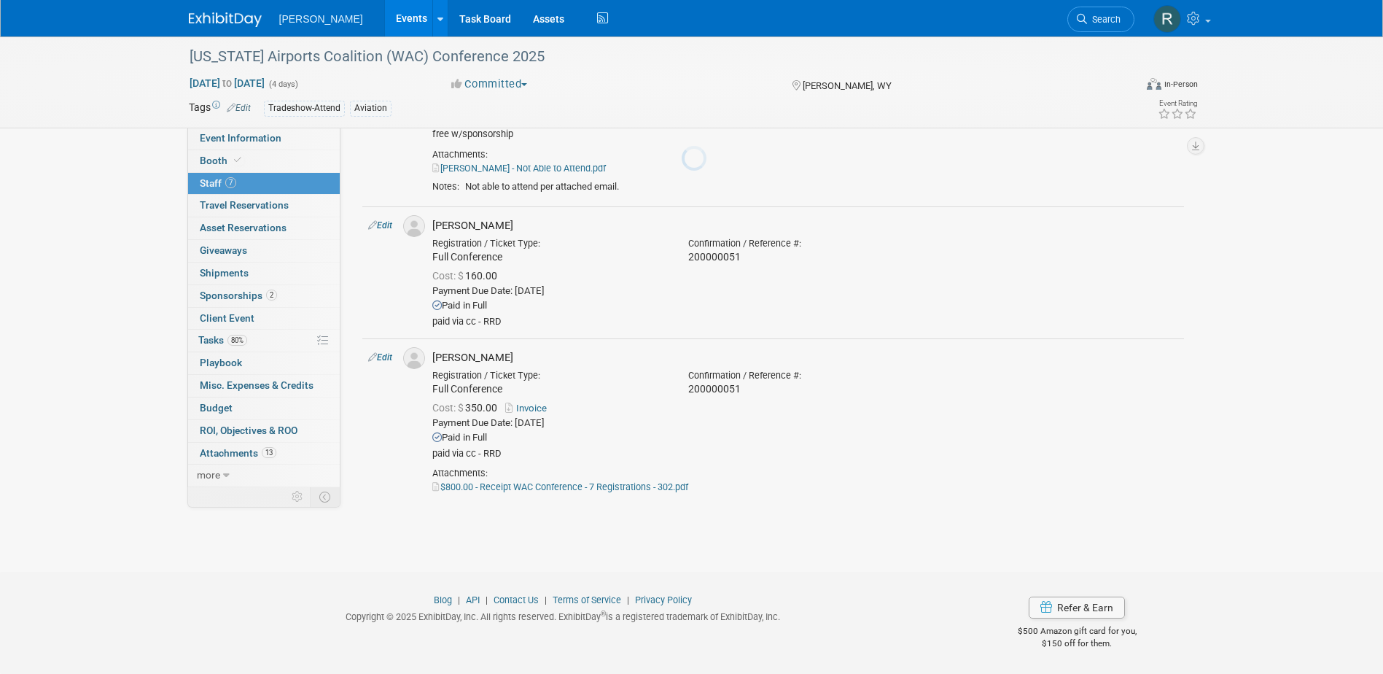
scroll to position [717, 0]
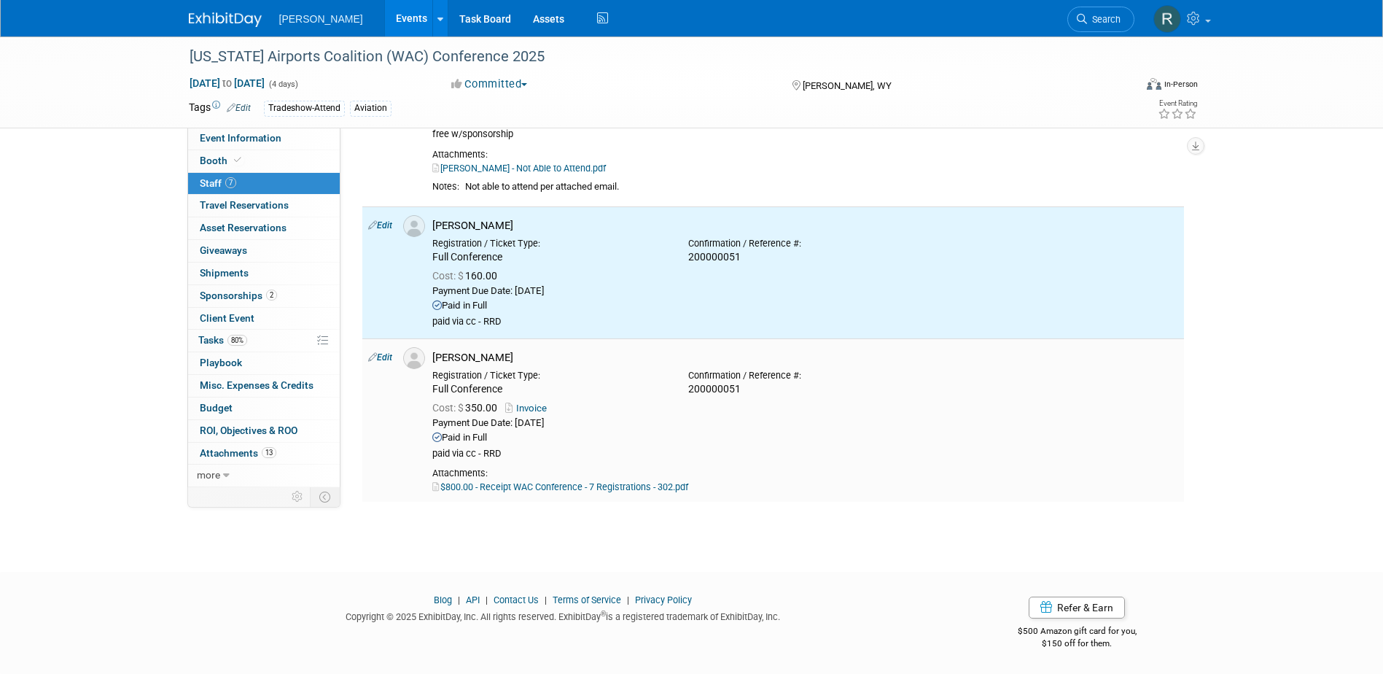
click at [389, 354] on link "Edit" at bounding box center [380, 357] width 24 height 10
select select "17b07ada-e98f-49cf-b205-ae9bf8358fb4"
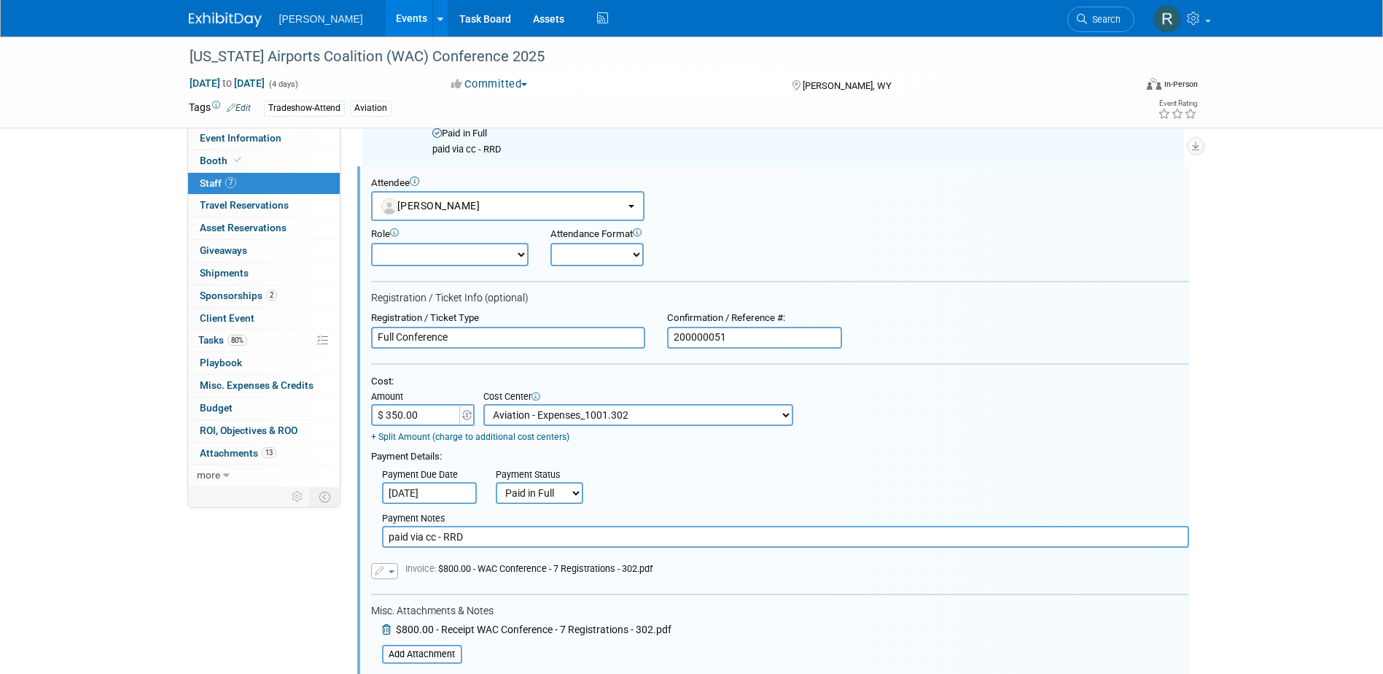
scroll to position [0, 0]
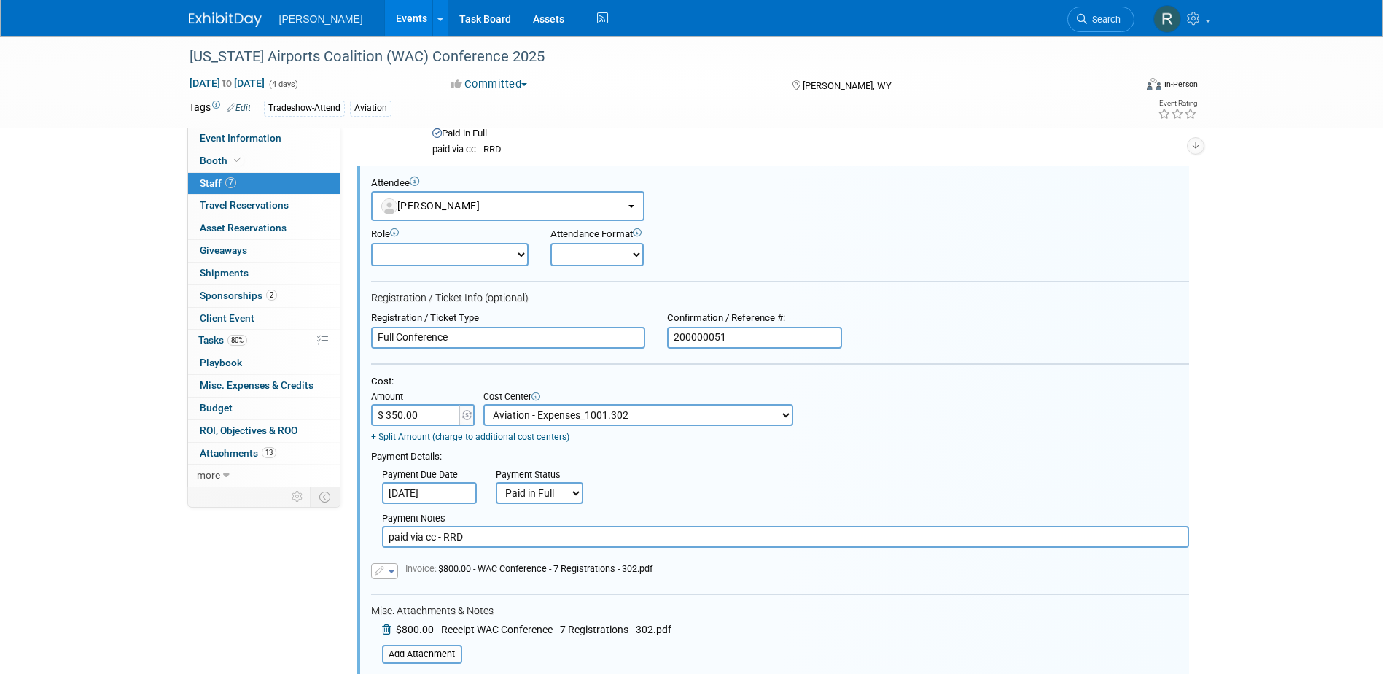
click at [420, 417] on input "$ 350.00" at bounding box center [416, 415] width 91 height 22
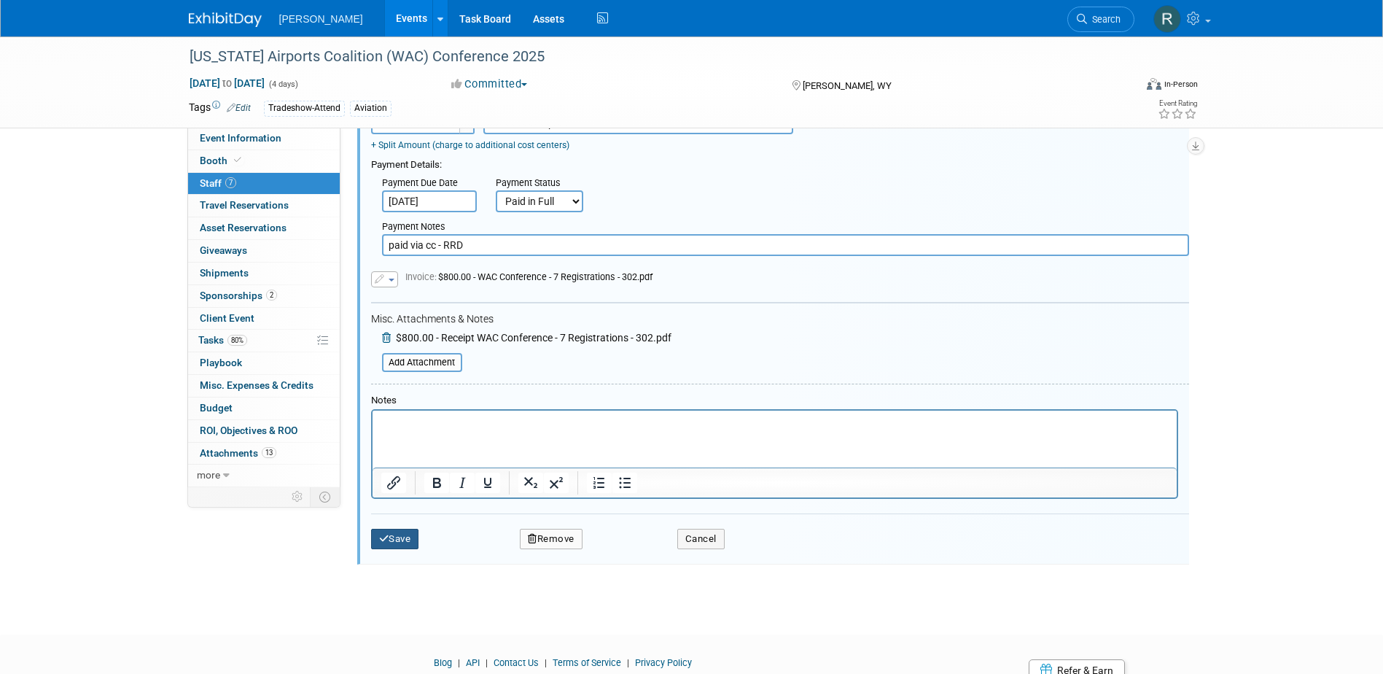
type input "$ 160.00"
click at [384, 543] on icon "submit" at bounding box center [384, 538] width 10 height 9
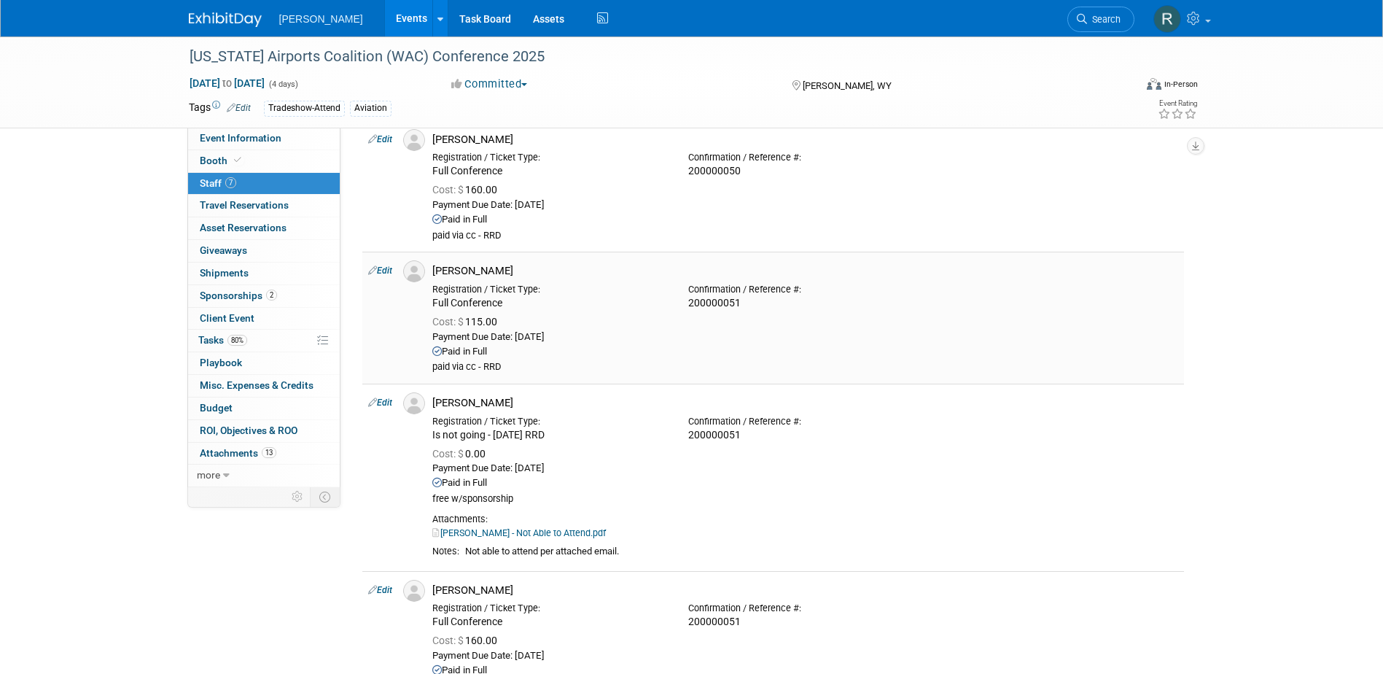
scroll to position [280, 0]
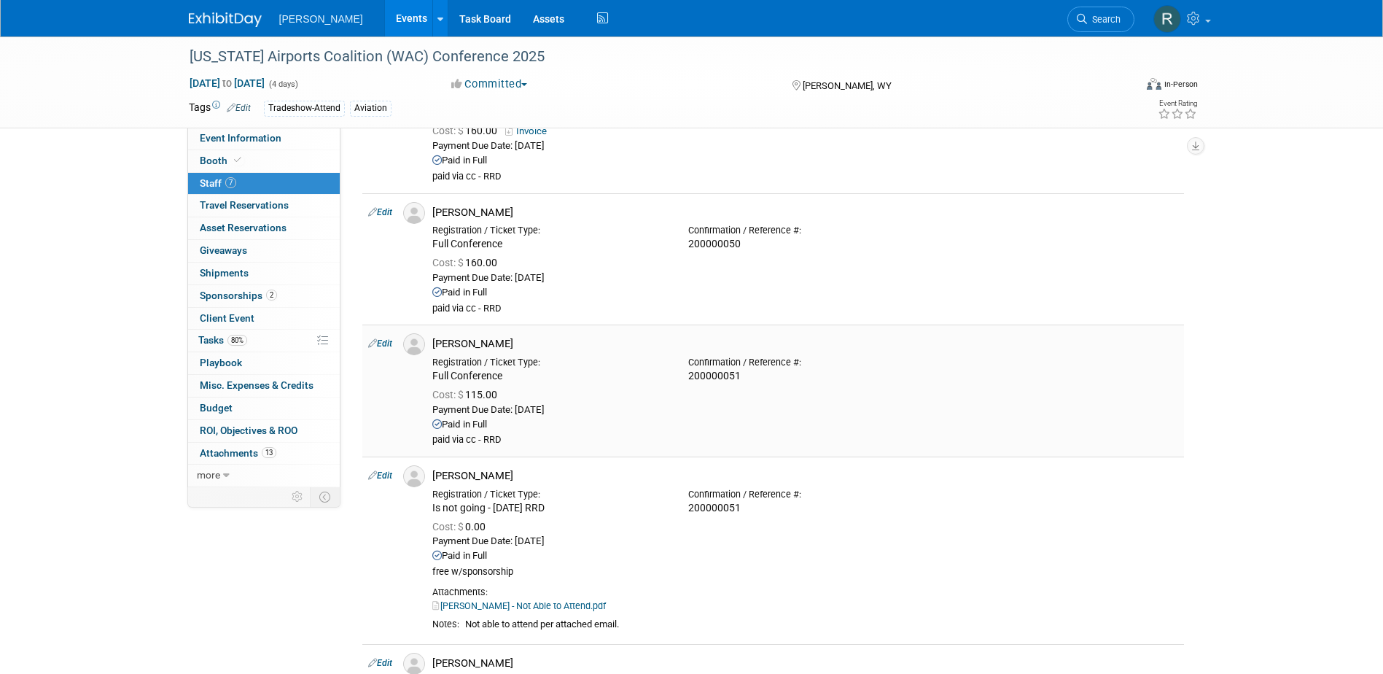
click at [386, 341] on link "Edit" at bounding box center [380, 343] width 24 height 10
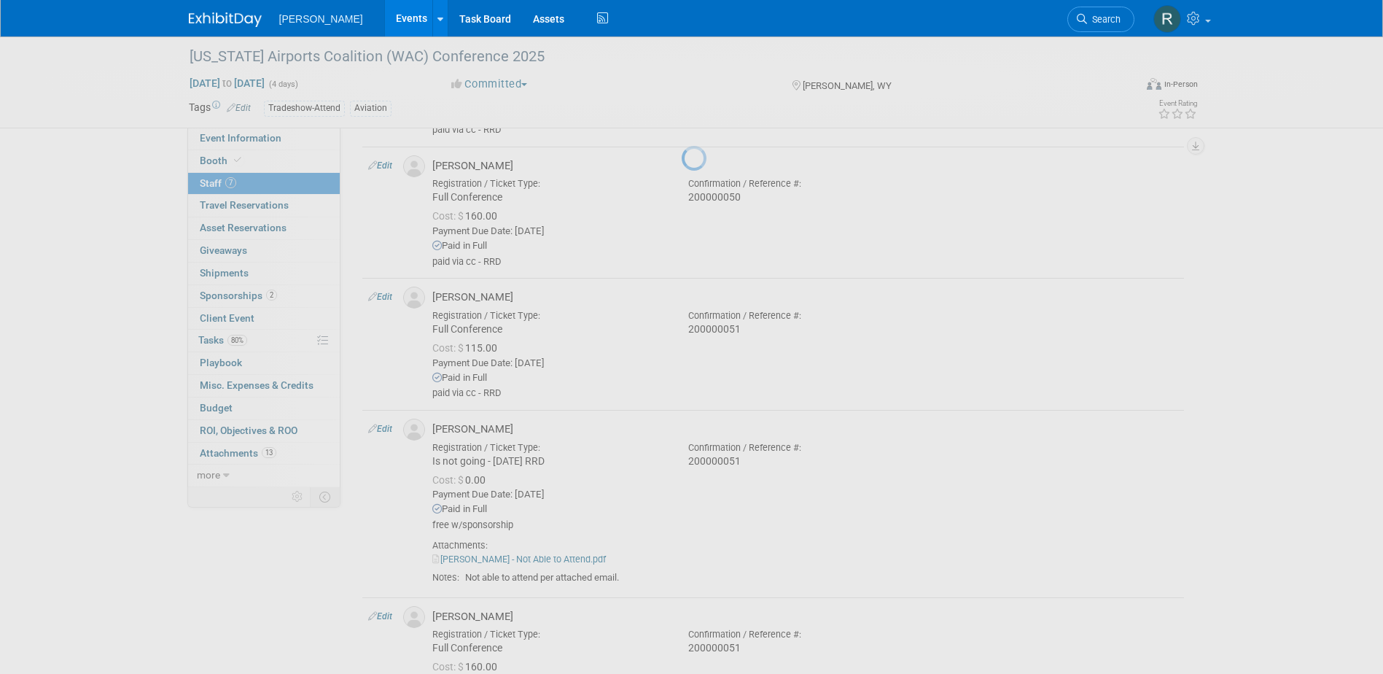
select select "2106e83c-0e6b-4e24-bb8c-b033d94a885c"
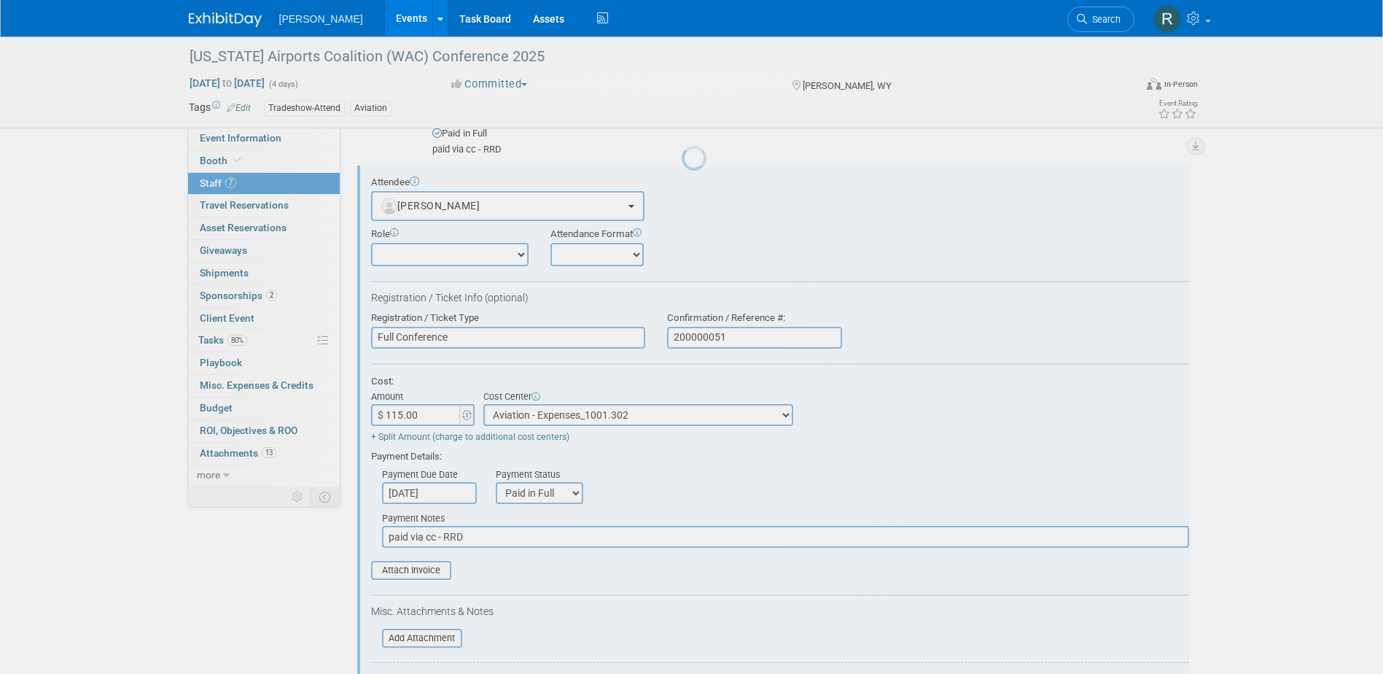
scroll to position [0, 0]
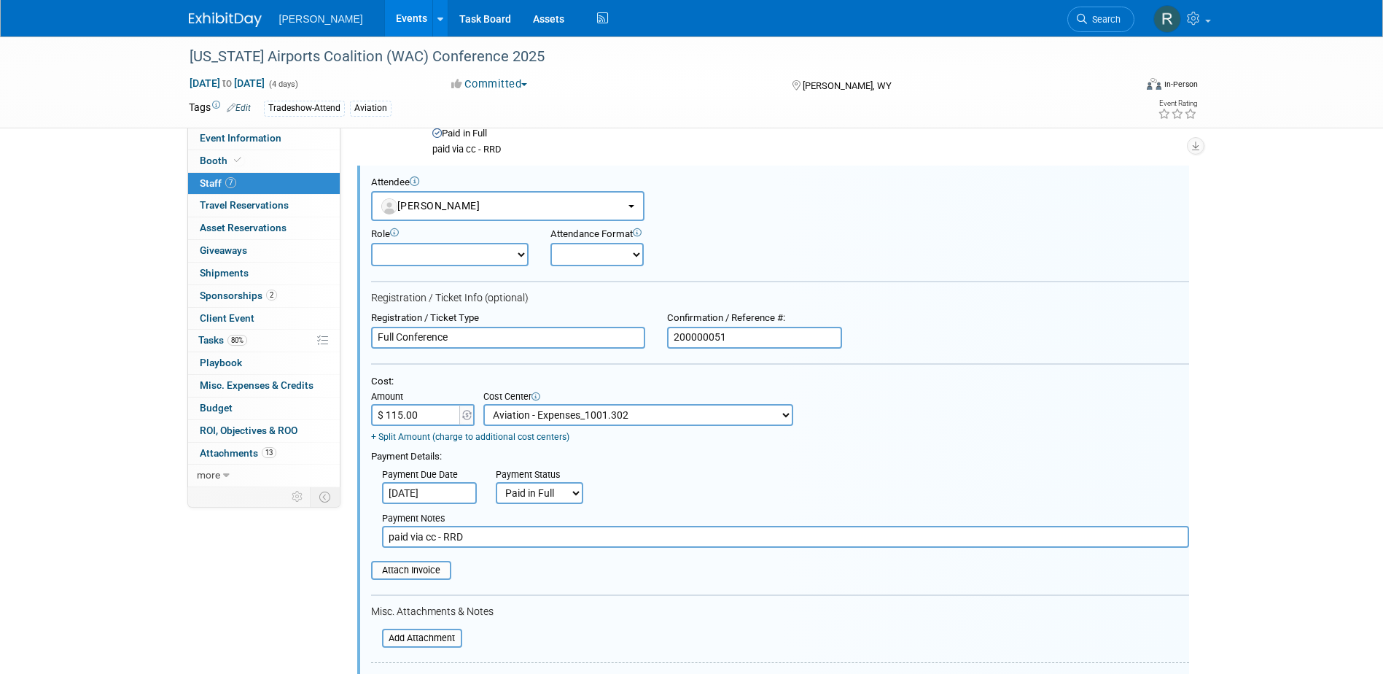
click at [433, 413] on input "$ 115.00" at bounding box center [416, 415] width 91 height 22
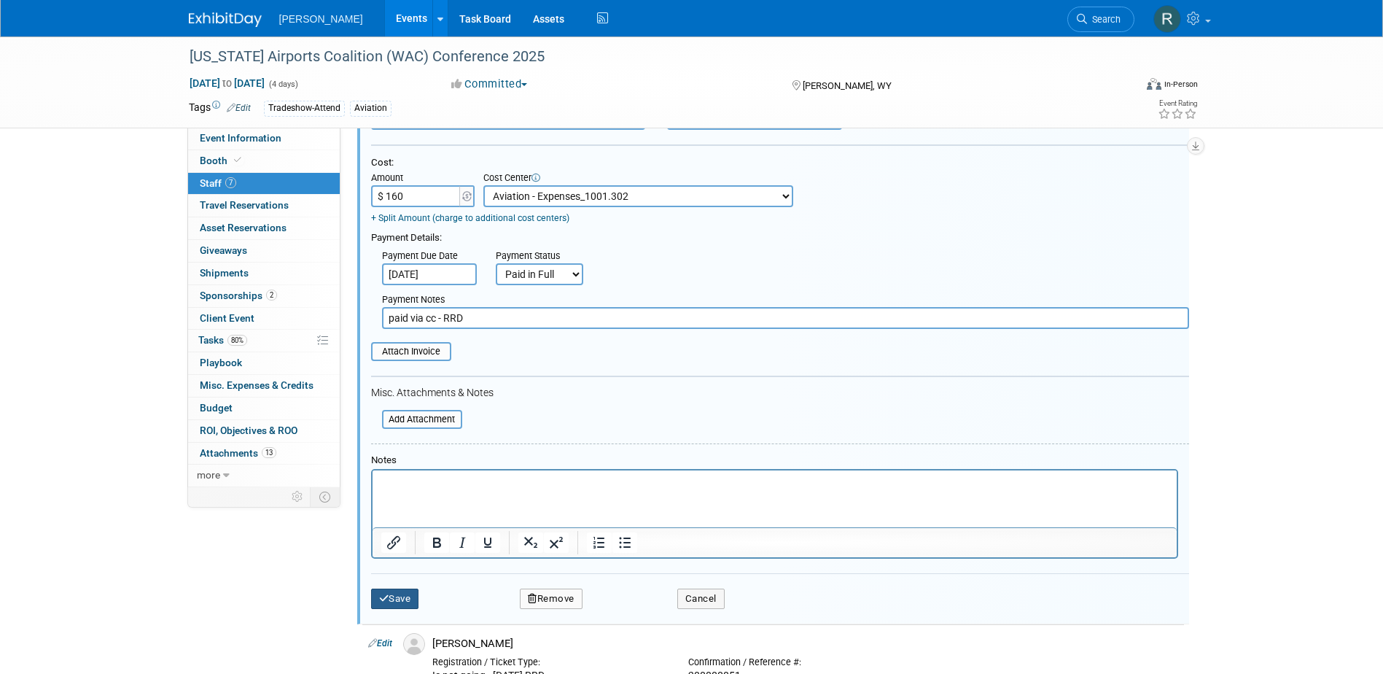
type input "$ 160.00"
click at [384, 597] on icon "submit" at bounding box center [384, 598] width 10 height 9
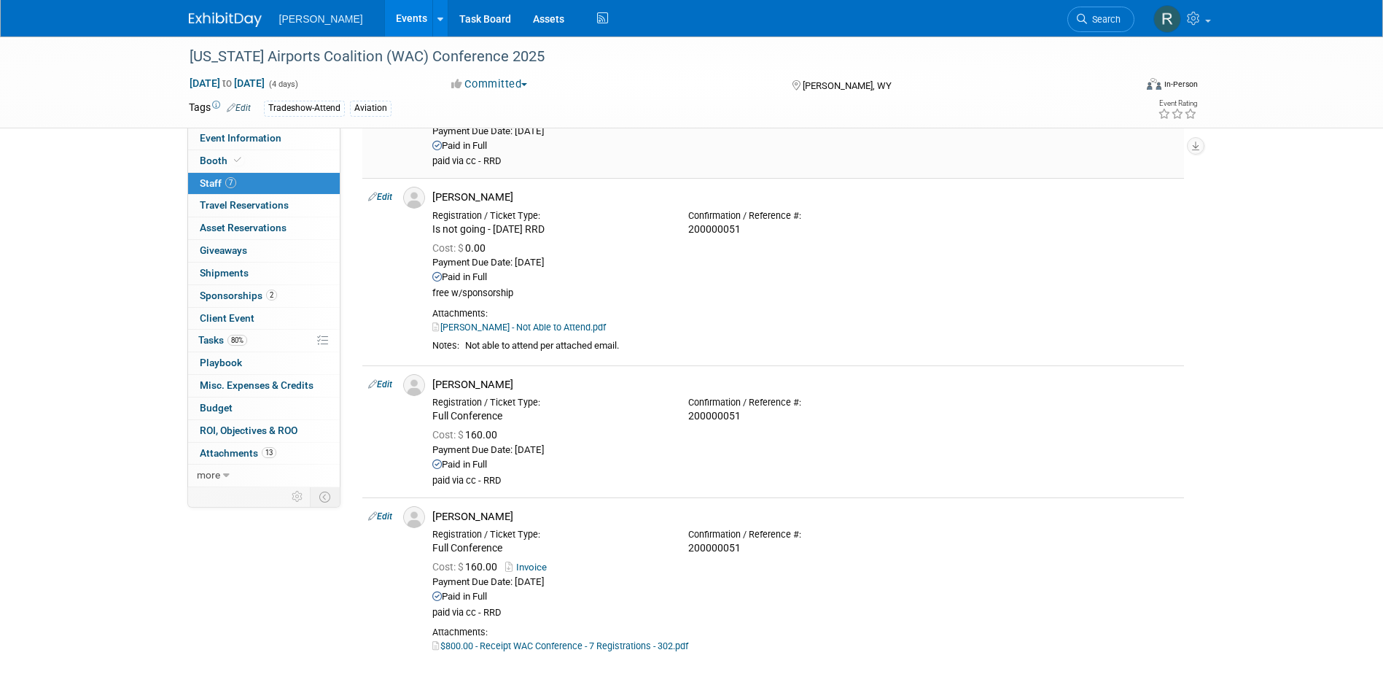
scroll to position [585, 0]
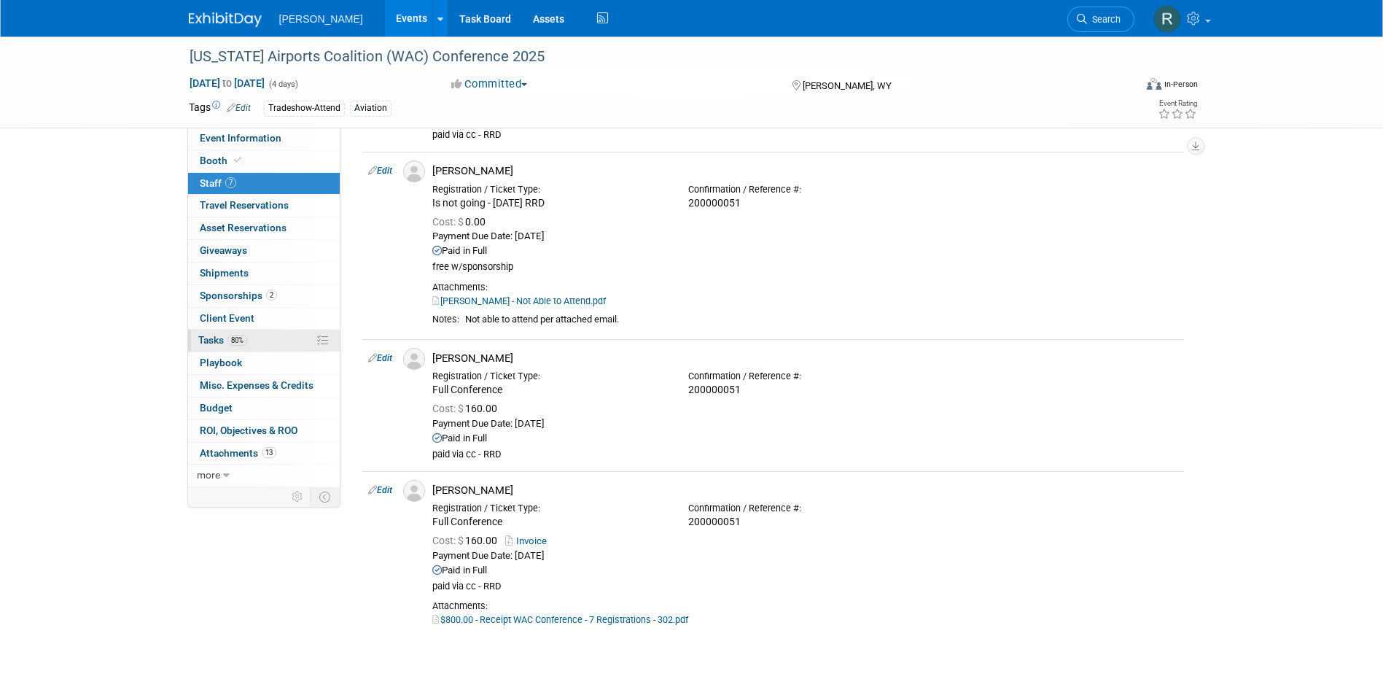
click at [215, 336] on span "Tasks 80%" at bounding box center [222, 340] width 49 height 12
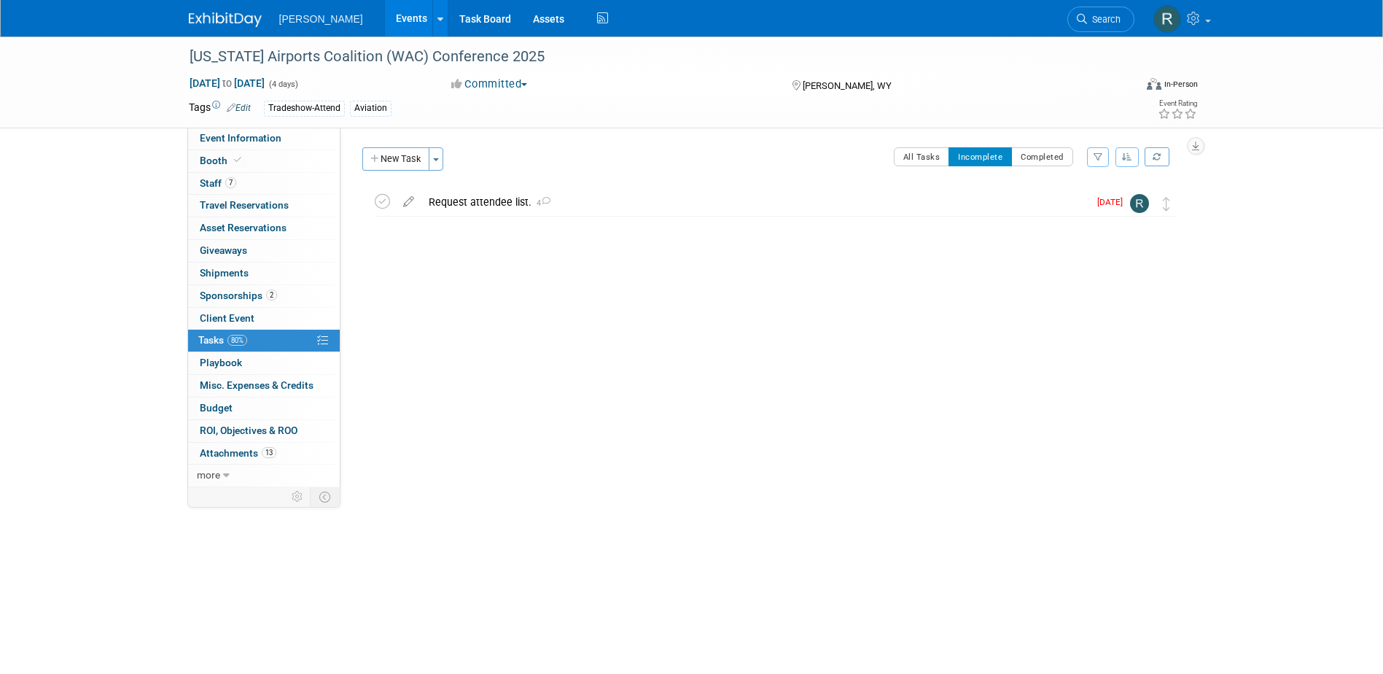
click at [1097, 19] on span "Search" at bounding box center [1104, 19] width 34 height 11
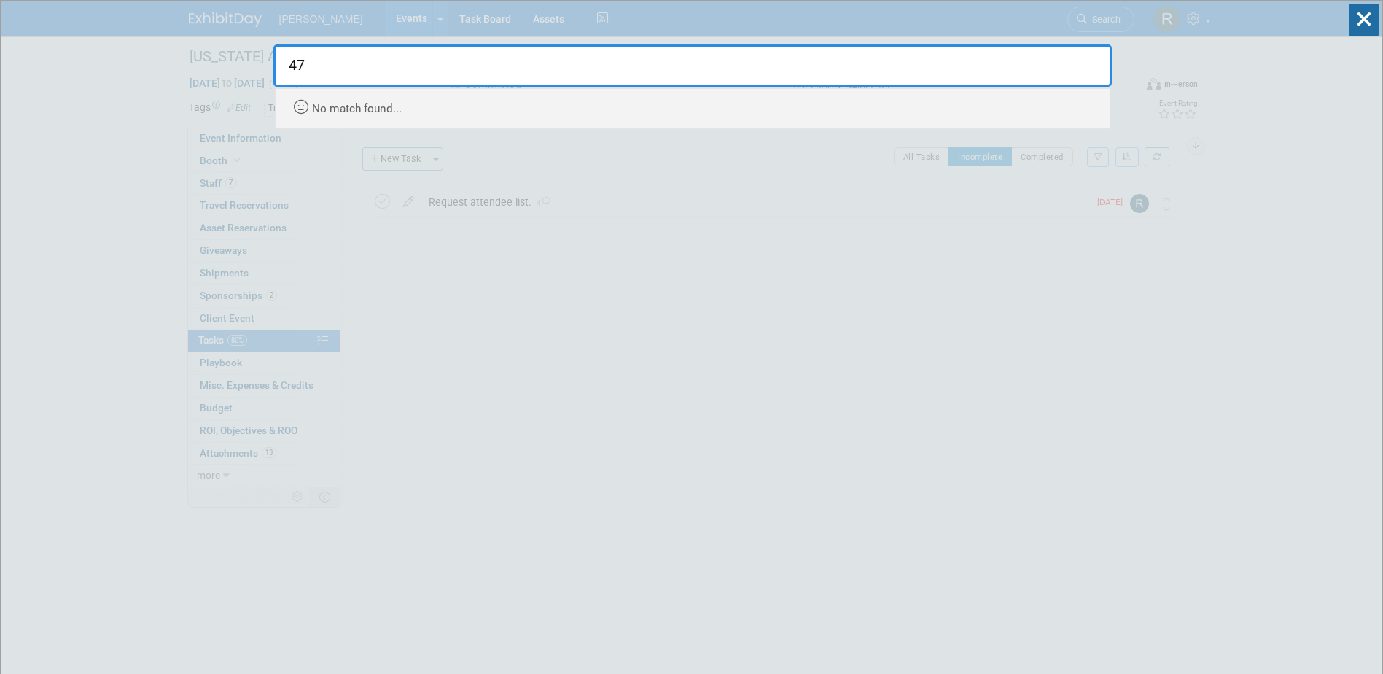
type input "4"
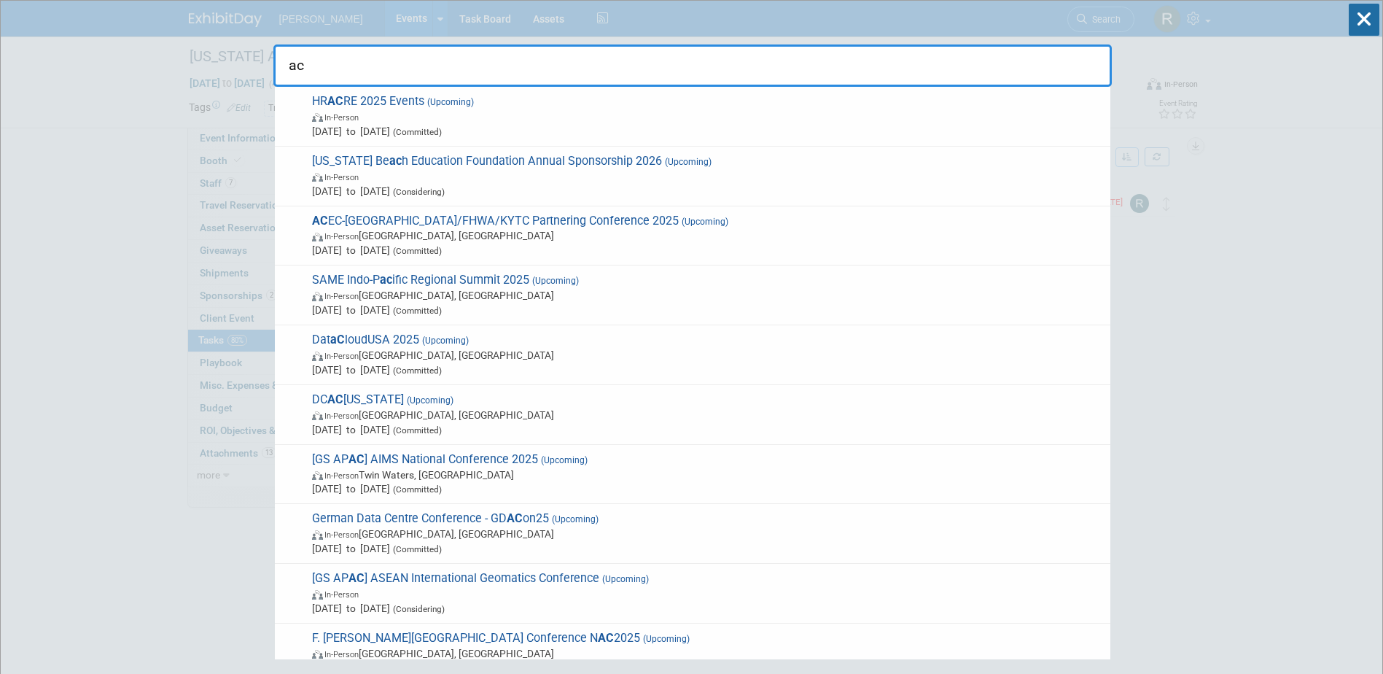
type input "a"
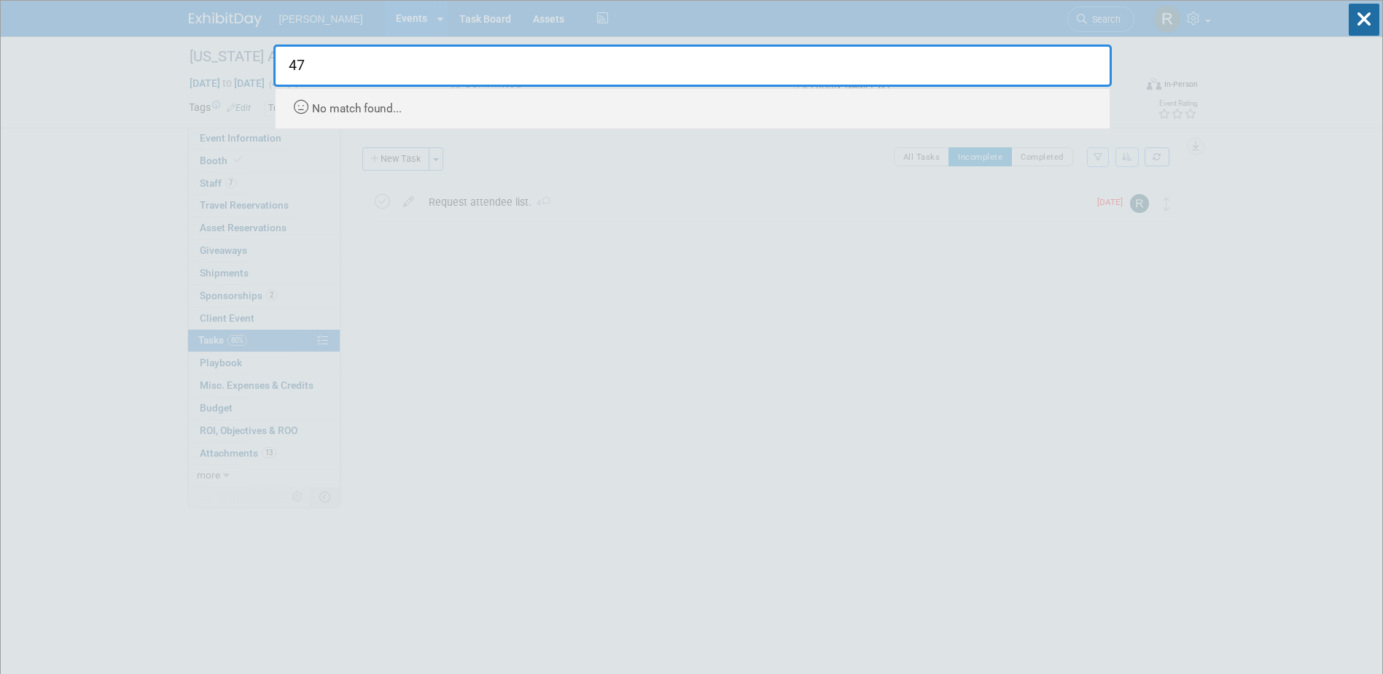
type input "4"
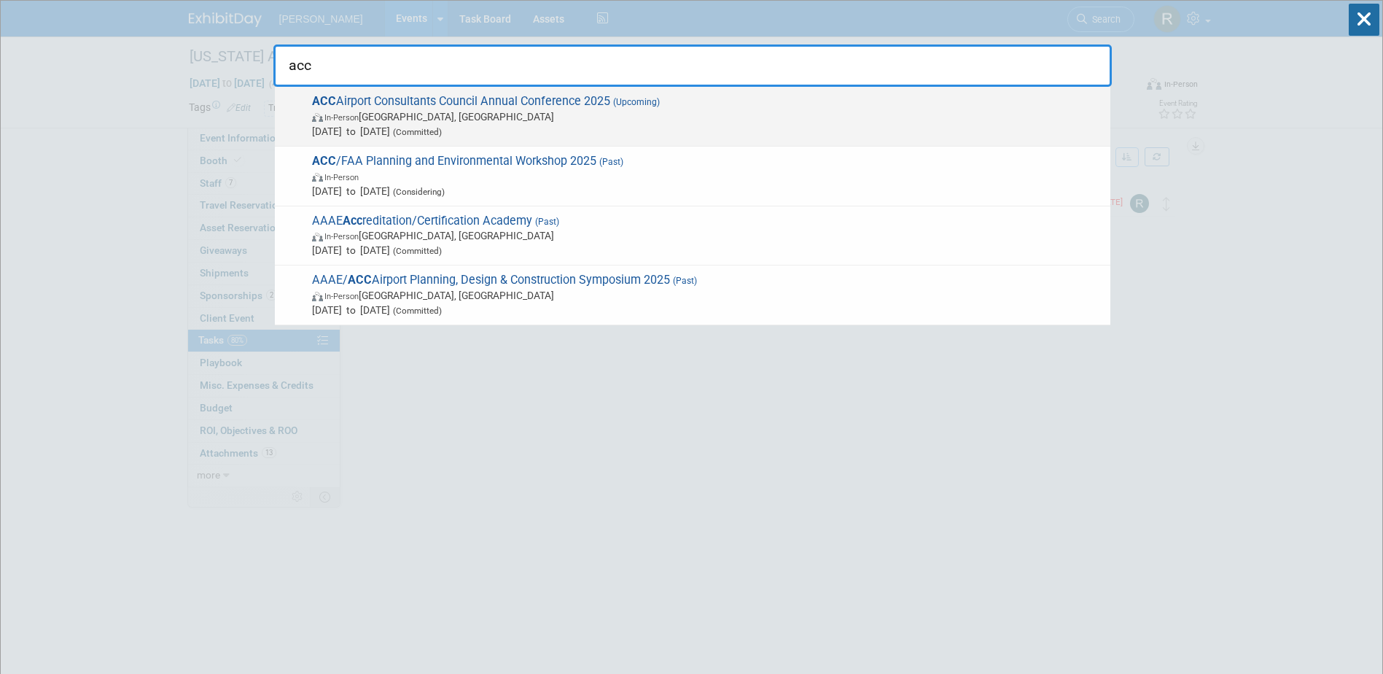
type input "acc"
click at [486, 98] on span "ACC Airport Consultants Council Annual Conference 2025 (Upcoming) In-Person Phi…" at bounding box center [706, 116] width 796 height 44
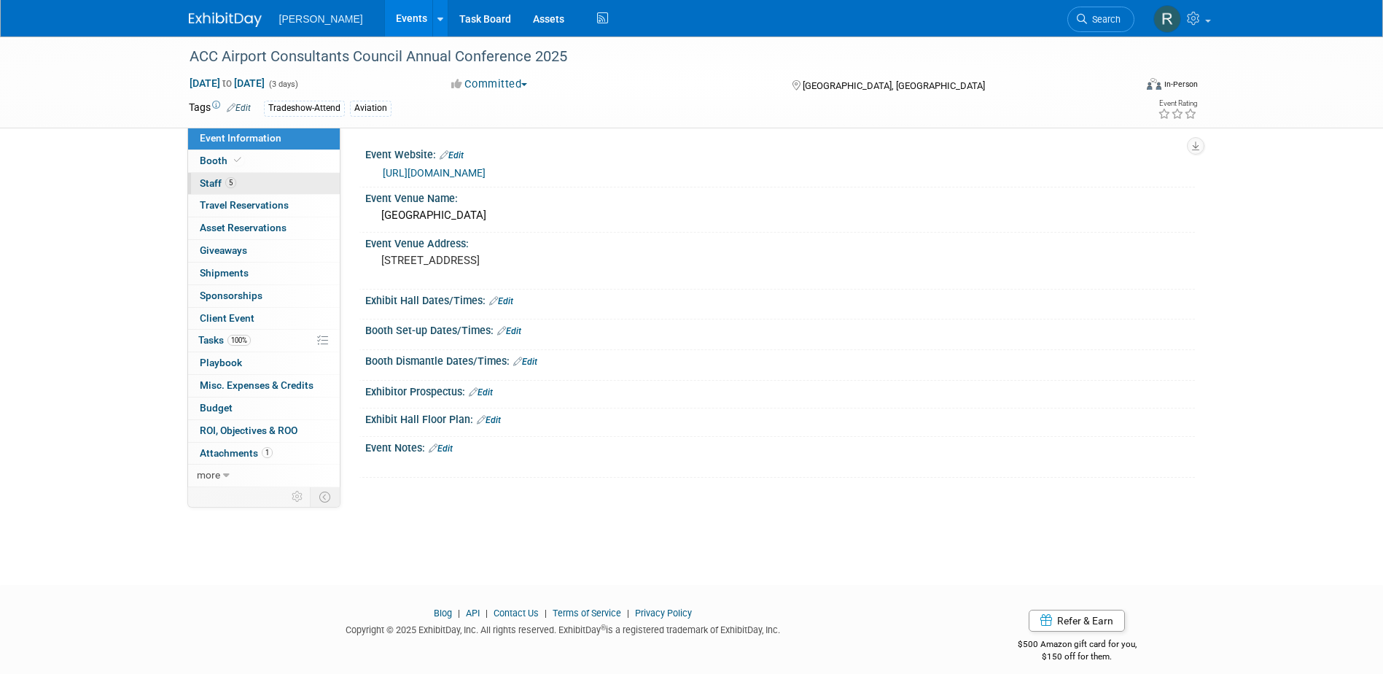
click at [244, 178] on link "5 Staff 5" at bounding box center [264, 184] width 152 height 22
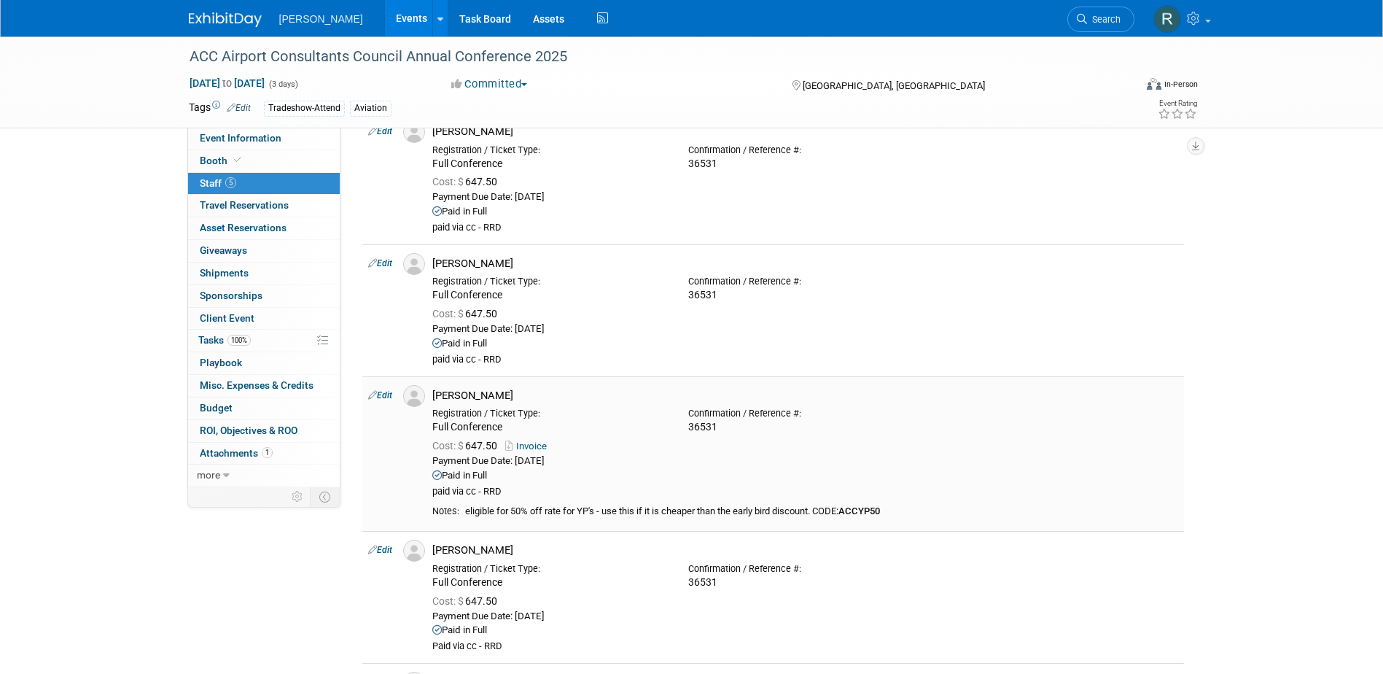
scroll to position [73, 0]
click at [1101, 12] on link "Search" at bounding box center [1100, 20] width 67 height 26
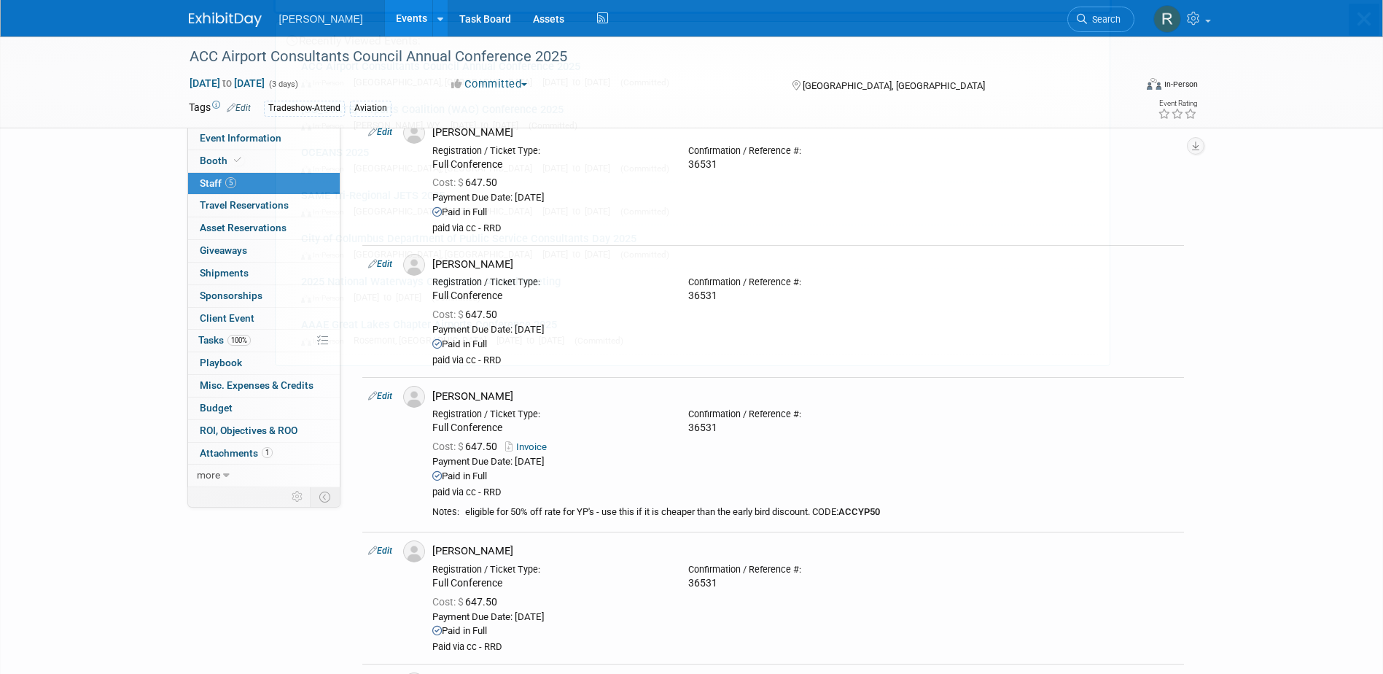
scroll to position [0, 0]
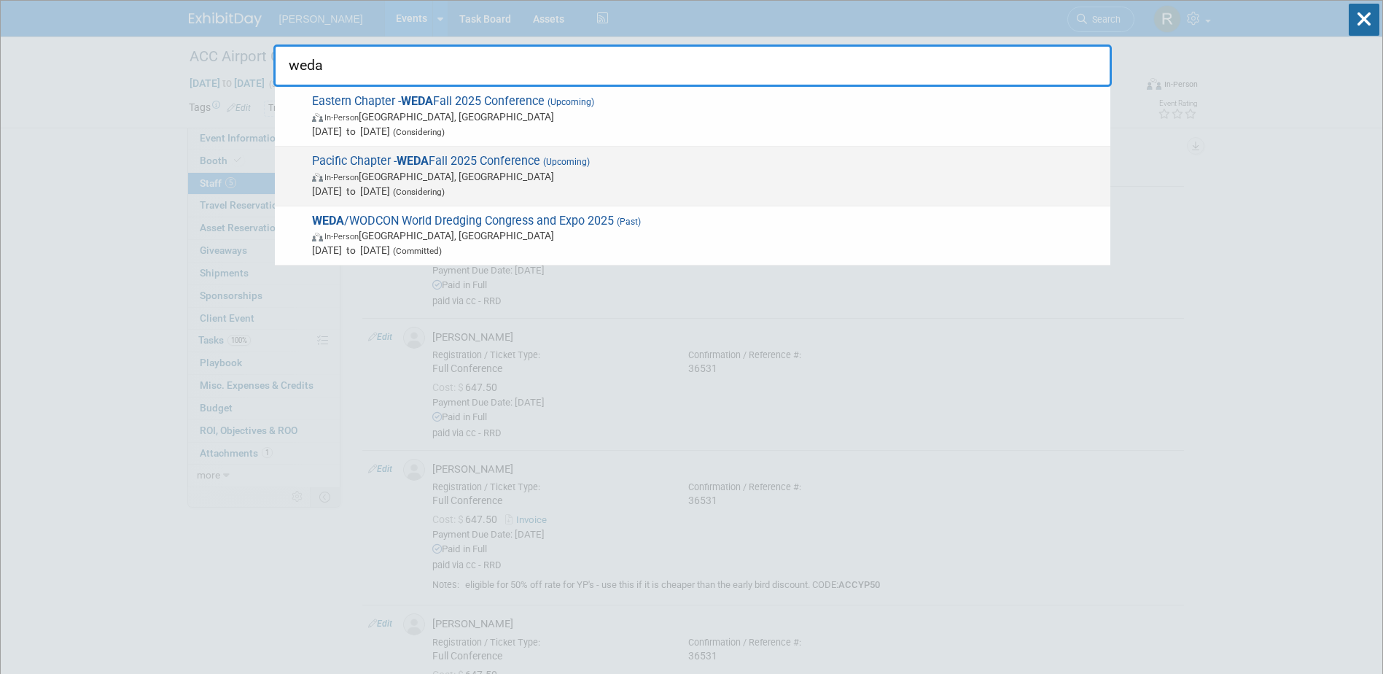
type input "weda"
click at [439, 175] on span "In-Person [GEOGRAPHIC_DATA], [GEOGRAPHIC_DATA]" at bounding box center [707, 176] width 791 height 15
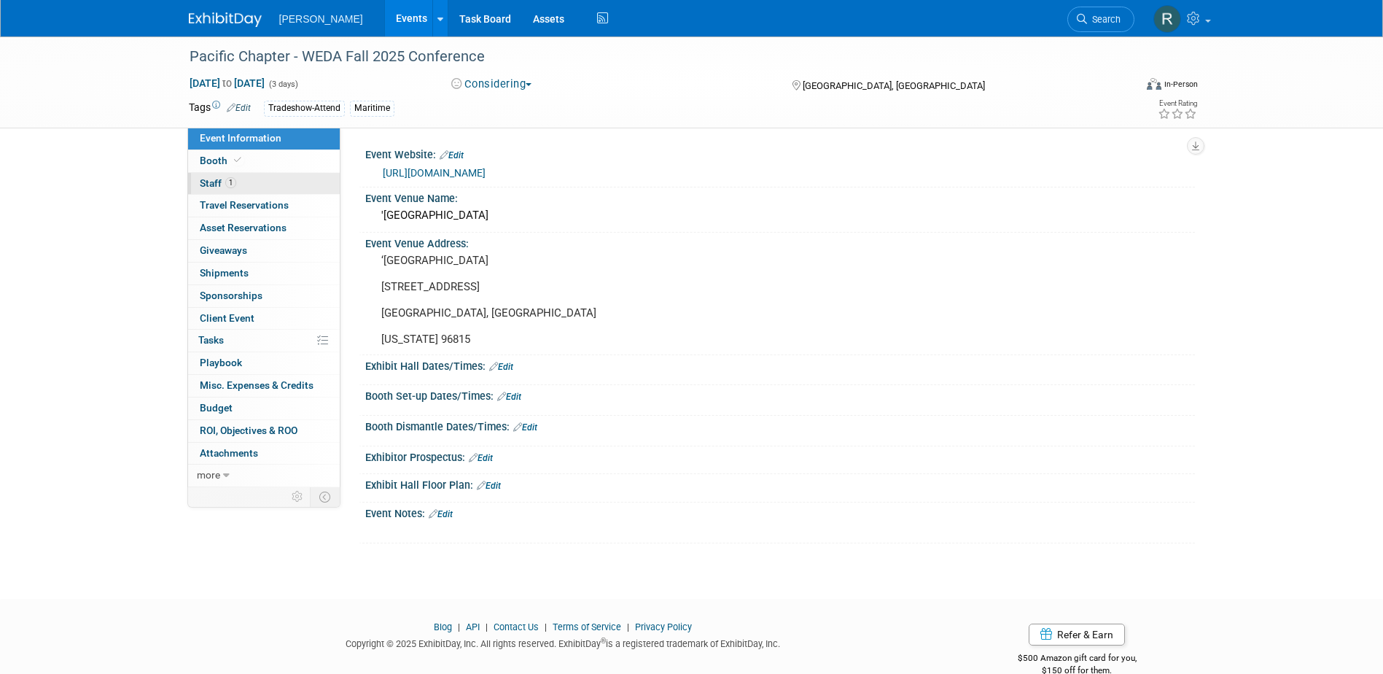
click at [249, 182] on link "1 Staff 1" at bounding box center [264, 184] width 152 height 22
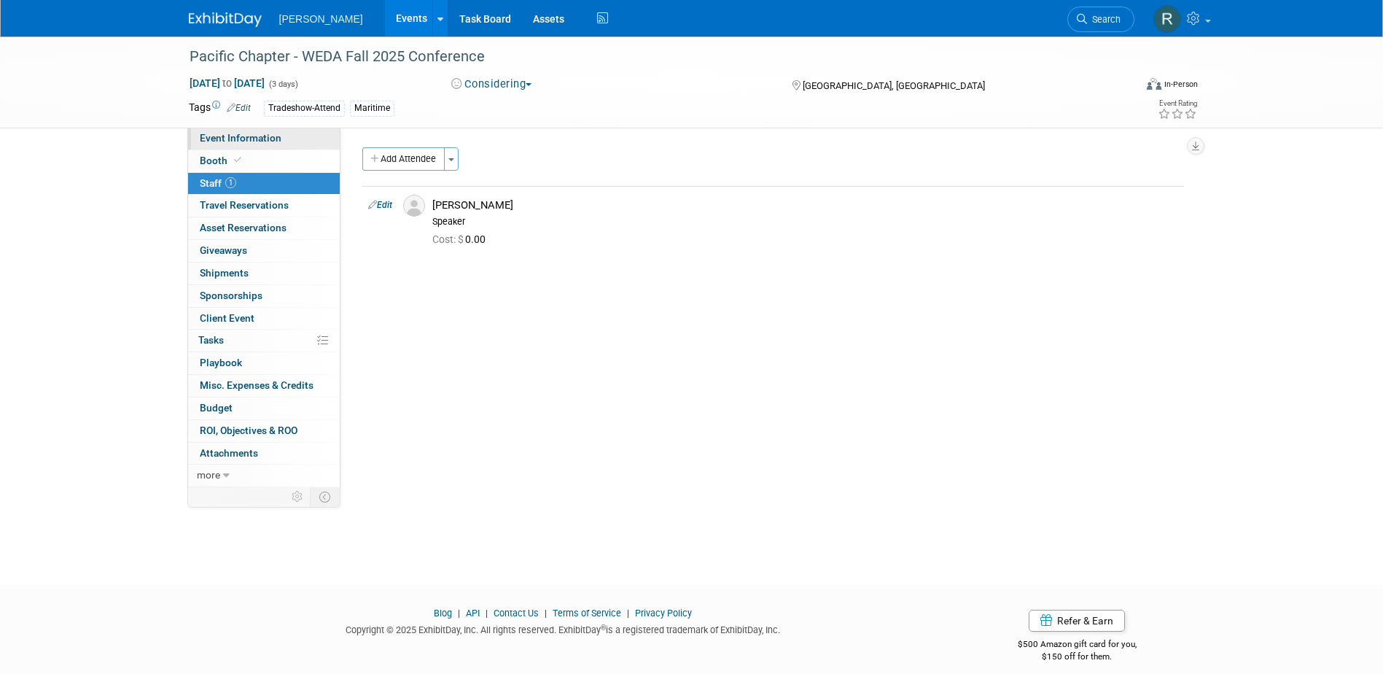
click at [292, 139] on link "Event Information" at bounding box center [264, 139] width 152 height 22
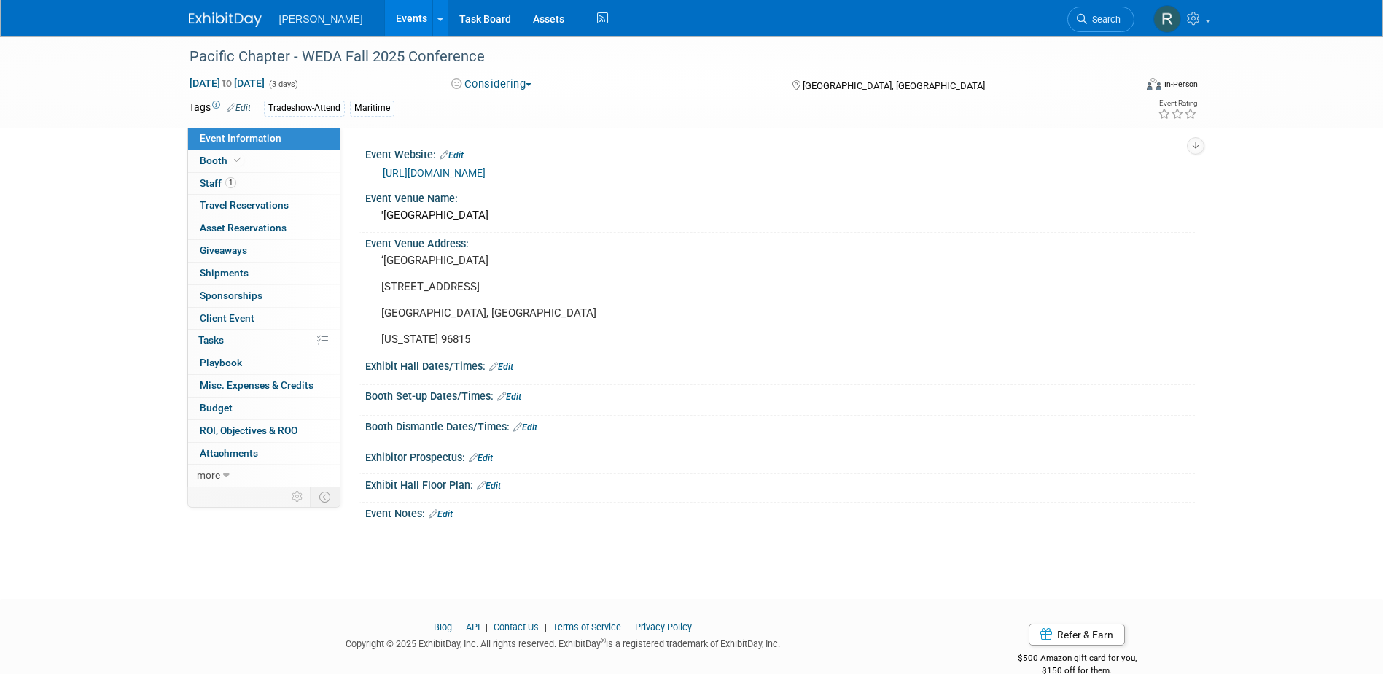
click at [430, 167] on link "[URL][DOMAIN_NAME]" at bounding box center [434, 173] width 103 height 12
click at [301, 186] on link "1 Staff 1" at bounding box center [264, 184] width 152 height 22
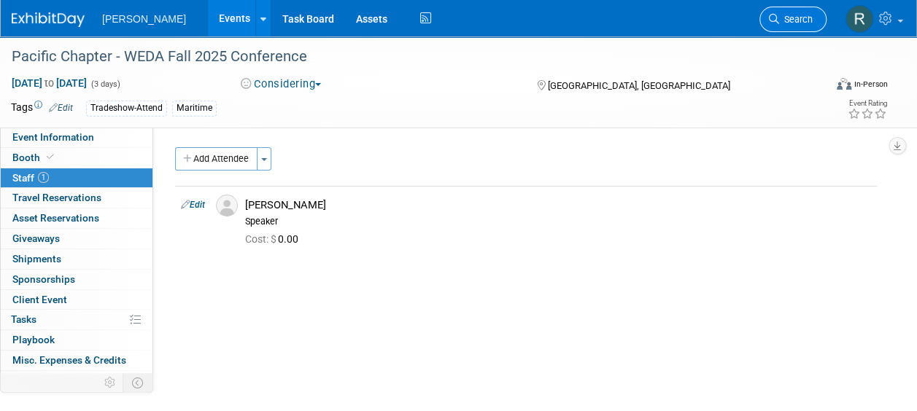
click at [781, 18] on span "Search" at bounding box center [796, 19] width 34 height 11
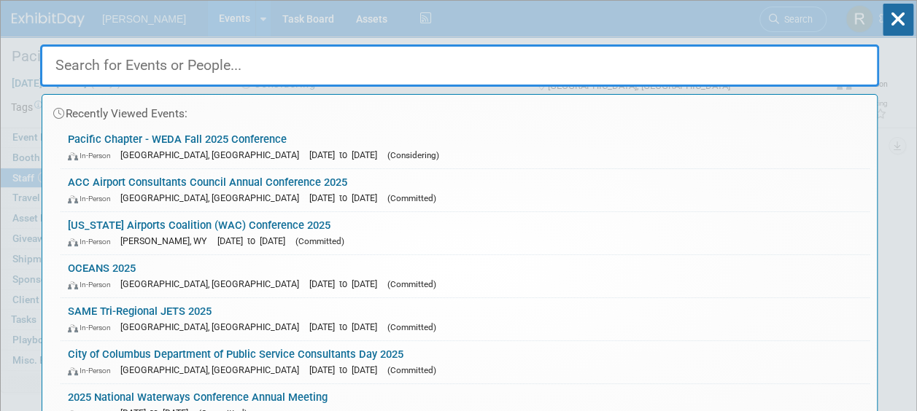
click at [489, 64] on input "text" at bounding box center [459, 65] width 839 height 42
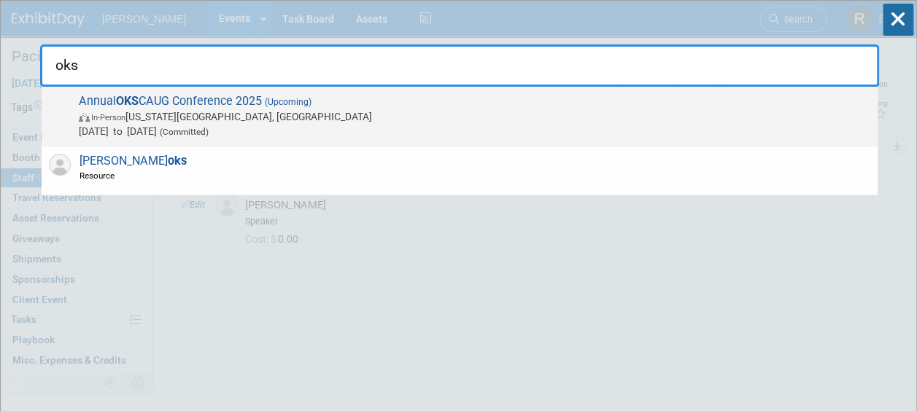
type input "oks"
click at [308, 121] on span "In-Person [US_STATE][GEOGRAPHIC_DATA], [GEOGRAPHIC_DATA]" at bounding box center [474, 116] width 791 height 15
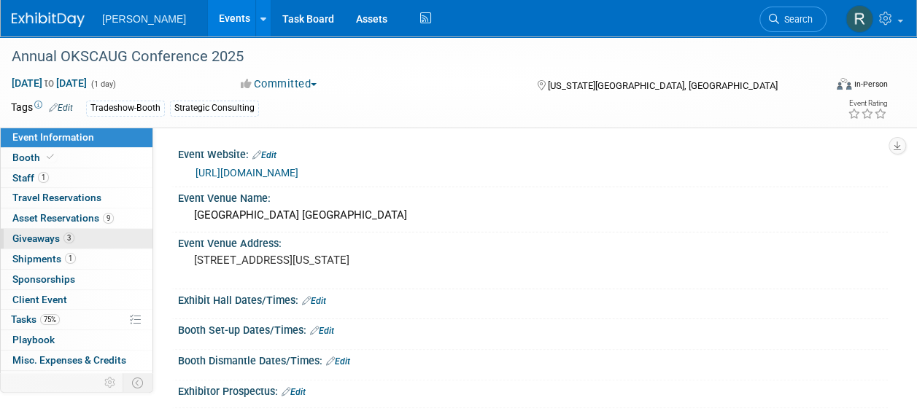
click at [60, 238] on span "Giveaways 3" at bounding box center [43, 239] width 62 height 12
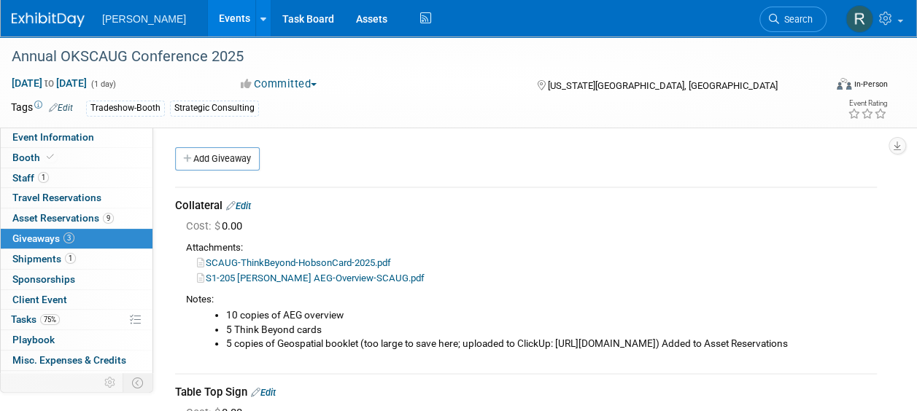
click at [306, 261] on link "SCAUG-ThinkBeyond-HobsonCard-2025.pdf" at bounding box center [294, 262] width 194 height 11
click at [255, 276] on link "S1-205 [PERSON_NAME] AEG-Overview-SCAUG.pdf" at bounding box center [310, 278] width 227 height 11
click at [37, 254] on span "Shipments 1" at bounding box center [43, 259] width 63 height 12
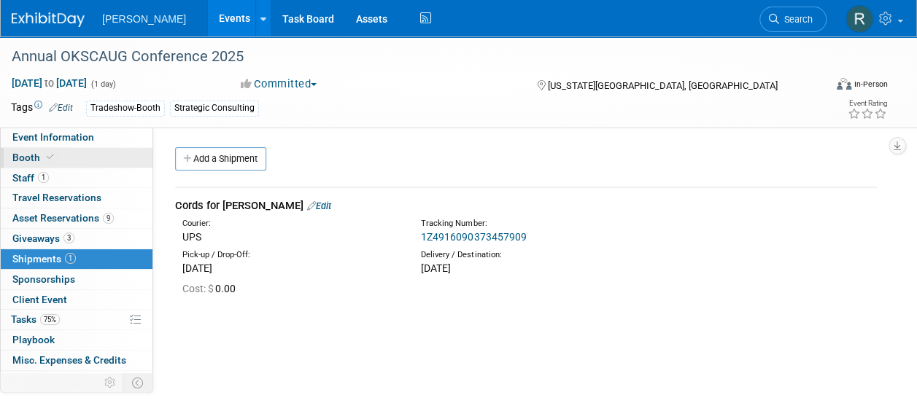
click at [58, 158] on link "Booth" at bounding box center [77, 158] width 152 height 20
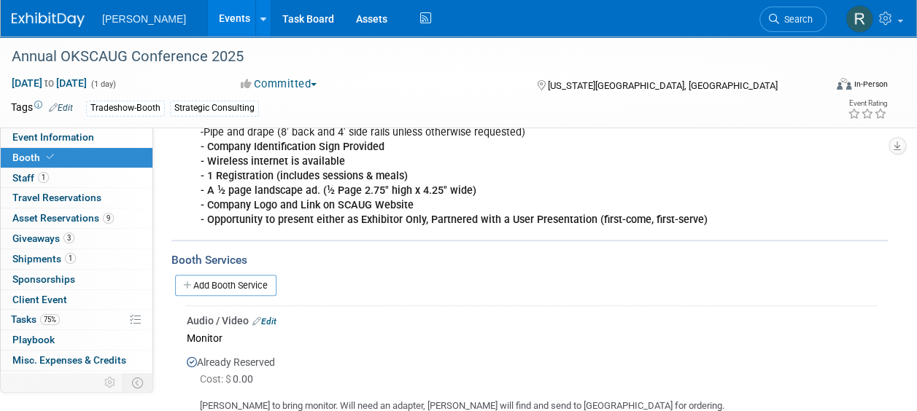
scroll to position [292, 0]
click at [61, 314] on link "75% Tasks 75%" at bounding box center [77, 320] width 152 height 20
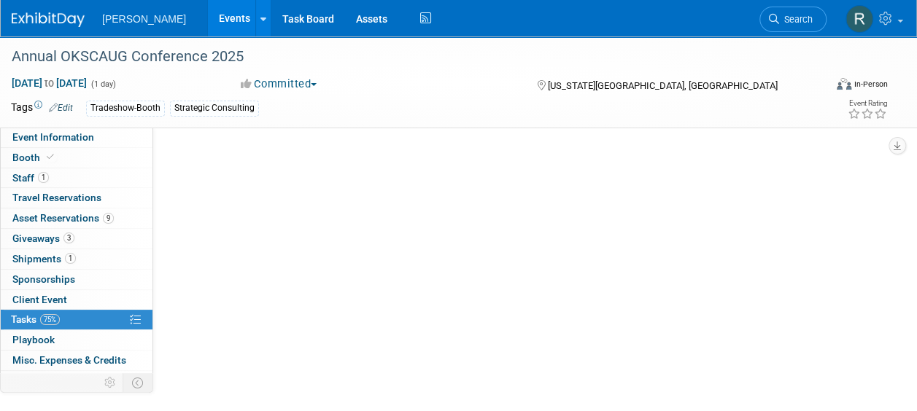
scroll to position [0, 0]
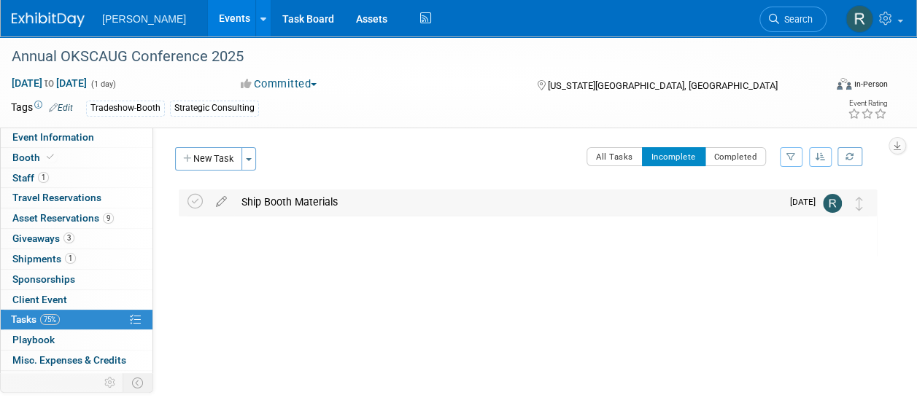
click at [308, 198] on div "Ship Booth Materials" at bounding box center [507, 202] width 547 height 25
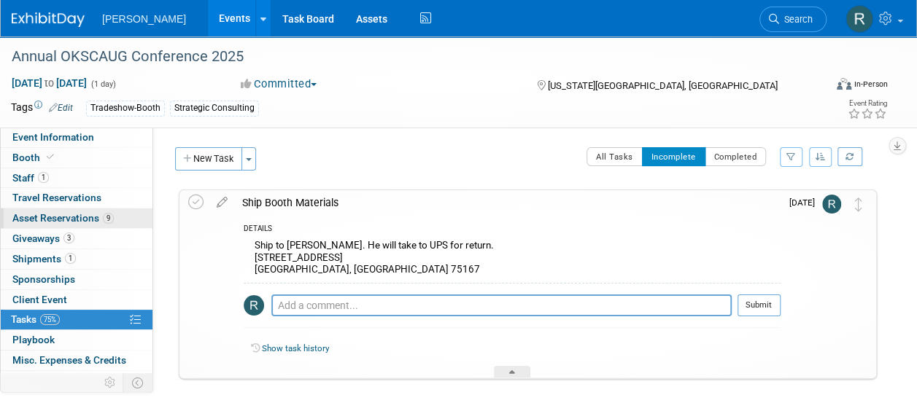
click at [72, 221] on span "Asset Reservations 9" at bounding box center [62, 218] width 101 height 12
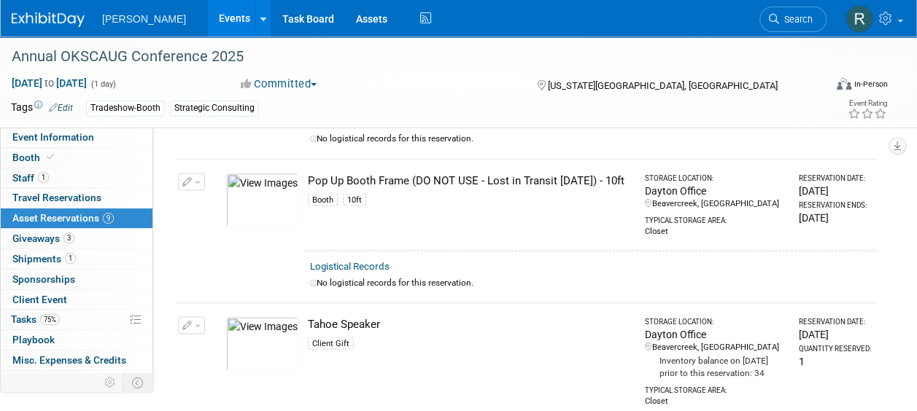
scroll to position [1240, 0]
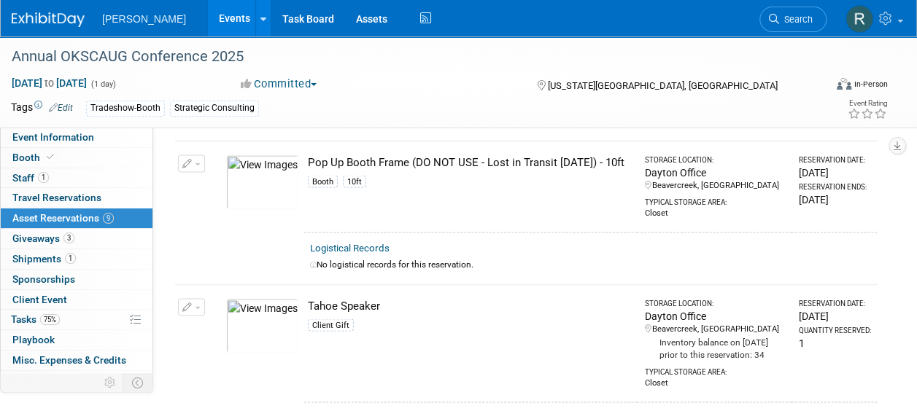
click at [200, 172] on button "button" at bounding box center [191, 163] width 27 height 17
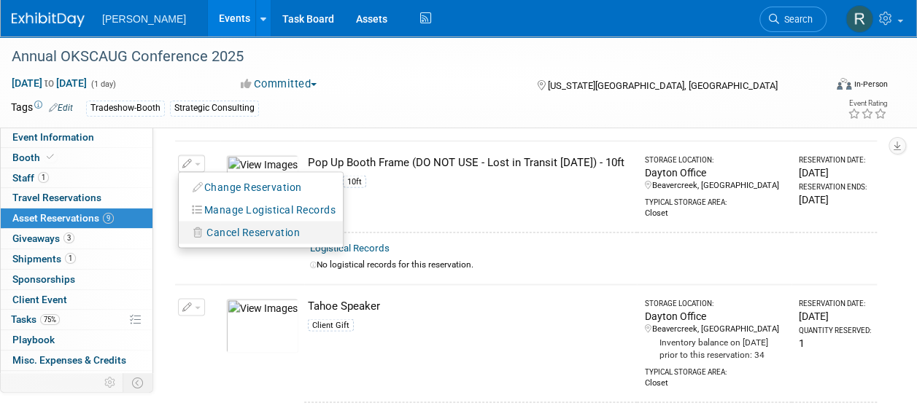
click at [222, 238] on span "Cancel Reservation" at bounding box center [252, 232] width 93 height 12
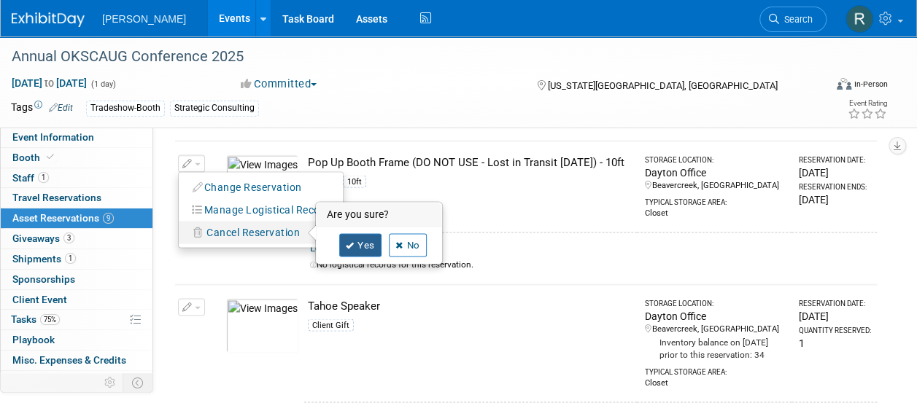
click at [367, 257] on link "Yes" at bounding box center [360, 244] width 42 height 23
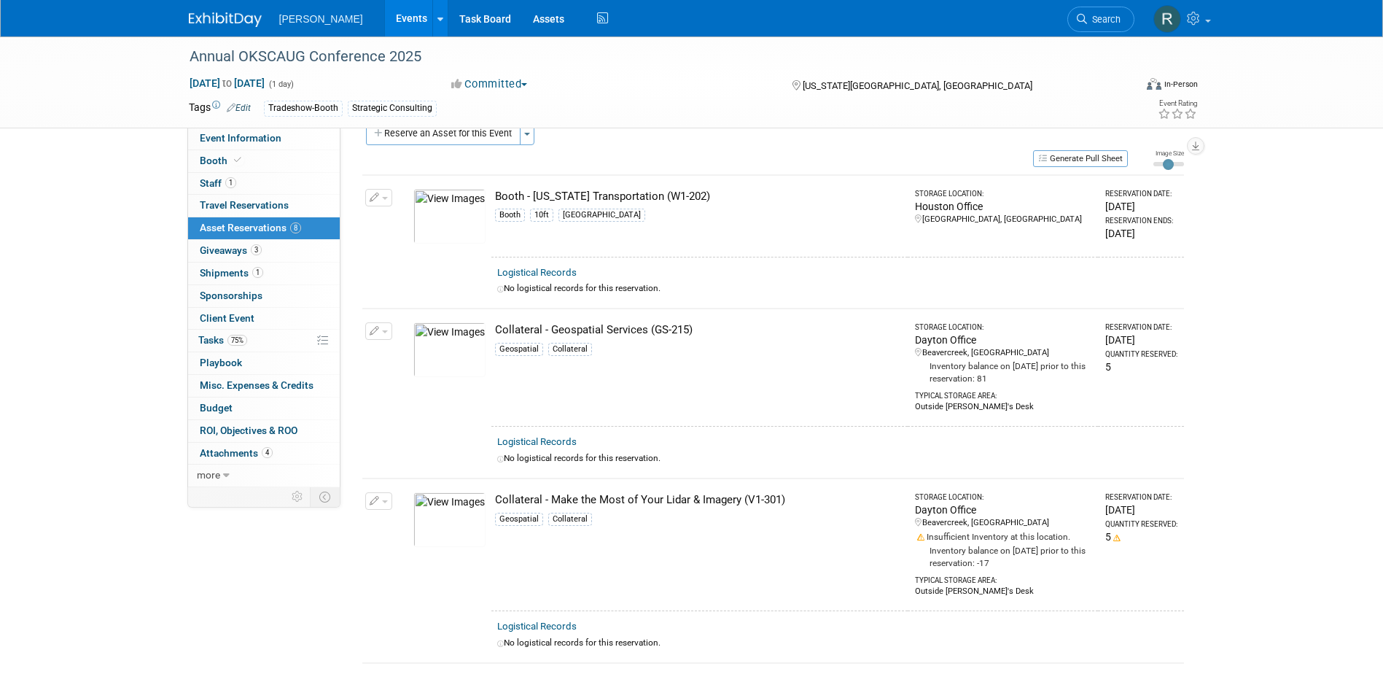
scroll to position [0, 0]
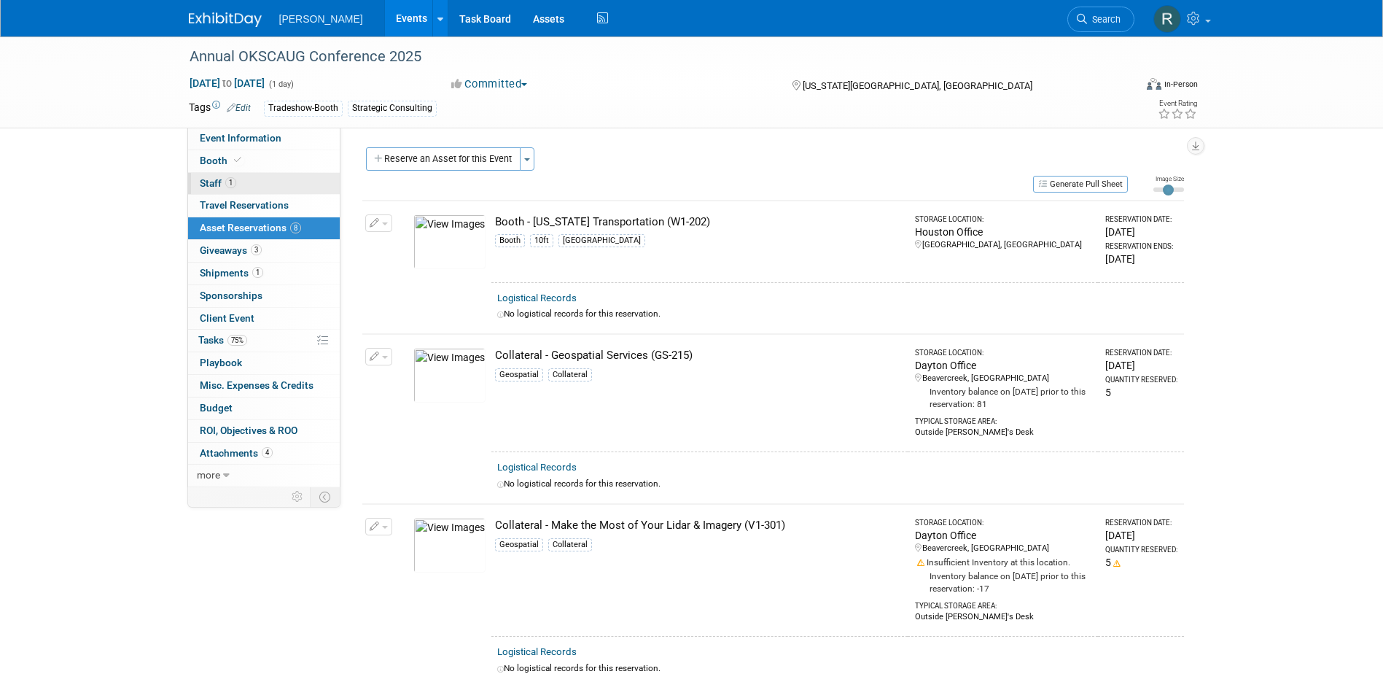
click at [211, 183] on span "Staff 1" at bounding box center [218, 183] width 36 height 12
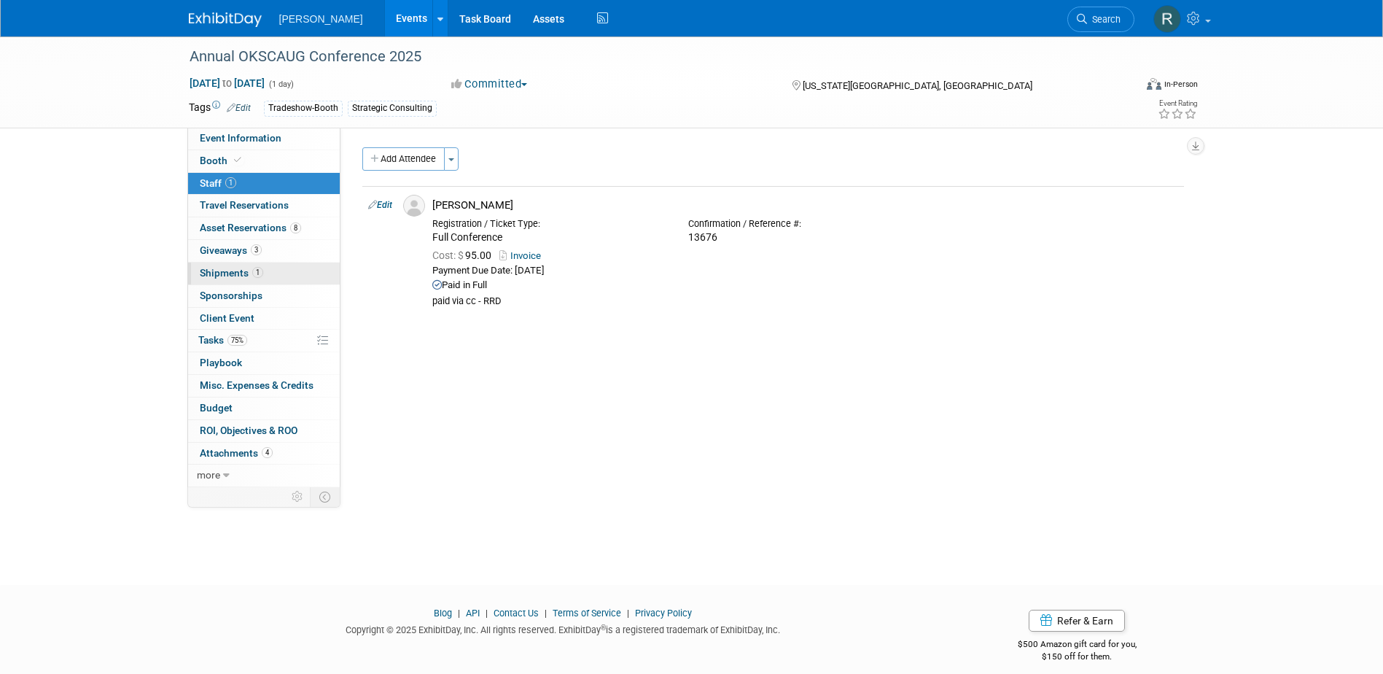
click at [231, 275] on span "Shipments 1" at bounding box center [231, 273] width 63 height 12
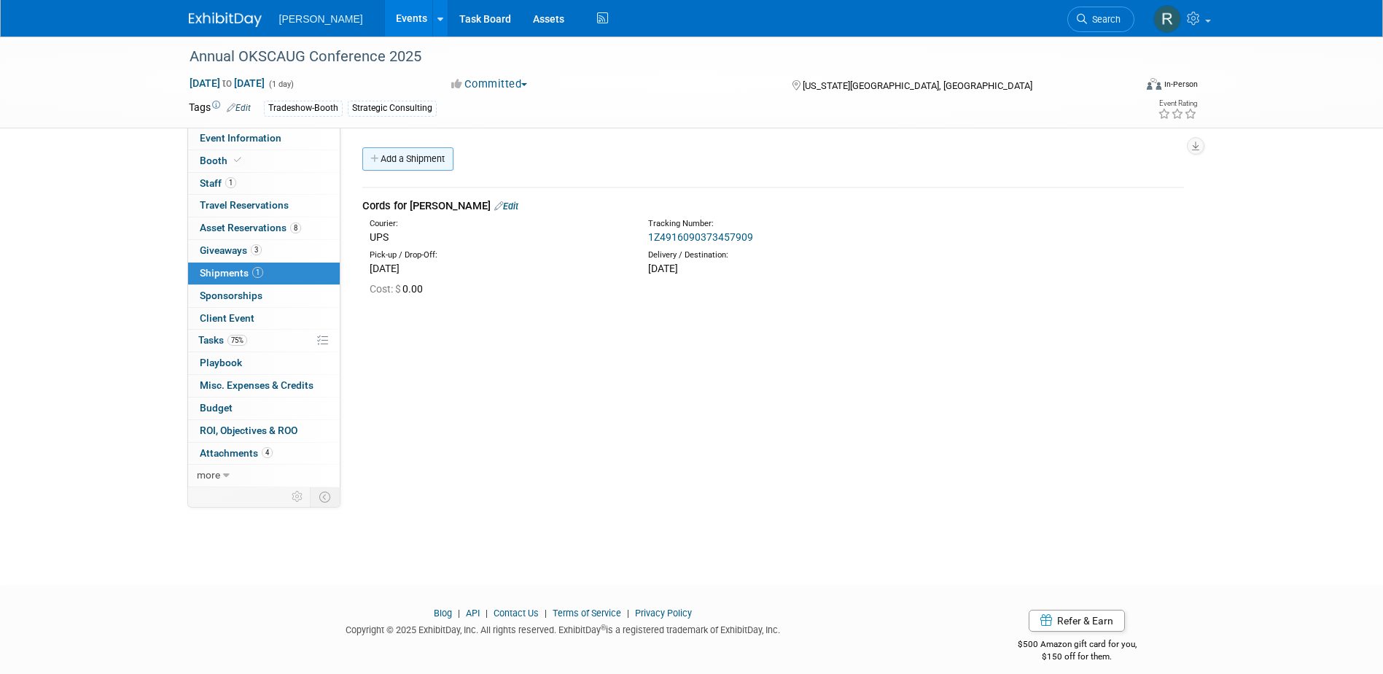
click at [397, 156] on link "Add a Shipment" at bounding box center [407, 158] width 91 height 23
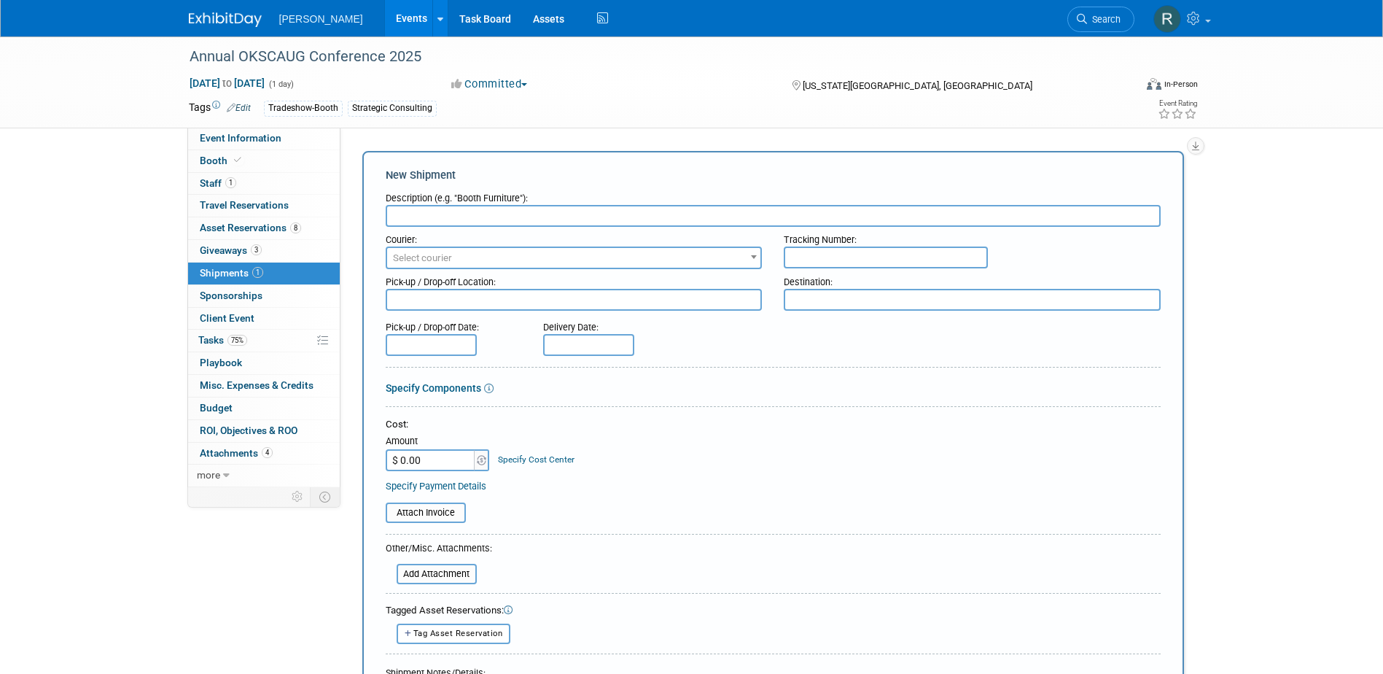
click at [421, 211] on input "text" at bounding box center [773, 216] width 775 height 22
type input "Premiums"
click at [569, 253] on span "Select courier" at bounding box center [574, 258] width 374 height 20
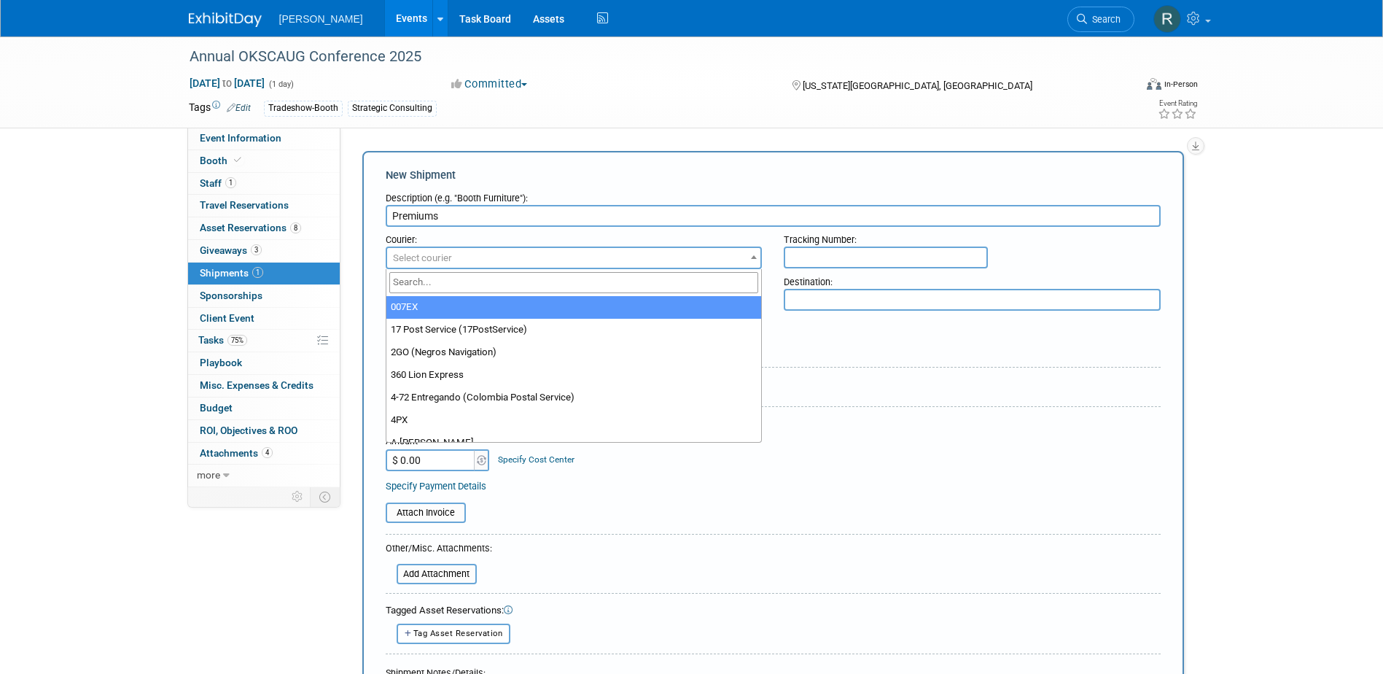
click at [567, 284] on input "search" at bounding box center [574, 282] width 370 height 21
type input "UPS"
select select "508"
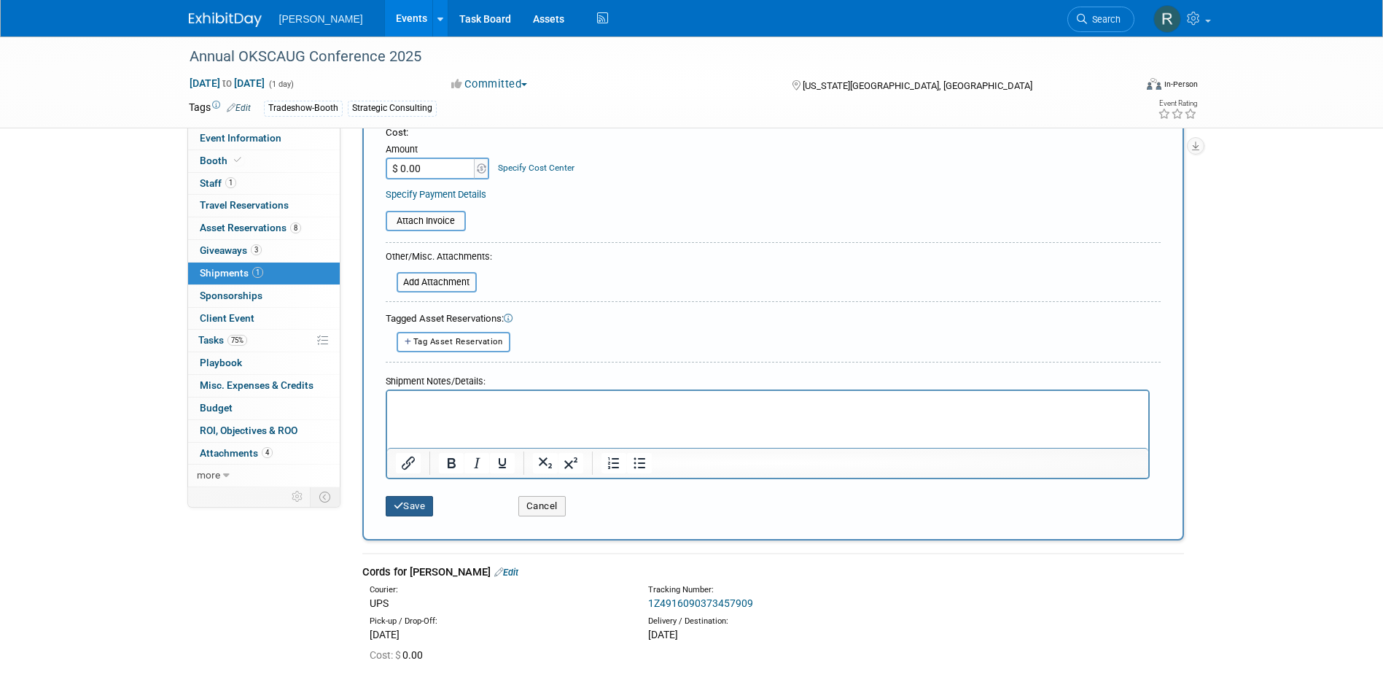
click at [407, 411] on button "Save" at bounding box center [410, 506] width 48 height 20
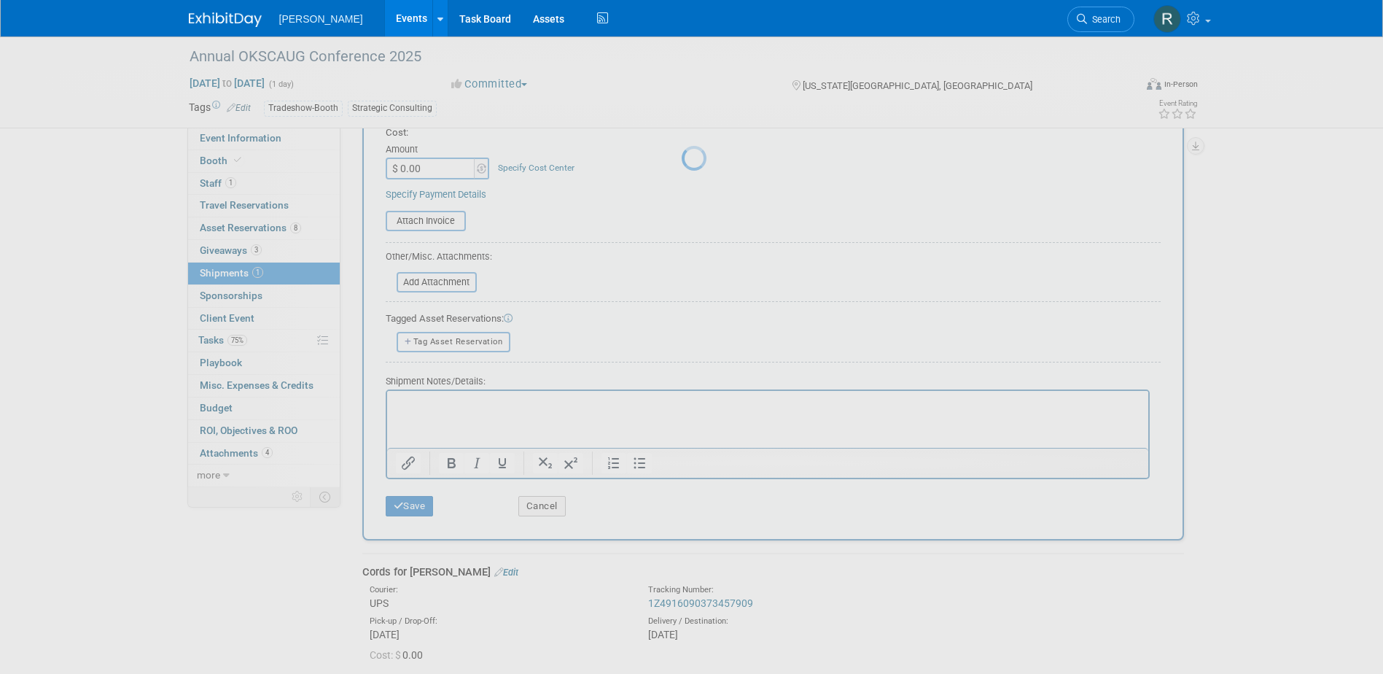
scroll to position [13, 0]
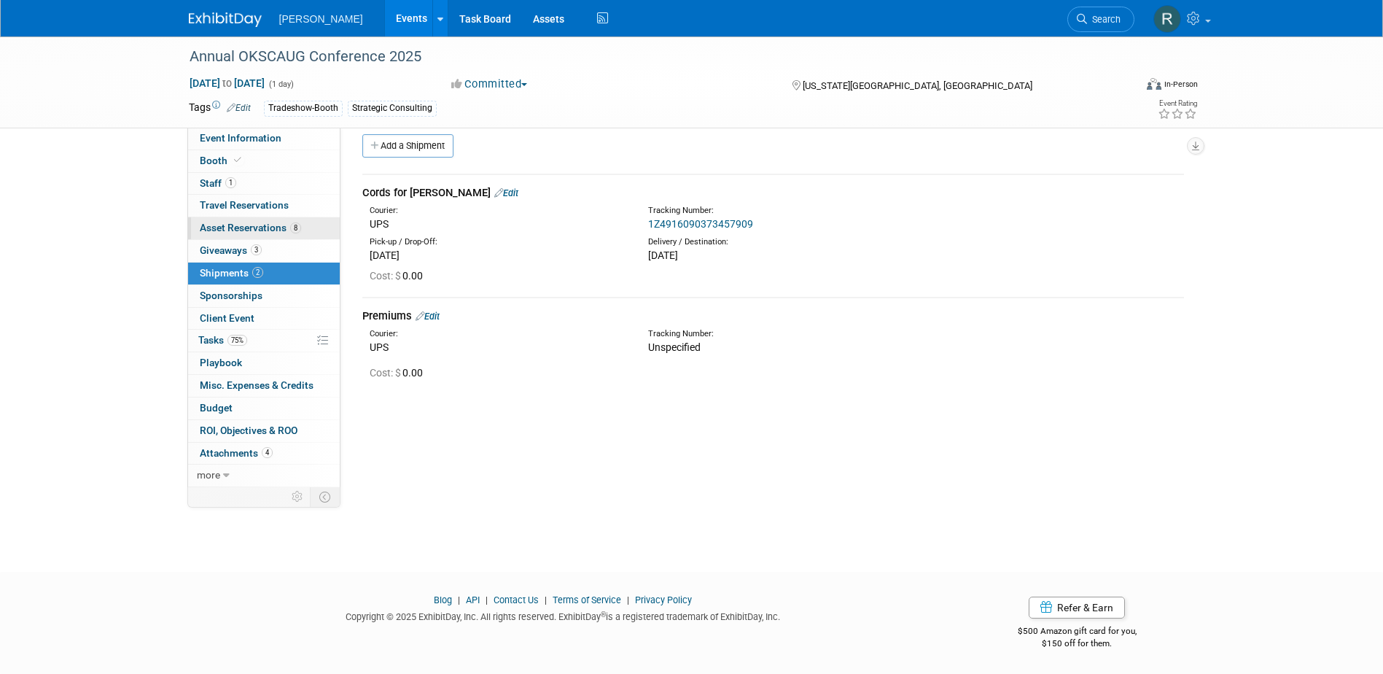
click at [232, 230] on span "Asset Reservations 8" at bounding box center [250, 228] width 101 height 12
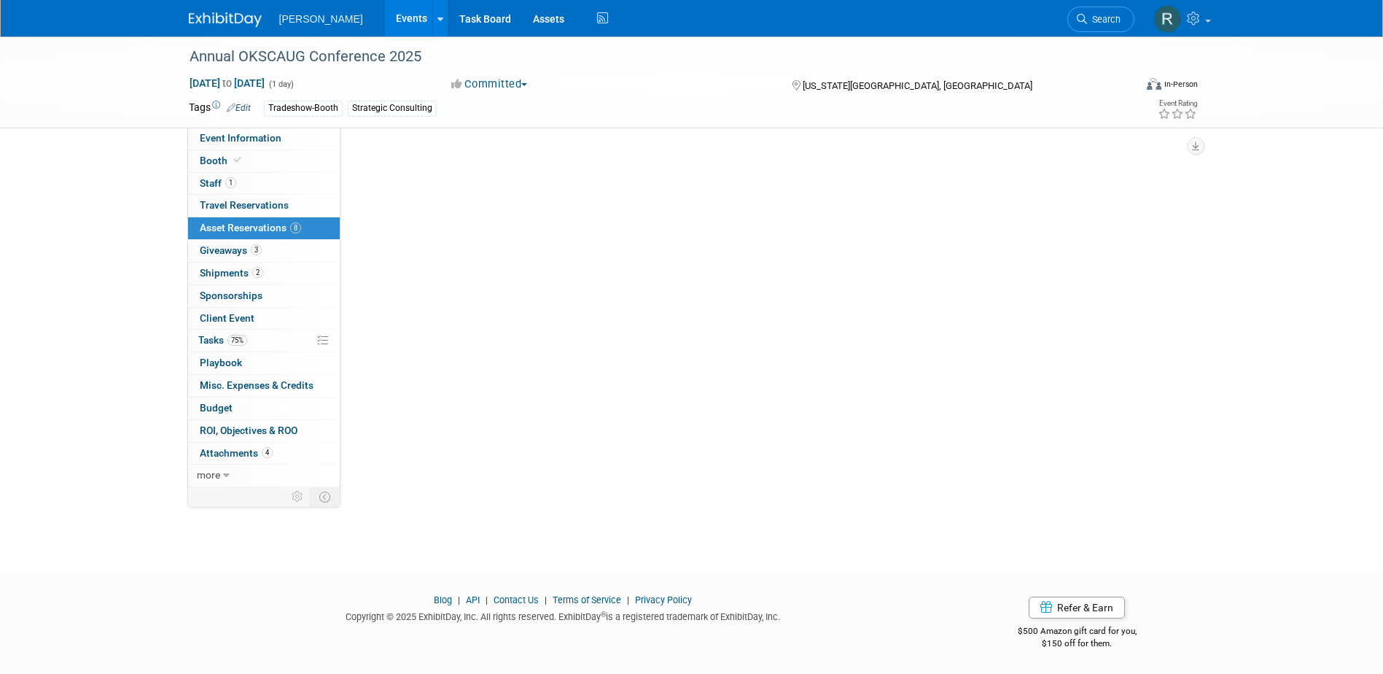
scroll to position [0, 0]
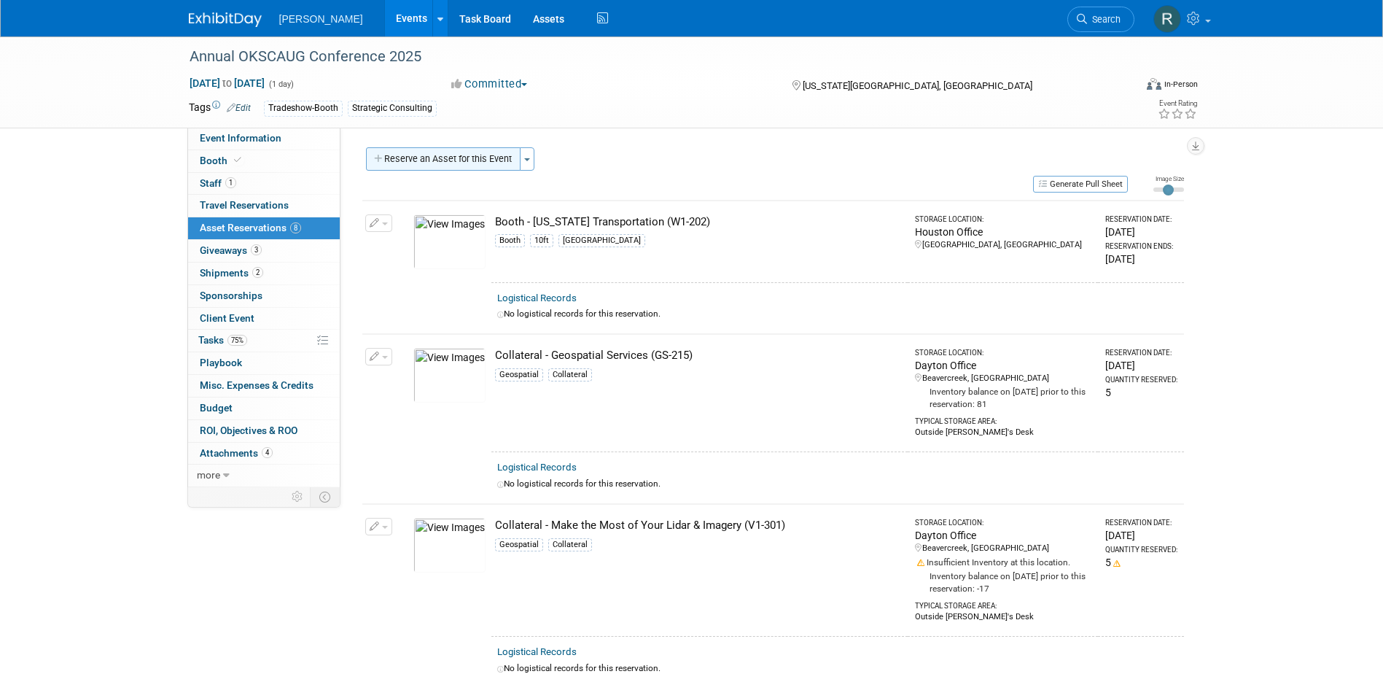
click at [462, 161] on button "Reserve an Asset for this Event" at bounding box center [443, 158] width 155 height 23
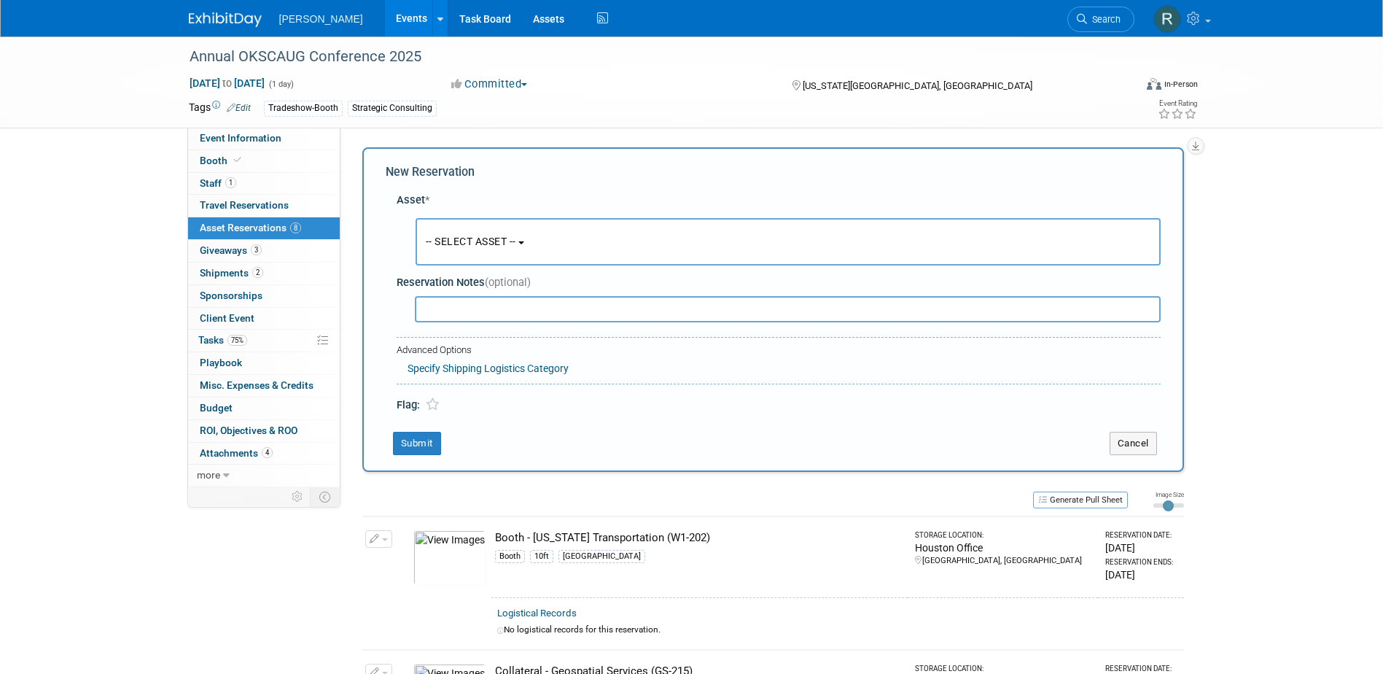
scroll to position [14, 0]
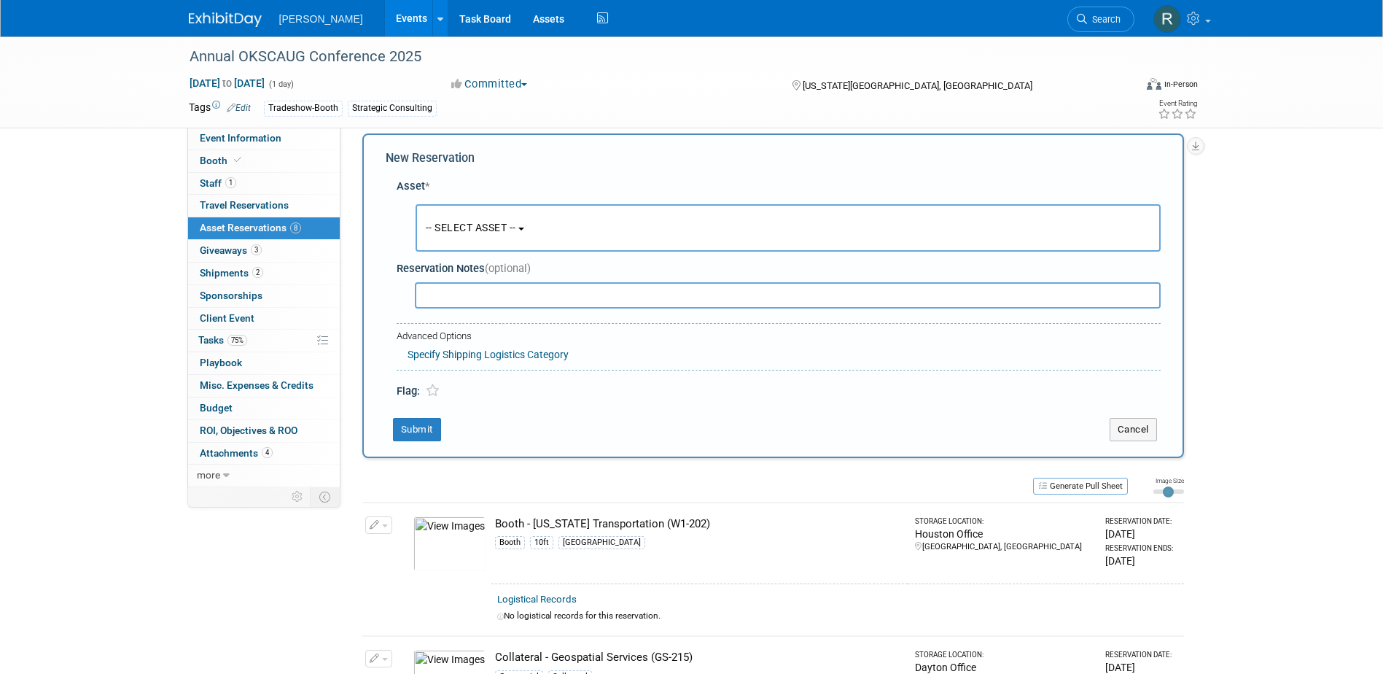
click at [467, 224] on span "-- SELECT ASSET --" at bounding box center [471, 228] width 90 height 12
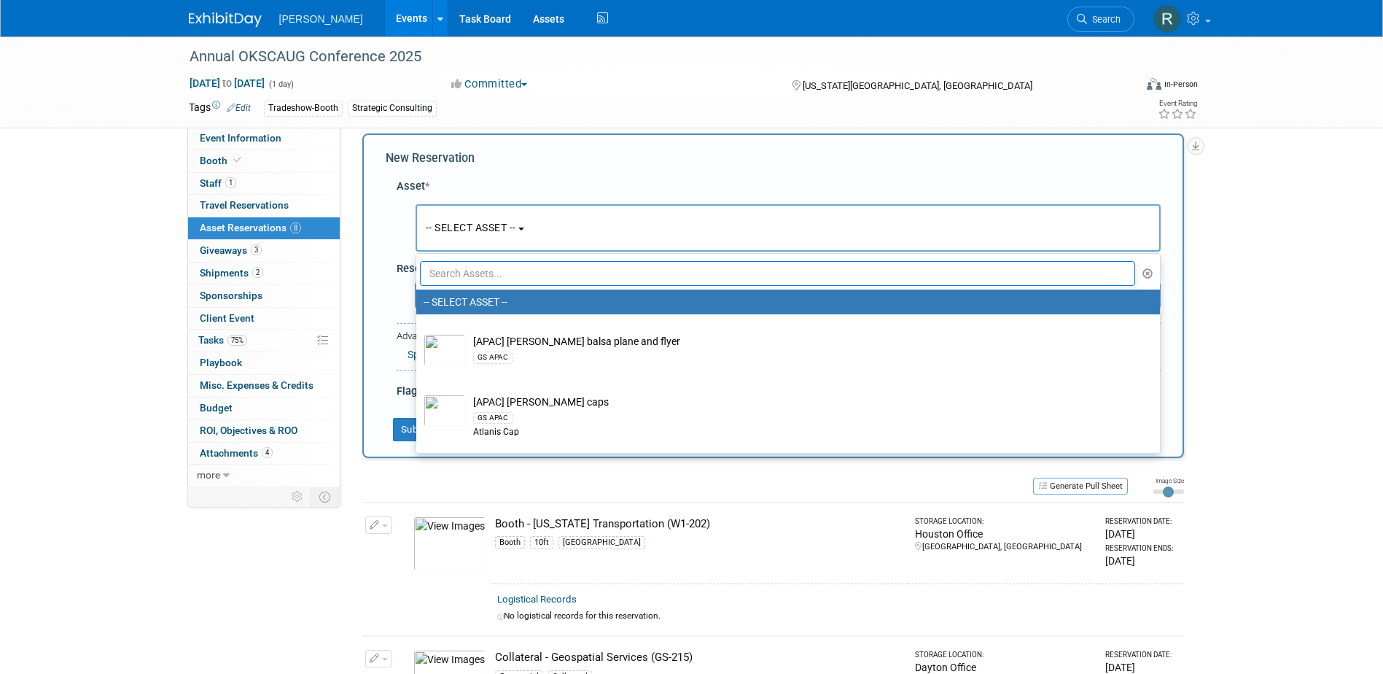
click at [467, 273] on input "text" at bounding box center [778, 273] width 716 height 25
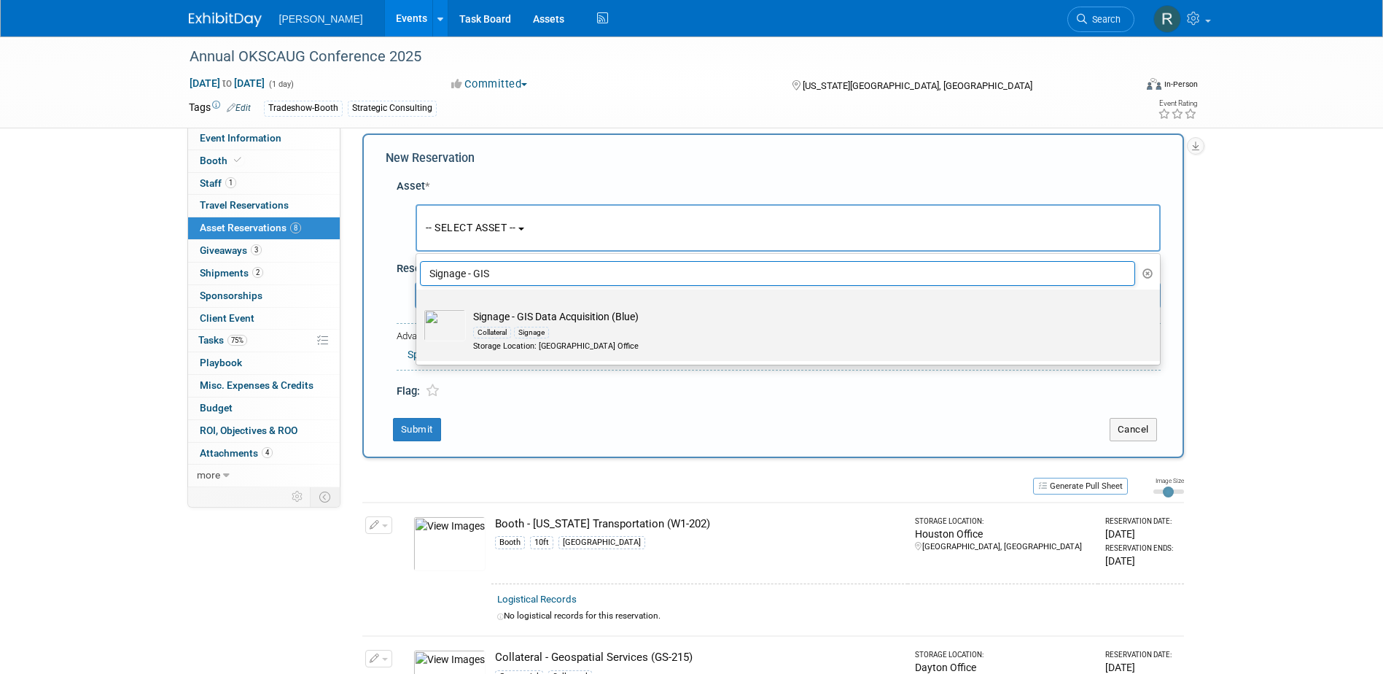
type input "Signage - GIS"
click at [485, 317] on td "Signage - GIS Data Acquisition (Blue) Collateral Signage Storage Location: Dayt…" at bounding box center [798, 330] width 665 height 43
click at [419, 307] on input "Signage - GIS Data Acquisition (Blue) Collateral Signage Storage Location: Dayt…" at bounding box center [413, 301] width 9 height 9
select select "10729308"
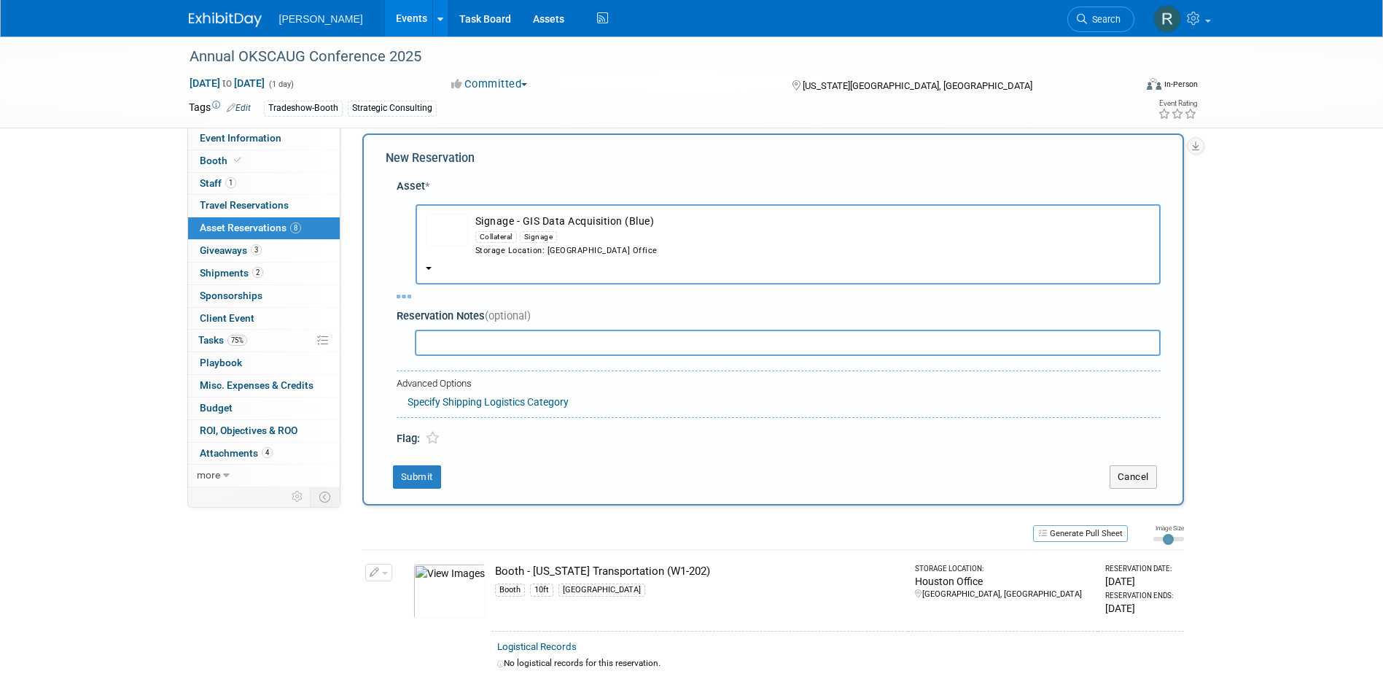
select select "8"
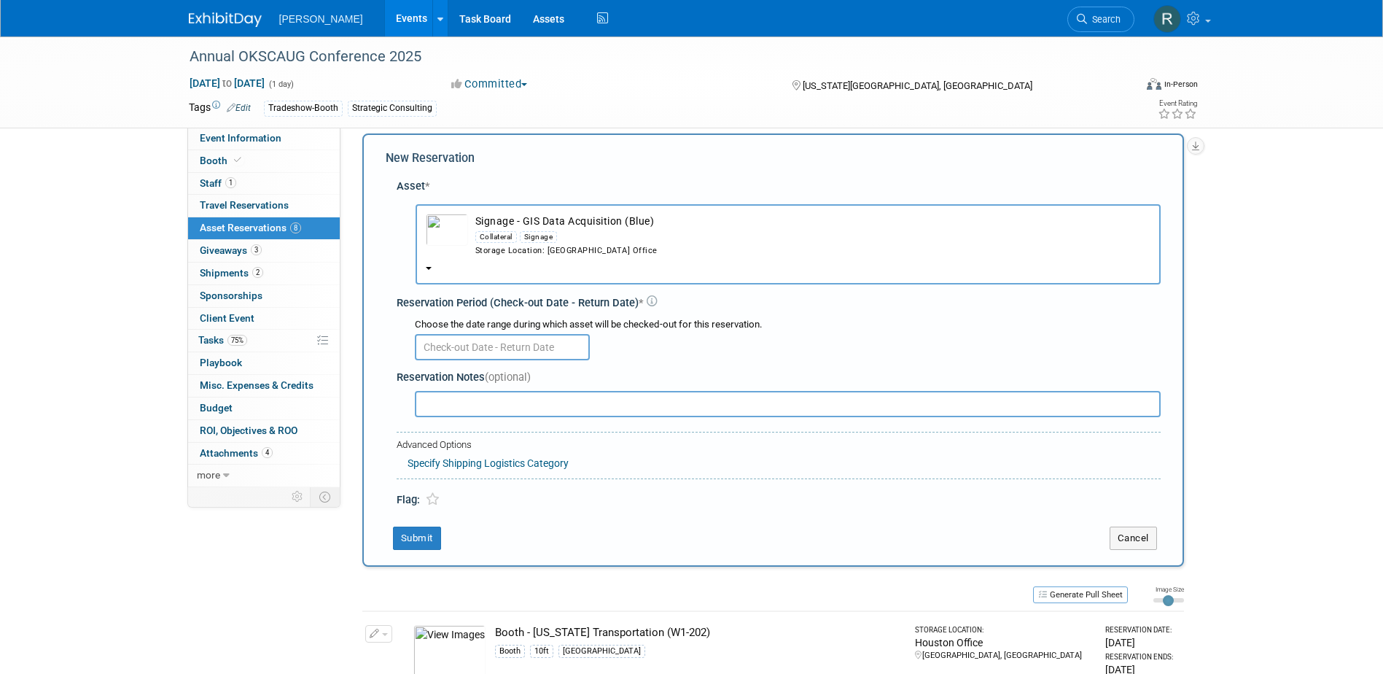
click at [475, 345] on input "text" at bounding box center [502, 347] width 175 height 26
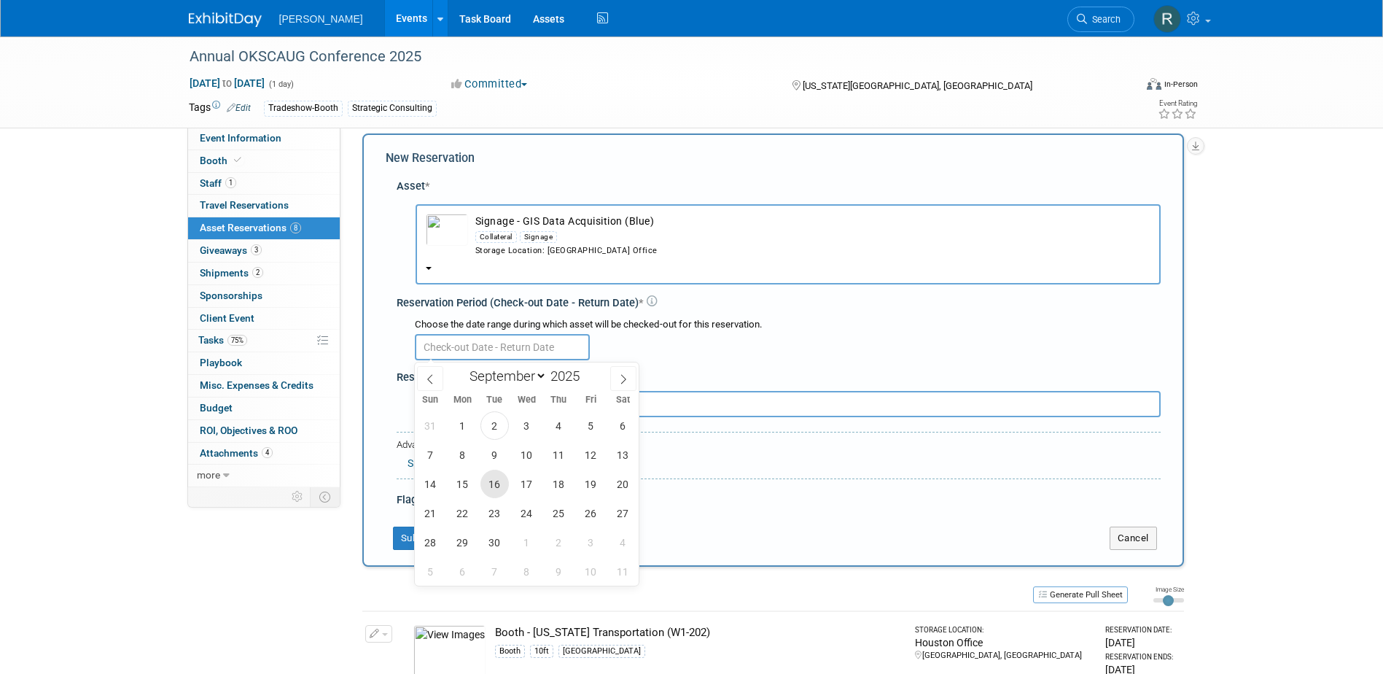
click at [492, 411] on span "16" at bounding box center [495, 484] width 28 height 28
click at [597, 411] on span "19" at bounding box center [591, 484] width 28 height 28
type input "Sep 16, 2025 to Sep 19, 2025"
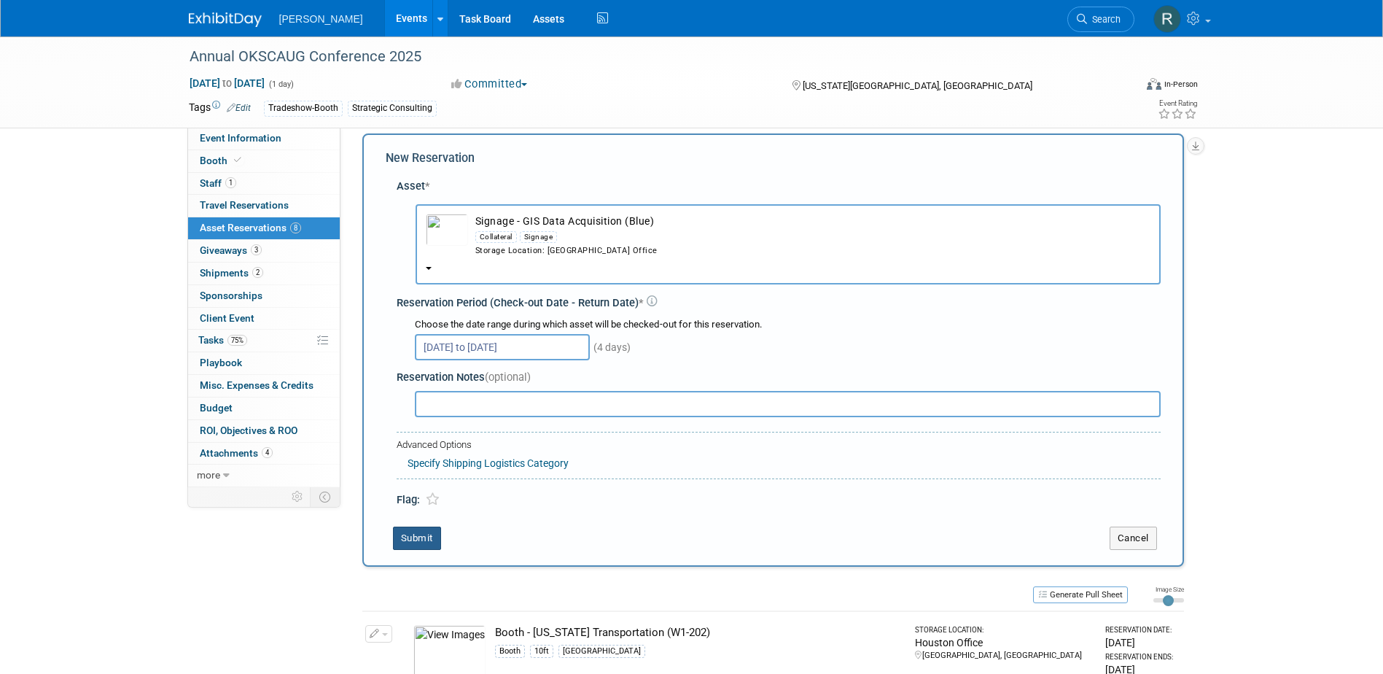
click at [416, 411] on button "Submit" at bounding box center [417, 537] width 48 height 23
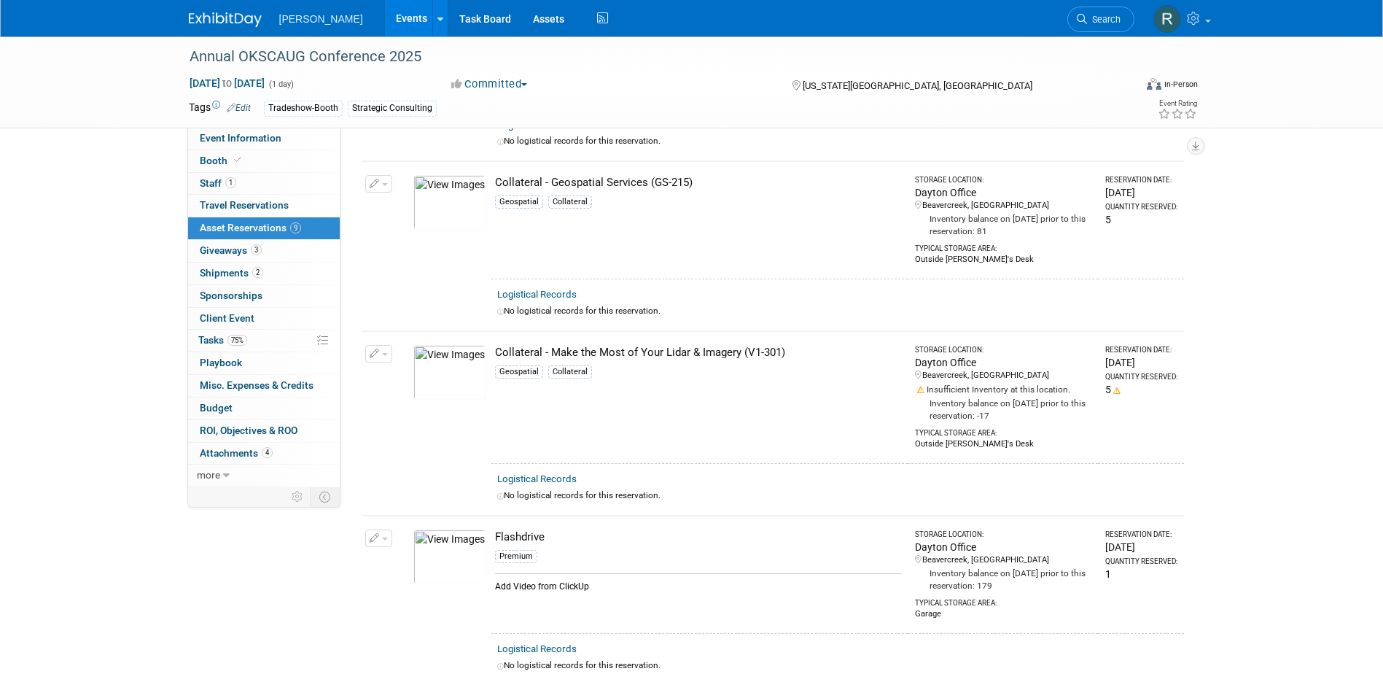
scroll to position [0, 0]
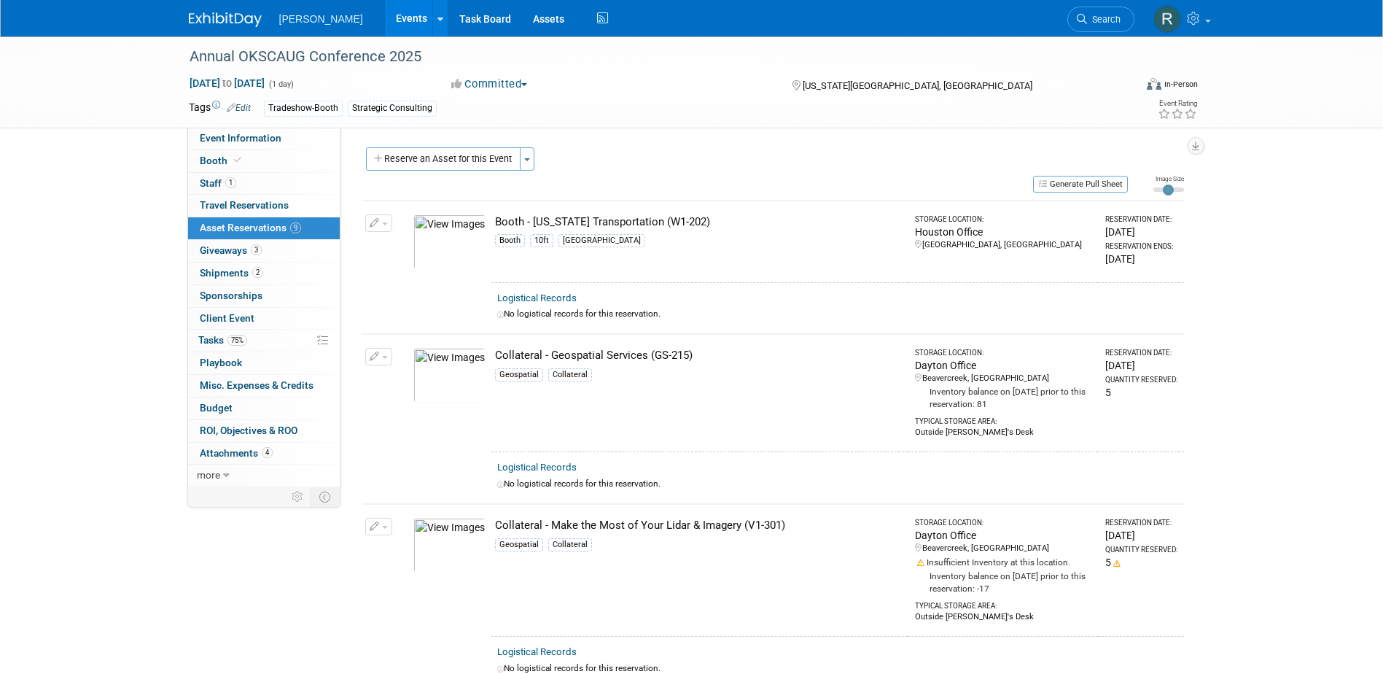
drag, startPoint x: 479, startPoint y: 154, endPoint x: 481, endPoint y: 171, distance: 16.9
click at [479, 154] on button "Reserve an Asset for this Event" at bounding box center [443, 158] width 155 height 23
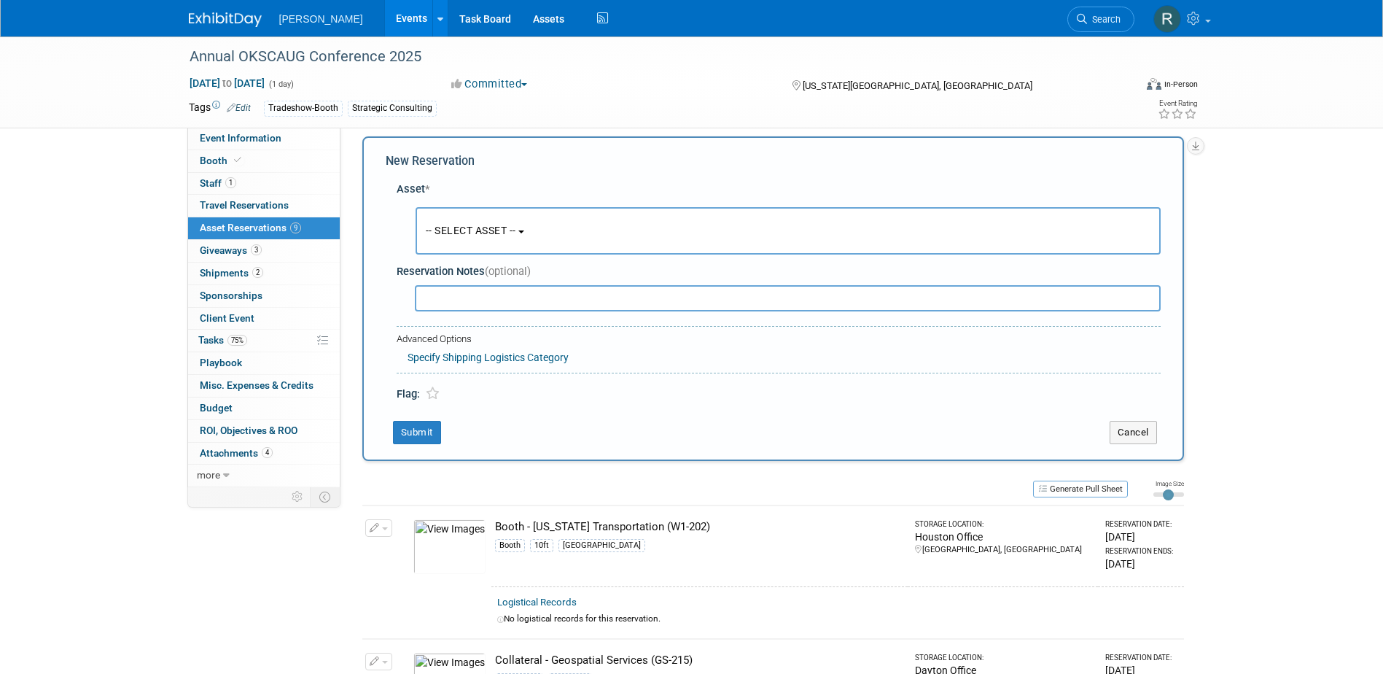
scroll to position [14, 0]
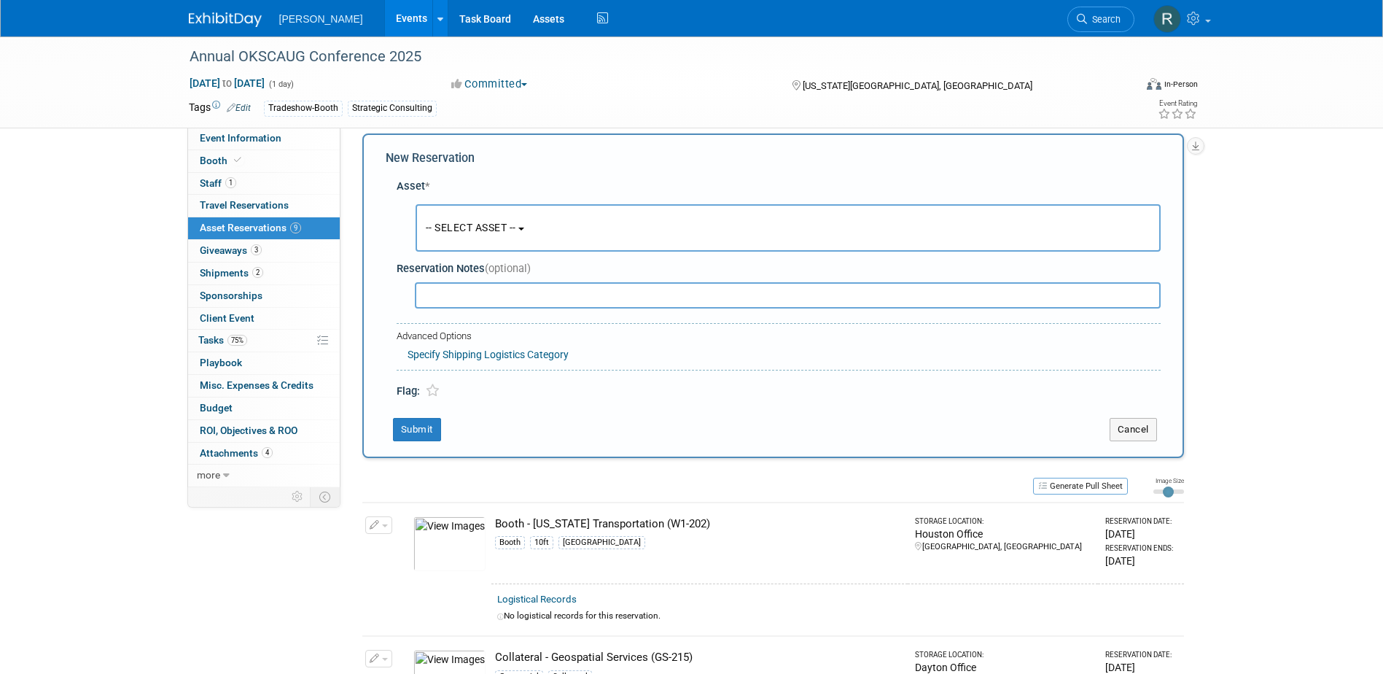
click at [487, 225] on span "-- SELECT ASSET --" at bounding box center [471, 228] width 90 height 12
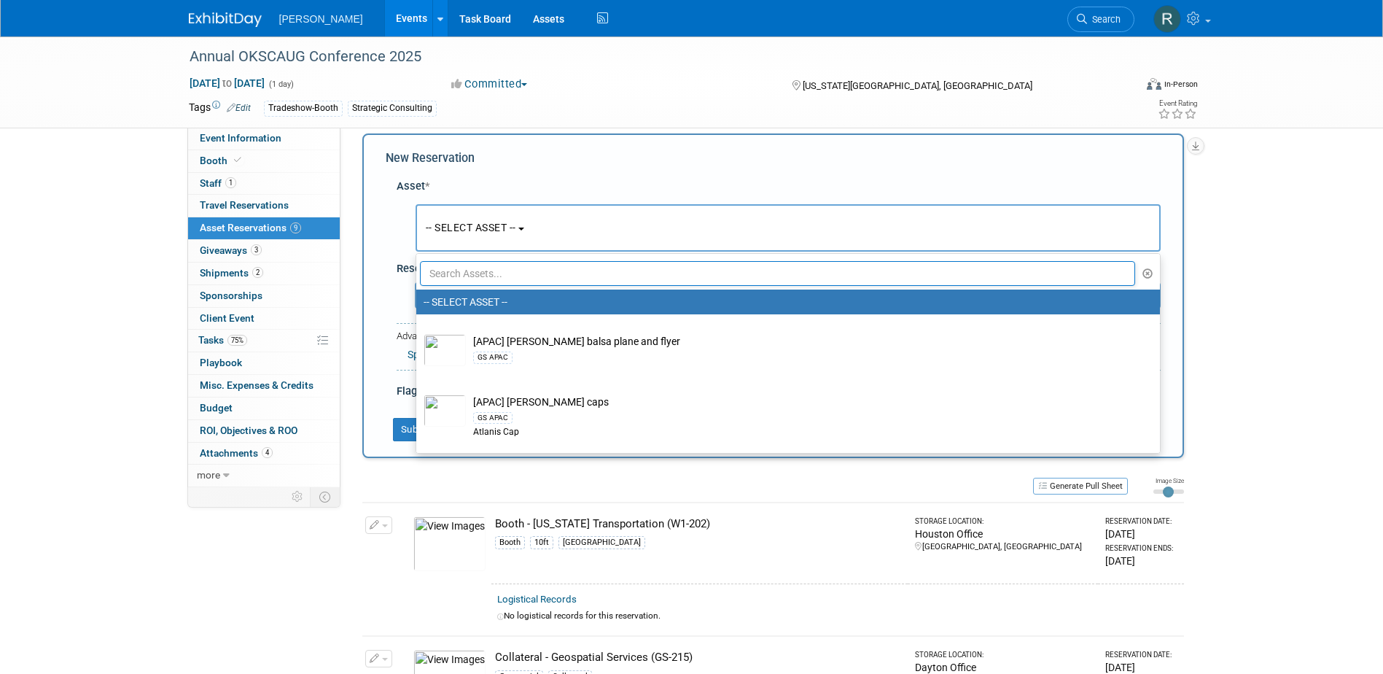
click at [487, 273] on input "text" at bounding box center [778, 273] width 716 height 25
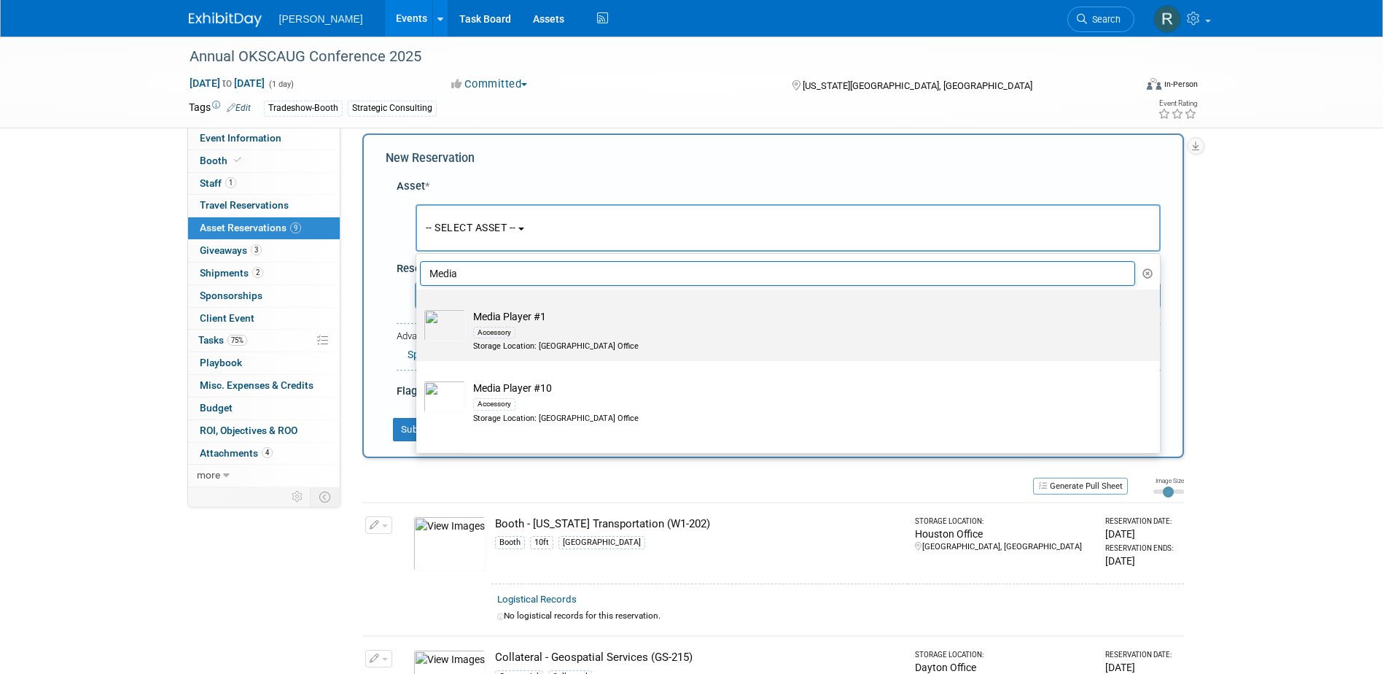
type input "Media"
click at [506, 318] on td "Media Player #1 Accessory Storage Location: Dayton Office" at bounding box center [798, 330] width 665 height 43
click at [419, 307] on input "Media Player #1 Accessory Storage Location: Dayton Office" at bounding box center [413, 301] width 9 height 9
radio input "true"
select select "10724434"
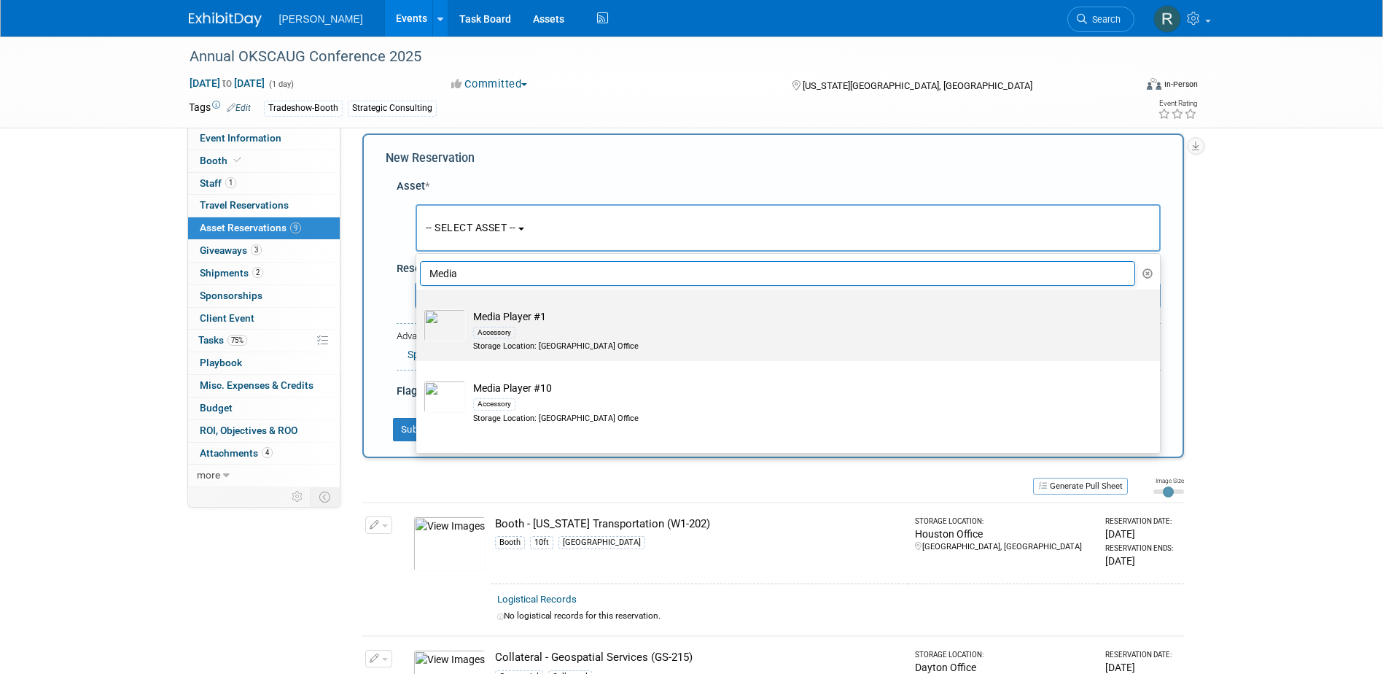
type input "Media"
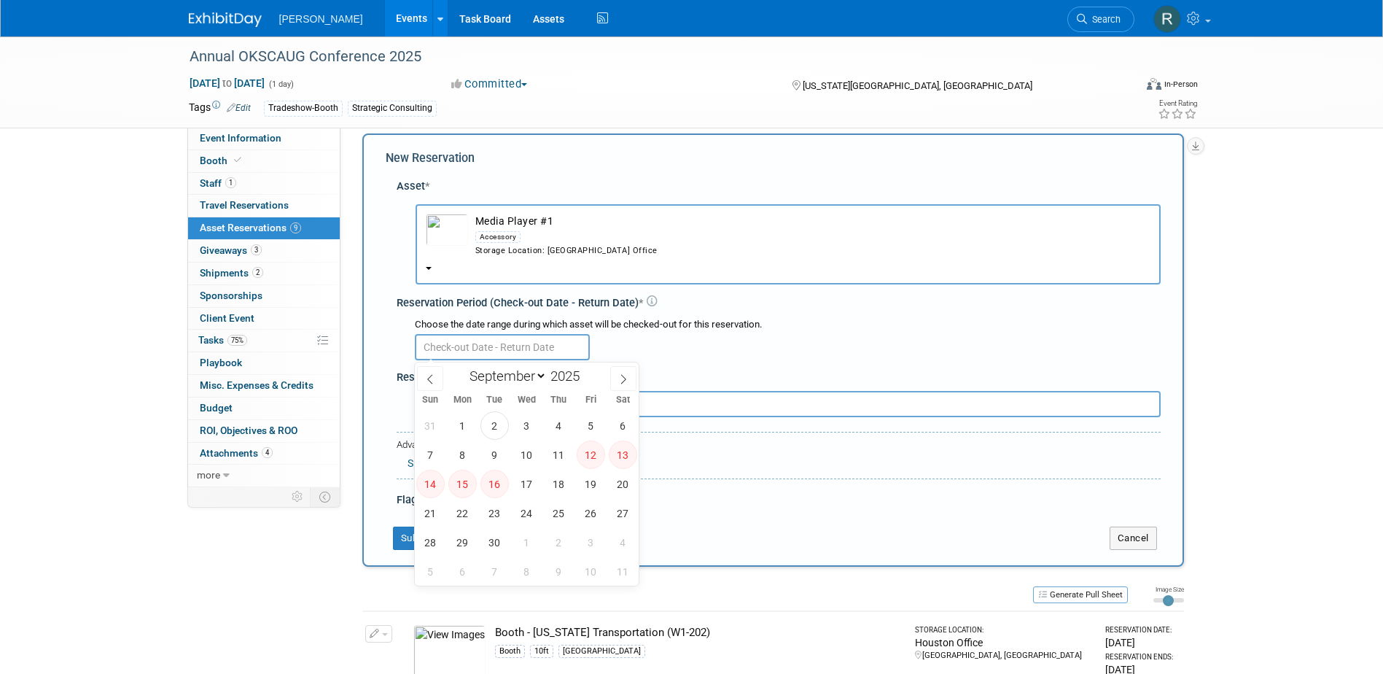
click at [506, 346] on input "text" at bounding box center [502, 347] width 175 height 26
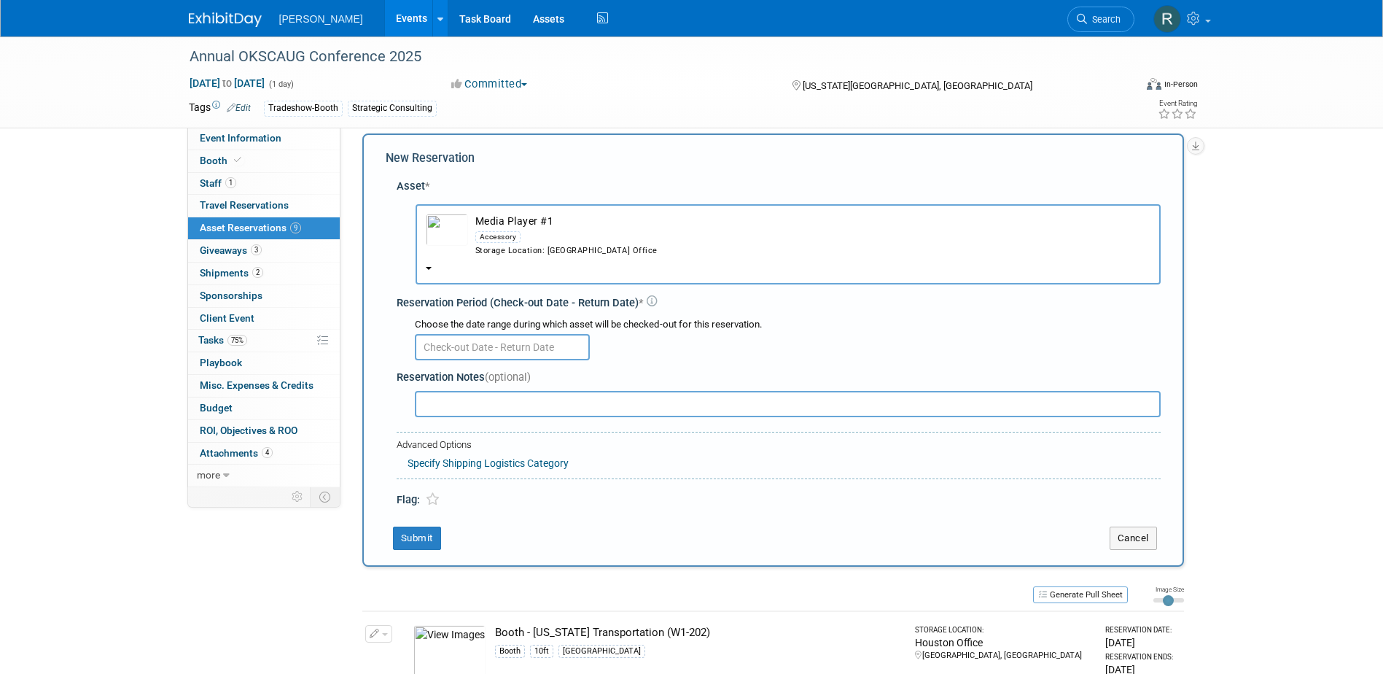
click at [500, 231] on div "Accessory" at bounding box center [498, 237] width 46 height 12
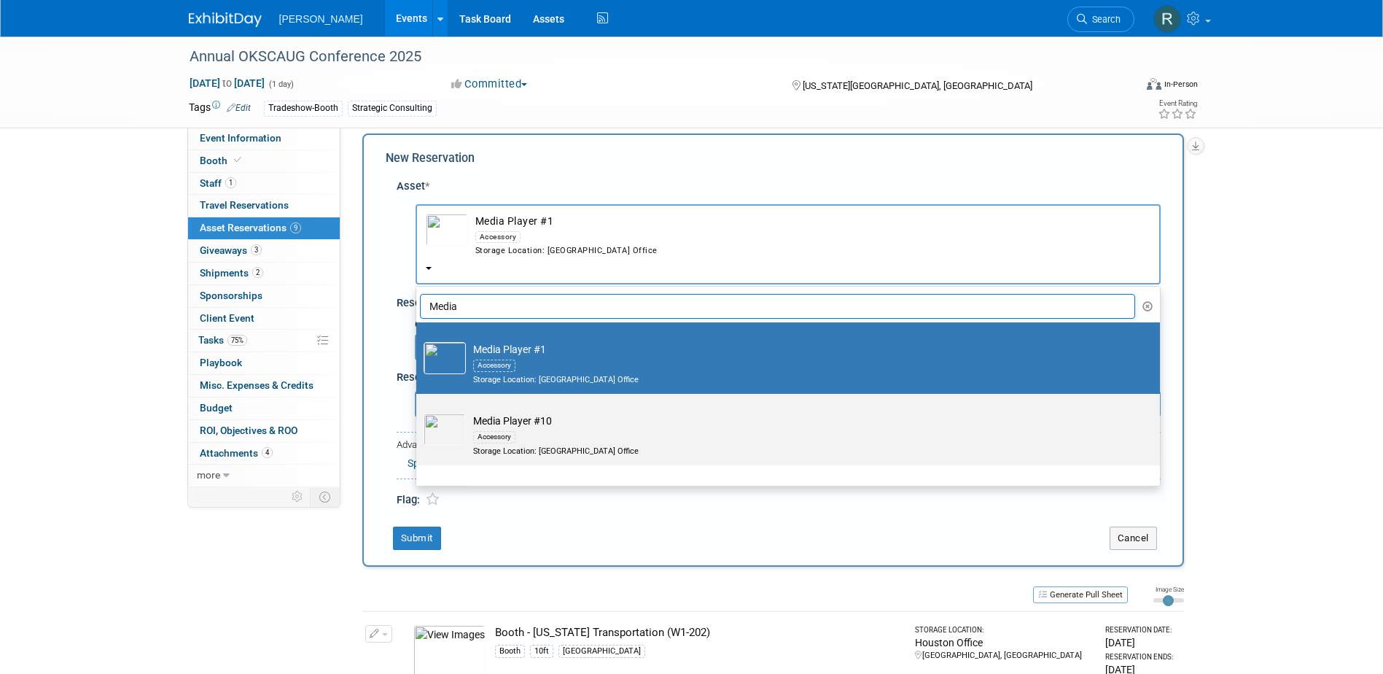
click at [490, 411] on td "Media Player #10 Accessory Storage Location: Dayton Office" at bounding box center [798, 434] width 665 height 43
click at [419, 411] on input "Media Player #10 Accessory Storage Location: Dayton Office" at bounding box center [413, 406] width 9 height 9
select select "10724443"
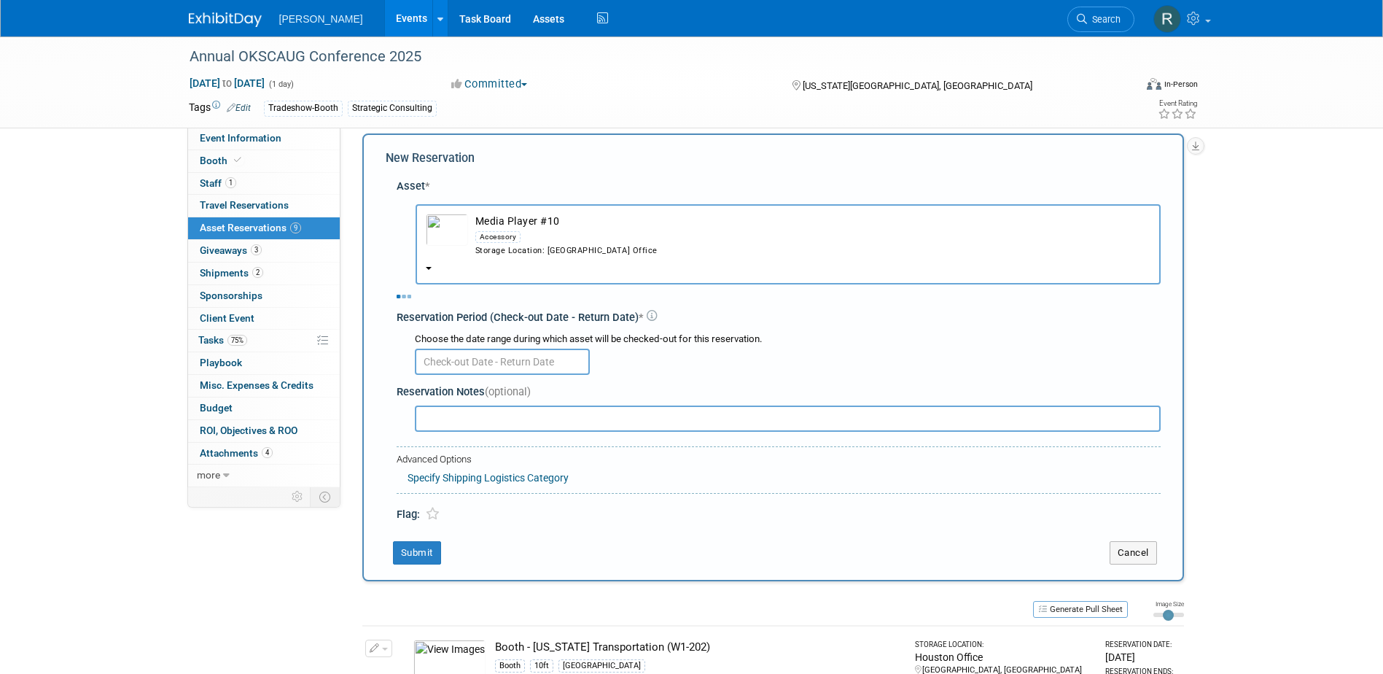
select select "8"
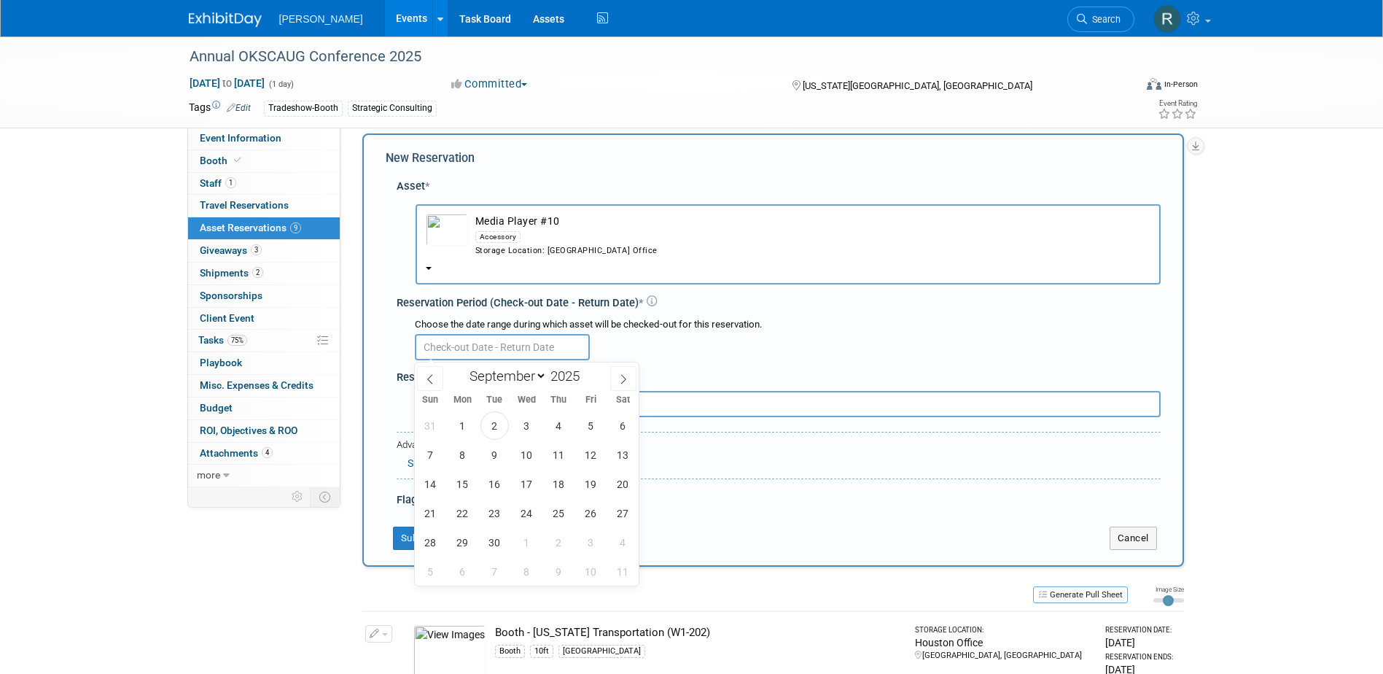
click at [494, 350] on input "text" at bounding box center [502, 347] width 175 height 26
click at [525, 411] on span "10" at bounding box center [527, 454] width 28 height 28
click at [600, 411] on span "19" at bounding box center [591, 484] width 28 height 28
type input "Sep 10, 2025 to Sep 19, 2025"
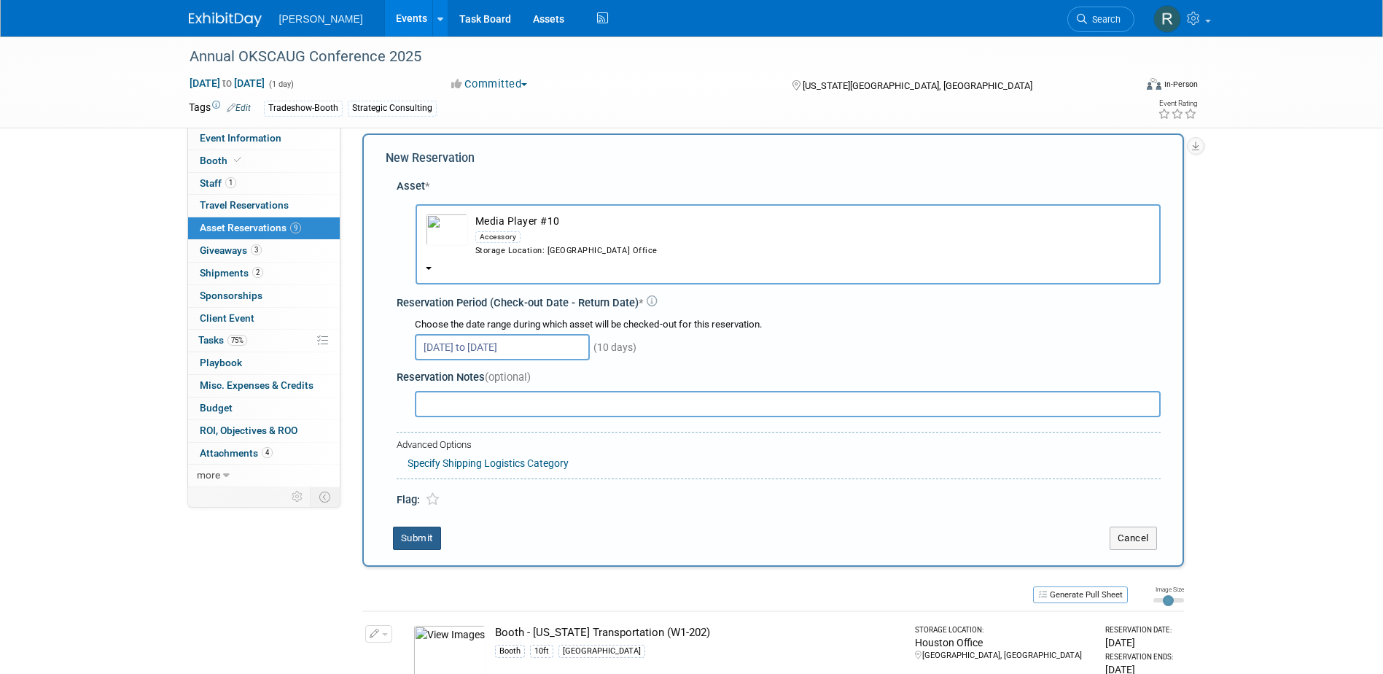
click at [410, 411] on button "Submit" at bounding box center [417, 537] width 48 height 23
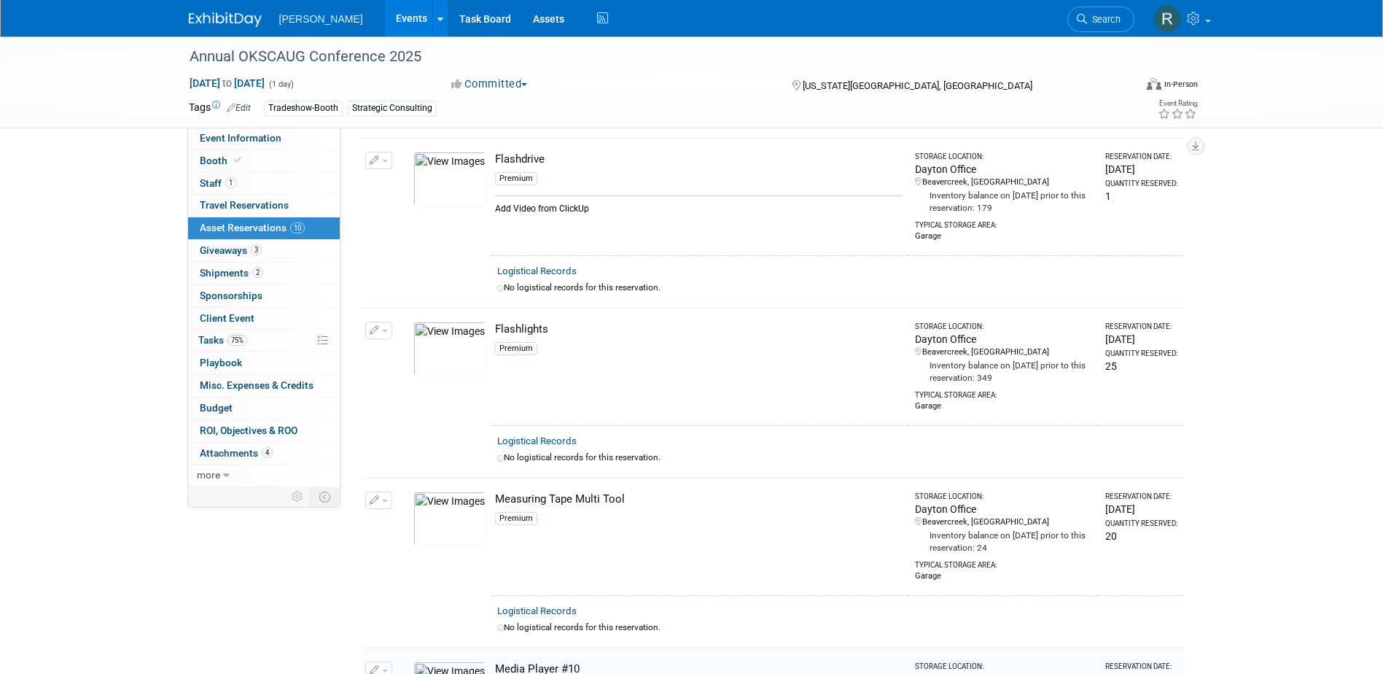
scroll to position [1011, 0]
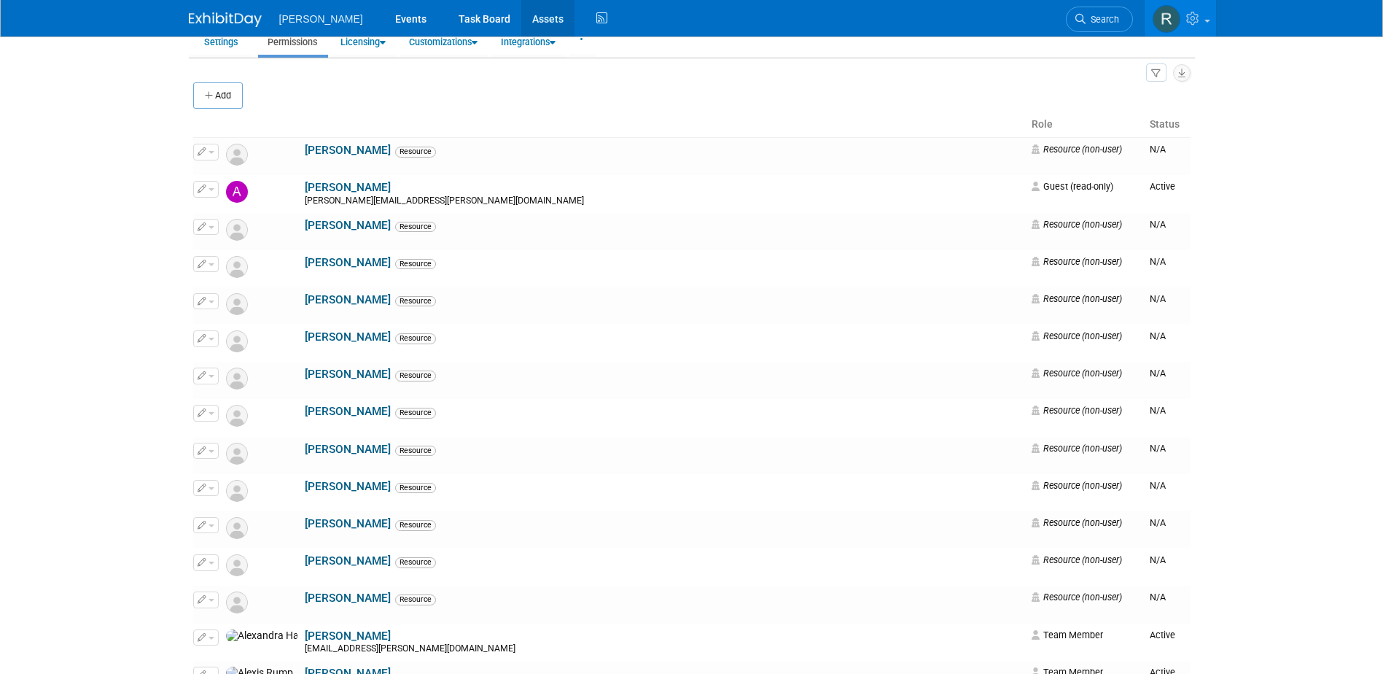
click at [521, 12] on link "Assets" at bounding box center [547, 18] width 53 height 36
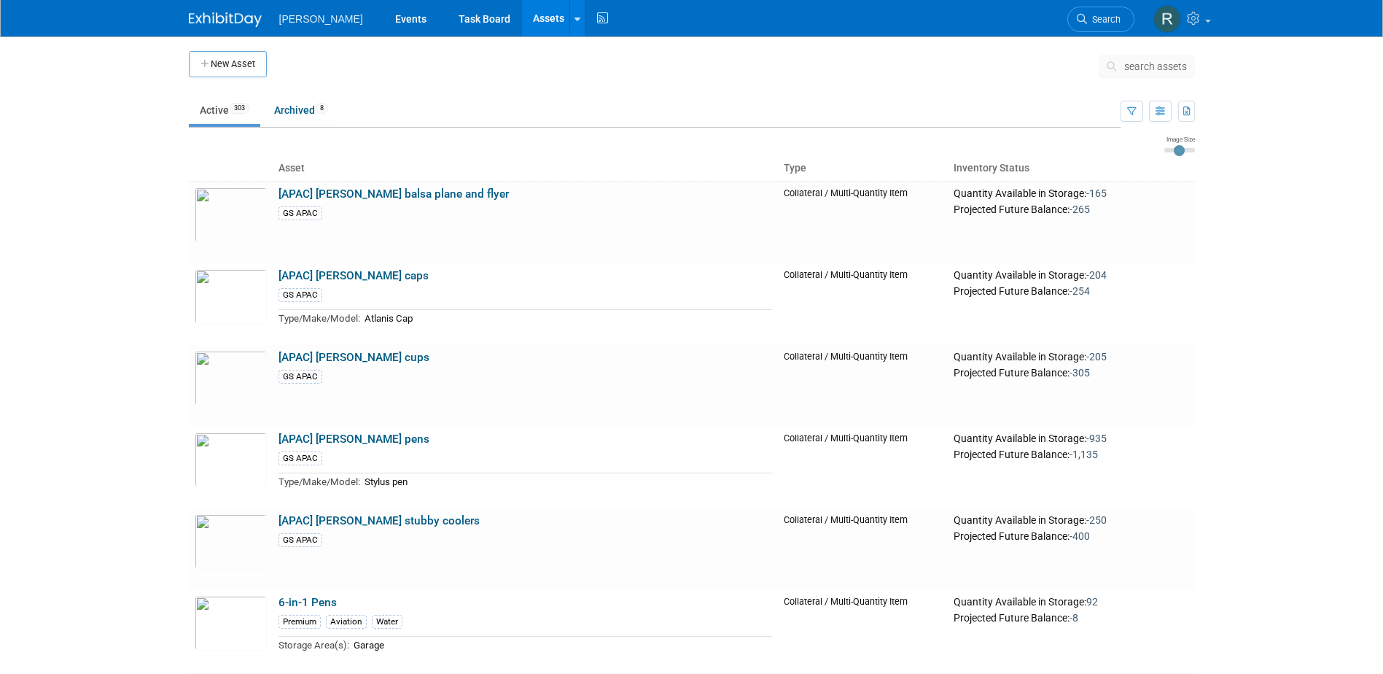
click at [1137, 67] on span "search assets" at bounding box center [1155, 67] width 63 height 12
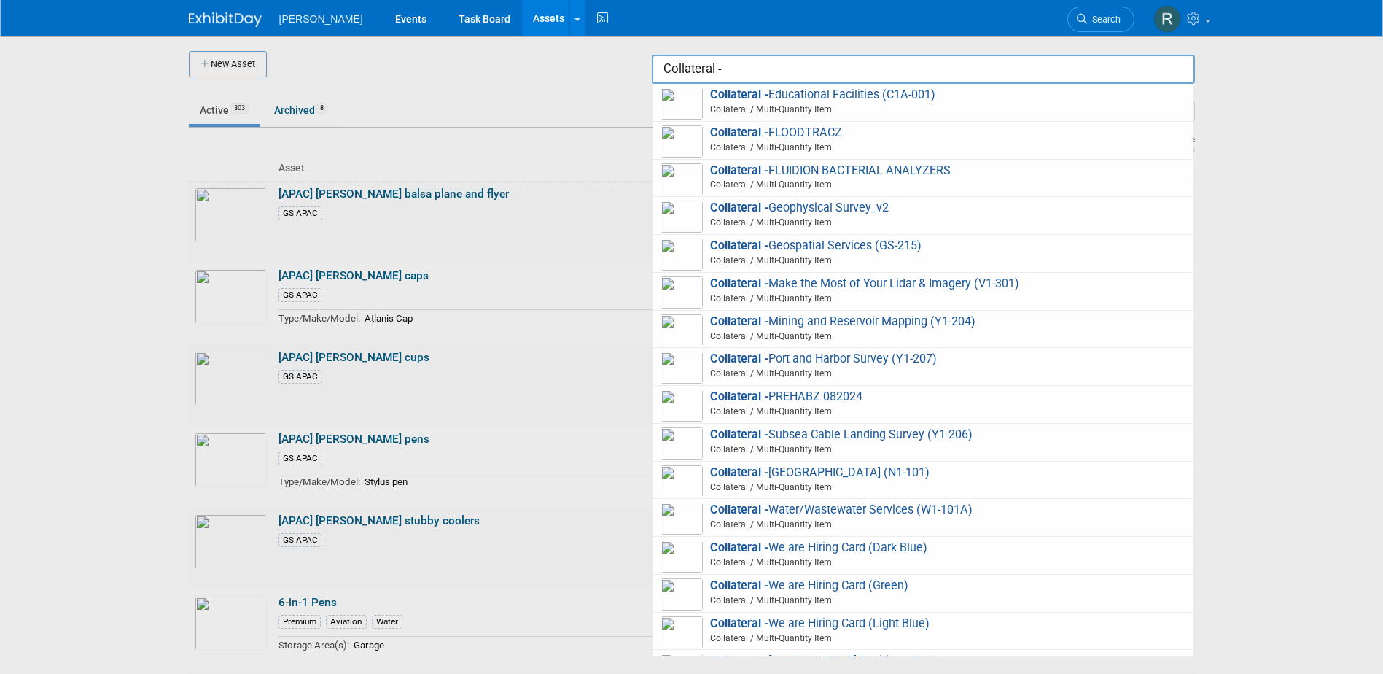
click at [693, 70] on input "Collateral -" at bounding box center [923, 69] width 543 height 29
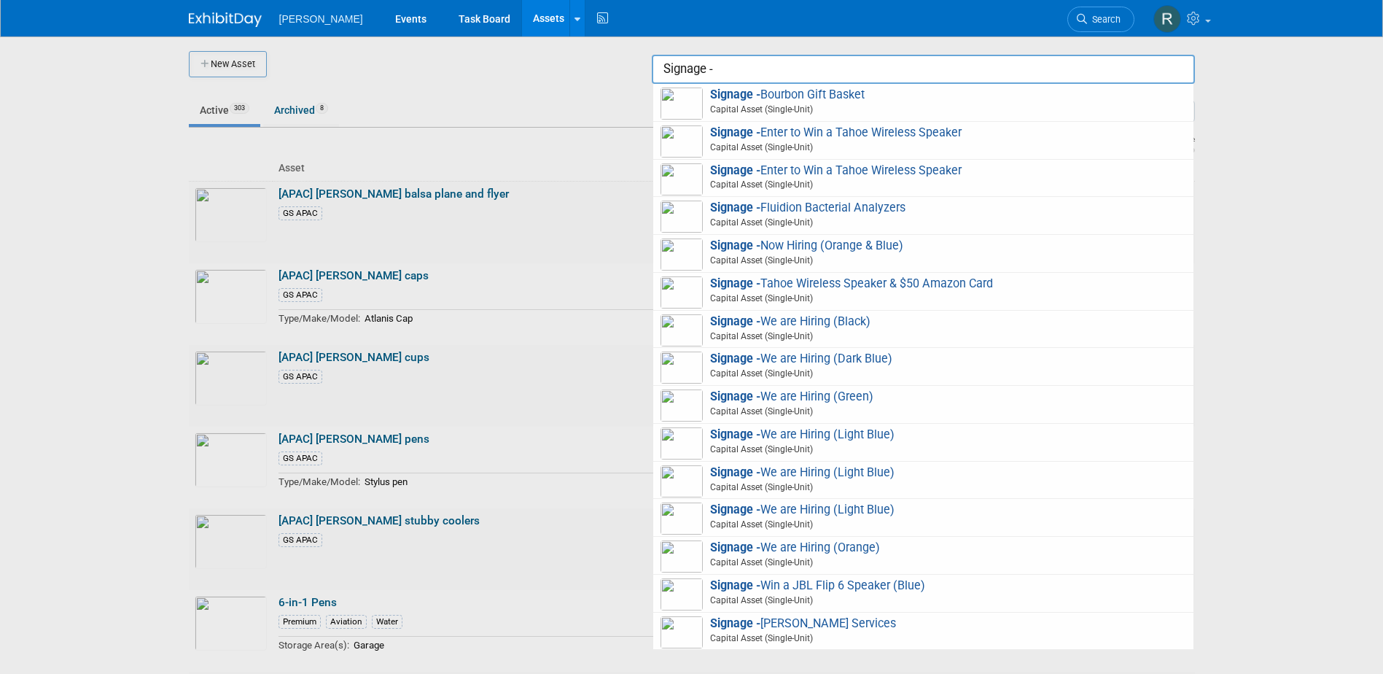
click at [762, 65] on input "Signage -" at bounding box center [923, 69] width 543 height 29
click at [758, 510] on strong "Signage -" at bounding box center [735, 509] width 50 height 14
type input "Signage - We are Hiring (Light Blue)"
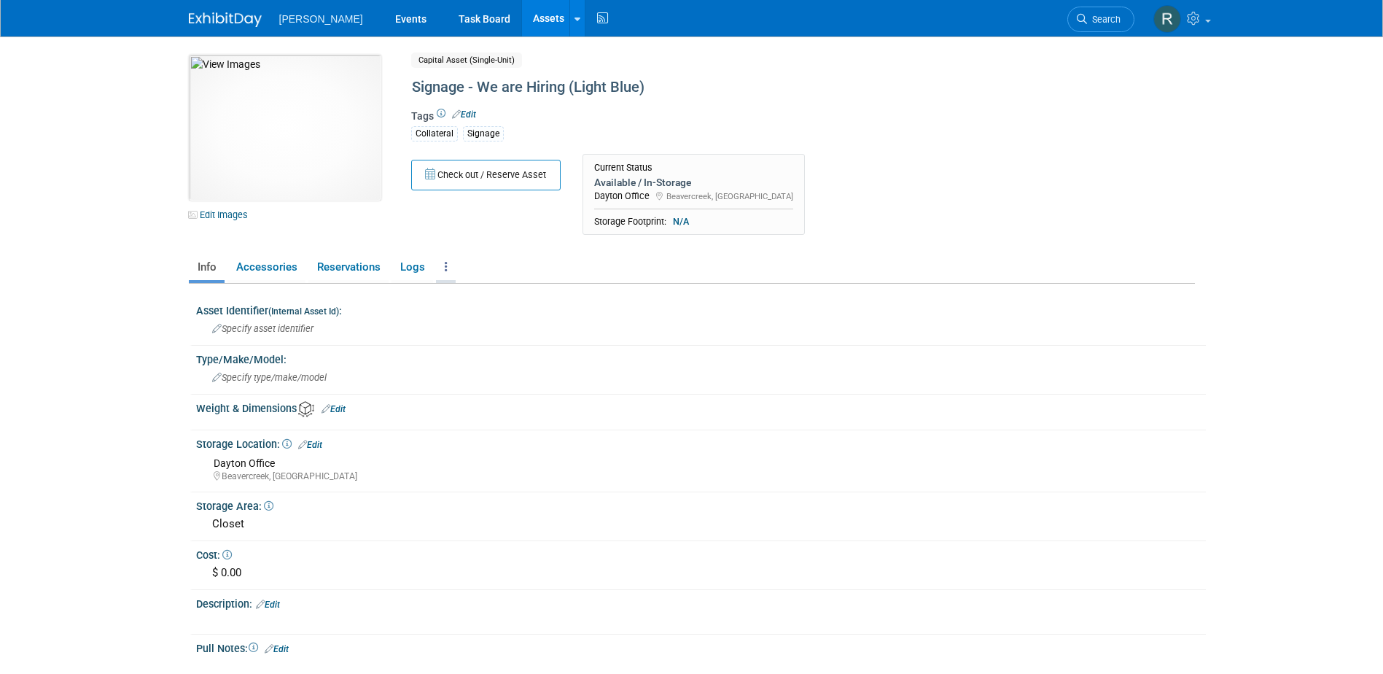
click at [443, 269] on link at bounding box center [446, 267] width 20 height 26
click at [469, 322] on link "Copy/Duplicate Asset" at bounding box center [499, 320] width 127 height 25
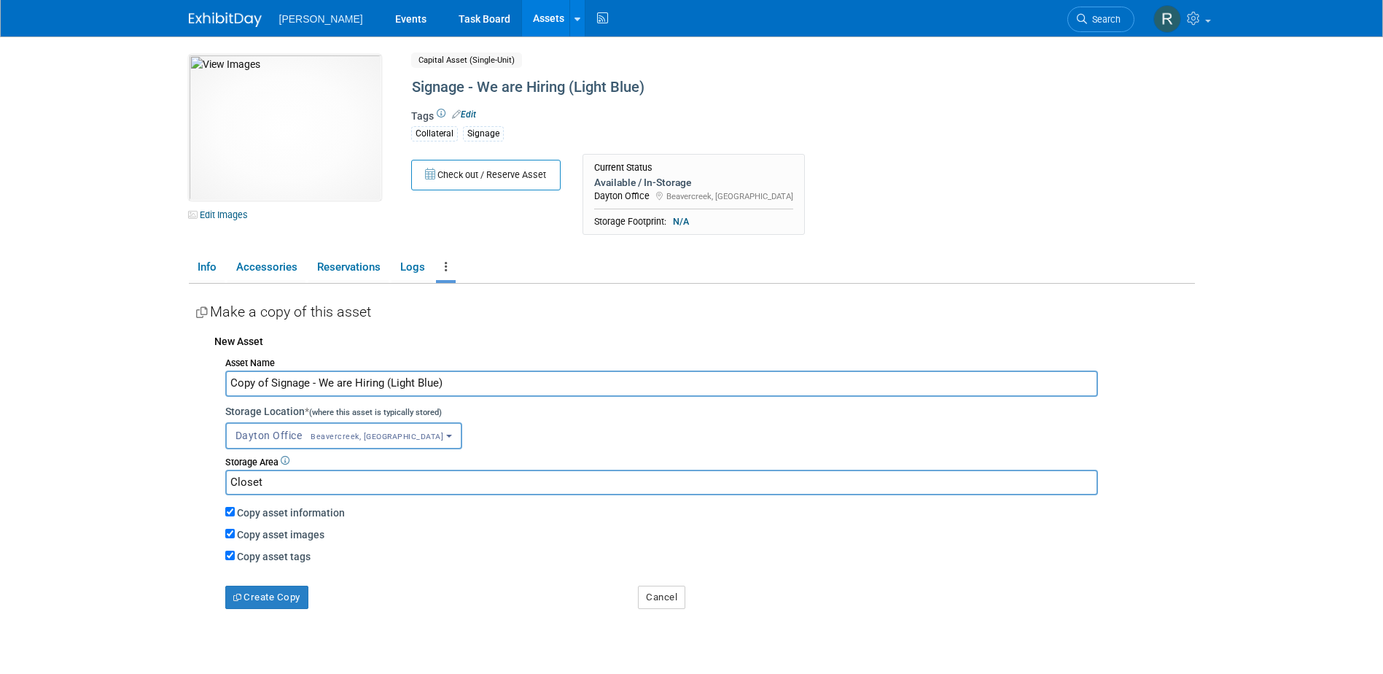
drag, startPoint x: 269, startPoint y: 384, endPoint x: 182, endPoint y: 386, distance: 87.5
click at [182, 386] on div "10049818-10728408-d5ed9e35-838d-4c9b-9547-894aade5e470.jpg Edit Images Capital …" at bounding box center [692, 360] width 1028 height 648
drag, startPoint x: 279, startPoint y: 382, endPoint x: 341, endPoint y: 383, distance: 61.3
click at [341, 383] on input "Signage - We are Hiring (Light Blue)" at bounding box center [661, 383] width 873 height 26
click at [393, 384] on input "Signage - GIS Data Acquisition (Light Blue)" at bounding box center [661, 383] width 873 height 26
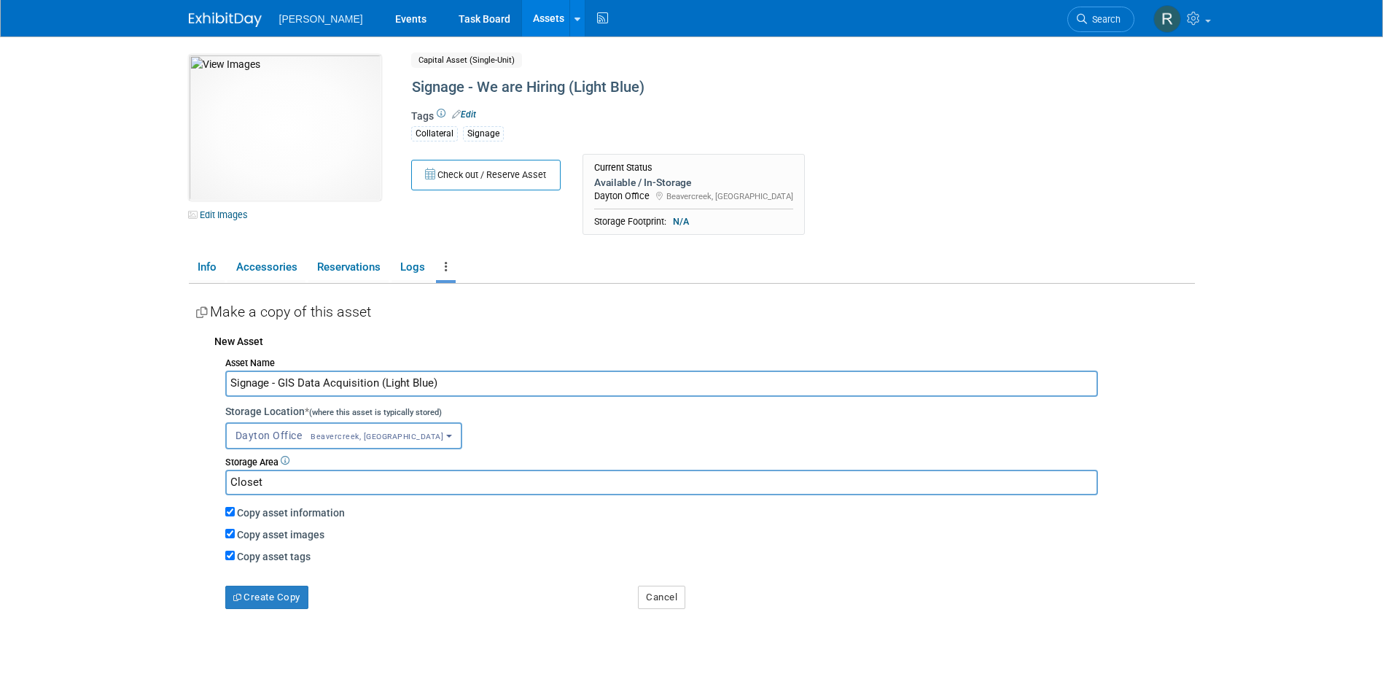
click at [393, 384] on input "Signage - GIS Data Acquisition (Light Blue)" at bounding box center [661, 383] width 873 height 26
type input "Signage - GIS Data Acquisition (Blue)"
click at [282, 599] on button "Create Copy" at bounding box center [266, 597] width 83 height 23
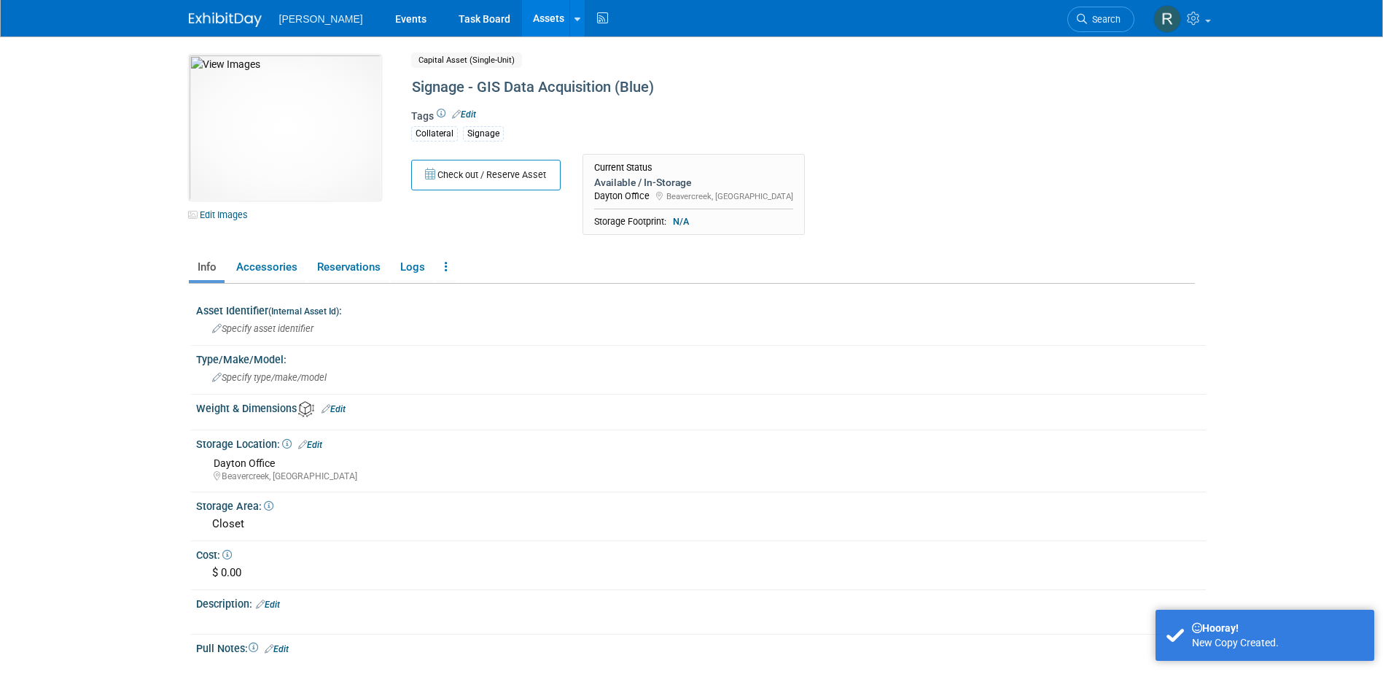
drag, startPoint x: 217, startPoint y: 208, endPoint x: 214, endPoint y: 218, distance: 10.6
click at [217, 208] on link "Edit Images" at bounding box center [221, 215] width 65 height 18
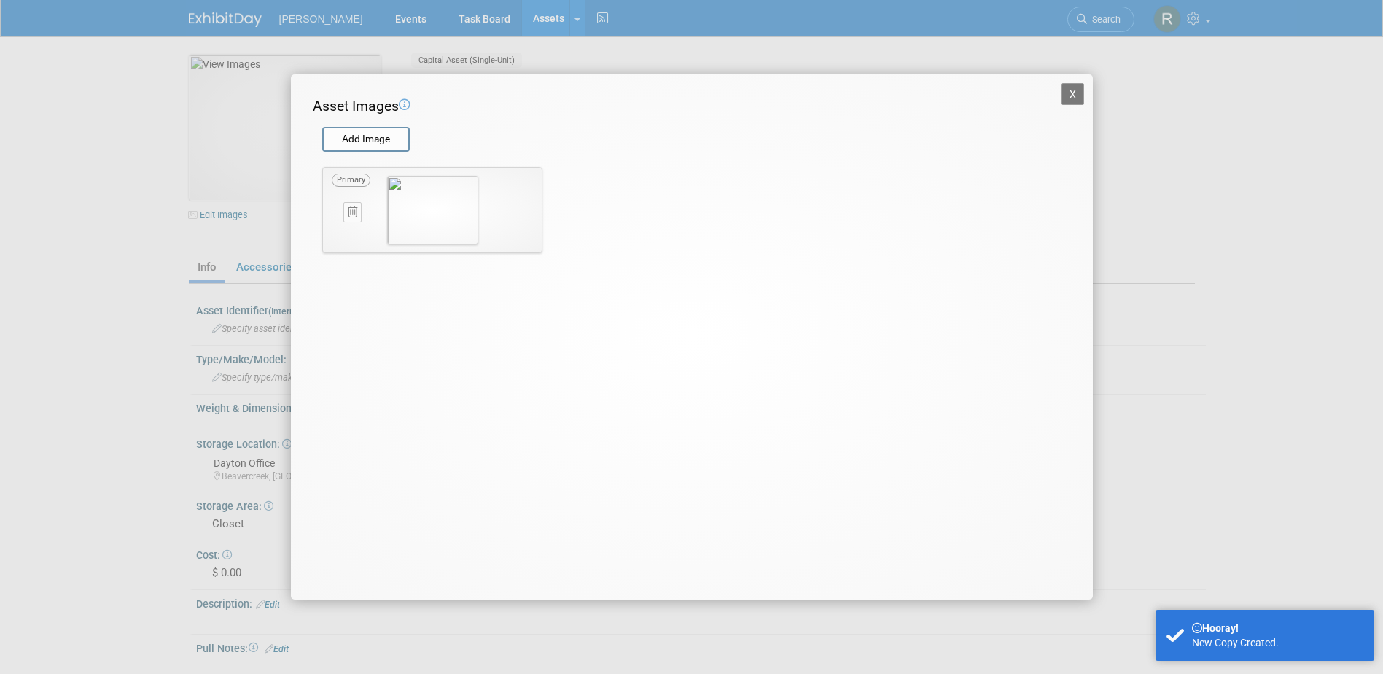
click at [352, 216] on icon at bounding box center [352, 211] width 9 height 11
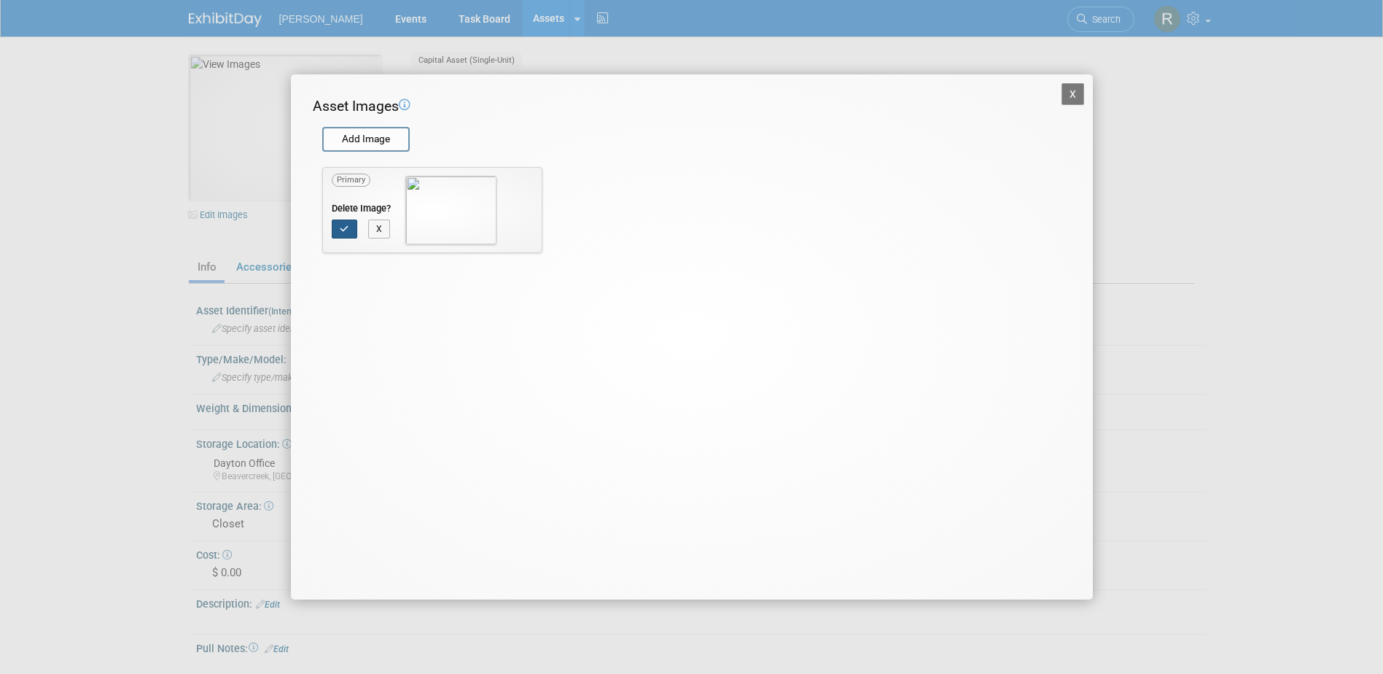
click at [346, 223] on button "button" at bounding box center [345, 228] width 26 height 19
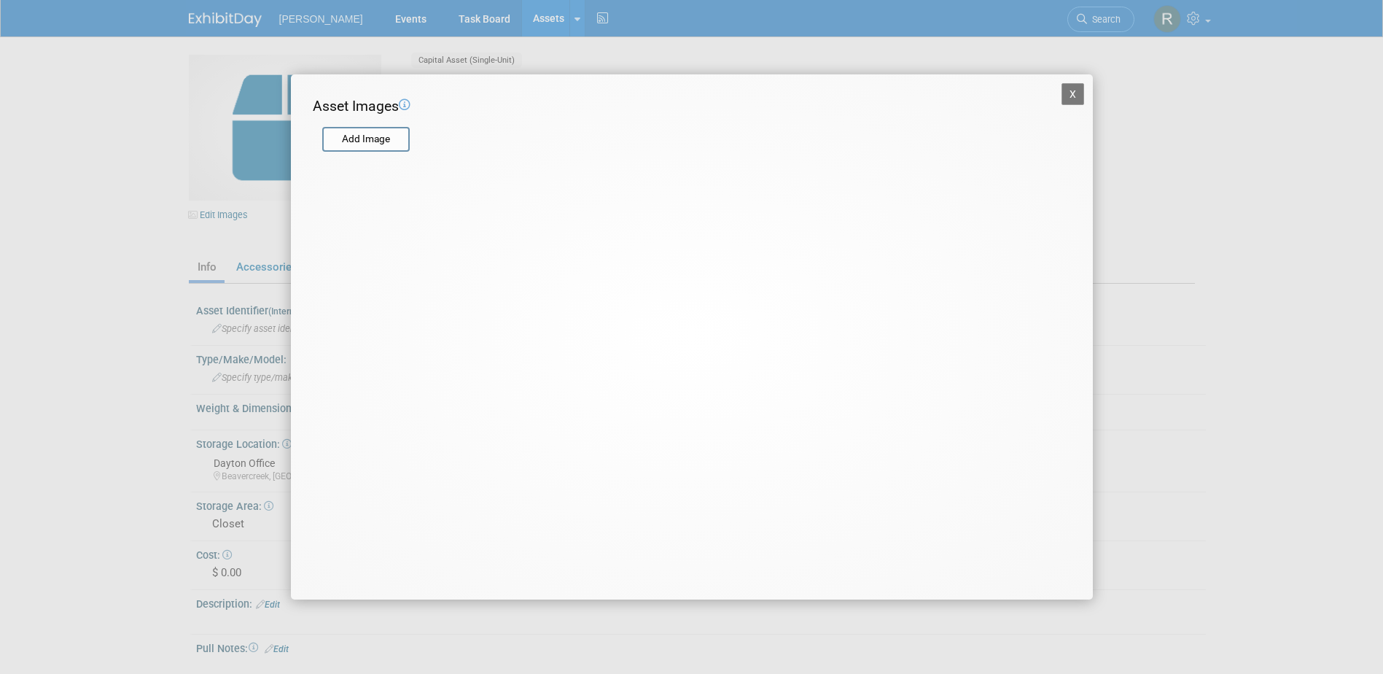
click at [368, 134] on input "file" at bounding box center [322, 139] width 174 height 22
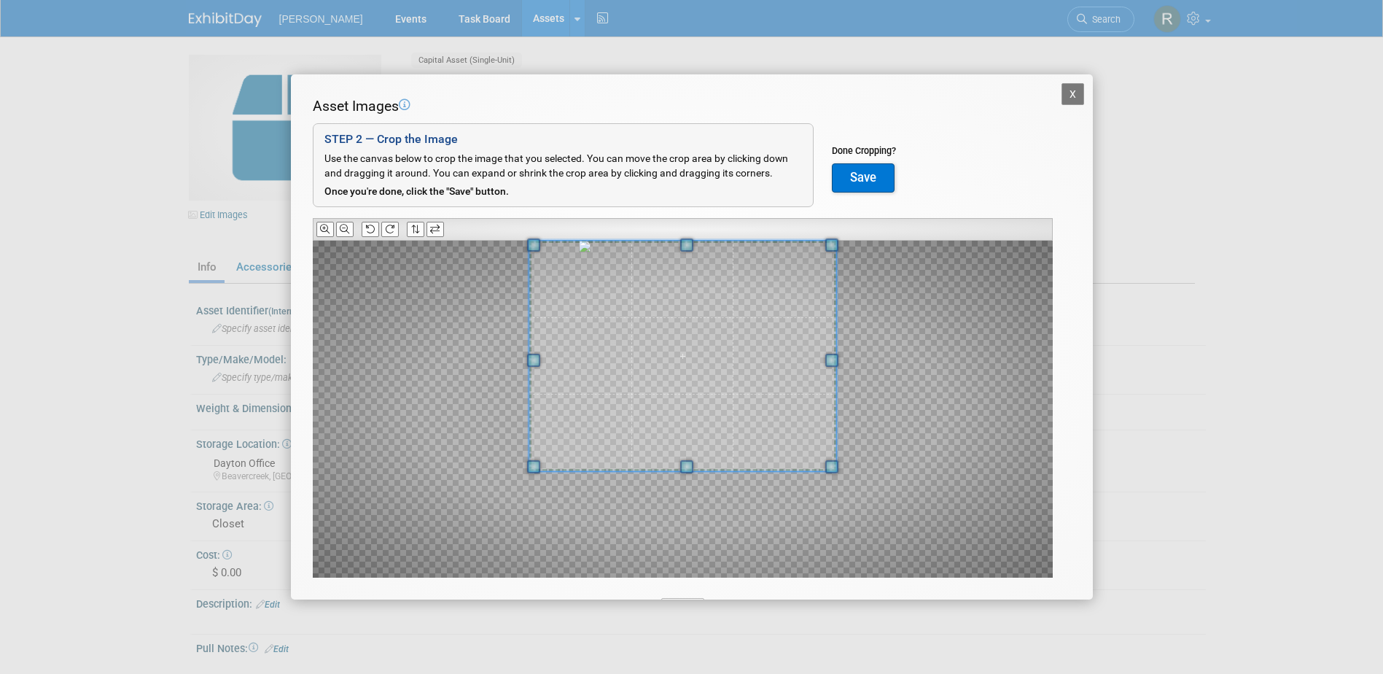
click at [674, 230] on div "Asset Images Add Image STEP 2 — Crop the Image Use the canvas below to crop the…" at bounding box center [692, 359] width 758 height 527
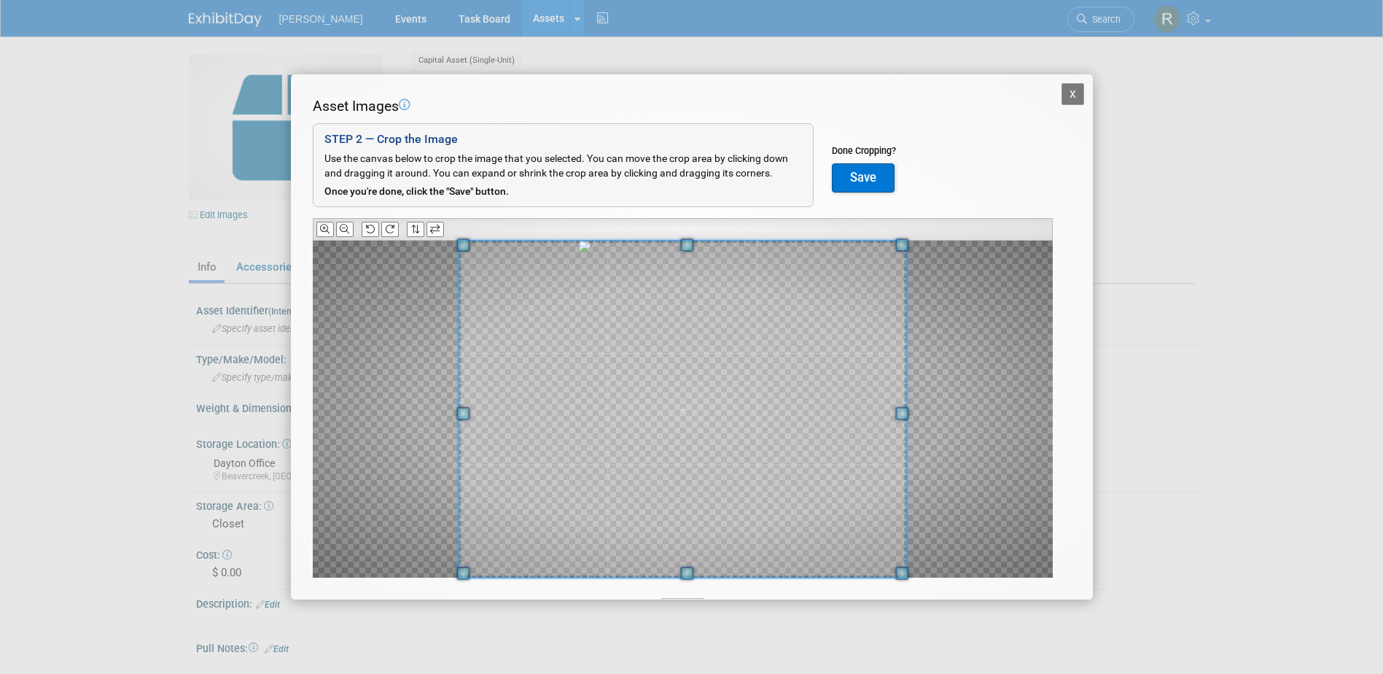
click at [688, 589] on div "Asset Images Add Image STEP 2 — Crop the Image Use the canvas below to crop the…" at bounding box center [692, 359] width 758 height 527
click at [848, 184] on button "Save" at bounding box center [863, 177] width 63 height 29
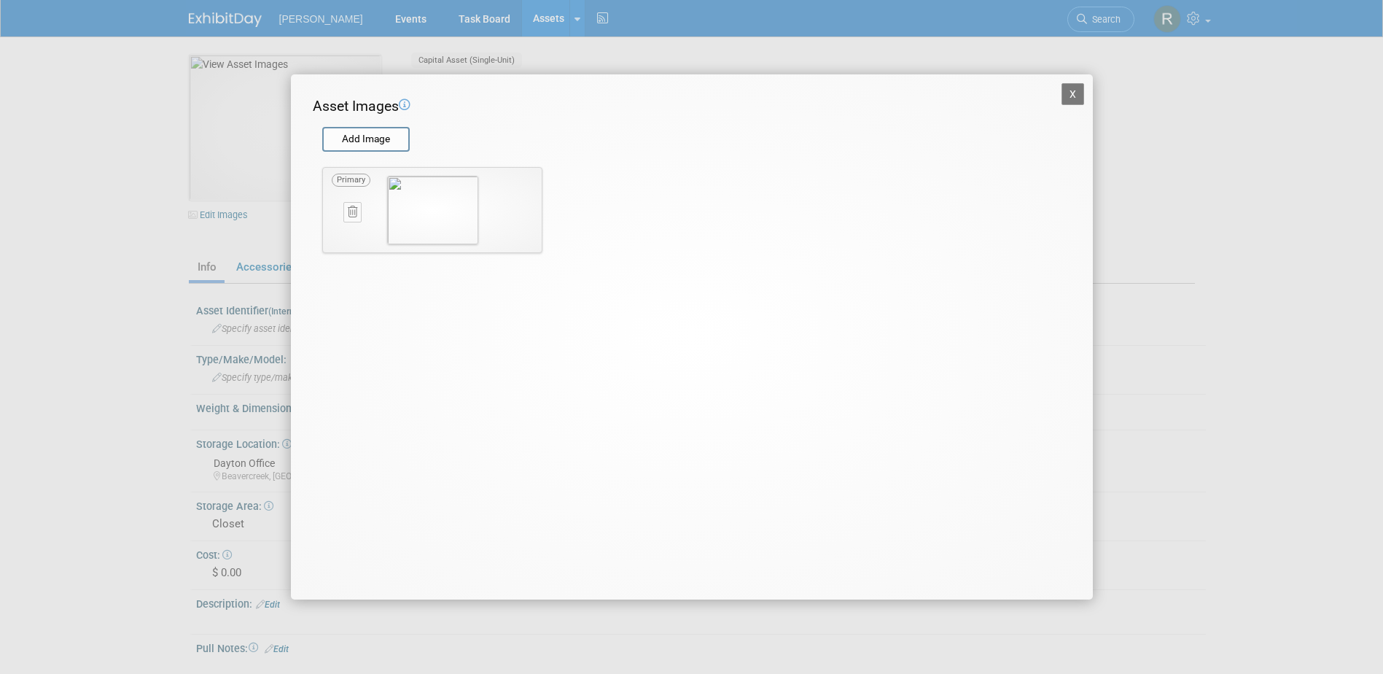
click at [1071, 92] on button "X" at bounding box center [1073, 94] width 23 height 22
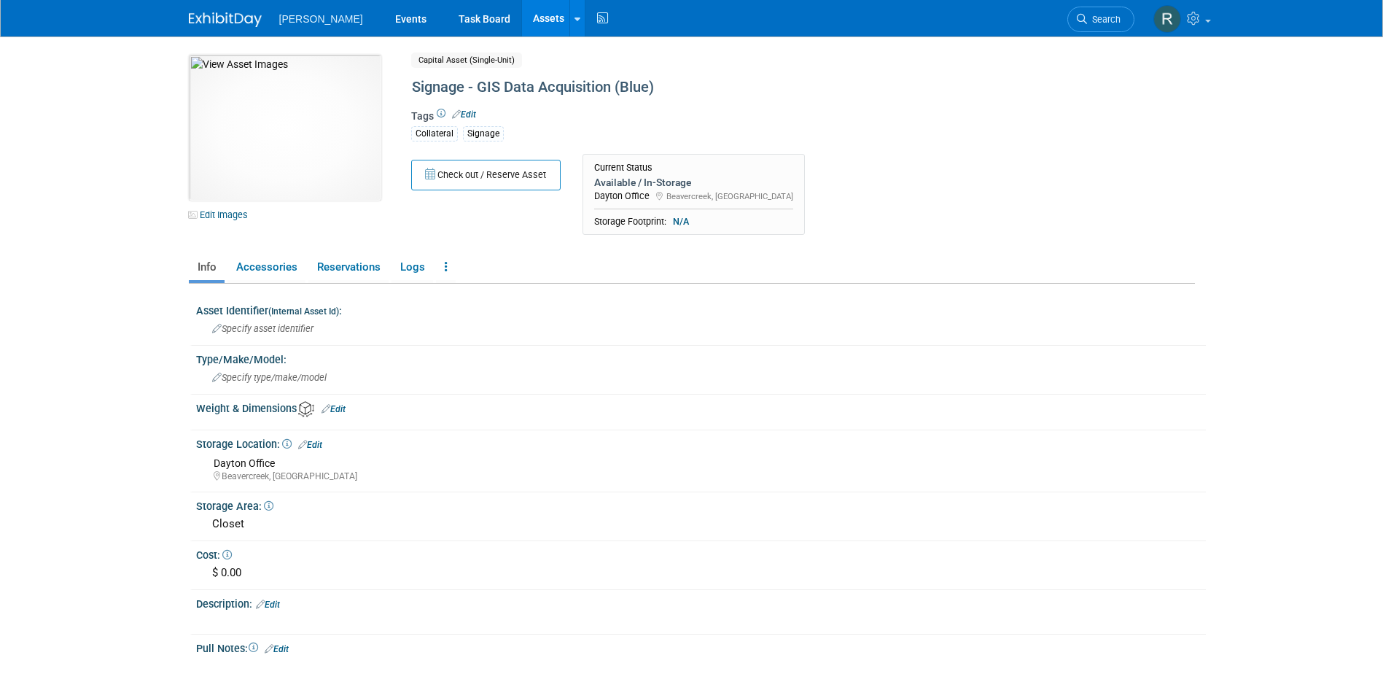
click at [522, 20] on link "Assets" at bounding box center [548, 18] width 53 height 36
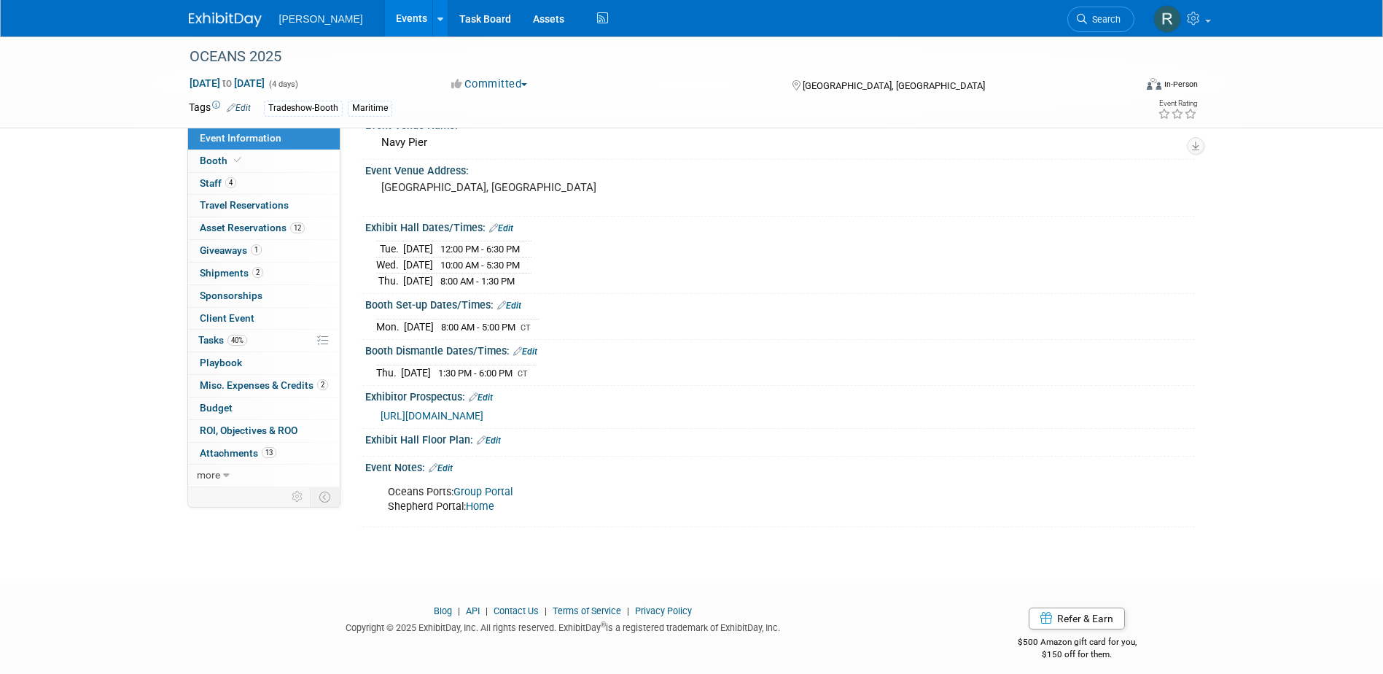
click at [1112, 13] on link "Search" at bounding box center [1100, 20] width 67 height 26
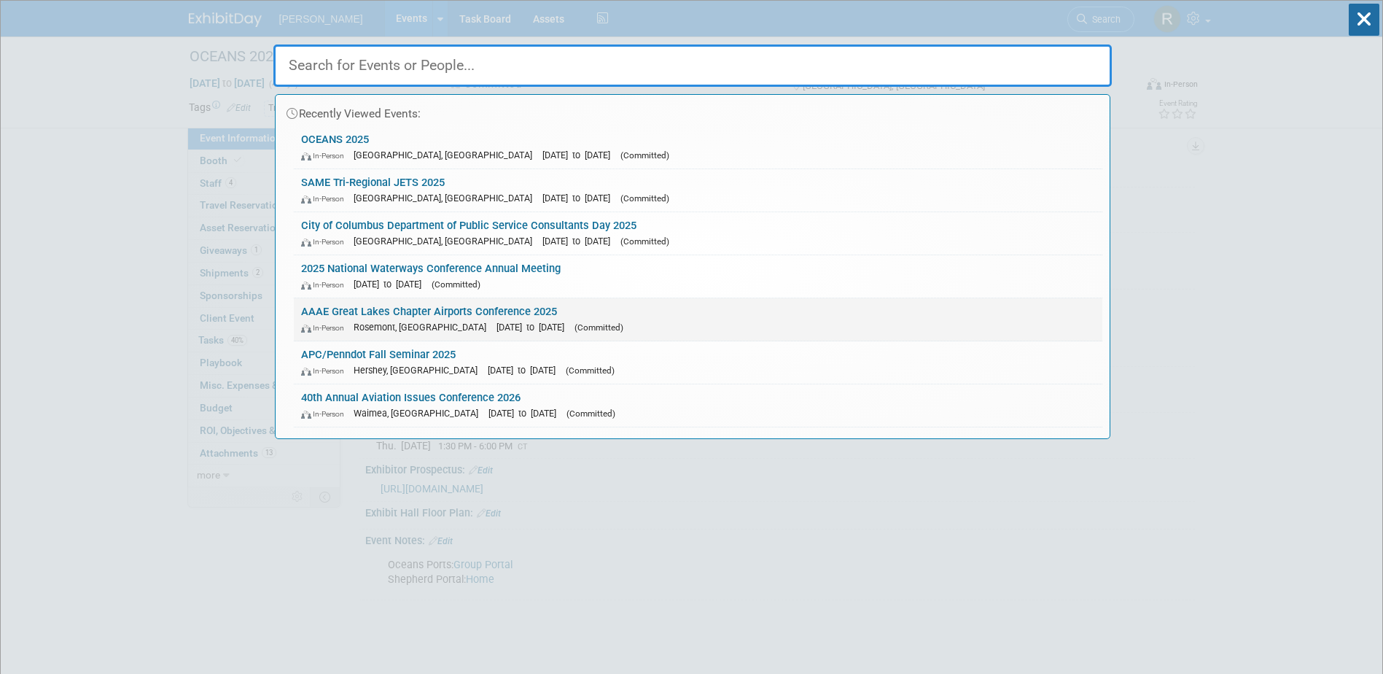
click at [395, 308] on link "AAAE Great Lakes Chapter Airports Conference 2025 In-Person [GEOGRAPHIC_DATA], …" at bounding box center [698, 319] width 809 height 42
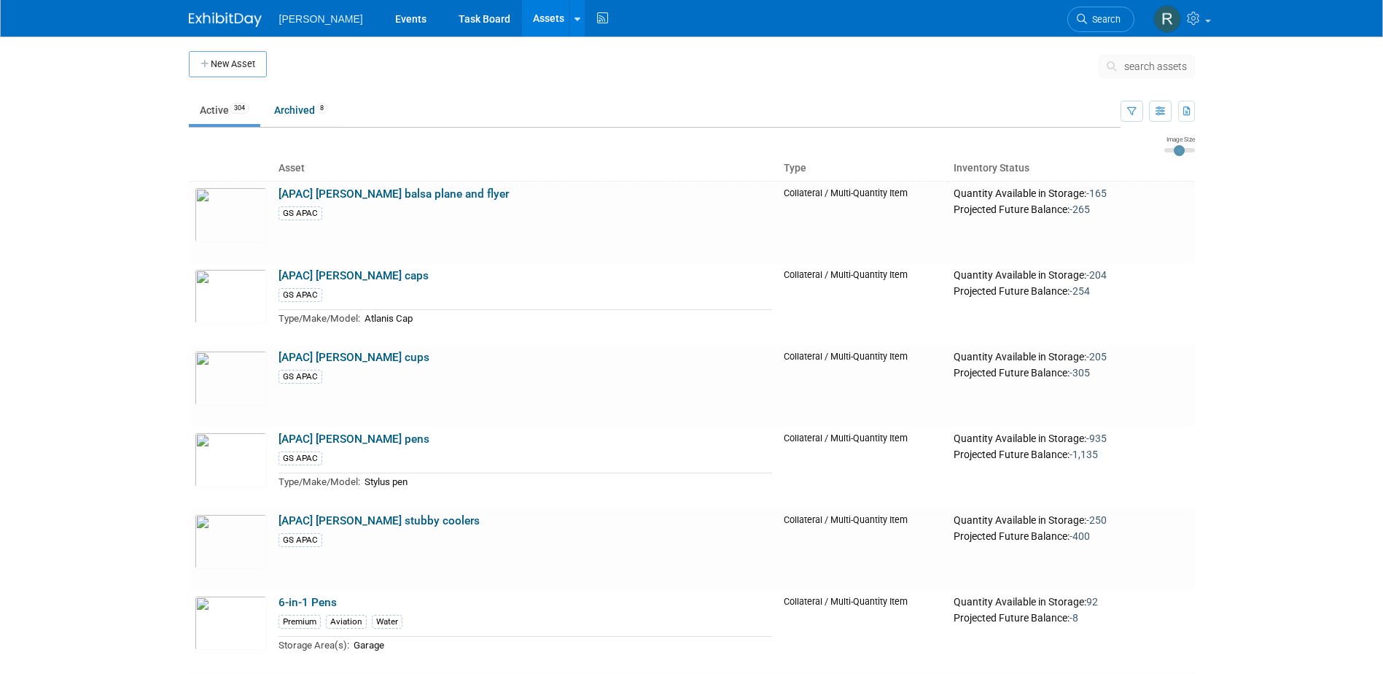
click at [1151, 69] on span "search assets" at bounding box center [1155, 67] width 63 height 12
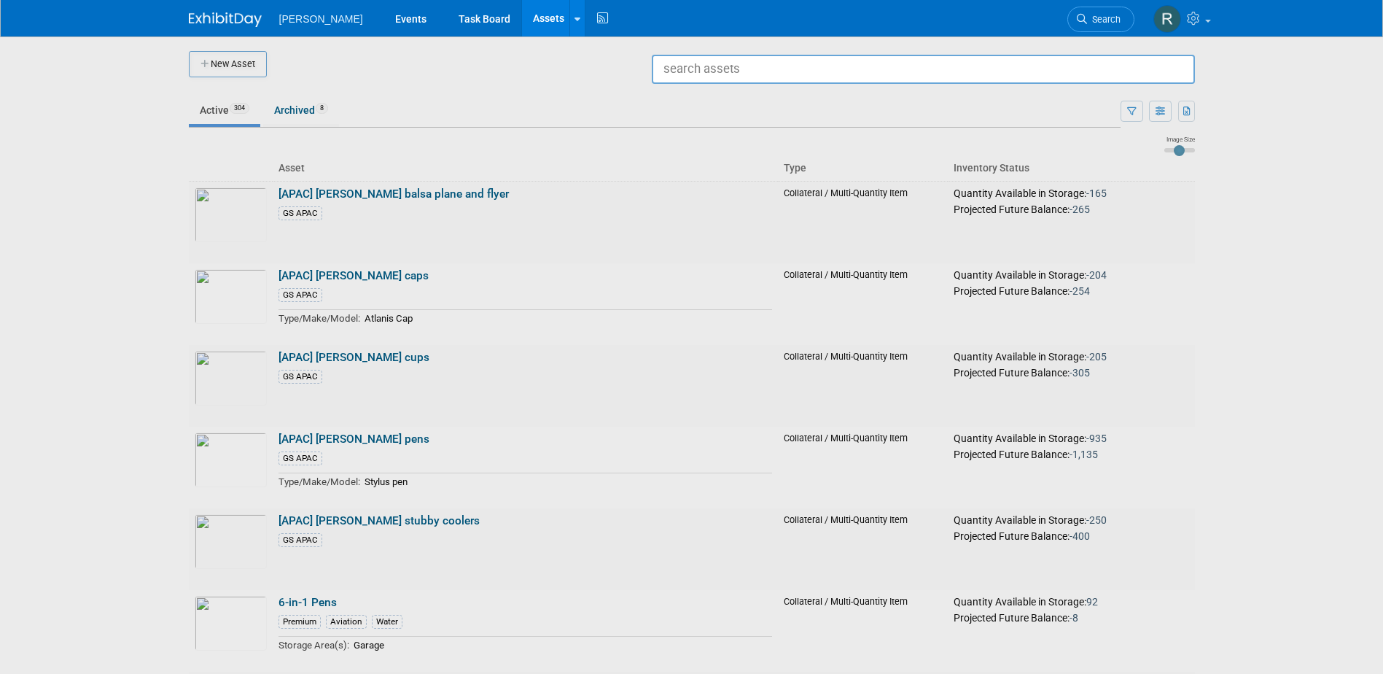
click at [705, 72] on input "text" at bounding box center [923, 69] width 543 height 29
click at [744, 94] on span "Ghost Squeeze Collateral / Multi-Quantity Item" at bounding box center [924, 102] width 526 height 30
type input "Ghost Squeeze"
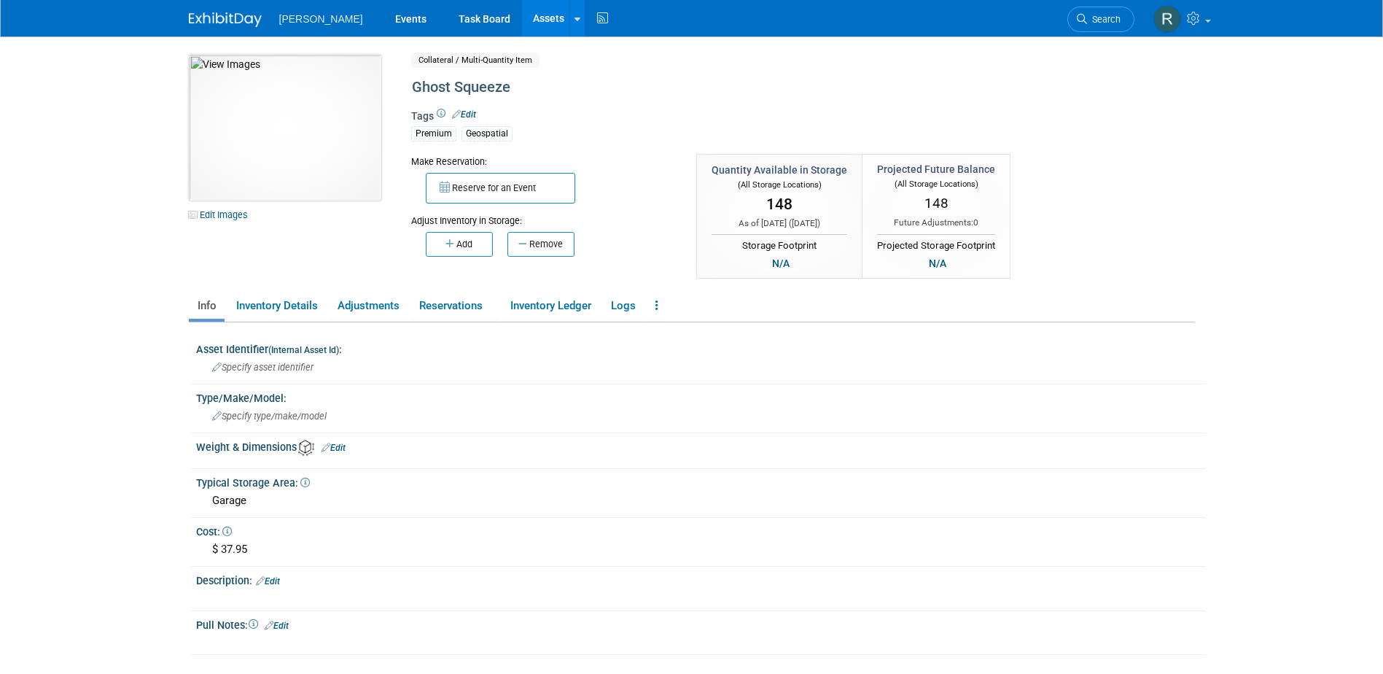
click at [300, 153] on img at bounding box center [285, 128] width 192 height 146
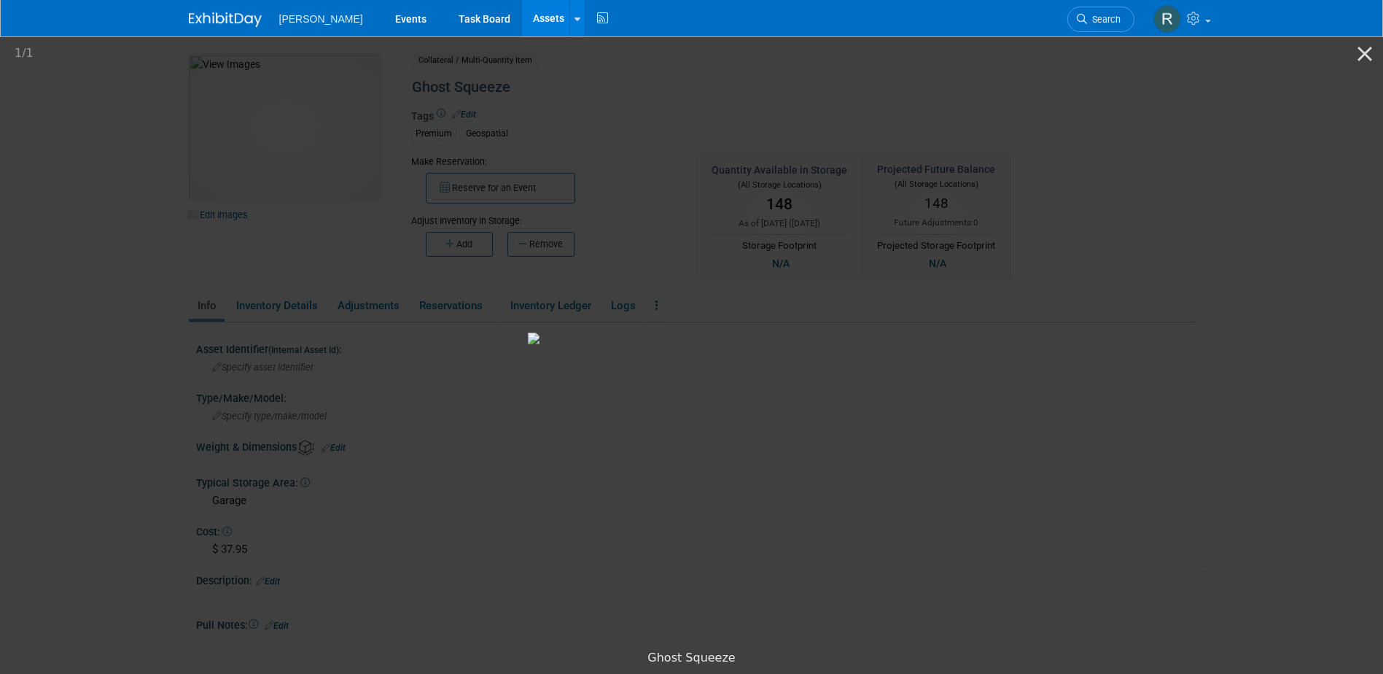
drag, startPoint x: 1366, startPoint y: 58, endPoint x: 1307, endPoint y: 87, distance: 66.2
click at [1366, 58] on button "Close gallery" at bounding box center [1365, 53] width 36 height 34
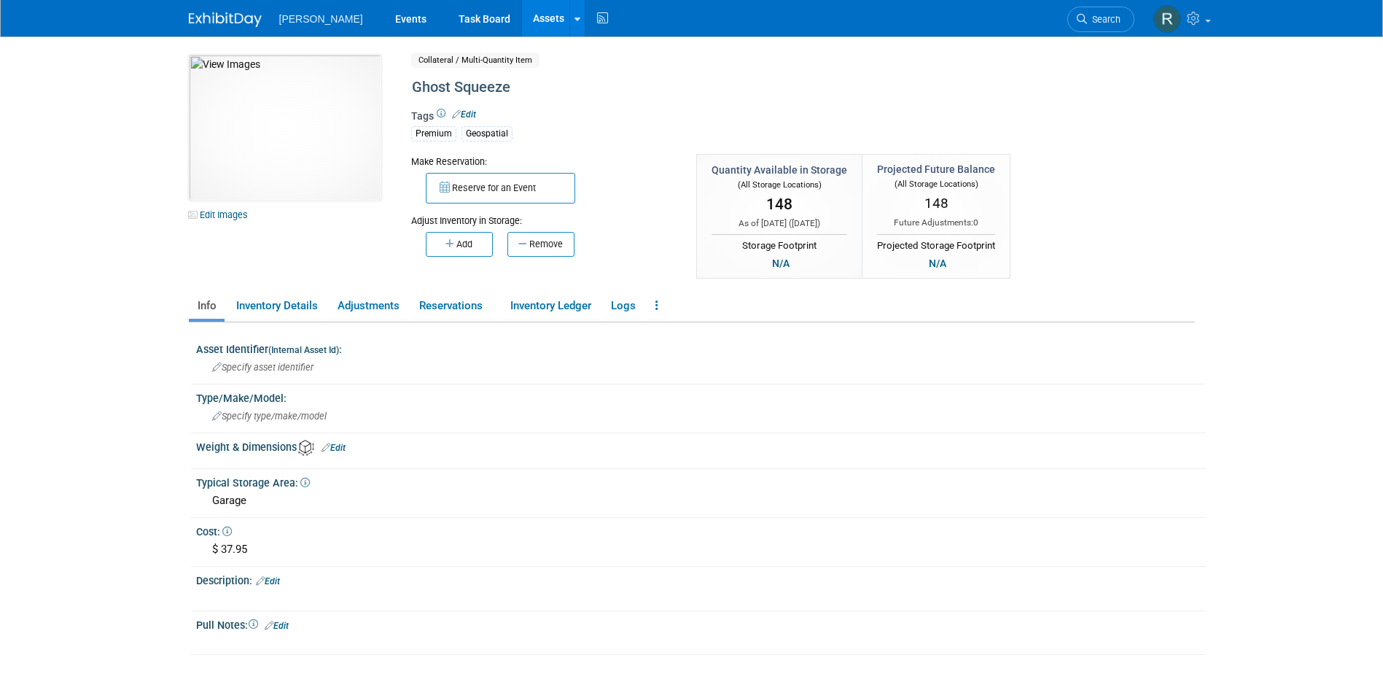
drag, startPoint x: 507, startPoint y: 21, endPoint x: 515, endPoint y: 34, distance: 15.4
click at [522, 21] on link "Assets" at bounding box center [548, 18] width 53 height 36
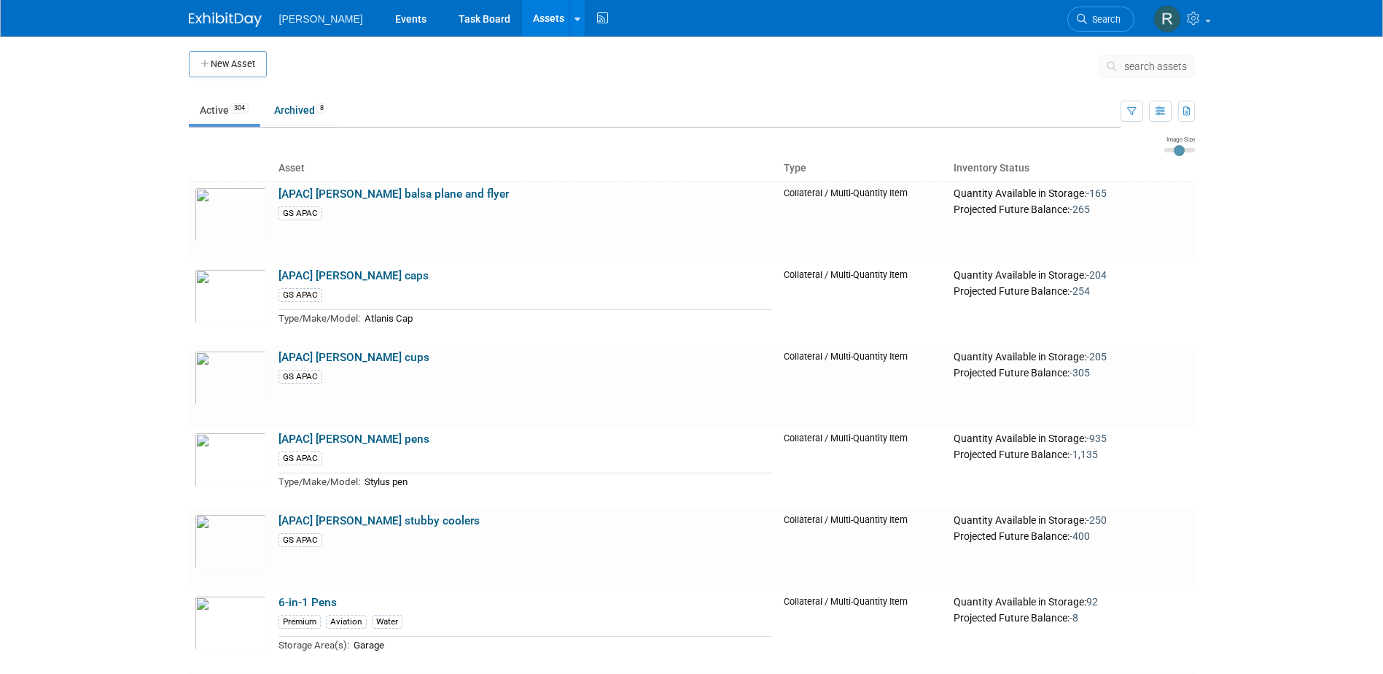
click at [1145, 73] on button "search assets" at bounding box center [1147, 66] width 96 height 23
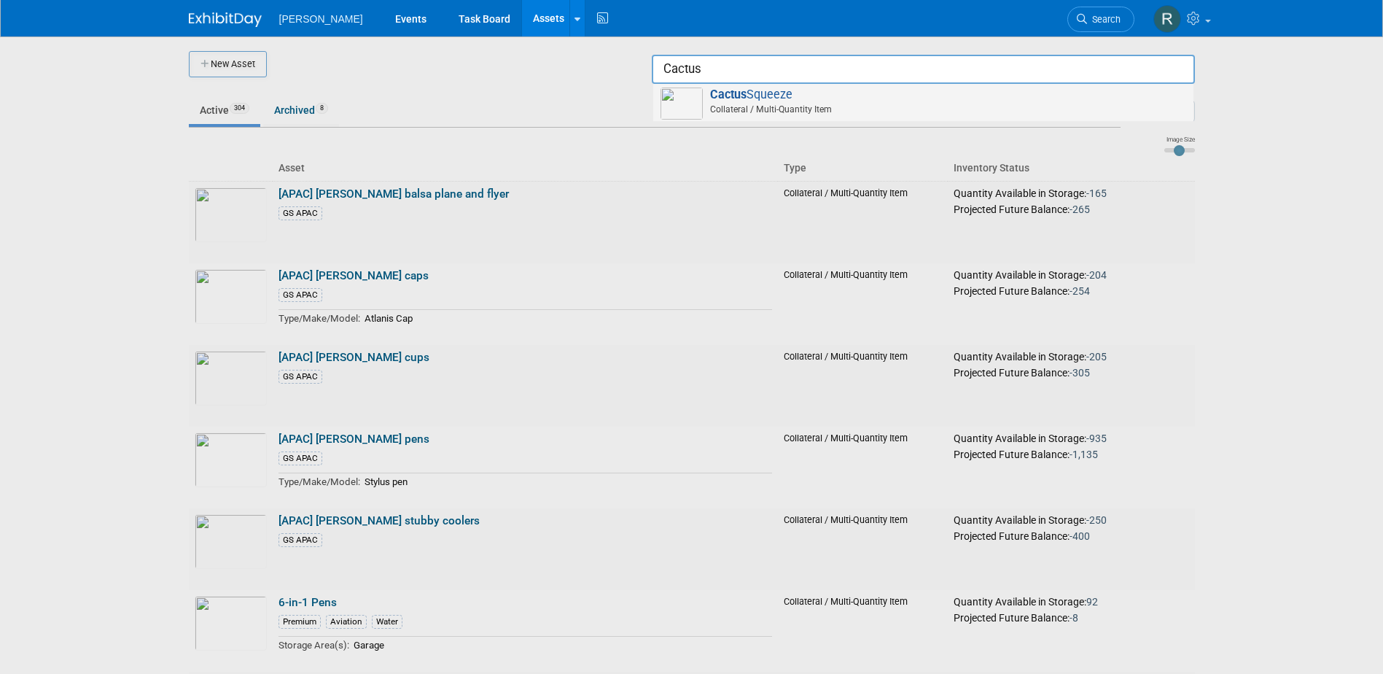
click at [749, 96] on span "Cactus Squeeze Collateral / Multi-Quantity Item" at bounding box center [924, 102] width 526 height 30
type input "Cactus Squeeze"
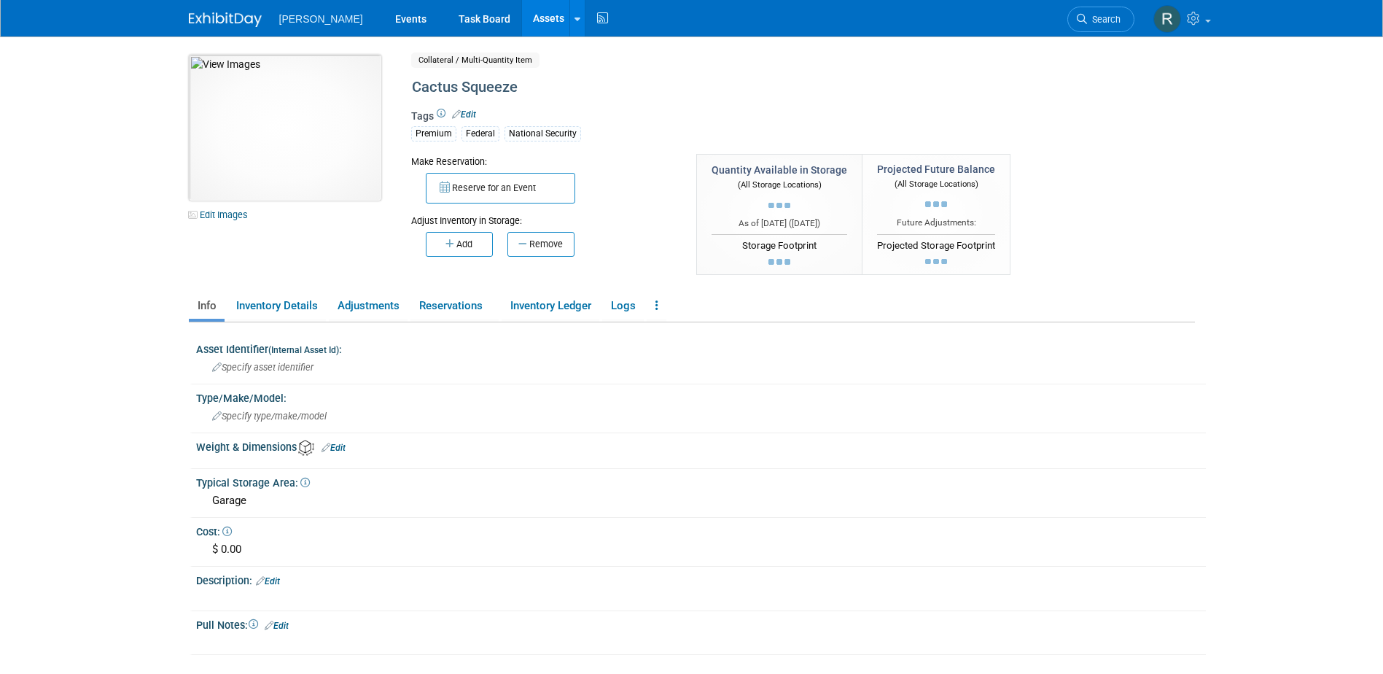
click at [300, 156] on img at bounding box center [285, 128] width 192 height 146
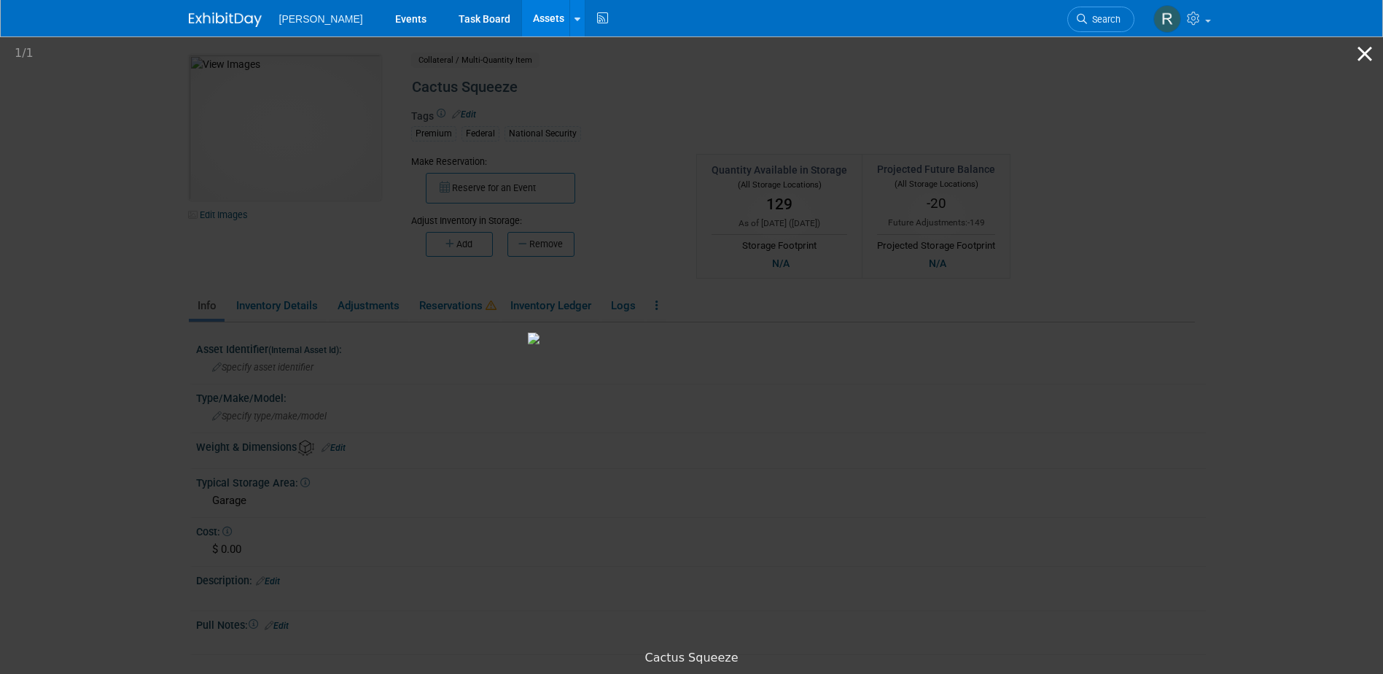
click at [1362, 52] on button "Close gallery" at bounding box center [1365, 53] width 36 height 34
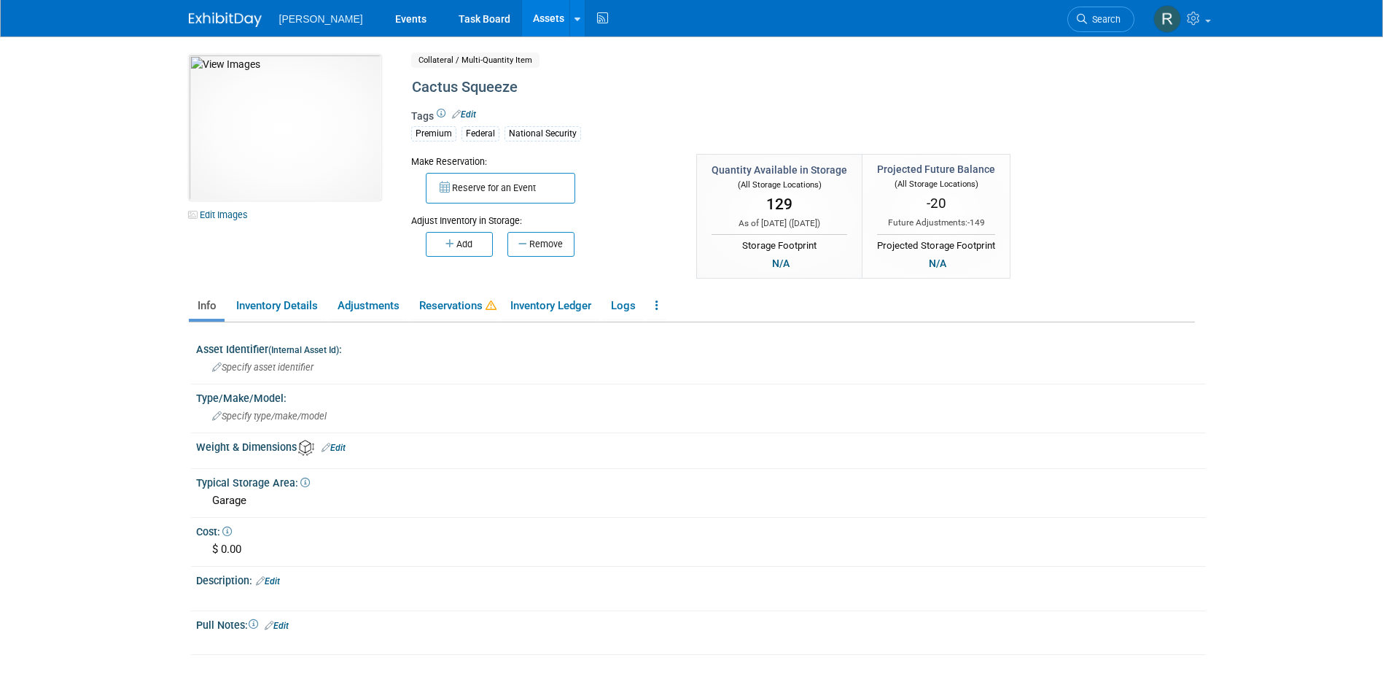
click at [522, 16] on link "Assets" at bounding box center [548, 18] width 53 height 36
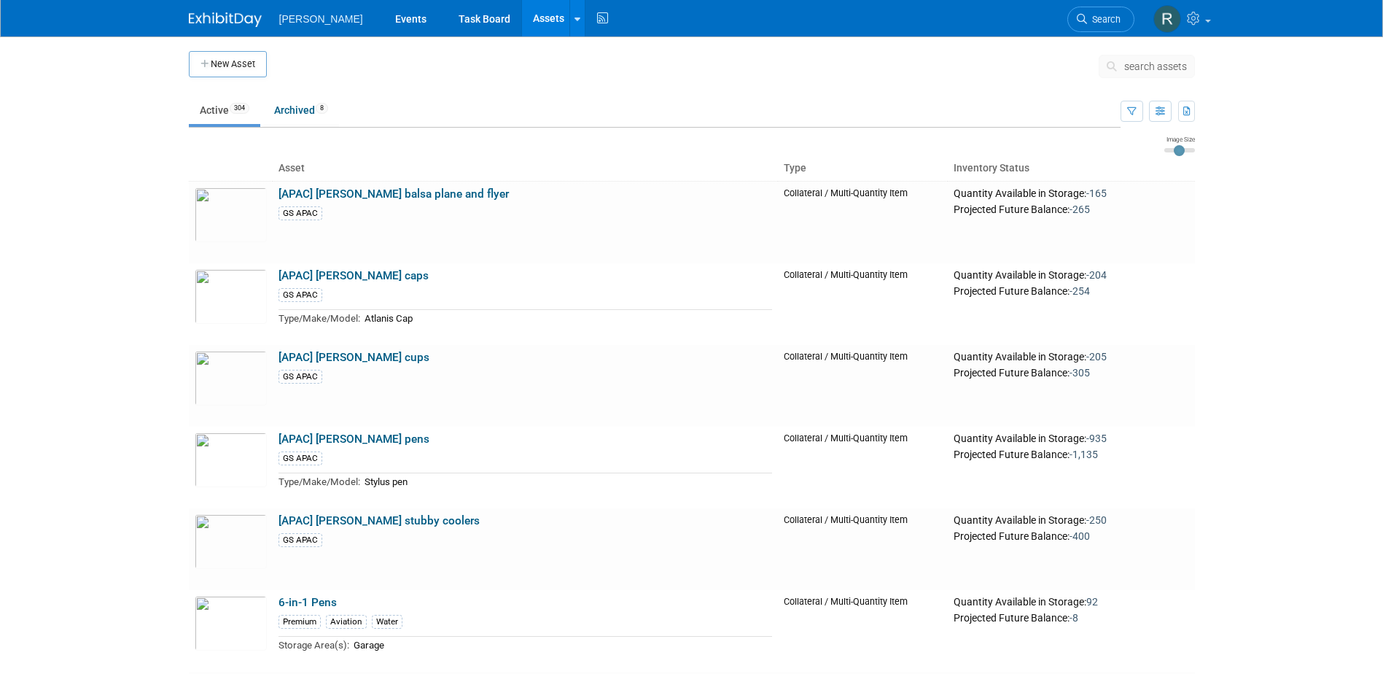
click at [1127, 73] on button "search assets" at bounding box center [1147, 66] width 96 height 23
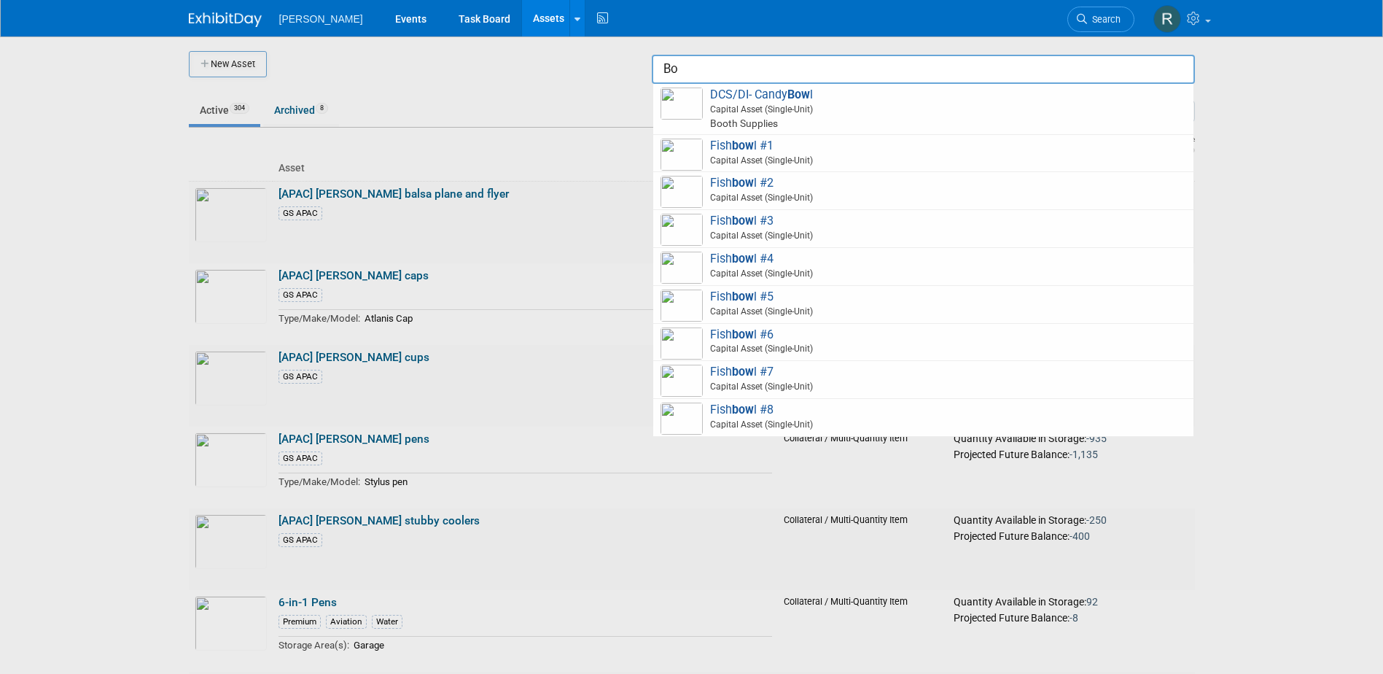
type input "B"
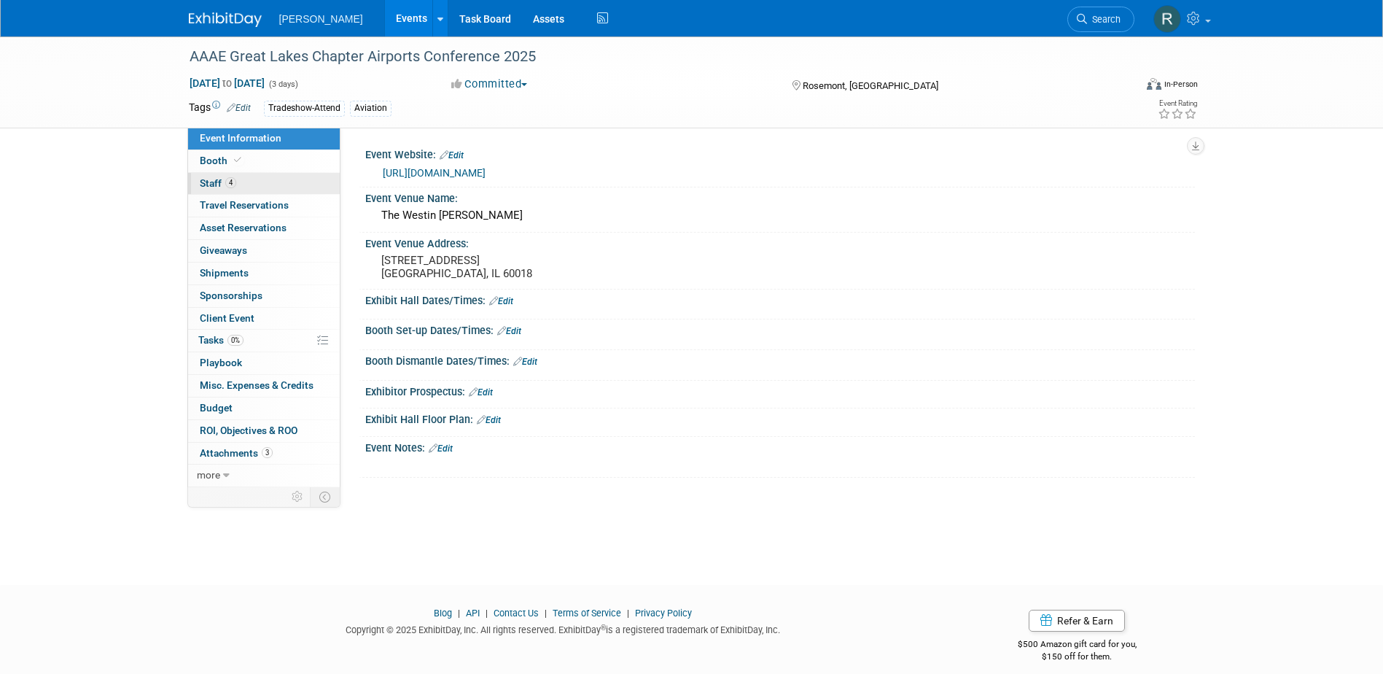
click at [239, 183] on link "4 Staff 4" at bounding box center [264, 184] width 152 height 22
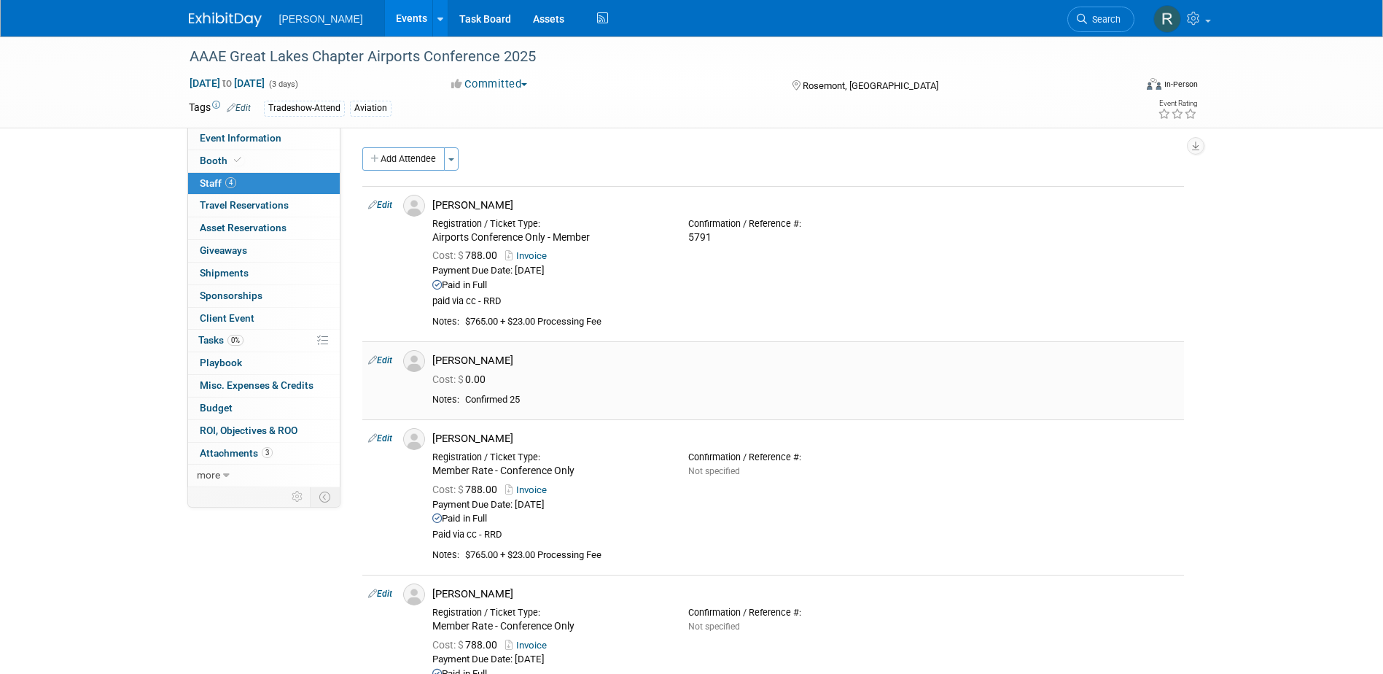
click at [387, 361] on link "Edit" at bounding box center [380, 360] width 24 height 10
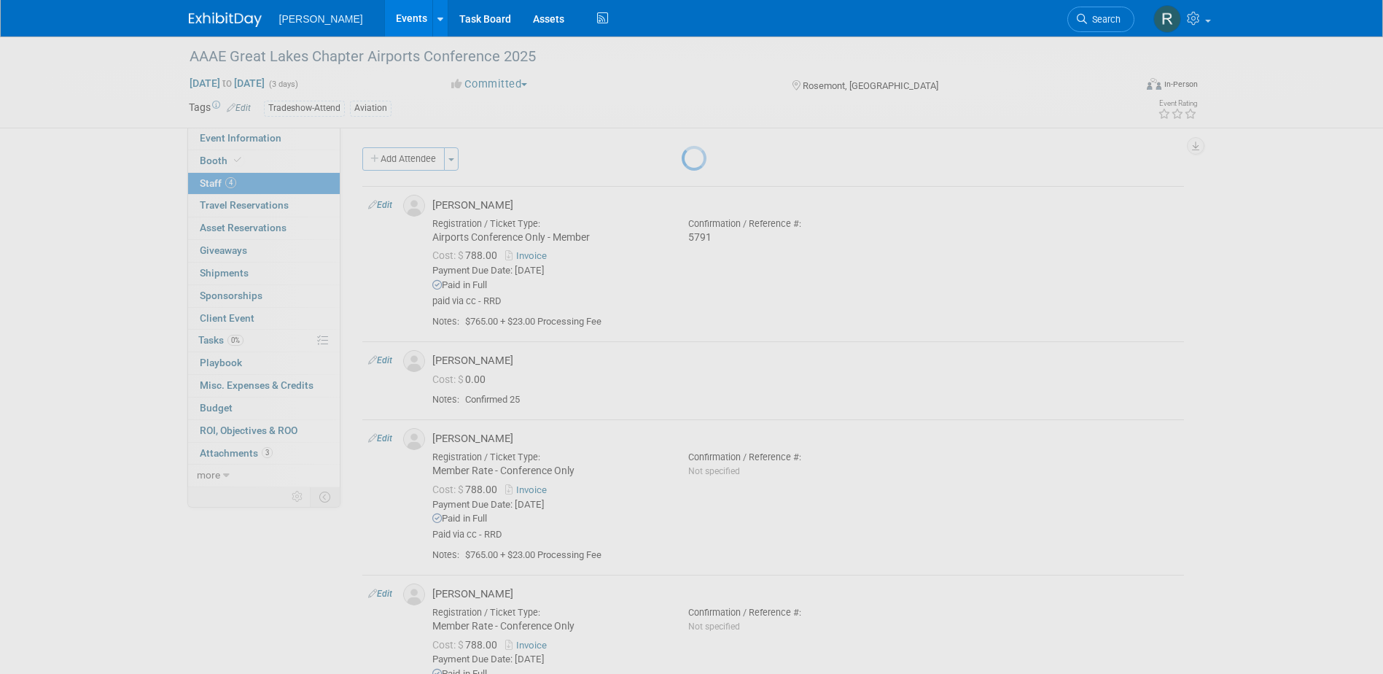
select select "de475ae6-1779-4f70-adf5-a89e4947ac4c"
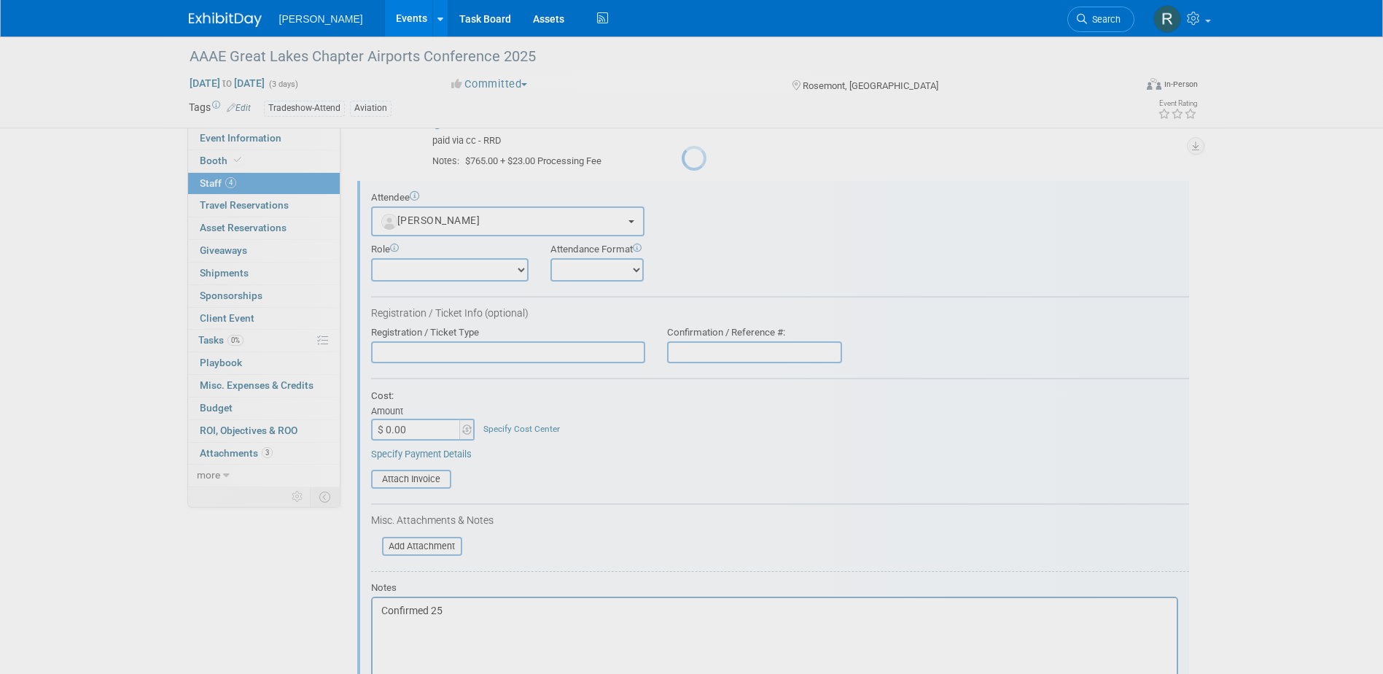
scroll to position [176, 0]
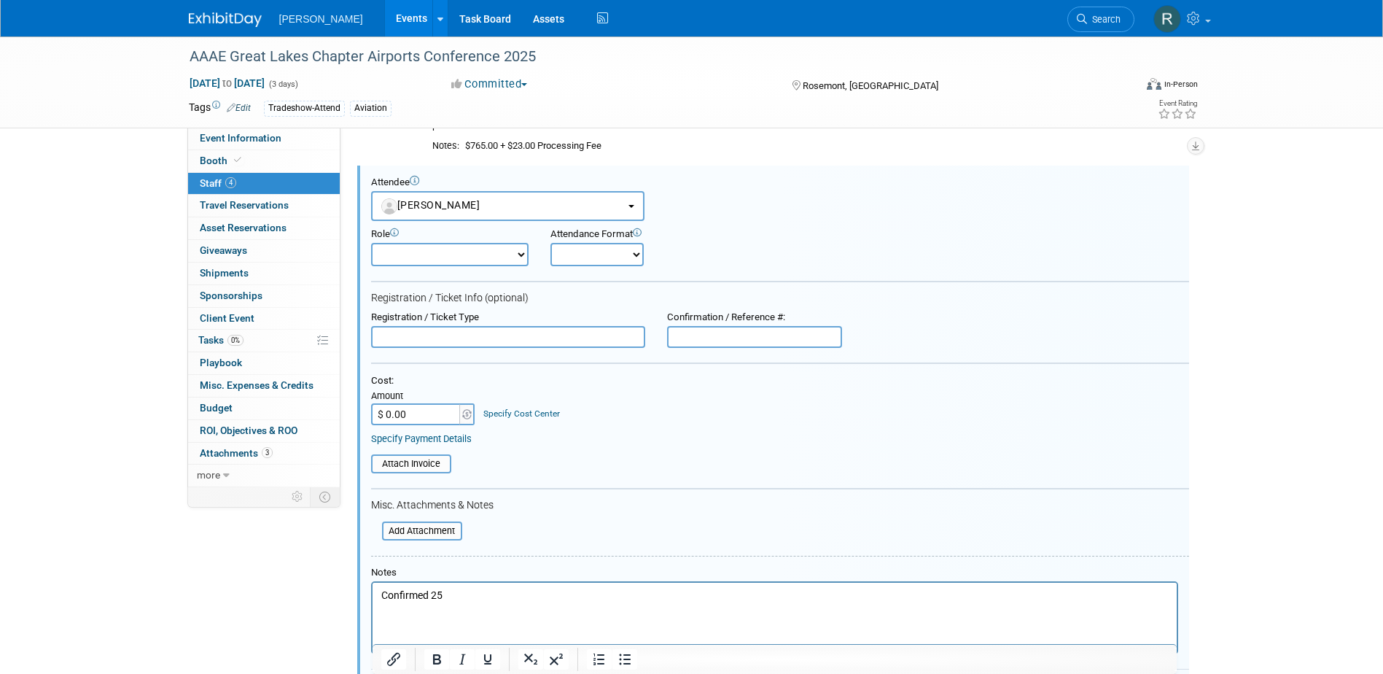
click at [470, 334] on input "text" at bounding box center [508, 337] width 274 height 22
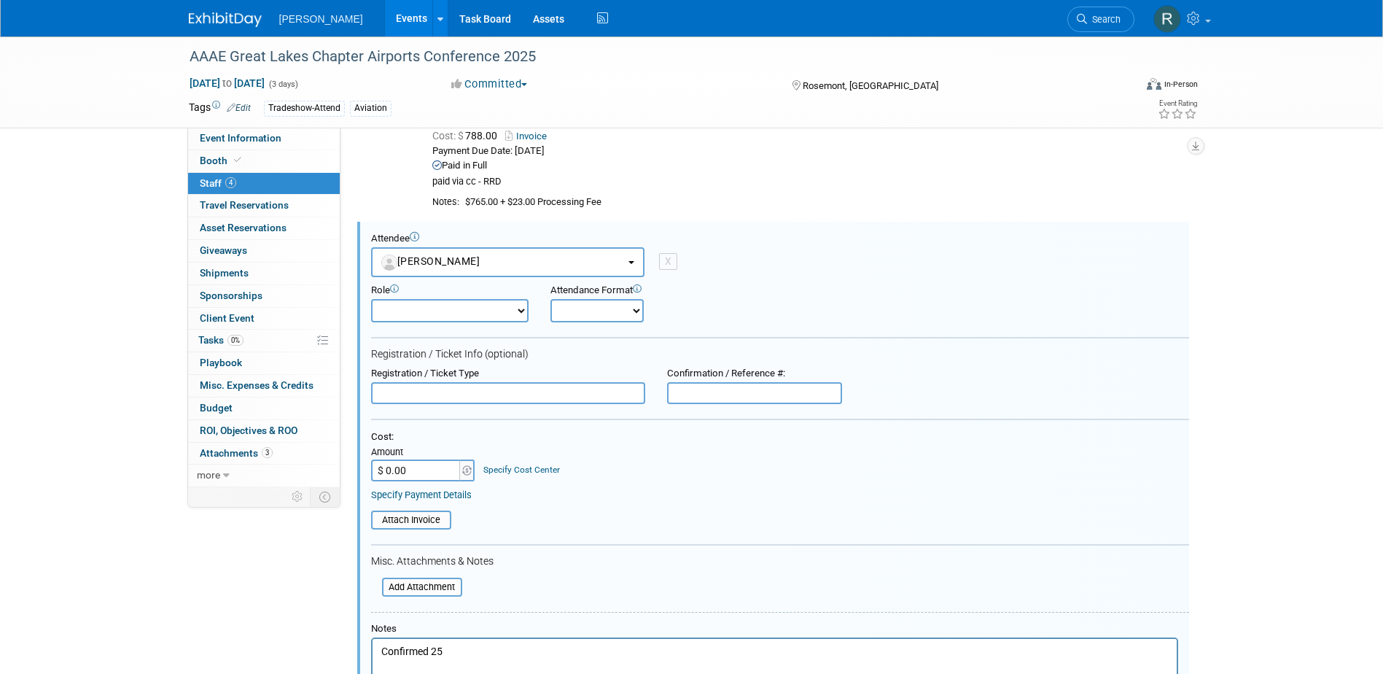
scroll to position [146, 0]
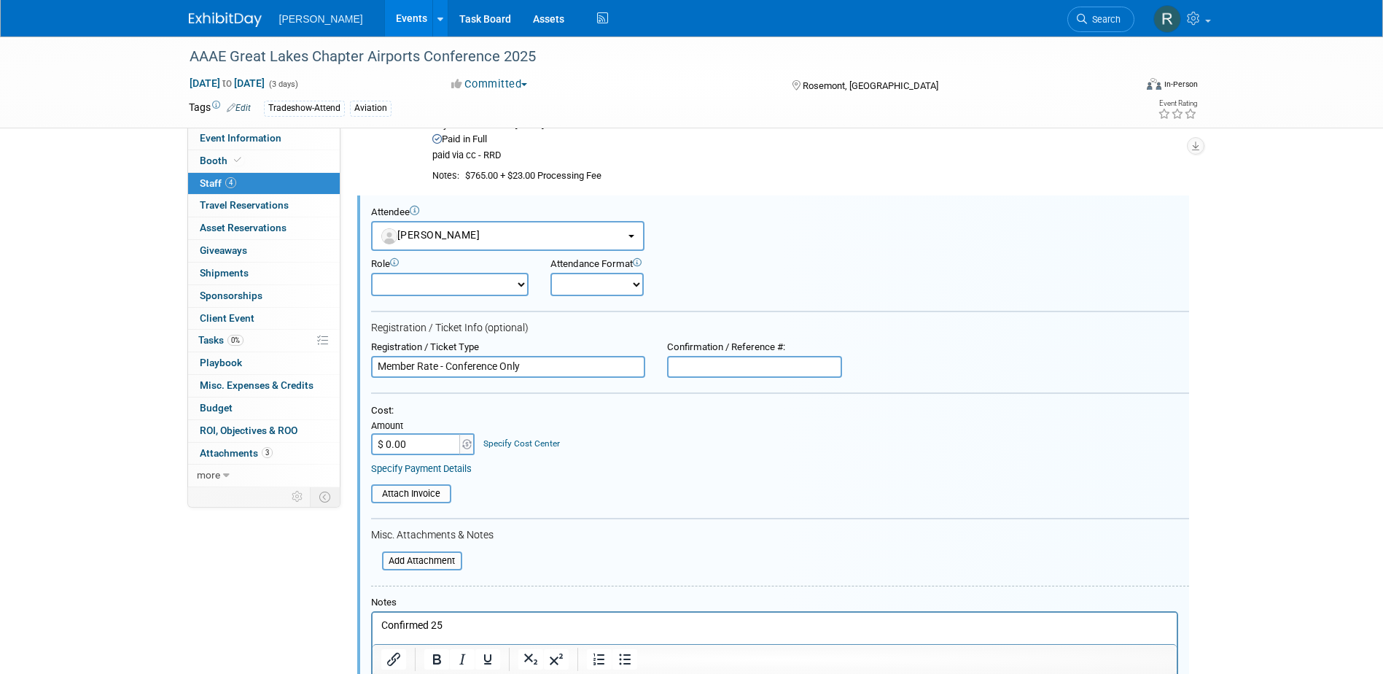
type input "Member Rate - Conference Only"
click at [410, 449] on input "$ 0.00" at bounding box center [416, 444] width 91 height 22
type input "$ 788.00"
click at [528, 446] on link "Specify Cost Center" at bounding box center [521, 443] width 77 height 10
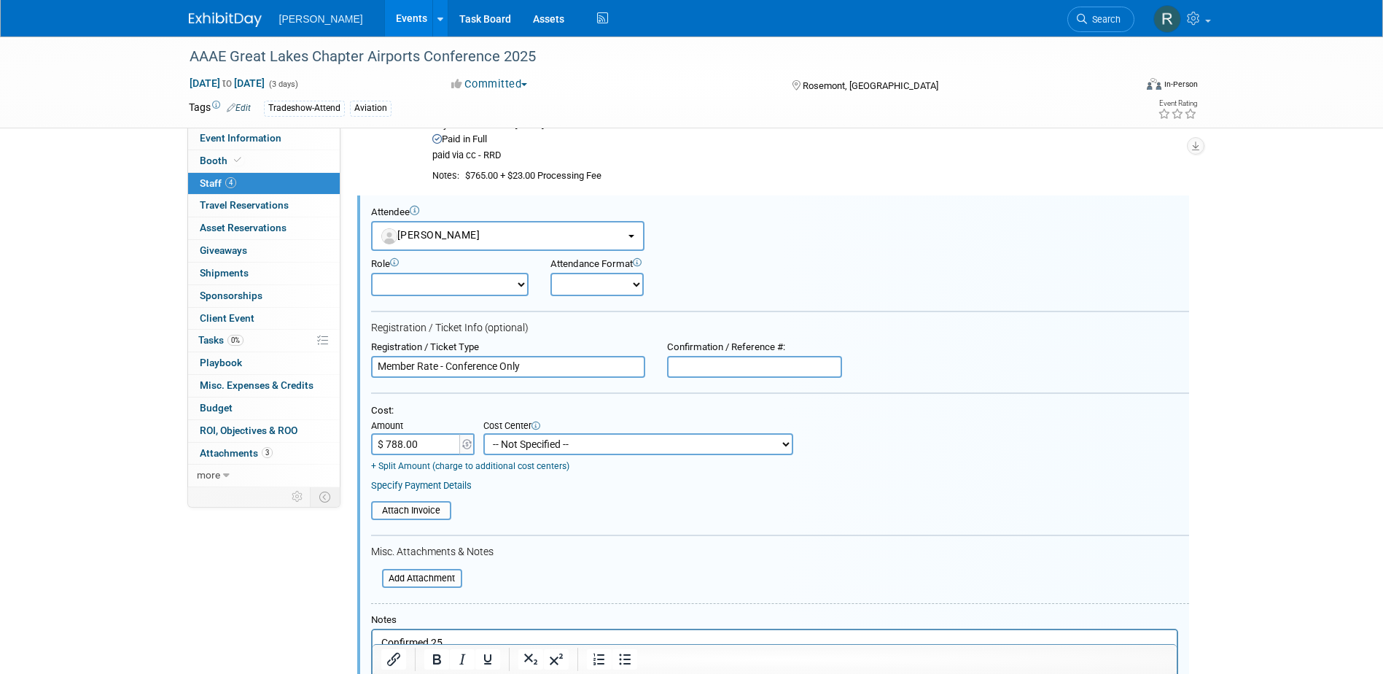
drag, startPoint x: 528, startPoint y: 446, endPoint x: 530, endPoint y: 437, distance: 8.3
click at [528, 446] on select "-- Not Specified -- Advisory Services - Expenses_1001.502 Aerial Acquisition - …" at bounding box center [638, 444] width 310 height 22
select select "18966233"
click at [483, 433] on select "-- Not Specified -- Advisory Services - Expenses_1001.502 Aerial Acquisition - …" at bounding box center [638, 444] width 310 height 22
click at [412, 487] on link "Specify Payment Details" at bounding box center [421, 485] width 101 height 11
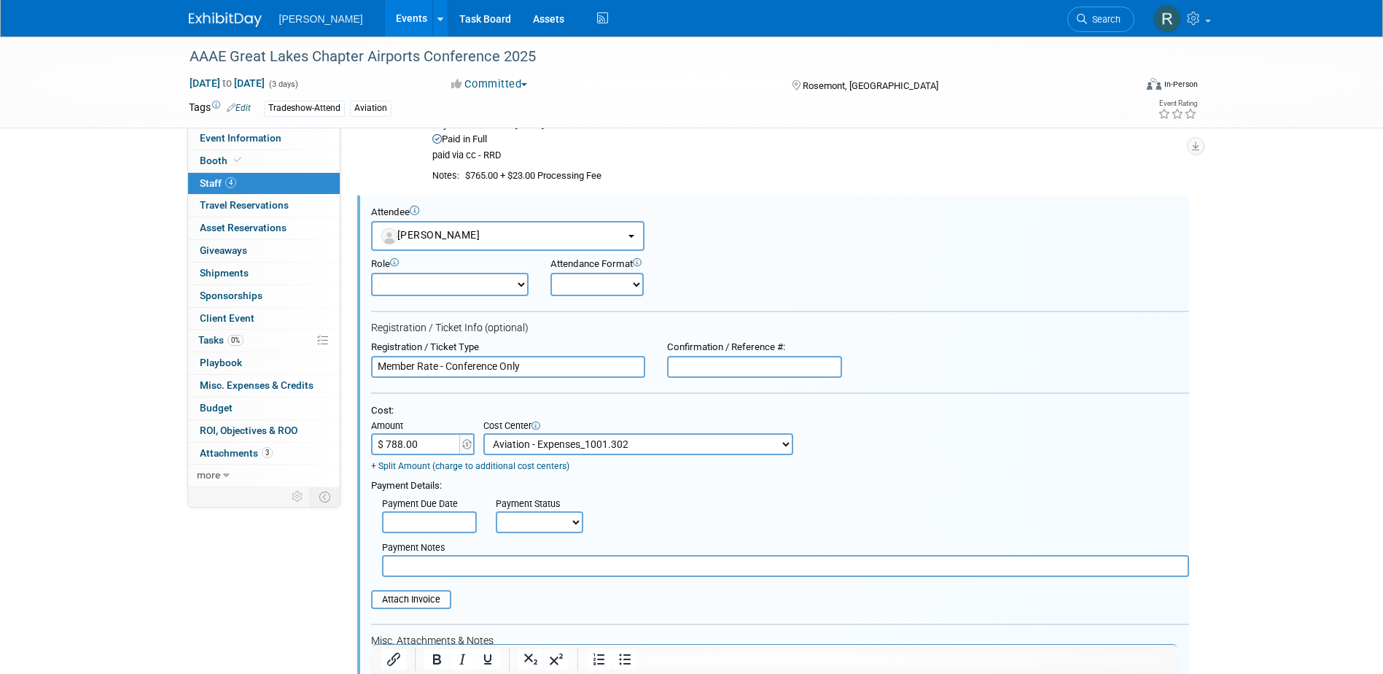
click at [417, 529] on input "text" at bounding box center [429, 522] width 95 height 22
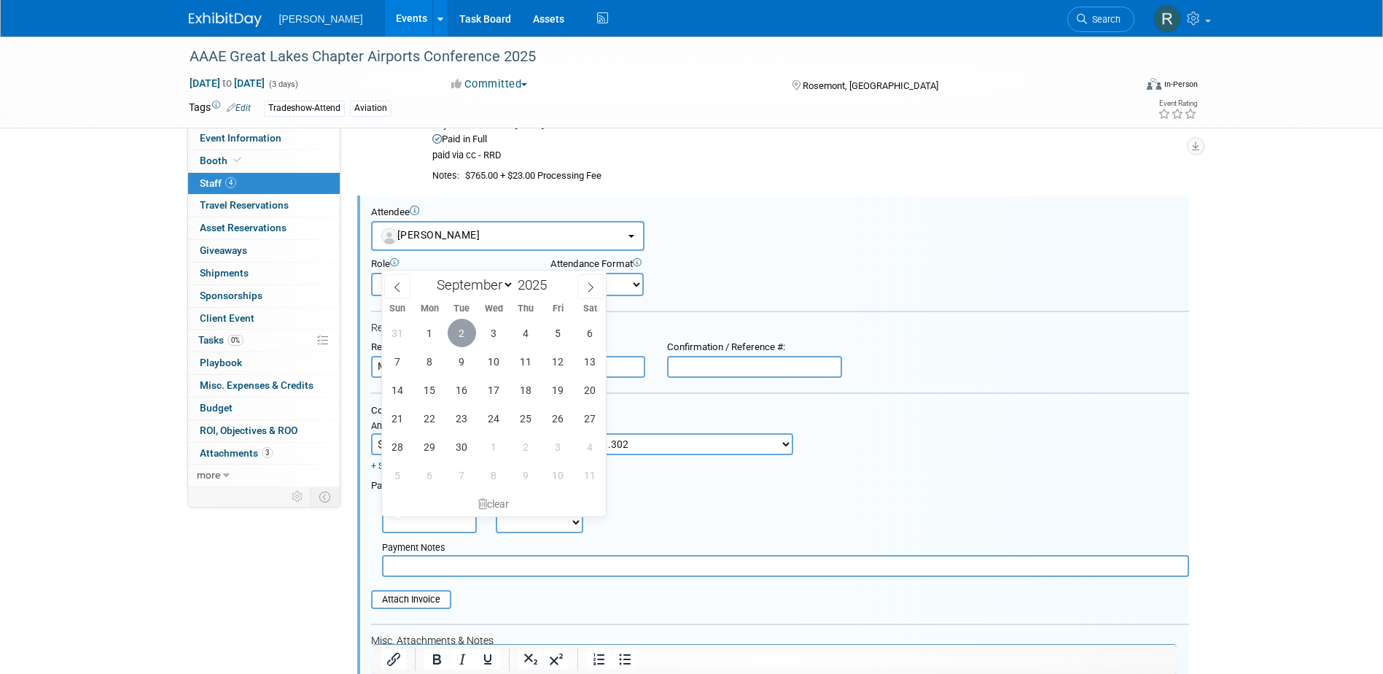
click at [470, 335] on span "2" at bounding box center [462, 333] width 28 height 28
type input "Sep 2, 2025"
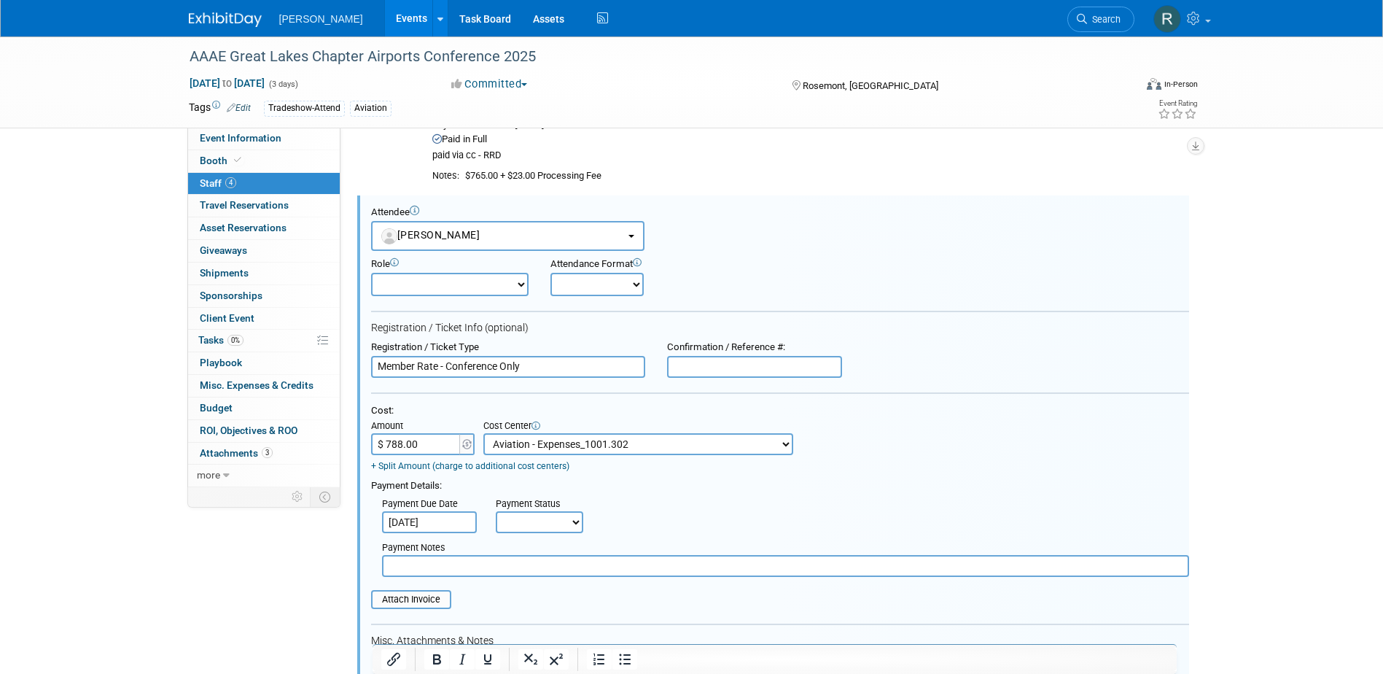
click at [518, 526] on select "Not Paid Yet Partially Paid Paid in Full" at bounding box center [539, 522] width 87 height 22
select select "1"
click at [496, 513] on select "Not Paid Yet Partially Paid Paid in Full" at bounding box center [539, 522] width 87 height 22
click at [530, 565] on input "text" at bounding box center [785, 566] width 807 height 22
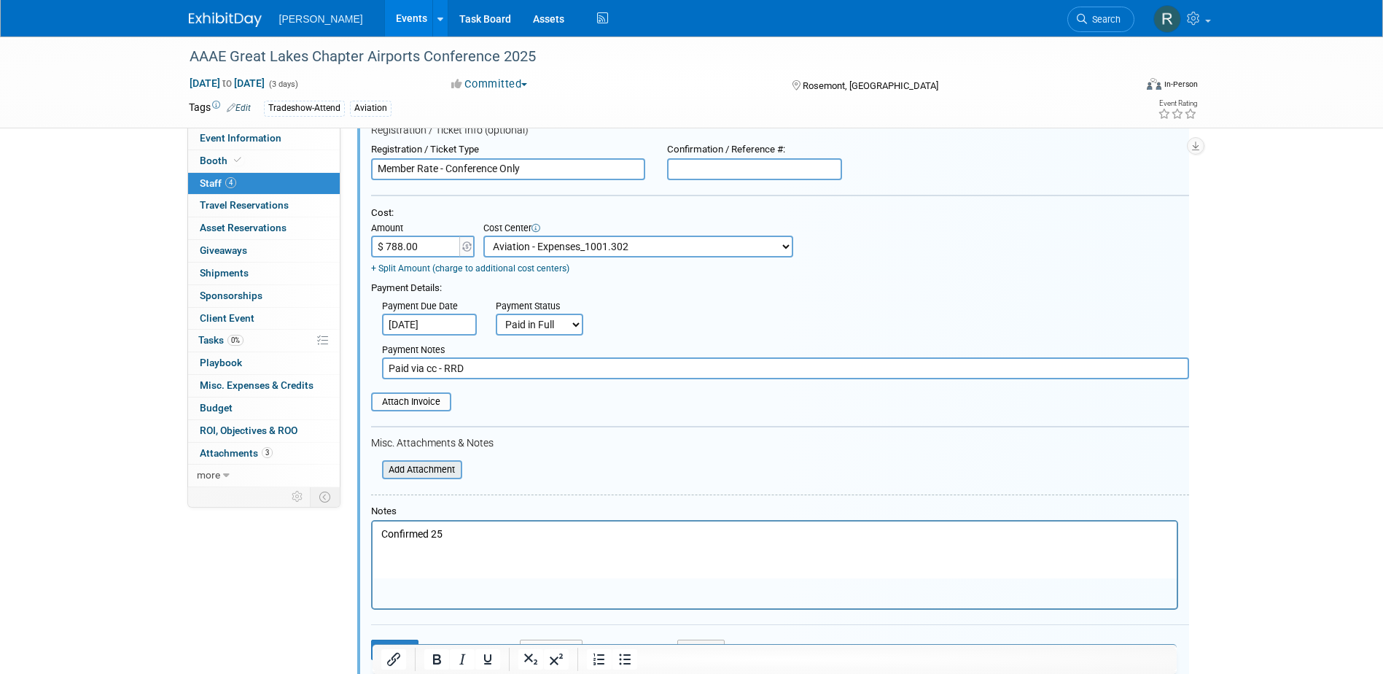
scroll to position [365, 0]
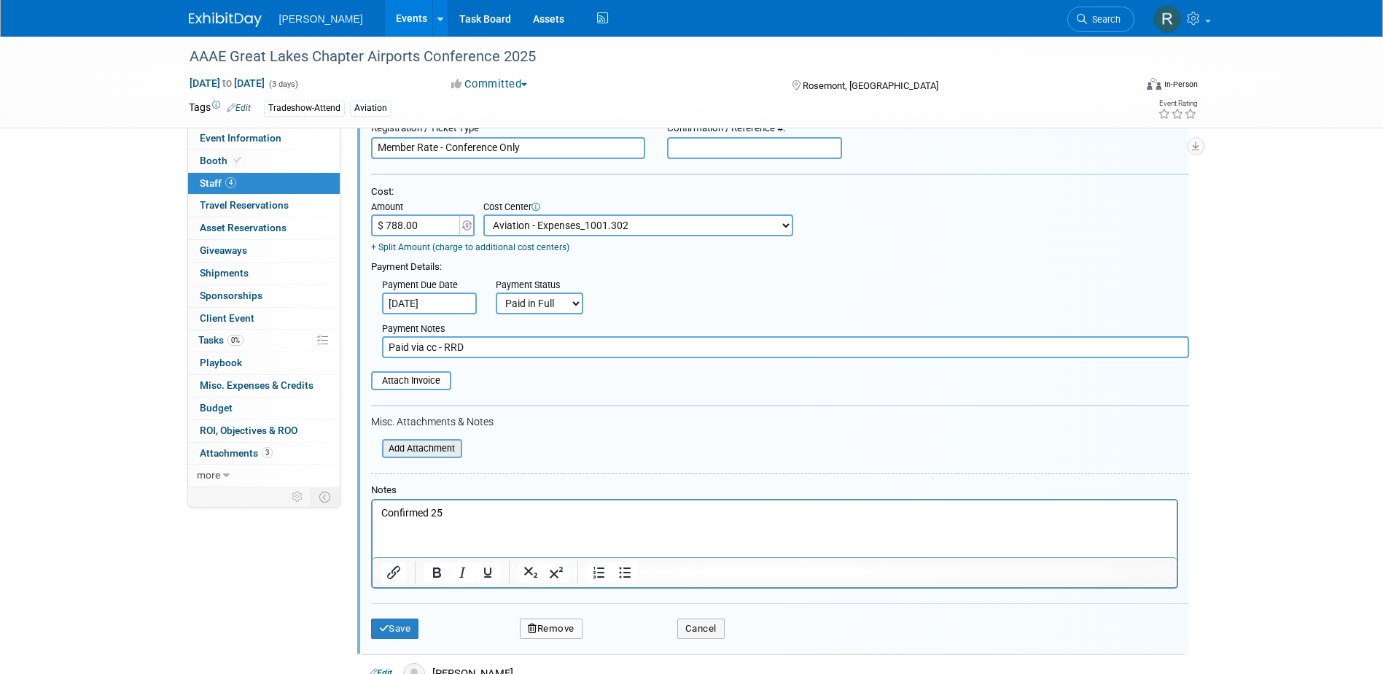
type input "Paid via cc - RRD"
click at [424, 448] on input "file" at bounding box center [374, 448] width 174 height 16
drag, startPoint x: 444, startPoint y: 513, endPoint x: 699, endPoint y: 1018, distance: 565.8
click at [372, 516] on html "Confirmed 25" at bounding box center [774, 509] width 804 height 20
drag, startPoint x: 378, startPoint y: 634, endPoint x: 402, endPoint y: 610, distance: 34.0
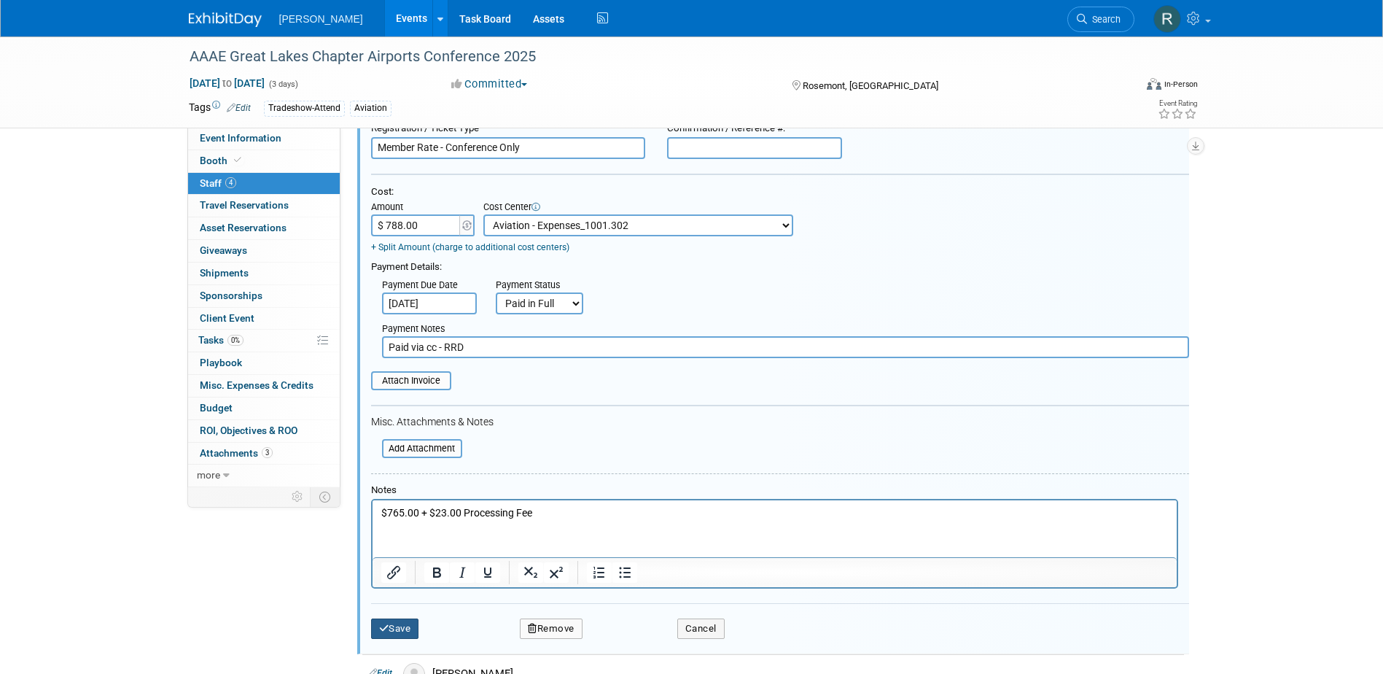
click at [378, 634] on button "Save" at bounding box center [395, 628] width 48 height 20
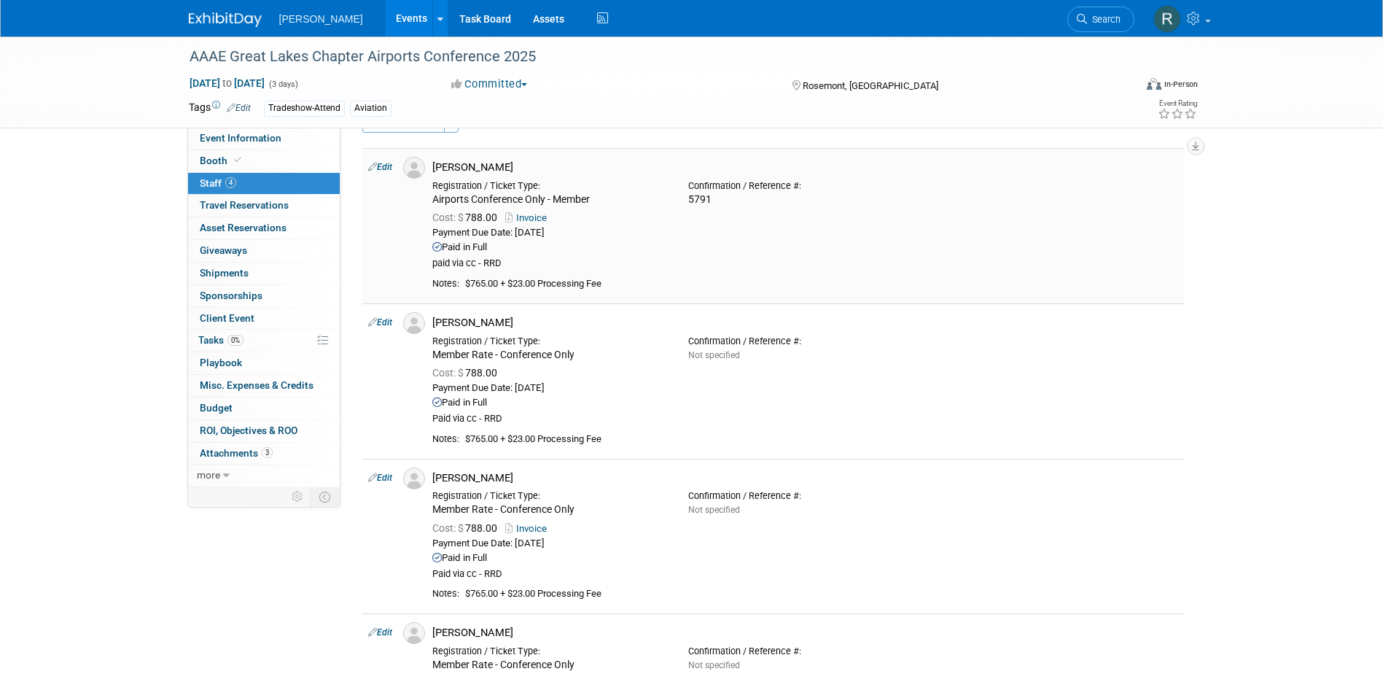
scroll to position [13, 0]
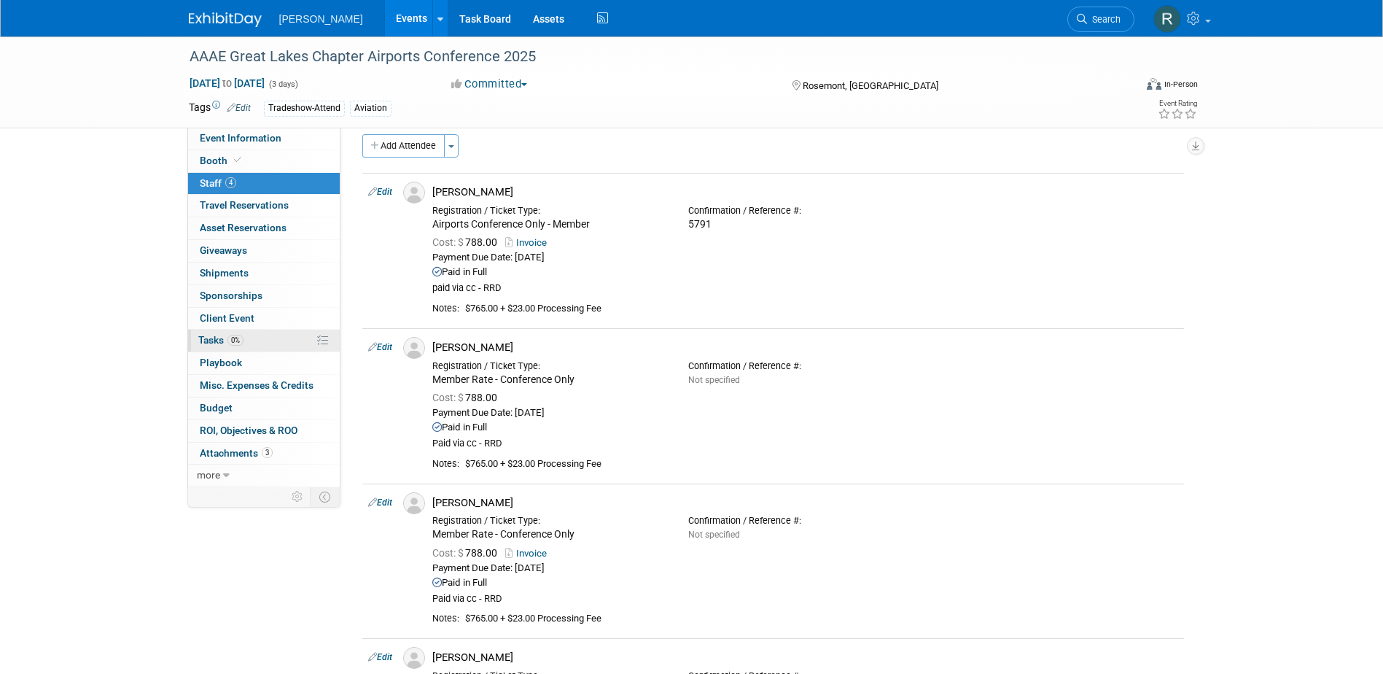
click at [211, 339] on span "Tasks 0%" at bounding box center [220, 340] width 45 height 12
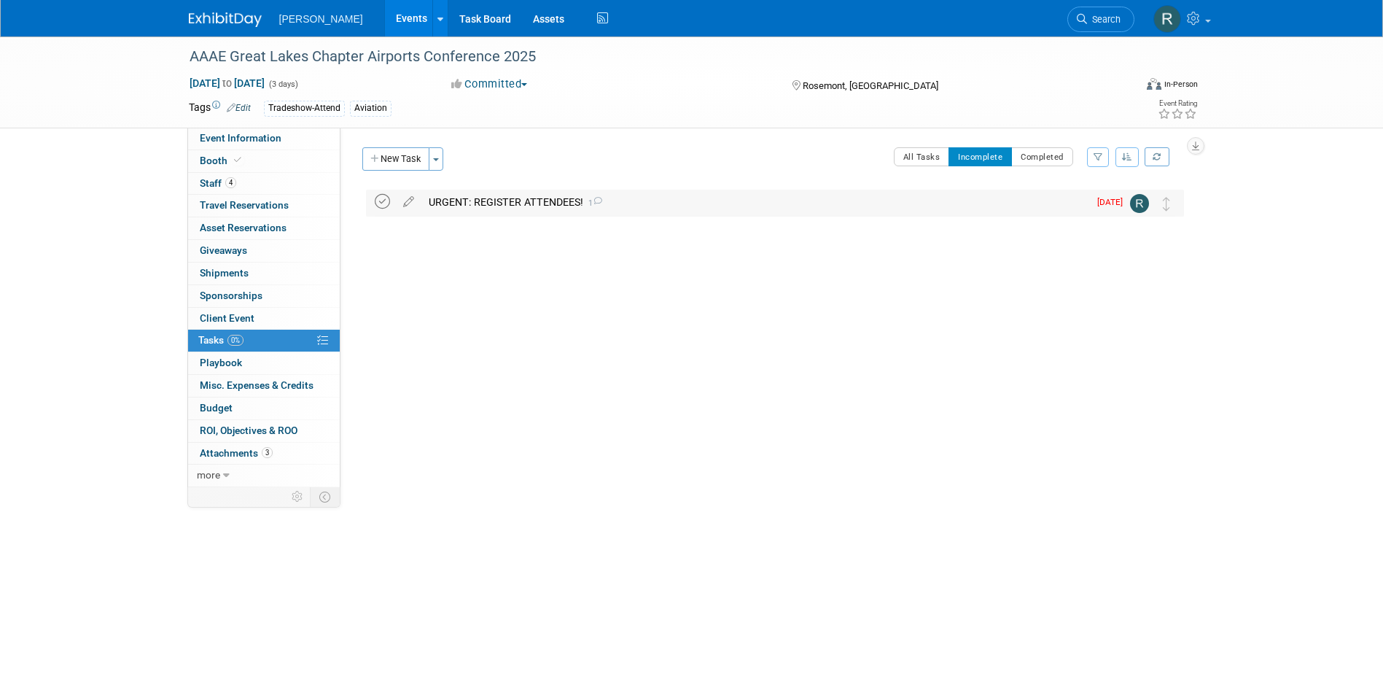
click at [380, 201] on icon at bounding box center [382, 201] width 15 height 15
click at [257, 138] on span "Event Information" at bounding box center [241, 138] width 82 height 12
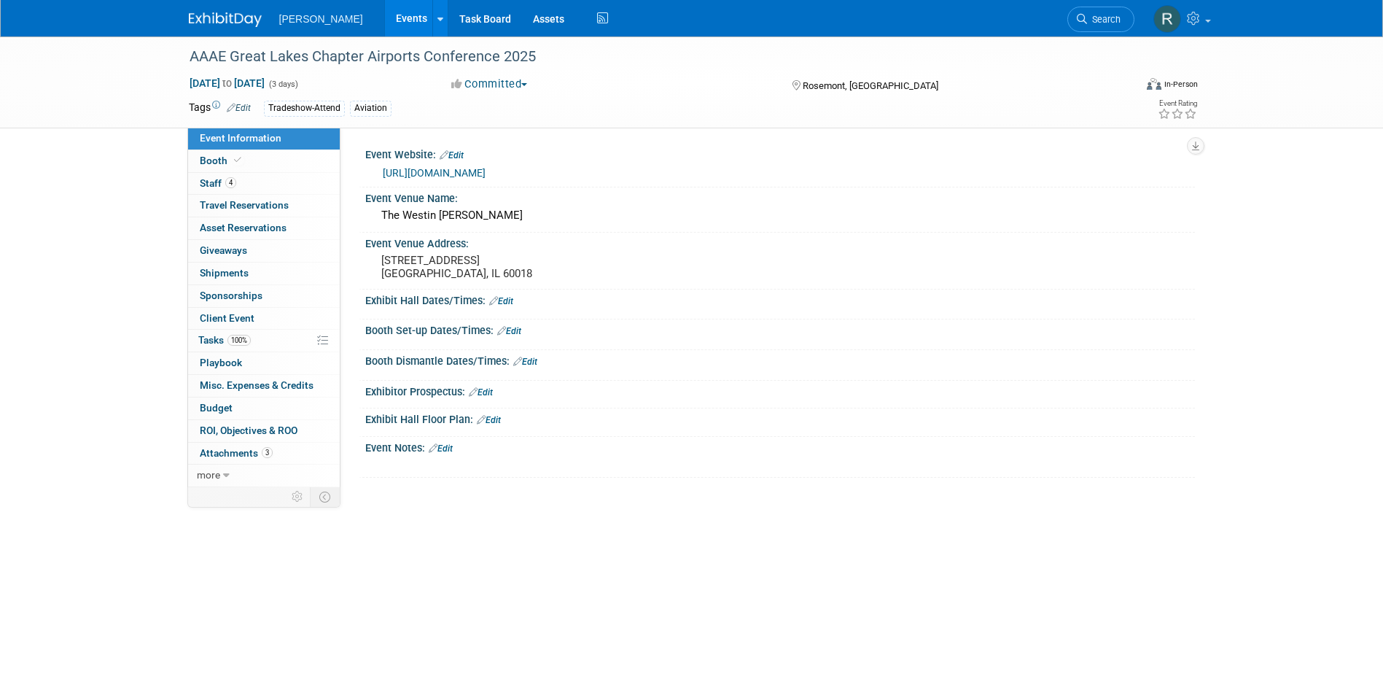
click at [1108, 15] on span "Search" at bounding box center [1104, 19] width 34 height 11
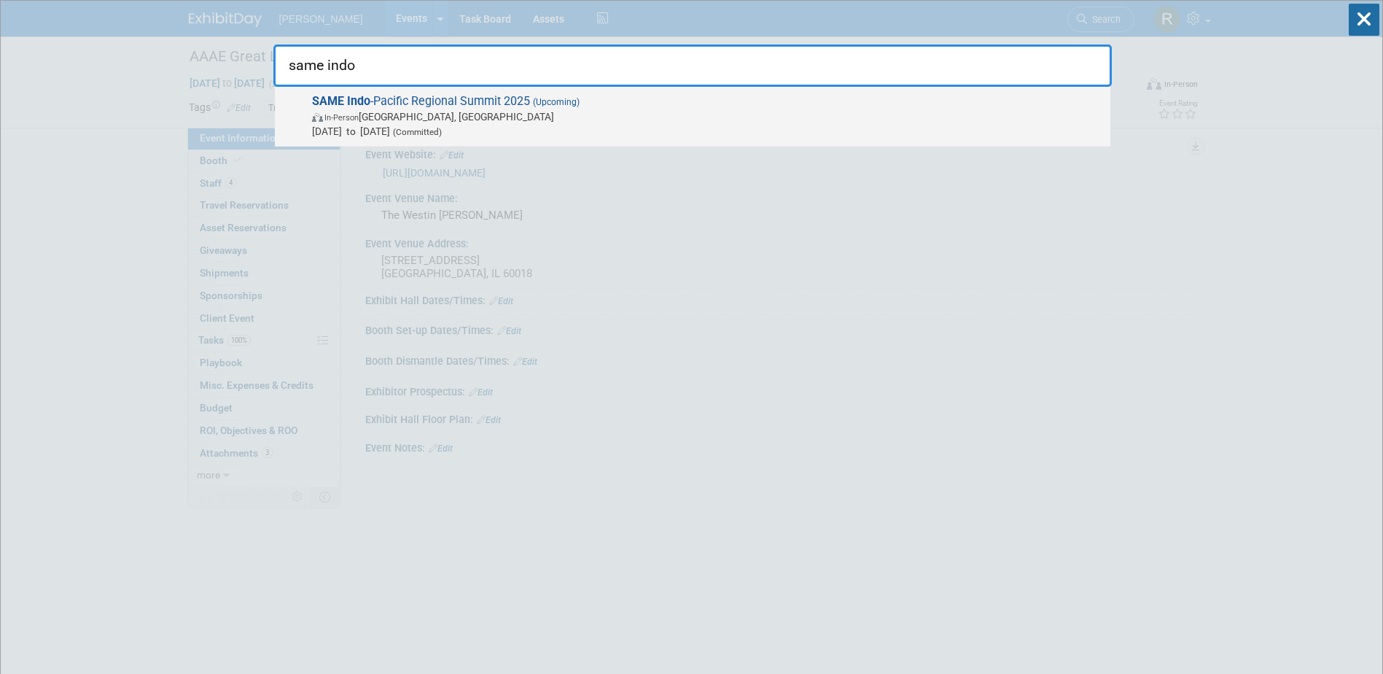
type input "same indo"
click at [475, 107] on span "SAME Indo -Pacific Regional Summit 2025 (Upcoming) In-Person Honolulu, HI Sep 8…" at bounding box center [706, 116] width 796 height 44
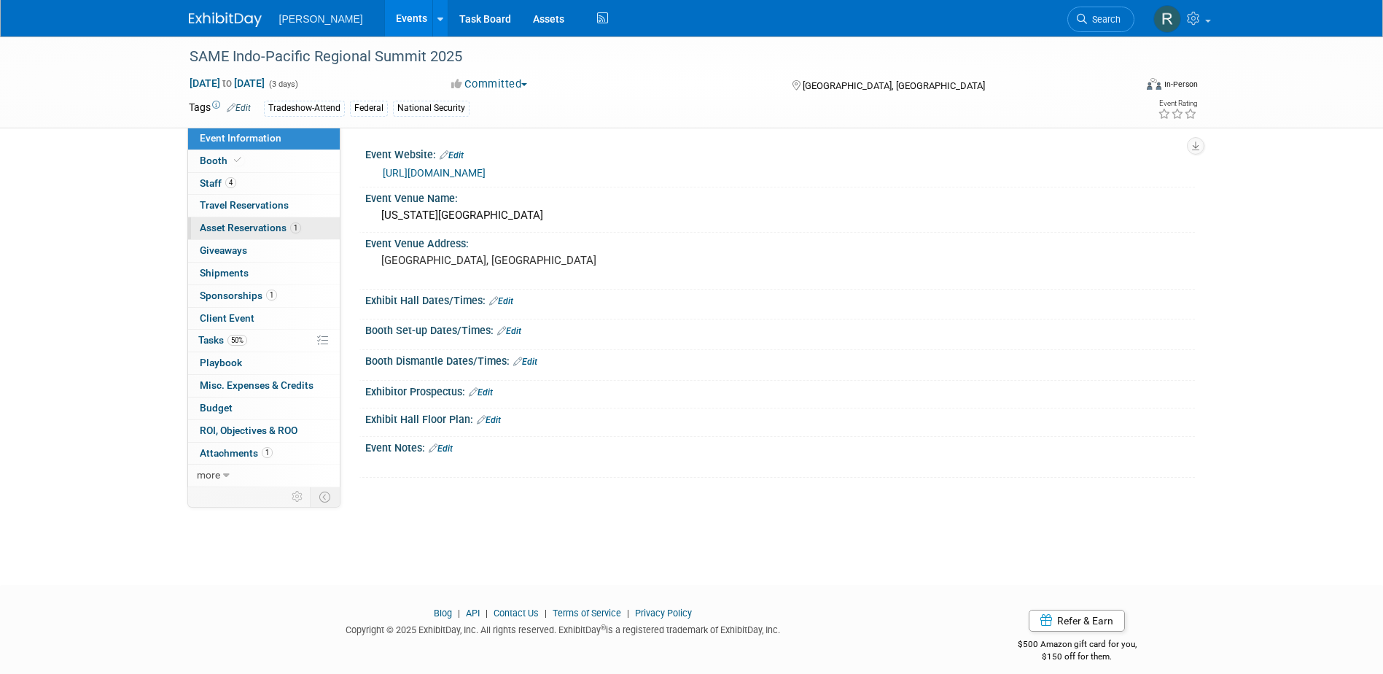
click at [274, 230] on span "Asset Reservations 1" at bounding box center [250, 228] width 101 height 12
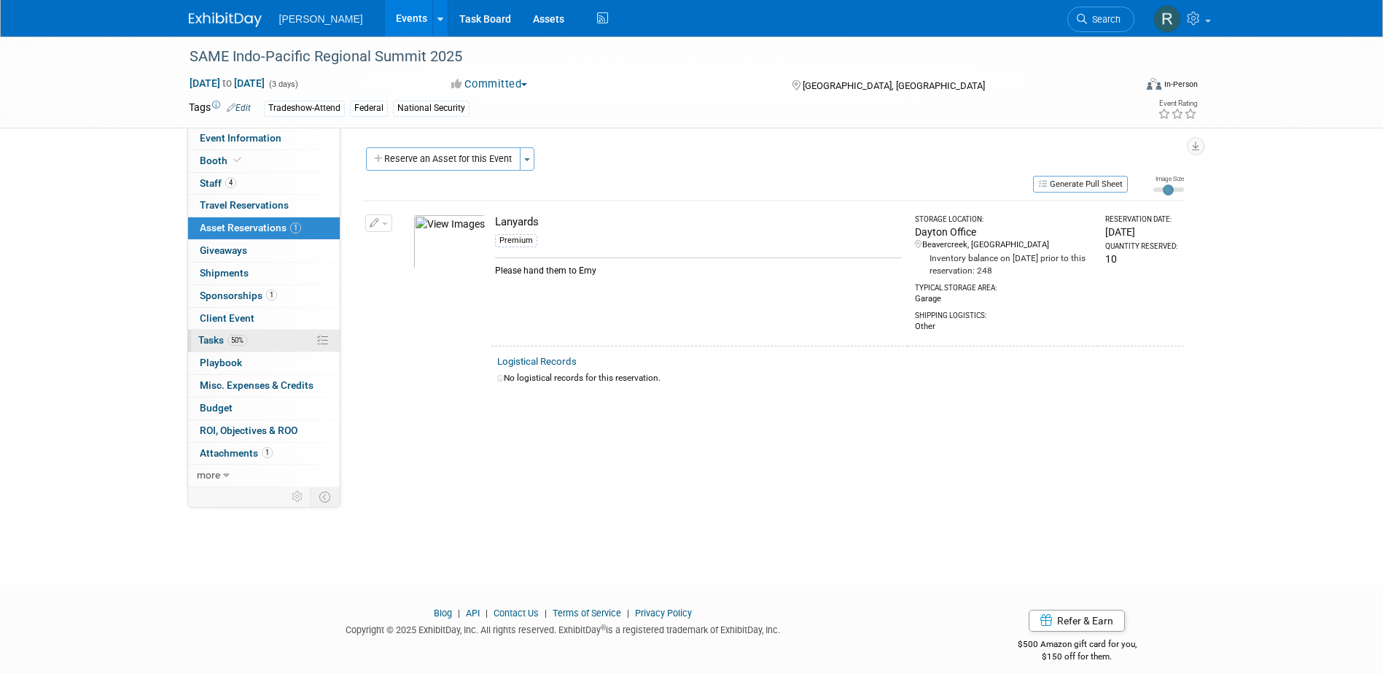
click at [220, 339] on span "Tasks 50%" at bounding box center [222, 340] width 49 height 12
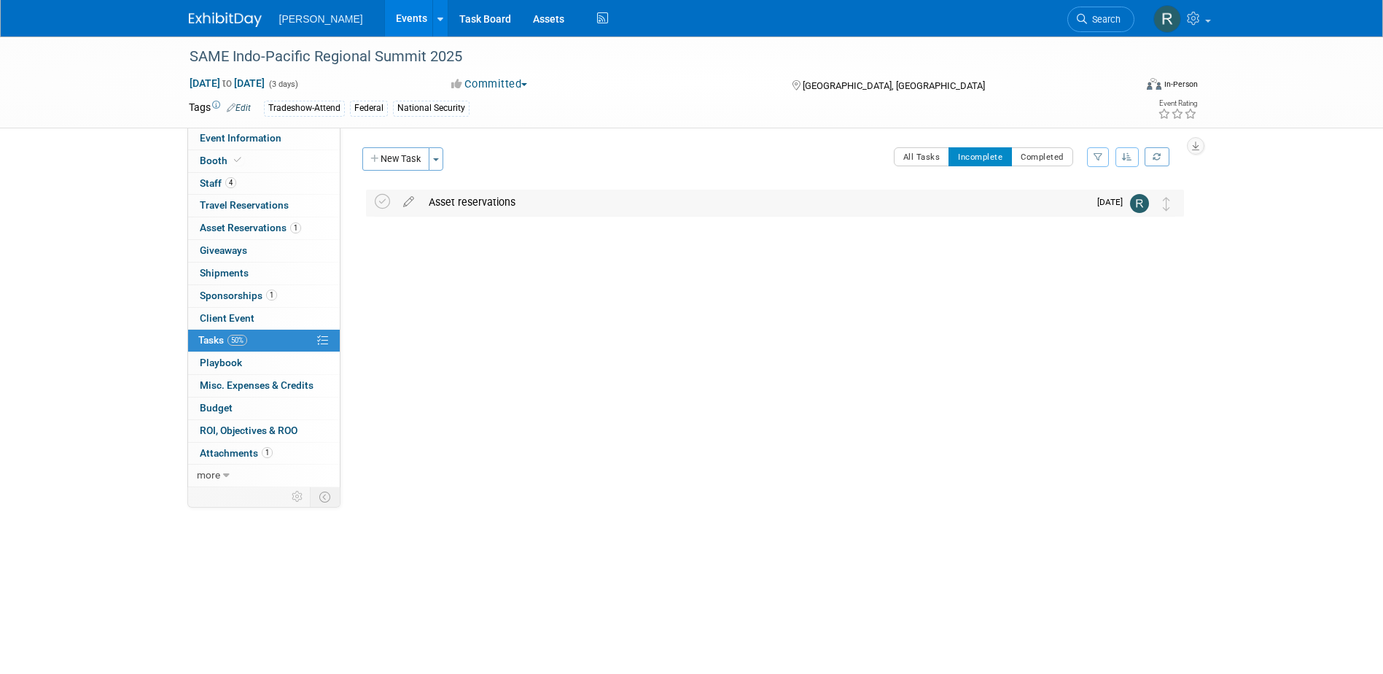
click at [459, 207] on div "Asset reservations" at bounding box center [754, 202] width 667 height 25
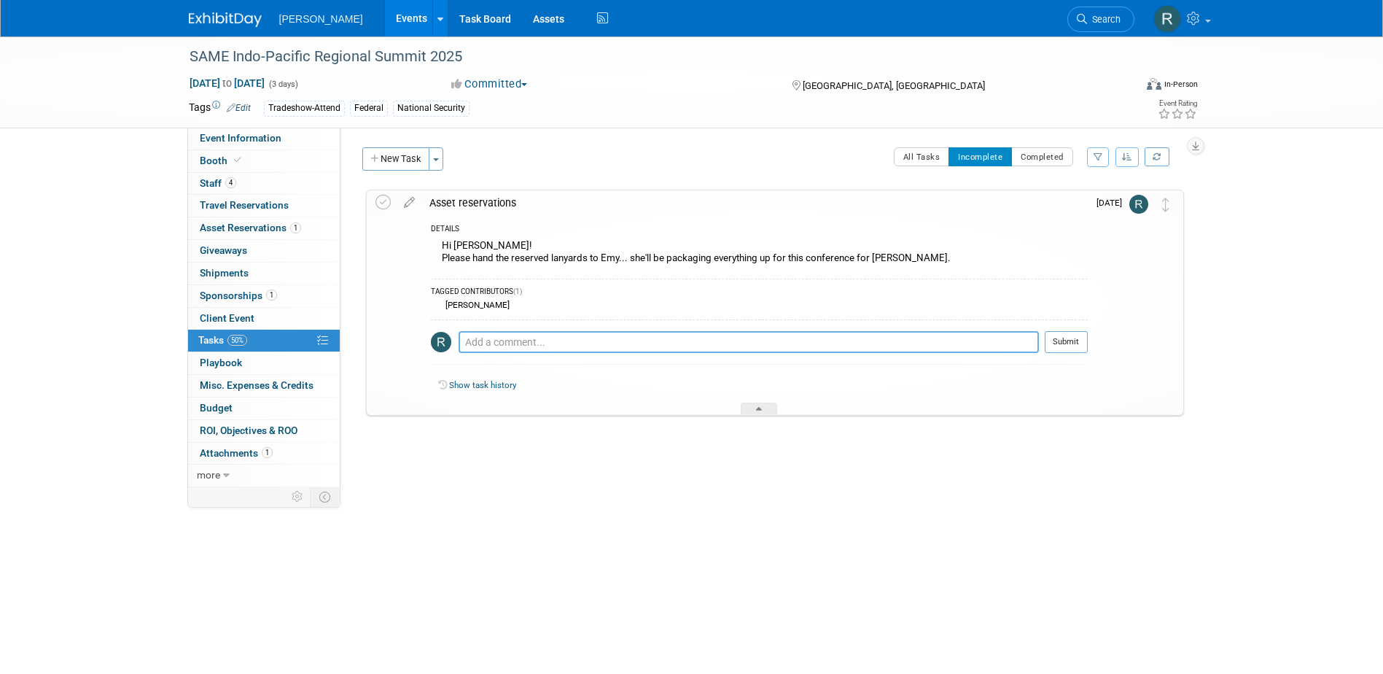
click at [489, 349] on textarea at bounding box center [749, 342] width 580 height 22
type textarea "N"
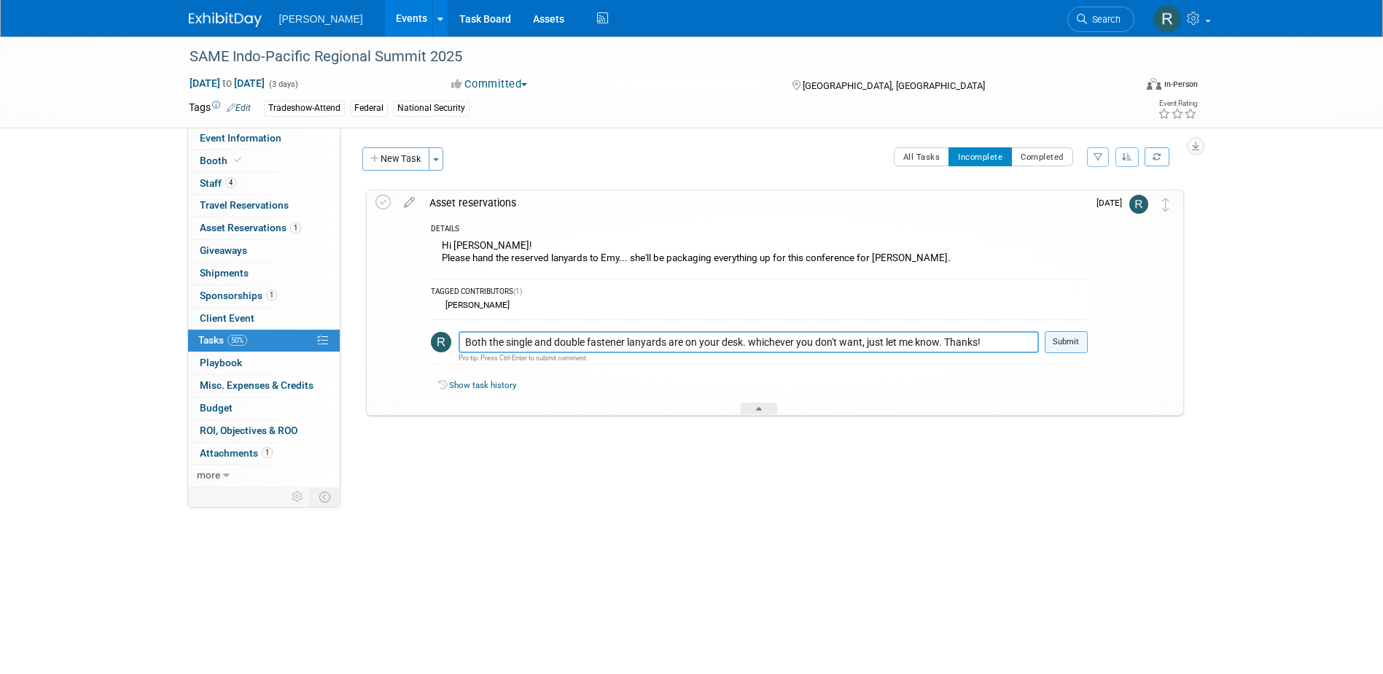
type textarea "Both the single and double fastener lanyards are on your desk. whichever you do…"
click at [1060, 342] on button "Submit" at bounding box center [1066, 342] width 43 height 22
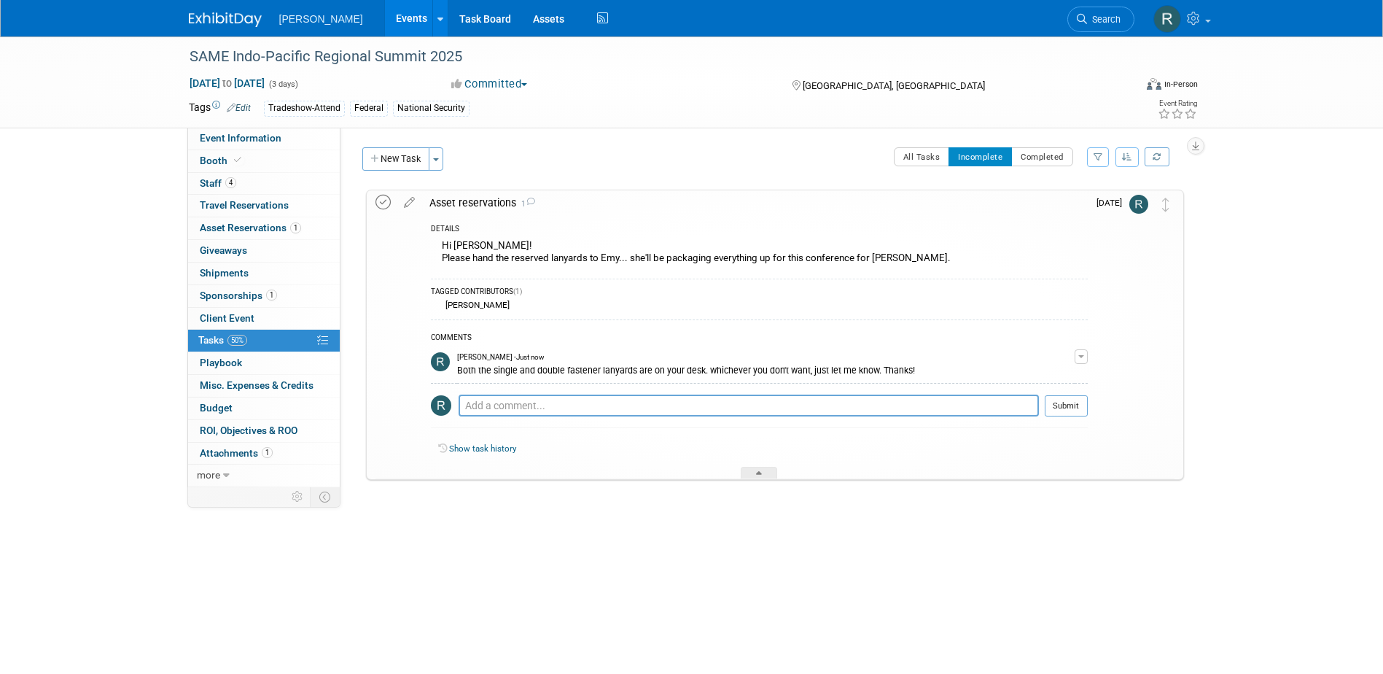
click at [385, 200] on icon at bounding box center [383, 202] width 15 height 15
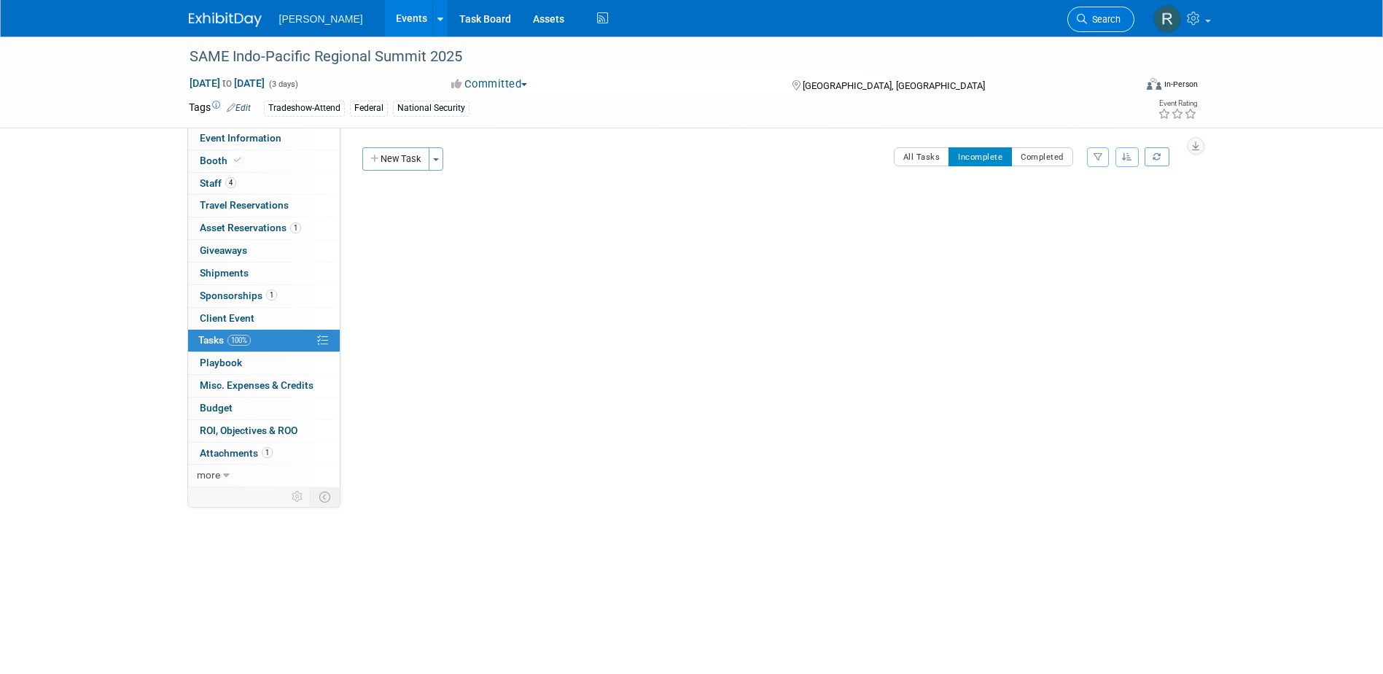
click at [1094, 23] on span "Search" at bounding box center [1104, 19] width 34 height 11
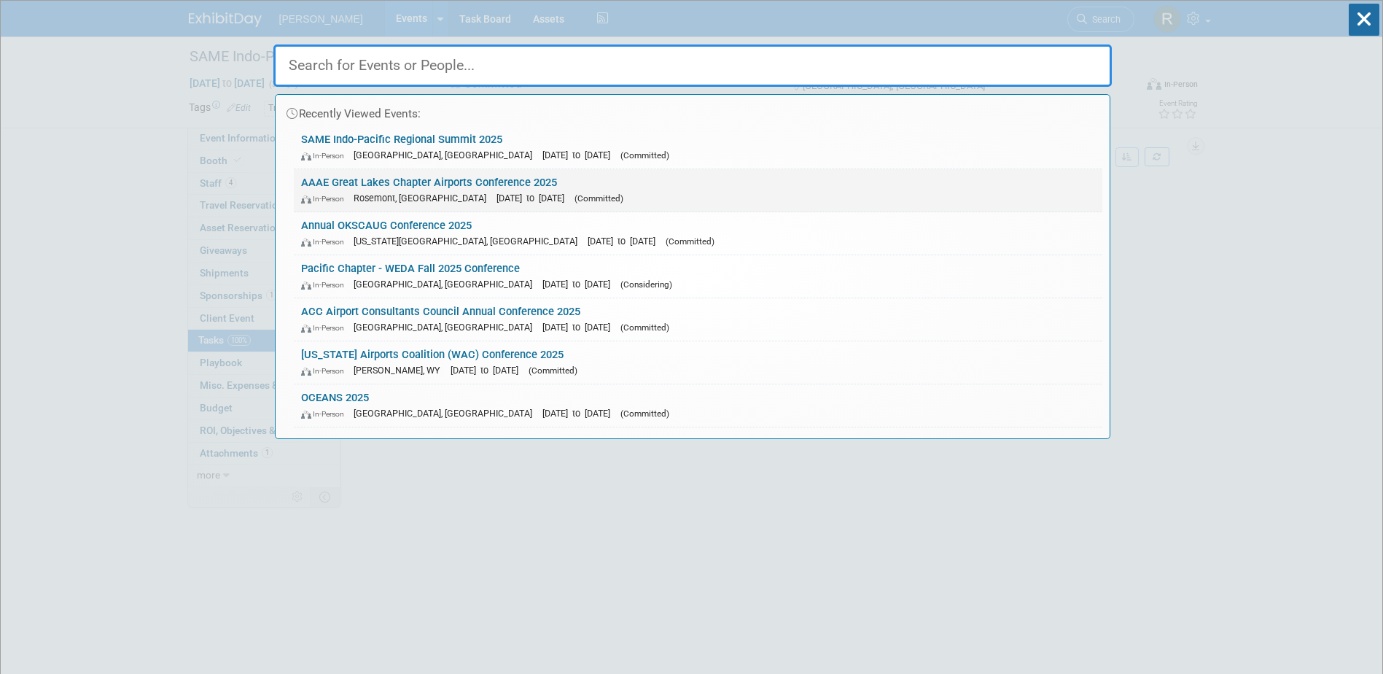
click at [416, 181] on link "AAAE Great Lakes Chapter Airports Conference 2025 In-Person Rosemont, IL Sep 23…" at bounding box center [698, 190] width 809 height 42
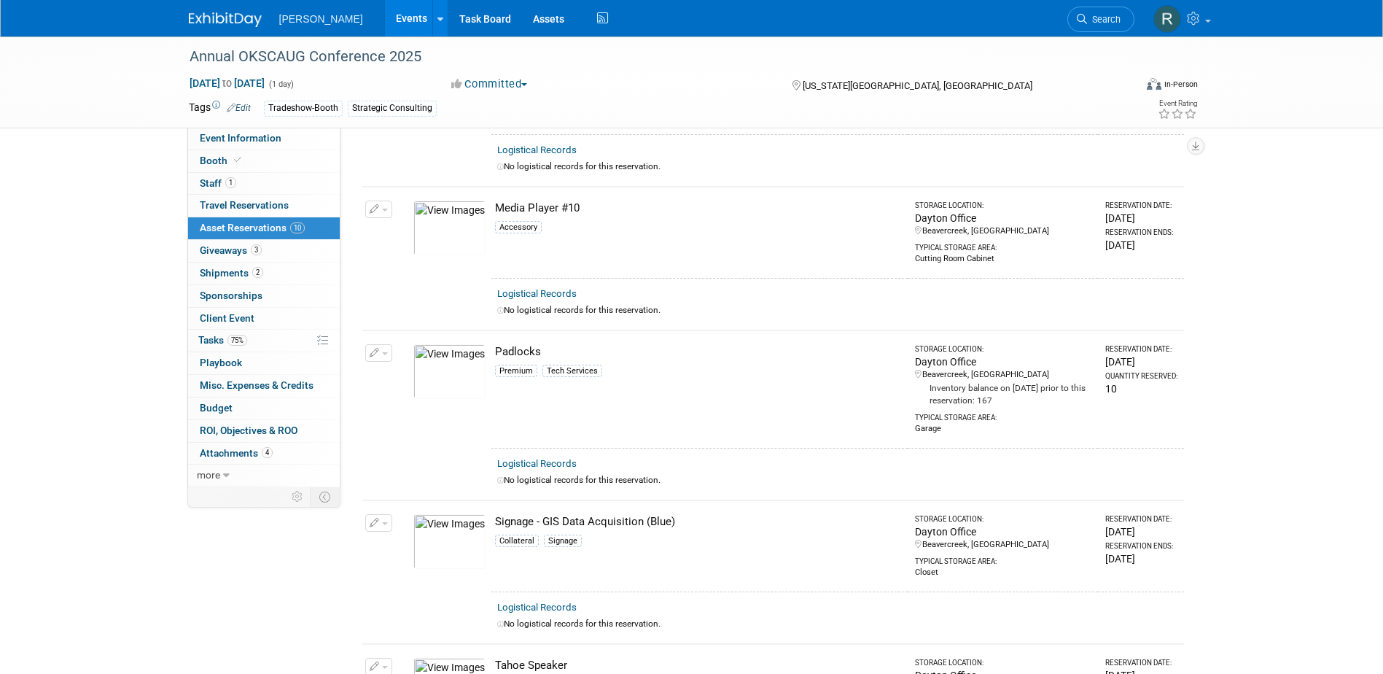
click at [1094, 14] on span "Search" at bounding box center [1104, 19] width 34 height 11
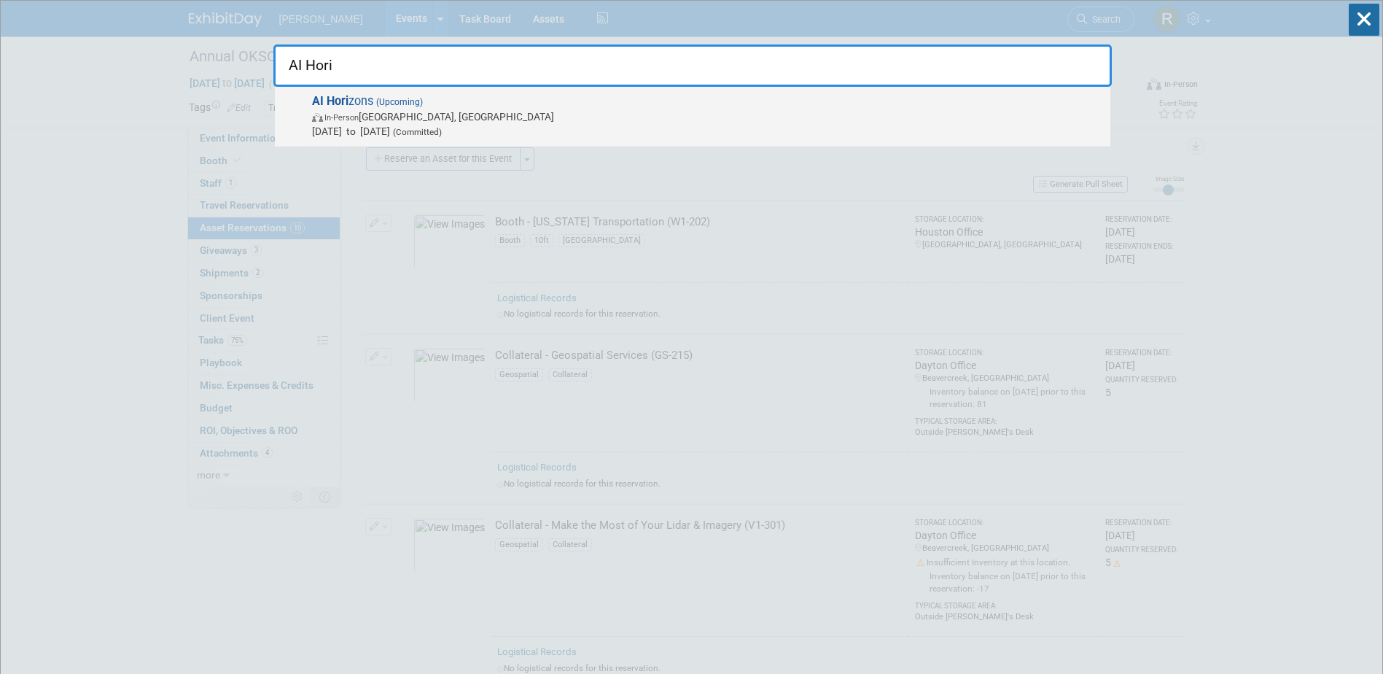
type input "AI Hori"
click at [401, 95] on span "AI Hori zons (Upcoming) In-Person [GEOGRAPHIC_DATA], [GEOGRAPHIC_DATA] [DATE] t…" at bounding box center [706, 116] width 796 height 44
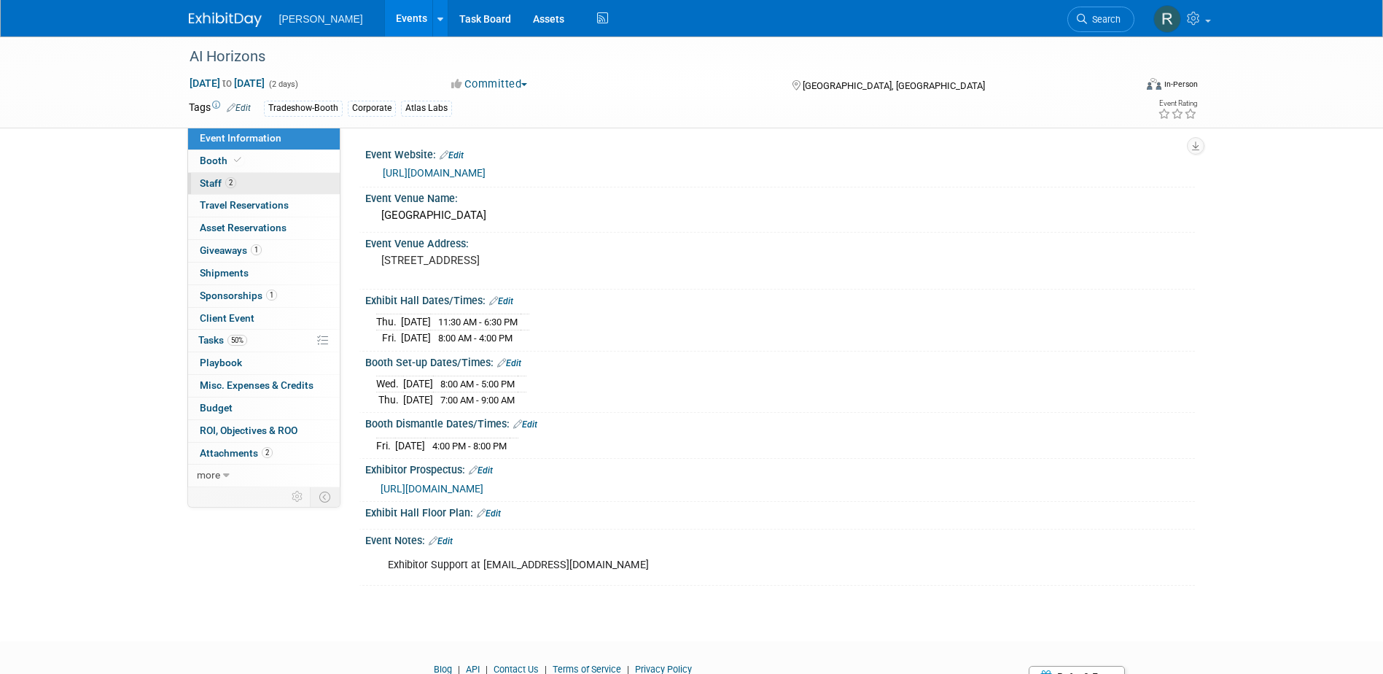
click at [236, 187] on link "2 Staff 2" at bounding box center [264, 184] width 152 height 22
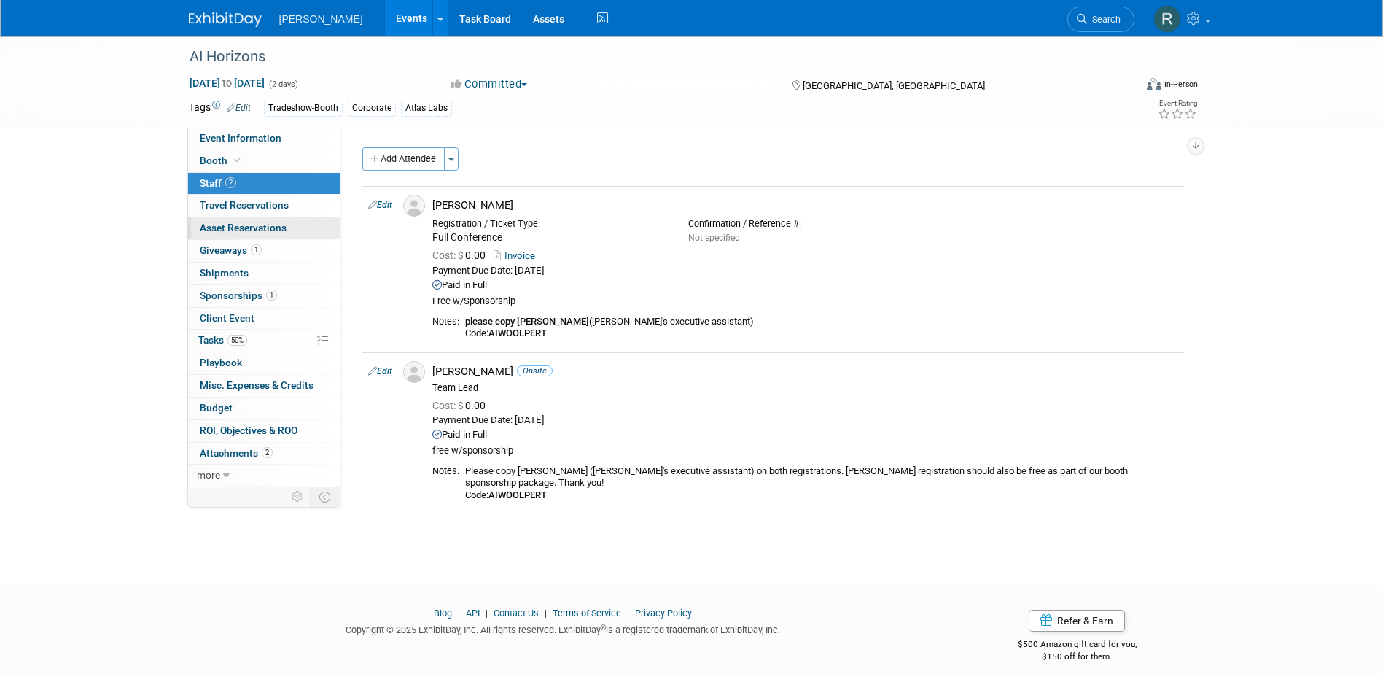
click at [244, 226] on span "Asset Reservations 0" at bounding box center [243, 228] width 87 height 12
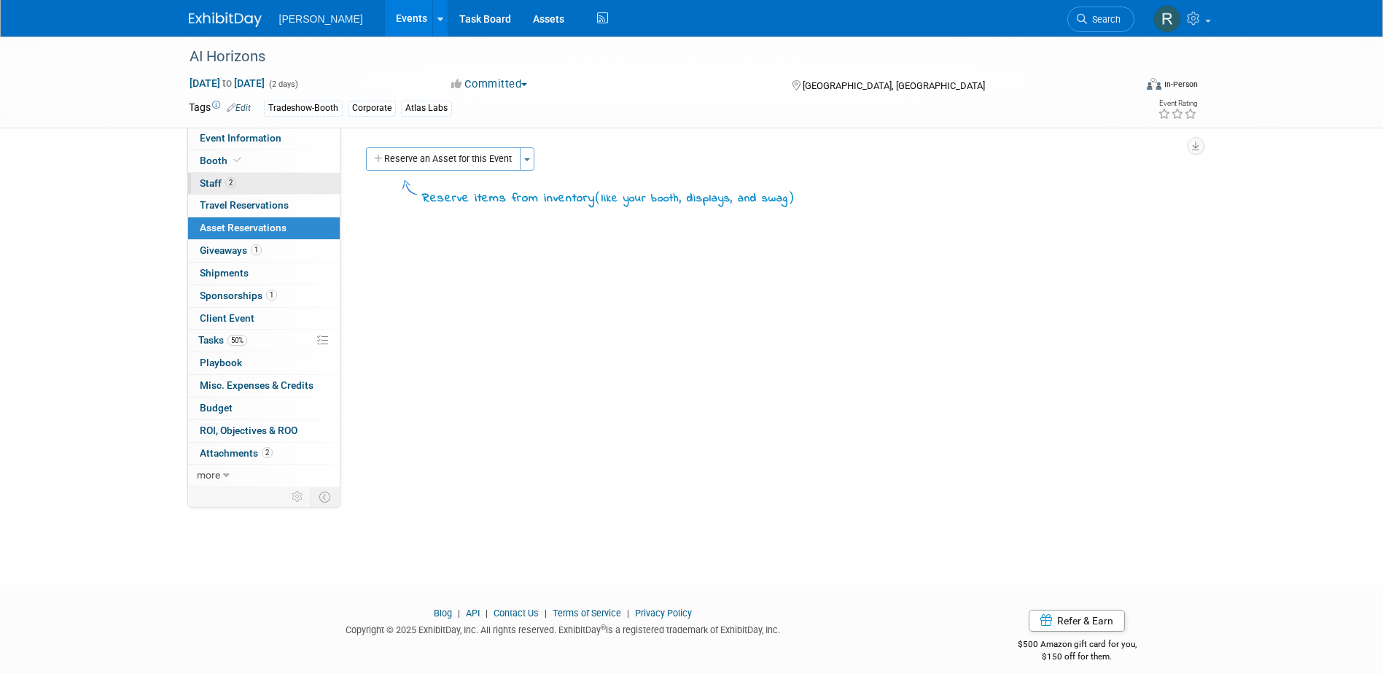
click at [241, 185] on link "2 Staff 2" at bounding box center [264, 184] width 152 height 22
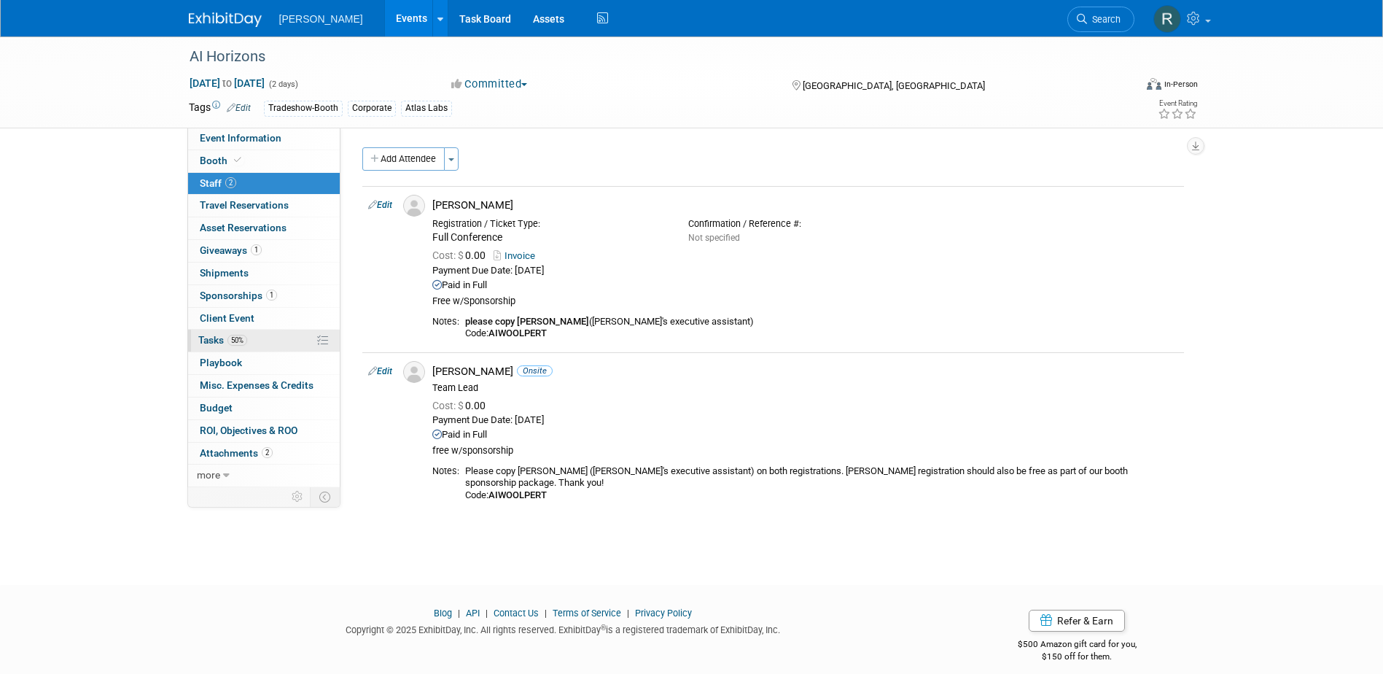
click at [229, 343] on span "50%" at bounding box center [237, 340] width 20 height 11
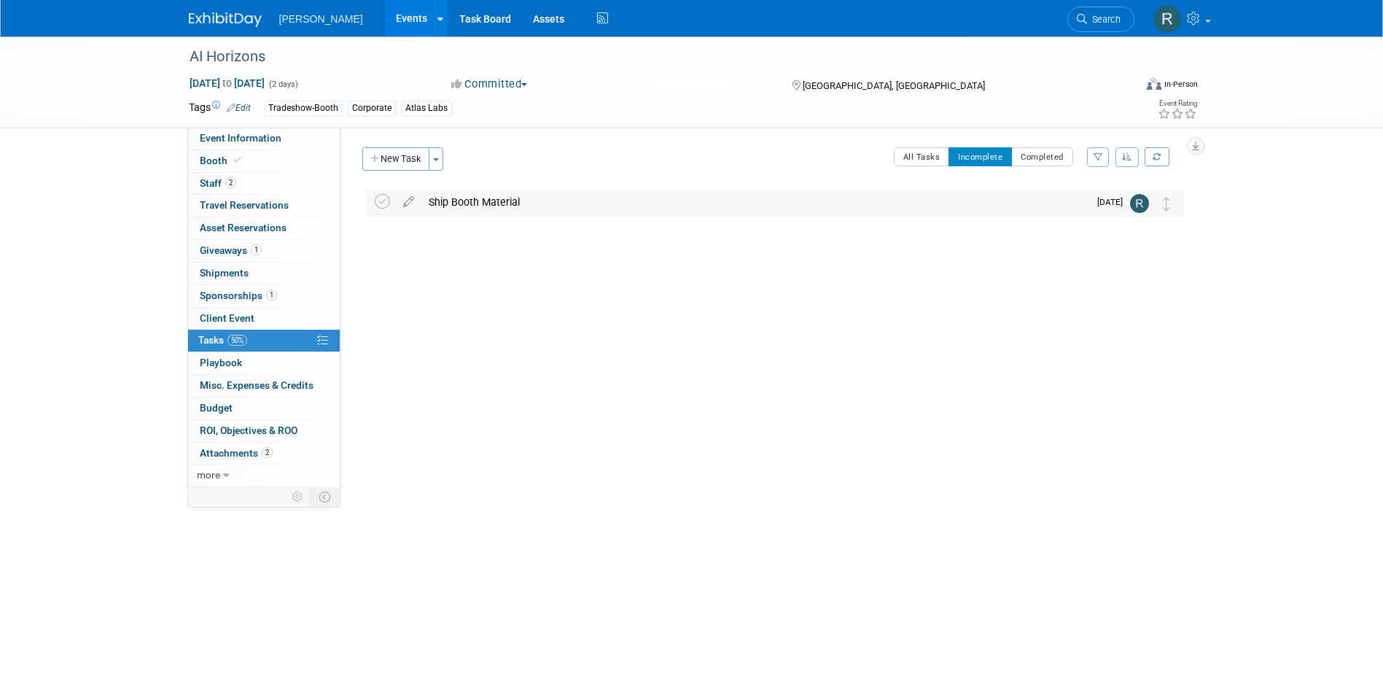
click at [450, 206] on div "Ship Booth Material" at bounding box center [754, 202] width 667 height 25
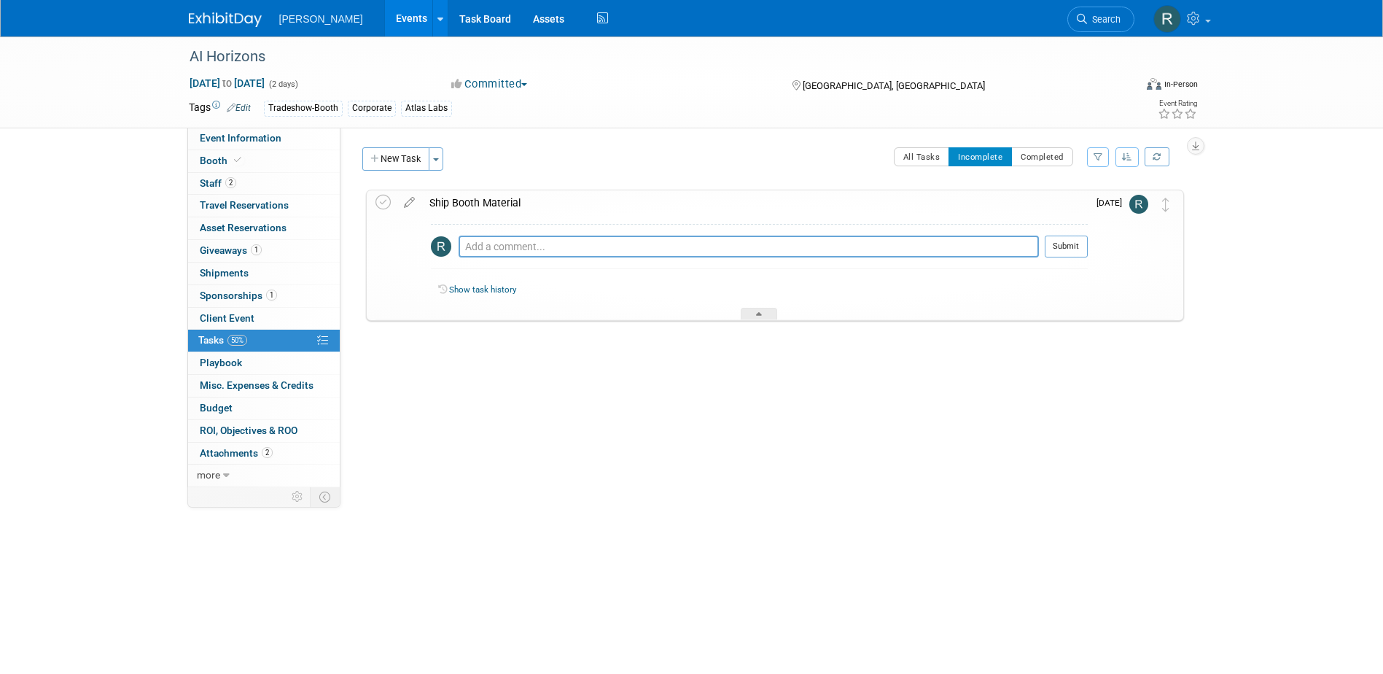
click at [435, 203] on div "Ship Booth Material" at bounding box center [755, 202] width 666 height 25
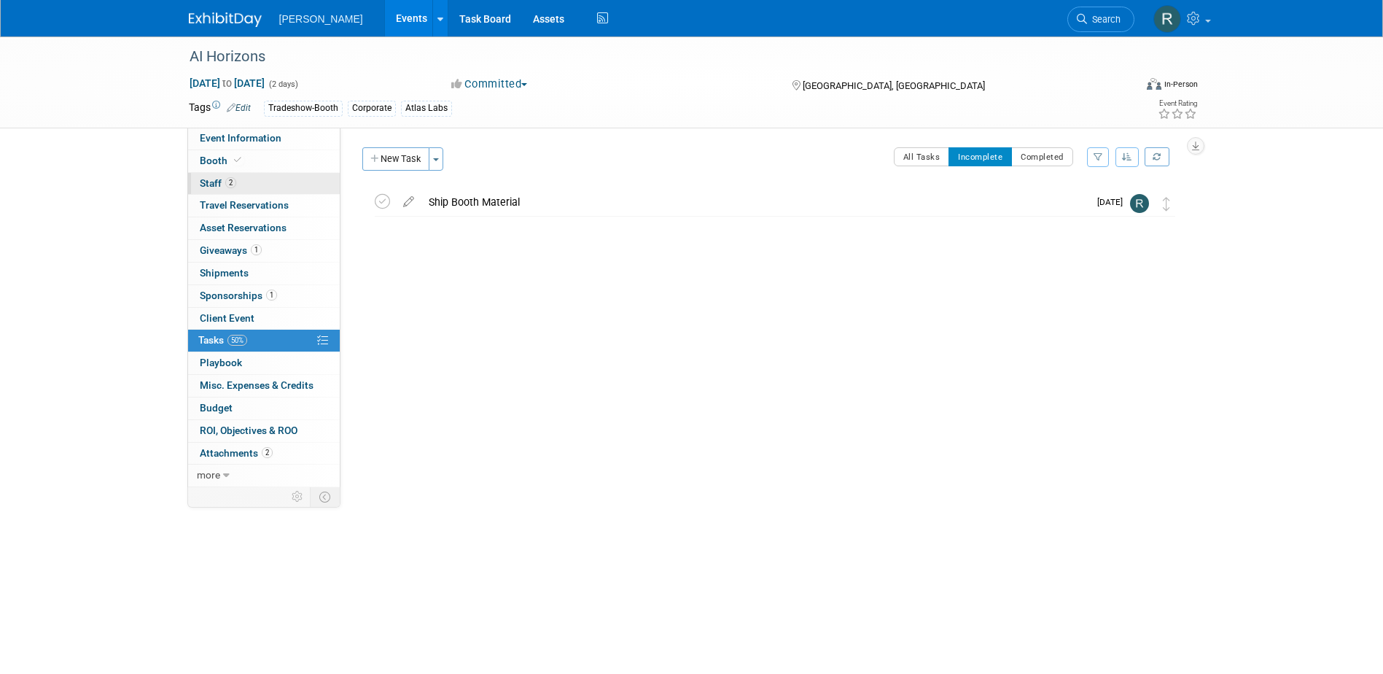
click at [217, 179] on span "Staff 2" at bounding box center [218, 183] width 36 height 12
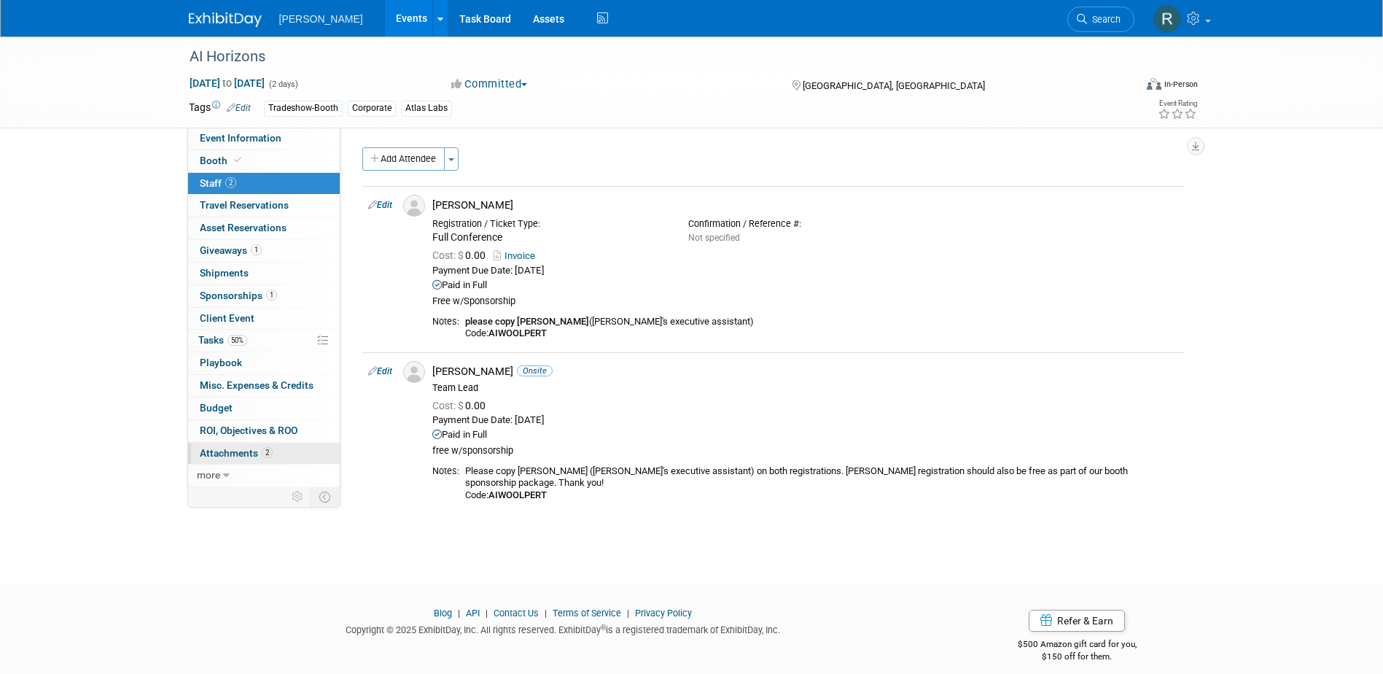
click at [232, 450] on span "Attachments 2" at bounding box center [236, 453] width 73 height 12
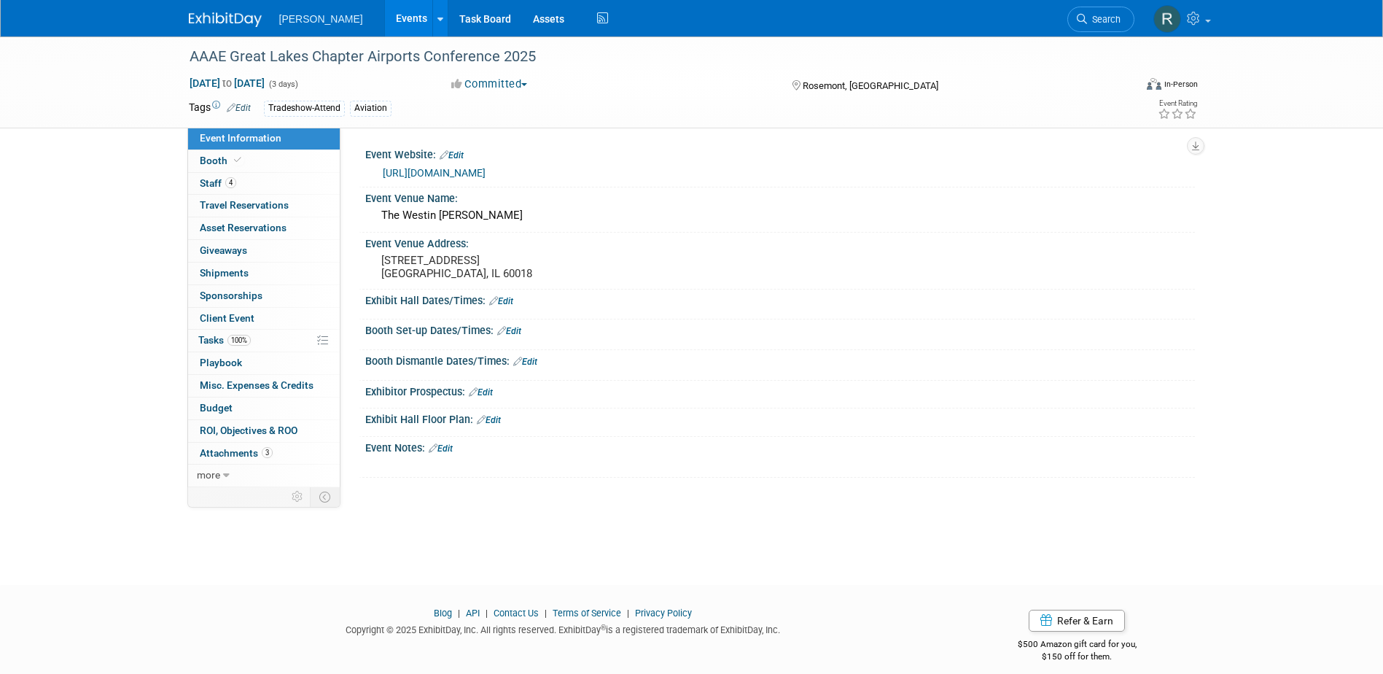
click at [217, 183] on span "Staff 4" at bounding box center [218, 183] width 36 height 12
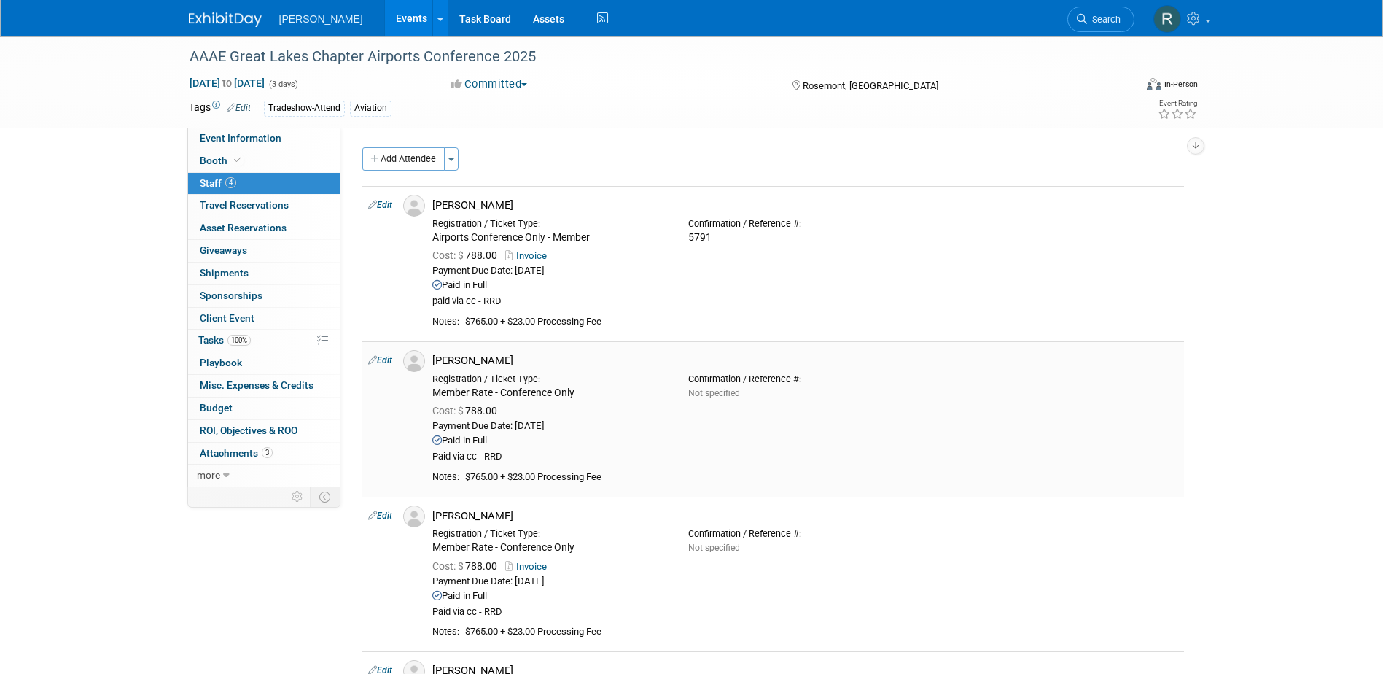
click at [386, 358] on link "Edit" at bounding box center [380, 360] width 24 height 10
select select "de475ae6-1779-4f70-adf5-a89e4947ac4c"
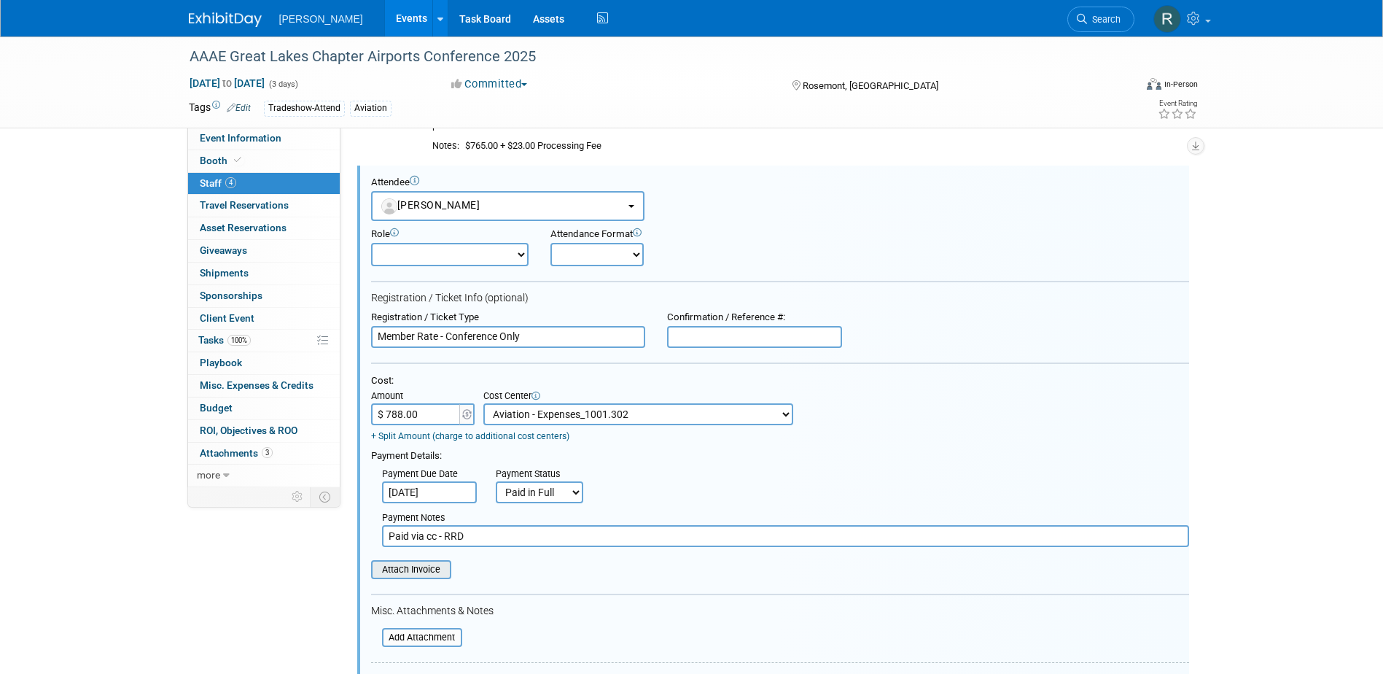
click at [422, 568] on input "file" at bounding box center [363, 569] width 174 height 16
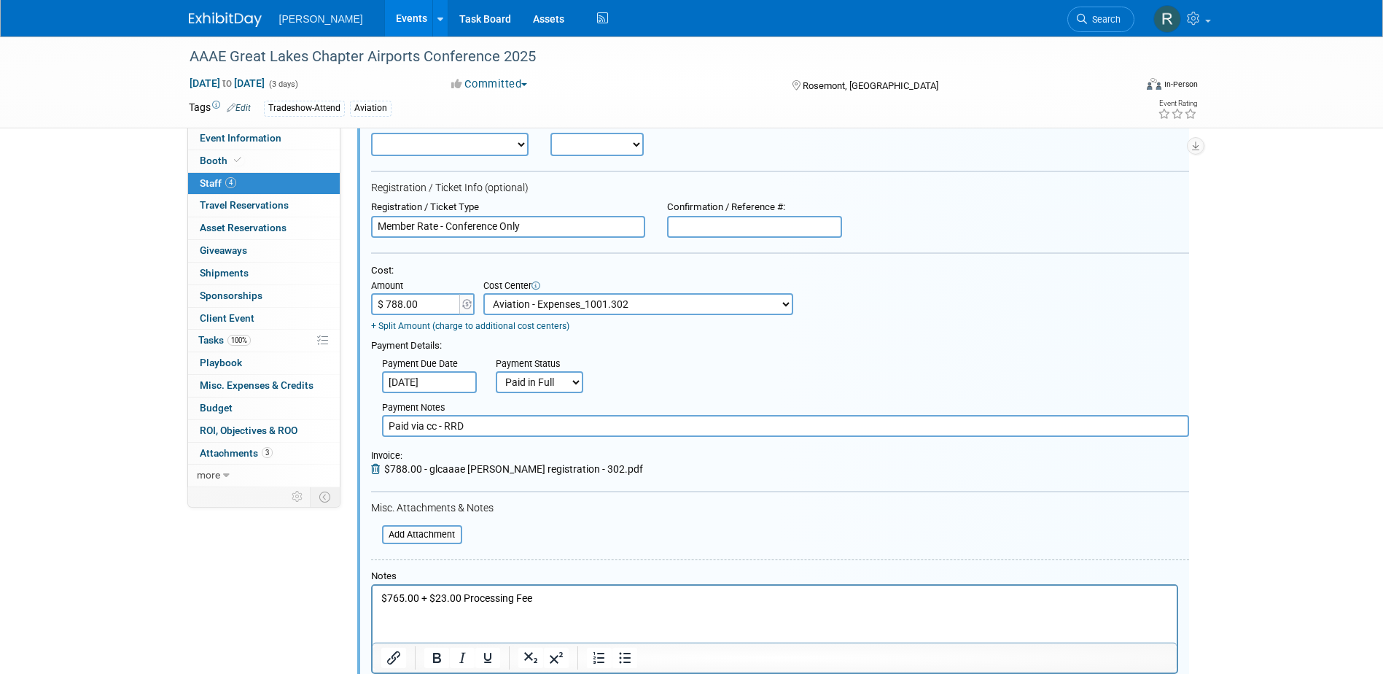
scroll to position [467, 0]
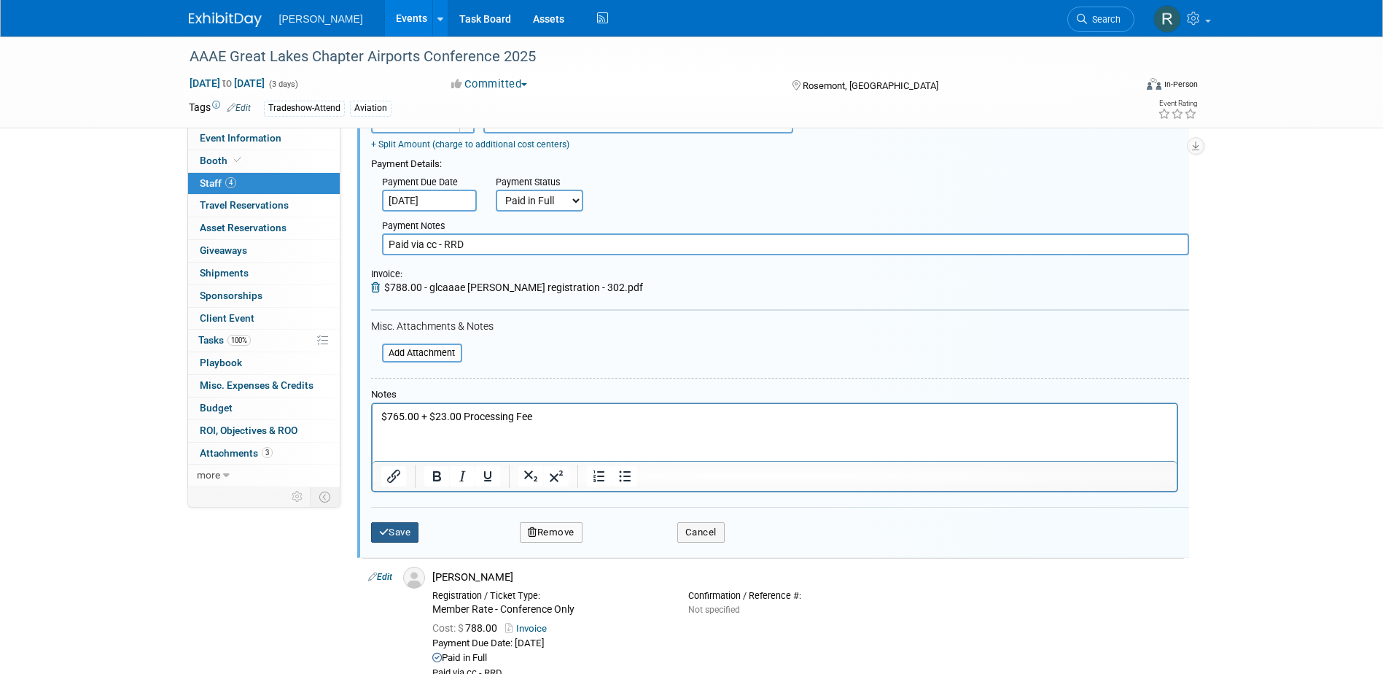
click at [384, 530] on icon "submit" at bounding box center [384, 531] width 10 height 9
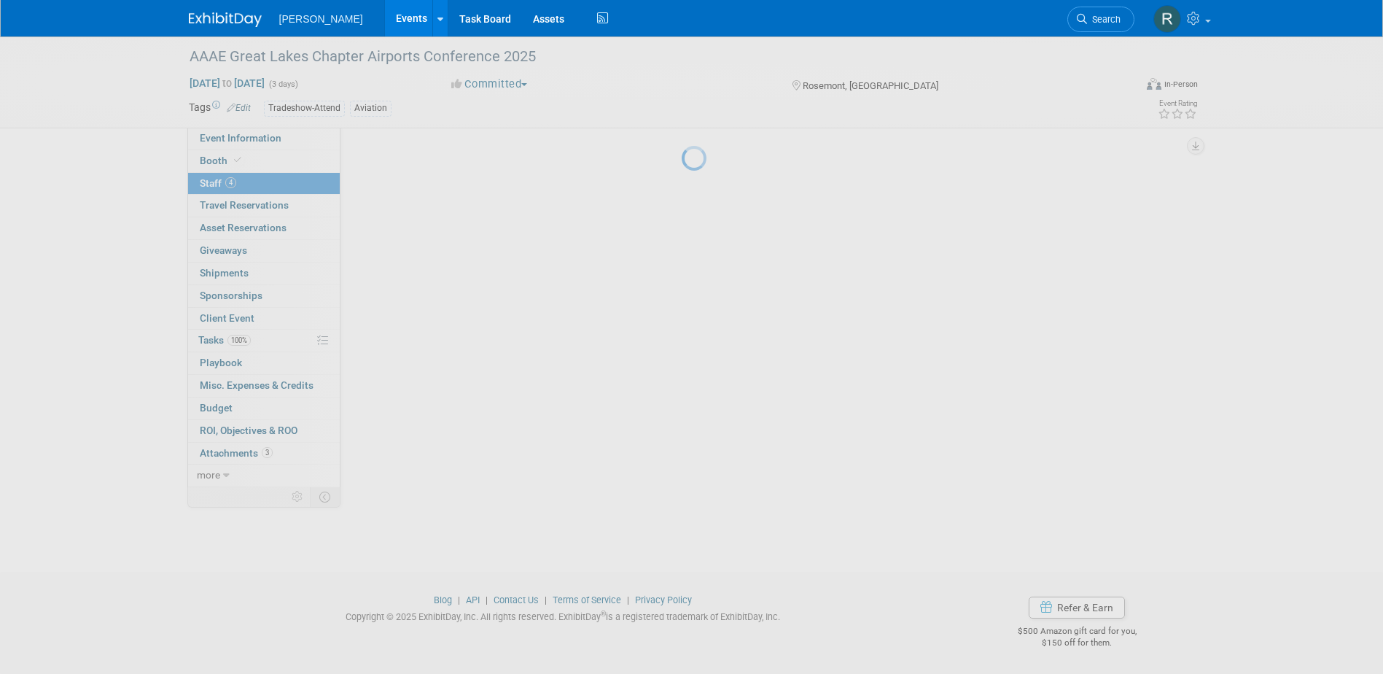
scroll to position [305, 0]
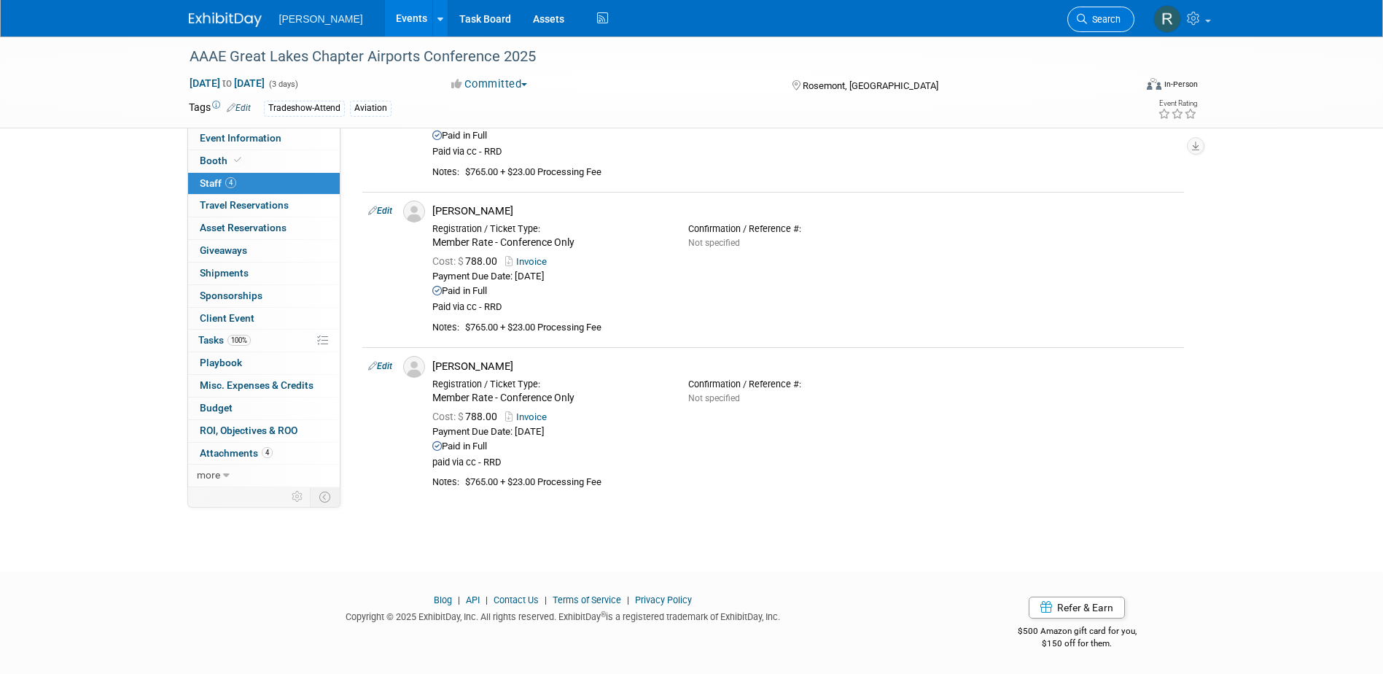
click at [1093, 15] on span "Search" at bounding box center [1104, 19] width 34 height 11
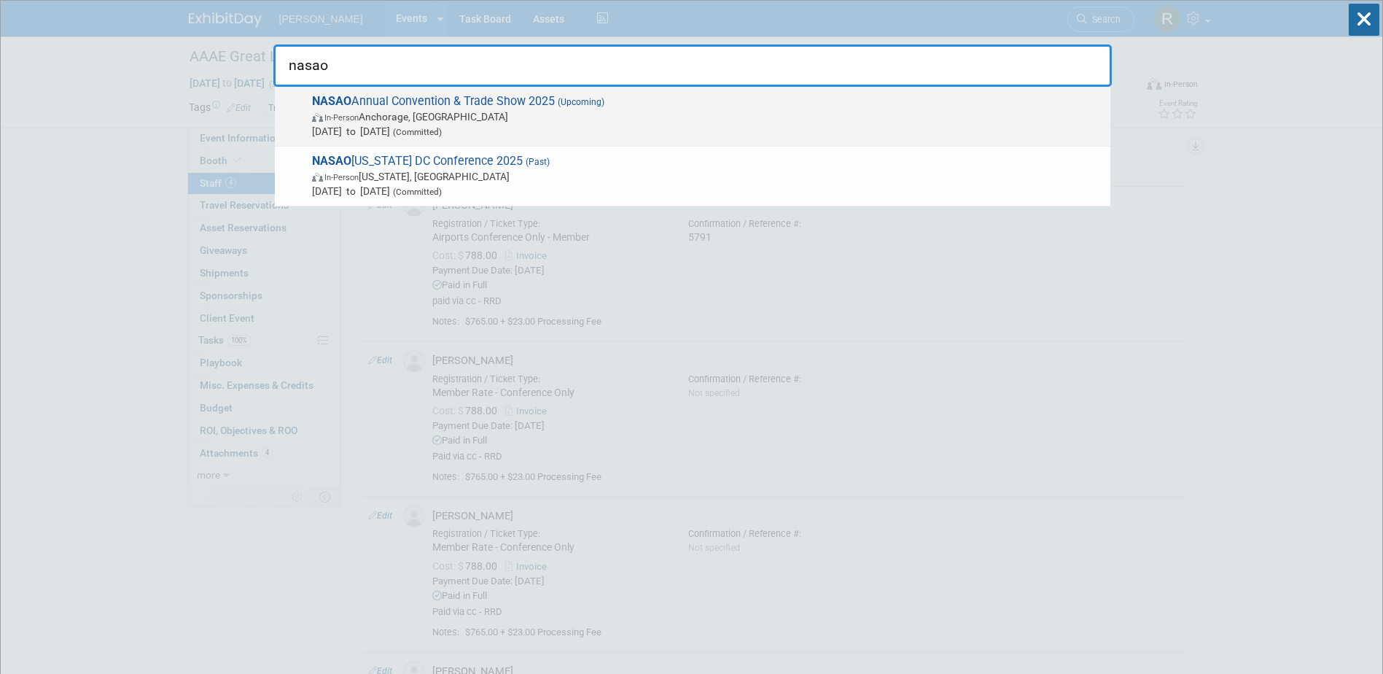
type input "nasao"
click at [587, 120] on span "In-Person Anchorage, AK" at bounding box center [707, 116] width 791 height 15
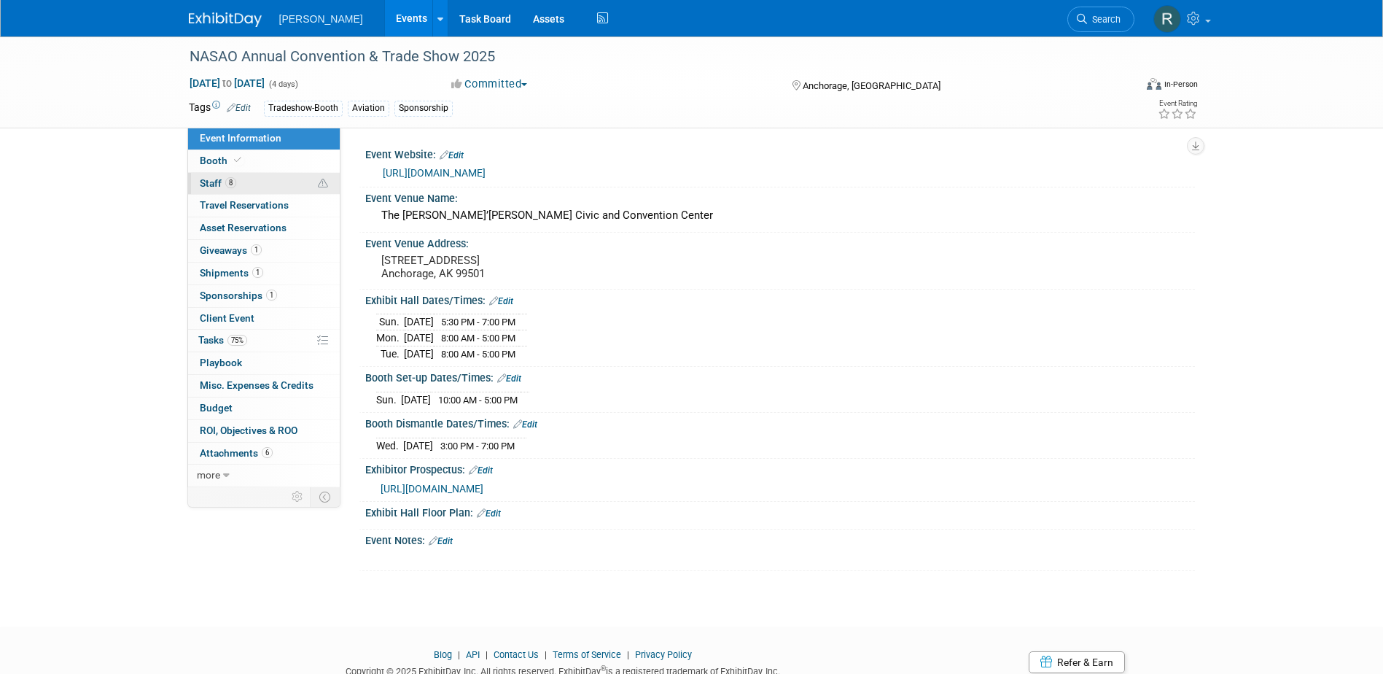
click at [230, 181] on span "8" at bounding box center [230, 182] width 11 height 11
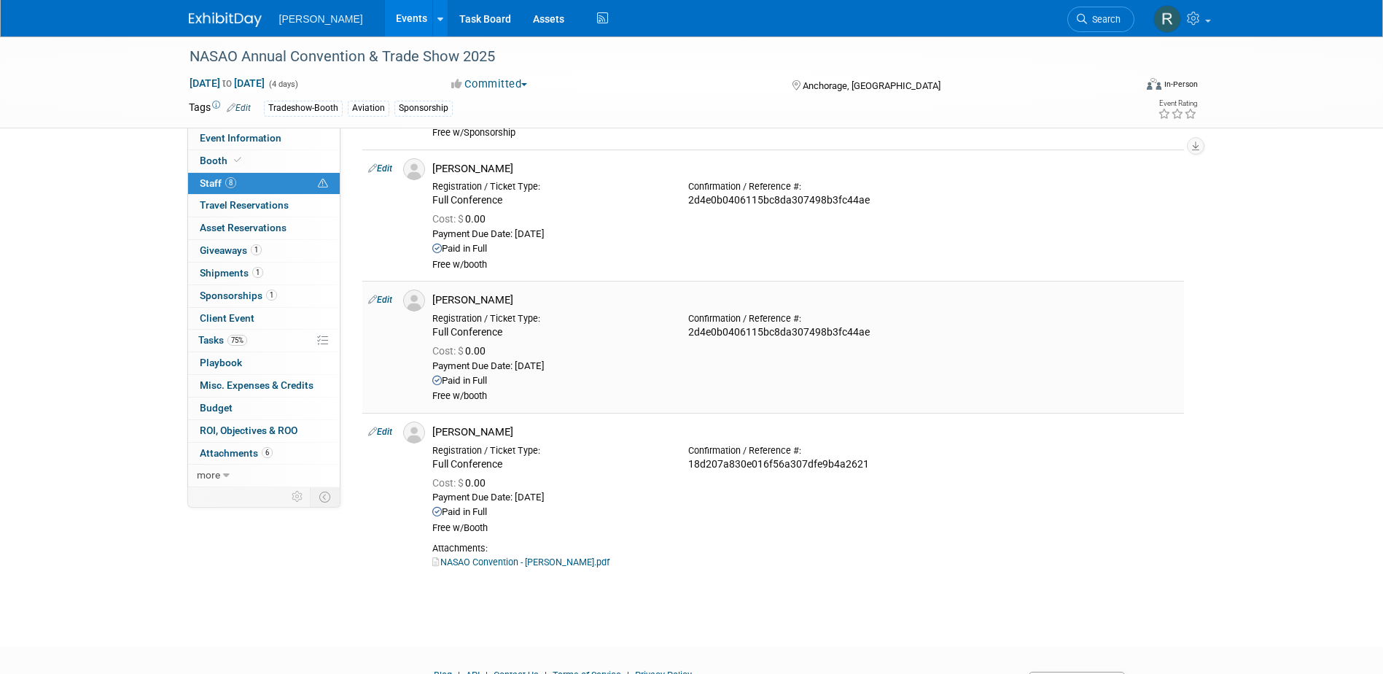
scroll to position [729, 0]
click at [224, 335] on span "Tasks 75%" at bounding box center [222, 340] width 49 height 12
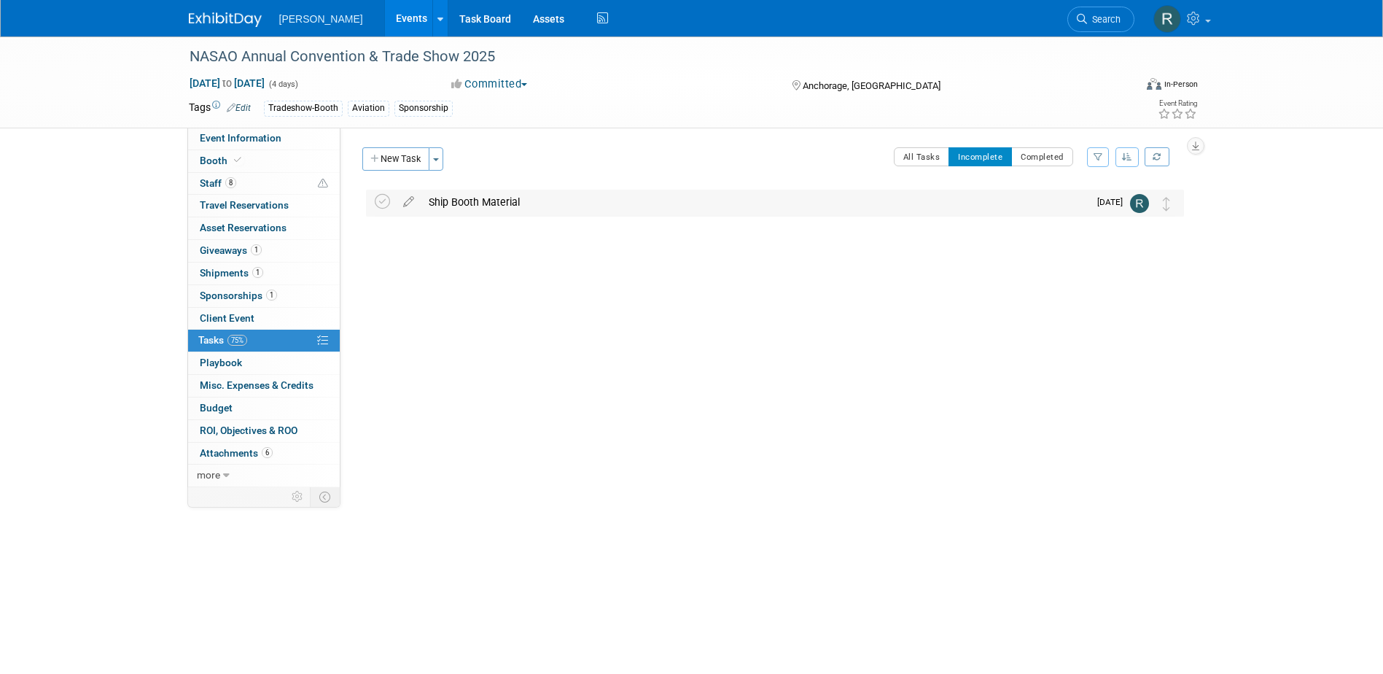
click at [491, 201] on div "Ship Booth Material" at bounding box center [754, 202] width 667 height 25
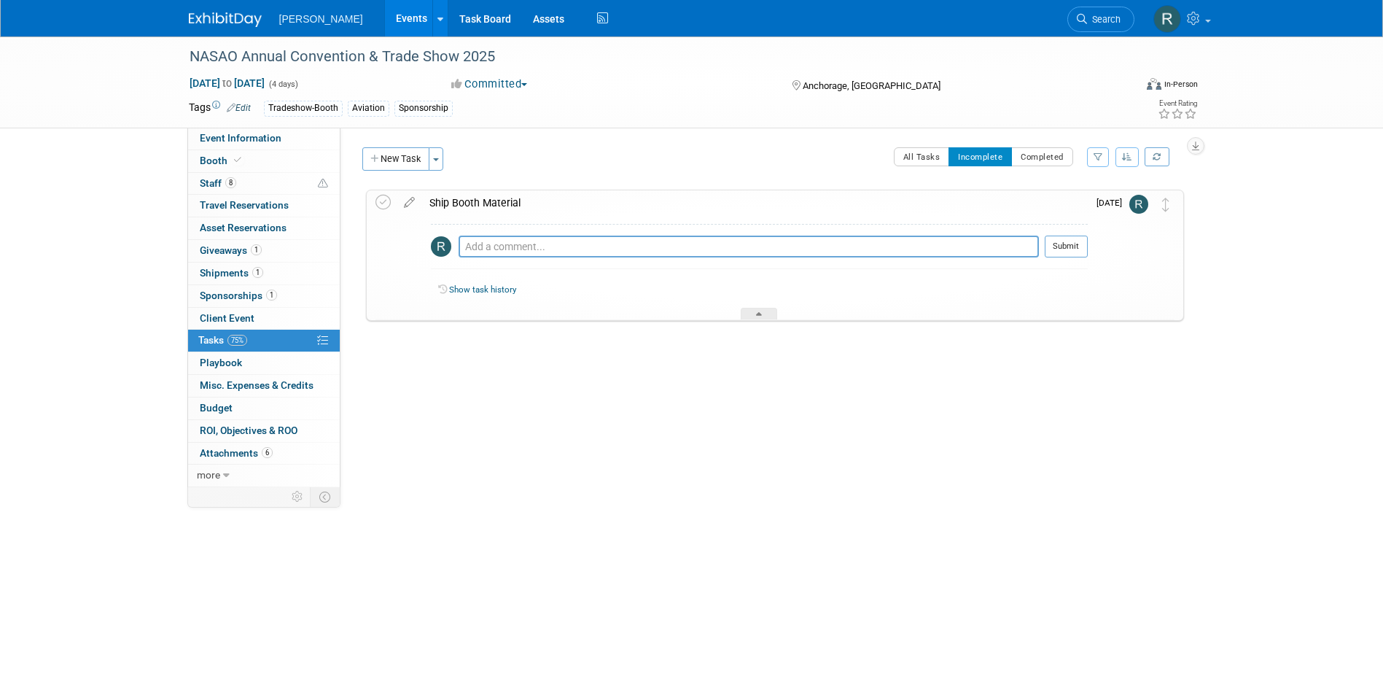
click at [491, 201] on div "Ship Booth Material" at bounding box center [755, 202] width 666 height 25
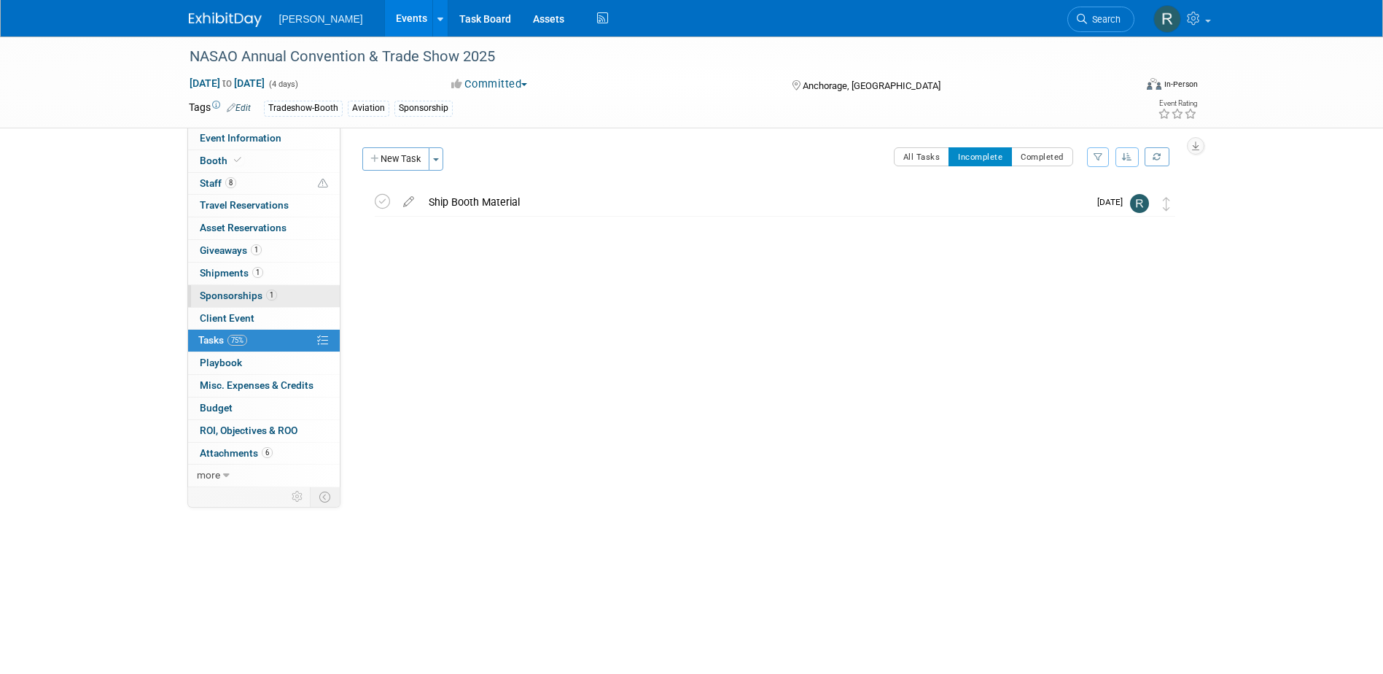
click at [238, 297] on span "Sponsorships 1" at bounding box center [238, 295] width 77 height 12
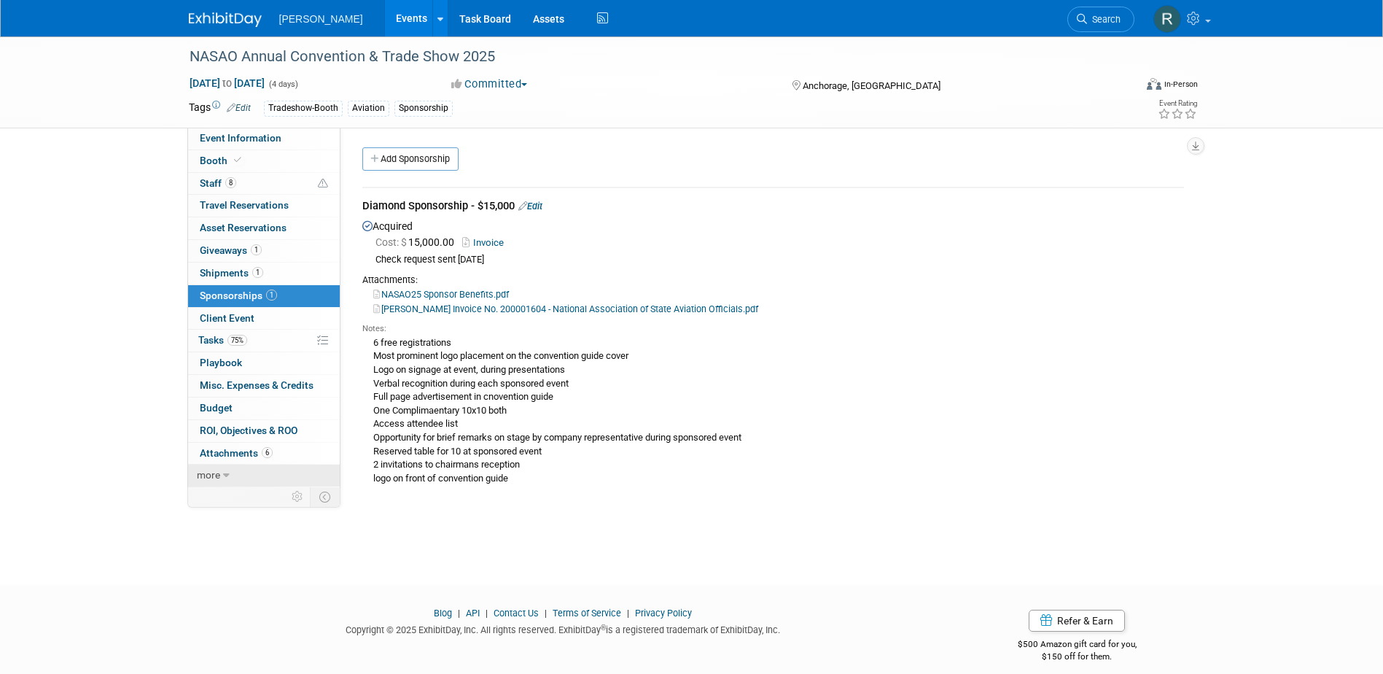
click at [207, 474] on span "more" at bounding box center [208, 475] width 23 height 12
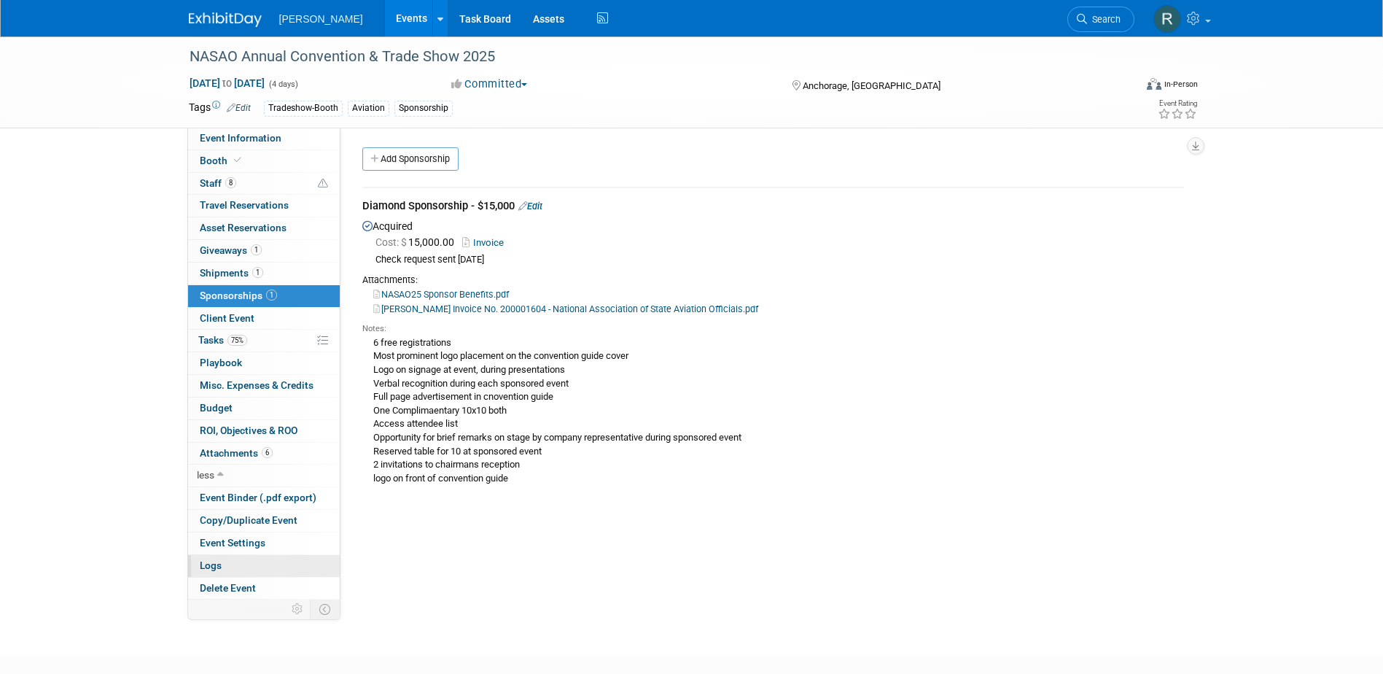
click at [238, 559] on link "Logs" at bounding box center [264, 566] width 152 height 22
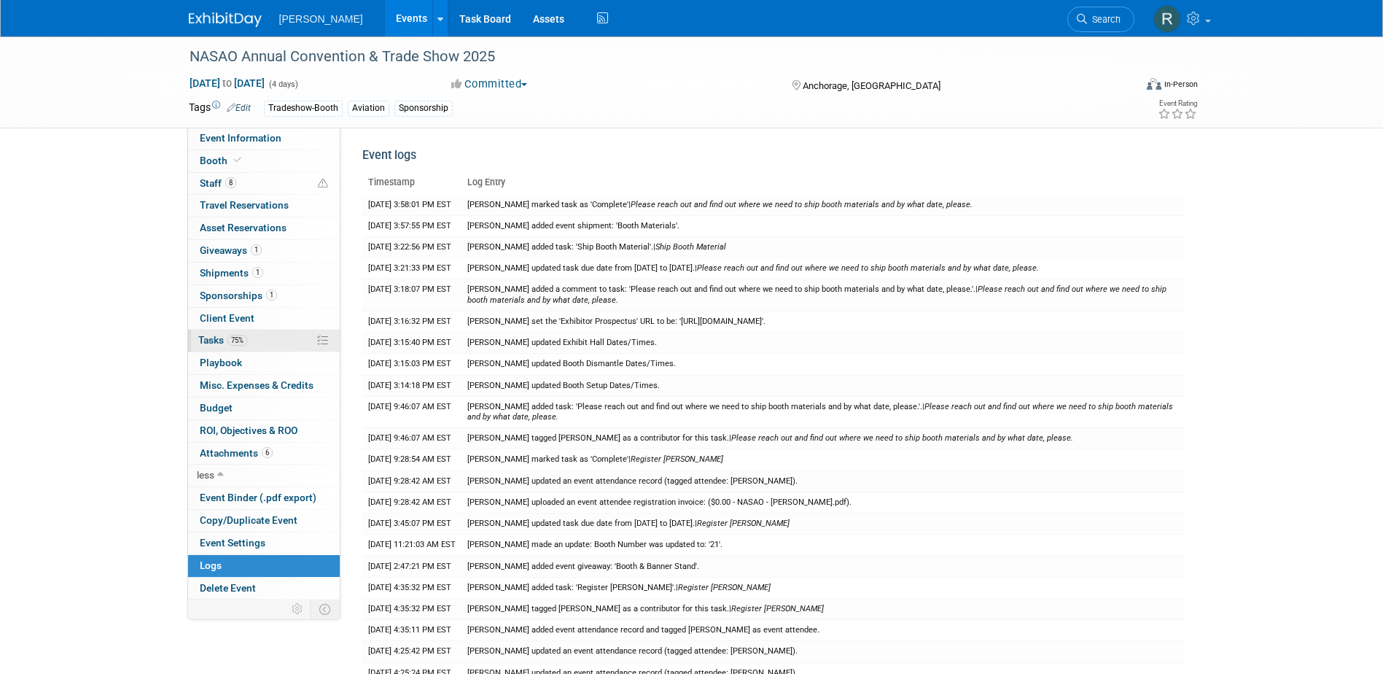
click at [213, 344] on span "Tasks 75%" at bounding box center [222, 340] width 49 height 12
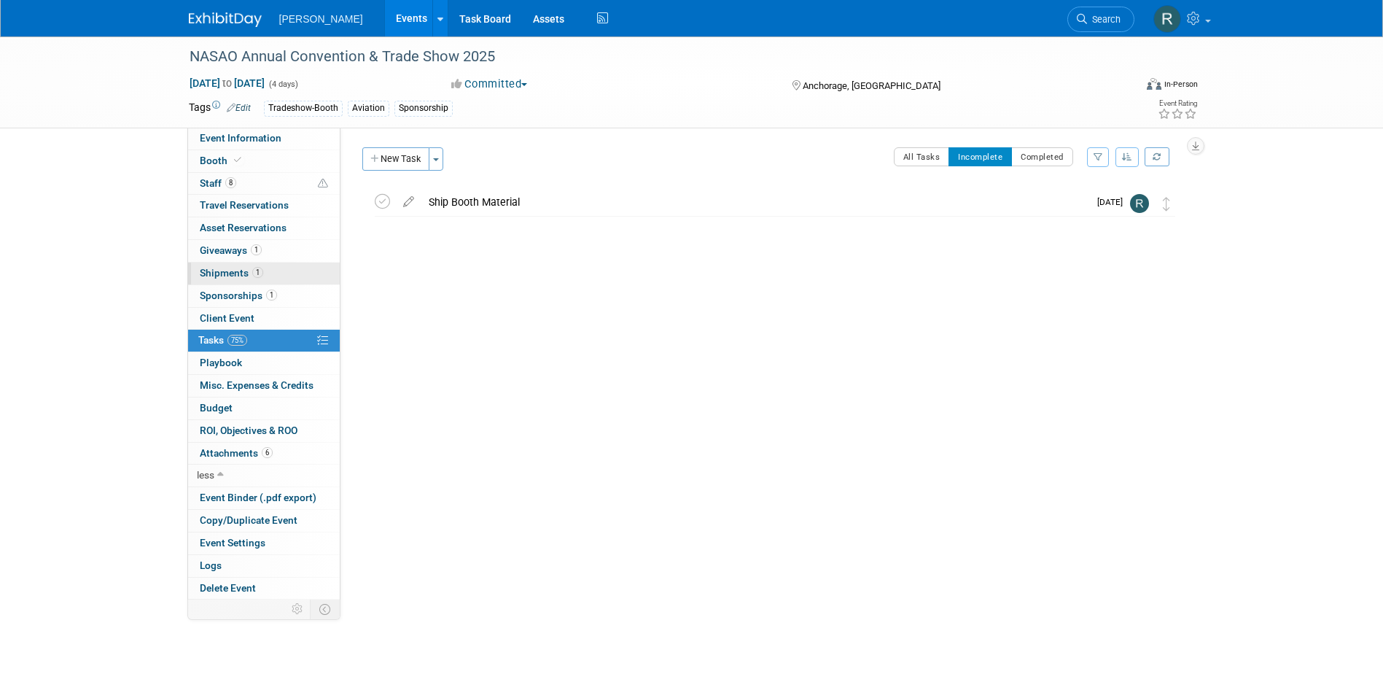
click at [227, 275] on span "Shipments 1" at bounding box center [231, 273] width 63 height 12
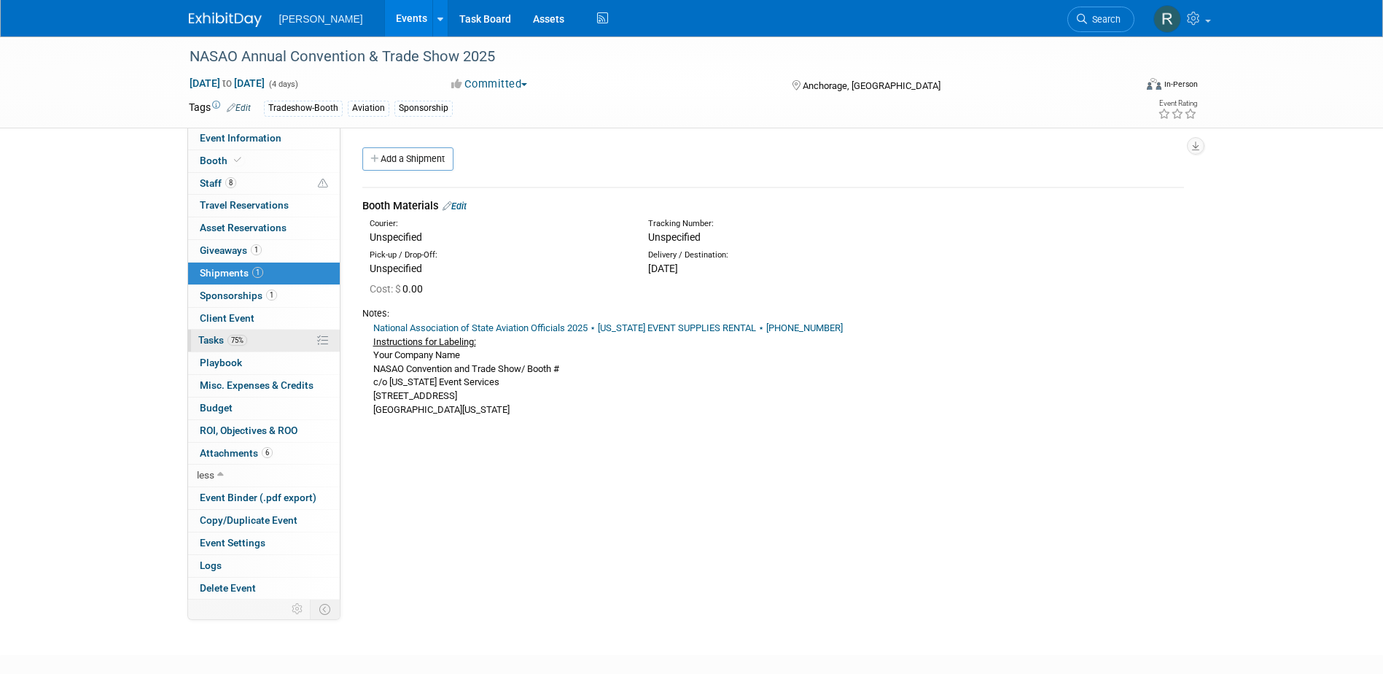
click at [215, 339] on span "Tasks 75%" at bounding box center [222, 340] width 49 height 12
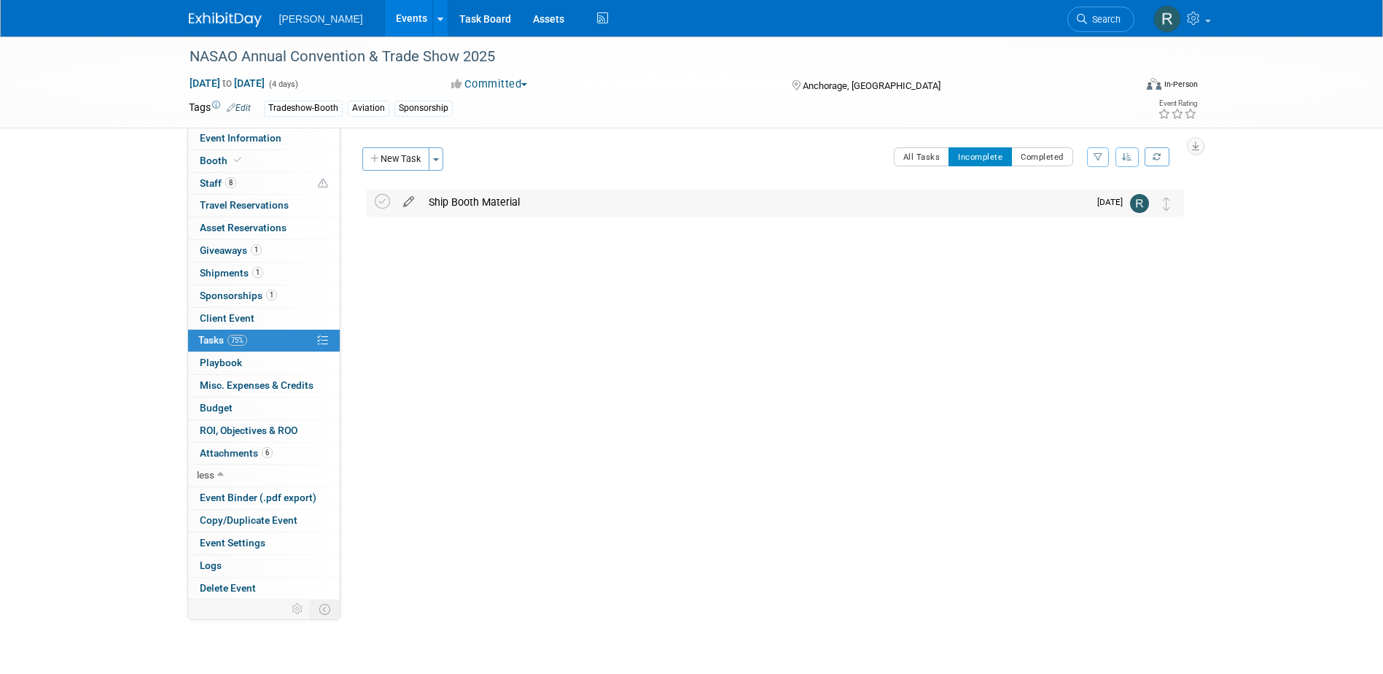
click at [407, 198] on icon at bounding box center [409, 199] width 26 height 18
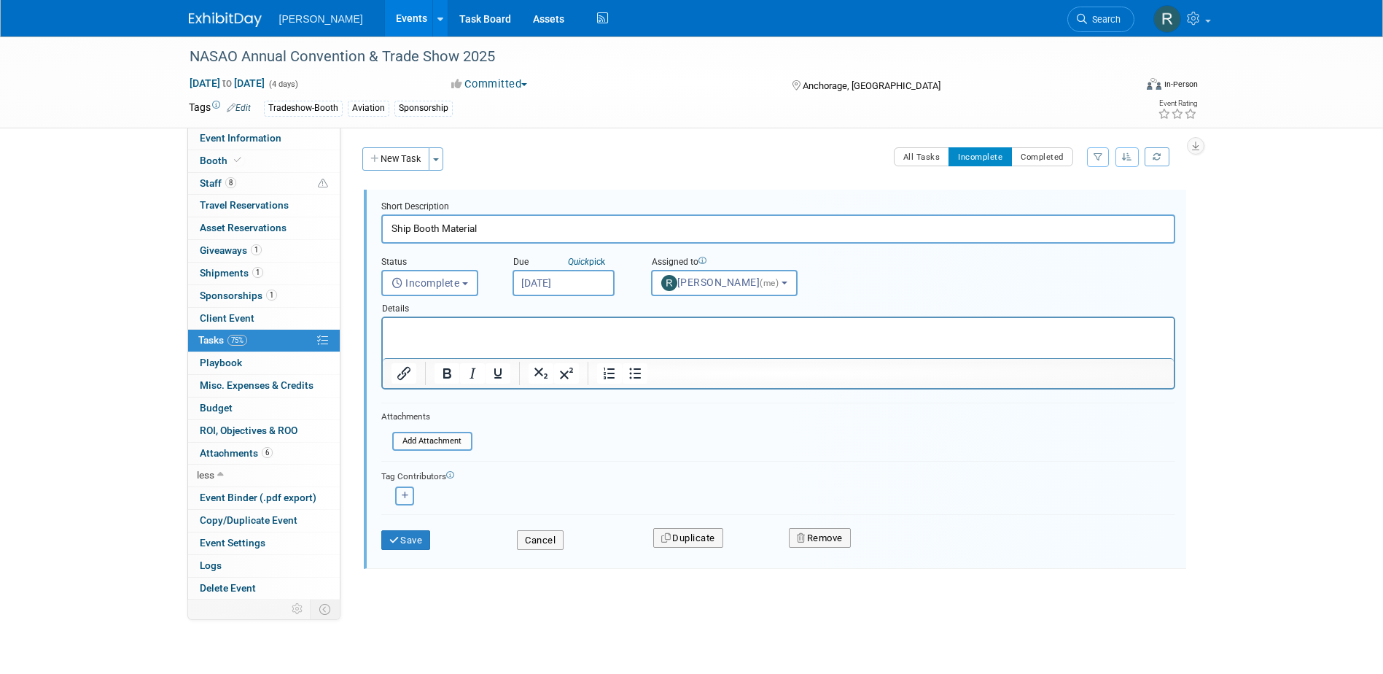
click at [400, 495] on button "button" at bounding box center [404, 495] width 19 height 19
select select
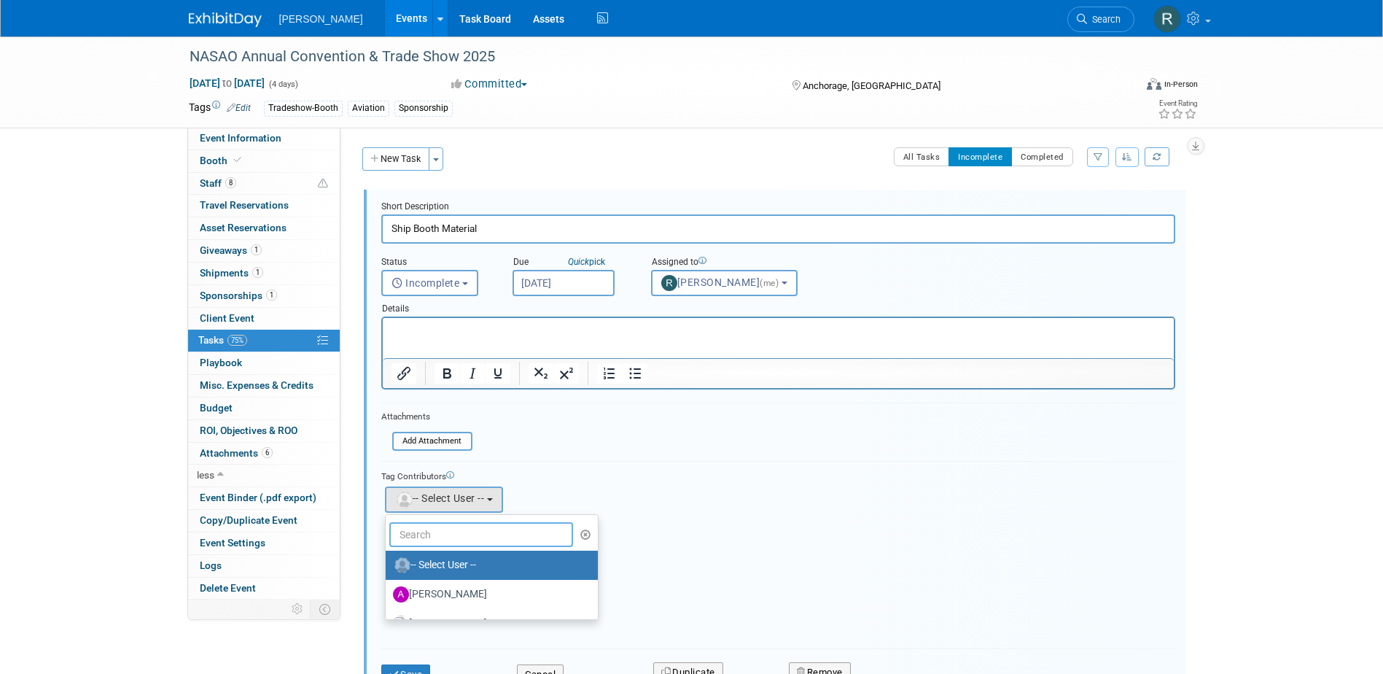
click at [467, 540] on input "text" at bounding box center [481, 534] width 184 height 25
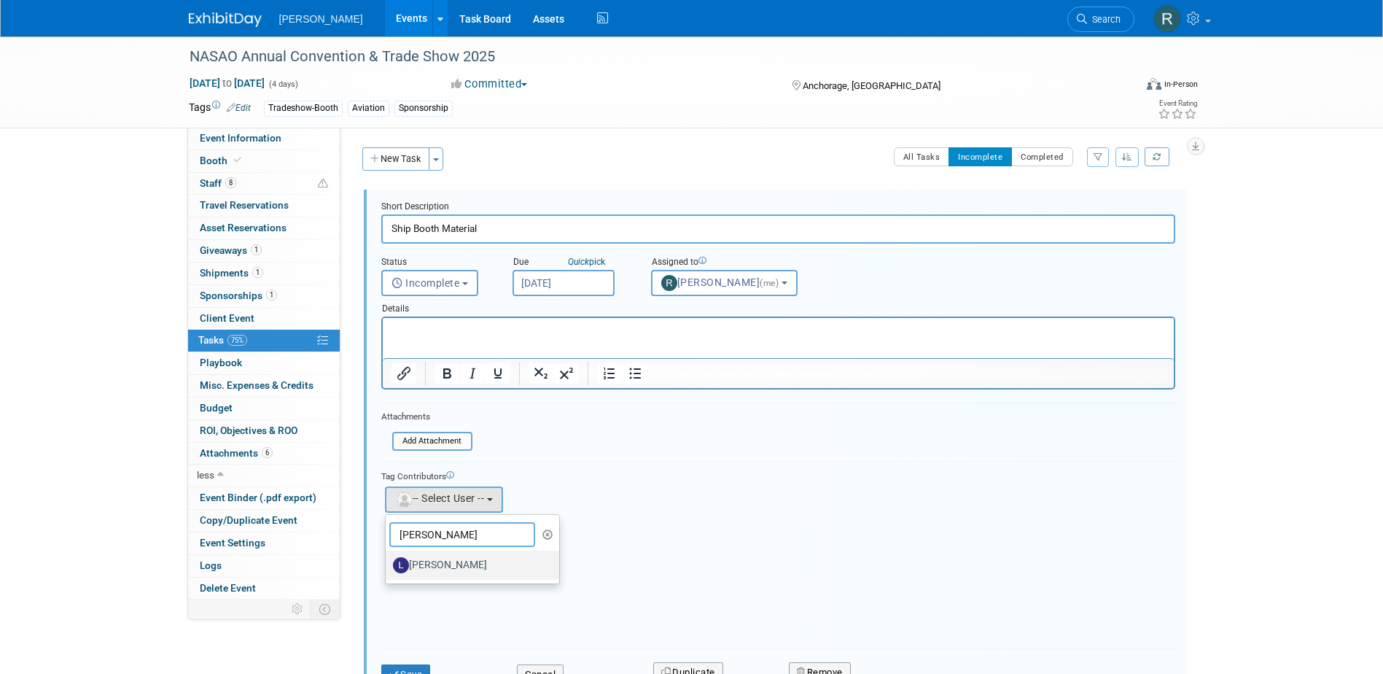
type input "[PERSON_NAME]"
click at [438, 559] on label "[PERSON_NAME]" at bounding box center [469, 564] width 152 height 23
click at [388, 559] on input "[PERSON_NAME]" at bounding box center [382, 563] width 9 height 9
select select "d04f9c02-774e-4b3a-bede-e022c9a21516"
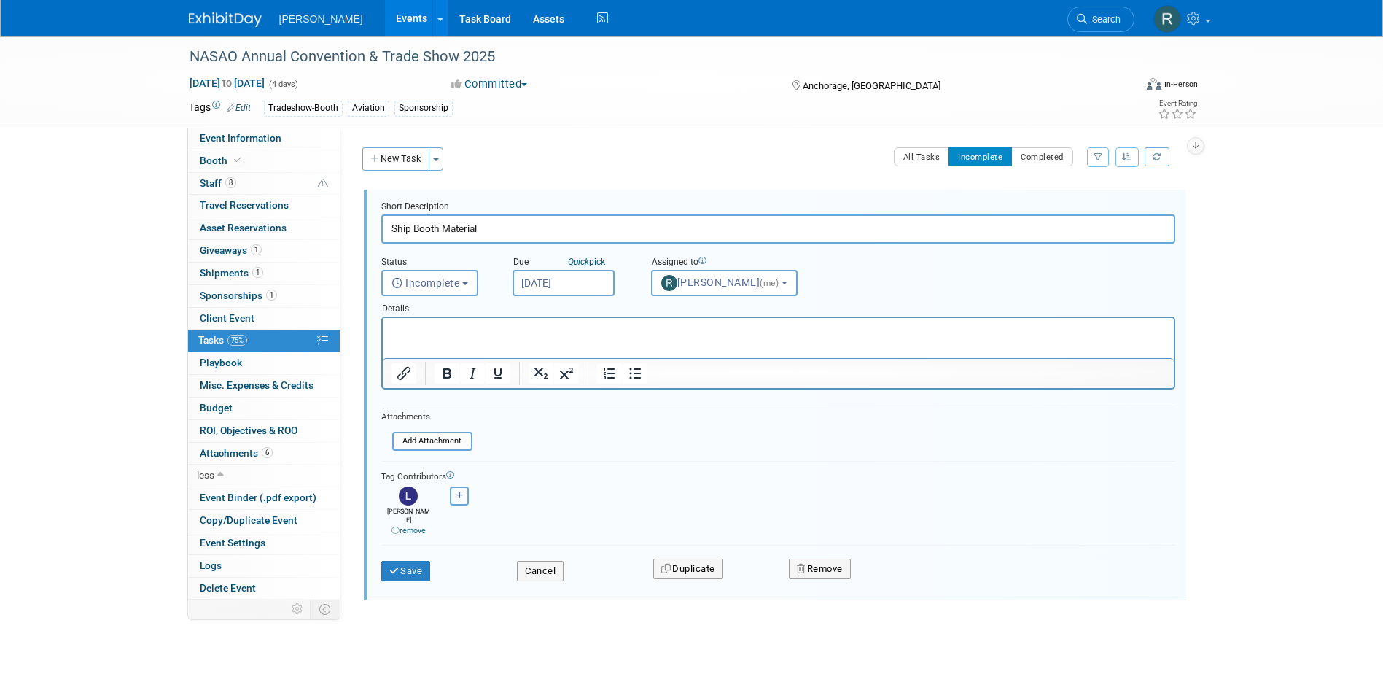
click at [456, 495] on icon "button" at bounding box center [459, 495] width 7 height 8
select select
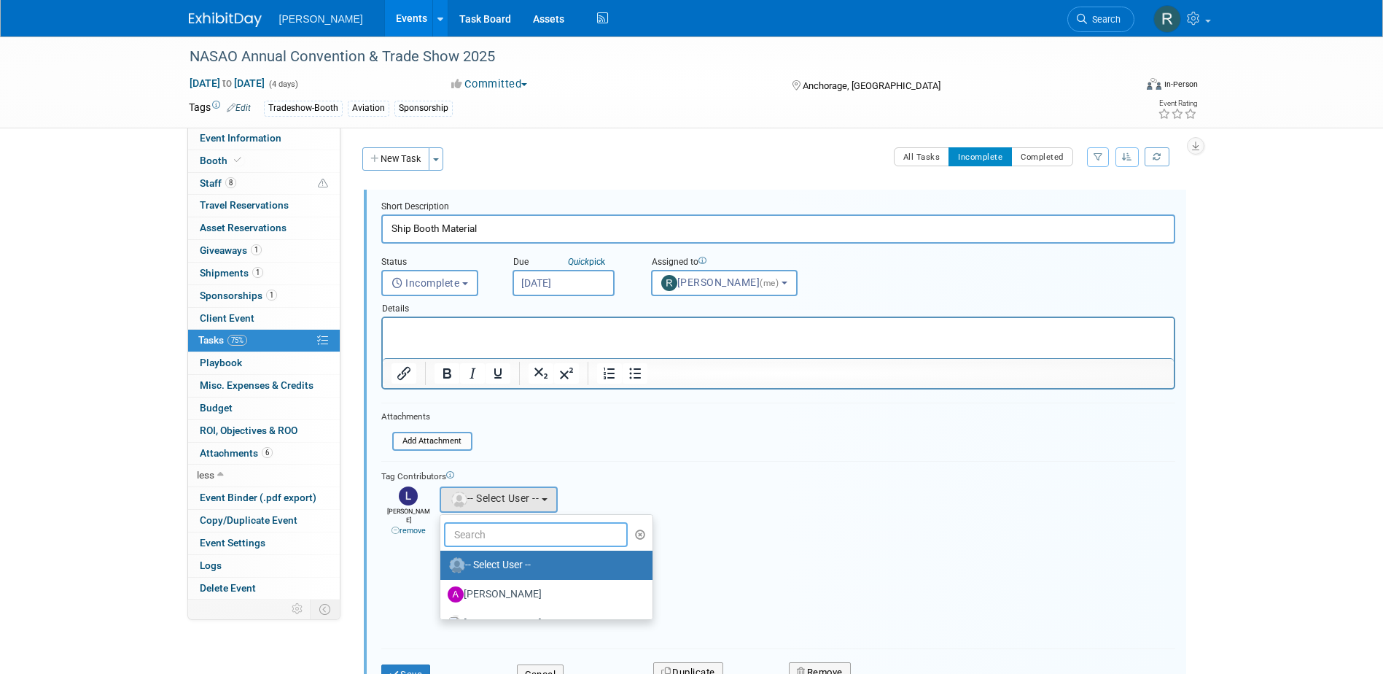
click at [469, 543] on input "text" at bounding box center [536, 534] width 184 height 25
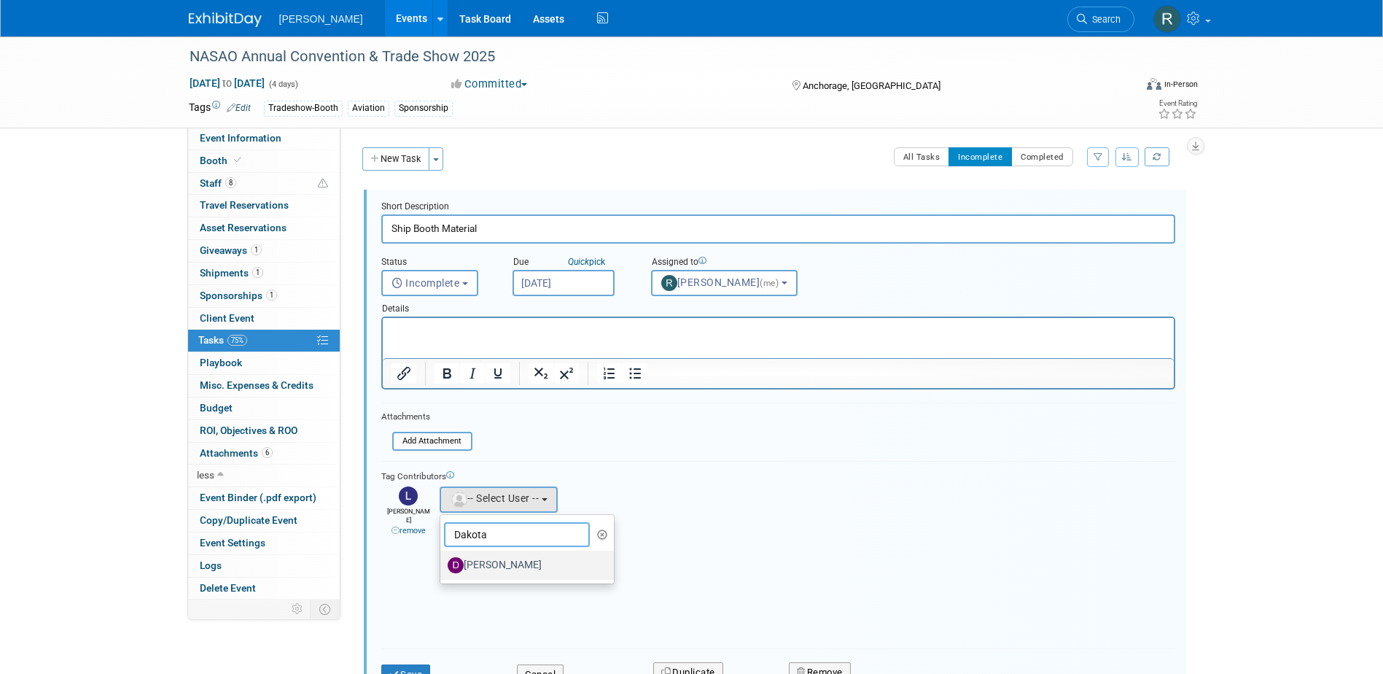
type input "Dakota"
click at [527, 559] on label "[PERSON_NAME]" at bounding box center [524, 564] width 152 height 23
click at [443, 559] on input "[PERSON_NAME]" at bounding box center [437, 563] width 9 height 9
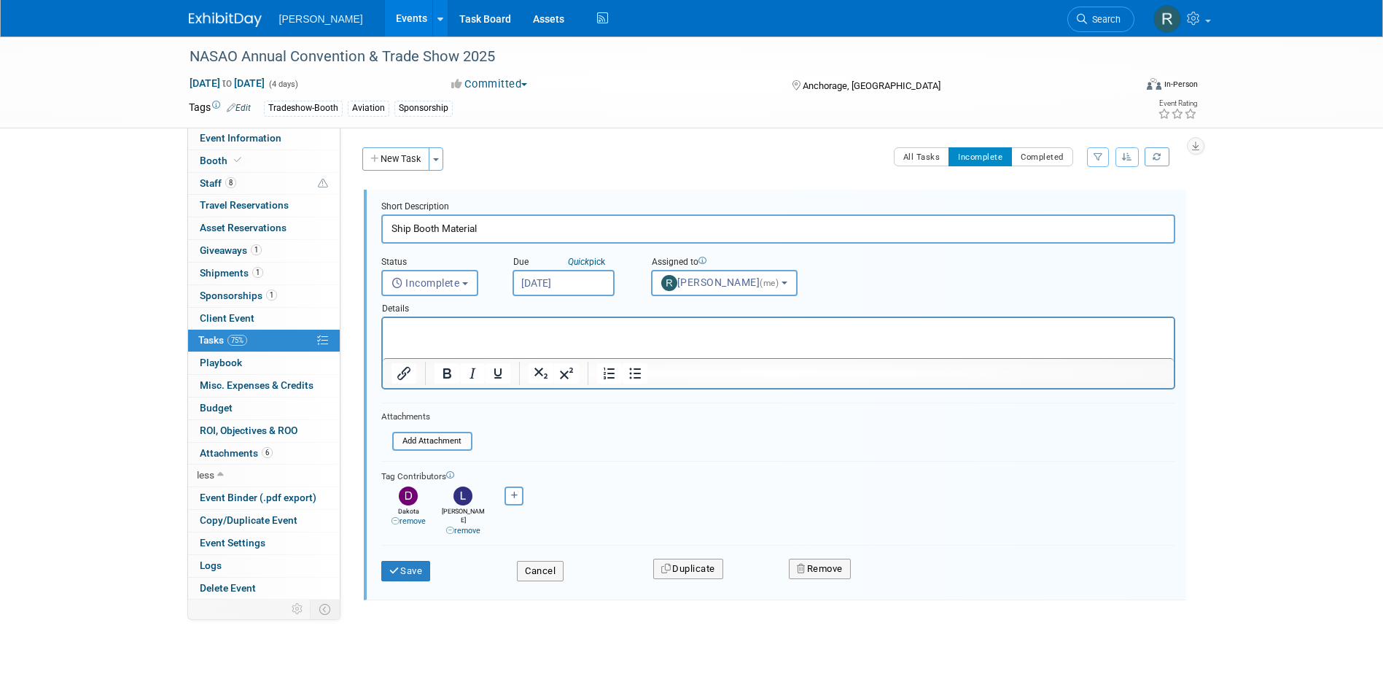
click at [488, 324] on p "Rich Text Area. Press ALT-0 for help." at bounding box center [778, 331] width 774 height 14
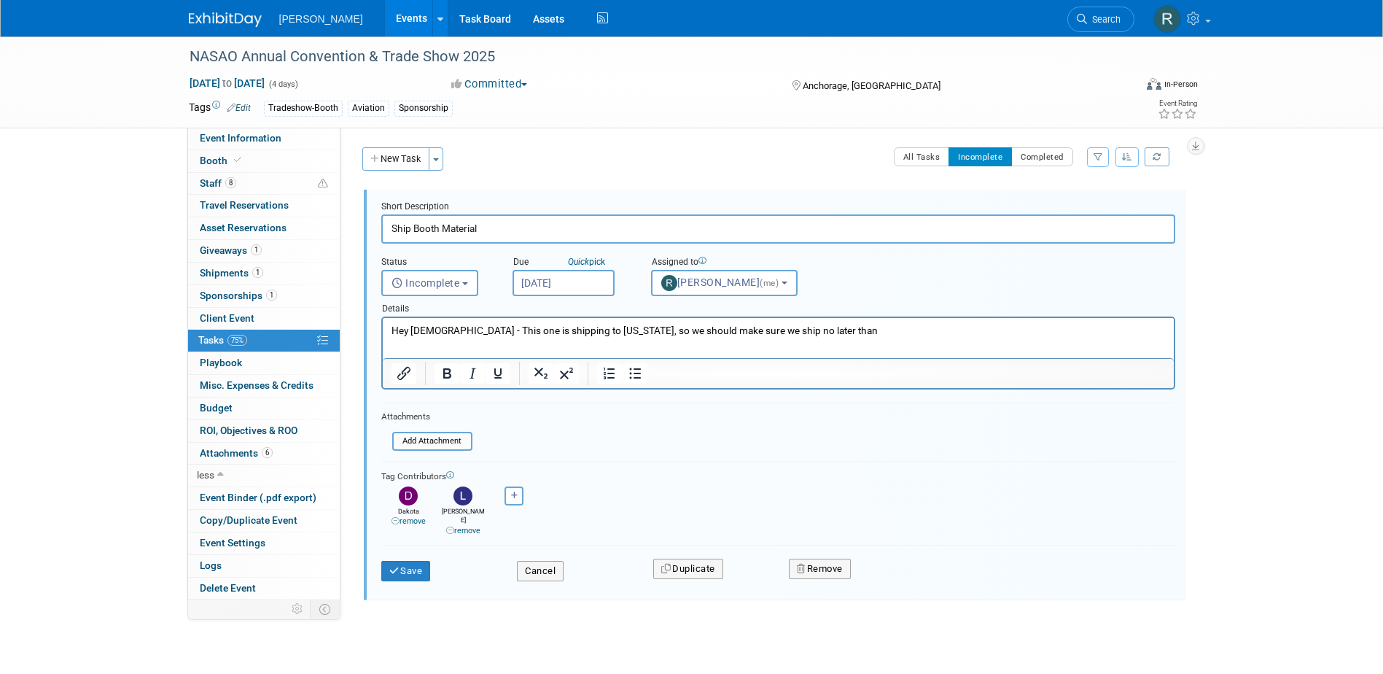
click at [818, 333] on p "Hey [DEMOGRAPHIC_DATA] - This one is shipping to [US_STATE], so we should make …" at bounding box center [778, 331] width 774 height 14
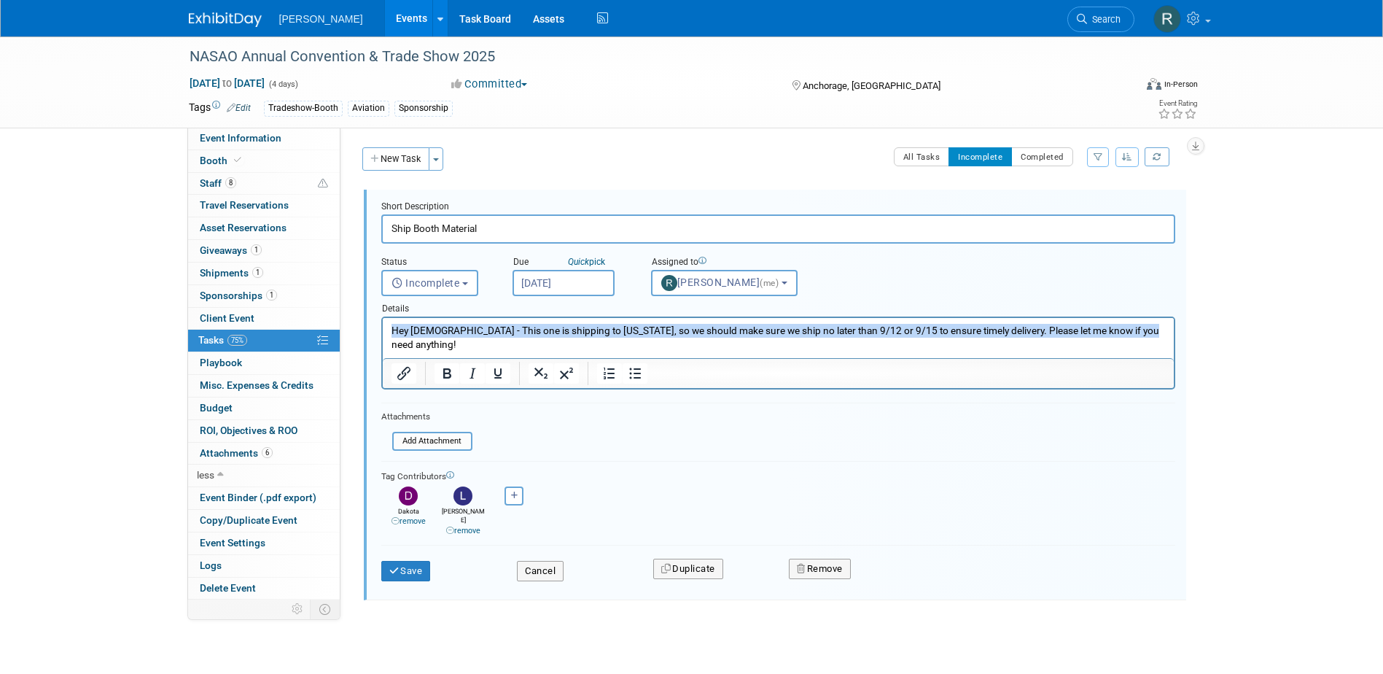
drag, startPoint x: 389, startPoint y: 327, endPoint x: 1125, endPoint y: 335, distance: 735.8
click at [1136, 335] on body "Hey [DEMOGRAPHIC_DATA] - This one is shipping to [US_STATE], so we should make …" at bounding box center [778, 338] width 776 height 28
copy p "Hey [DEMOGRAPHIC_DATA] - This one is shipping to [US_STATE], so we should make …"
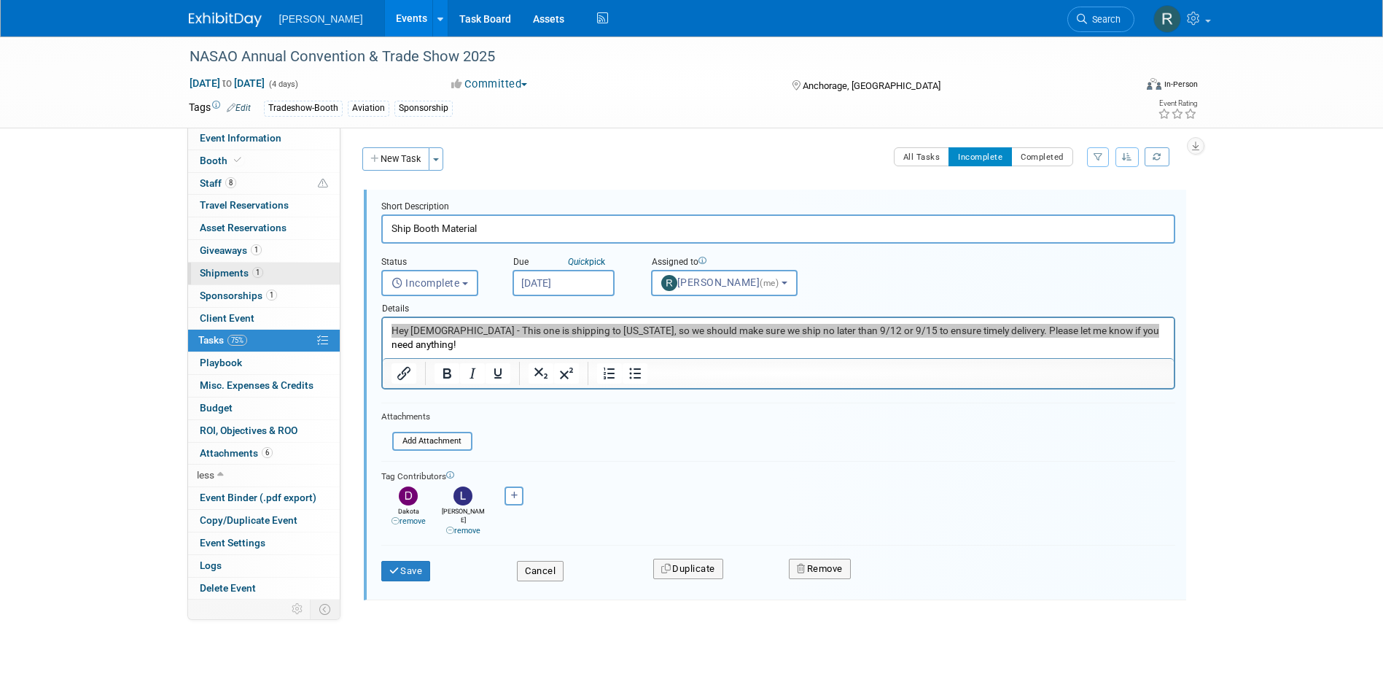
click at [239, 269] on span "Shipments 1" at bounding box center [231, 273] width 63 height 12
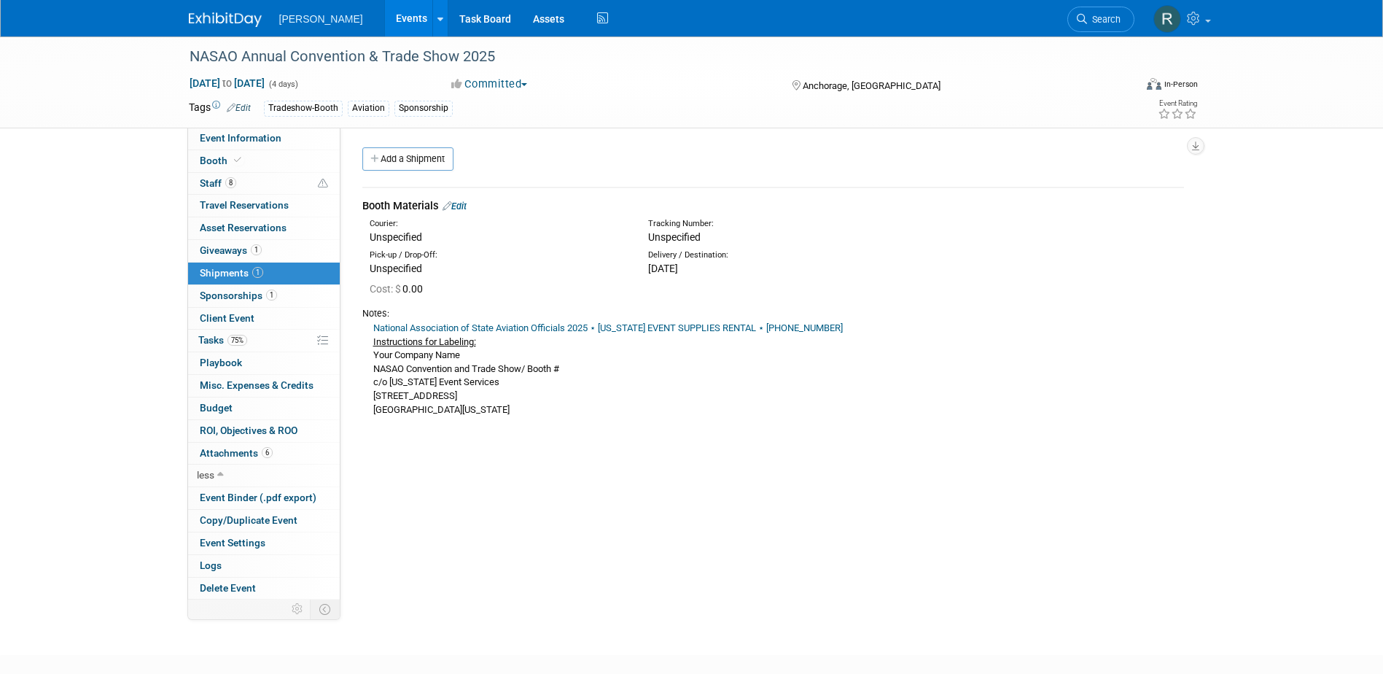
click at [586, 327] on link "National Association of State Aviation Officials 2025 ⋆ [US_STATE] EVENT SUPPLI…" at bounding box center [608, 327] width 470 height 11
click at [214, 341] on span "Tasks 75%" at bounding box center [222, 340] width 49 height 12
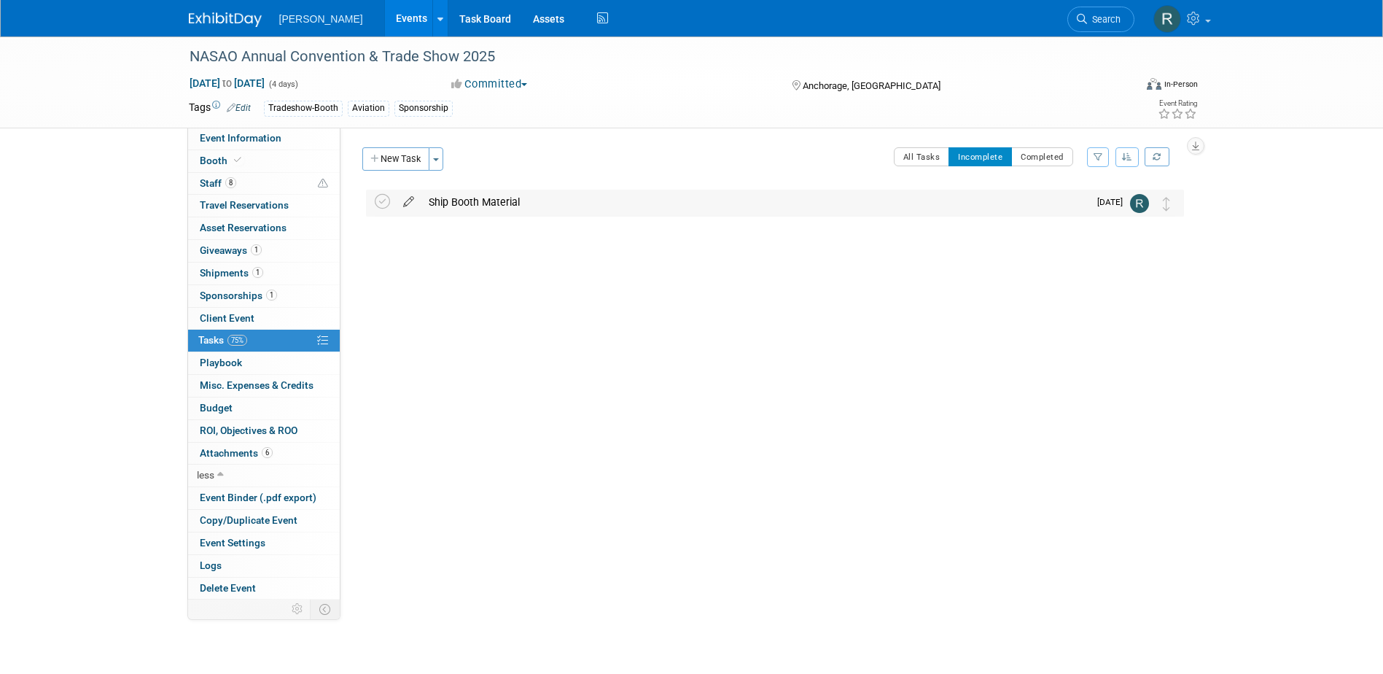
click at [410, 202] on icon at bounding box center [409, 199] width 26 height 18
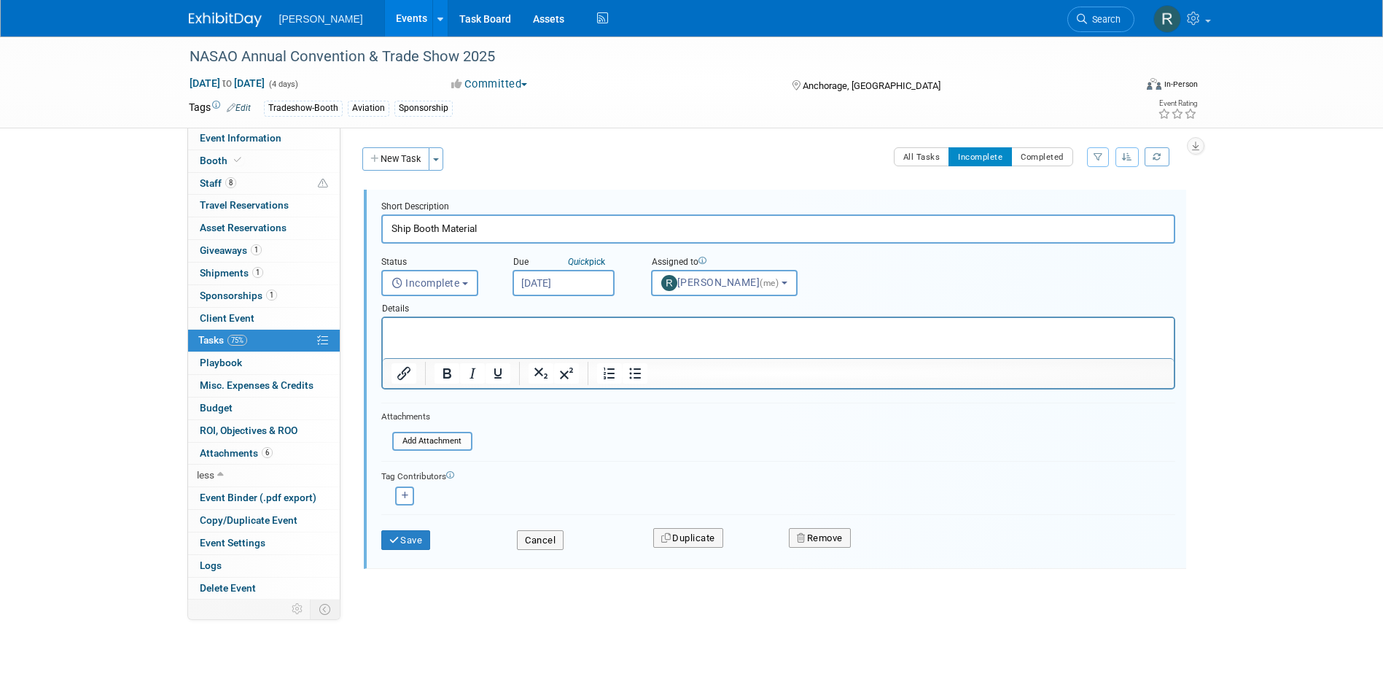
click at [484, 332] on p "Rich Text Area. Press ALT-0 for help." at bounding box center [778, 331] width 774 height 14
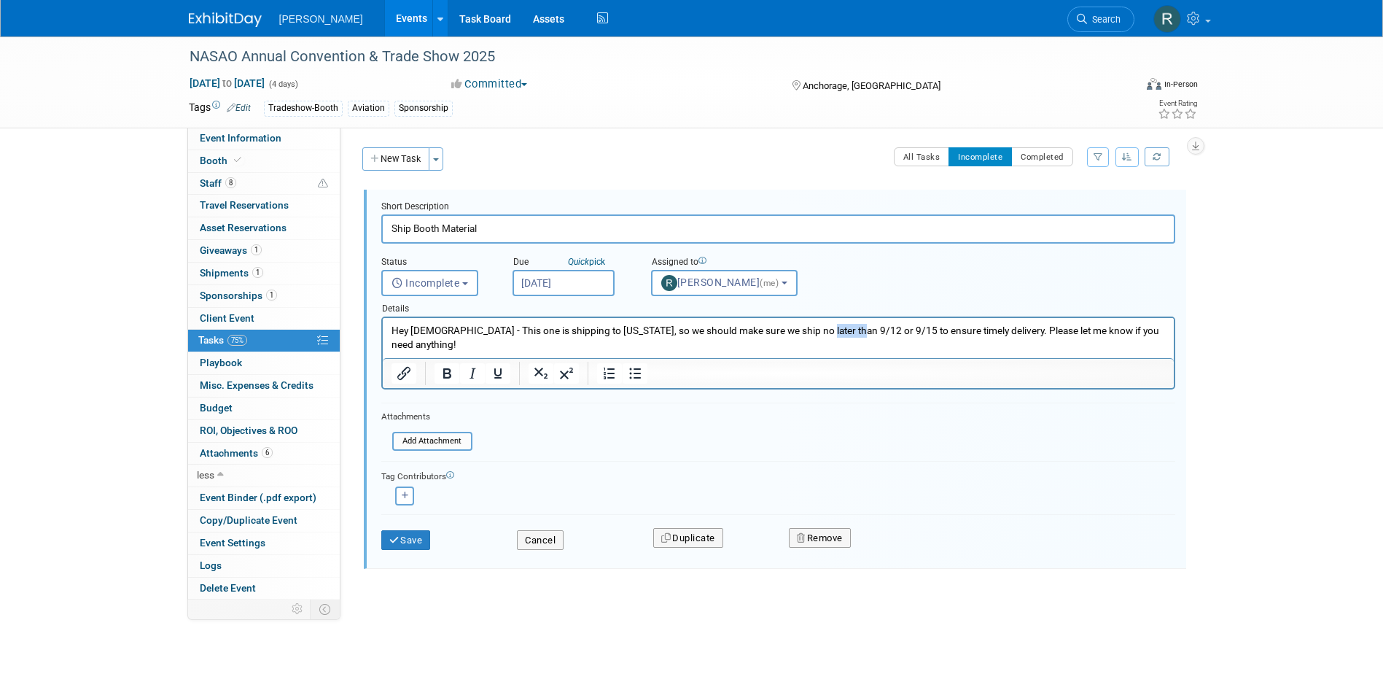
drag, startPoint x: 808, startPoint y: 329, endPoint x: 841, endPoint y: 330, distance: 32.8
click at [841, 330] on p "Hey [DEMOGRAPHIC_DATA] - This one is shipping to [US_STATE], so we should make …" at bounding box center [778, 338] width 774 height 28
click at [911, 329] on p "Hey [DEMOGRAPHIC_DATA] - This one is shipping to [US_STATE], so we should make …" at bounding box center [778, 338] width 774 height 28
drag, startPoint x: 803, startPoint y: 328, endPoint x: 843, endPoint y: 354, distance: 47.9
click at [804, 328] on p "Hey [DEMOGRAPHIC_DATA] - This one is shipping to [US_STATE], so we should make …" at bounding box center [778, 338] width 774 height 28
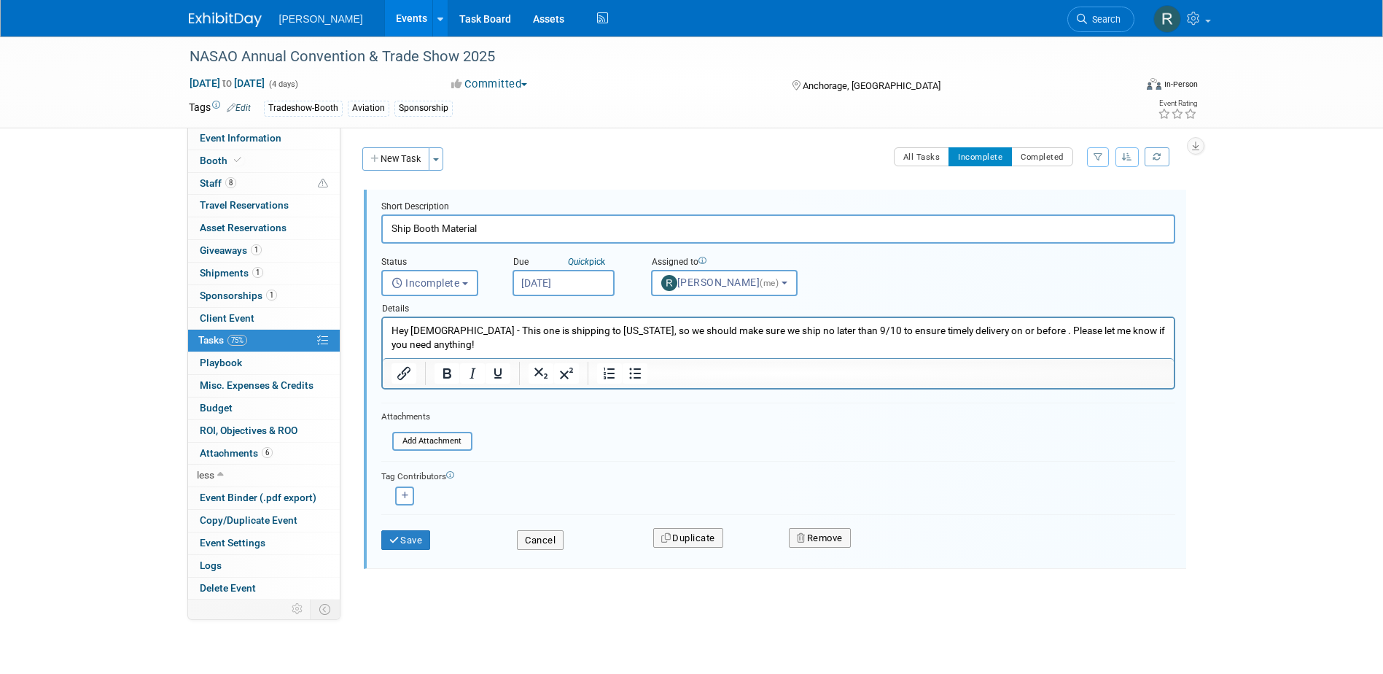
click at [580, 285] on input "[DATE]" at bounding box center [564, 283] width 102 height 26
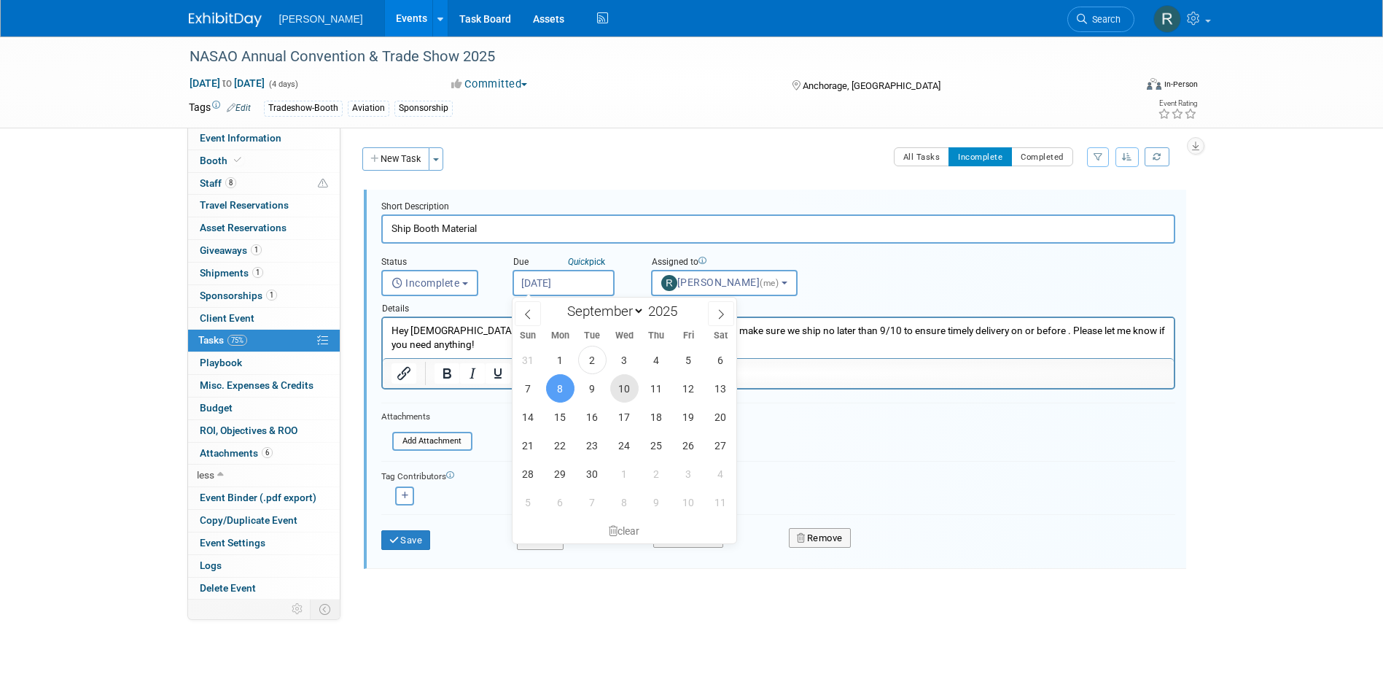
click at [618, 388] on span "10" at bounding box center [624, 388] width 28 height 28
type input "[DATE]"
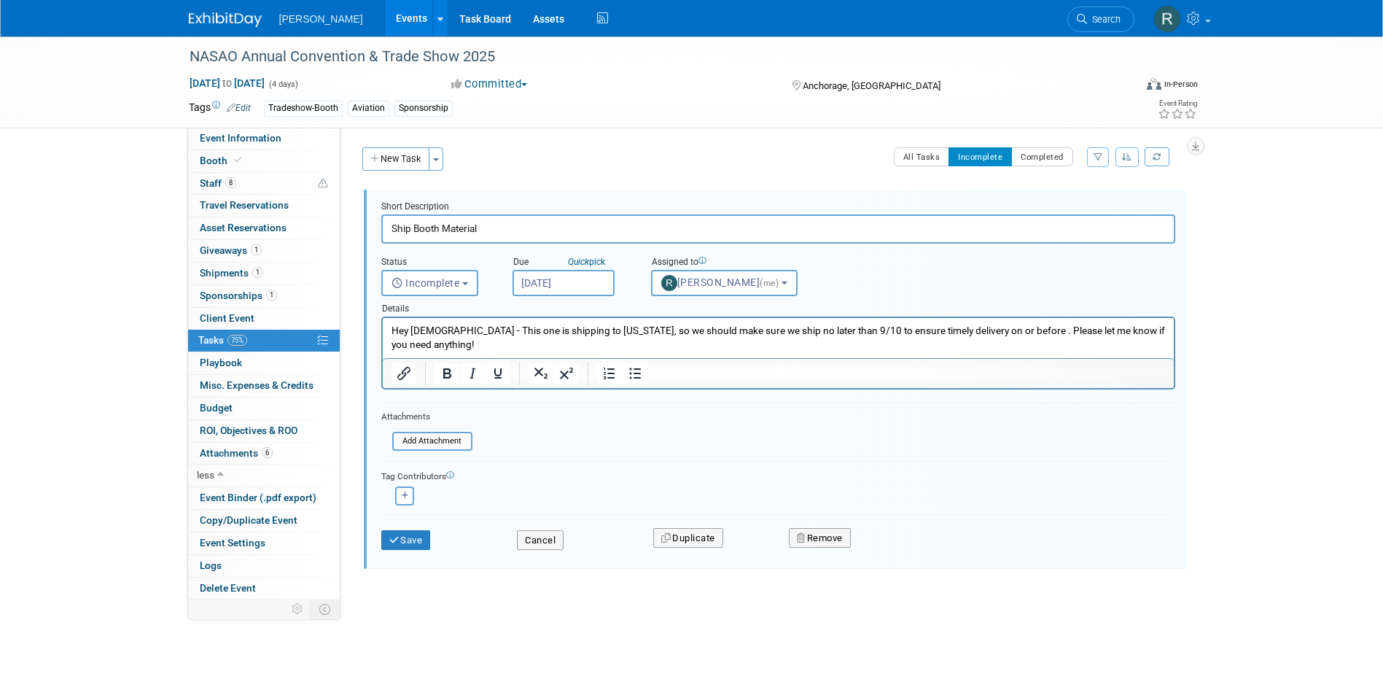
click at [971, 330] on p "Hey [DEMOGRAPHIC_DATA] - This one is shipping to [US_STATE], so we should make …" at bounding box center [778, 338] width 774 height 28
click at [402, 493] on icon "button" at bounding box center [405, 495] width 7 height 8
select select
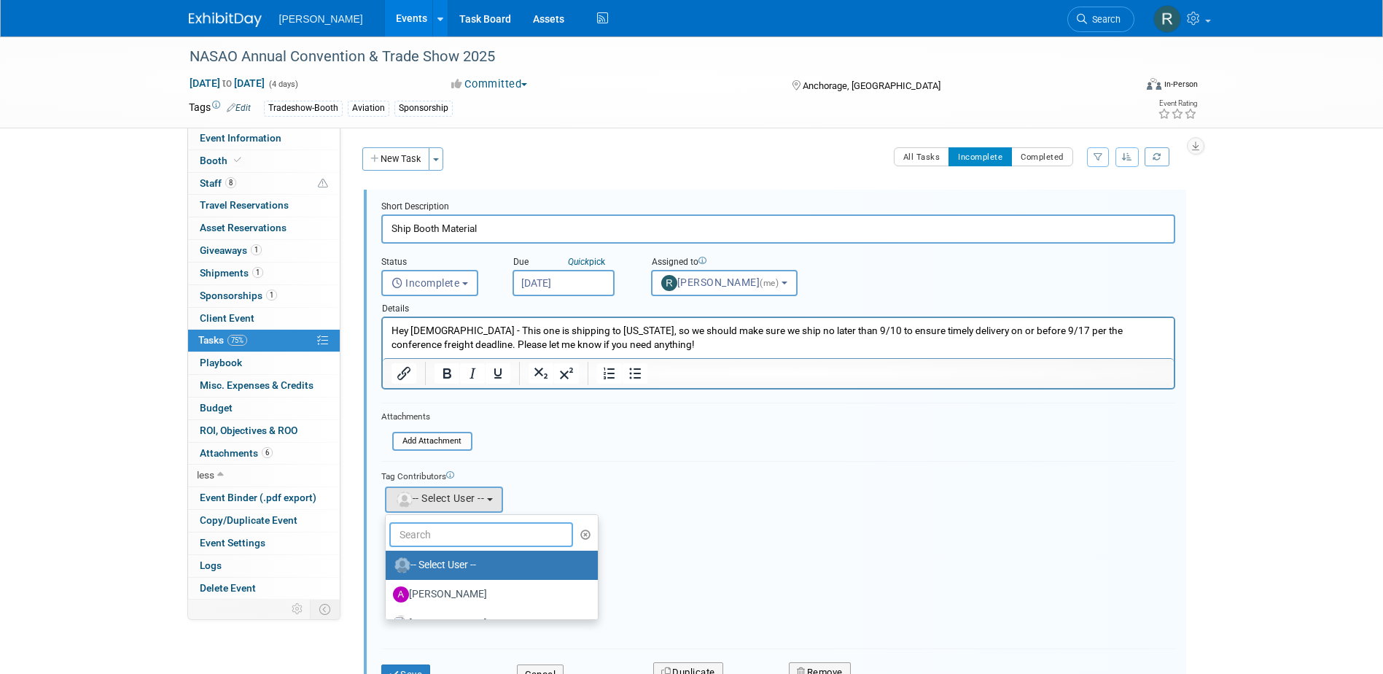
click at [445, 532] on input "text" at bounding box center [481, 534] width 184 height 25
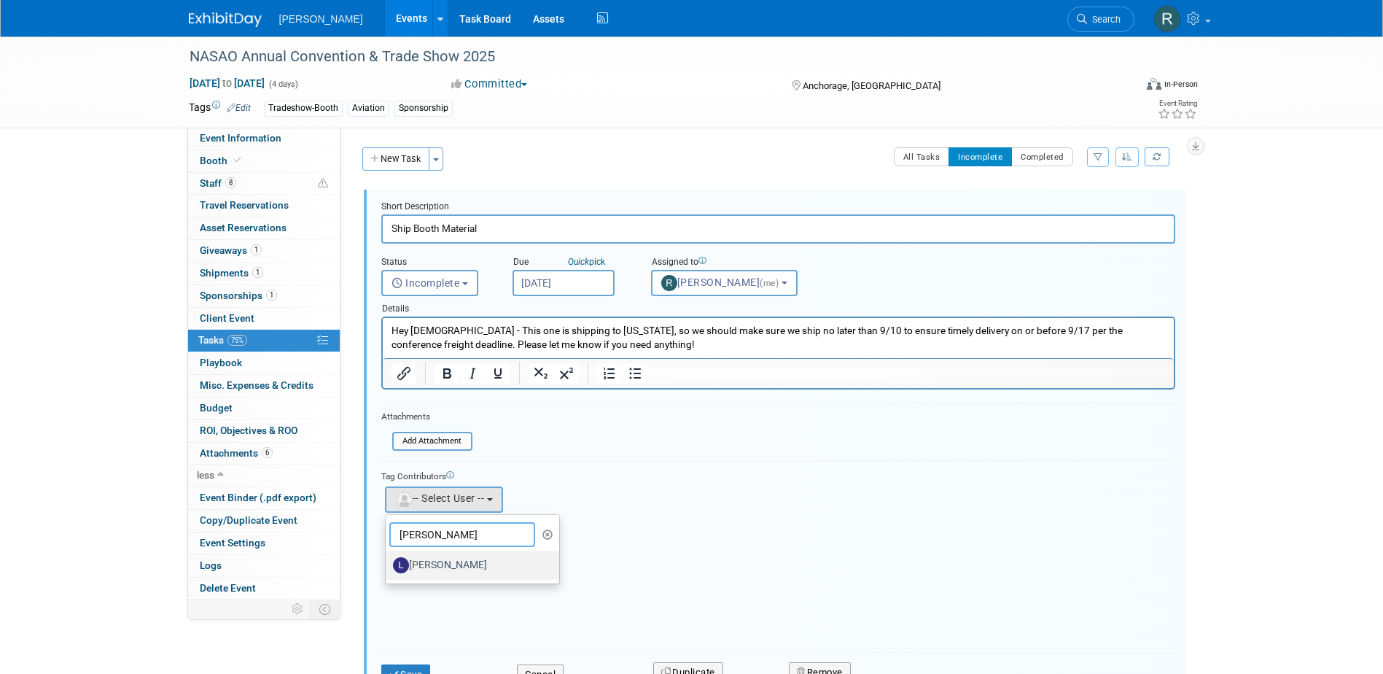
type input "[PERSON_NAME]"
click at [444, 562] on label "[PERSON_NAME]" at bounding box center [469, 564] width 152 height 23
click at [388, 562] on input "[PERSON_NAME]" at bounding box center [382, 563] width 9 height 9
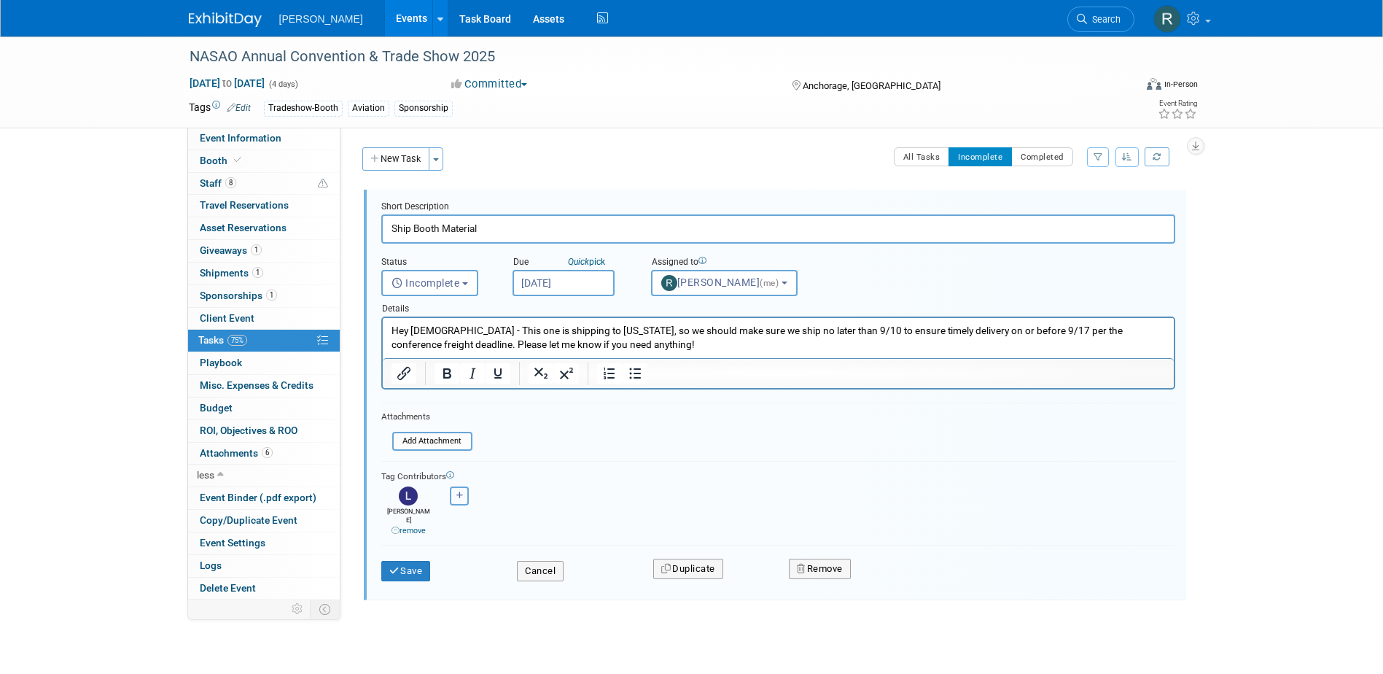
click at [454, 498] on button "button" at bounding box center [459, 495] width 19 height 19
select select
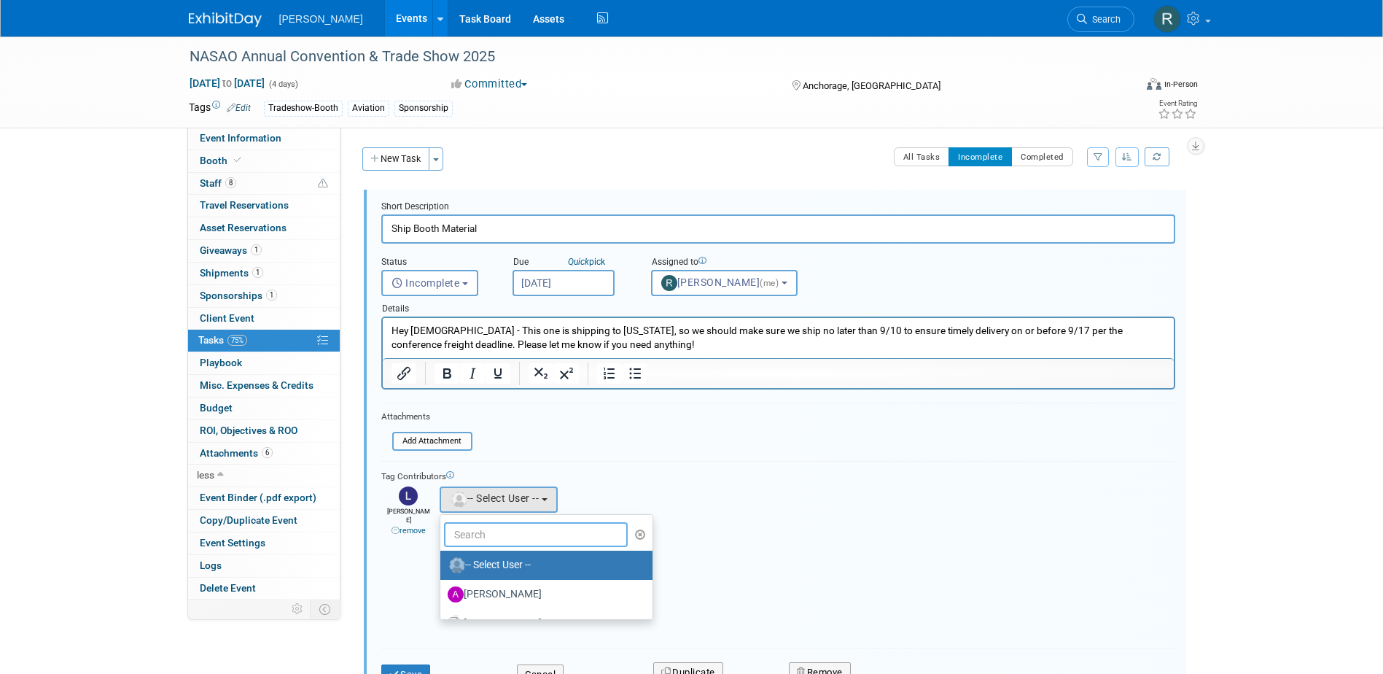
click at [470, 532] on input "text" at bounding box center [536, 534] width 184 height 25
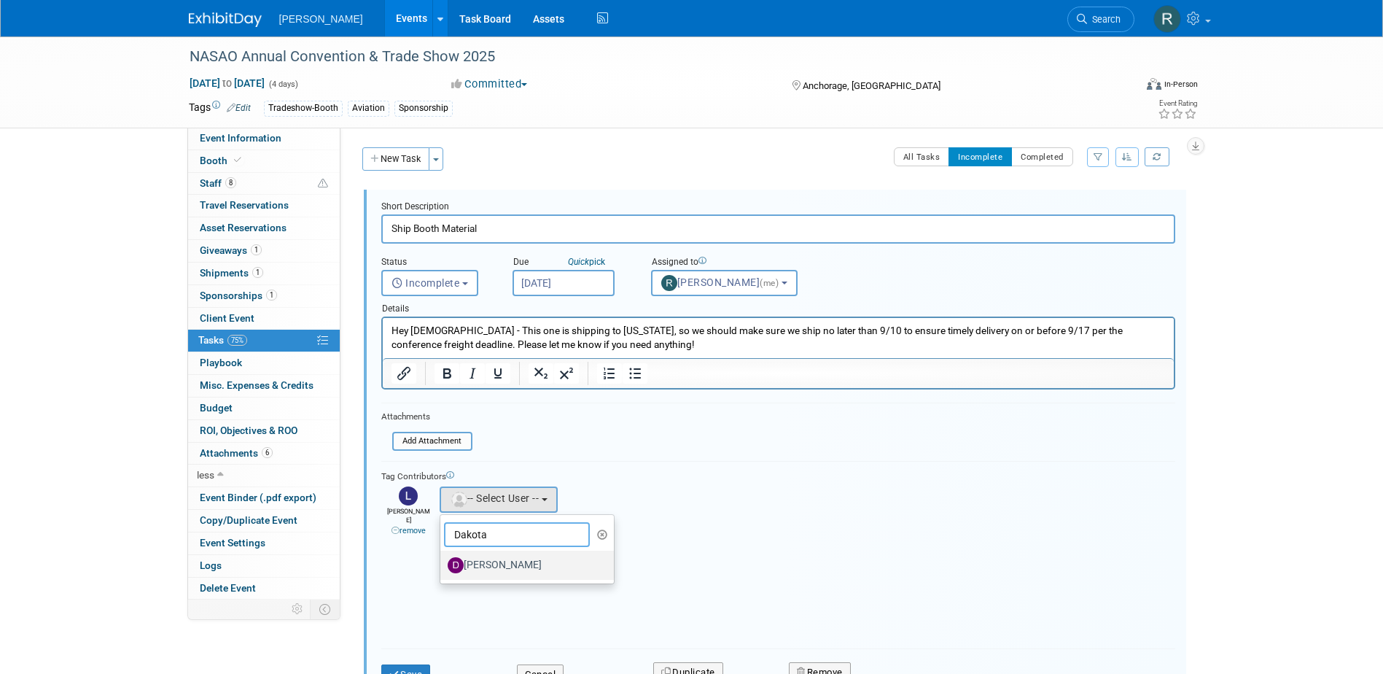
type input "Dakota"
click at [495, 564] on label "[PERSON_NAME]" at bounding box center [524, 564] width 152 height 23
click at [443, 564] on input "[PERSON_NAME]" at bounding box center [437, 563] width 9 height 9
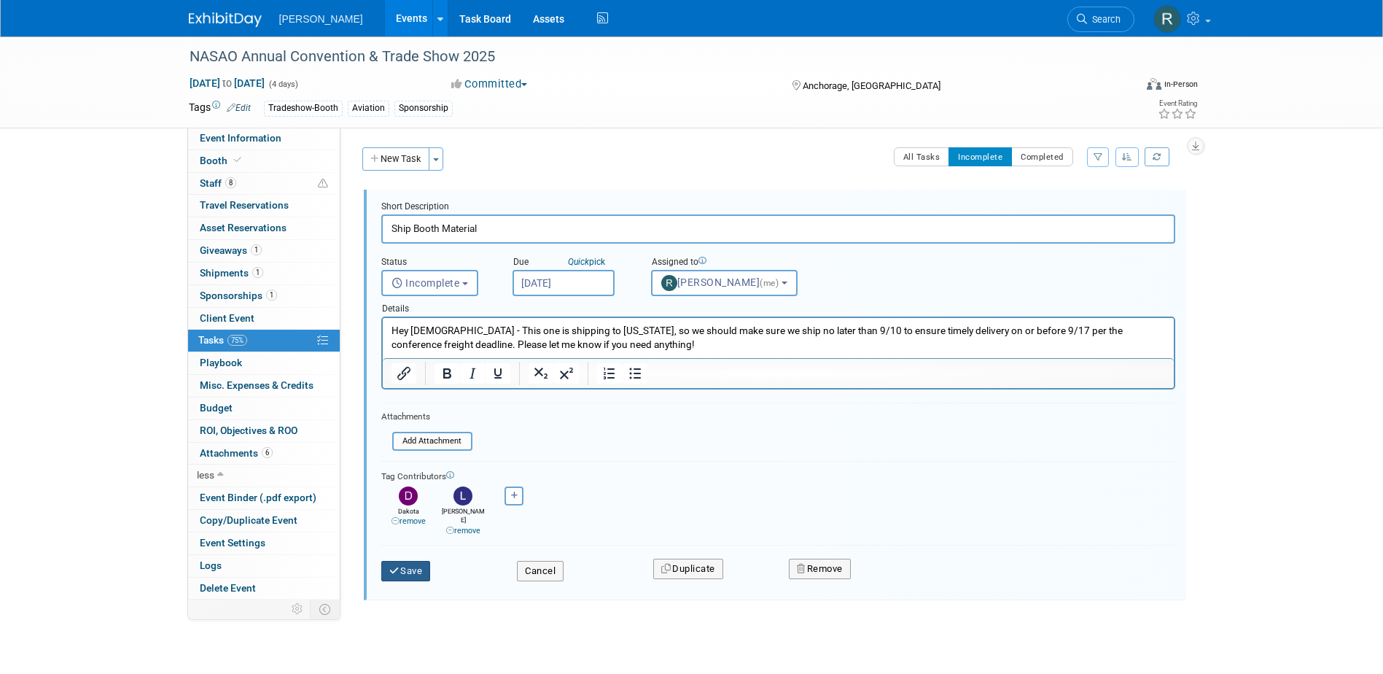
click at [407, 561] on button "Save" at bounding box center [406, 571] width 50 height 20
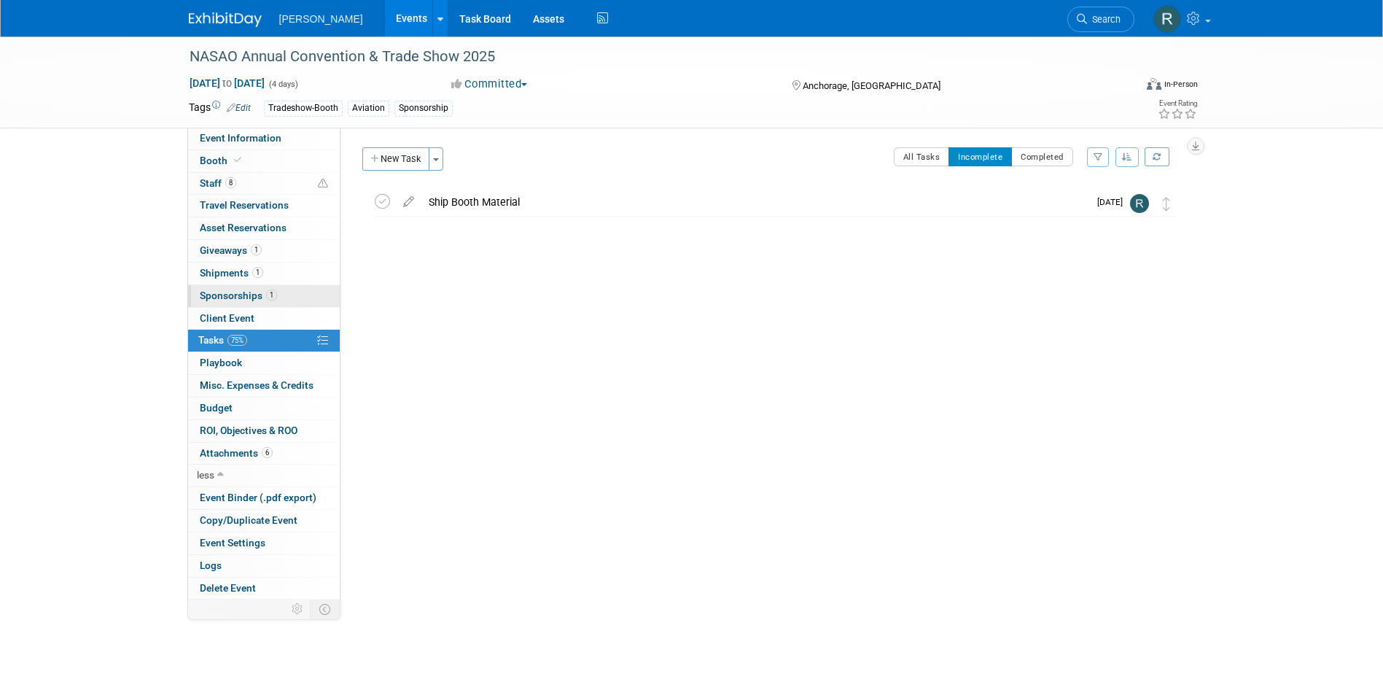
click at [244, 297] on span "Sponsorships 1" at bounding box center [238, 295] width 77 height 12
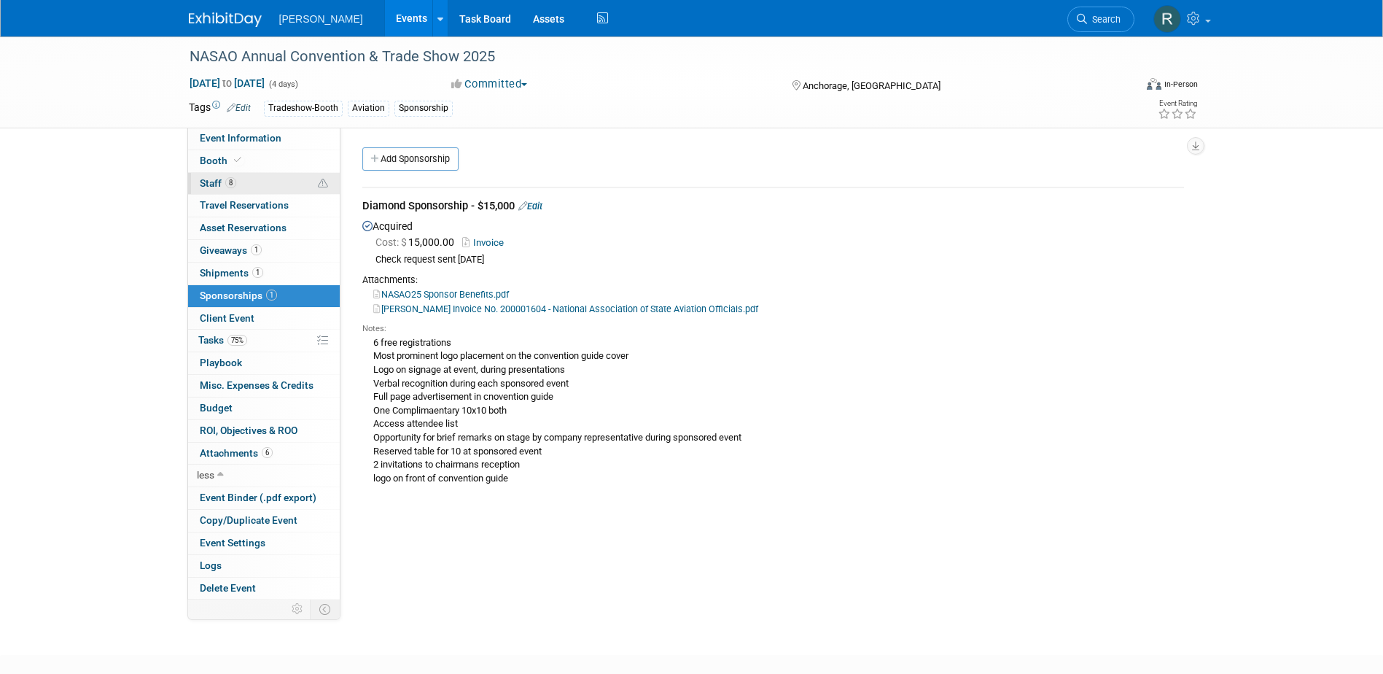
click at [215, 187] on span "Staff 8" at bounding box center [218, 183] width 36 height 12
